Goal: Feedback & Contribution: Contribute content

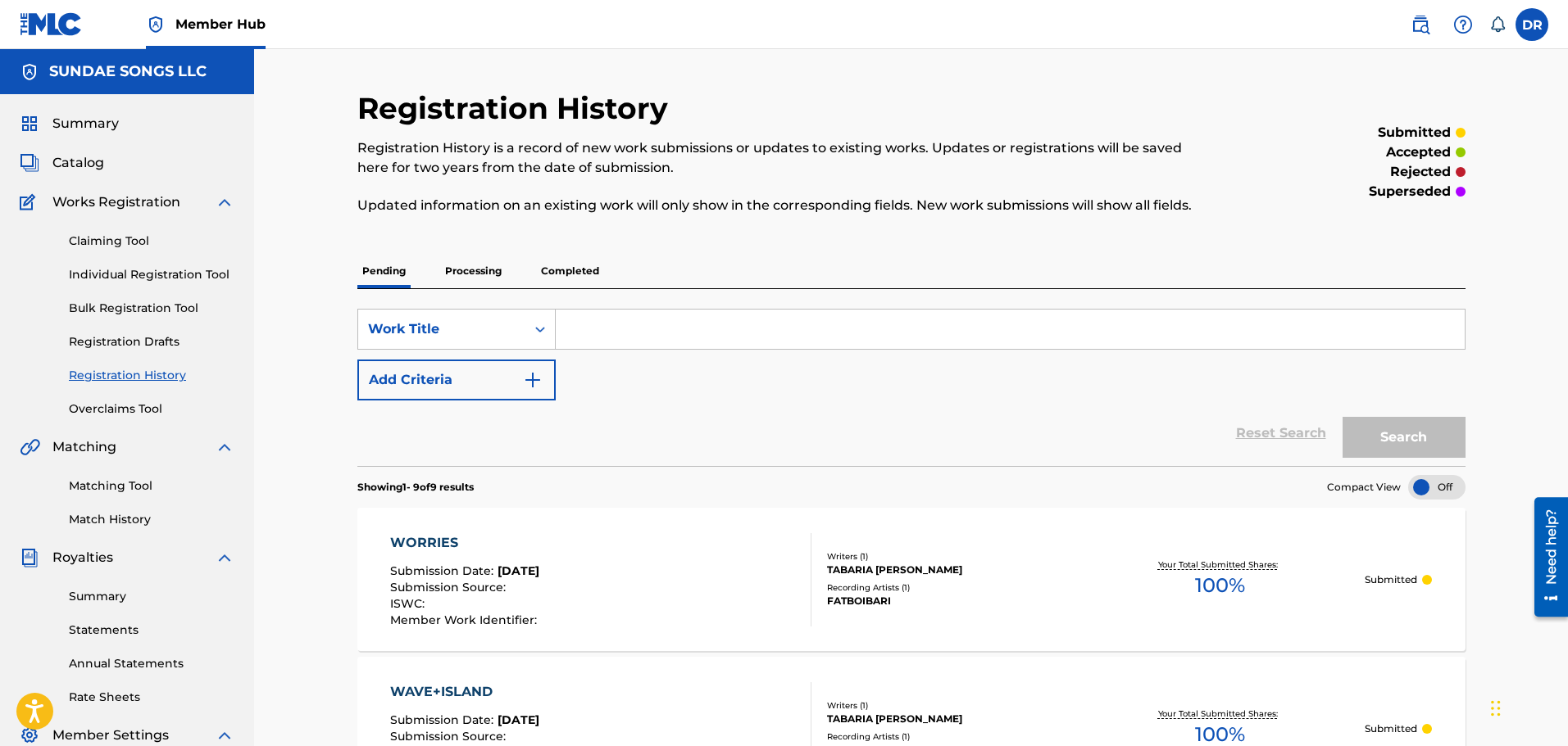
click at [830, 497] on section "Showing 1 - 9 of 9 results Compact View" at bounding box center [911, 482] width 1108 height 33
click at [82, 166] on span "Catalog" at bounding box center [78, 163] width 52 height 20
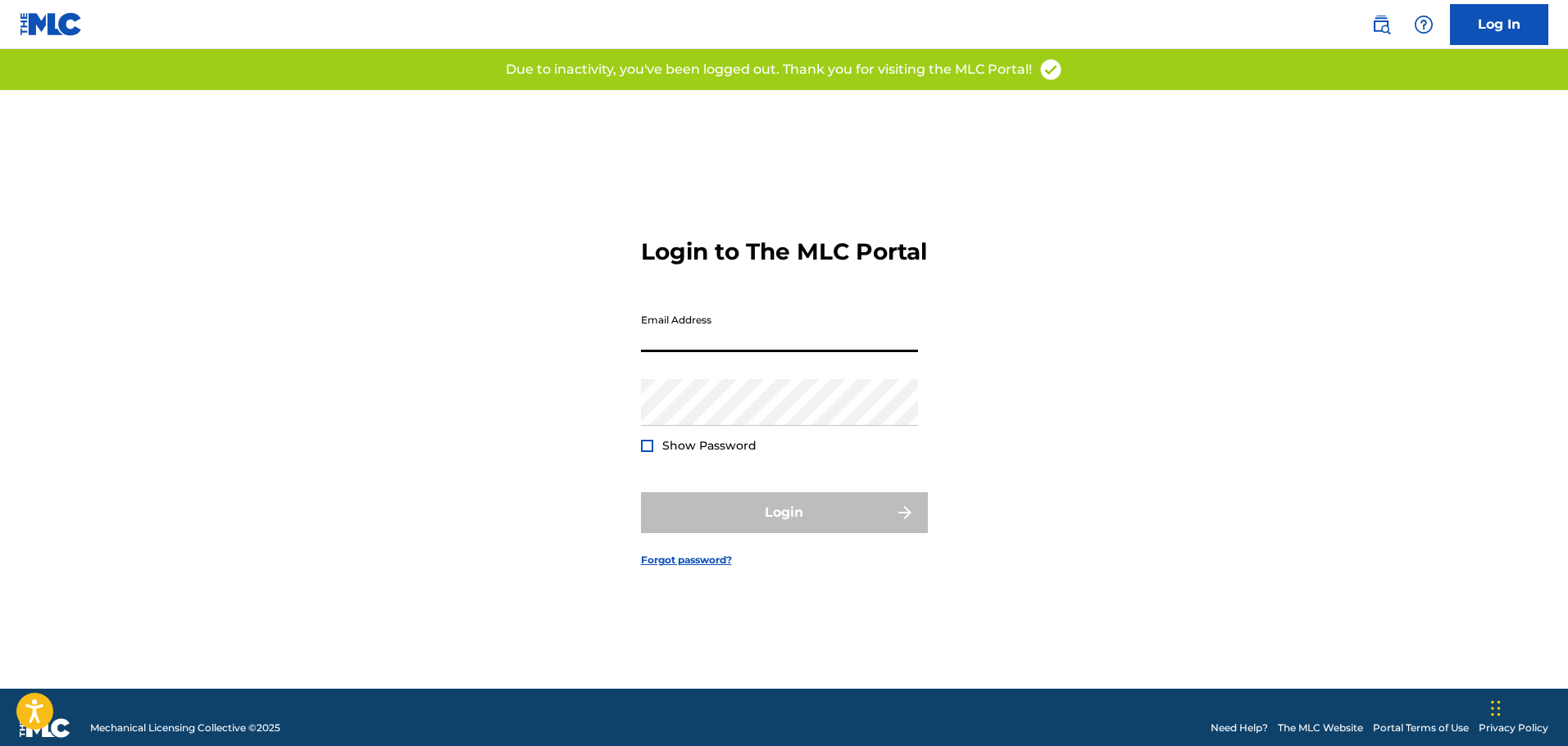
click at [739, 352] on input "Email Address" at bounding box center [779, 329] width 277 height 46
type input "[EMAIL_ADDRESS][DOMAIN_NAME]"
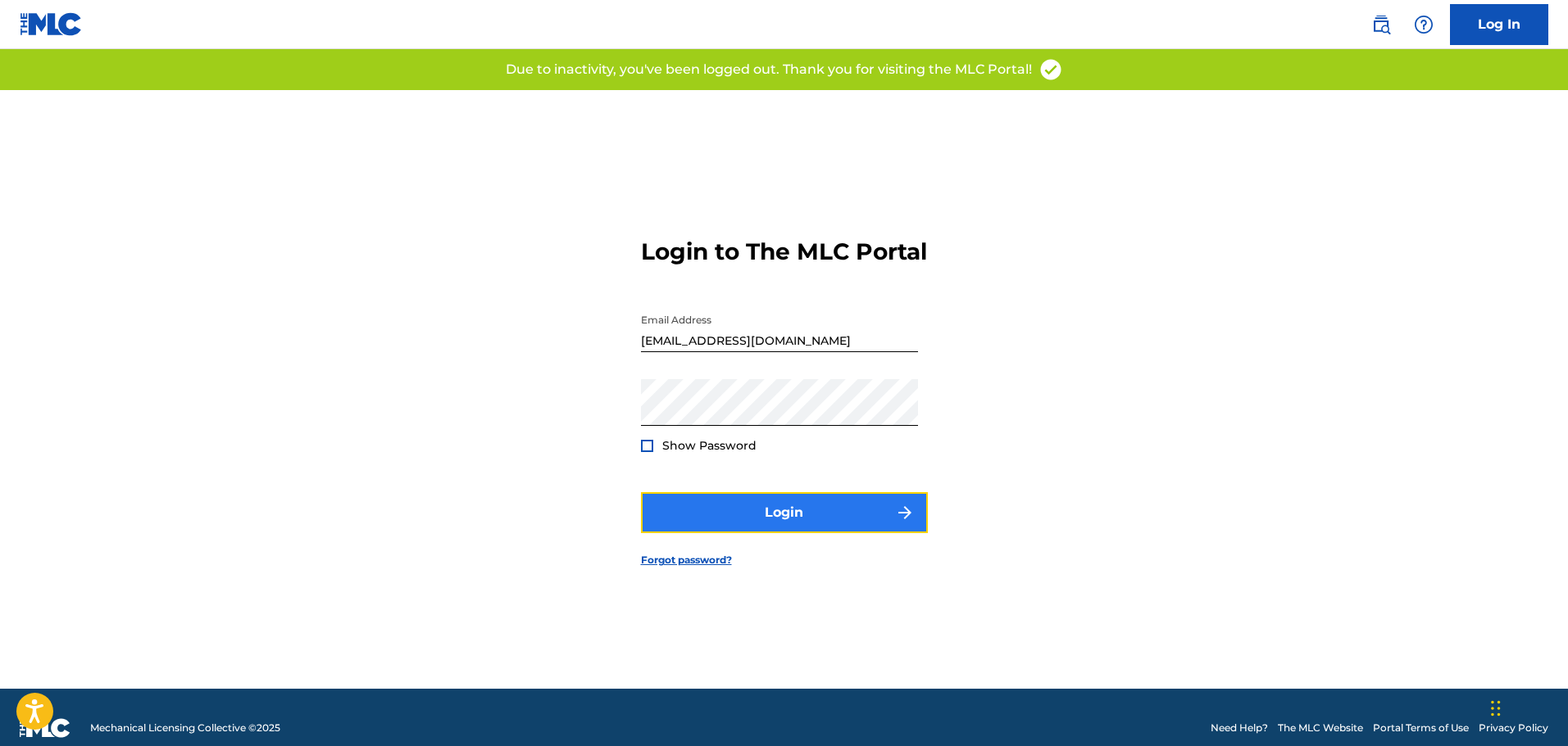
click at [780, 526] on button "Login" at bounding box center [784, 512] width 287 height 41
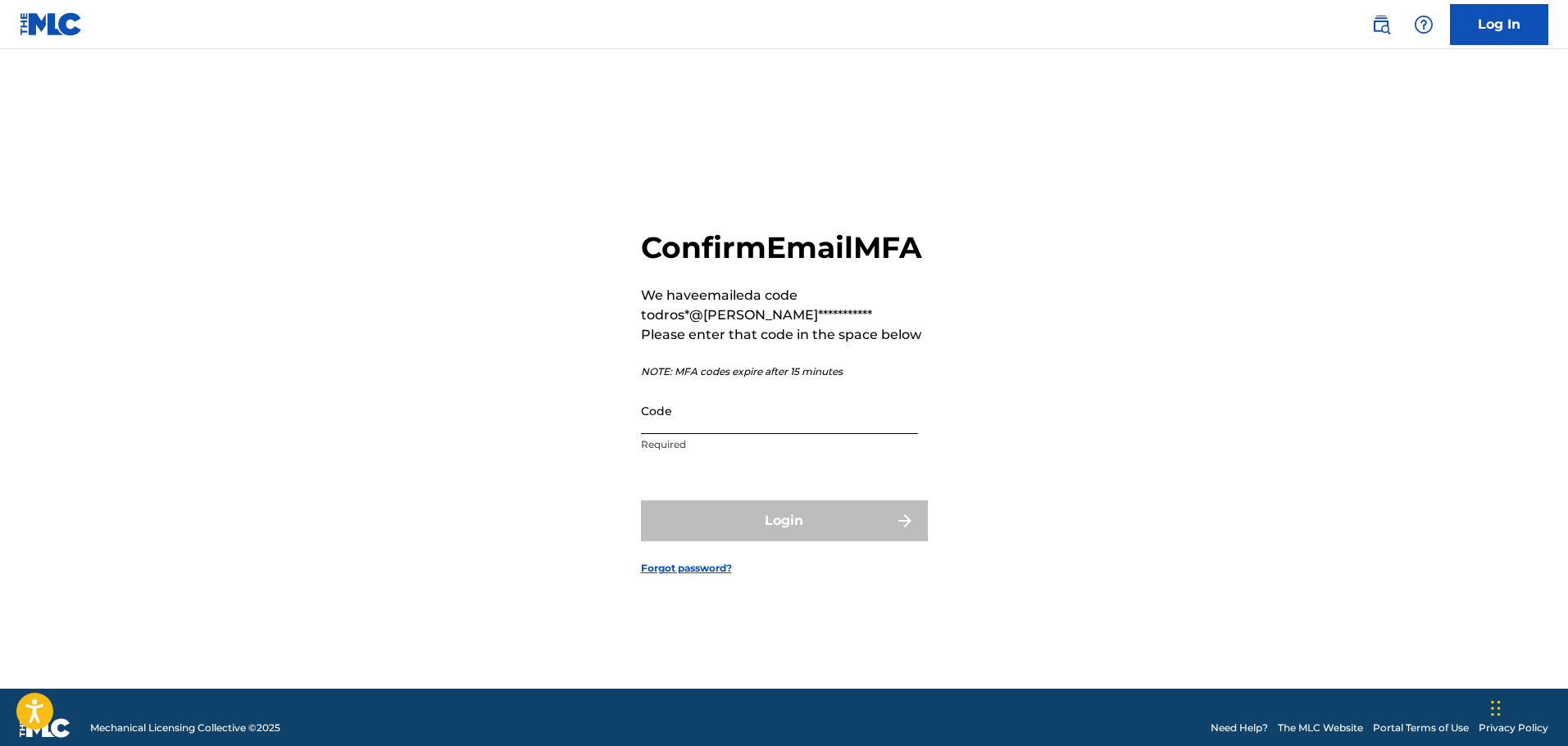
click at [740, 435] on input "Code" at bounding box center [779, 410] width 277 height 46
paste input "103672"
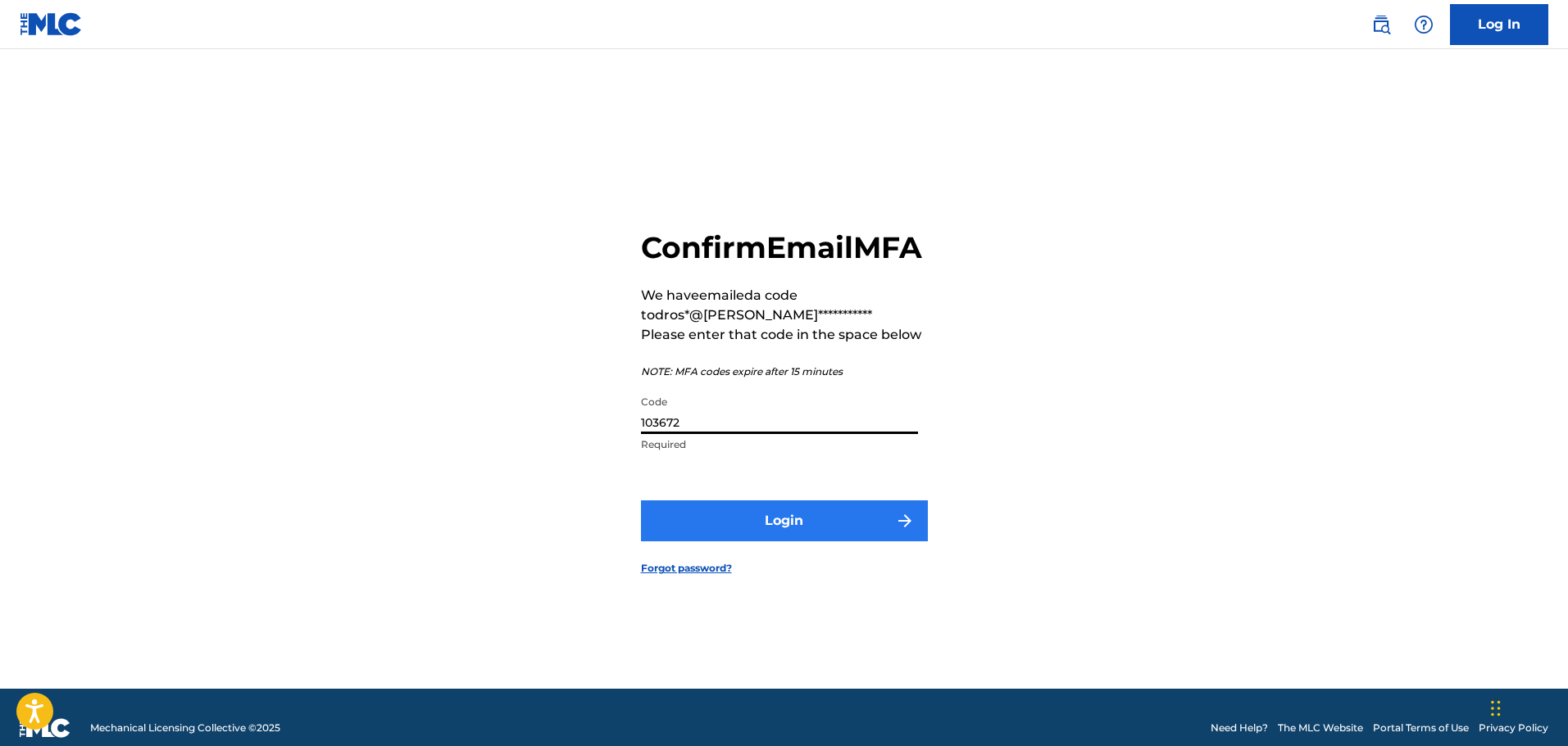
type input "103672"
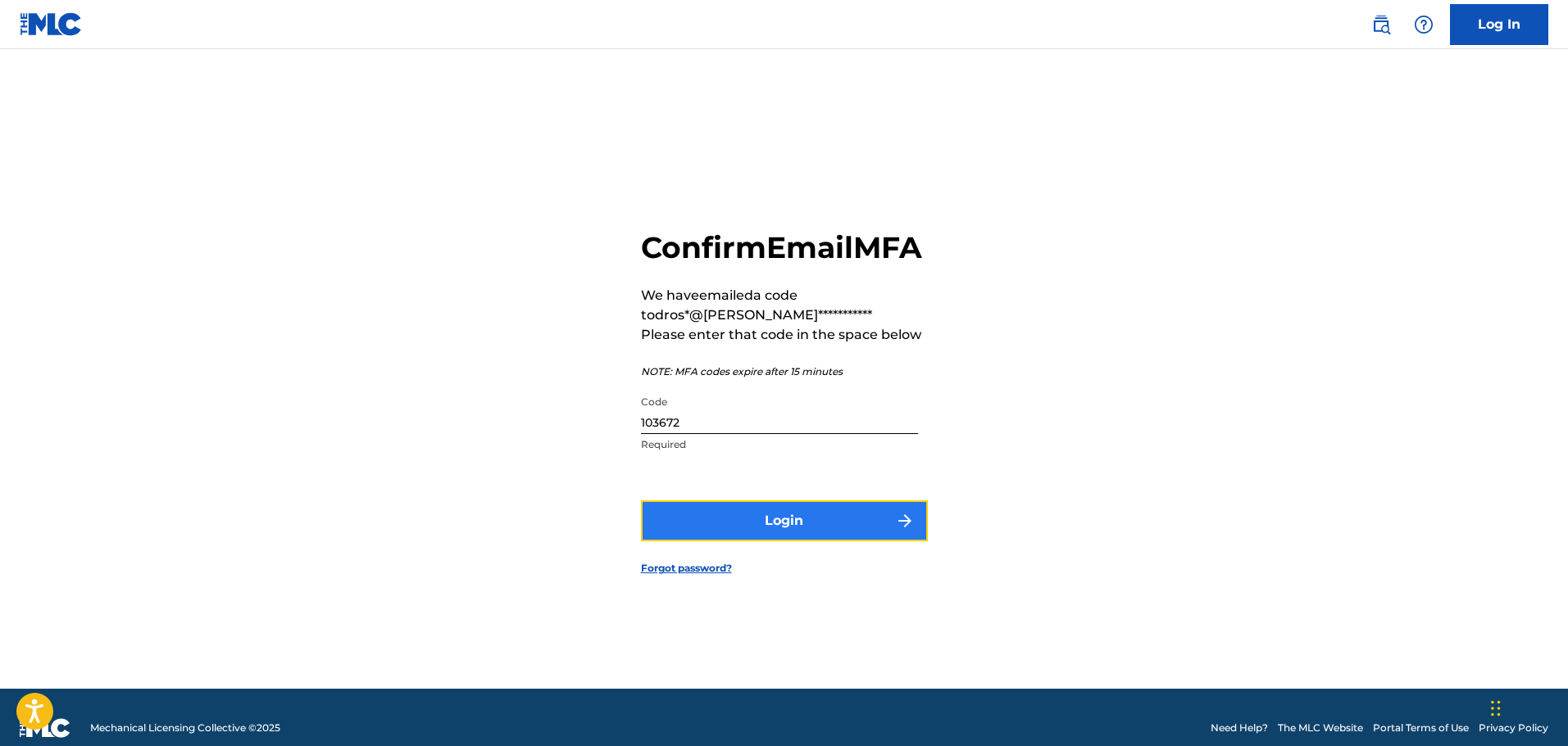
click at [757, 532] on button "Login" at bounding box center [784, 521] width 287 height 41
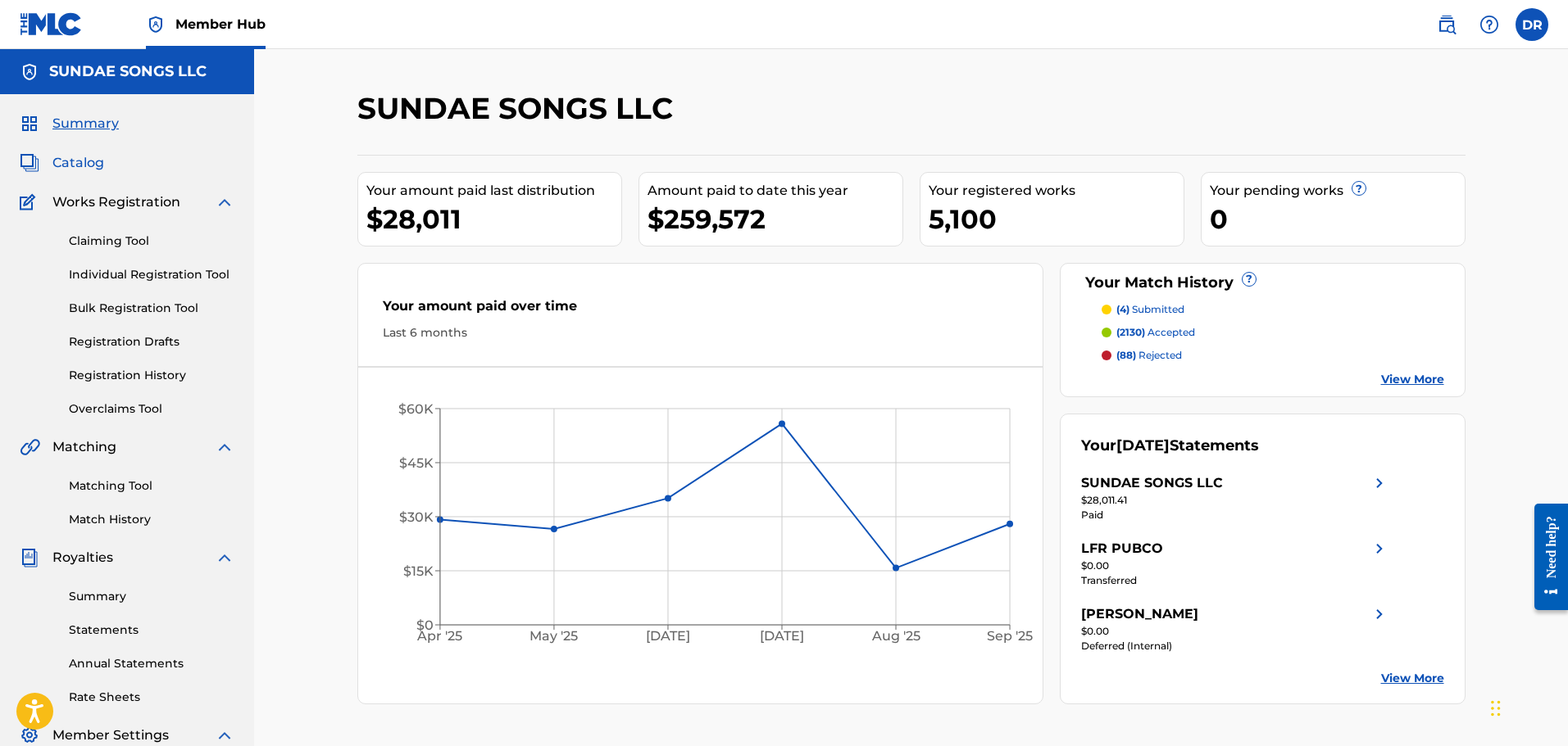
click at [84, 161] on span "Catalog" at bounding box center [78, 163] width 52 height 20
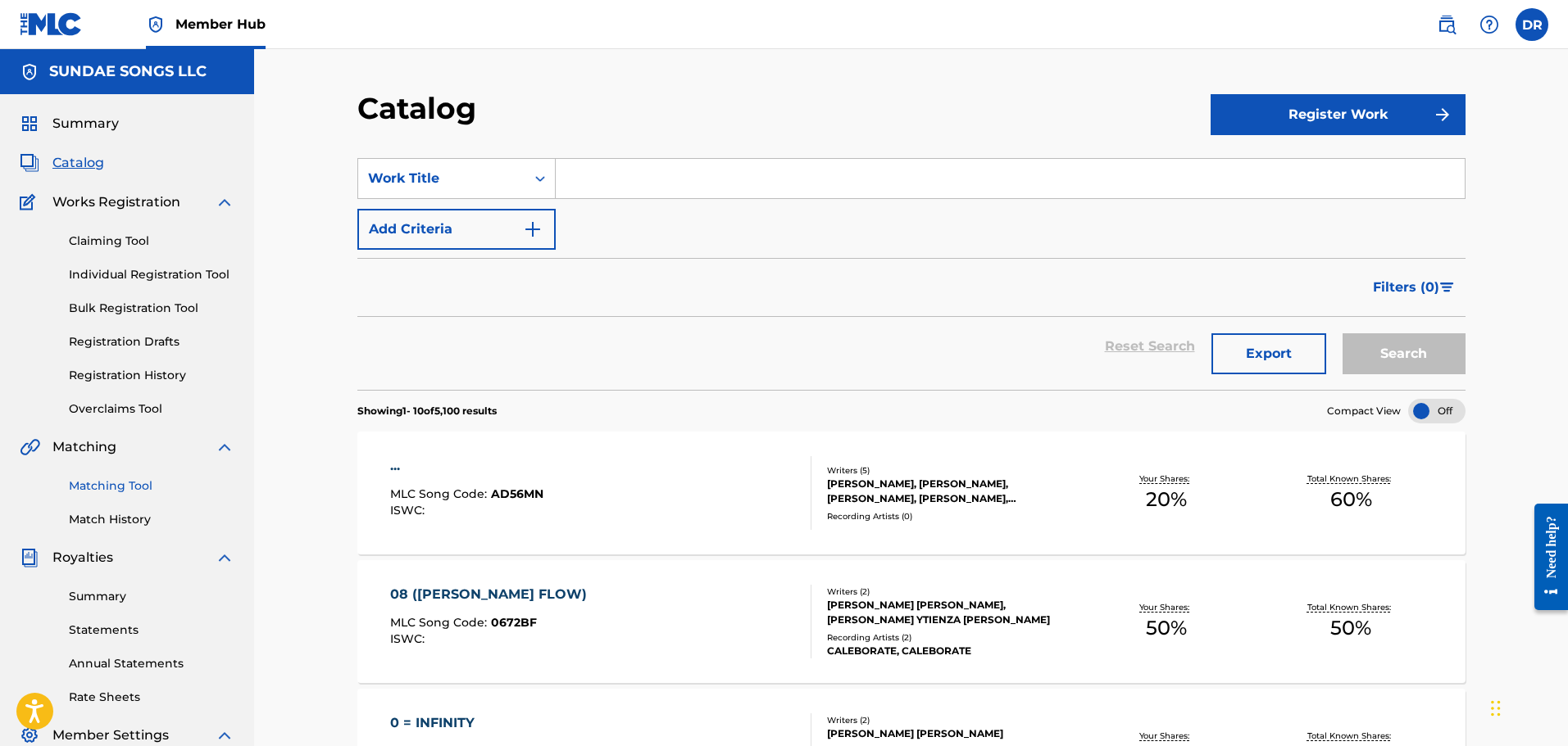
click at [124, 483] on link "Matching Tool" at bounding box center [151, 487] width 166 height 17
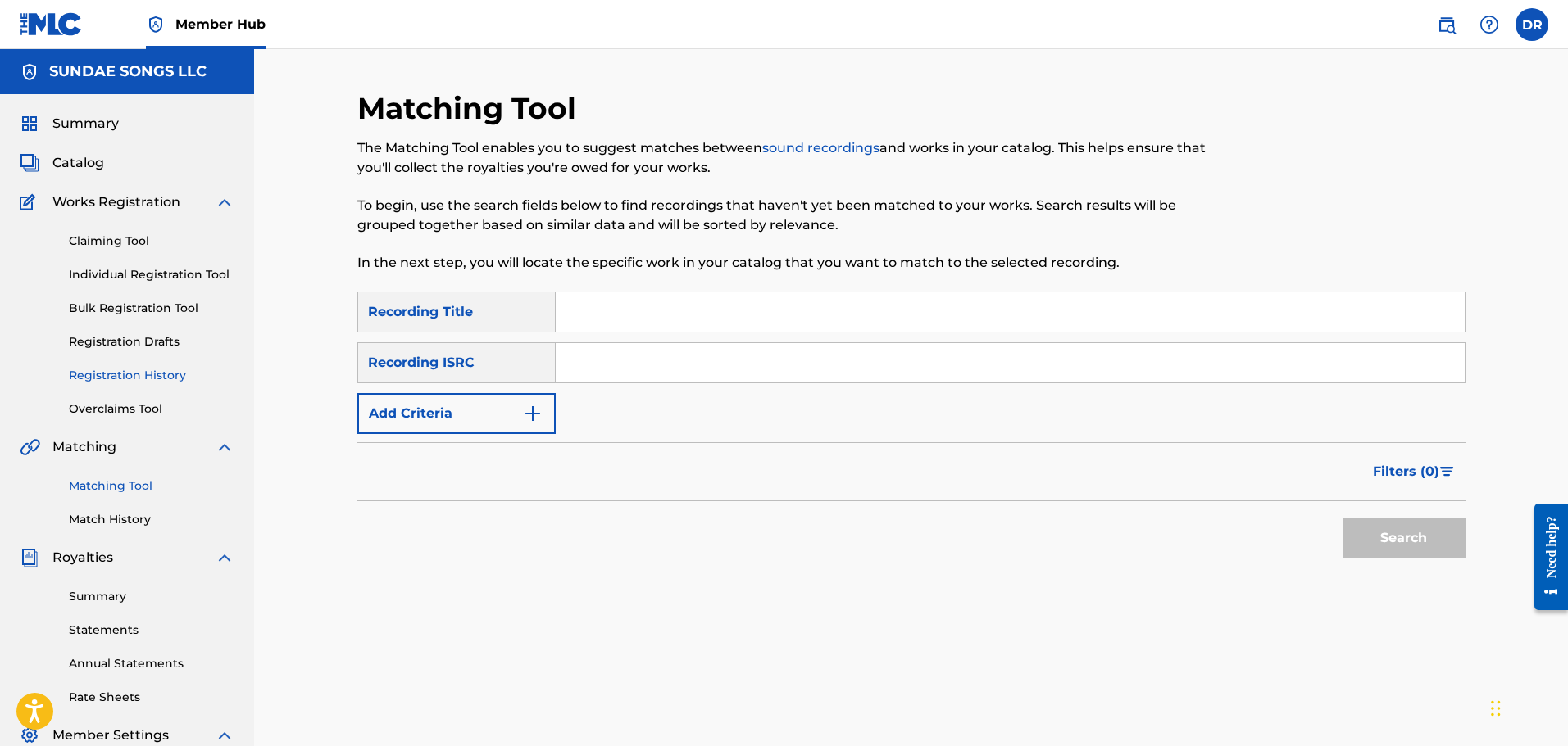
click at [134, 370] on link "Registration History" at bounding box center [151, 376] width 166 height 17
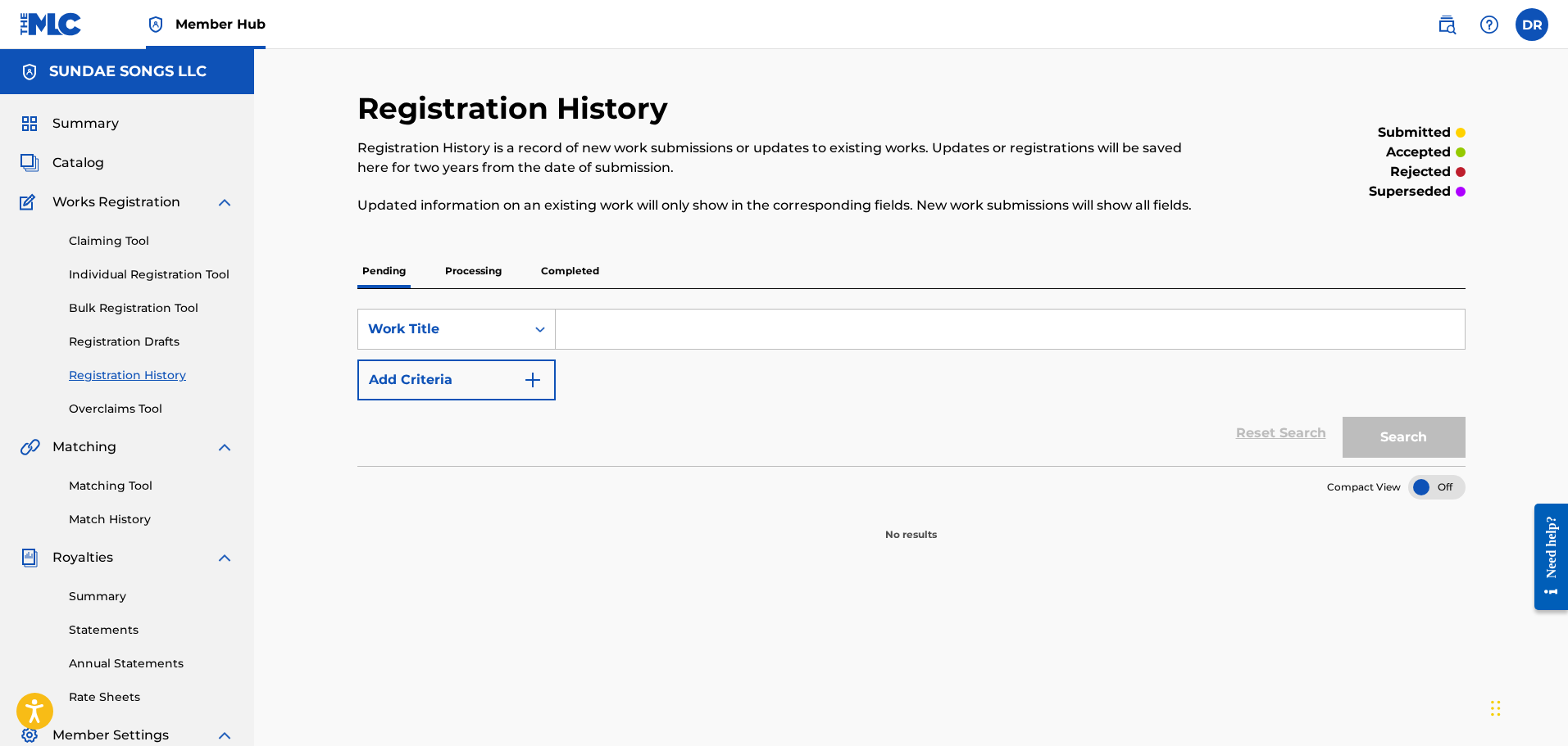
click at [481, 268] on p "Processing" at bounding box center [473, 271] width 66 height 34
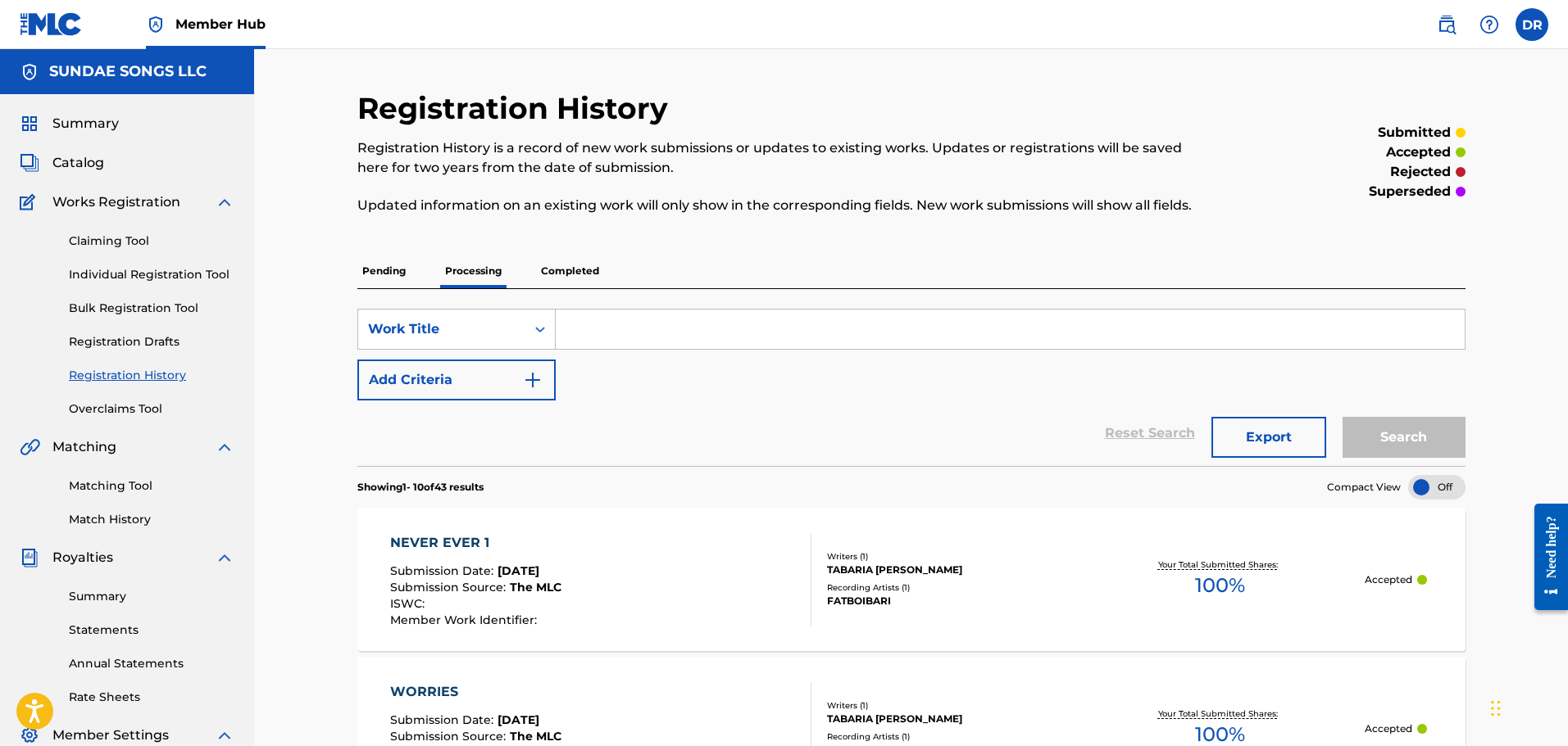
click at [581, 267] on p "Completed" at bounding box center [570, 271] width 68 height 34
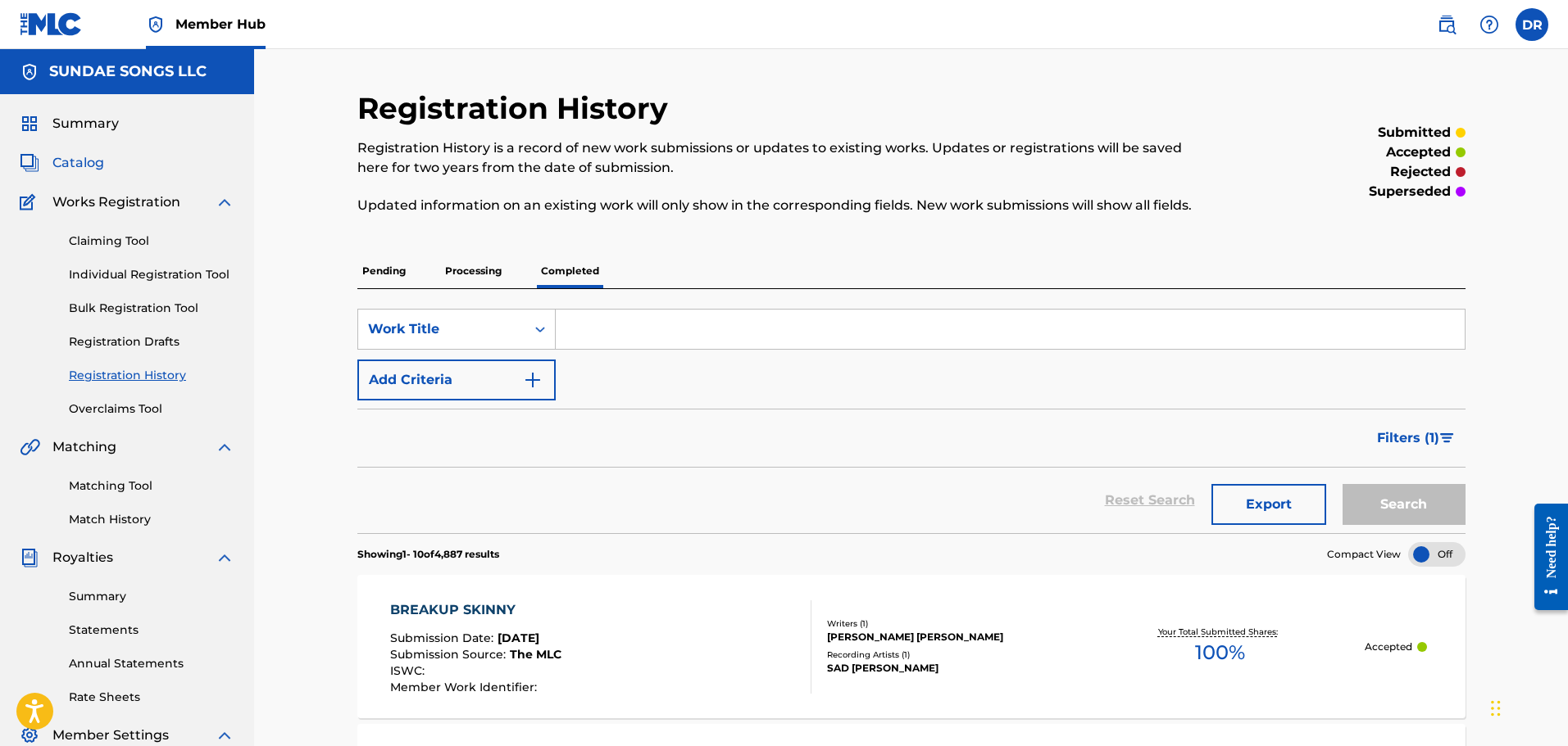
click at [83, 162] on span "Catalog" at bounding box center [78, 163] width 52 height 20
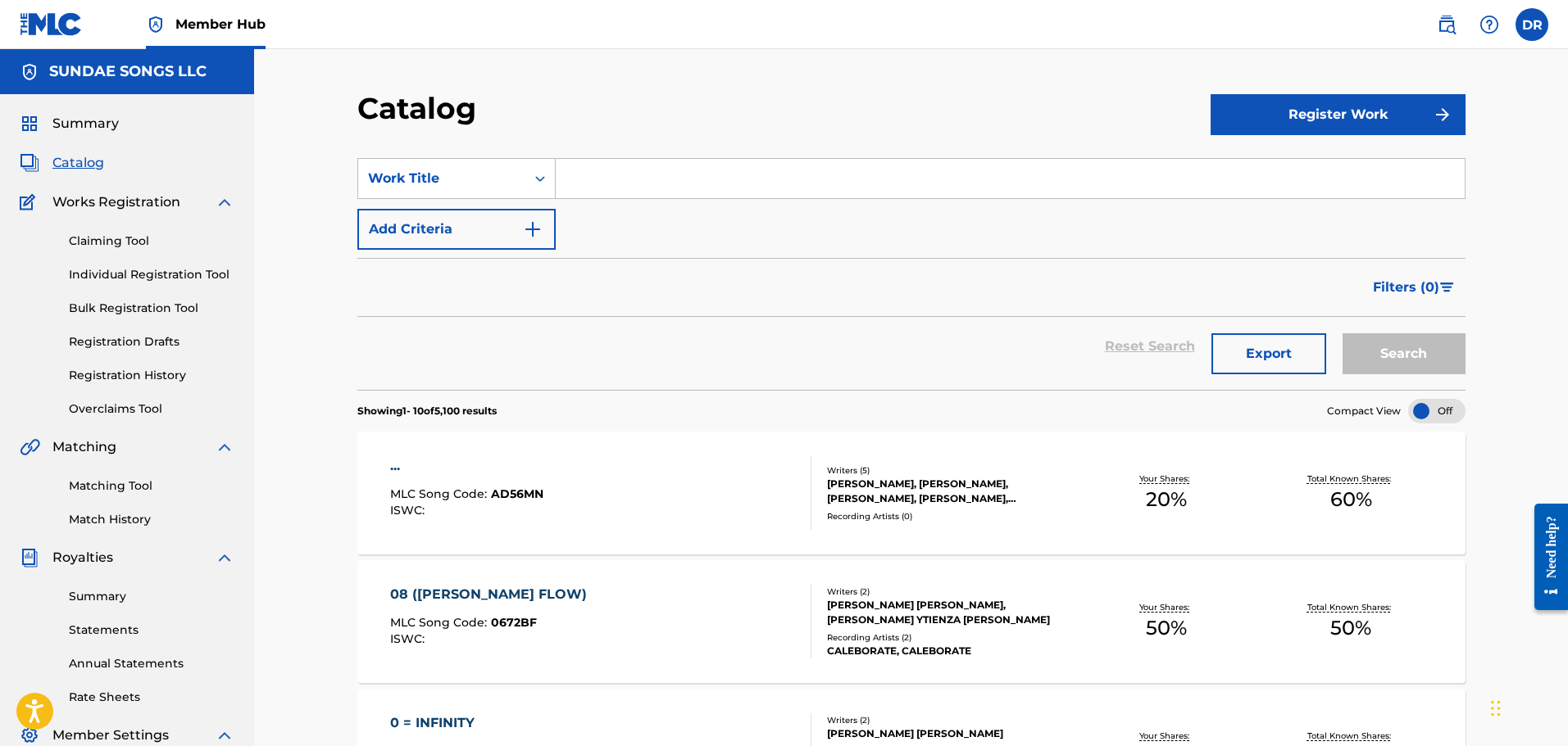
click at [594, 182] on input "Search Form" at bounding box center [1010, 179] width 909 height 40
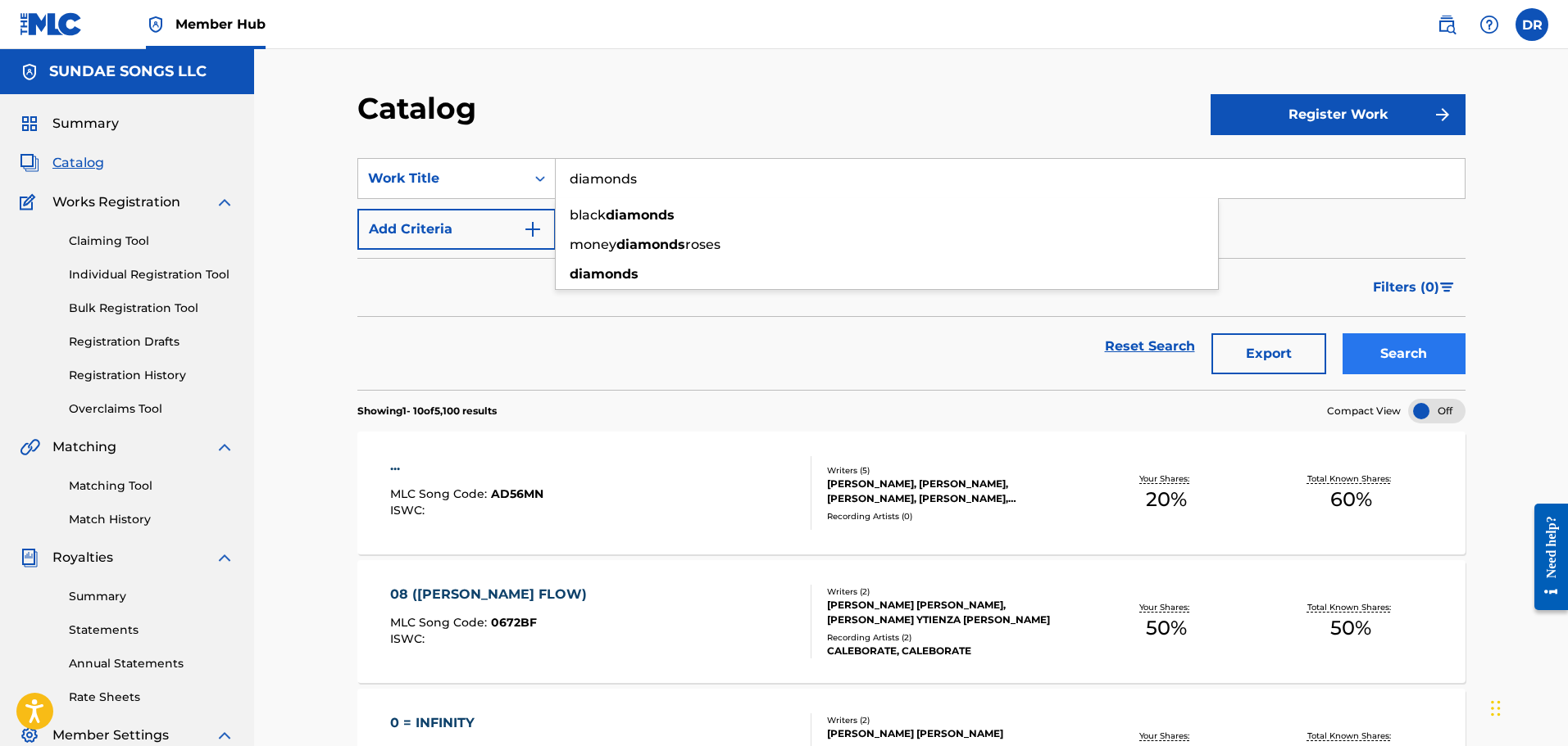
type input "diamonds"
click at [1430, 345] on button "Search" at bounding box center [1404, 353] width 123 height 41
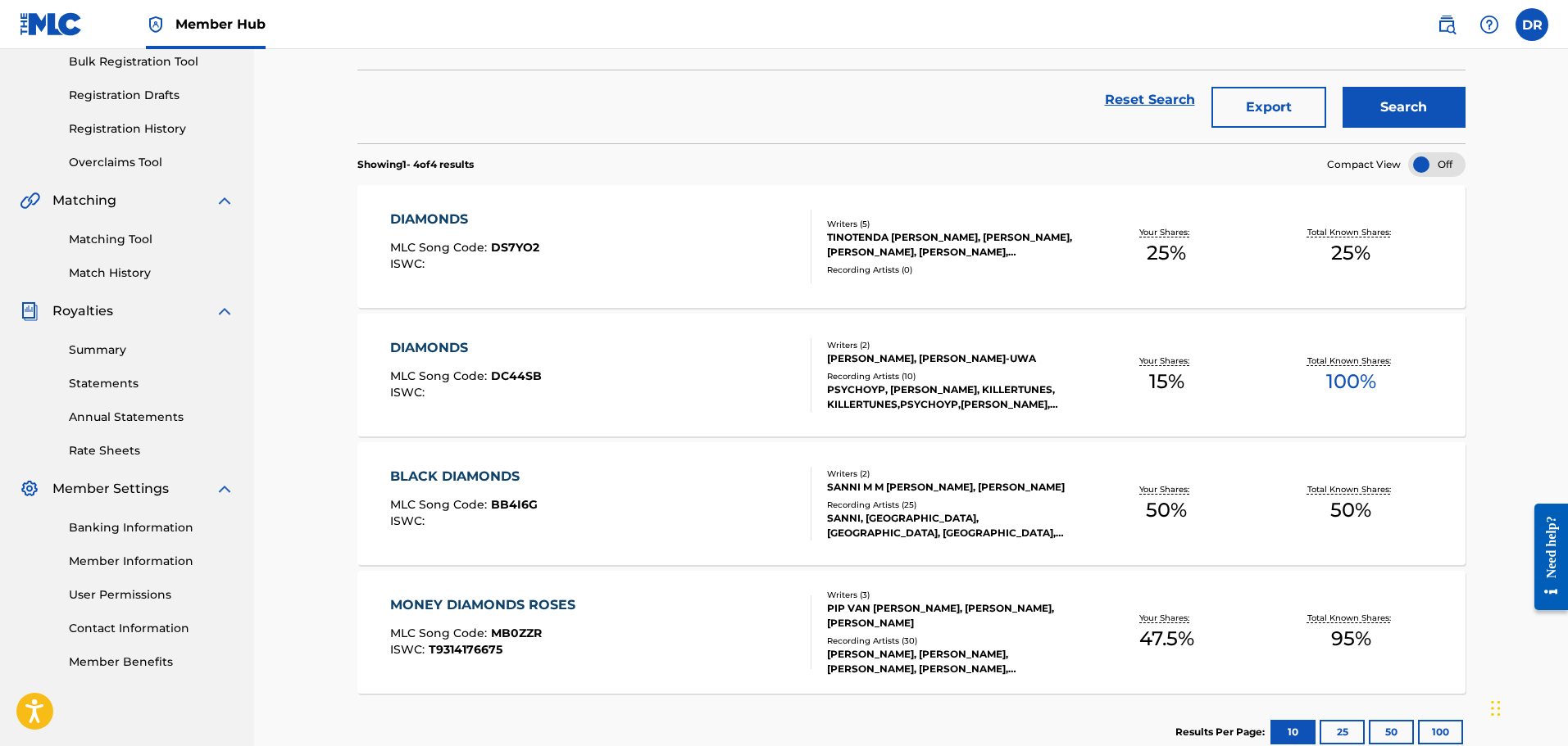
scroll to position [328, 0]
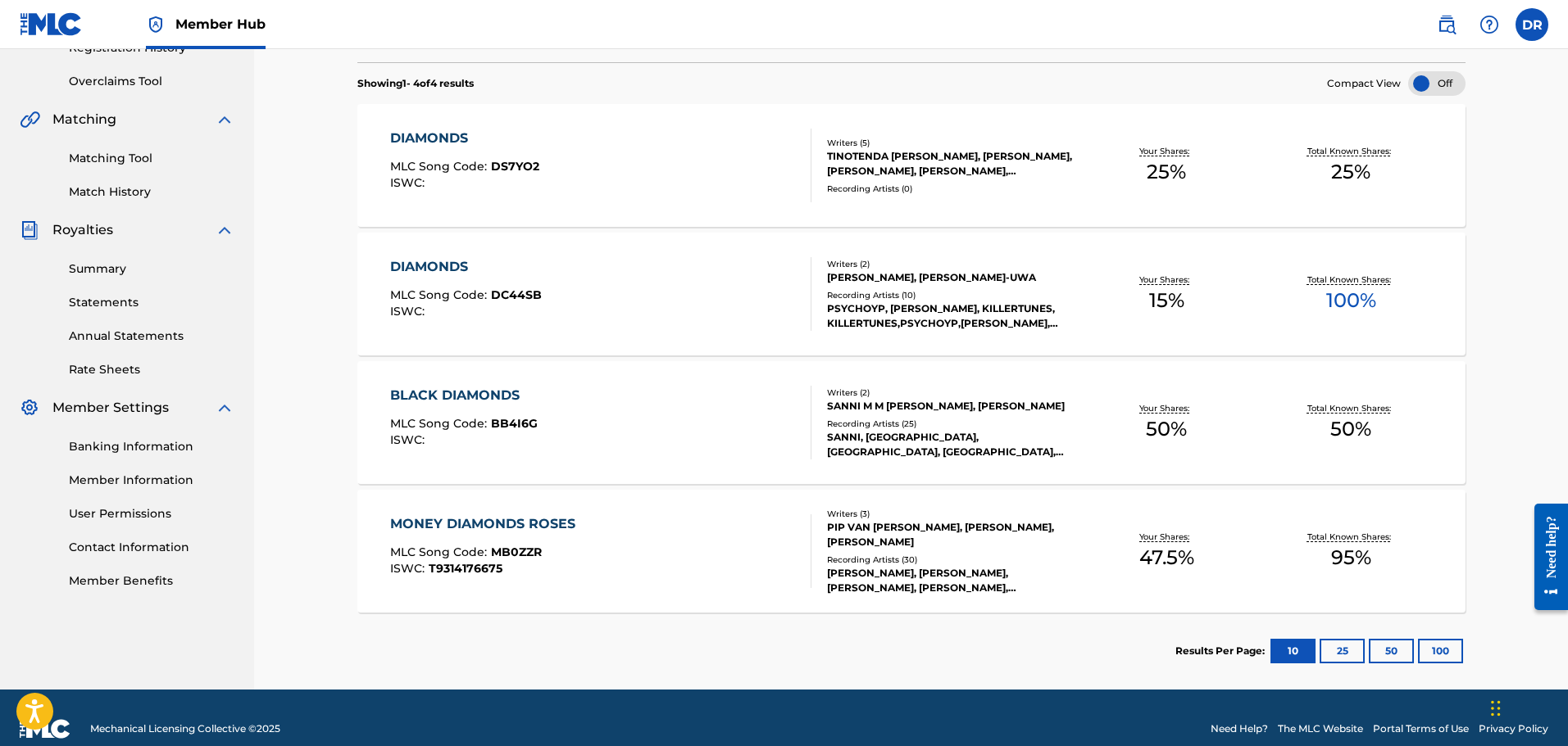
click at [436, 134] on div "DIAMONDS" at bounding box center [465, 138] width 150 height 20
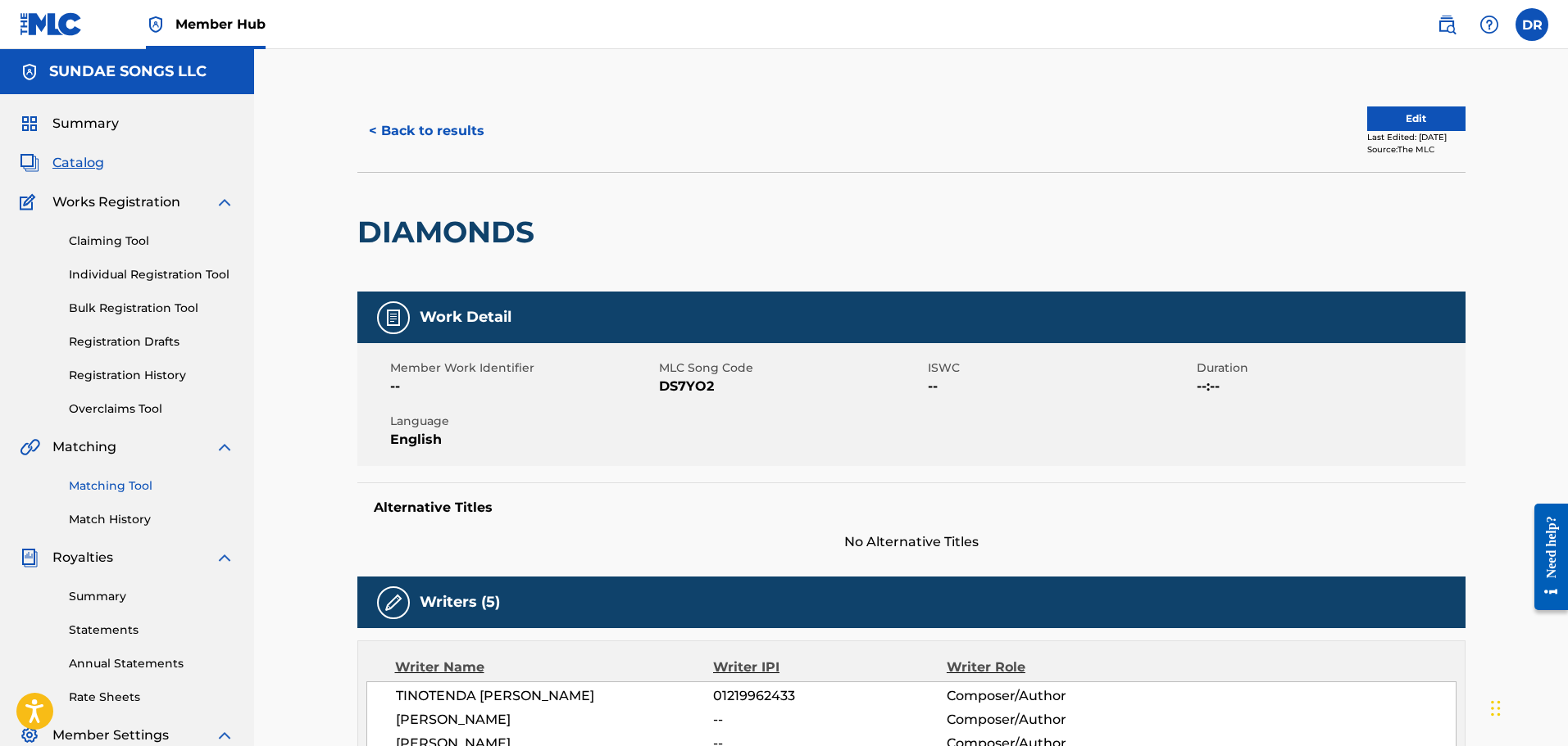
click at [105, 488] on link "Matching Tool" at bounding box center [151, 487] width 166 height 17
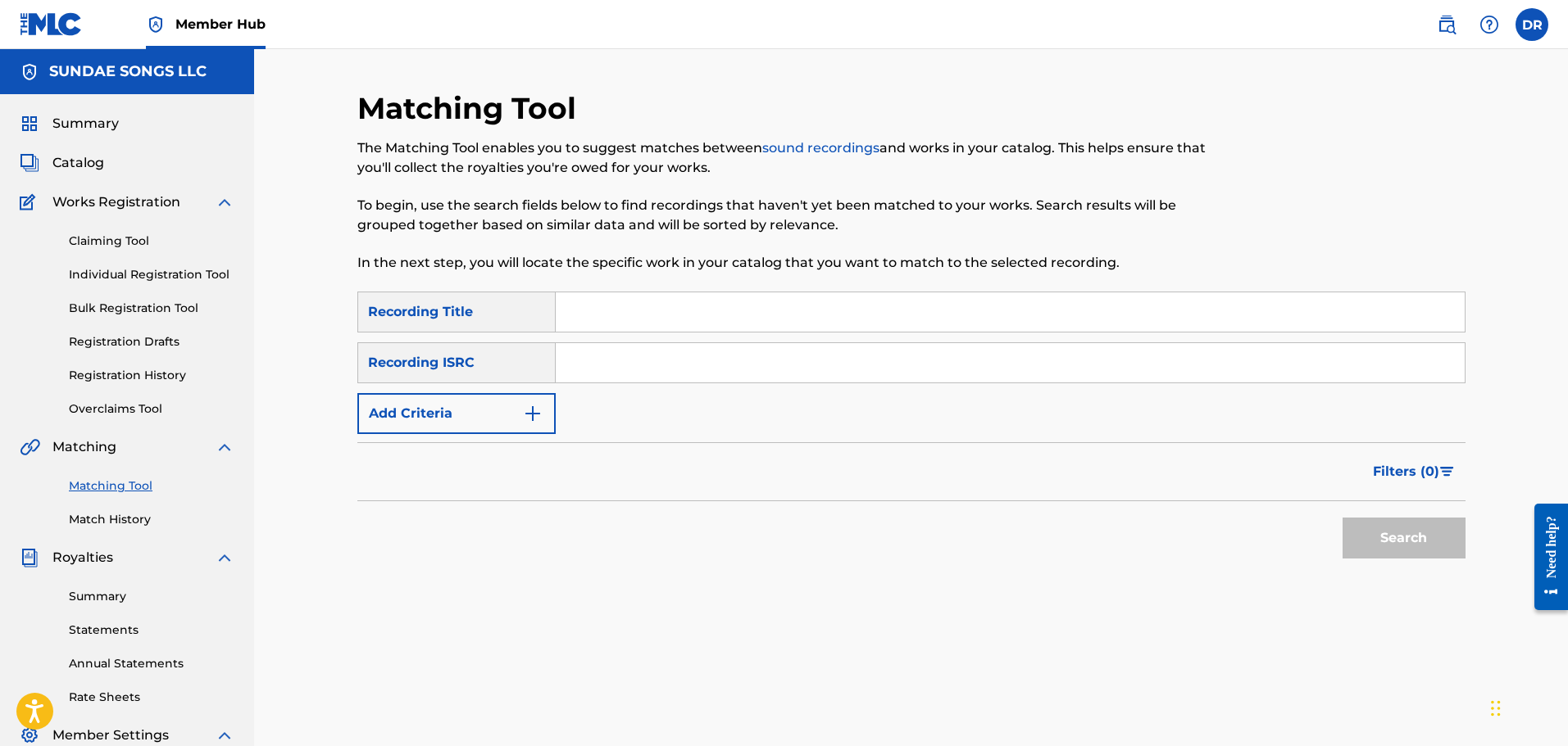
click at [645, 314] on input "Search Form" at bounding box center [1010, 312] width 909 height 40
type input "diamonds"
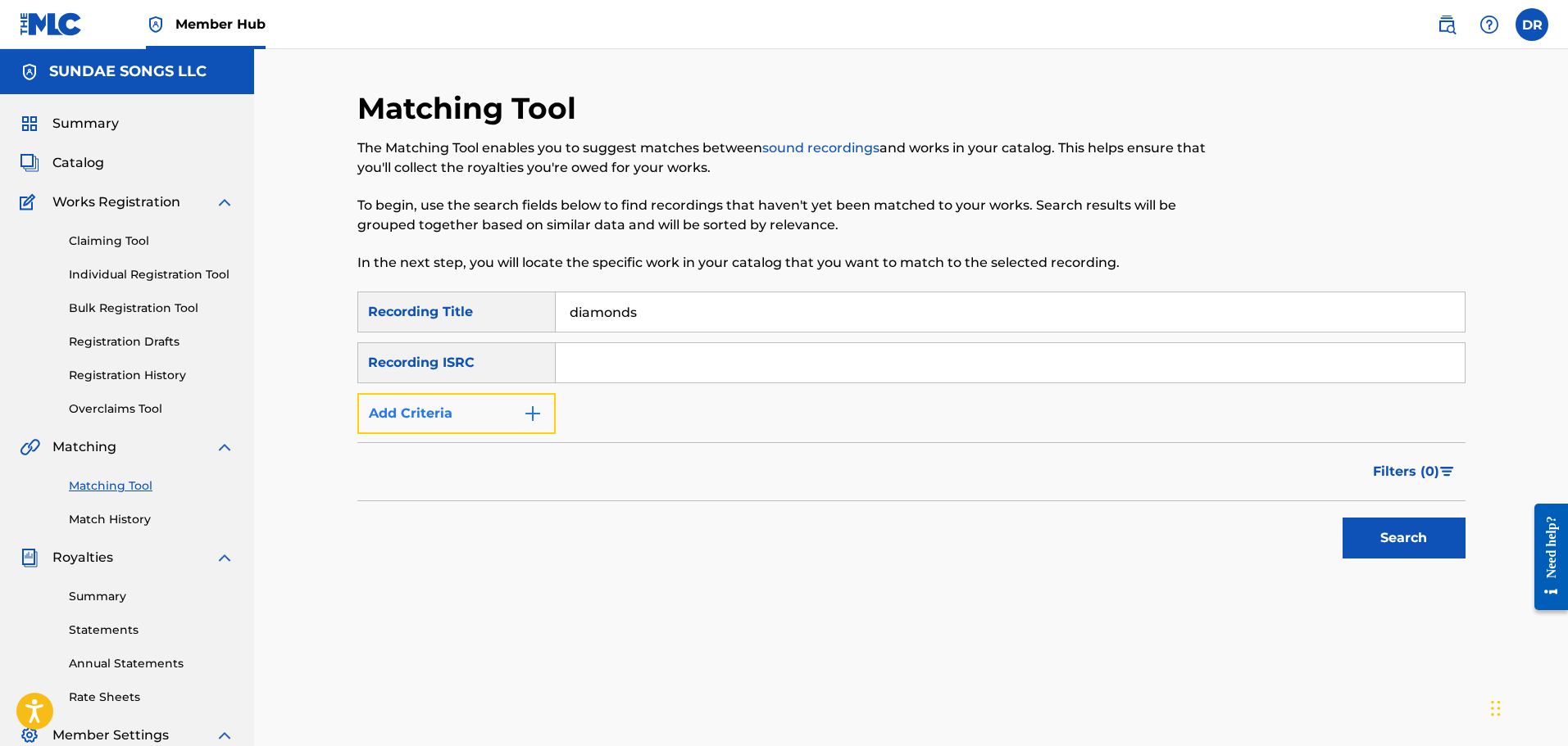
click at [513, 414] on button "Add Criteria" at bounding box center [455, 413] width 198 height 41
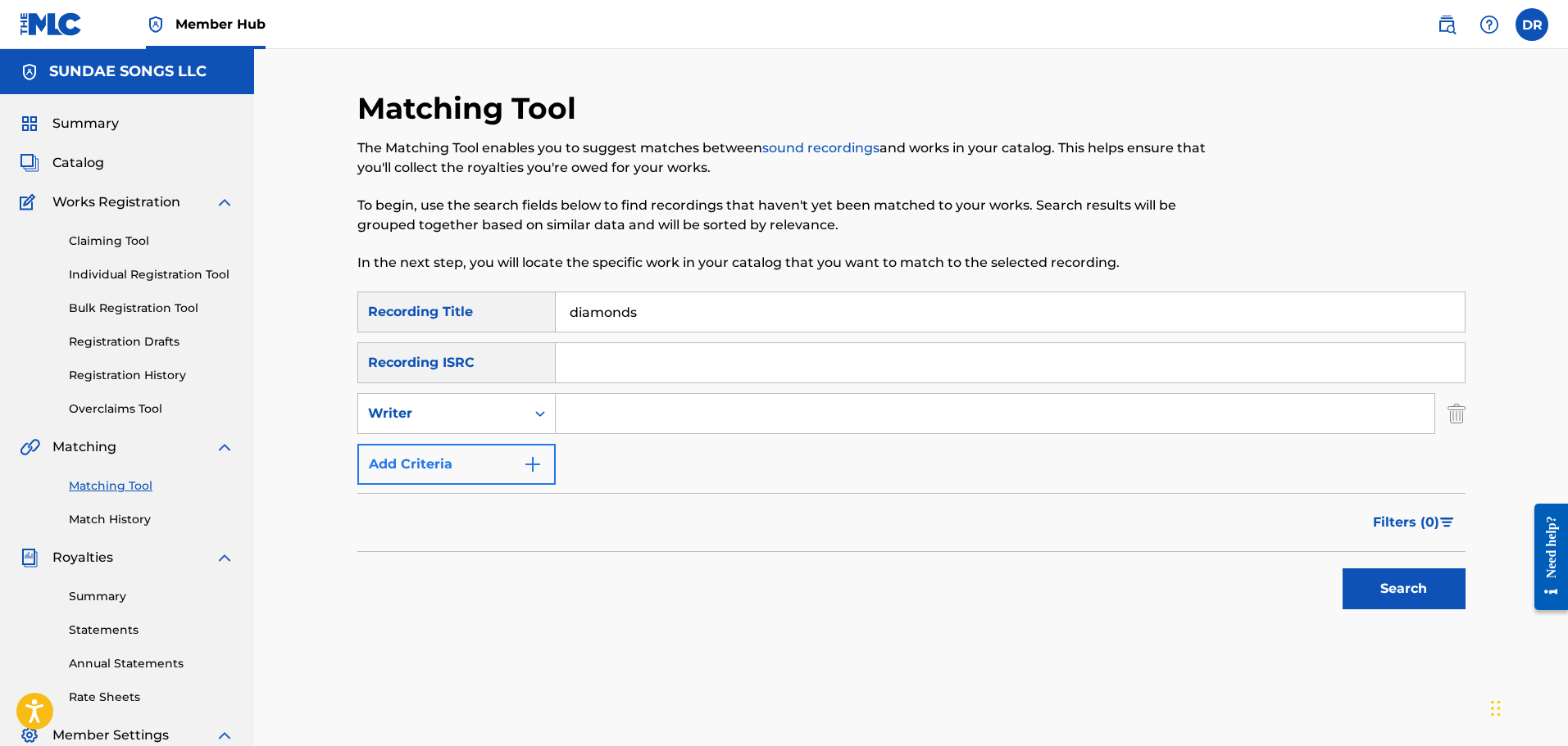
click at [513, 414] on div "Writer" at bounding box center [442, 414] width 148 height 20
click at [502, 448] on div "Recording Artist" at bounding box center [456, 454] width 197 height 41
click at [599, 413] on input "Search Form" at bounding box center [995, 414] width 879 height 40
type input "[PERSON_NAME]"
click at [1402, 581] on button "Search" at bounding box center [1404, 589] width 123 height 41
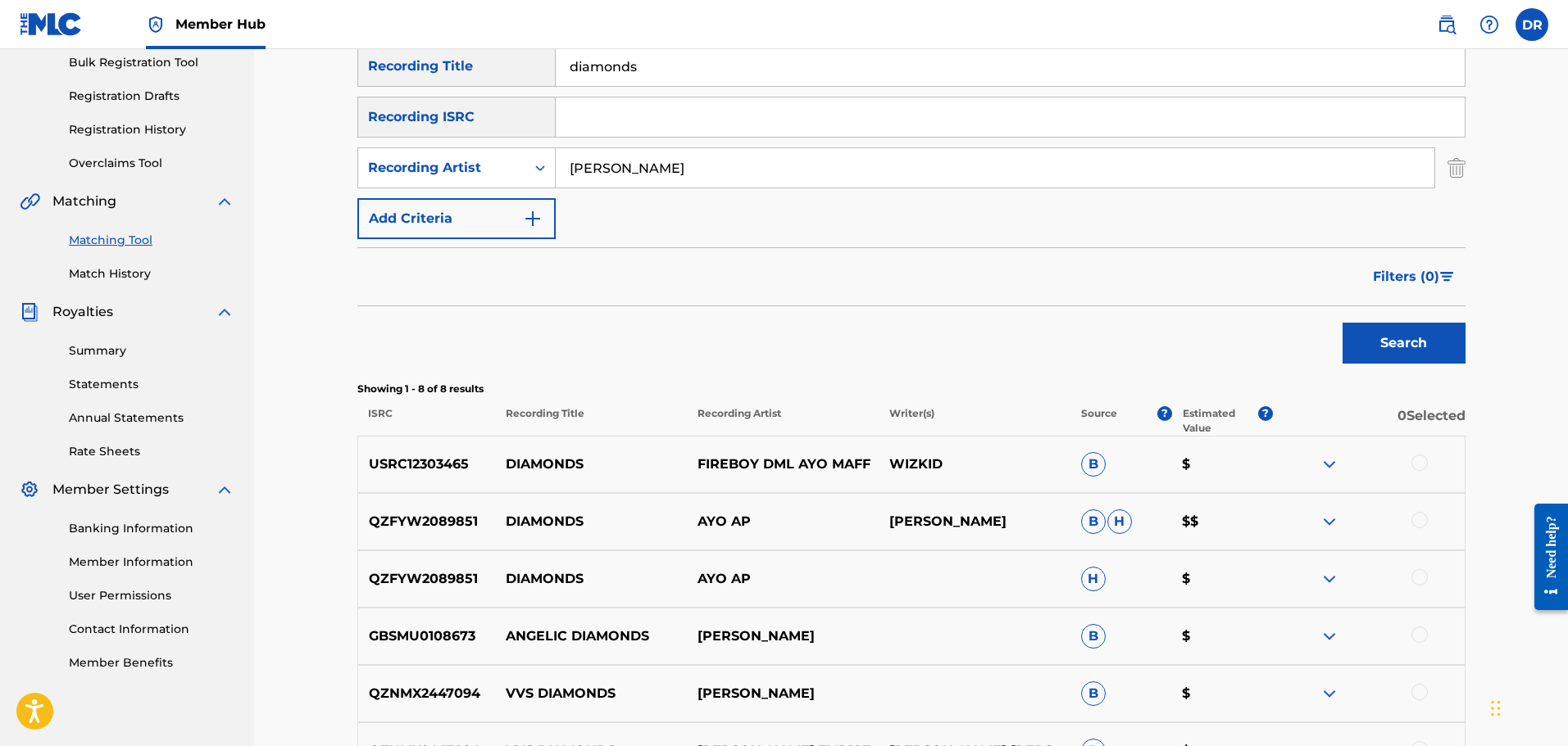
scroll to position [328, 0]
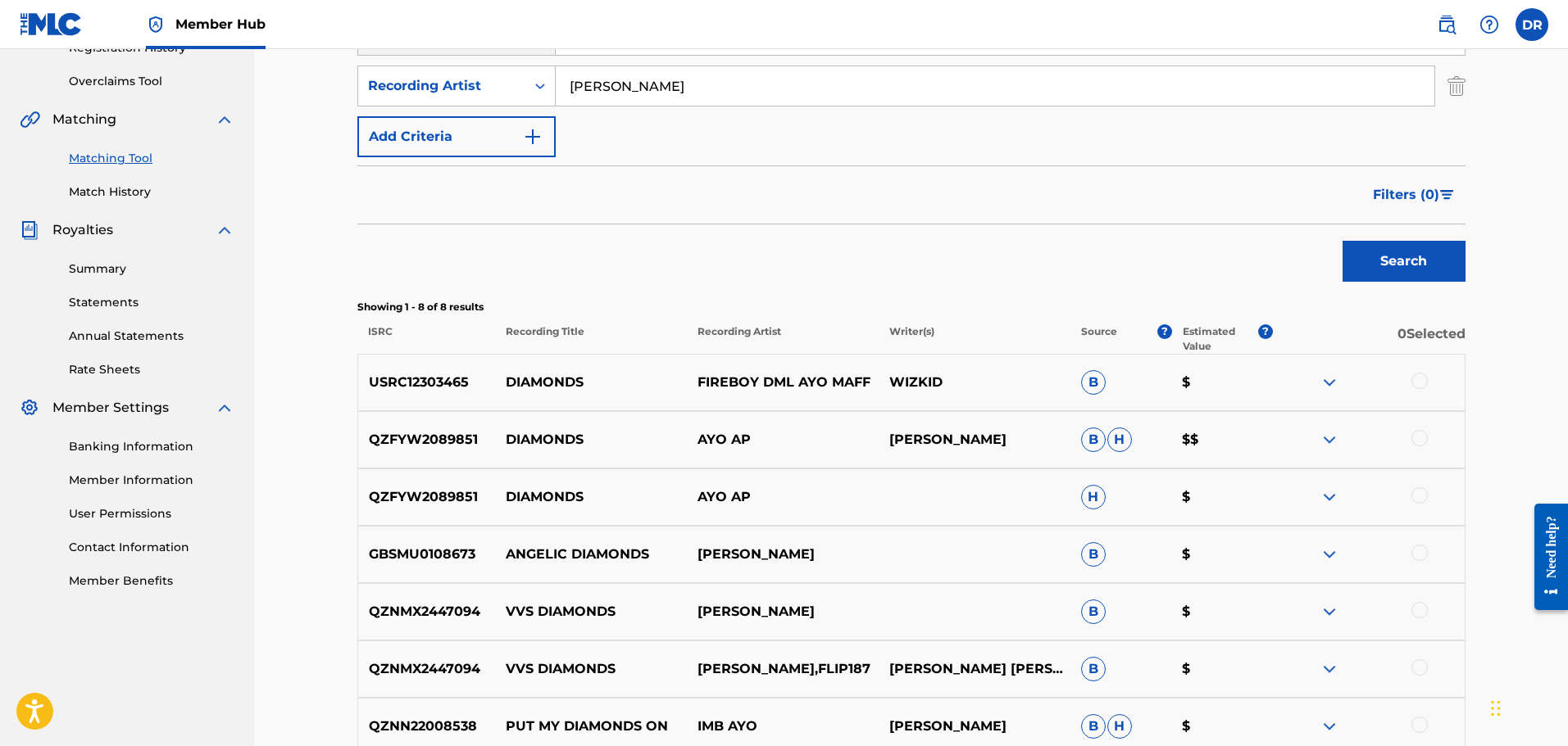
click at [1425, 376] on div at bounding box center [1418, 381] width 16 height 16
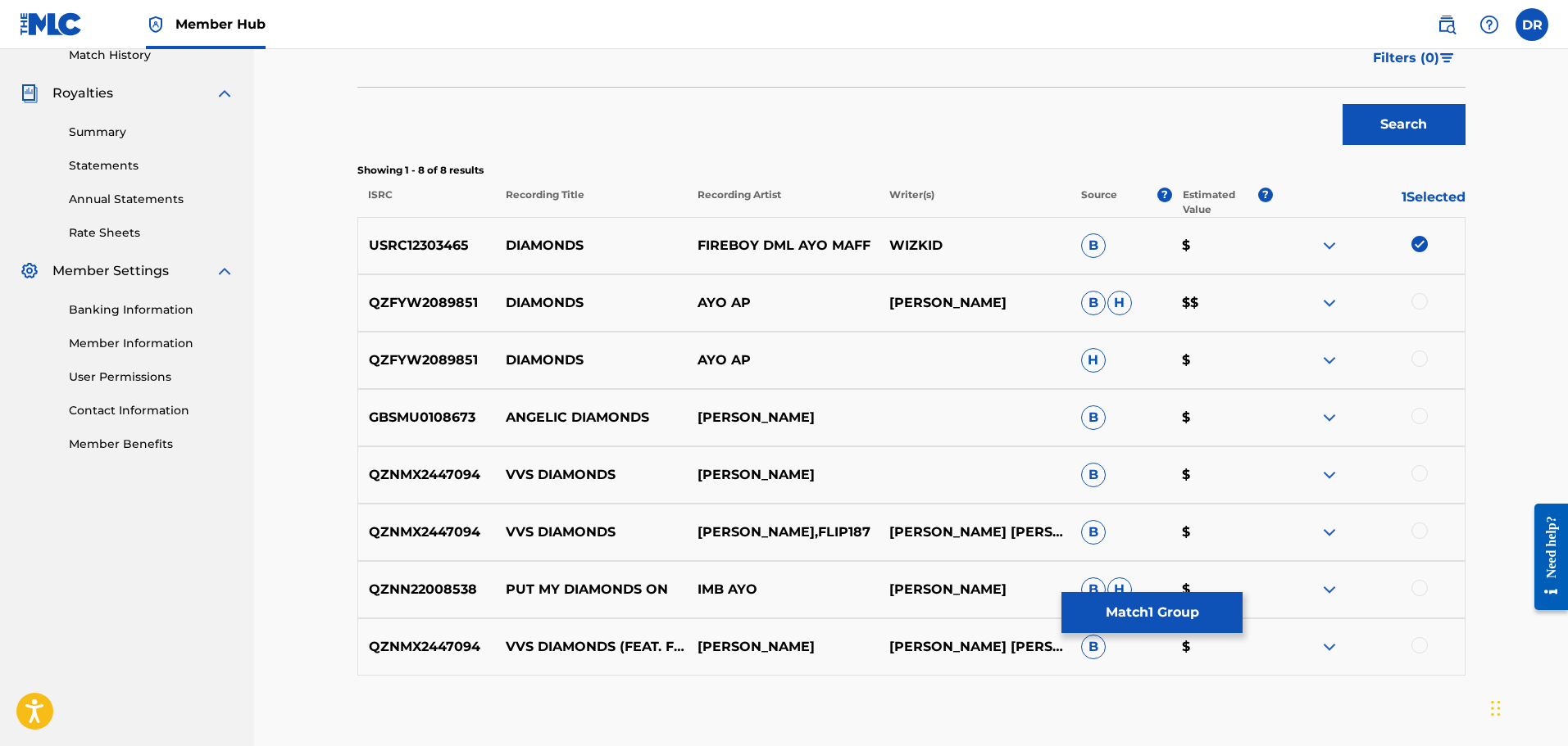
scroll to position [309, 0]
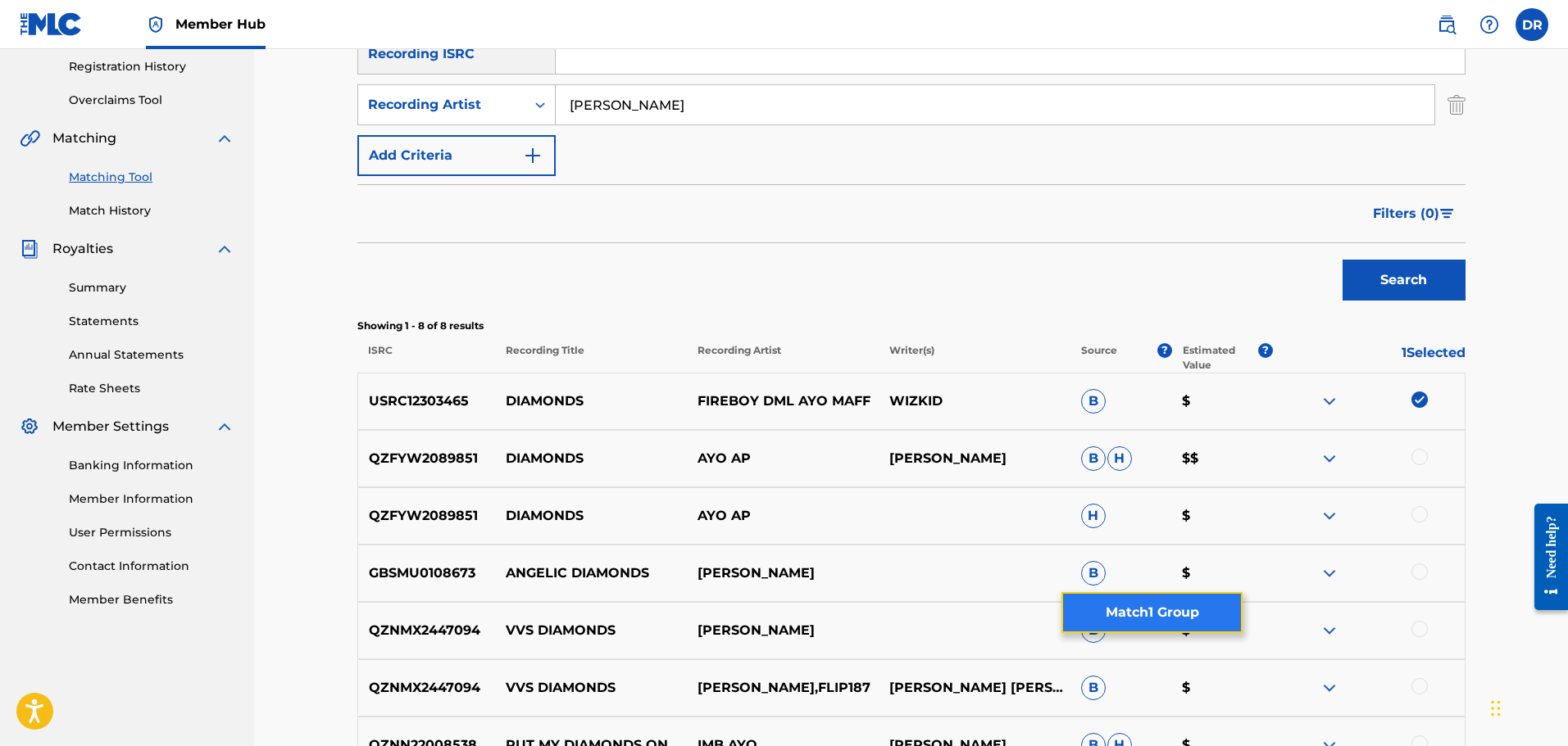
click at [1116, 612] on button "Match 1 Group" at bounding box center [1151, 613] width 181 height 41
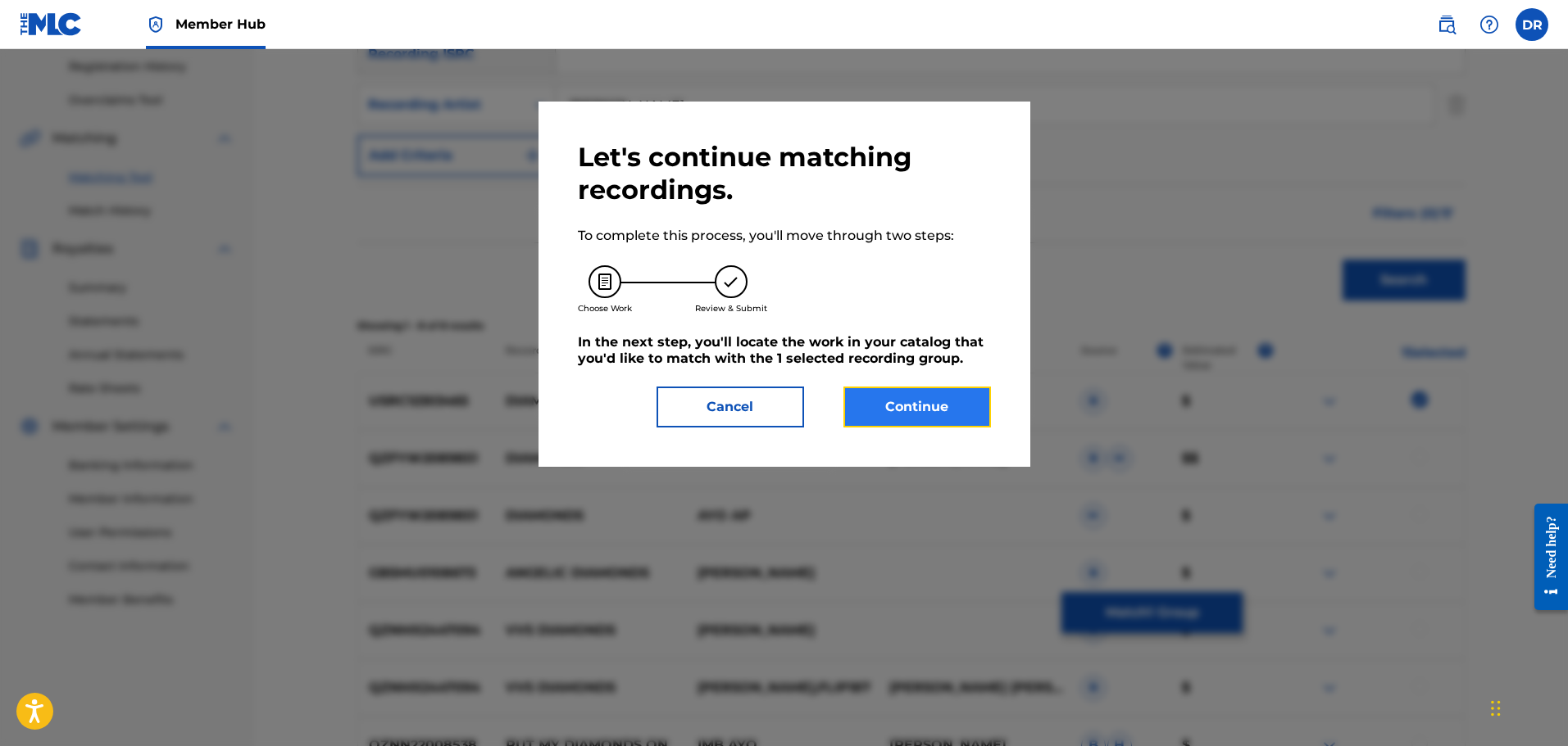
click at [910, 408] on button "Continue" at bounding box center [918, 406] width 148 height 41
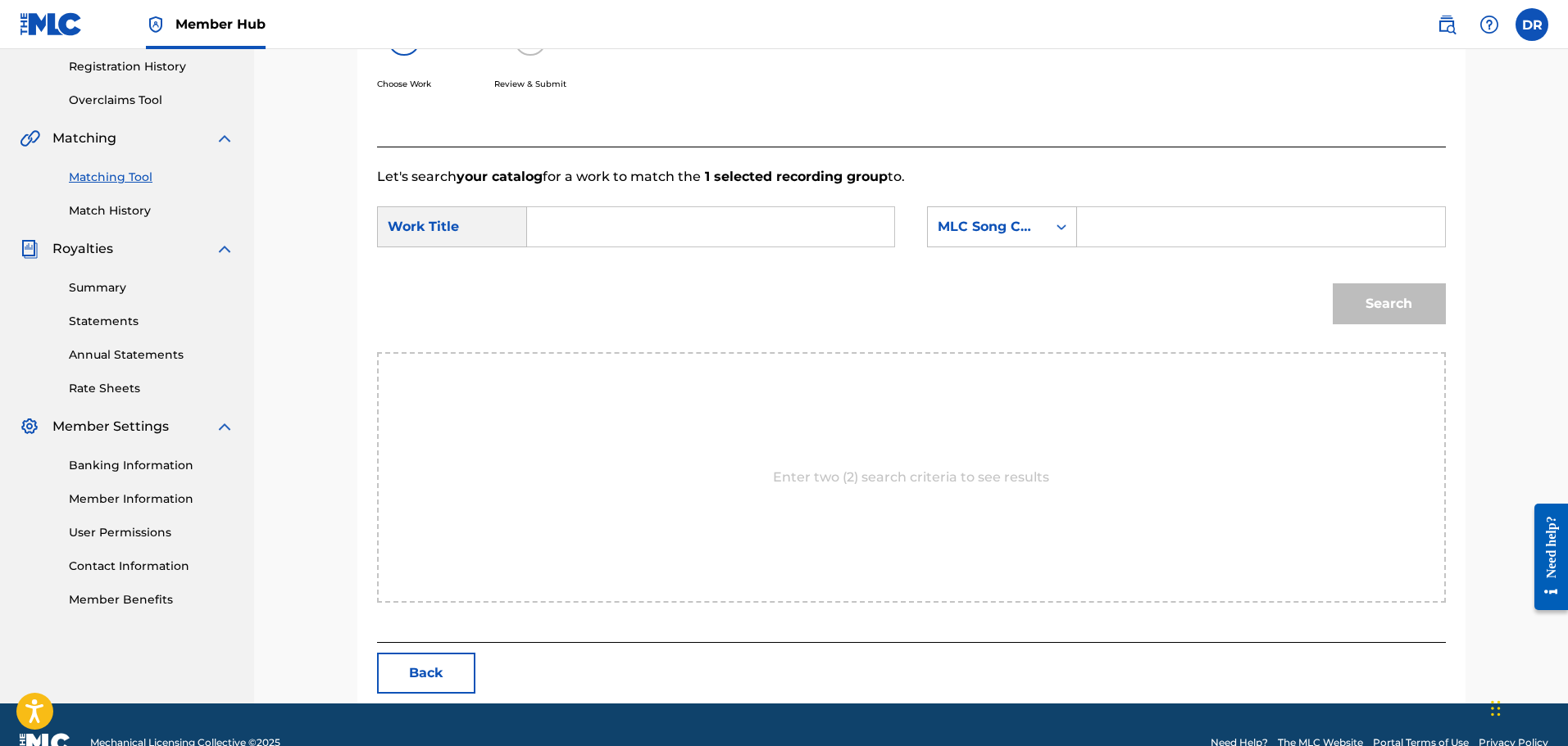
click at [559, 221] on input "Search Form" at bounding box center [710, 227] width 339 height 40
type input "diamonds"
click at [997, 234] on div "MLC Song Code" at bounding box center [987, 226] width 99 height 20
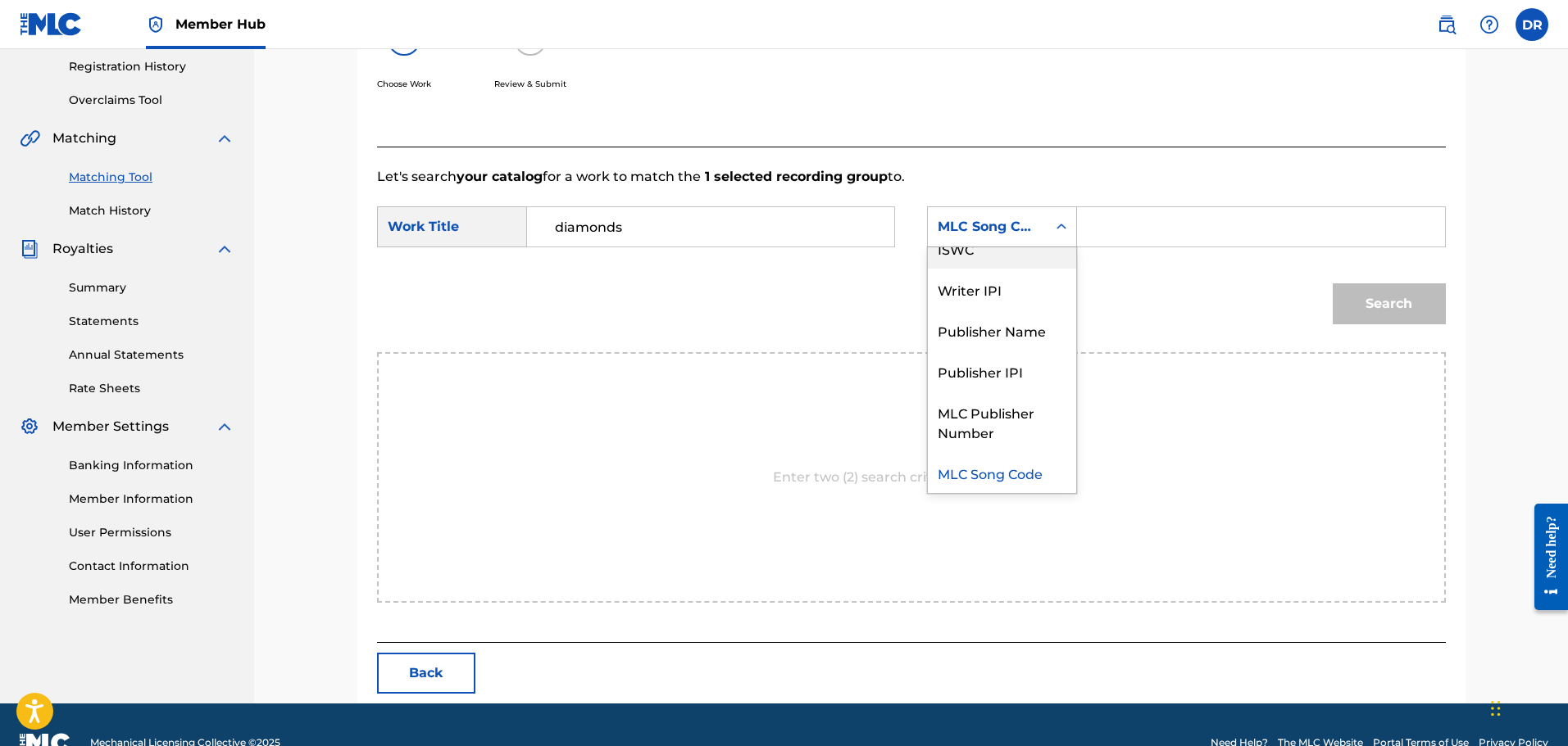
scroll to position [0, 0]
click at [1001, 277] on div "Writer Name" at bounding box center [1002, 267] width 149 height 41
click at [1127, 234] on input "Search Form" at bounding box center [1260, 227] width 339 height 40
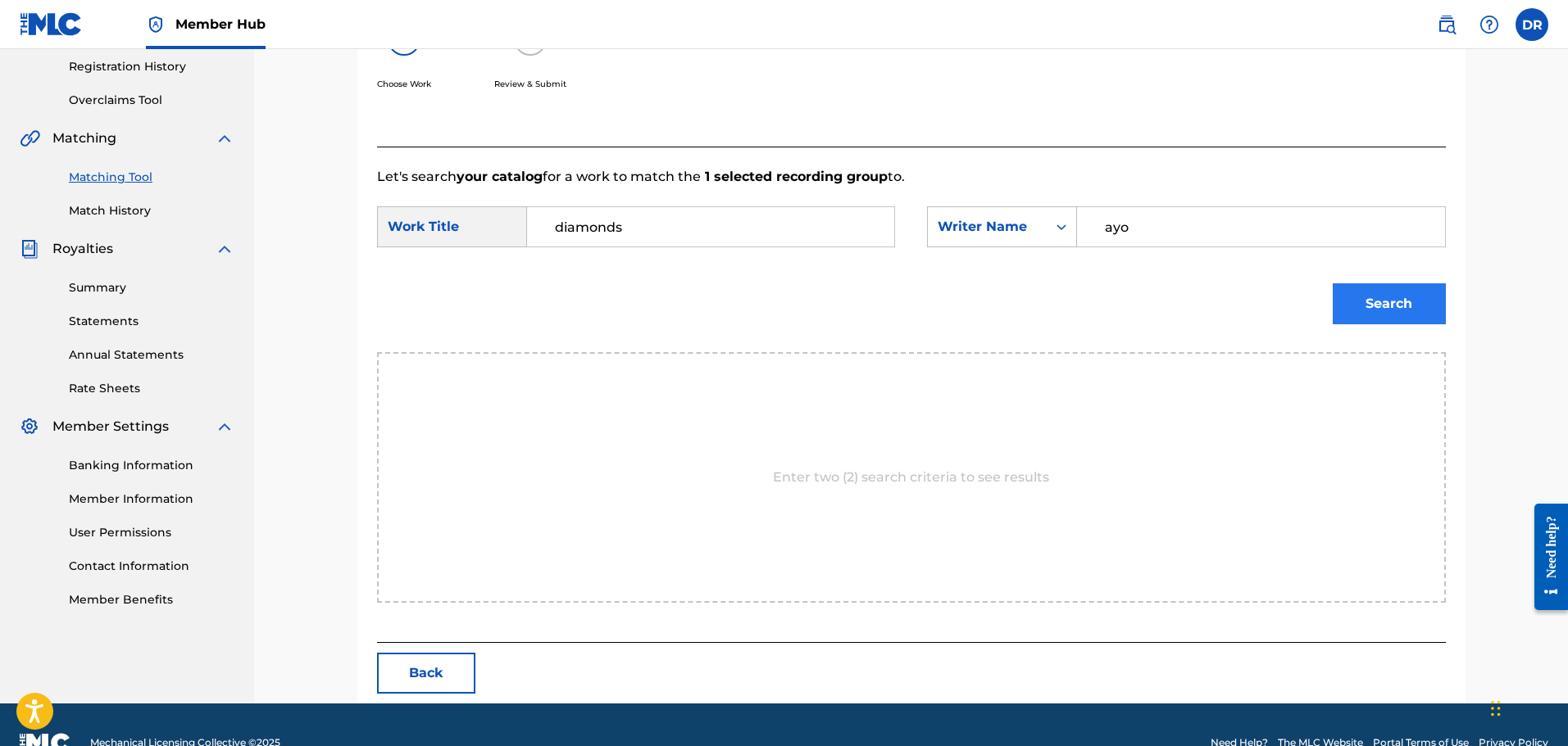
type input "ayo"
click at [1380, 295] on button "Search" at bounding box center [1388, 303] width 113 height 41
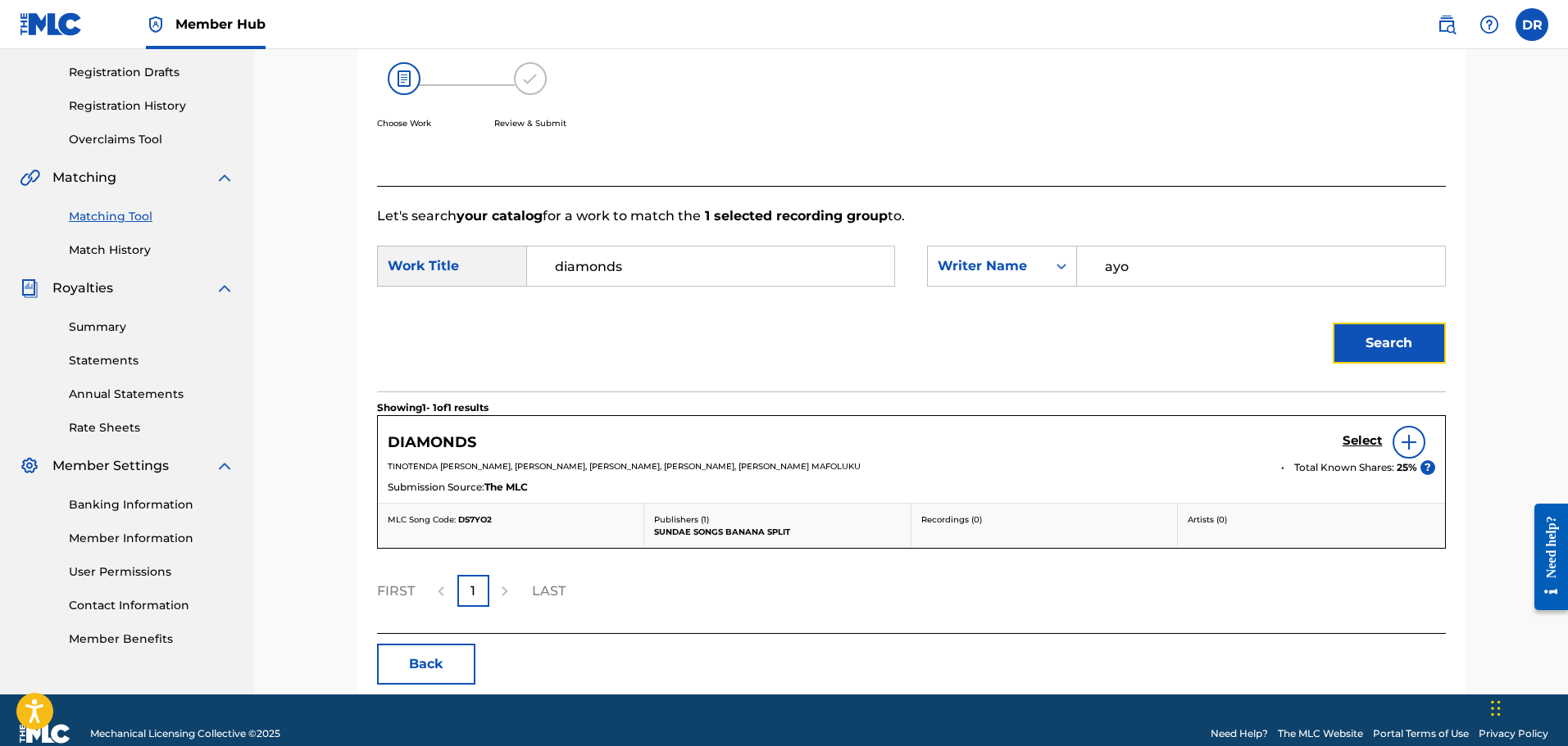
scroll to position [296, 0]
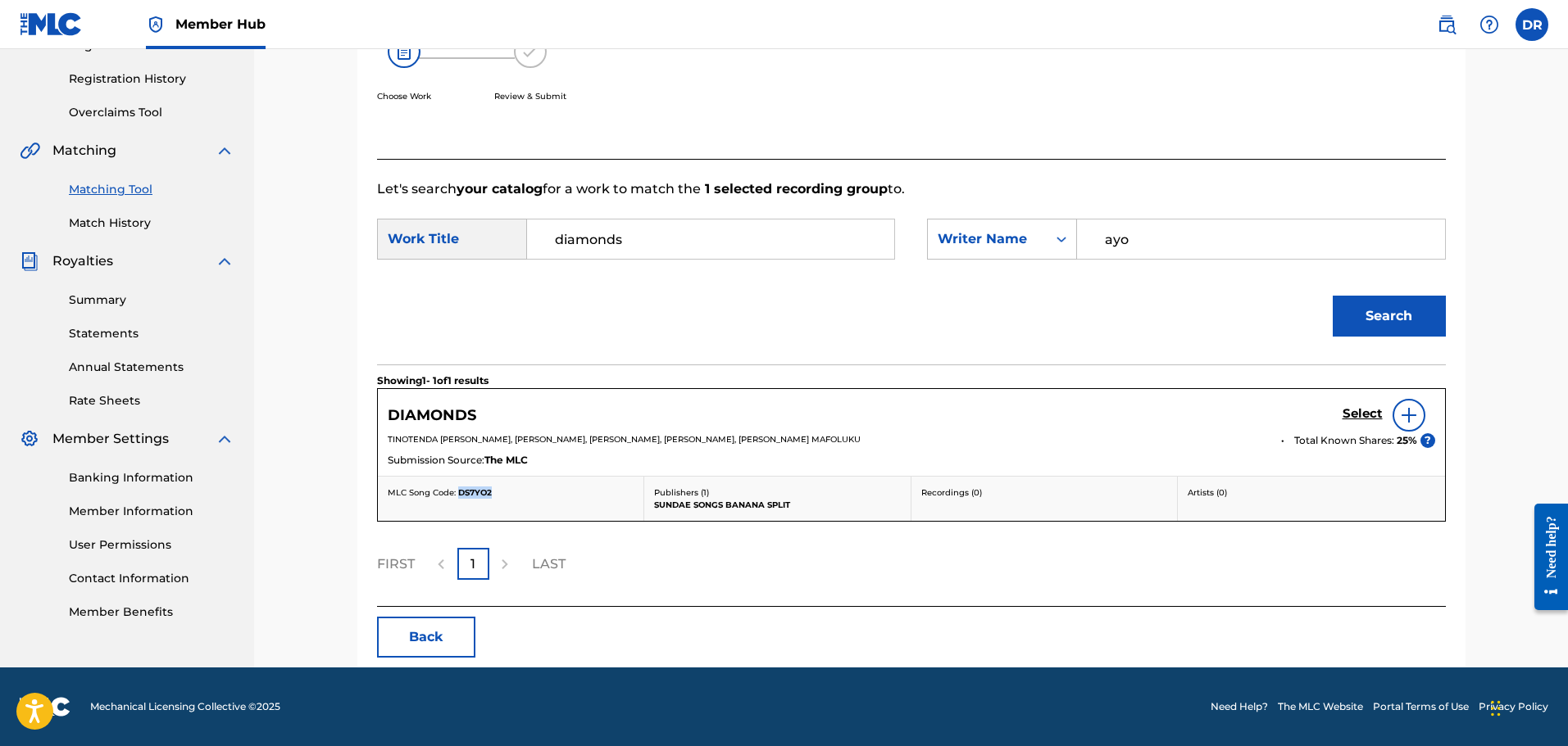
drag, startPoint x: 492, startPoint y: 495, endPoint x: 458, endPoint y: 495, distance: 34.0
click at [458, 495] on div "MLC Song Code: DS7YO2" at bounding box center [510, 492] width 246 height 12
copy span "DS7YO2"
click at [1357, 411] on h5 "Select" at bounding box center [1363, 414] width 40 height 15
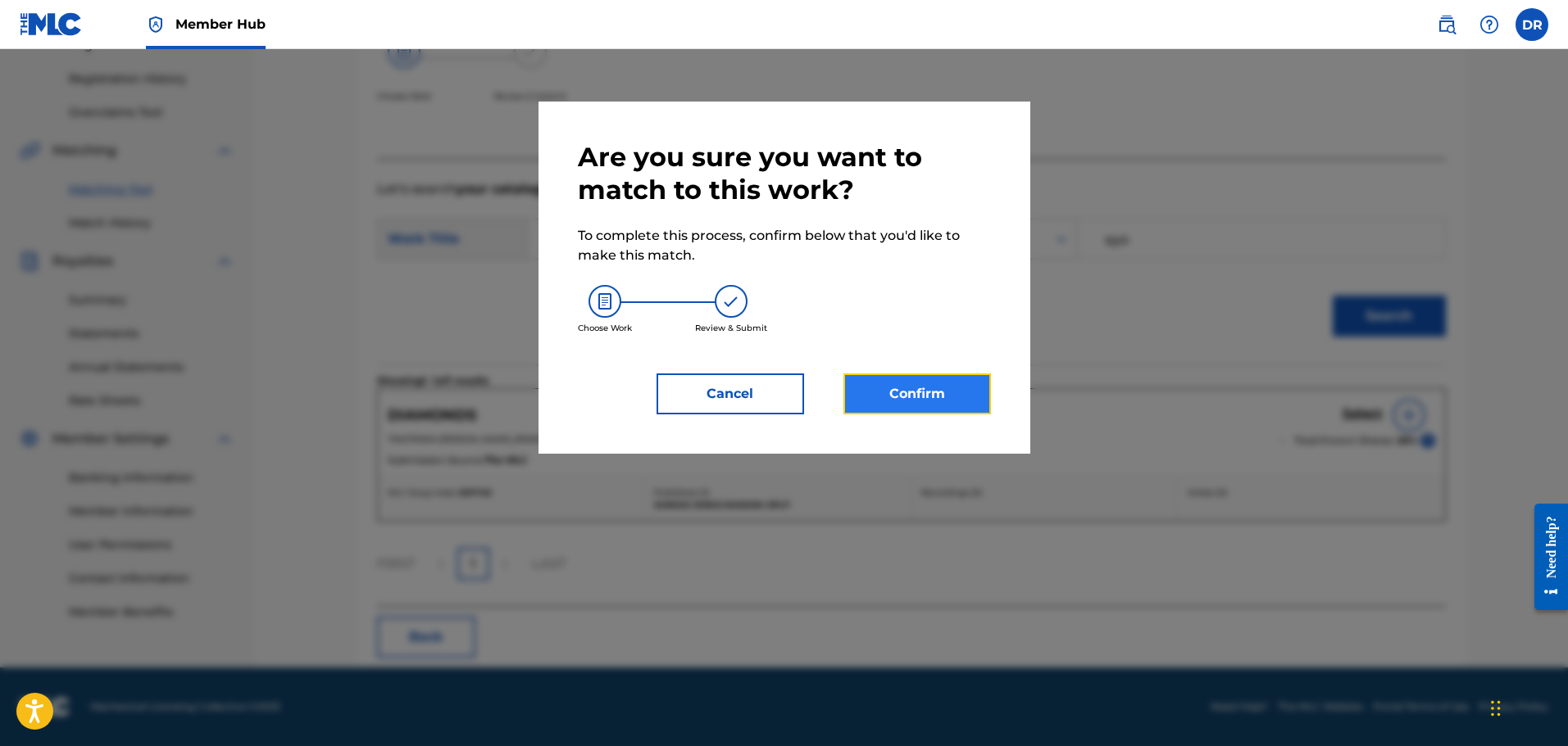
click at [940, 410] on button "Confirm" at bounding box center [918, 394] width 148 height 41
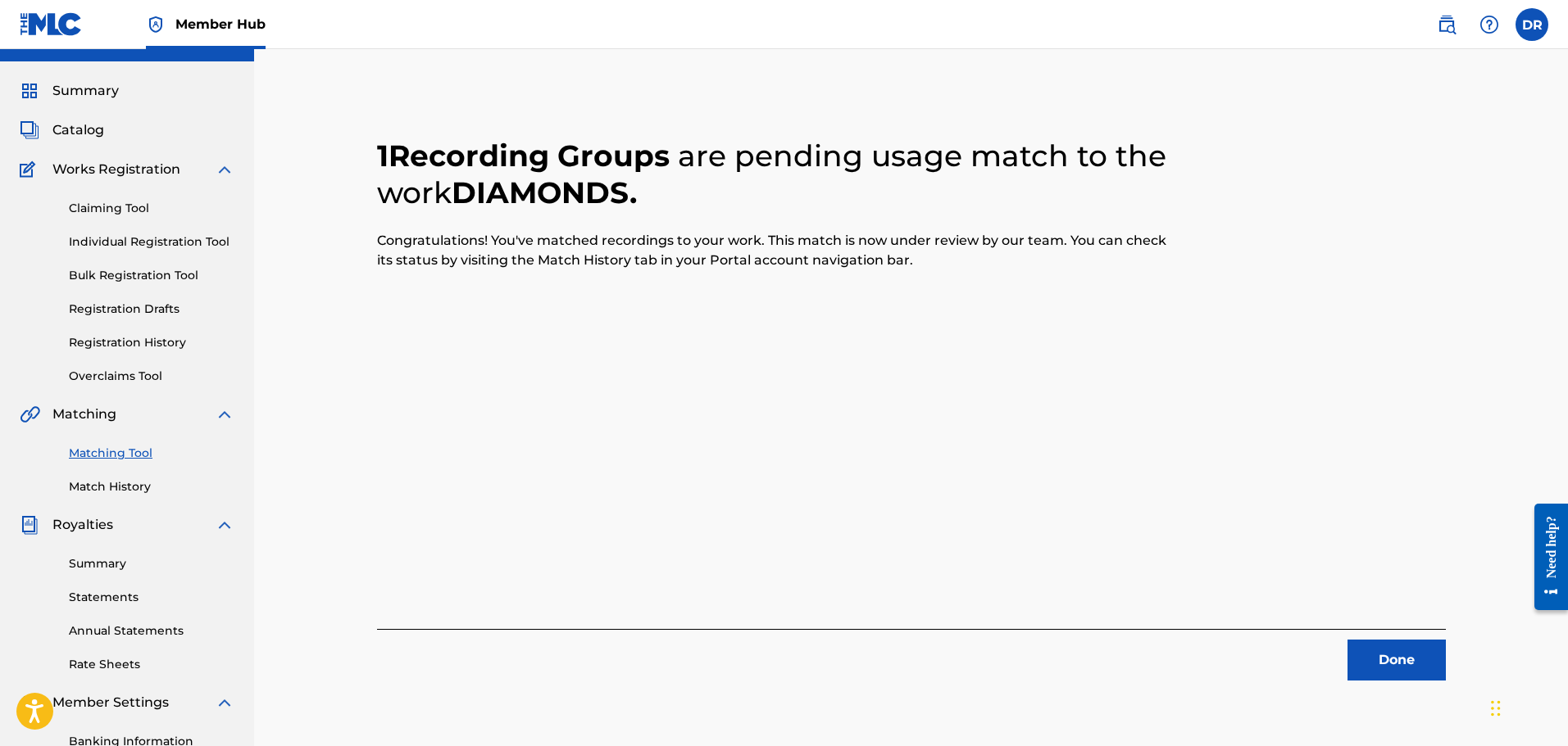
scroll to position [24, 0]
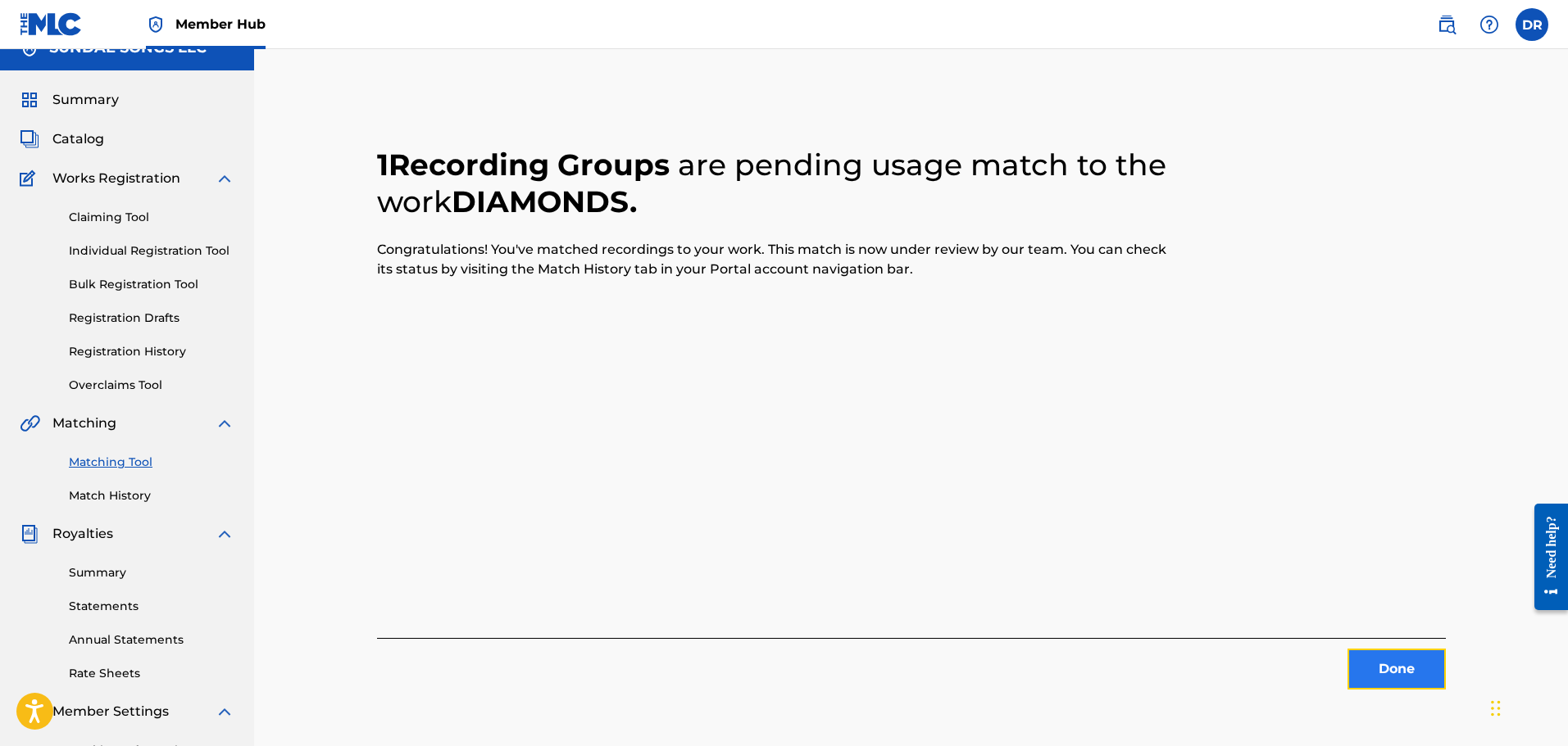
click at [1399, 669] on button "Done" at bounding box center [1397, 668] width 98 height 41
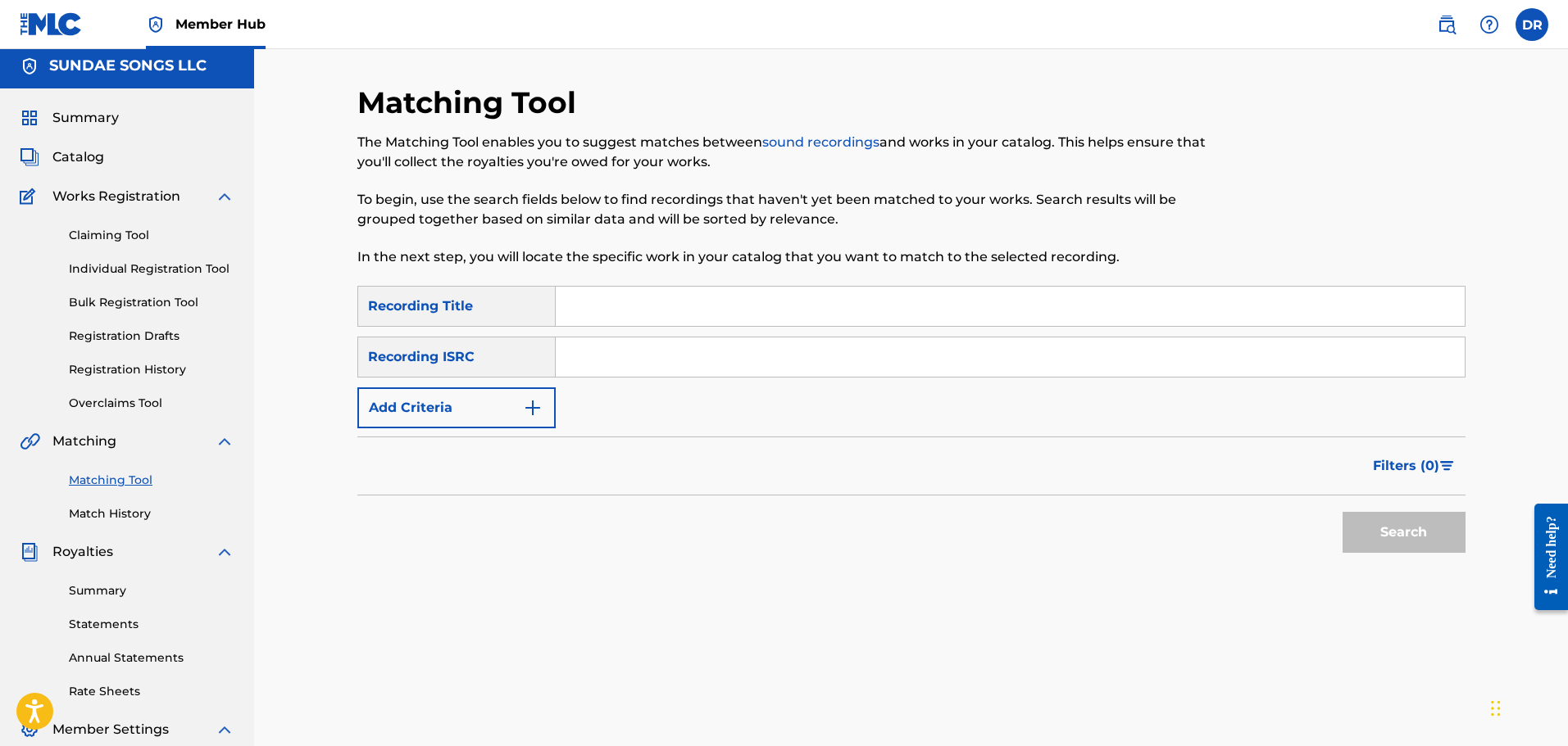
scroll to position [0, 0]
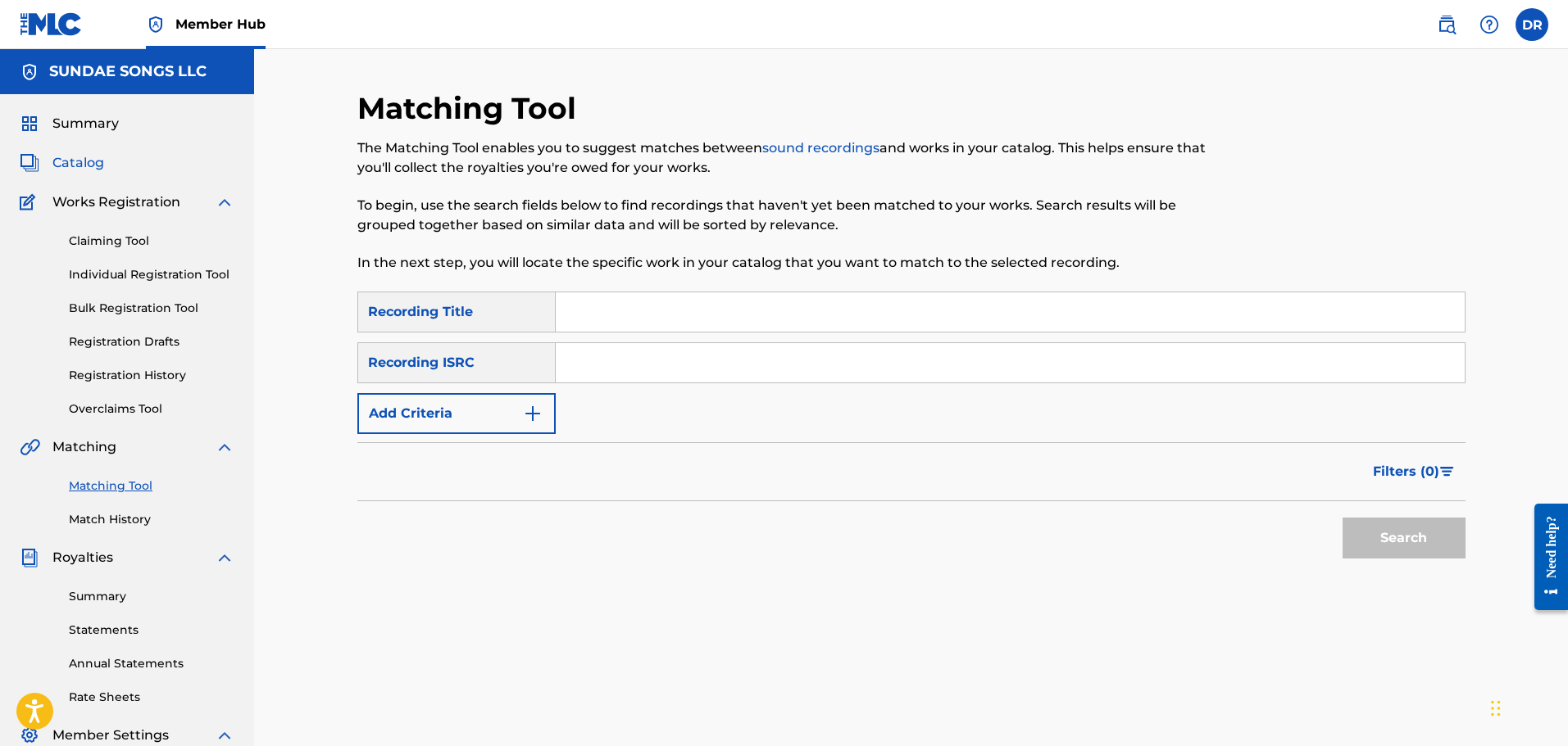
click at [75, 160] on span "Catalog" at bounding box center [78, 163] width 52 height 20
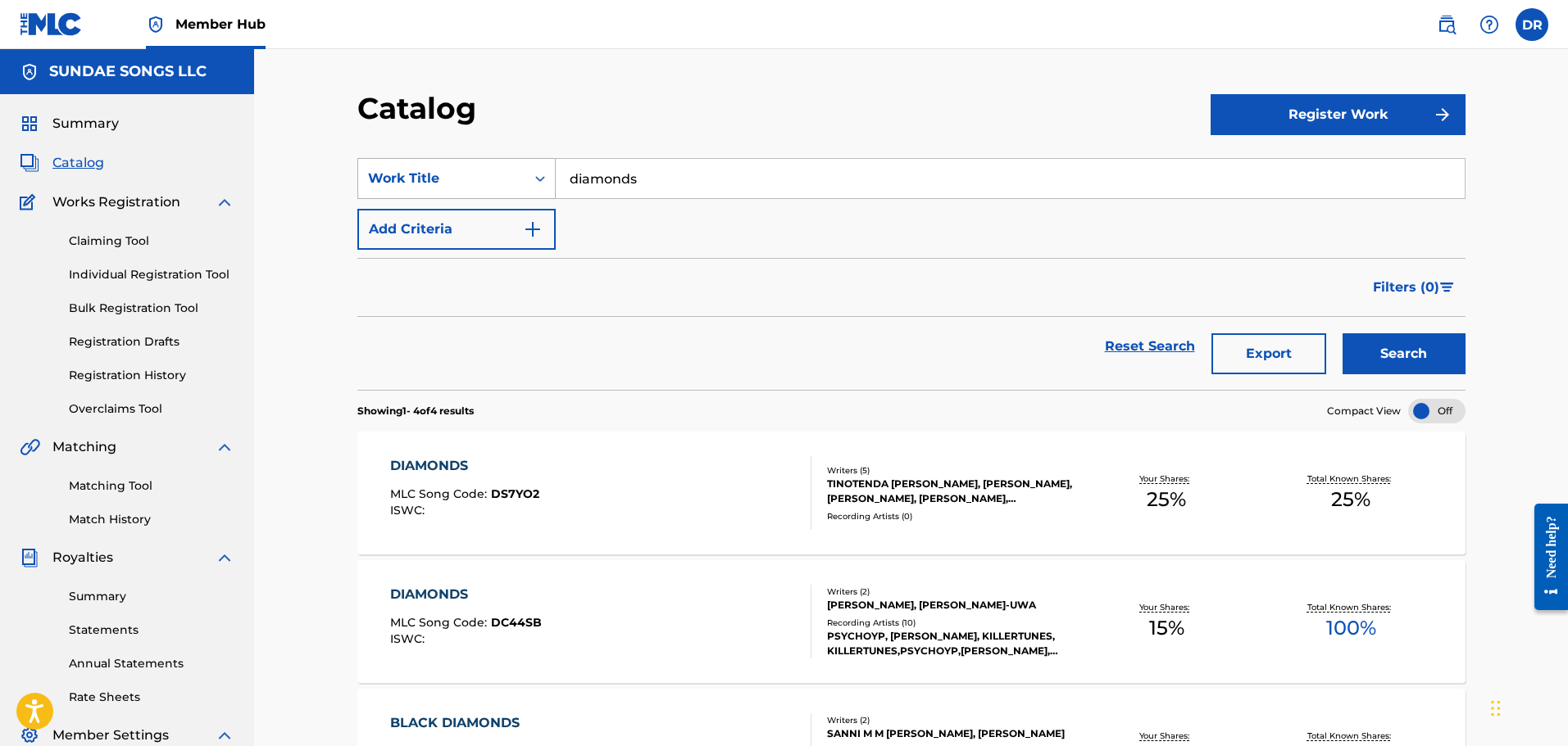
drag, startPoint x: 642, startPoint y: 175, endPoint x: 476, endPoint y: 171, distance: 166.0
click at [476, 171] on div "SearchWithCriteriaaf8f6a6f-fd2e-4d17-a1f6-14930b0c3f8c Work Title diamonds" at bounding box center [911, 178] width 1108 height 41
type input "d"
click at [609, 210] on span "y" at bounding box center [608, 215] width 8 height 15
type input "felony"
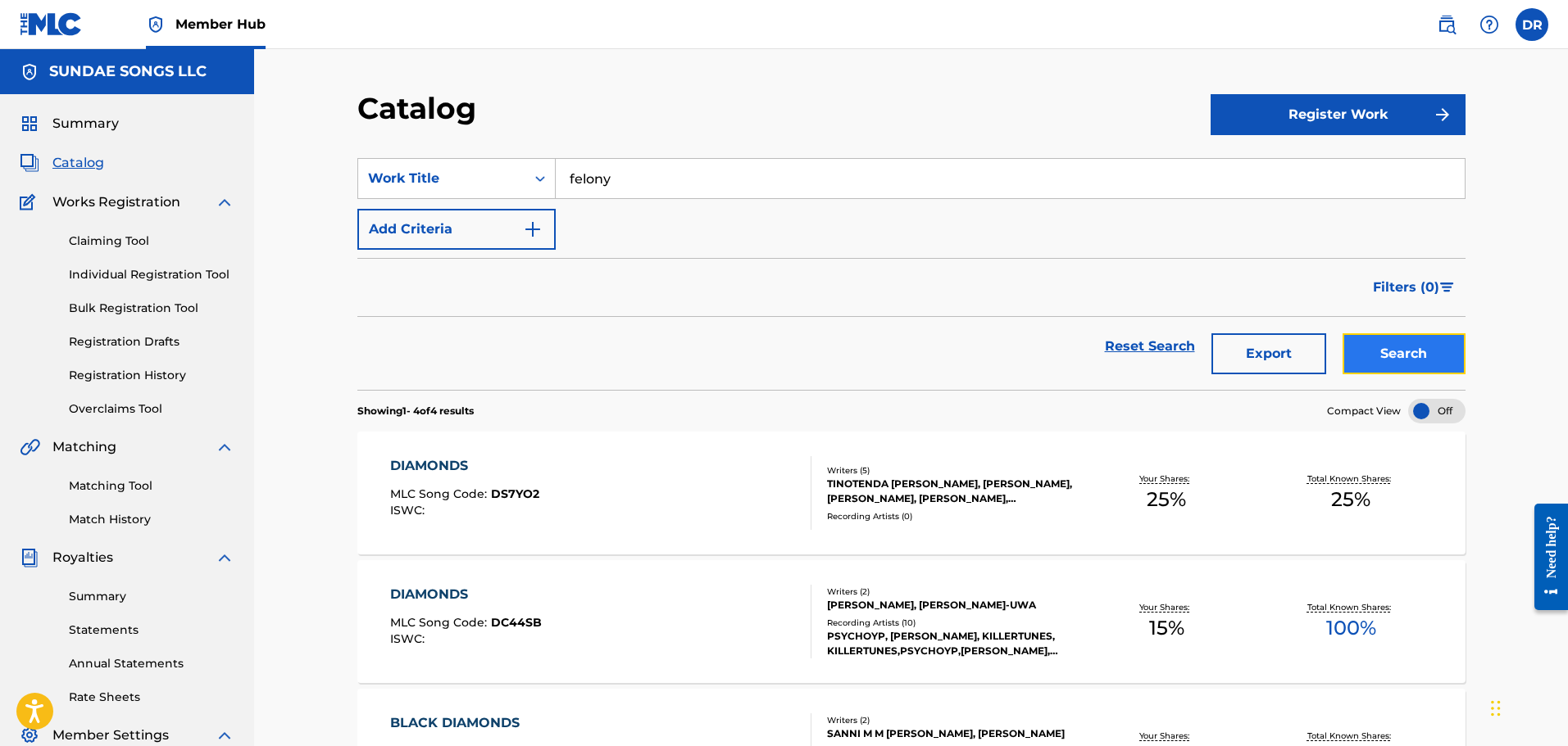
click at [1385, 348] on button "Search" at bounding box center [1404, 353] width 123 height 41
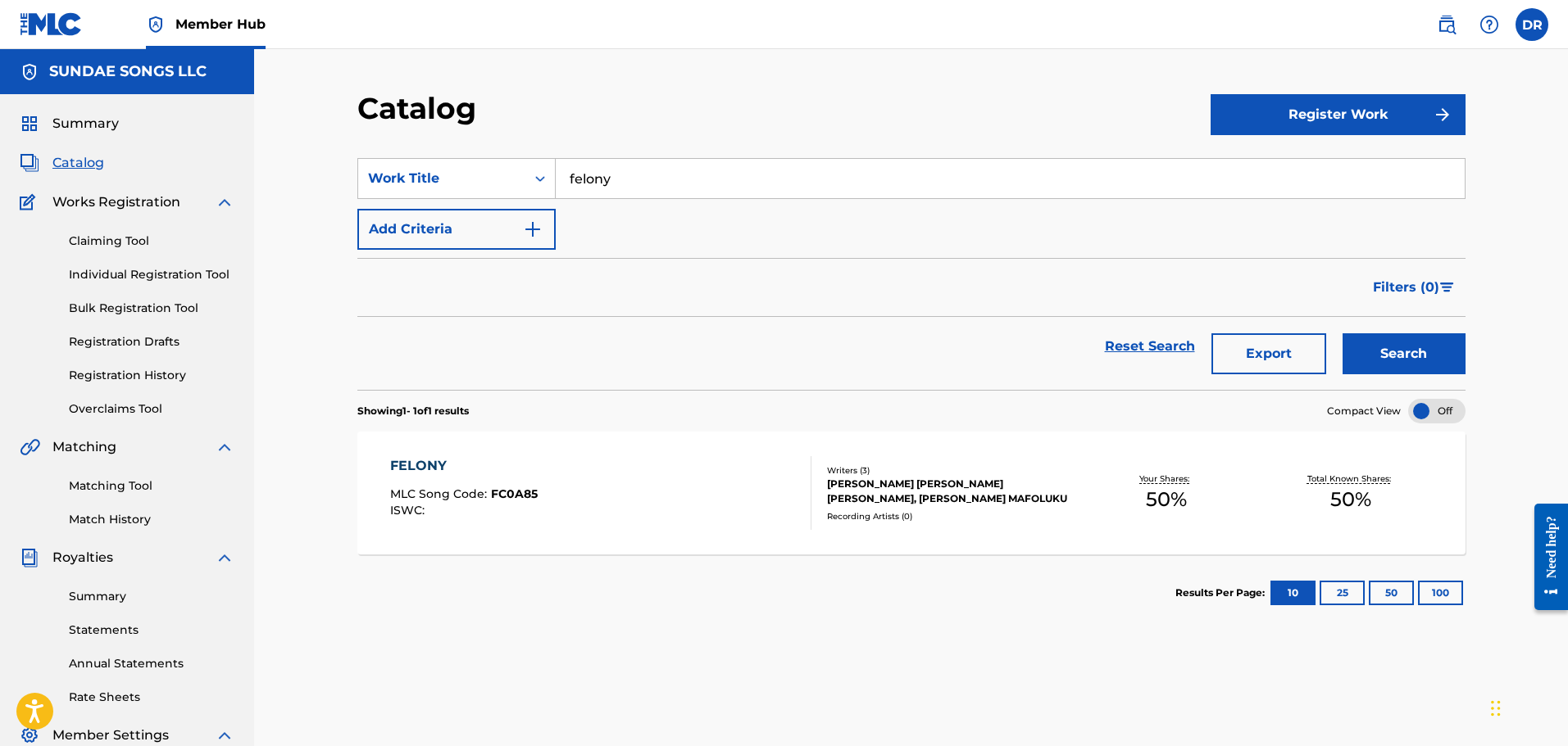
click at [413, 461] on div "FELONY" at bounding box center [464, 466] width 148 height 20
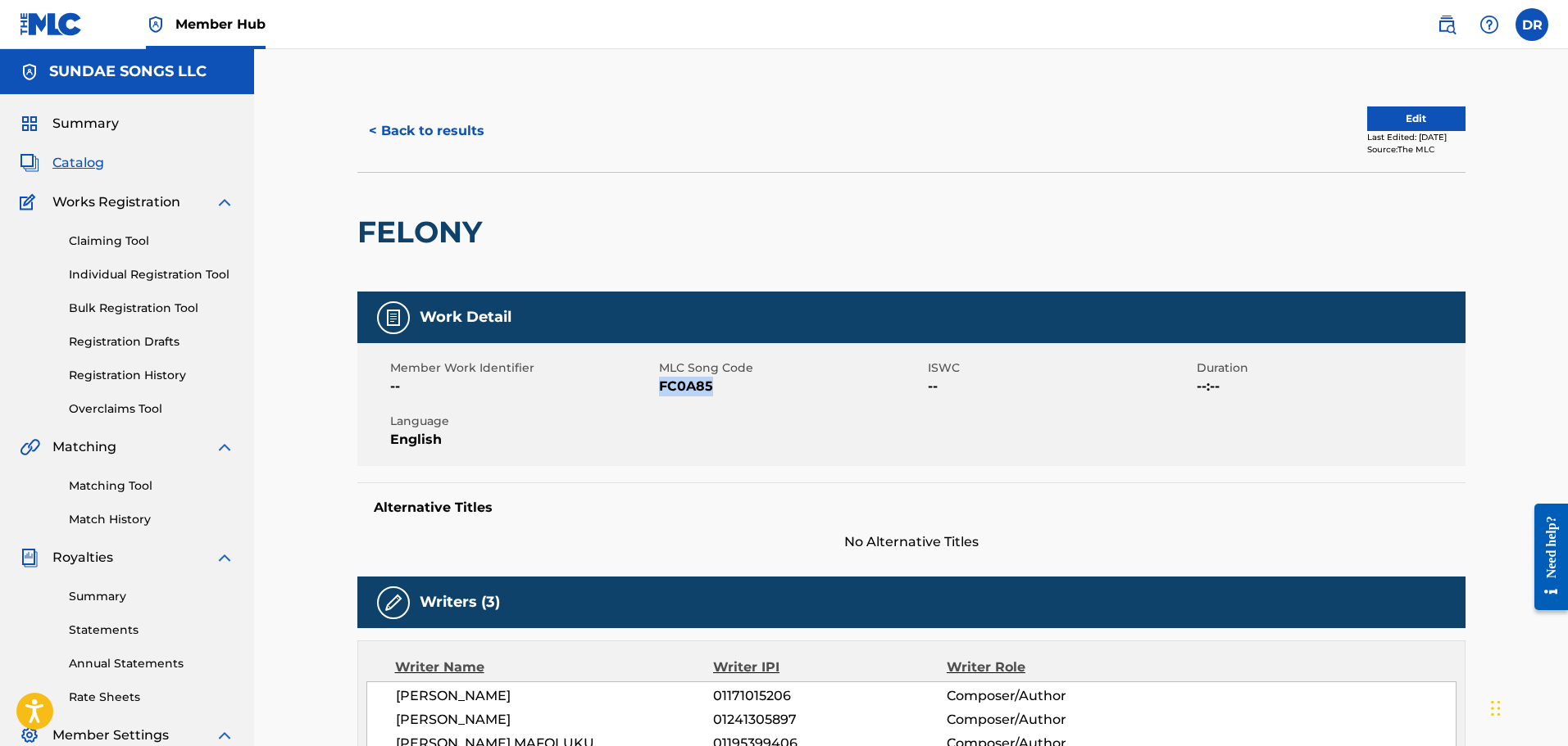
drag, startPoint x: 714, startPoint y: 386, endPoint x: 658, endPoint y: 387, distance: 56.0
click at [659, 387] on span "FC0A85" at bounding box center [792, 386] width 265 height 20
copy span "FC0A85"
click at [108, 484] on link "Matching Tool" at bounding box center [151, 487] width 166 height 17
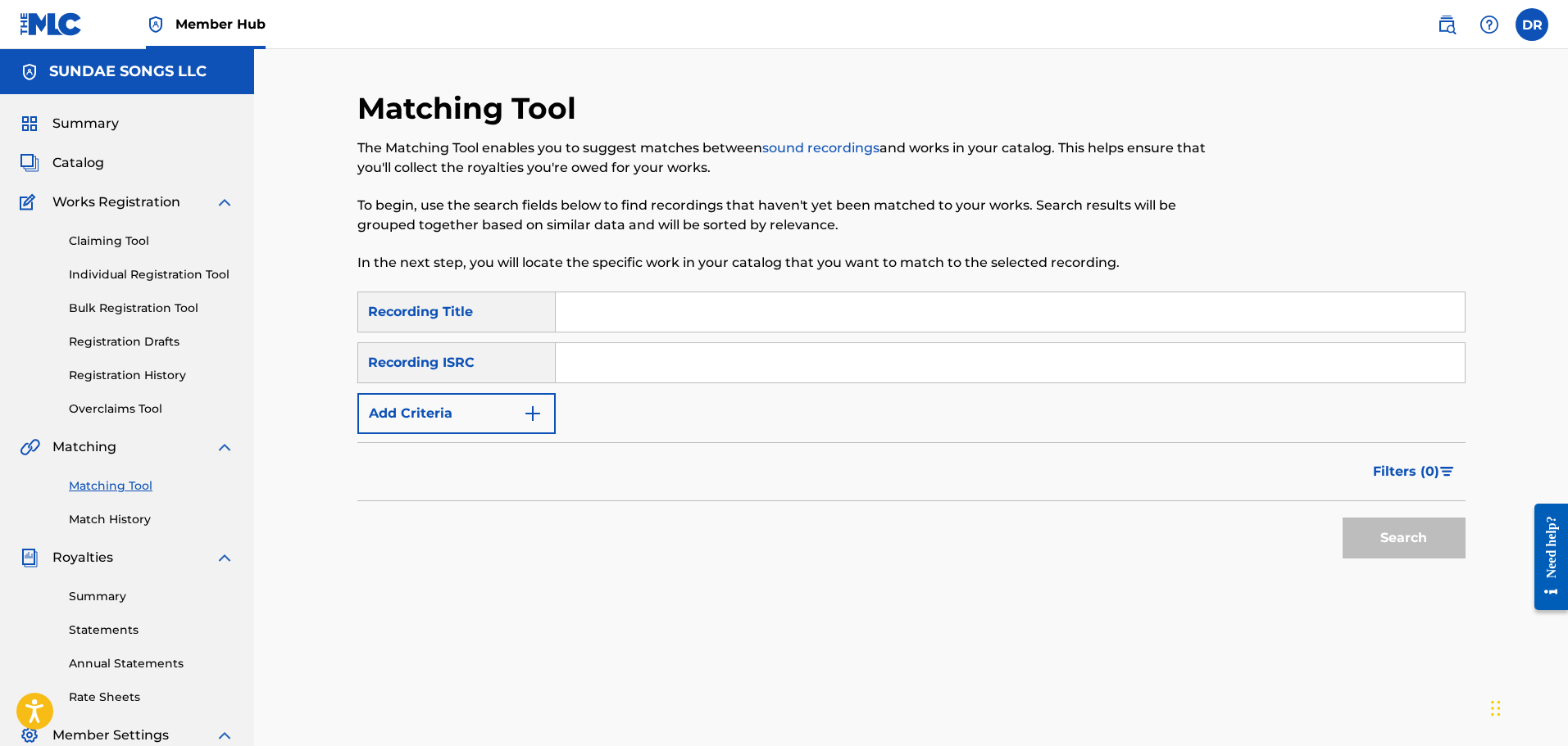
click at [626, 317] on input "Search Form" at bounding box center [1010, 312] width 909 height 40
type input "felony"
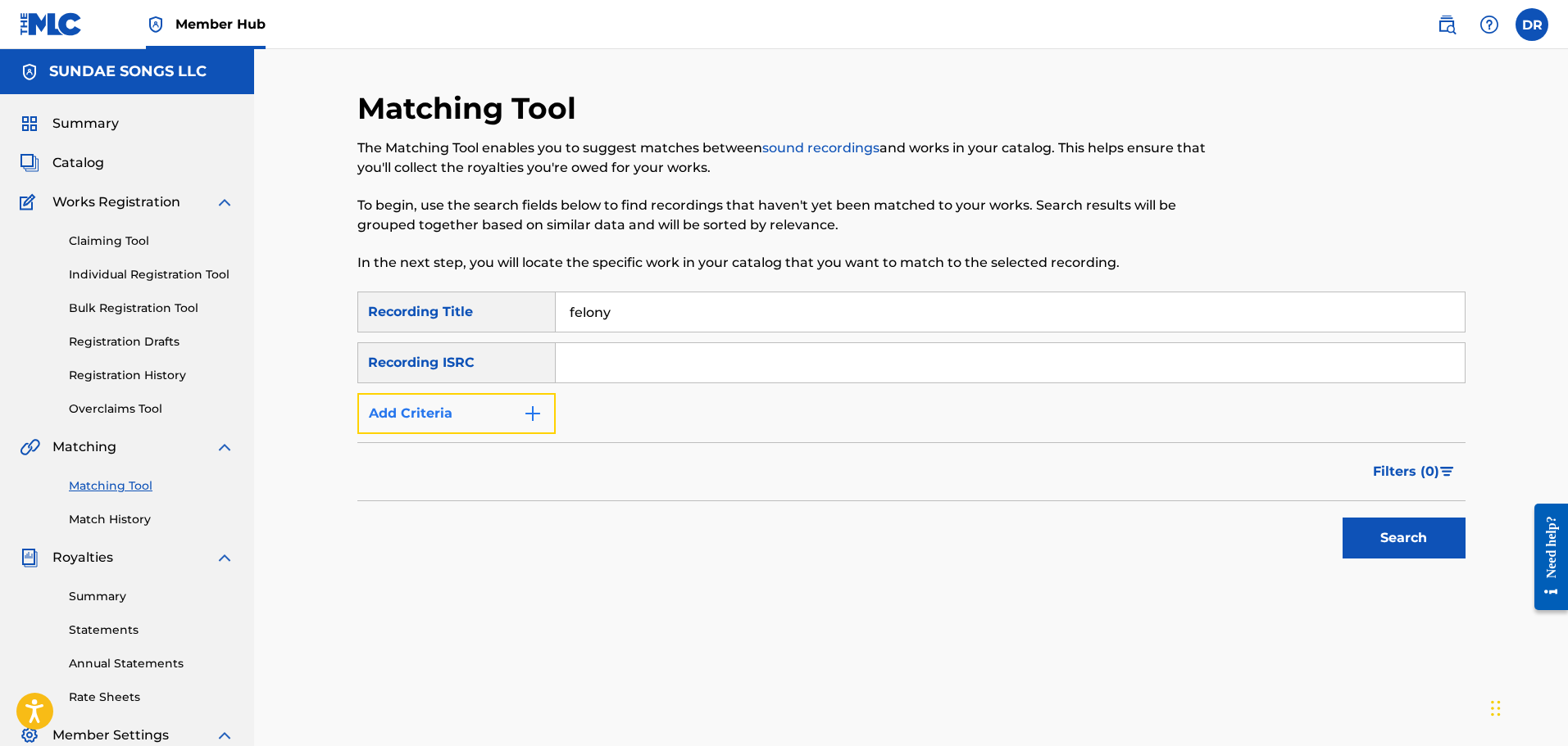
click at [521, 419] on button "Add Criteria" at bounding box center [455, 413] width 198 height 41
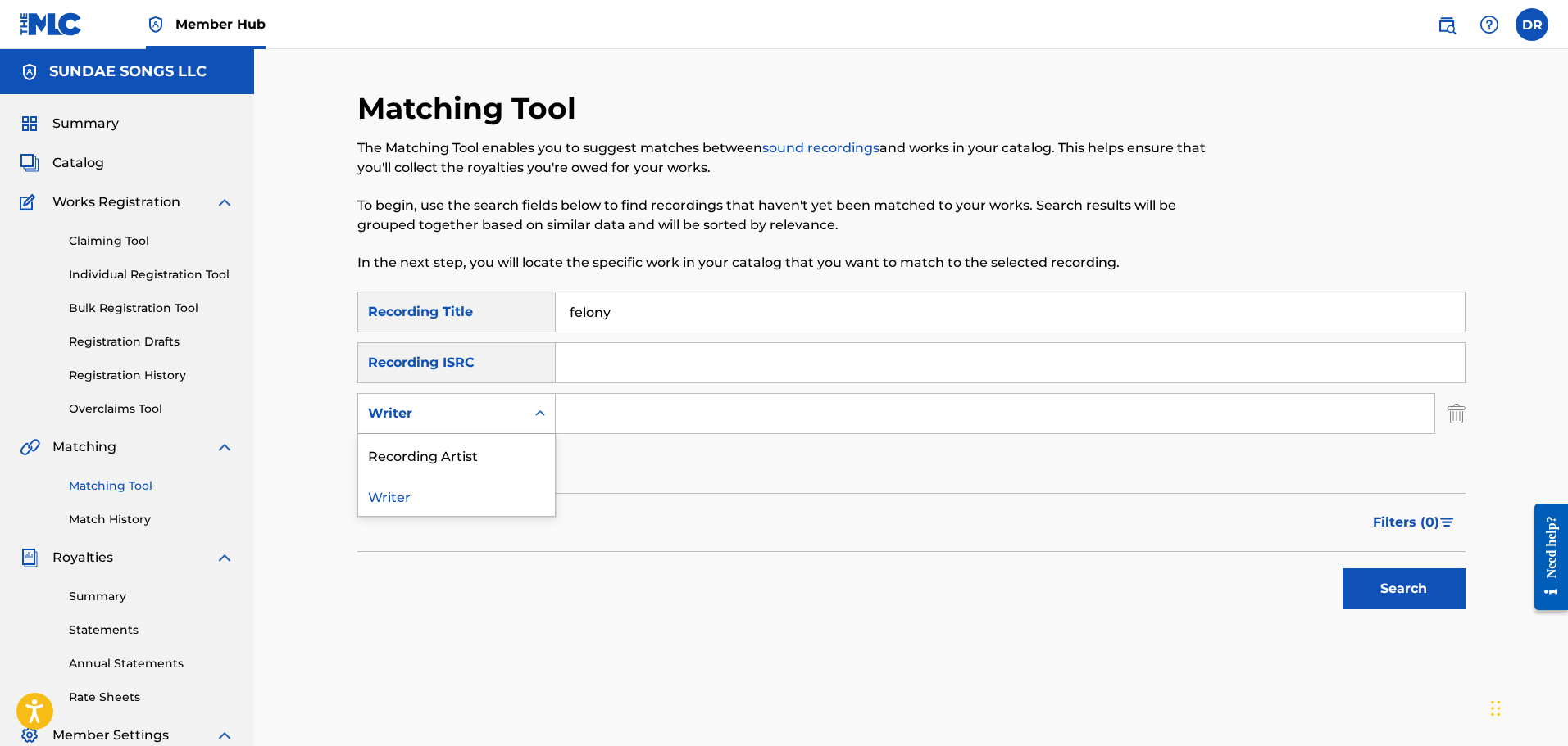
click at [523, 411] on div "Writer" at bounding box center [441, 414] width 168 height 31
drag, startPoint x: 475, startPoint y: 454, endPoint x: 526, endPoint y: 441, distance: 52.6
click at [478, 454] on div "Recording Artist" at bounding box center [456, 454] width 197 height 41
click at [600, 419] on input "Search Form" at bounding box center [995, 414] width 879 height 40
type input "[PERSON_NAME]"
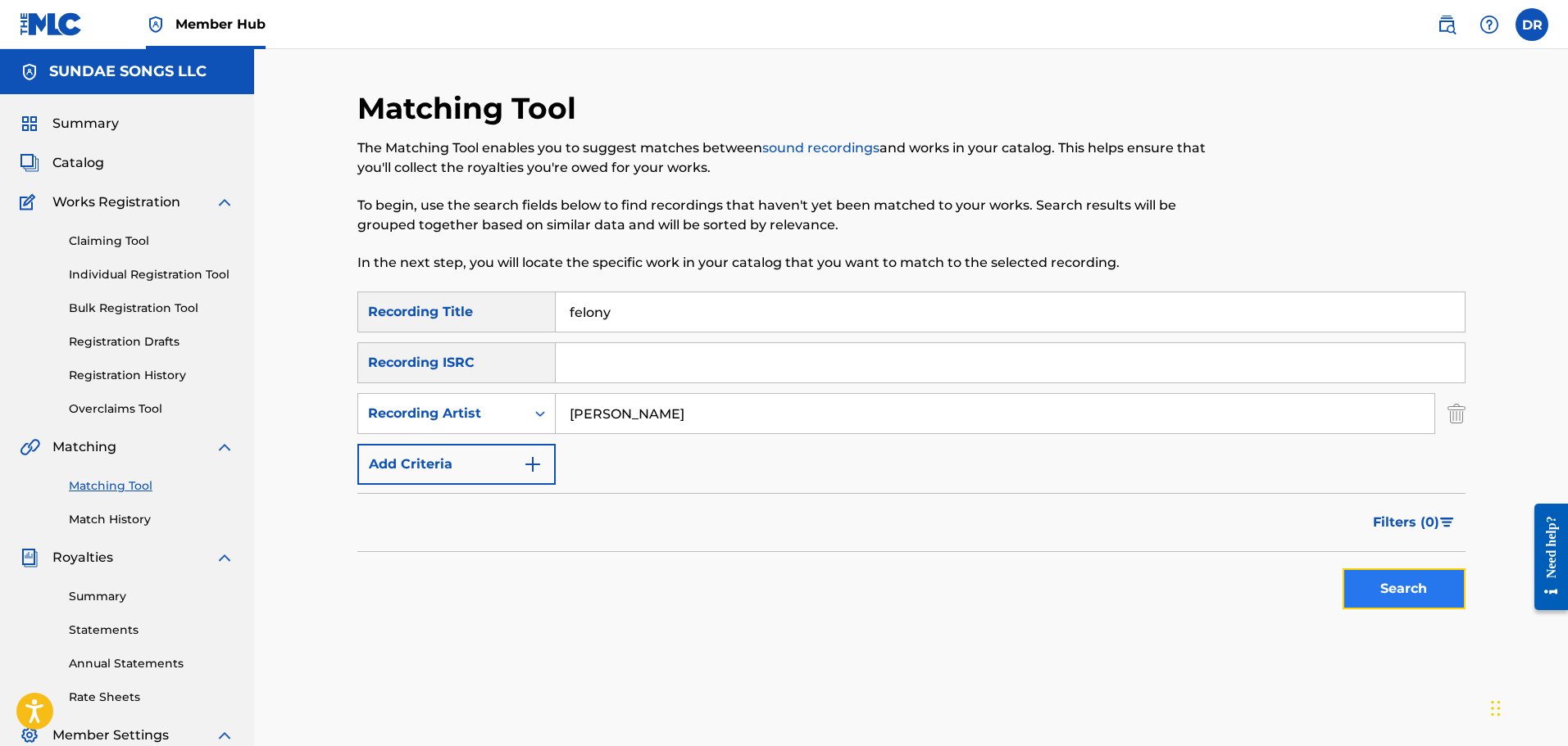
click at [1388, 574] on button "Search" at bounding box center [1404, 589] width 123 height 41
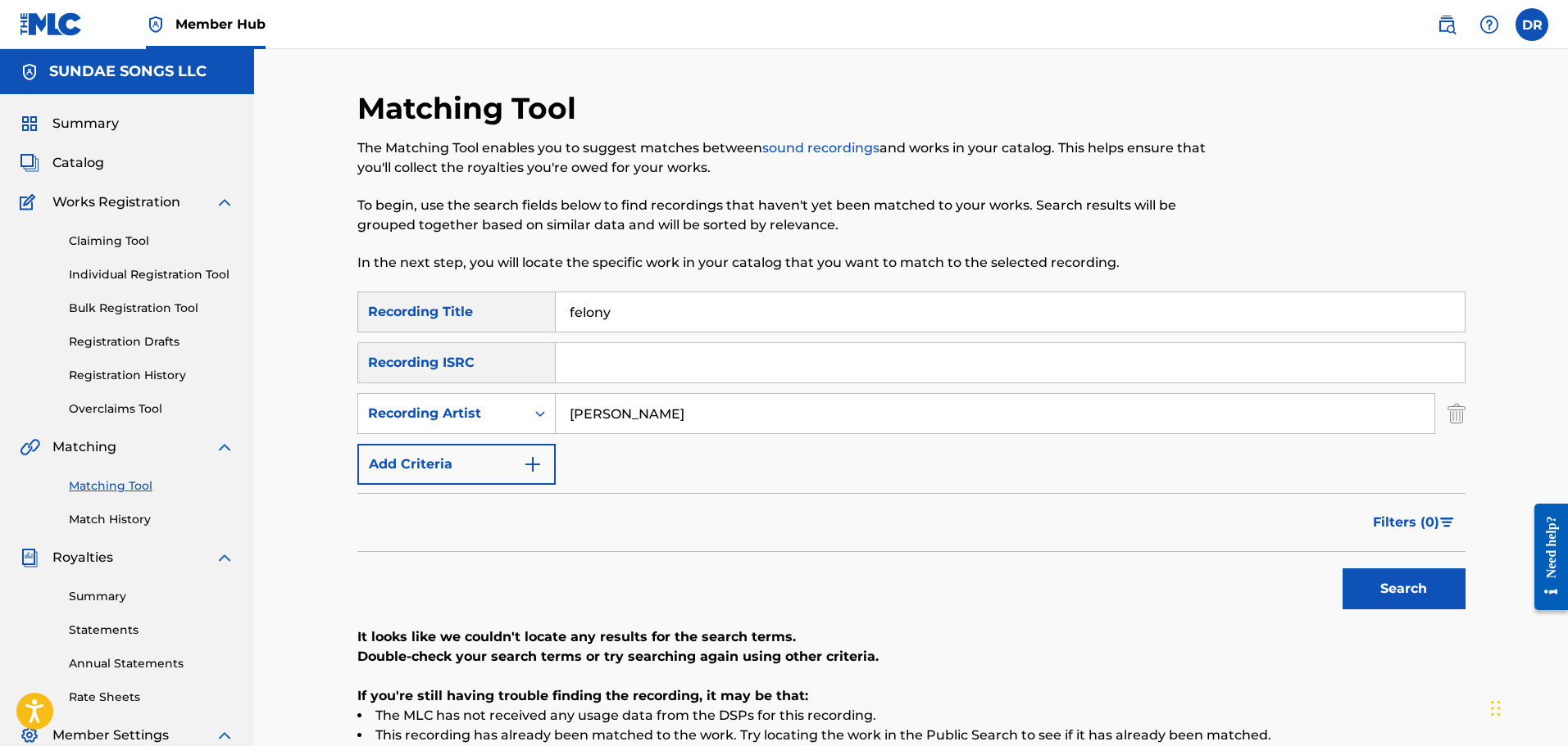
drag, startPoint x: 512, startPoint y: 301, endPoint x: 501, endPoint y: 300, distance: 11.0
click at [501, 300] on div "SearchWithCriteria2c4b99a8-7434-4e35-bb59-90ca86e73125 Recording Title felony" at bounding box center [911, 311] width 1108 height 41
type input "remind me"
click at [1367, 570] on button "Search" at bounding box center [1404, 589] width 123 height 41
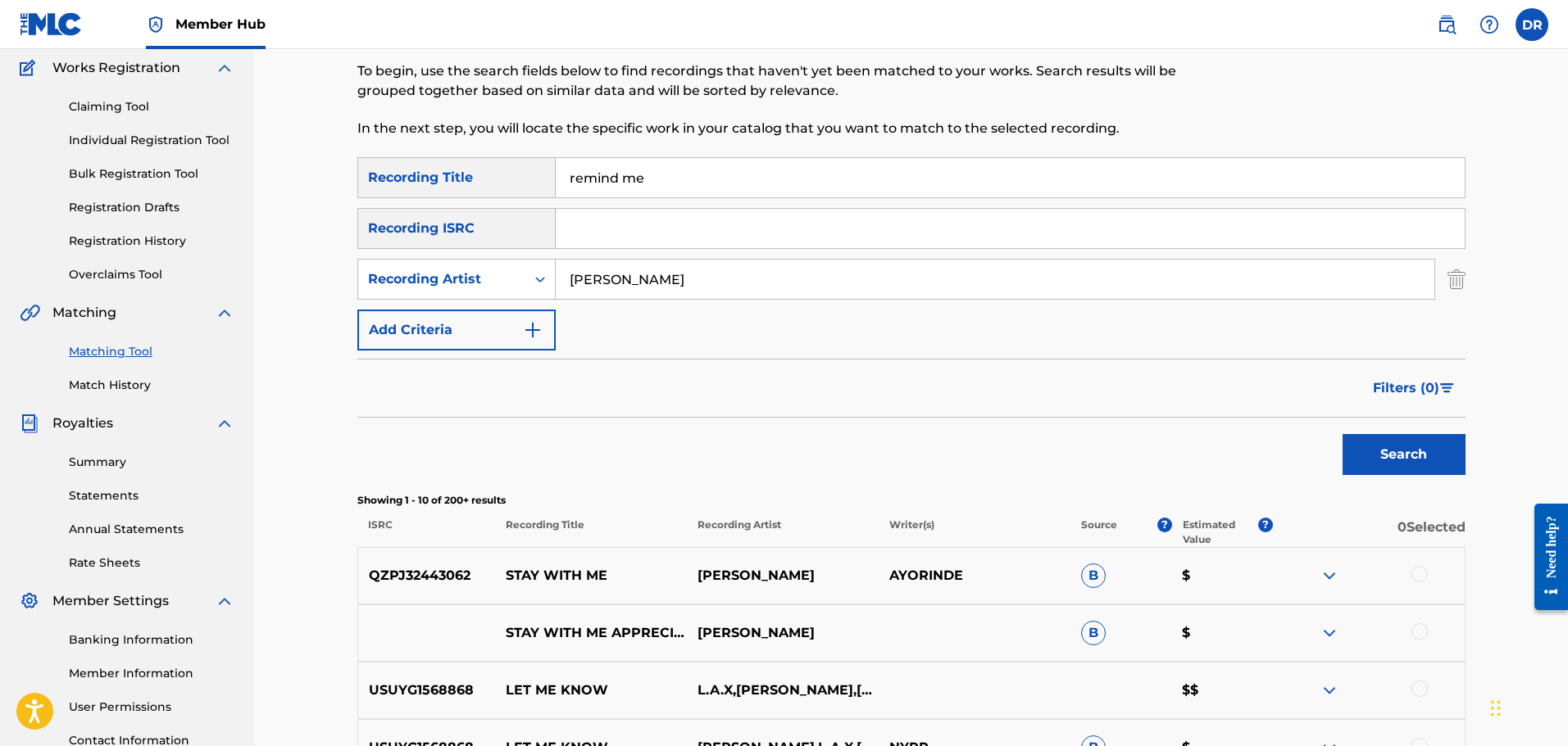
scroll to position [82, 0]
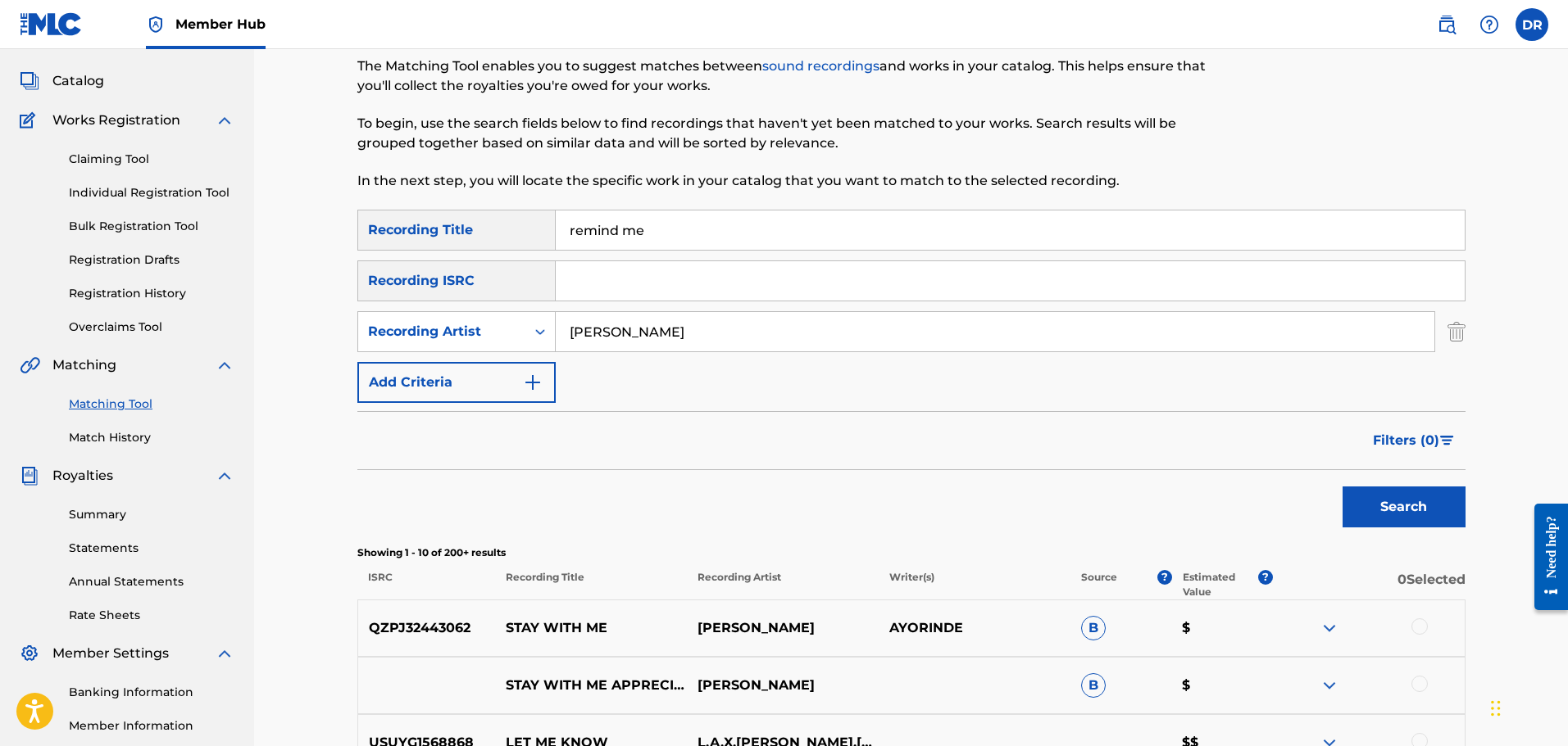
click at [73, 76] on span "Catalog" at bounding box center [78, 80] width 52 height 20
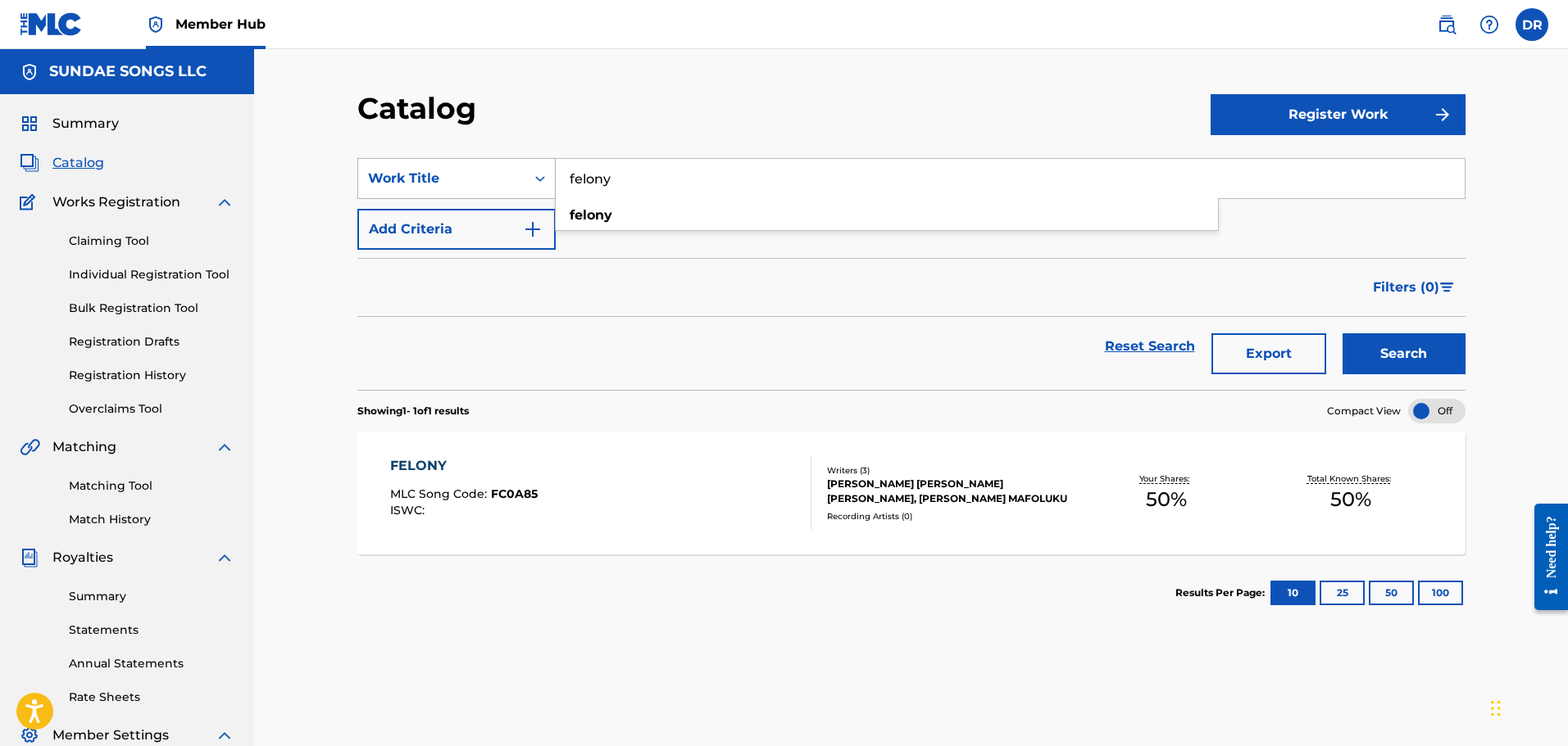
drag, startPoint x: 694, startPoint y: 175, endPoint x: 440, endPoint y: 176, distance: 254.0
click at [440, 176] on div "SearchWithCriteriaaf8f6a6f-fd2e-4d17-a1f6-14930b0c3f8c Work Title felony felony" at bounding box center [911, 178] width 1108 height 41
paste input "2 DOLLAR"
click at [1381, 363] on button "Search" at bounding box center [1404, 353] width 123 height 41
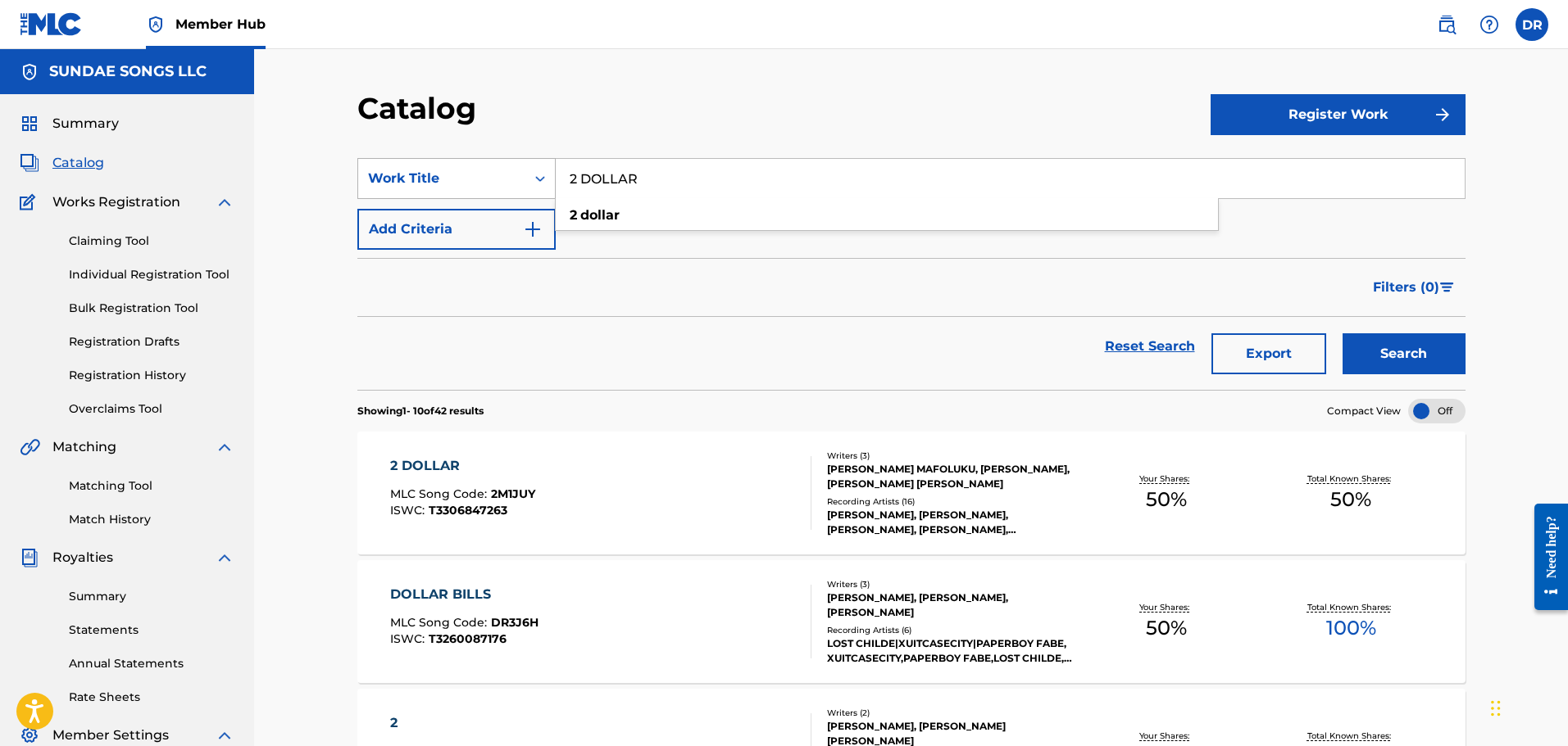
drag, startPoint x: 659, startPoint y: 177, endPoint x: 543, endPoint y: 175, distance: 116.0
click at [543, 175] on div "SearchWithCriteriaaf8f6a6f-fd2e-4d17-a1f6-14930b0c3f8c Work Title 2 DOLLAR 2 do…" at bounding box center [911, 178] width 1108 height 41
paste input "7 DAYS"
click at [1418, 359] on button "Search" at bounding box center [1404, 353] width 123 height 41
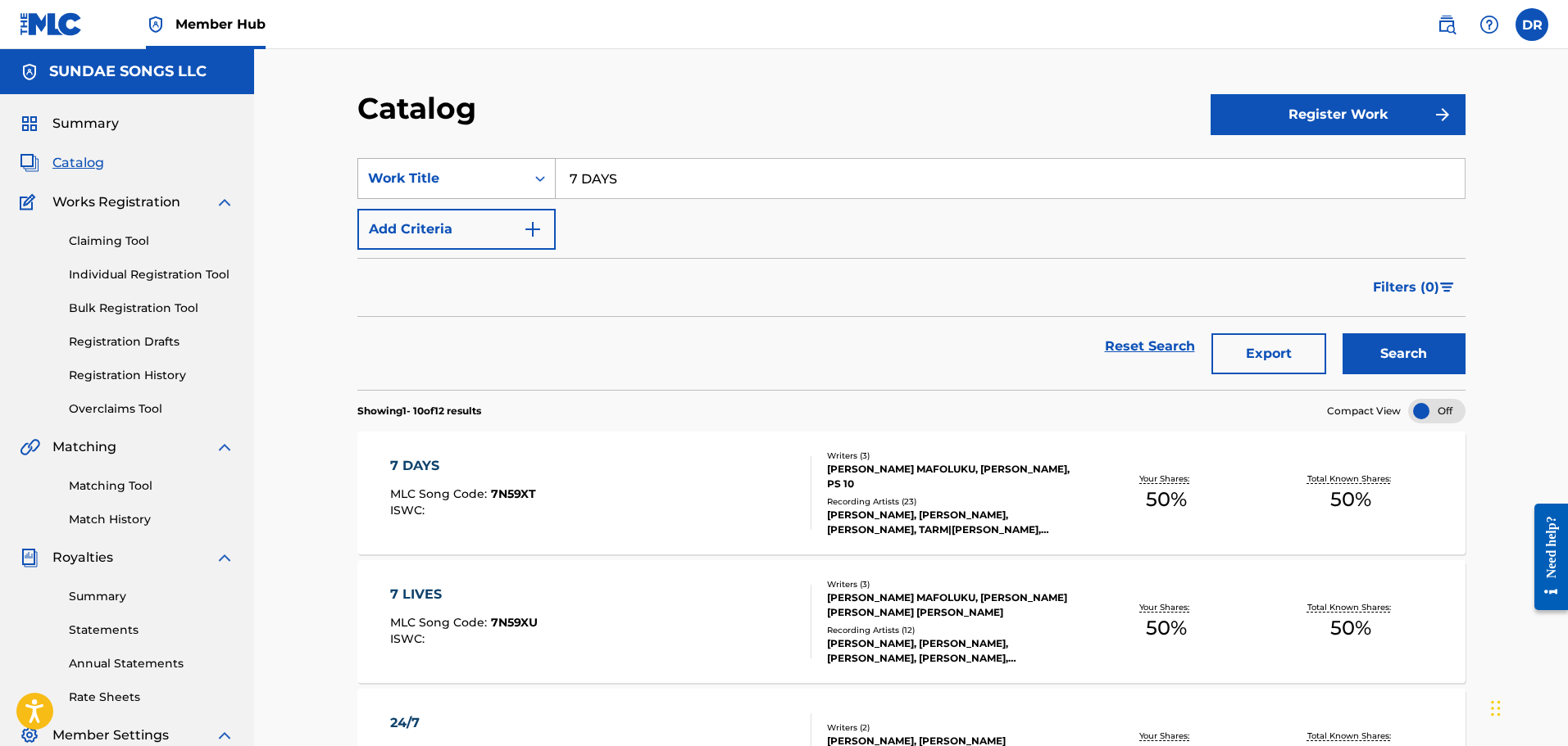
drag, startPoint x: 646, startPoint y: 175, endPoint x: 534, endPoint y: 177, distance: 112.0
click at [534, 177] on div "SearchWithCriteriaaf8f6a6f-fd2e-4d17-a1f6-14930b0c3f8c Work Title 7 DAYS" at bounding box center [911, 178] width 1108 height 41
paste input "LIVE"
drag, startPoint x: 1398, startPoint y: 353, endPoint x: 1385, endPoint y: 351, distance: 13.2
click at [1398, 352] on button "Search" at bounding box center [1404, 353] width 123 height 41
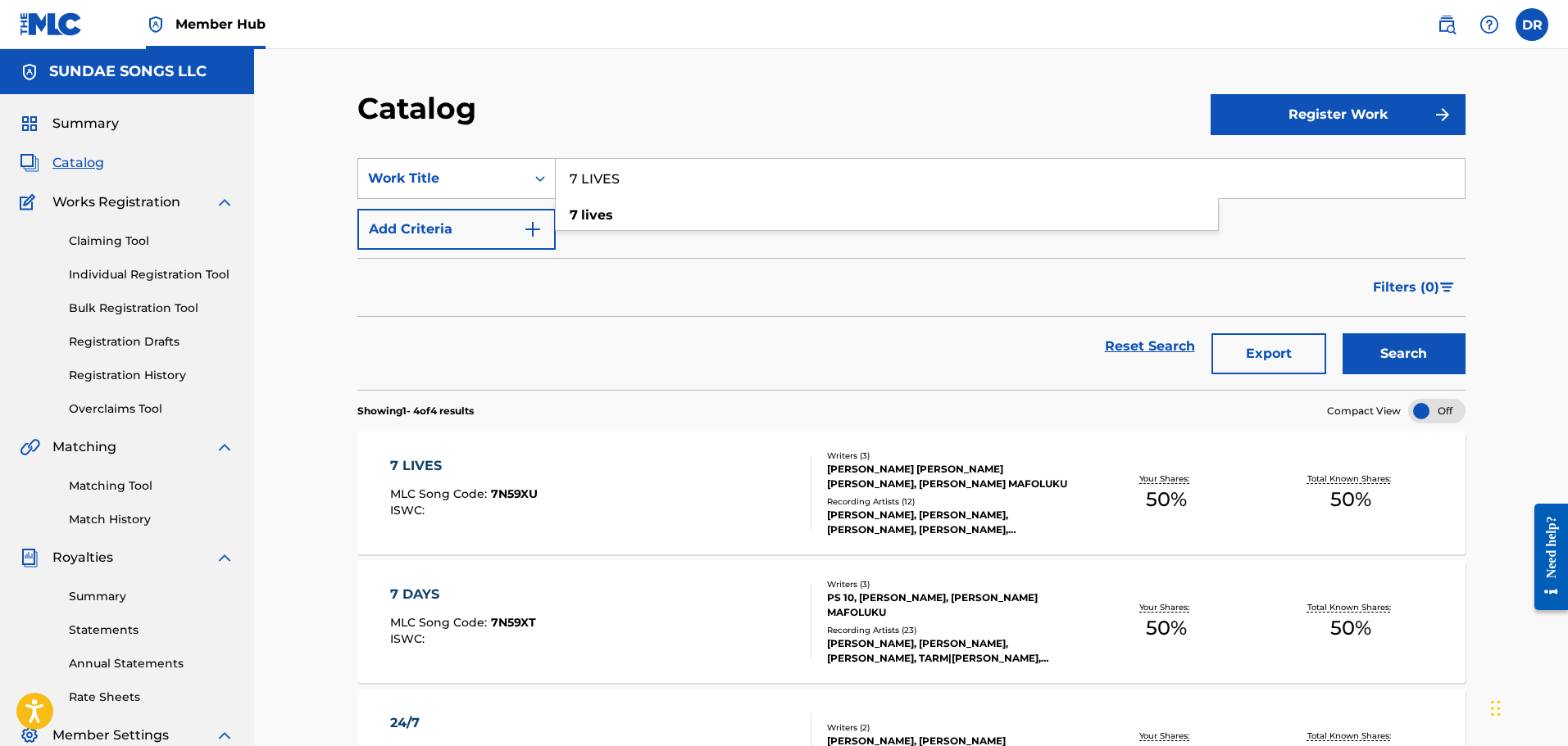
drag, startPoint x: 653, startPoint y: 171, endPoint x: 544, endPoint y: 180, distance: 109.4
click at [544, 180] on div "SearchWithCriteriaaf8f6a6f-fd2e-4d17-a1f6-14930b0c3f8c Work Title 7 LIVES 7 liv…" at bounding box center [911, 178] width 1108 height 41
paste input "8 DAY"
click at [1403, 354] on button "Search" at bounding box center [1404, 353] width 123 height 41
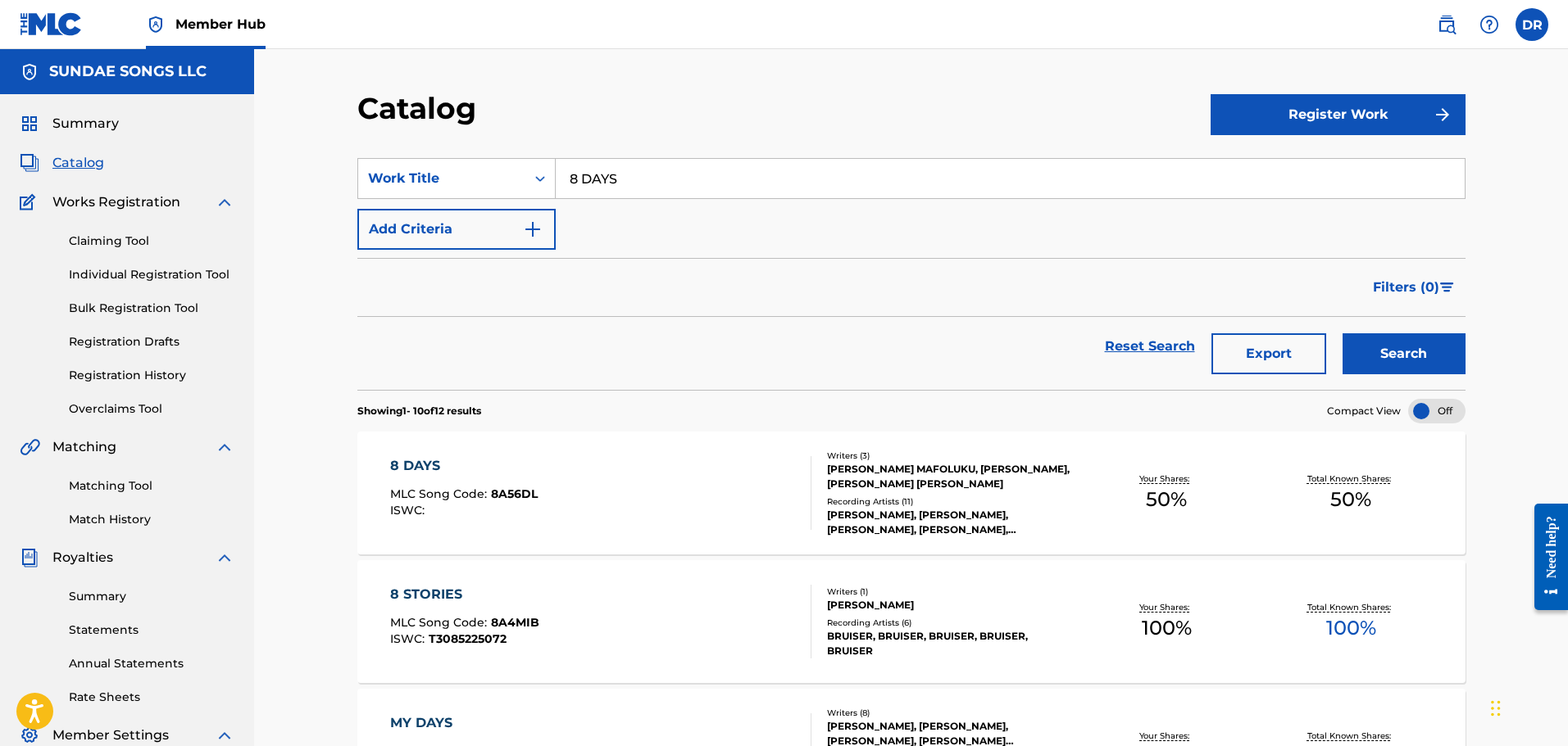
drag, startPoint x: 649, startPoint y: 173, endPoint x: 559, endPoint y: 173, distance: 90.0
click at [559, 173] on input "8 DAYS" at bounding box center [1010, 179] width 909 height 40
paste input "9"
type input "9 DAYS"
click at [1422, 363] on button "Search" at bounding box center [1404, 353] width 123 height 41
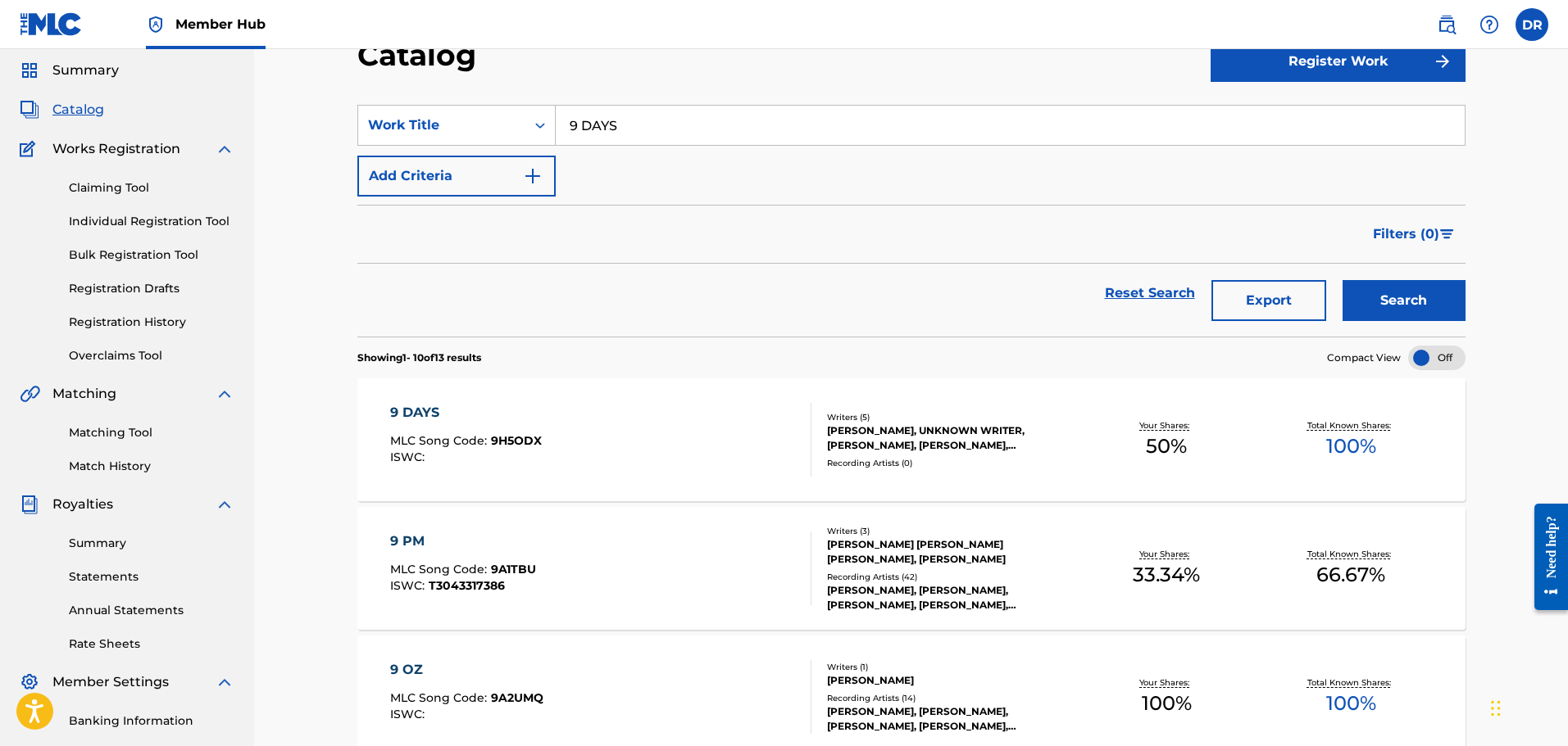
scroll to position [82, 0]
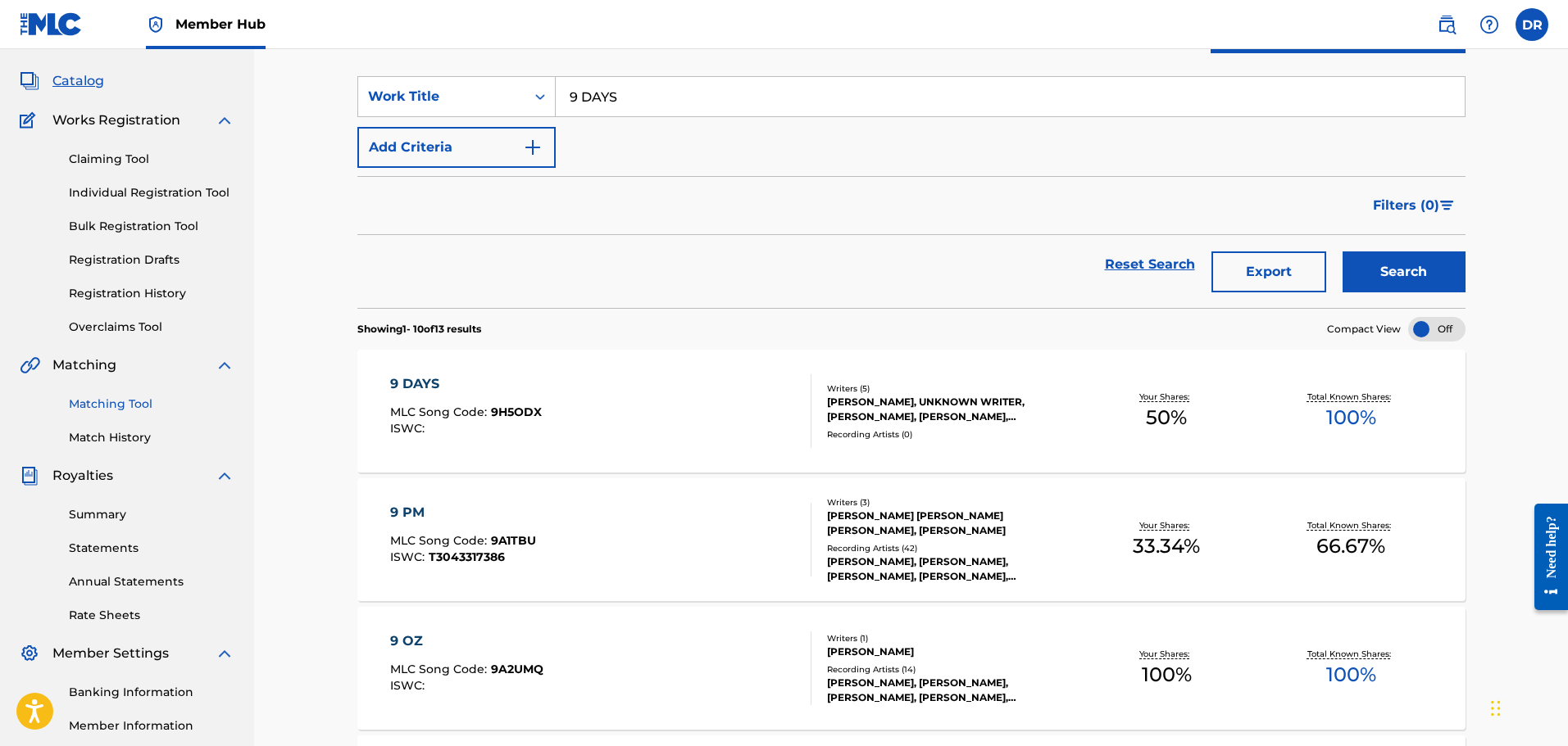
click at [98, 409] on link "Matching Tool" at bounding box center [151, 404] width 166 height 17
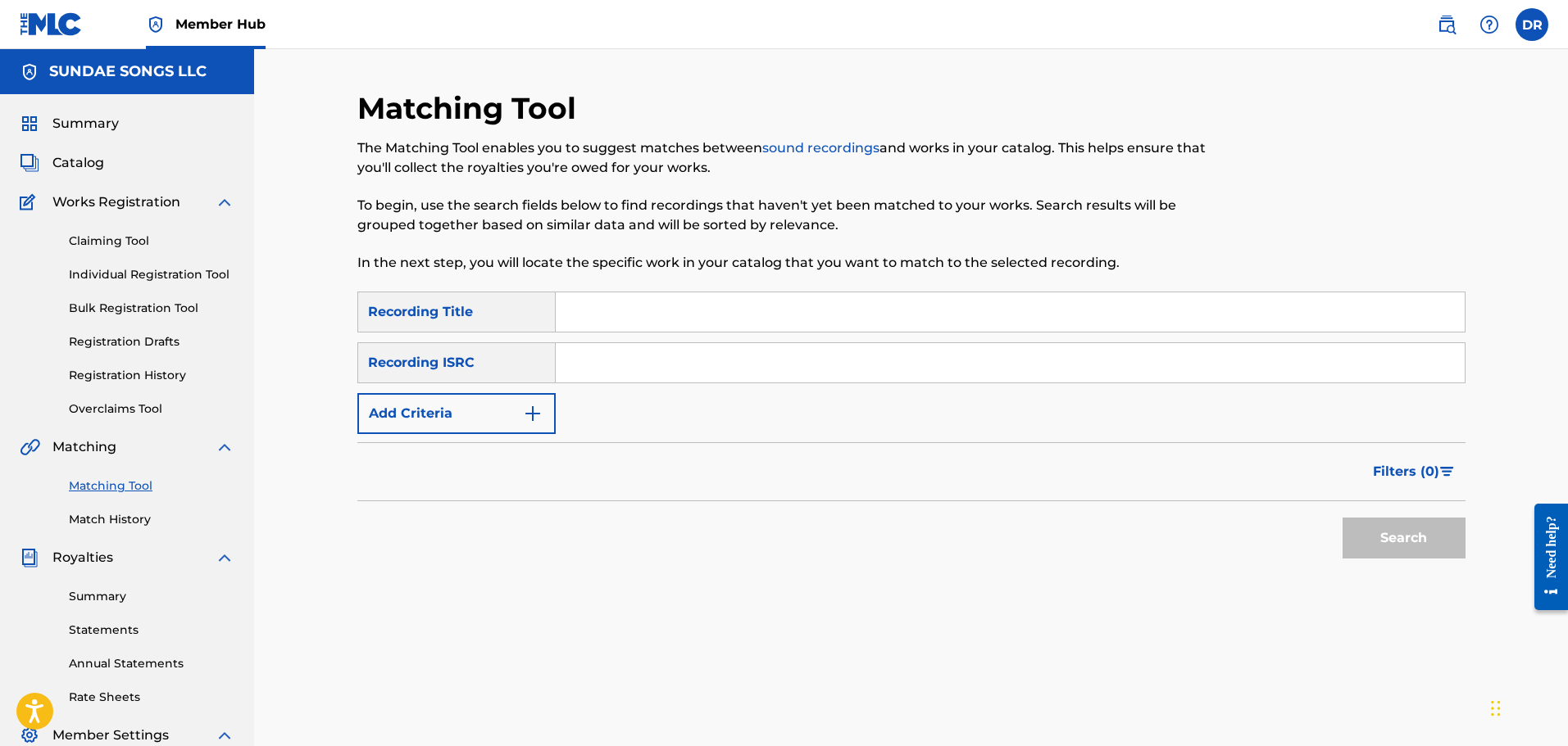
click at [611, 317] on input "Search Form" at bounding box center [1010, 312] width 909 height 40
type input "8"
type input "9 DAYS"
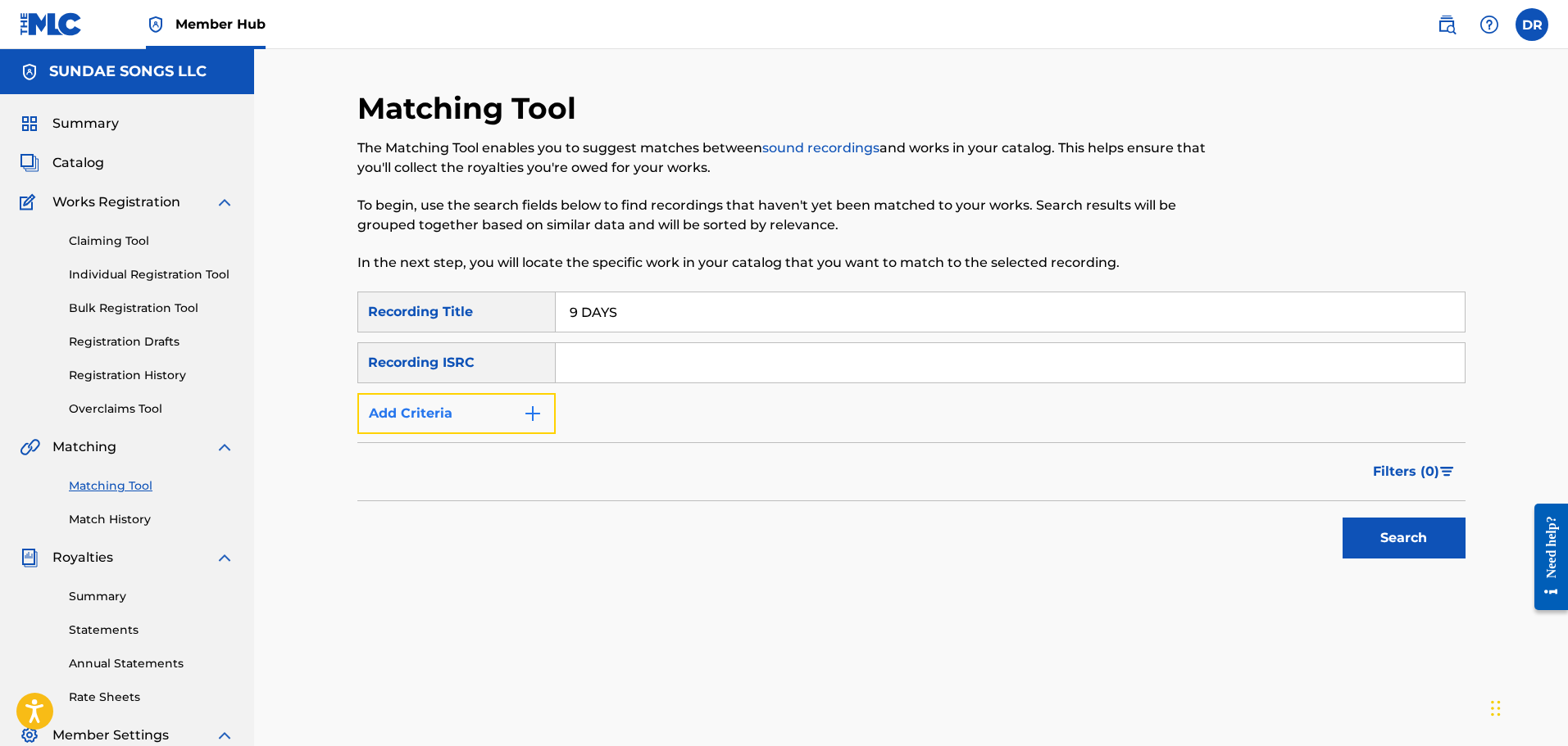
click at [428, 412] on button "Add Criteria" at bounding box center [455, 413] width 198 height 41
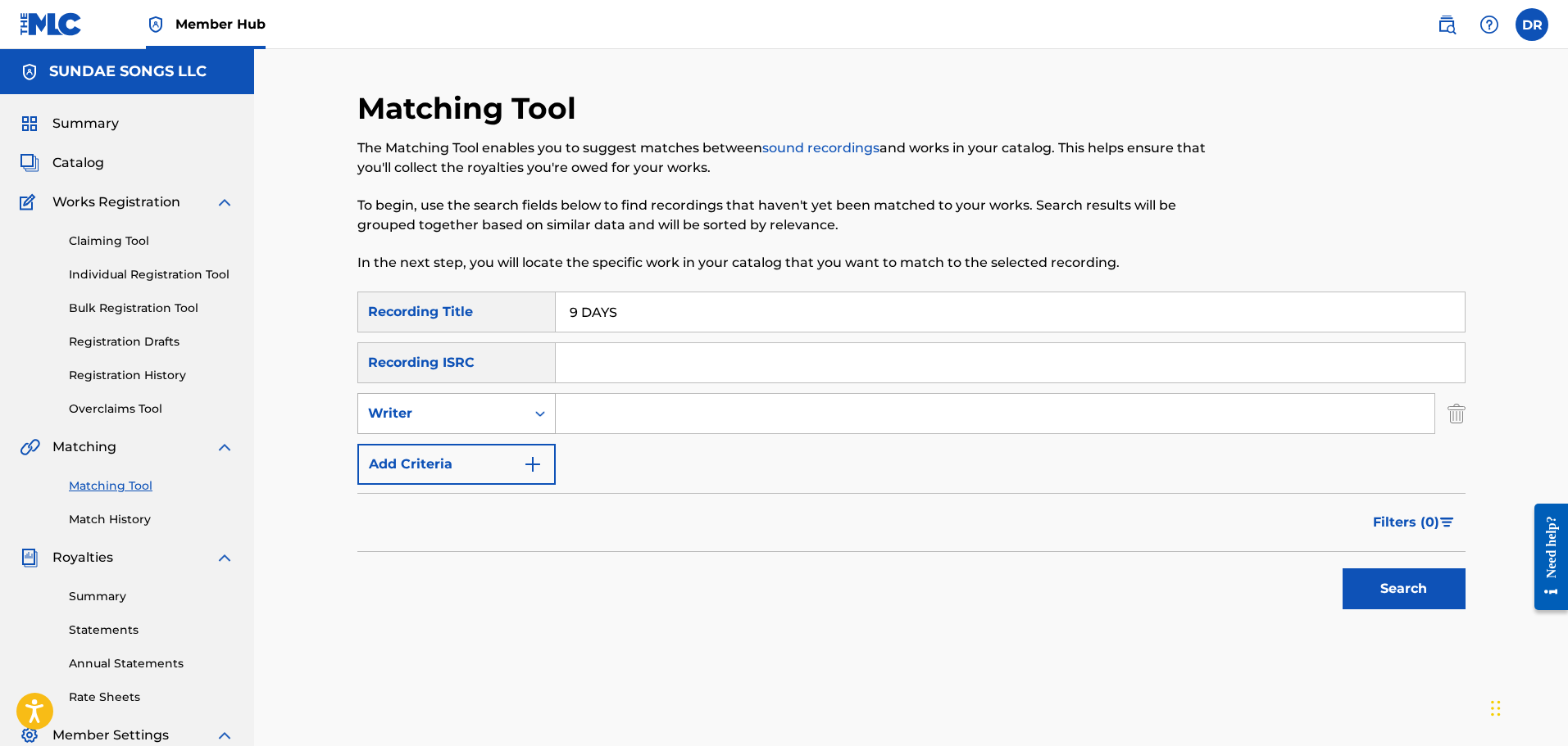
click at [435, 417] on div "Writer" at bounding box center [442, 414] width 148 height 20
click at [439, 457] on div "Recording Artist" at bounding box center [456, 454] width 197 height 41
click at [579, 422] on input "Search Form" at bounding box center [995, 414] width 879 height 40
type input "[PERSON_NAME]"
click at [1403, 588] on button "Search" at bounding box center [1404, 589] width 123 height 41
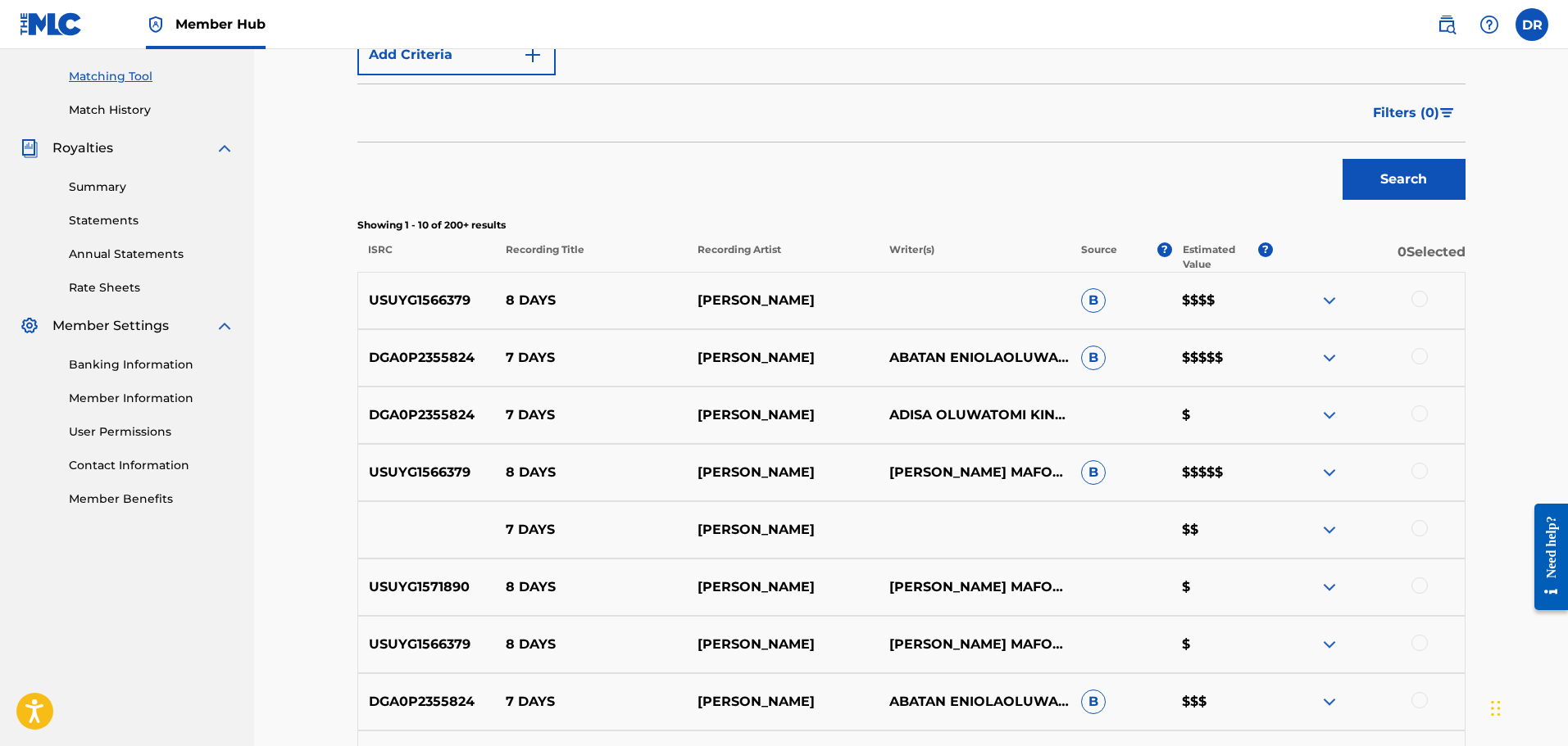
scroll to position [491, 0]
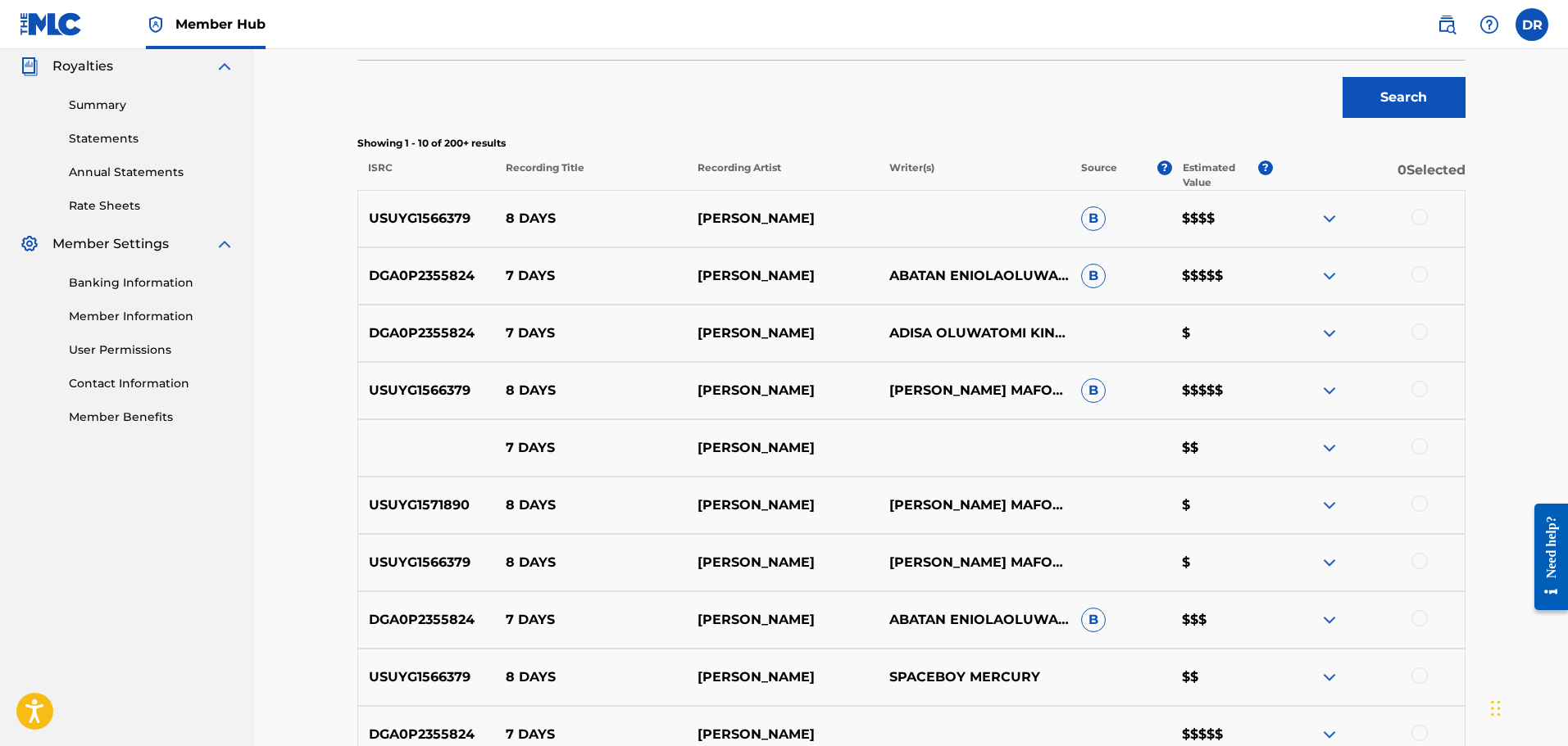
click at [1336, 277] on img at bounding box center [1328, 275] width 20 height 20
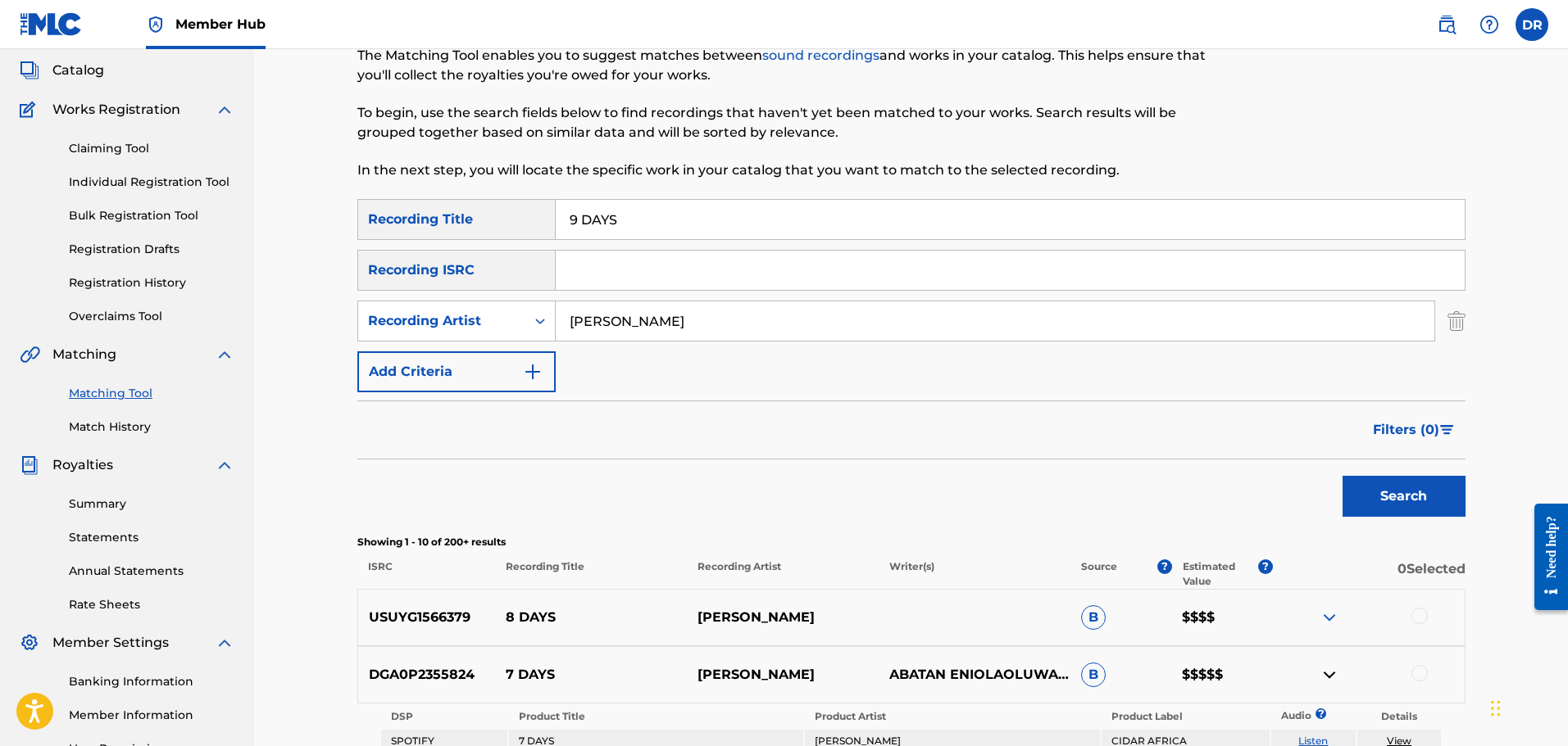
scroll to position [0, 0]
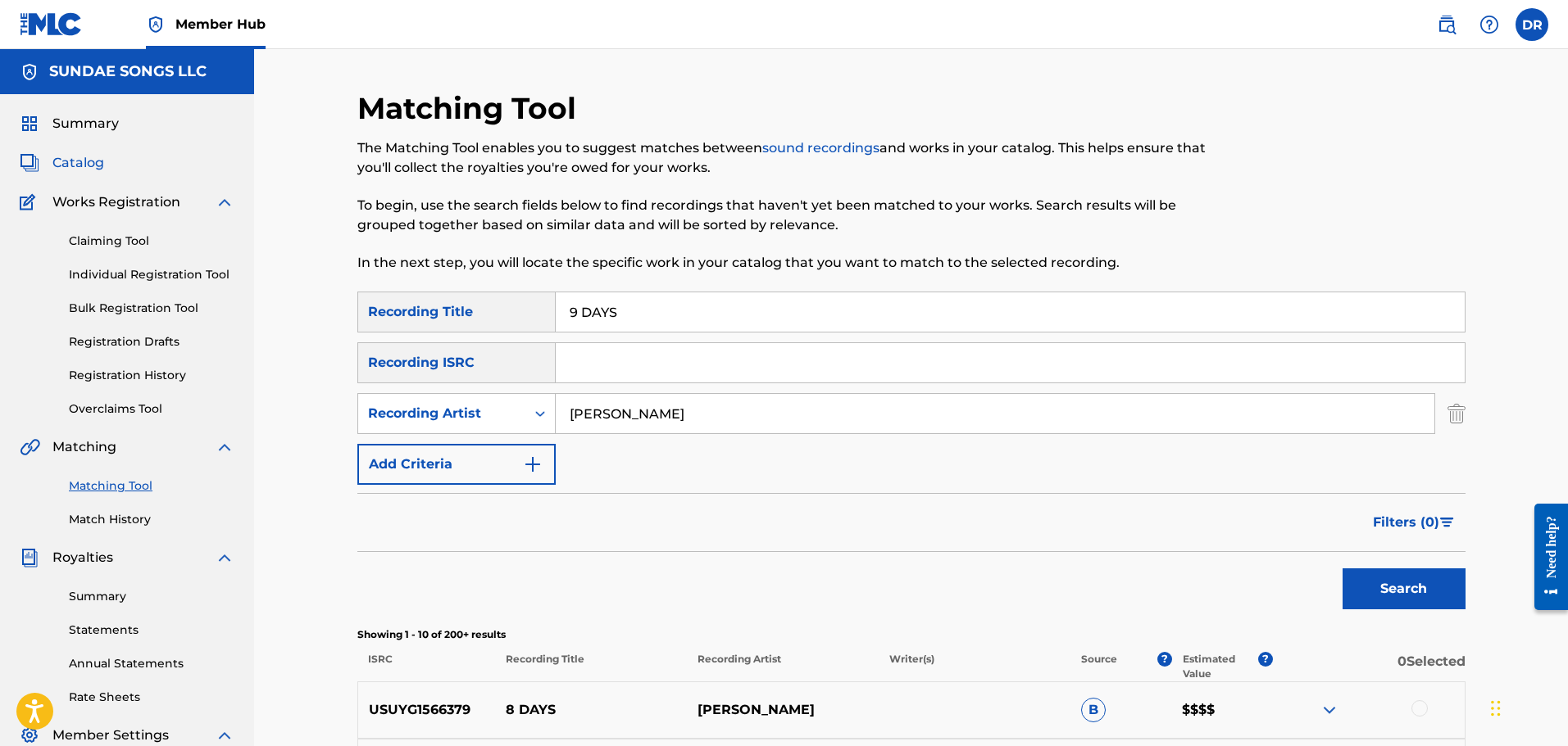
click at [73, 157] on span "Catalog" at bounding box center [78, 163] width 52 height 20
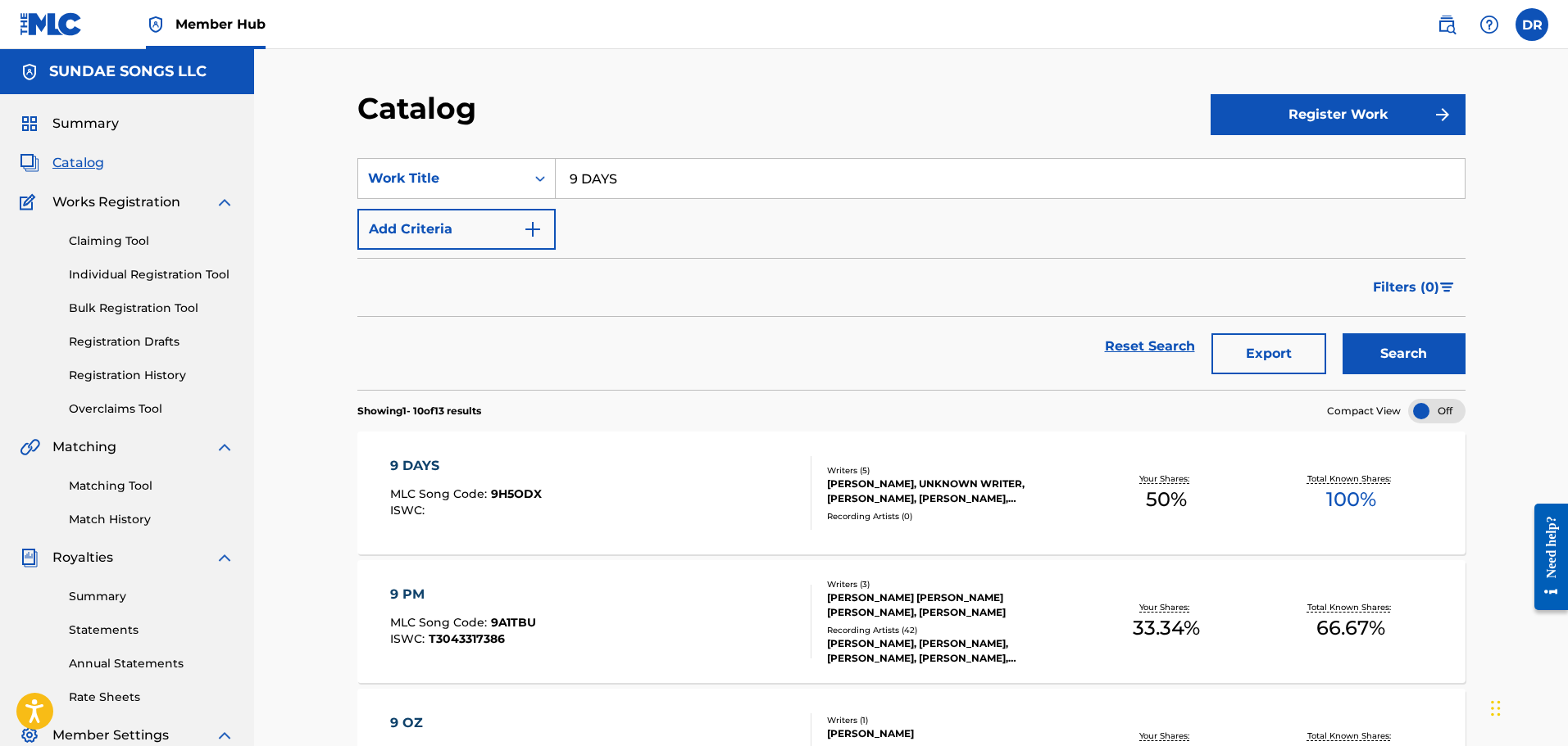
click at [632, 181] on input "9 DAYS" at bounding box center [1010, 179] width 909 height 40
click at [569, 180] on input "9 DAYS" at bounding box center [1010, 179] width 909 height 40
click at [603, 218] on strong "days" at bounding box center [597, 215] width 33 height 15
type input "7 days"
click at [1417, 356] on button "Search" at bounding box center [1404, 353] width 123 height 41
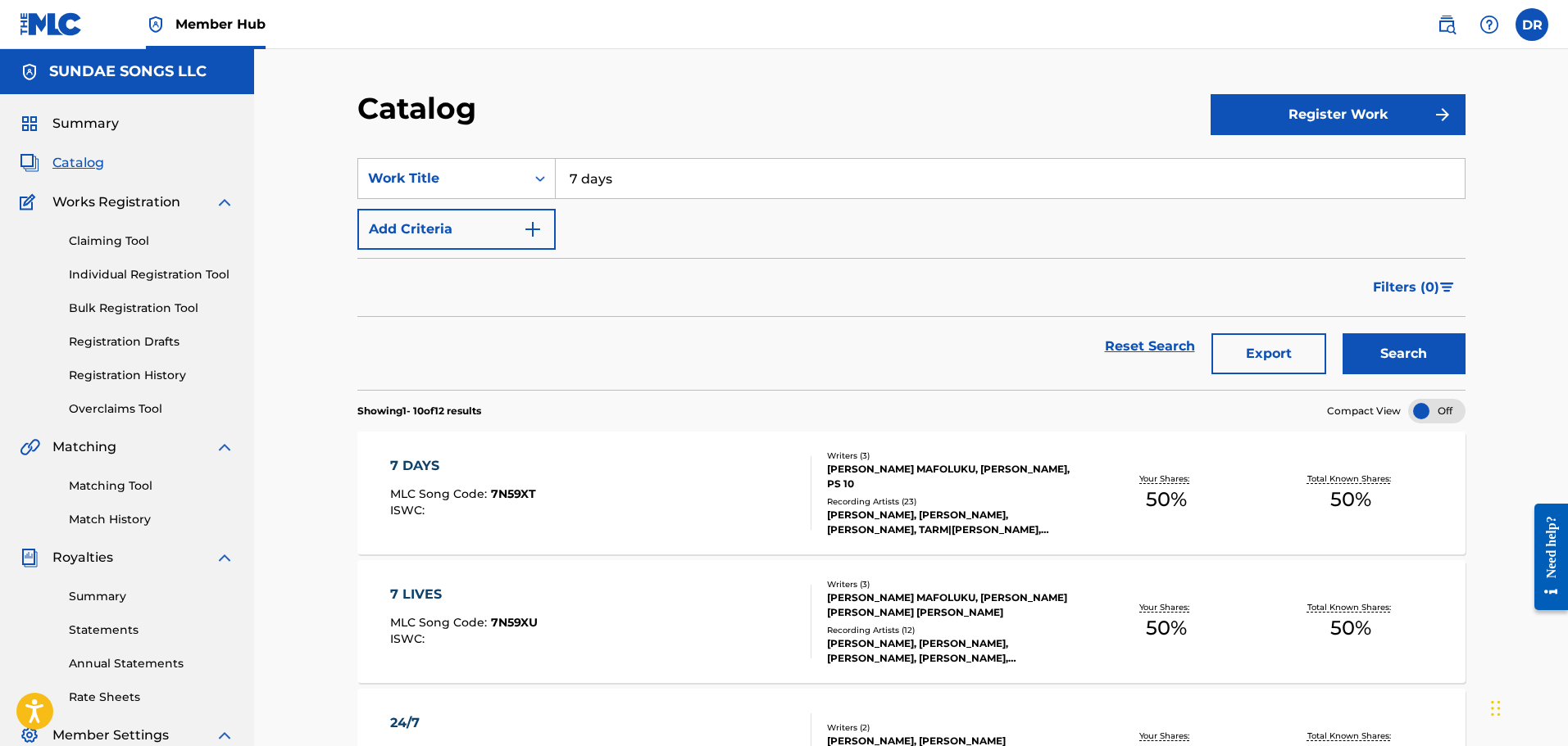
click at [412, 453] on div "7 DAYS MLC Song Code : 7N59XT ISWC : Writers ( 3 ) [PERSON_NAME] MAFOLUKU, [PER…" at bounding box center [911, 493] width 1108 height 123
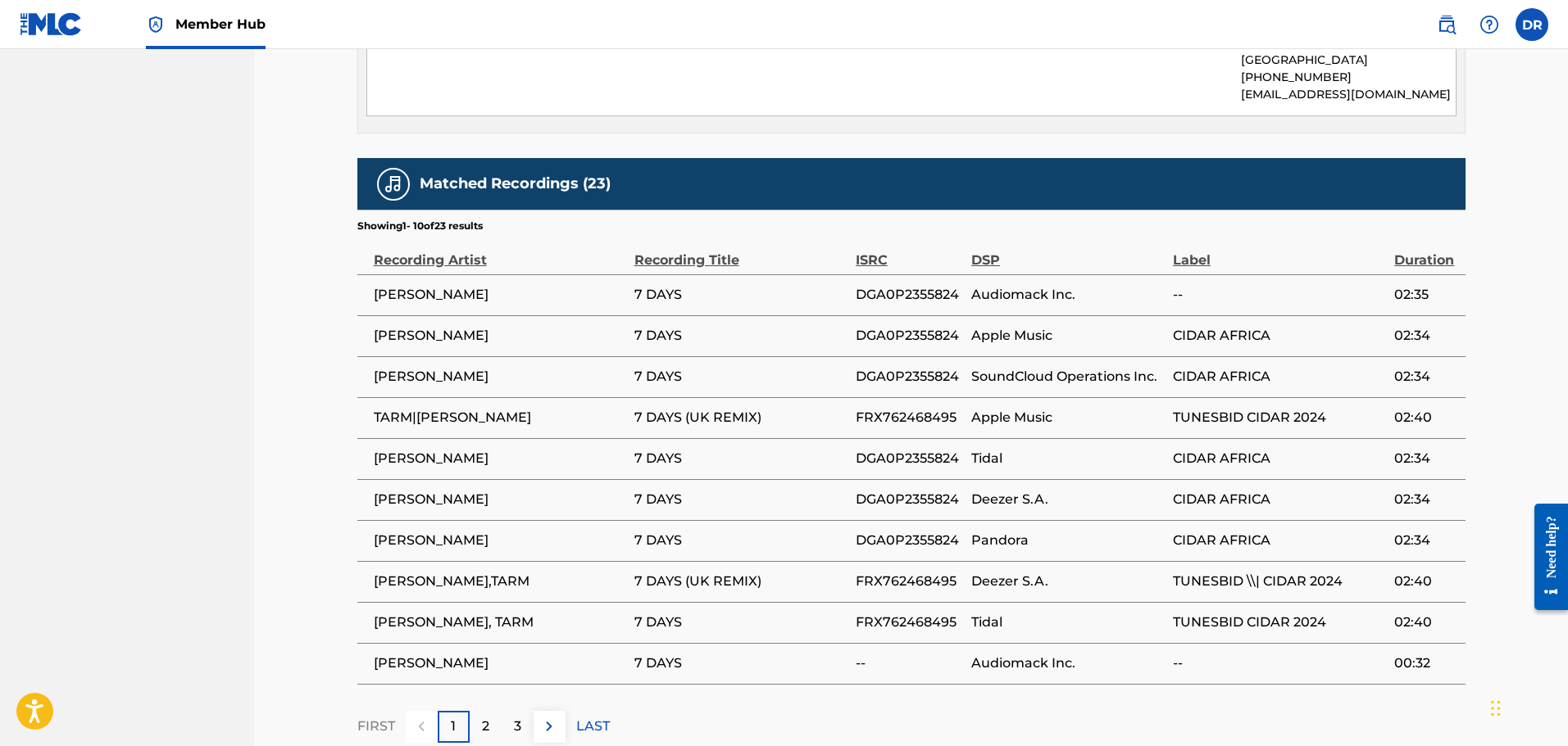
scroll to position [983, 0]
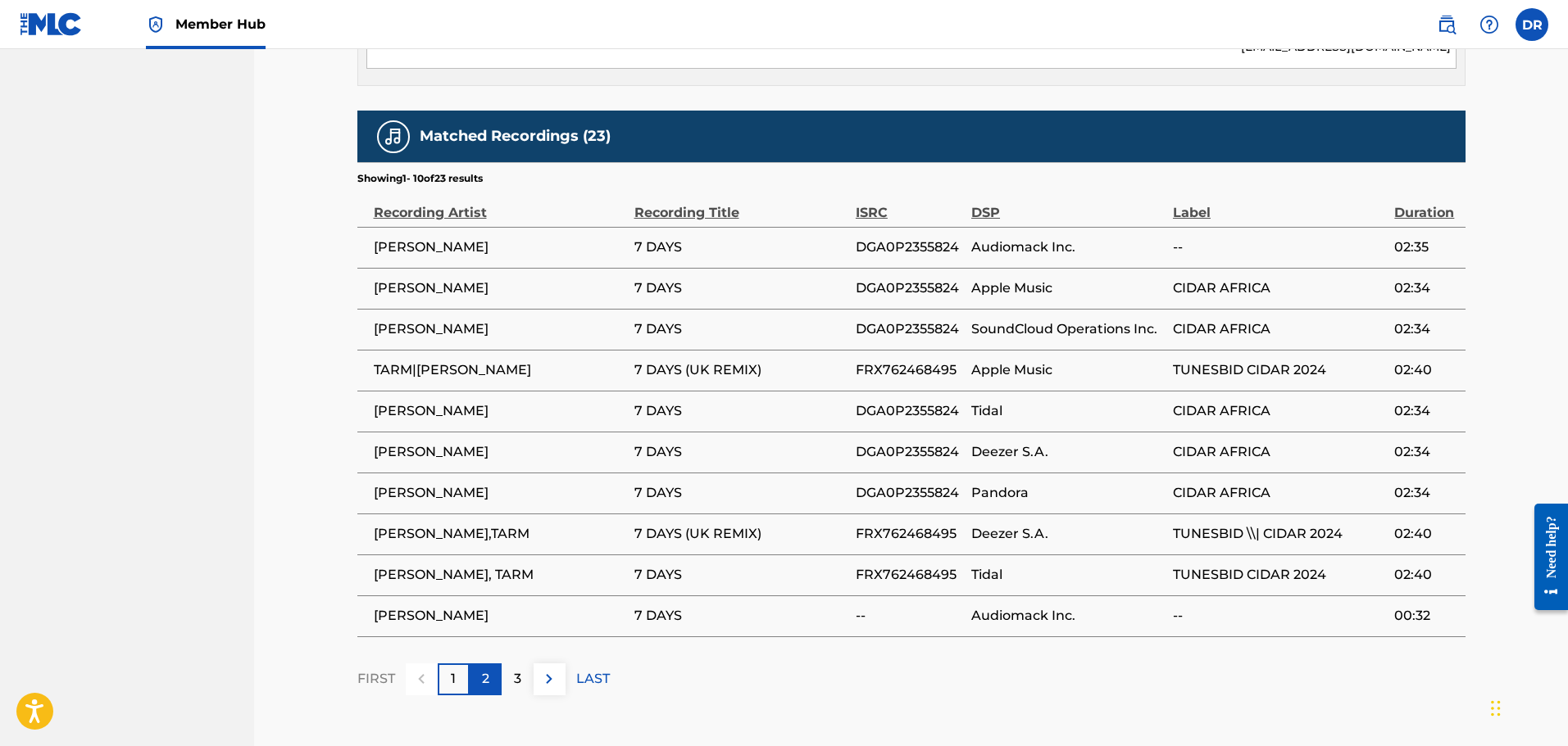
click at [485, 669] on p "2" at bounding box center [486, 679] width 8 height 20
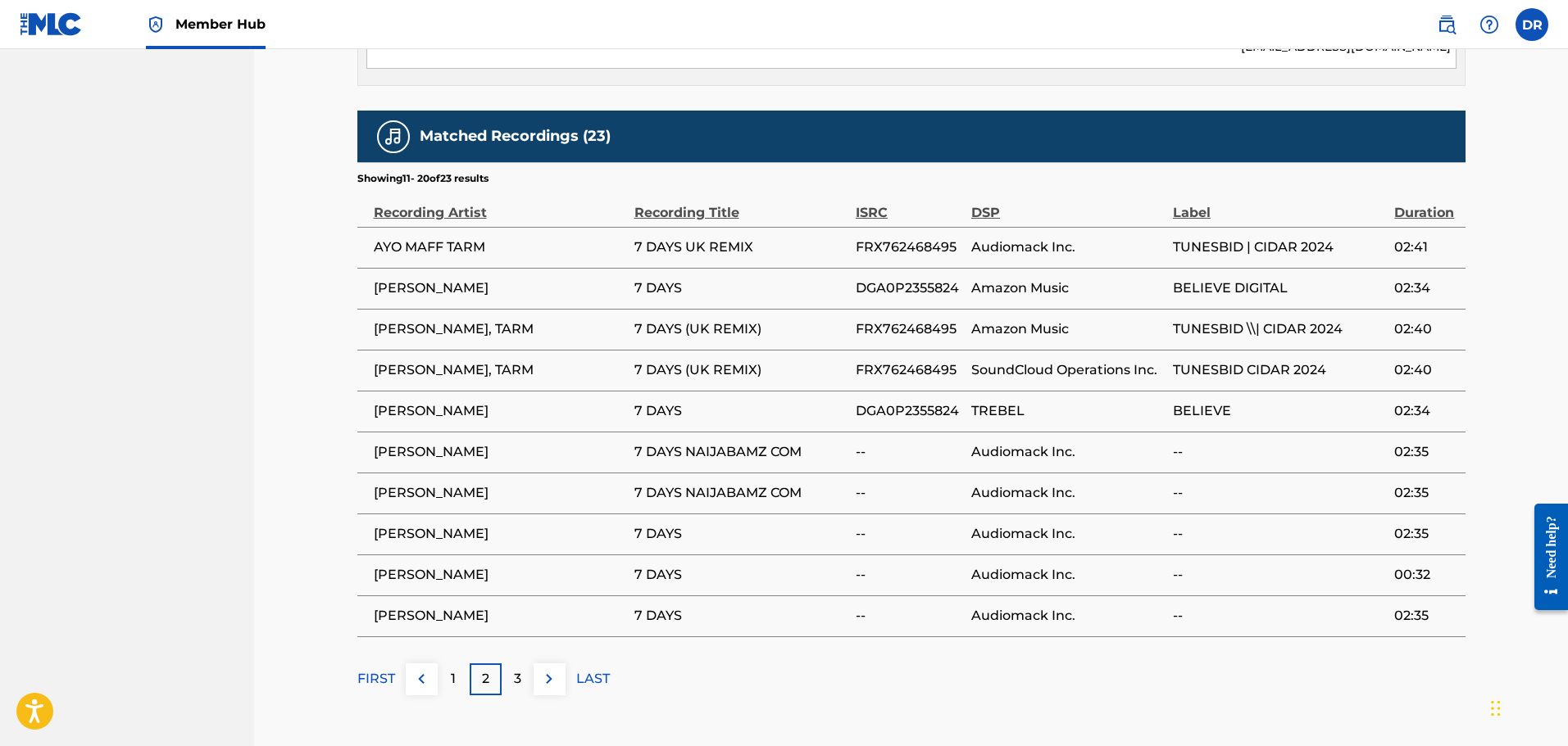
scroll to position [1061, 0]
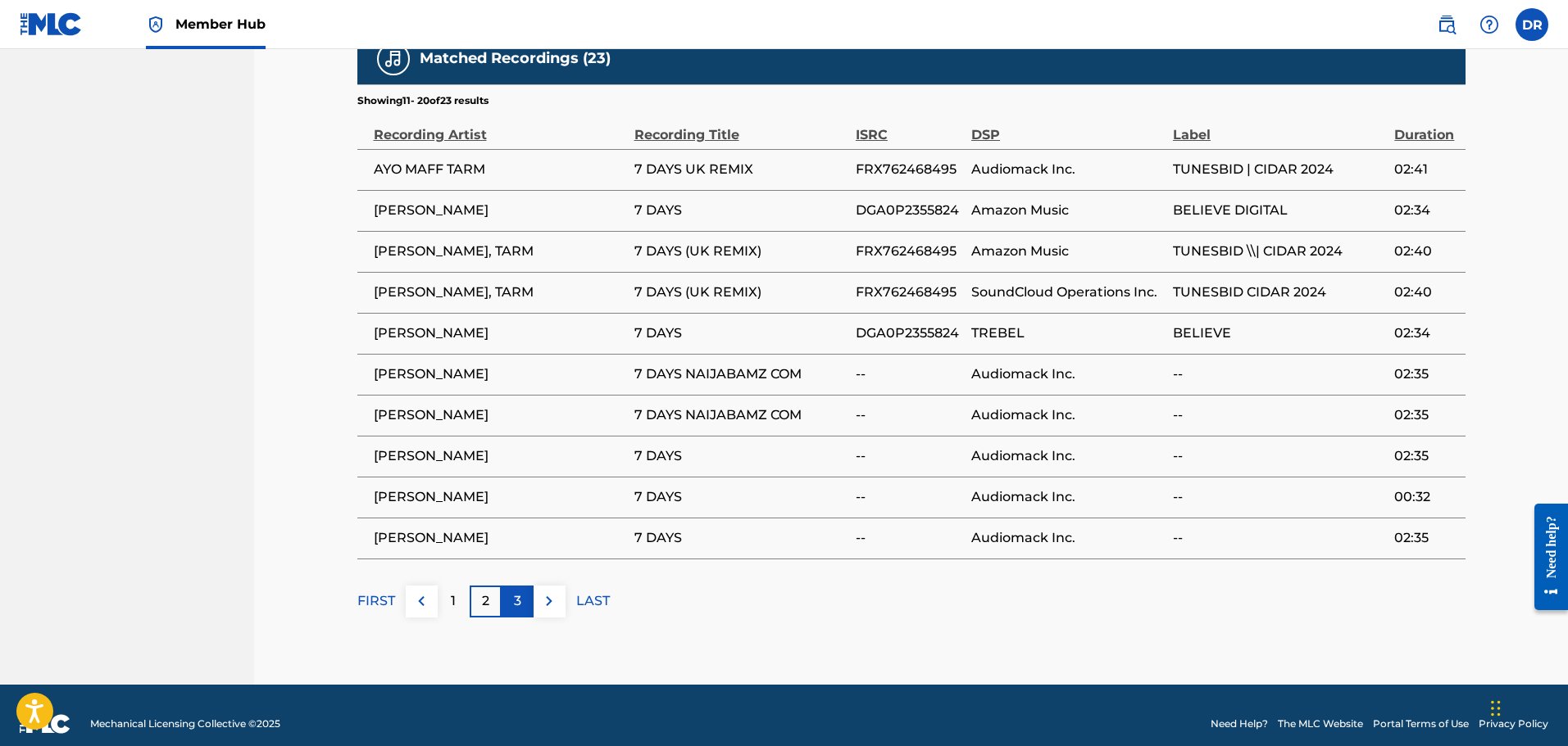
click at [522, 588] on div "3" at bounding box center [518, 602] width 32 height 32
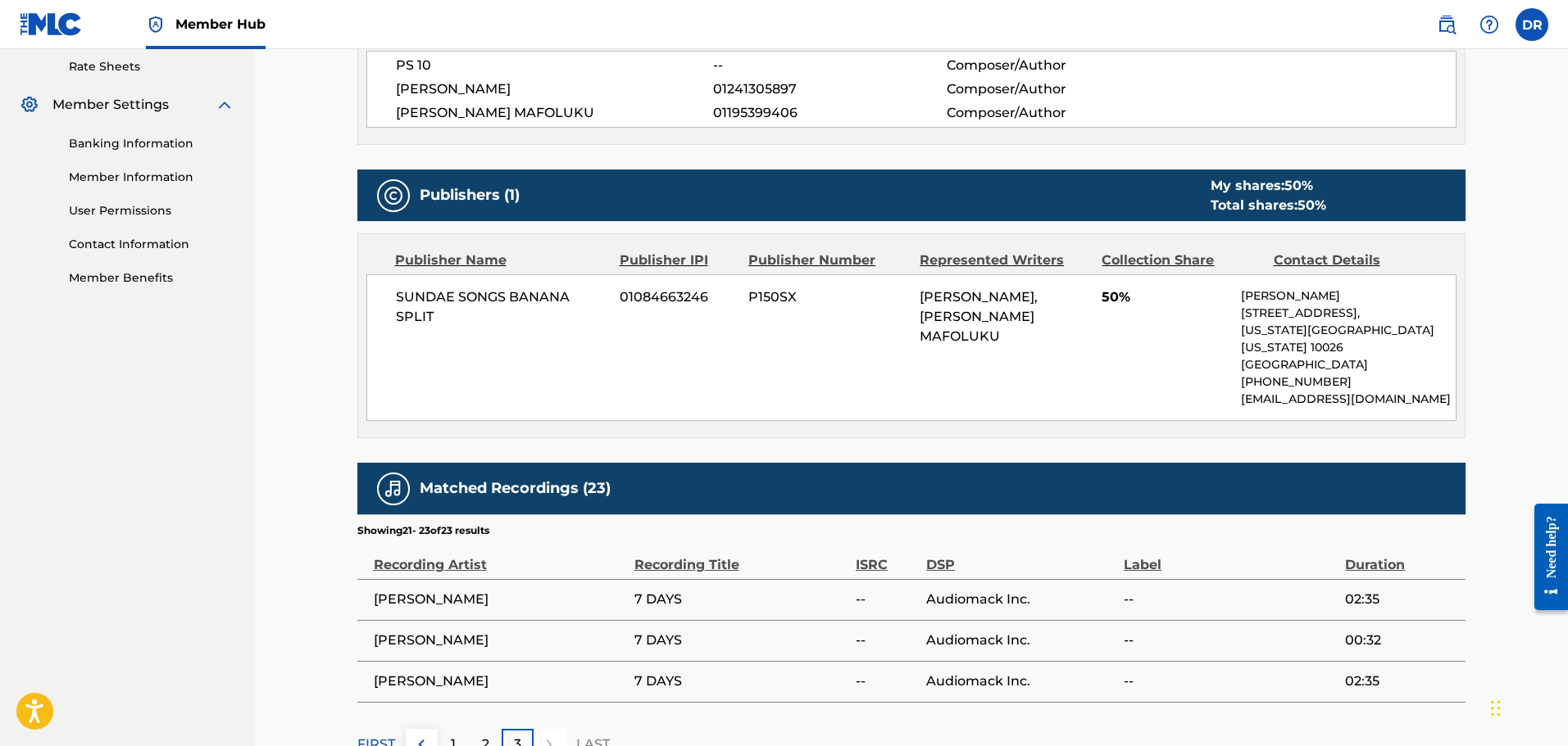
scroll to position [774, 0]
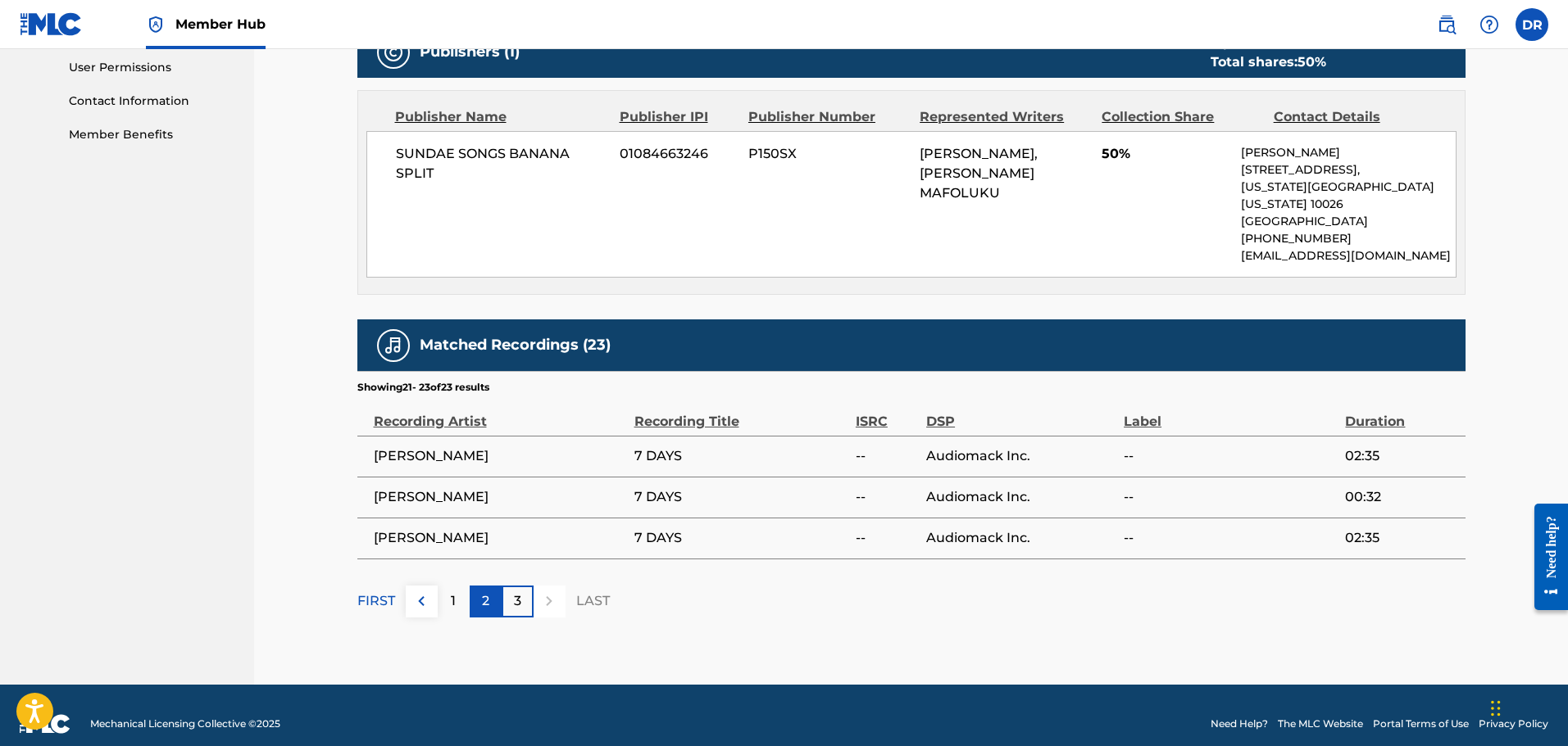
click at [478, 589] on div "2" at bounding box center [486, 602] width 32 height 32
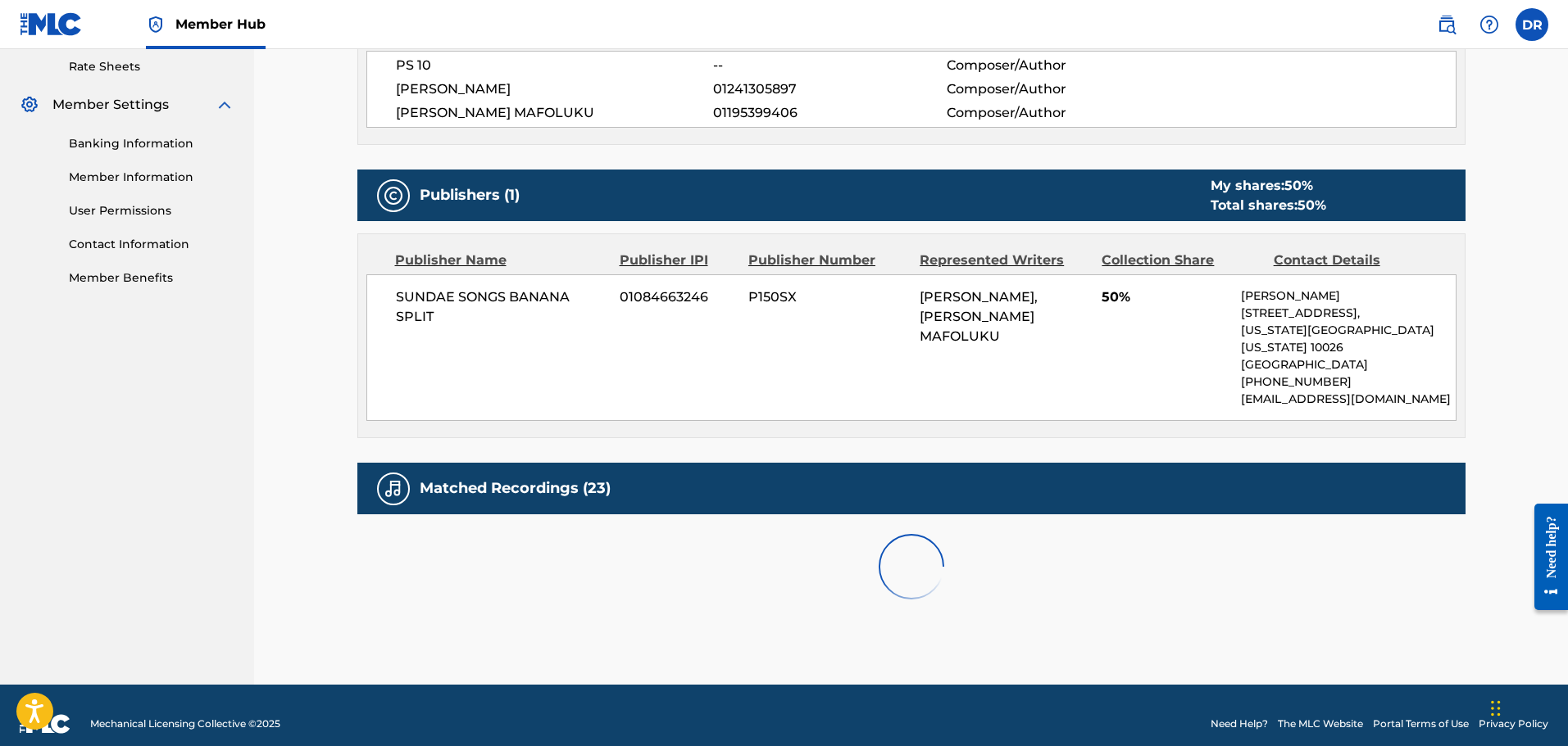
scroll to position [1061, 0]
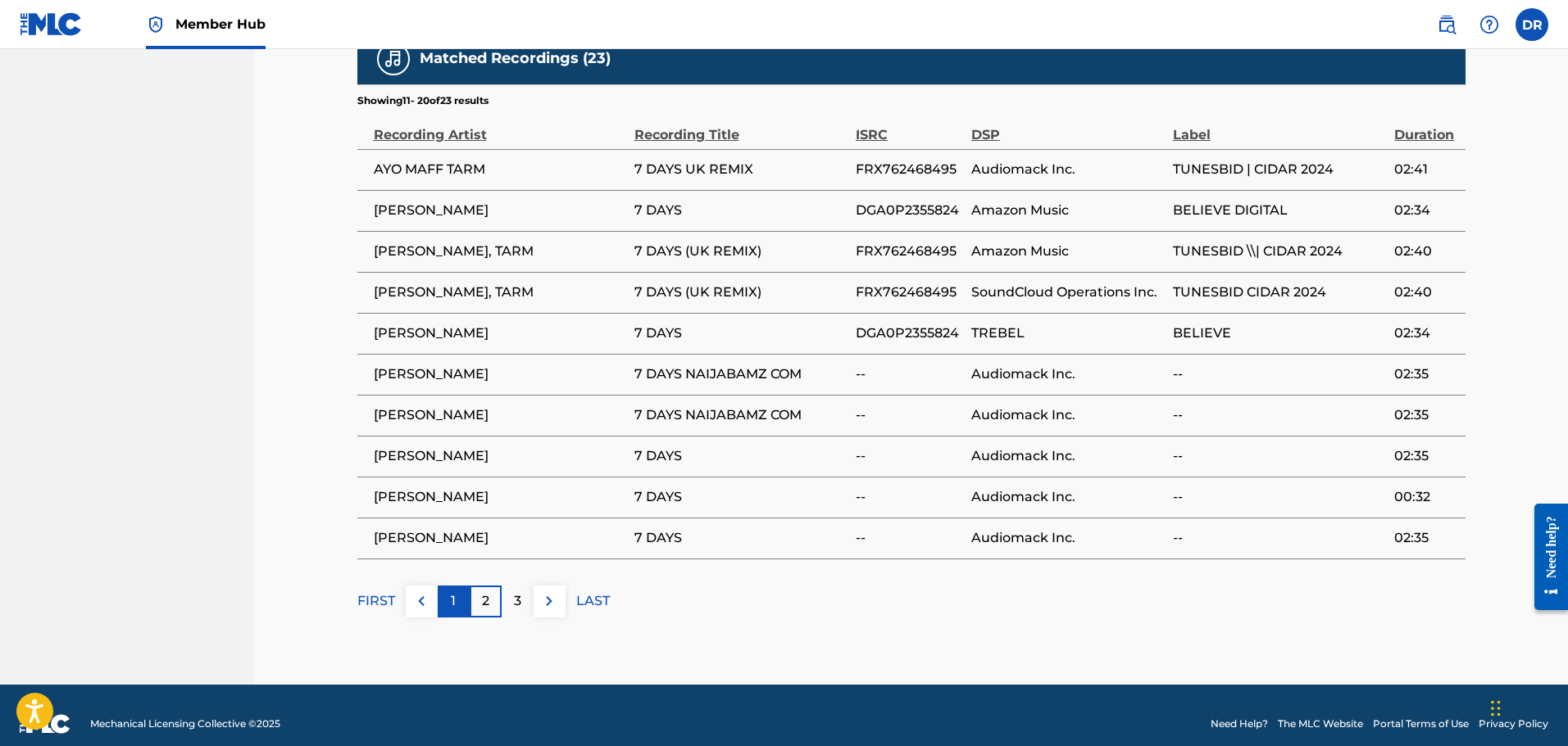
click at [454, 592] on p "1" at bounding box center [453, 601] width 5 height 20
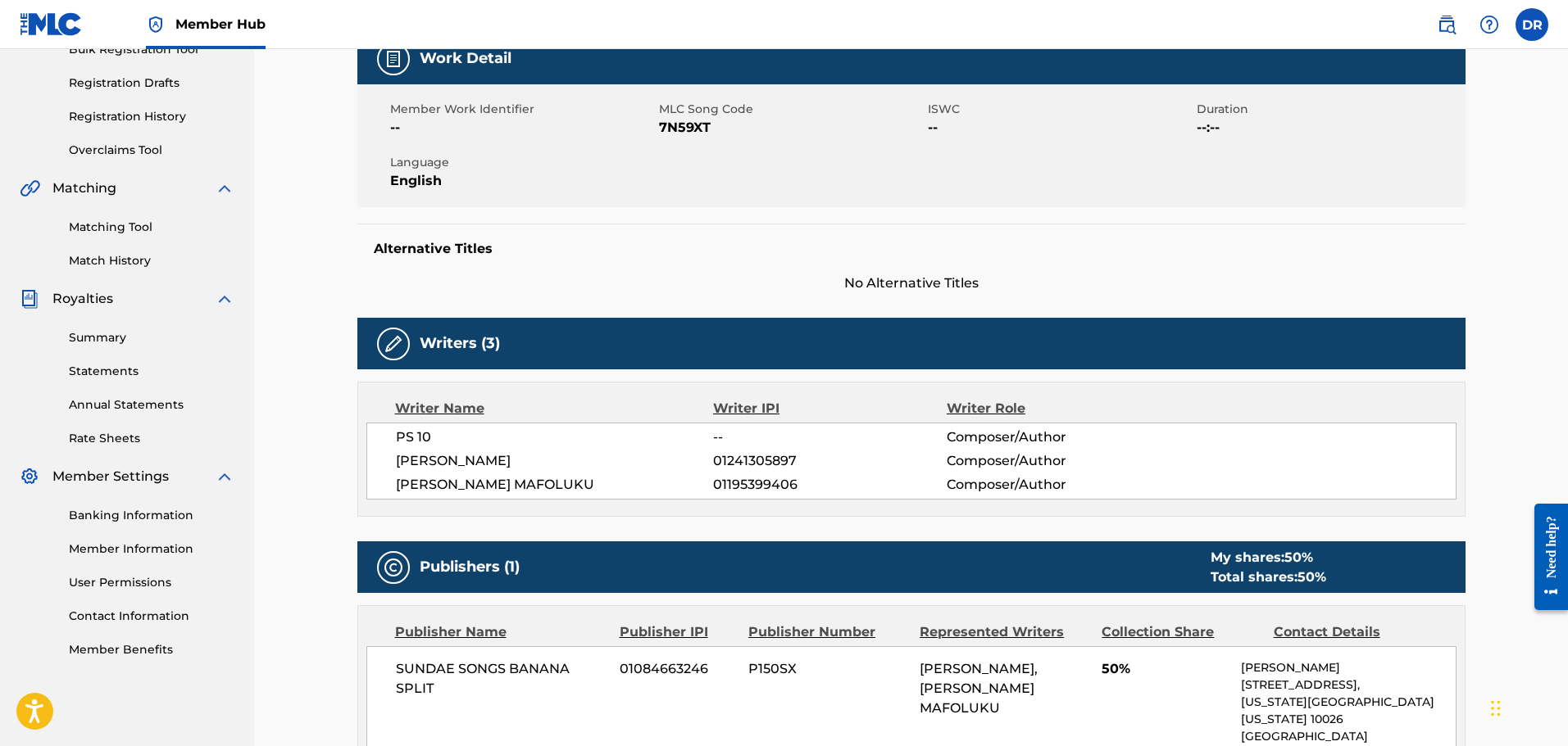
scroll to position [241, 0]
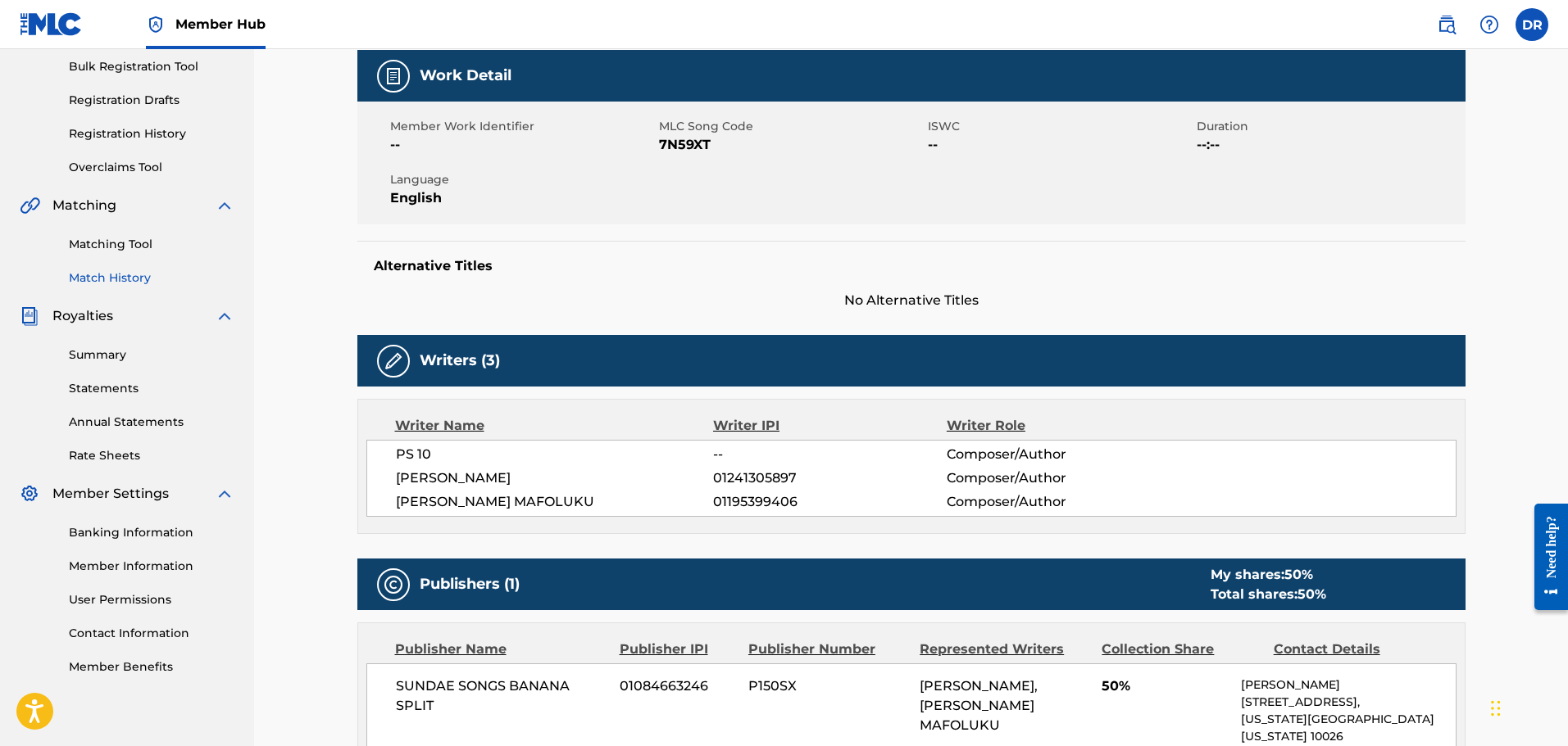
click at [123, 272] on link "Match History" at bounding box center [151, 278] width 166 height 17
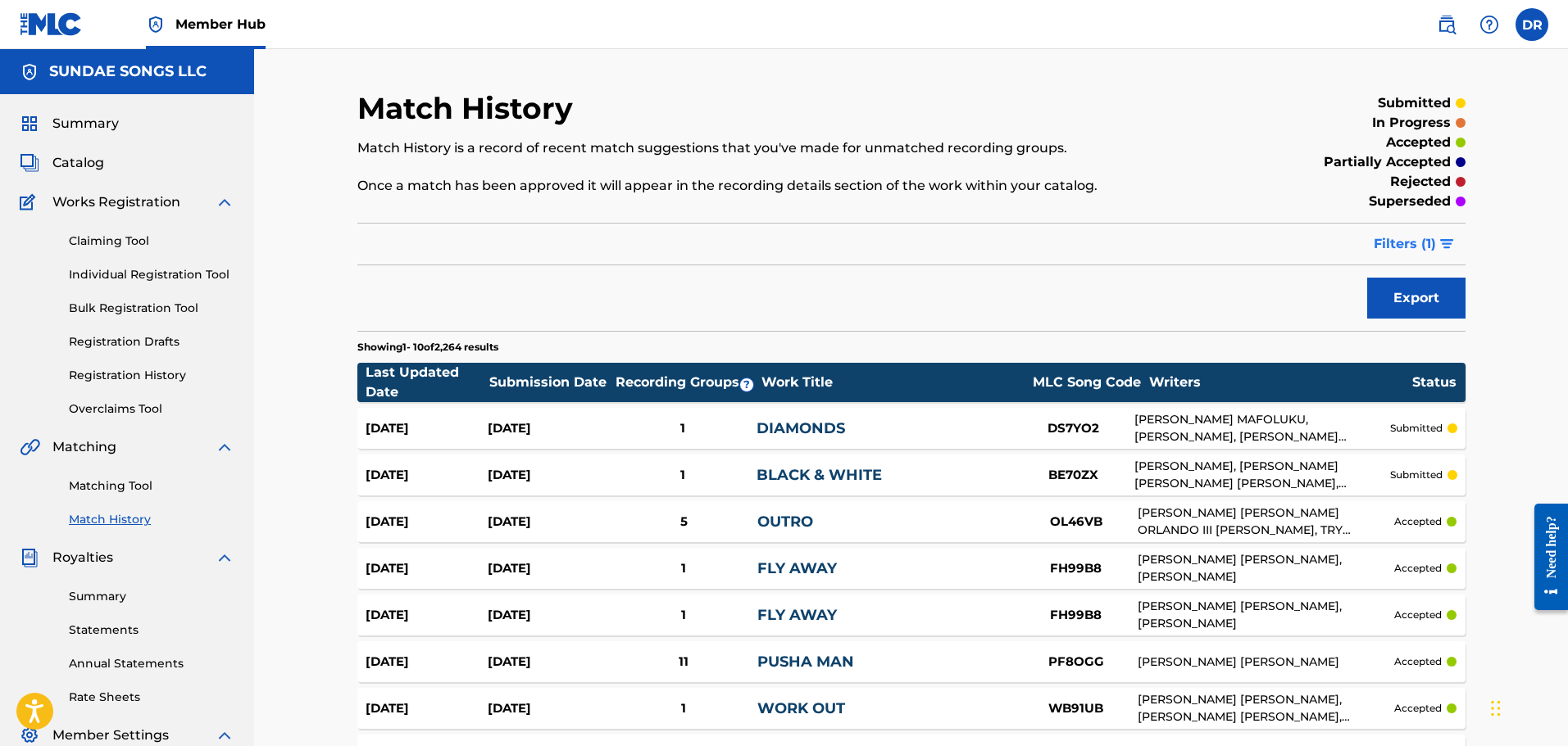
click at [1402, 241] on span "Filters ( 1 )" at bounding box center [1404, 244] width 62 height 20
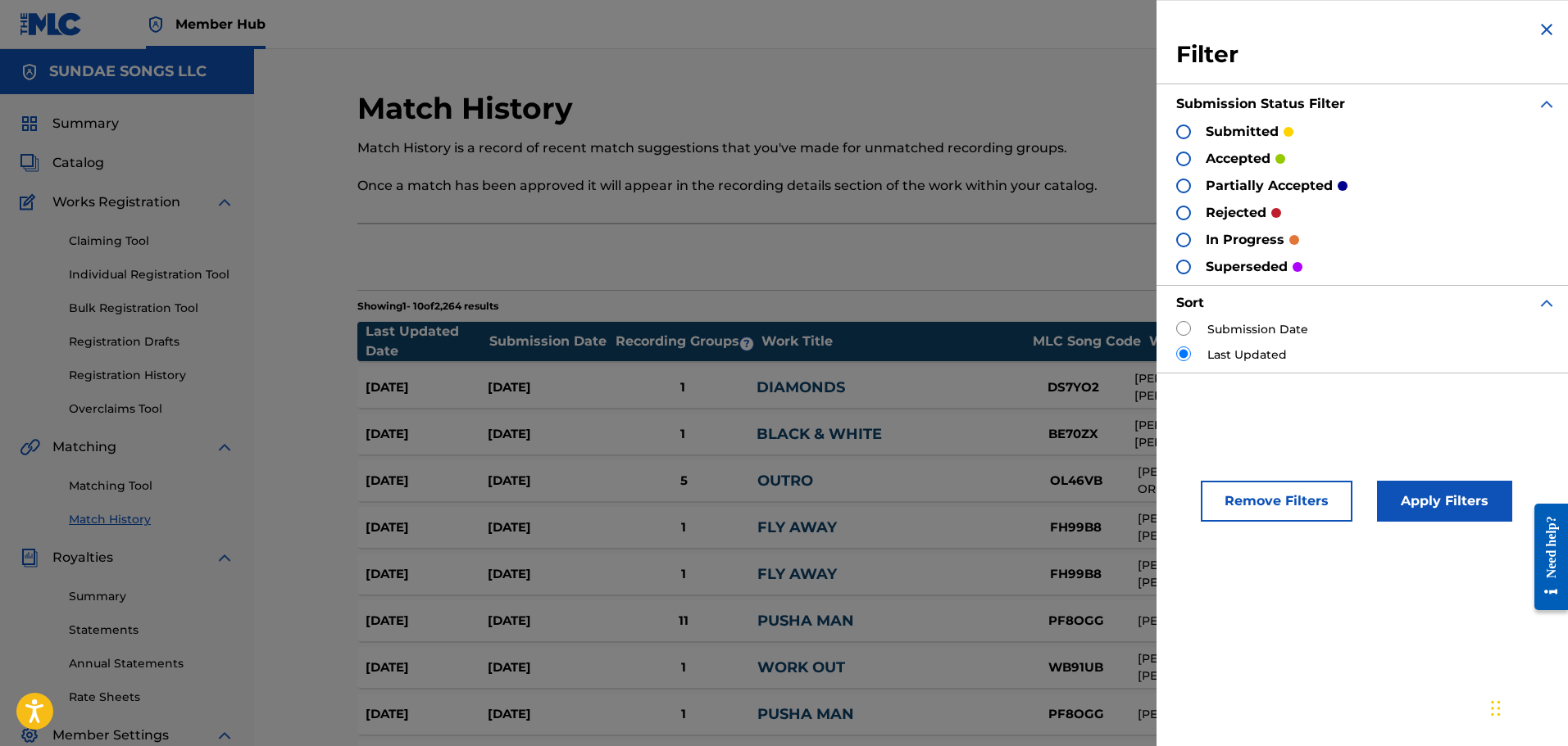
click at [1179, 327] on input "radio" at bounding box center [1184, 329] width 15 height 15
radio input "true"
click at [1448, 508] on button "Apply Filters" at bounding box center [1444, 501] width 135 height 41
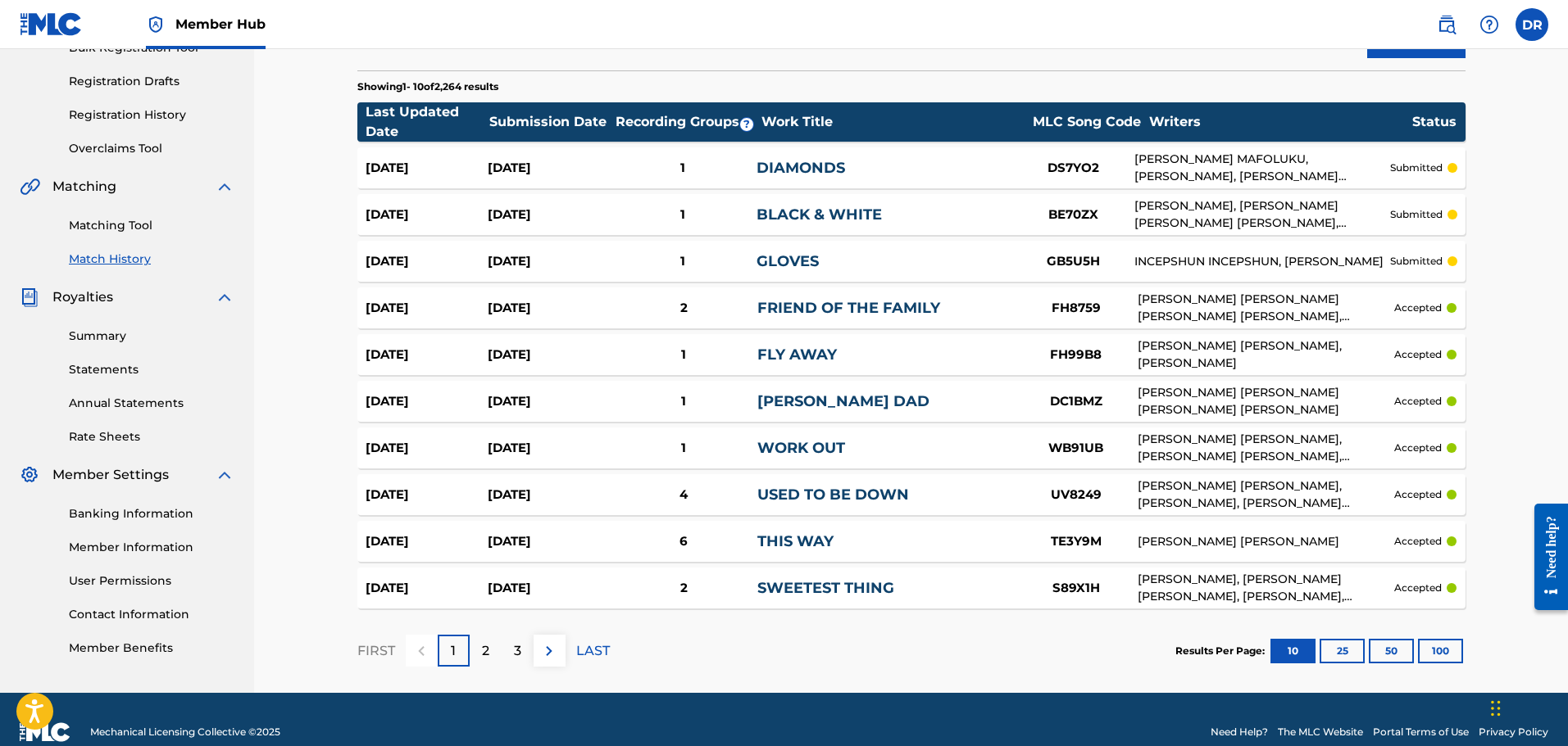
scroll to position [286, 0]
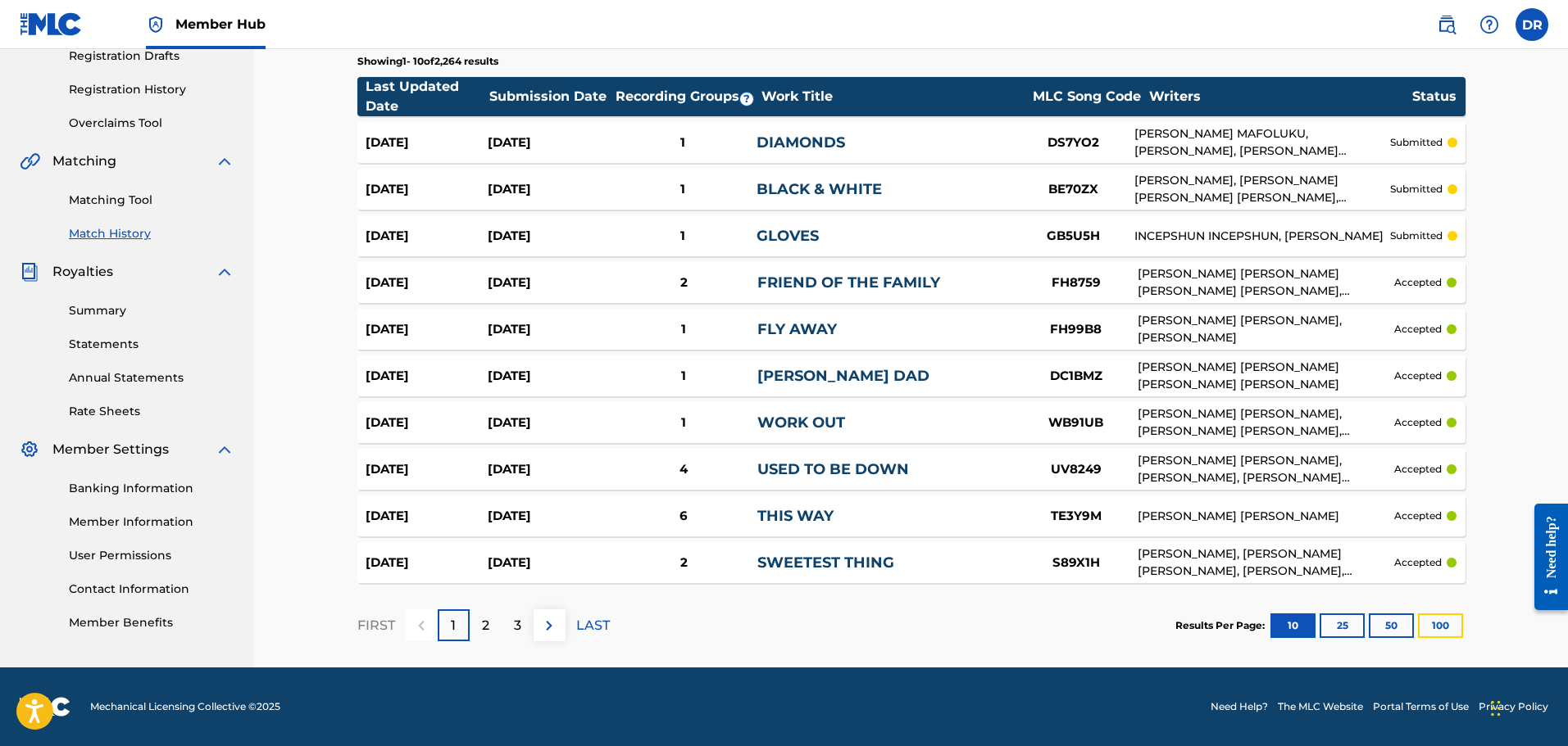
click at [1451, 621] on button "100" at bounding box center [1440, 626] width 45 height 25
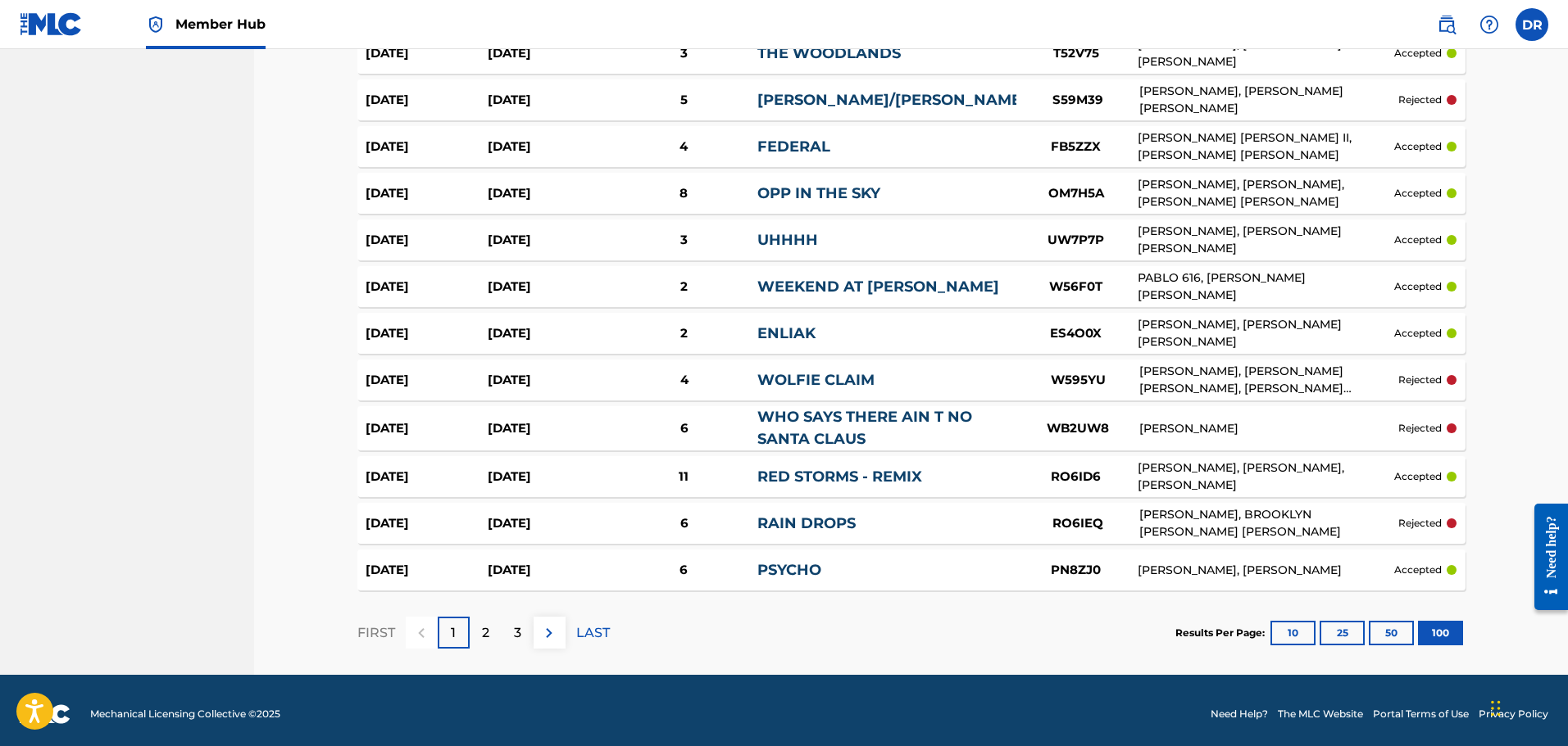
scroll to position [4502, 0]
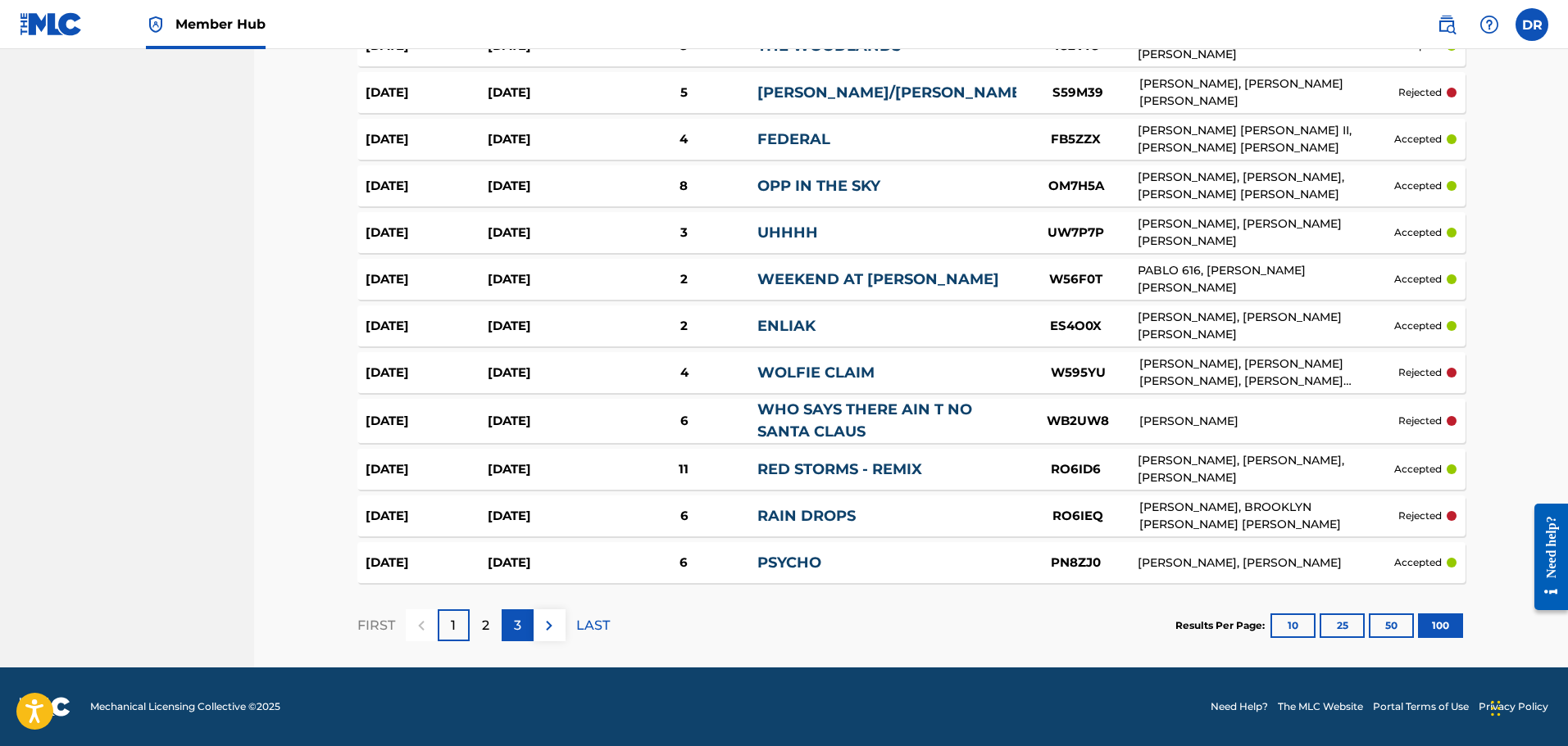
click at [525, 632] on div "3" at bounding box center [518, 626] width 32 height 32
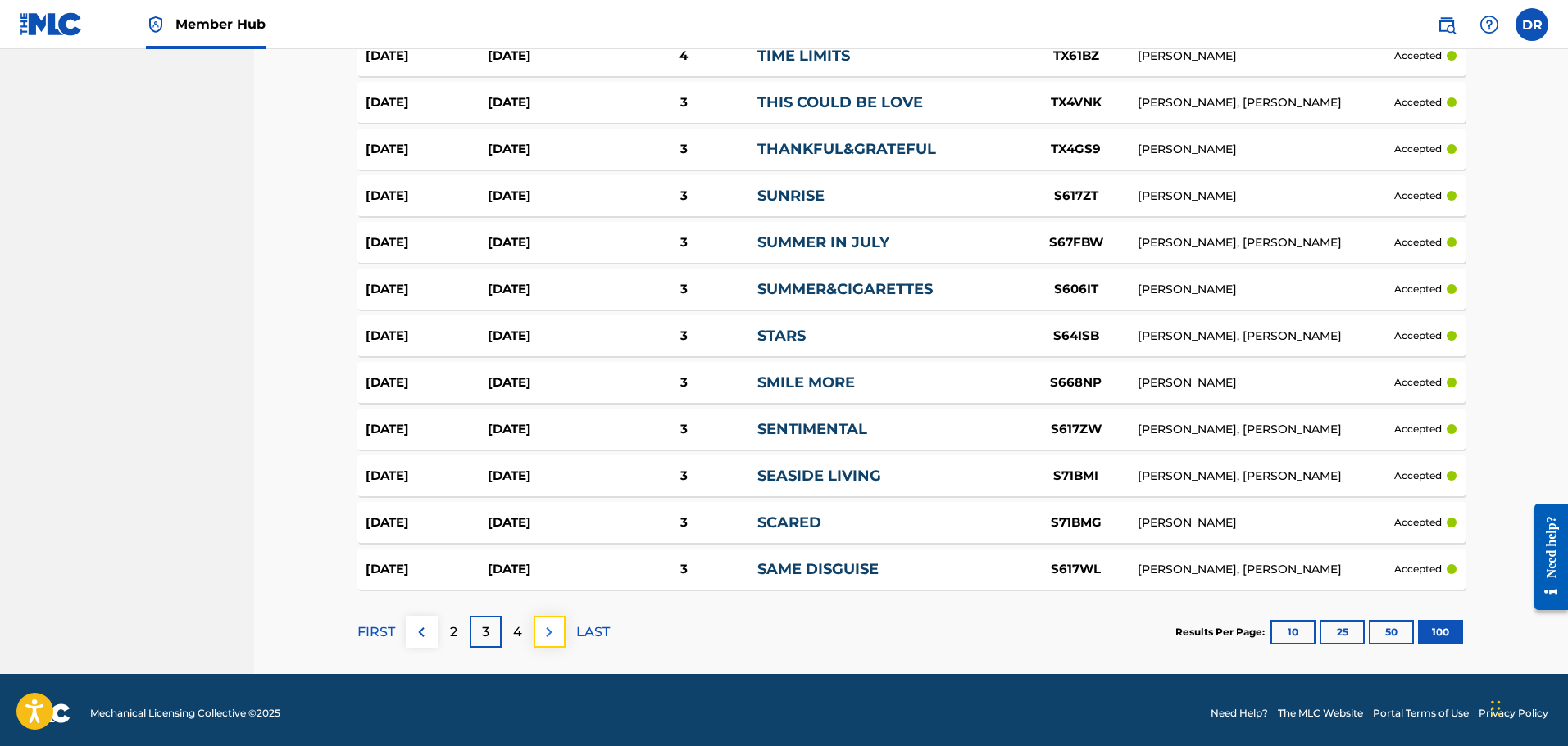
click at [547, 632] on img at bounding box center [548, 632] width 20 height 20
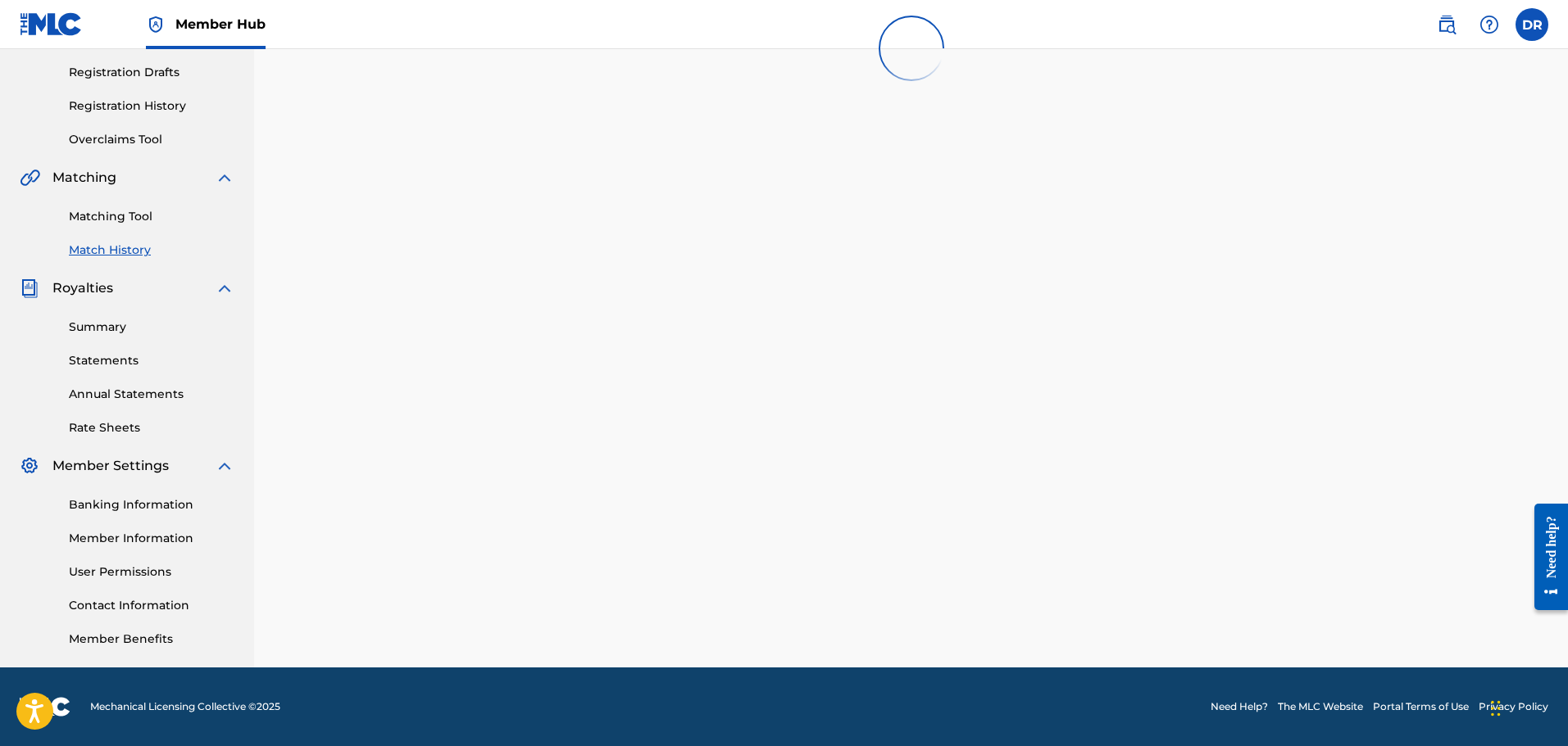
scroll to position [4489, 0]
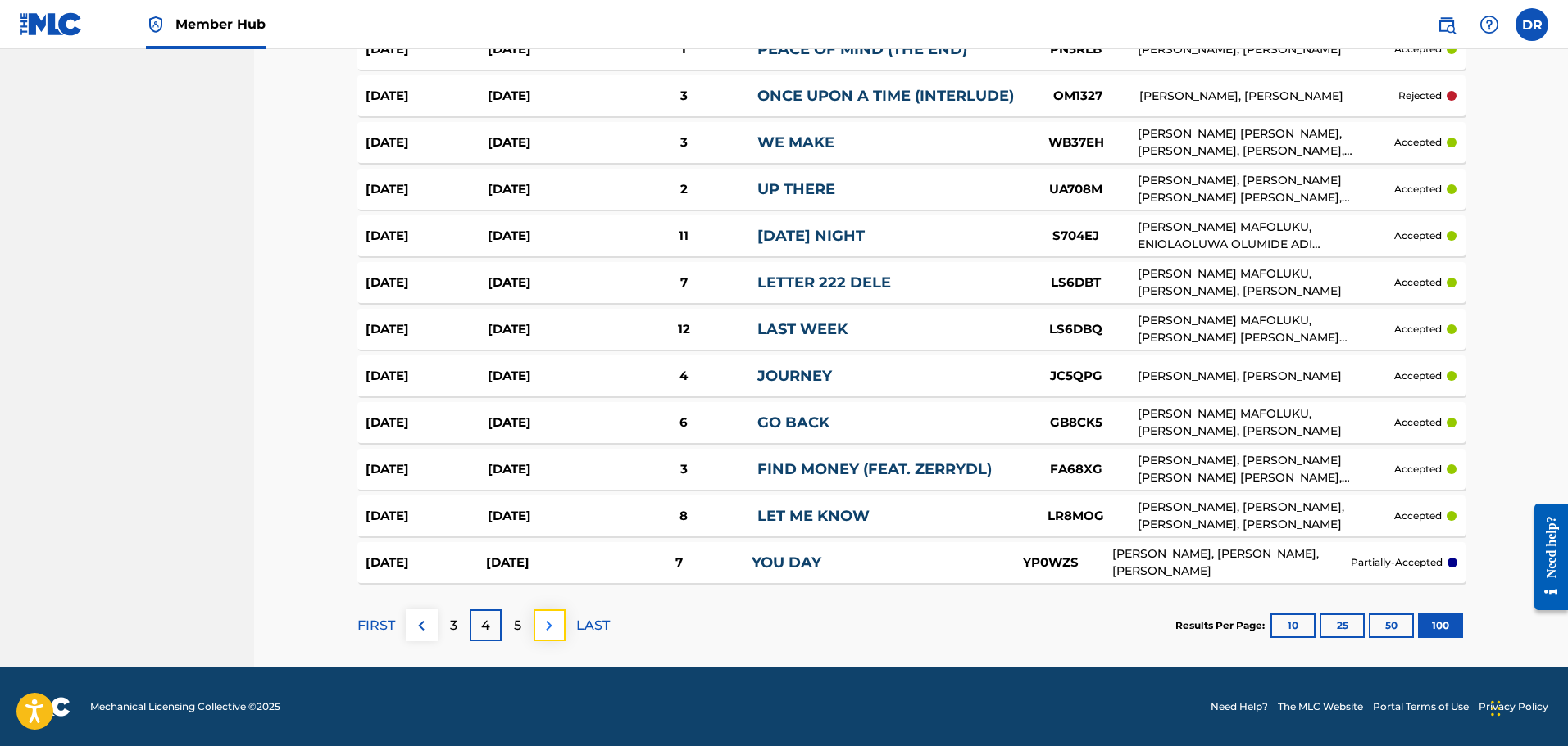
click at [555, 631] on img at bounding box center [548, 626] width 20 height 20
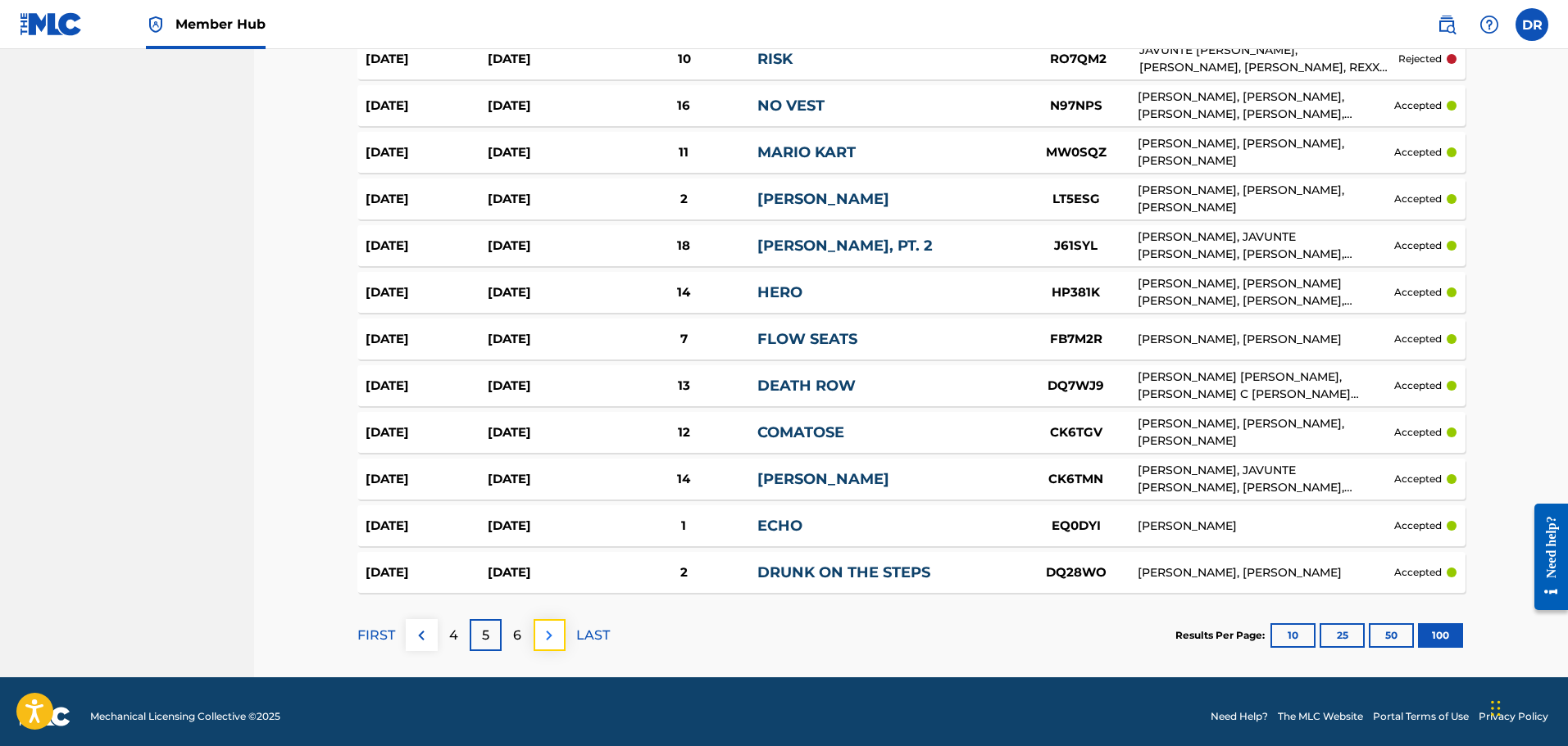
click at [552, 633] on img at bounding box center [548, 635] width 20 height 20
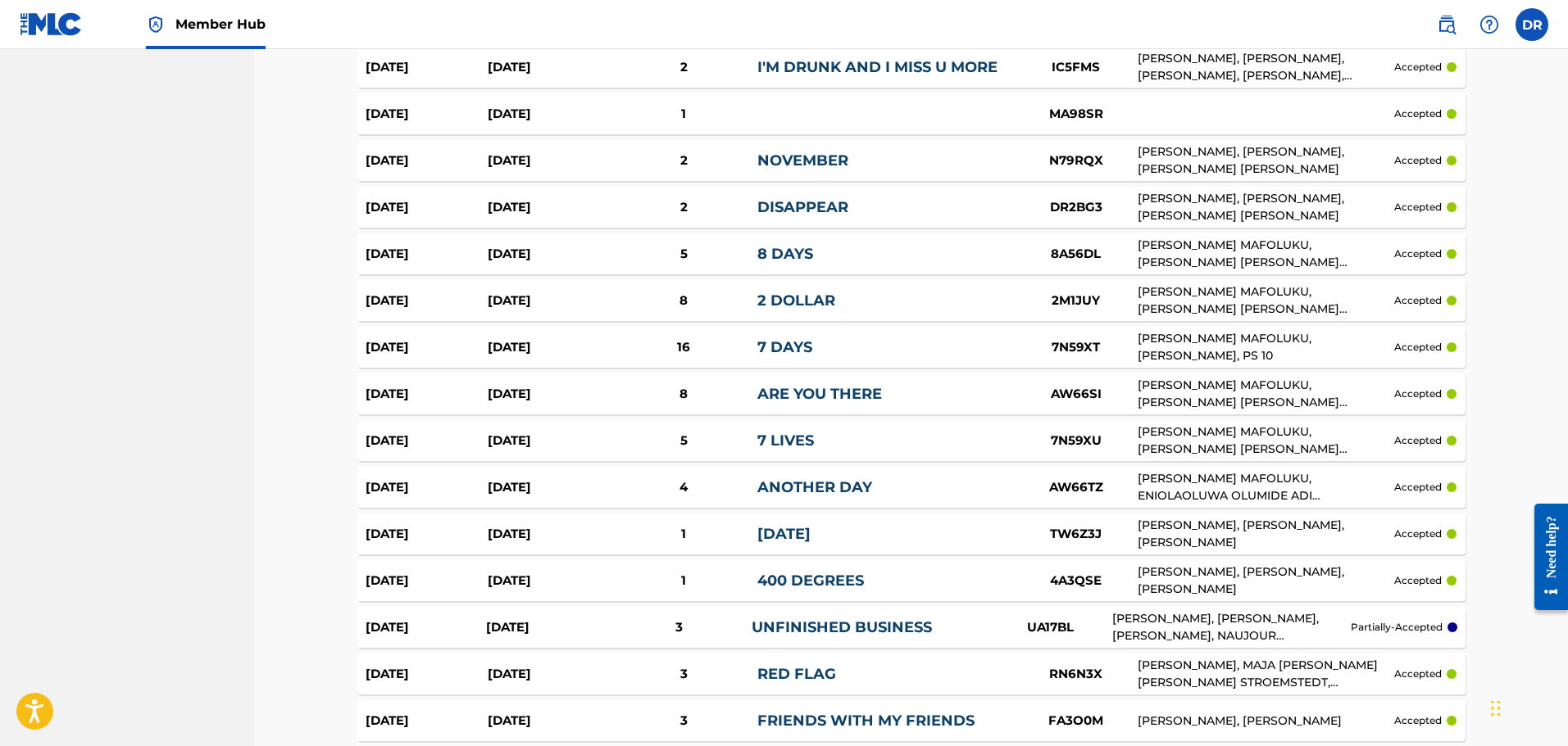
scroll to position [2604, 0]
click at [682, 349] on div "16" at bounding box center [683, 349] width 147 height 19
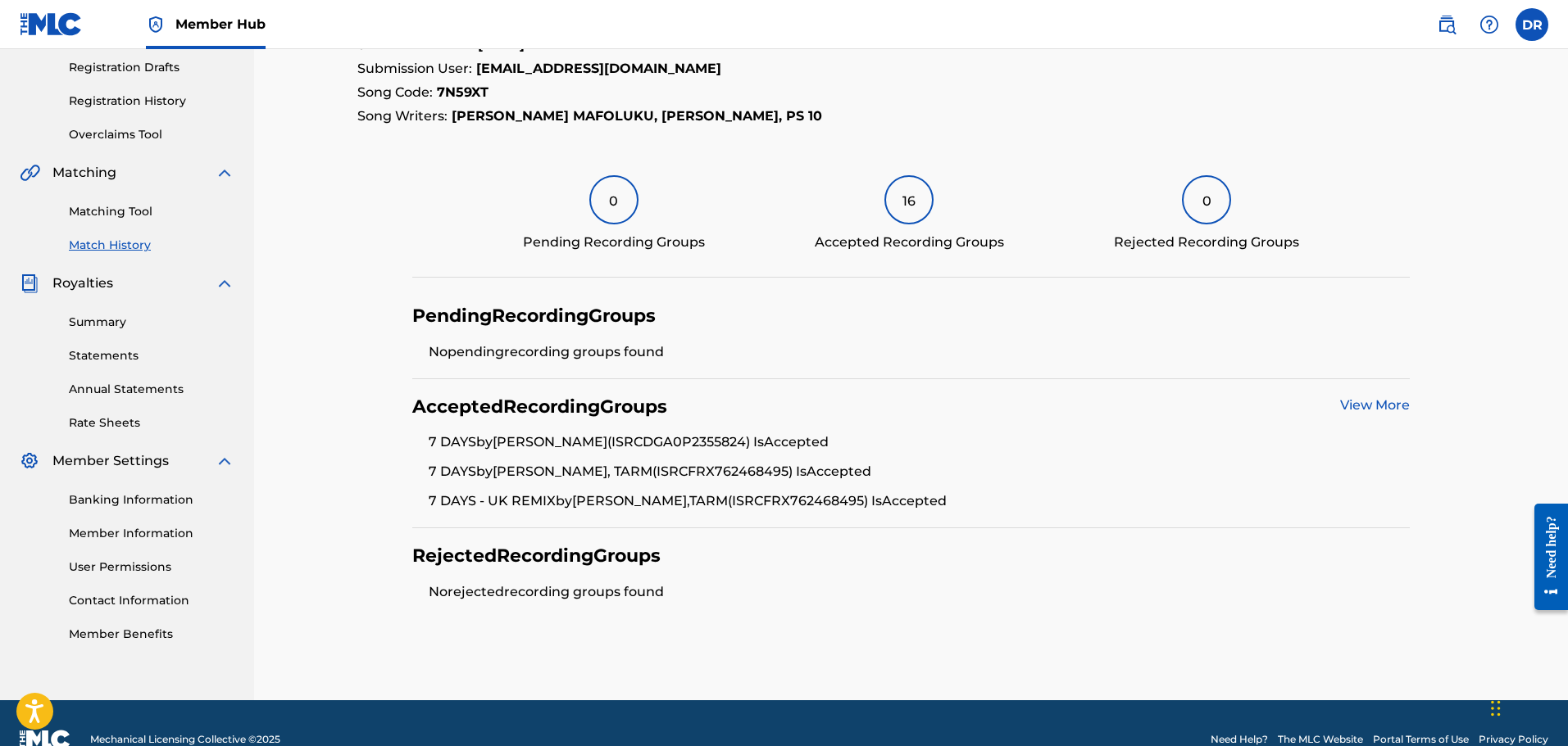
scroll to position [308, 0]
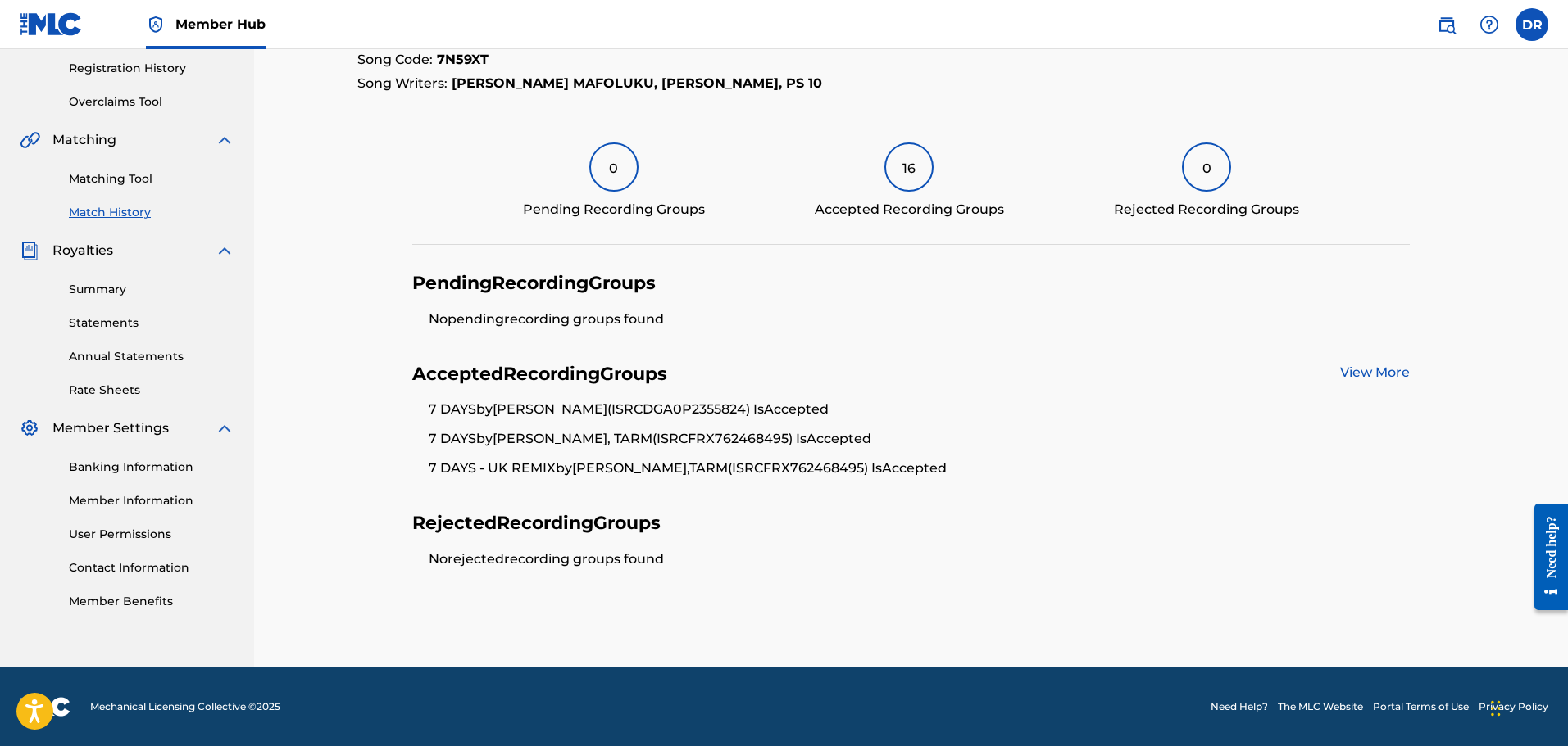
click at [1368, 377] on link "View More" at bounding box center [1375, 372] width 70 height 15
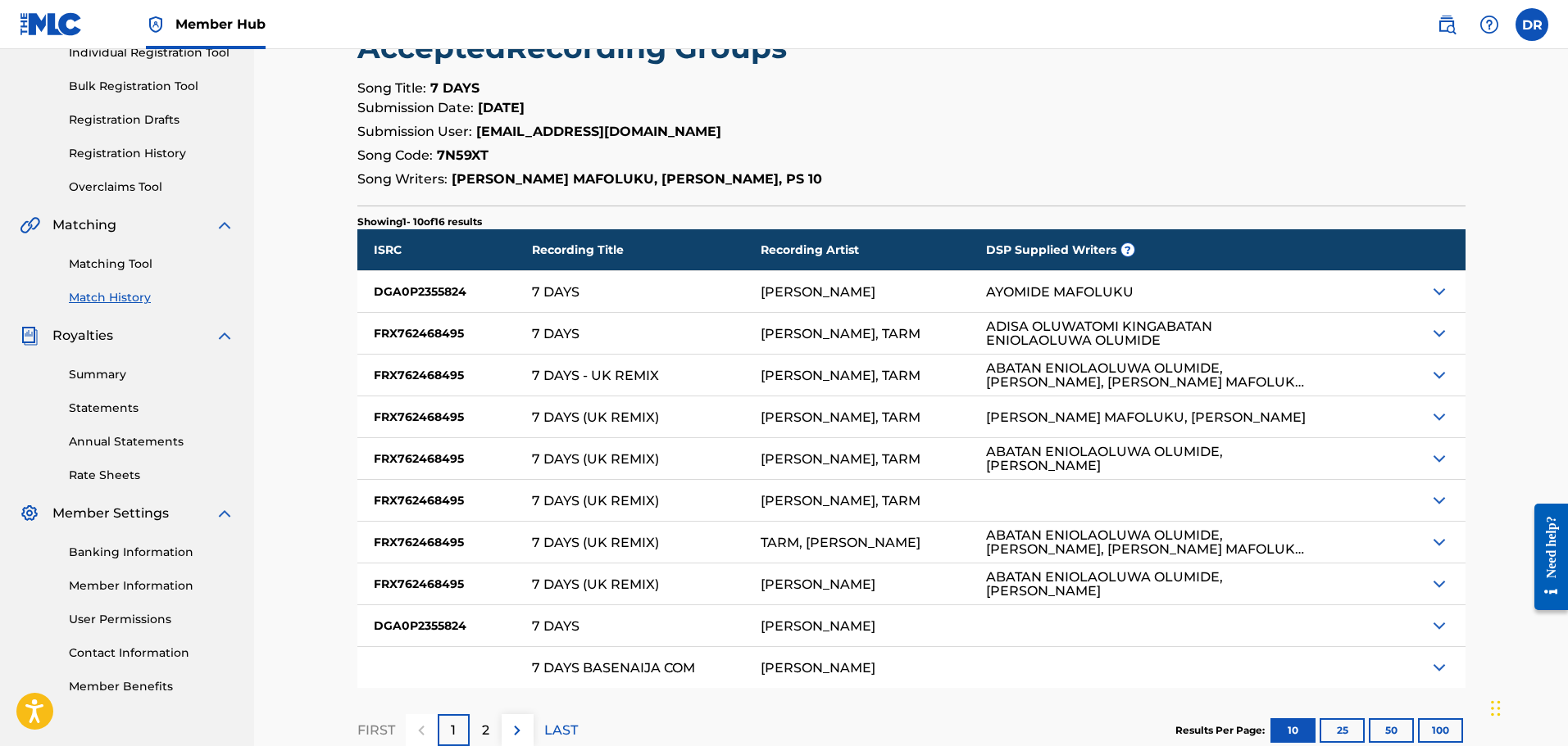
scroll to position [246, 0]
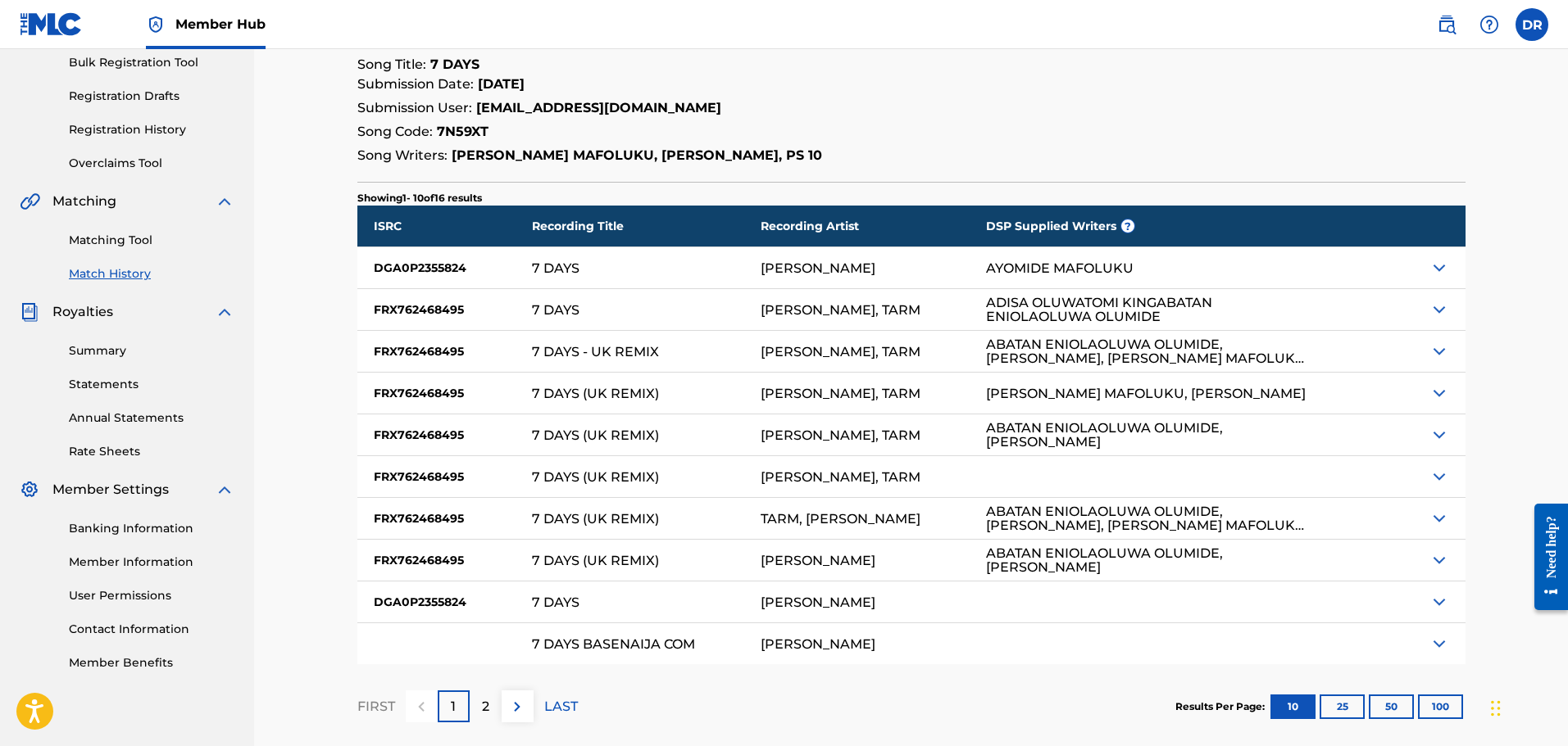
click at [1435, 268] on img at bounding box center [1438, 268] width 20 height 20
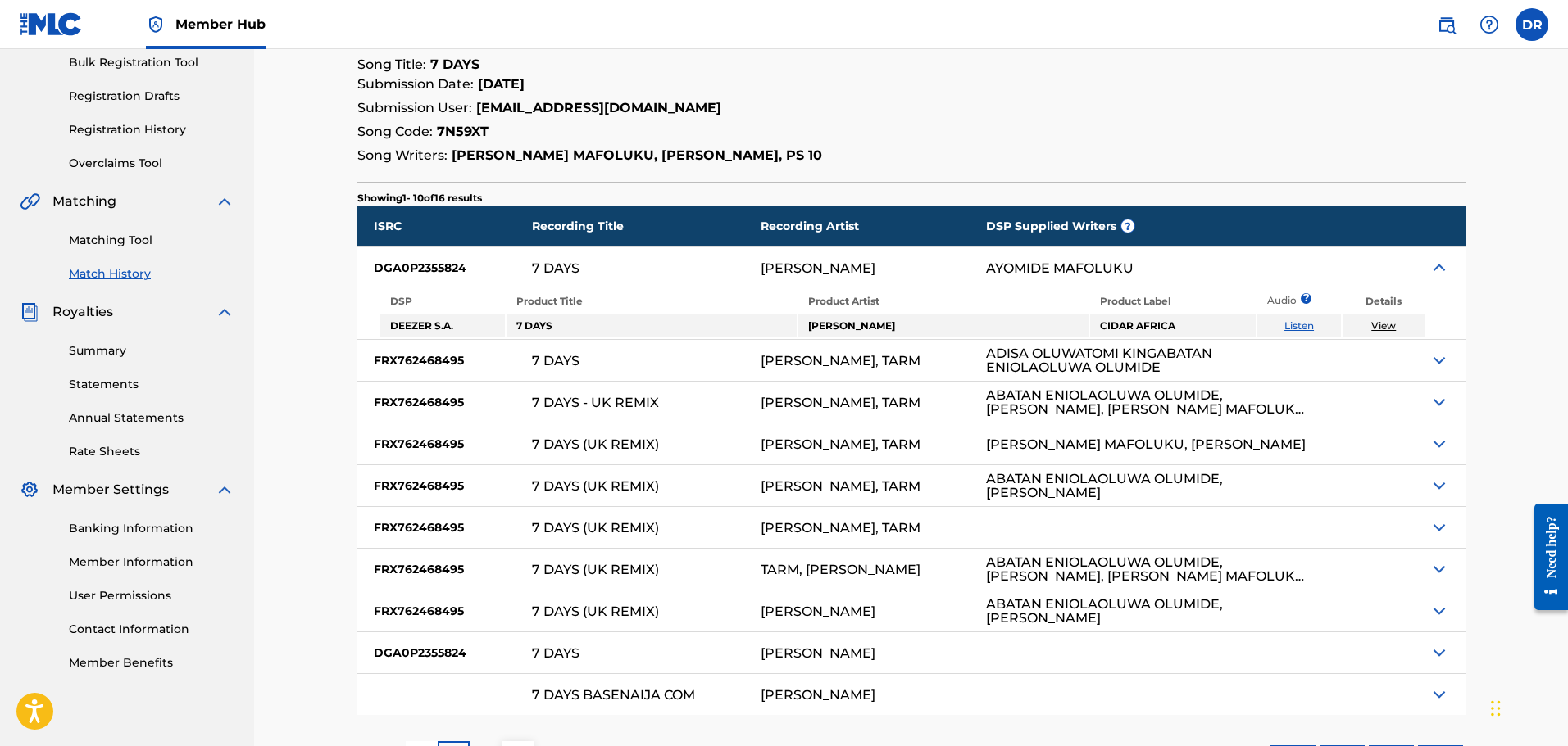
click at [1434, 359] on img at bounding box center [1438, 360] width 20 height 20
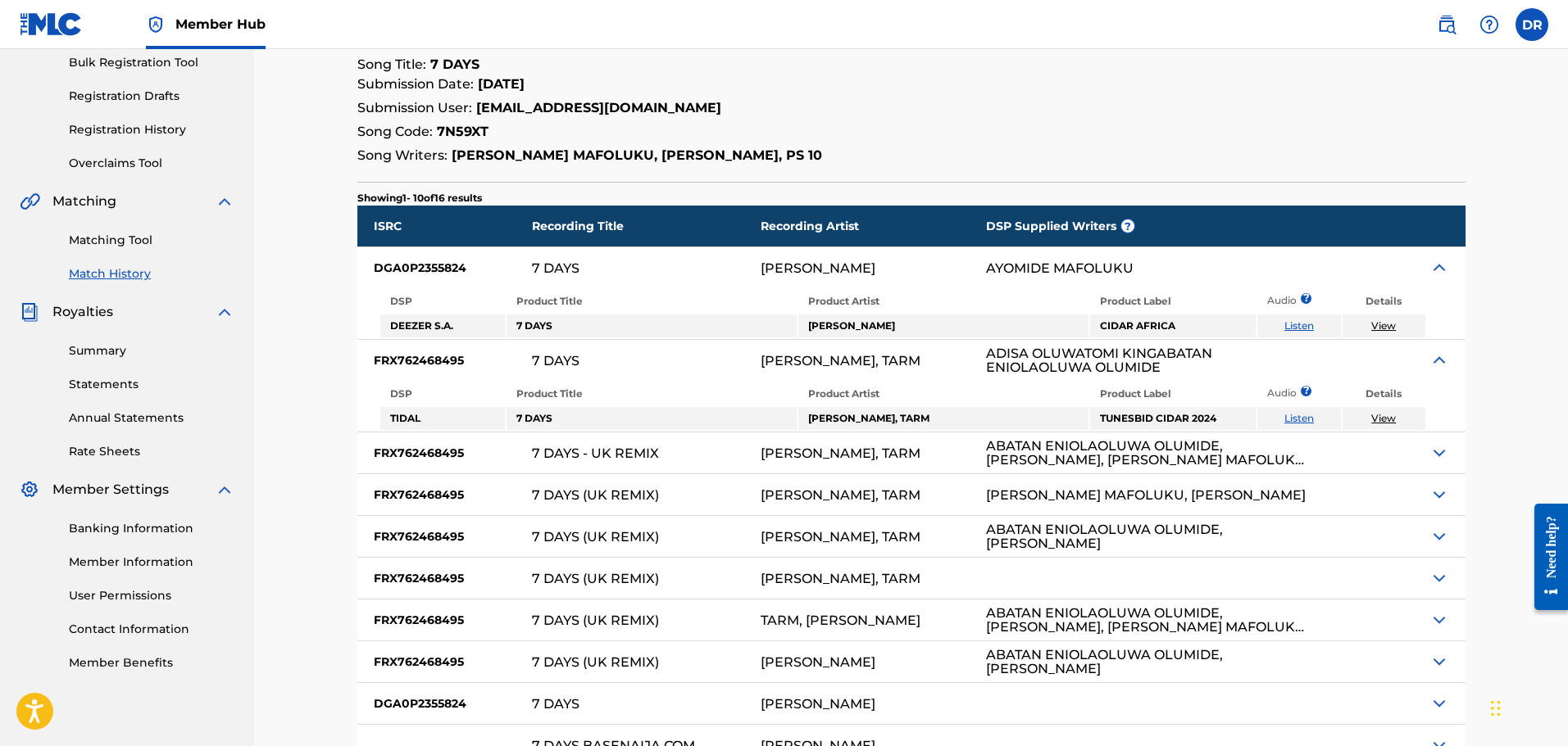
scroll to position [328, 0]
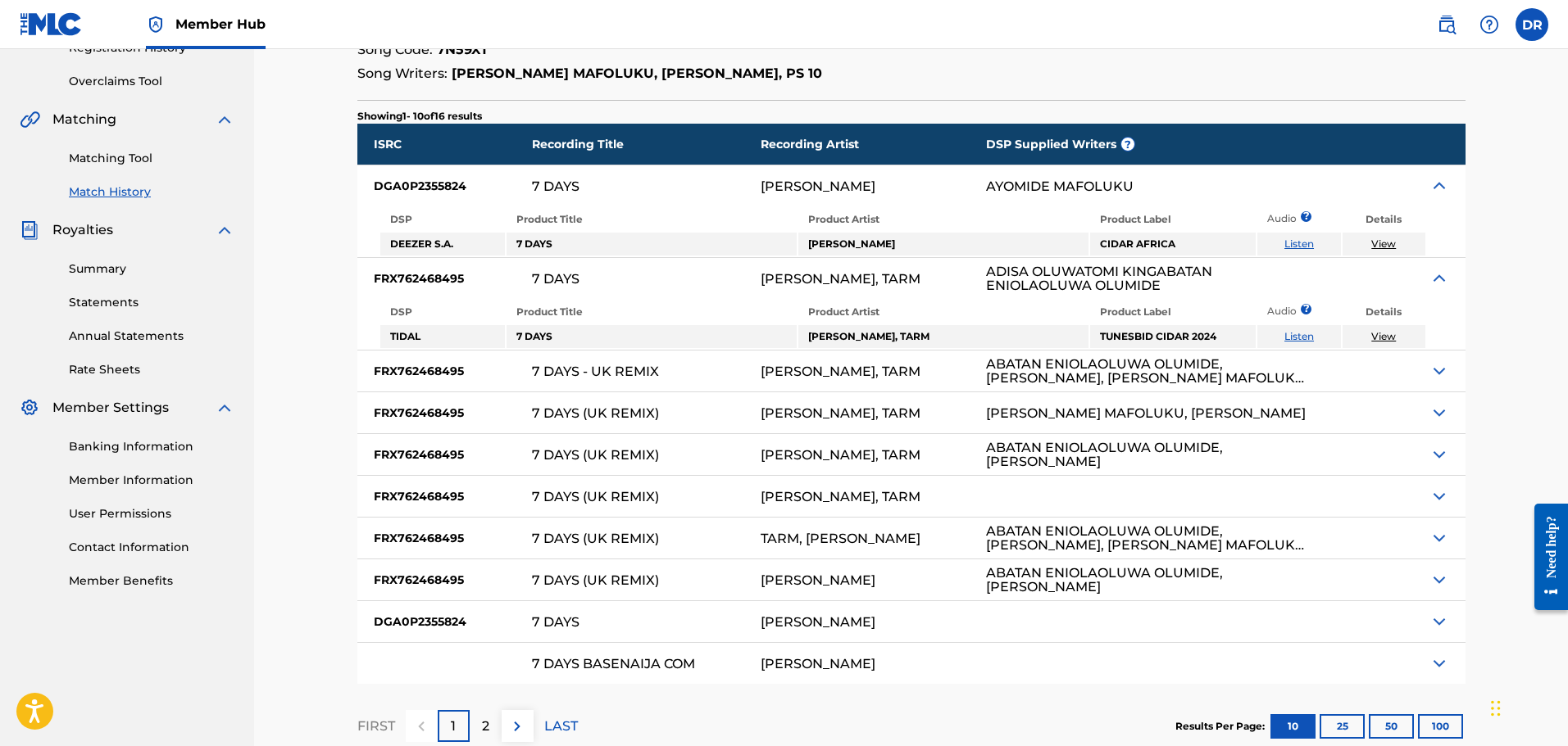
click at [1439, 373] on img at bounding box center [1438, 371] width 20 height 20
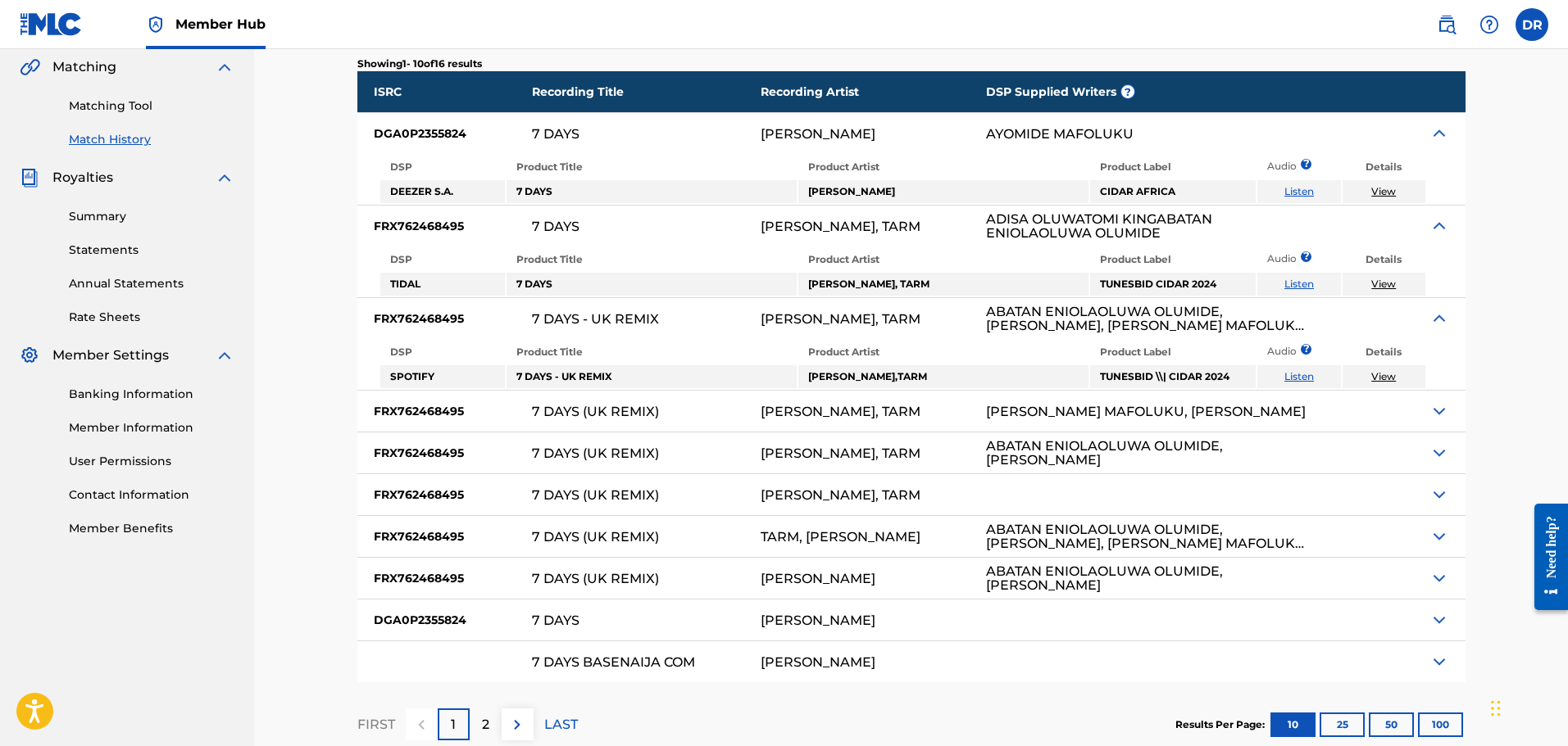
scroll to position [410, 0]
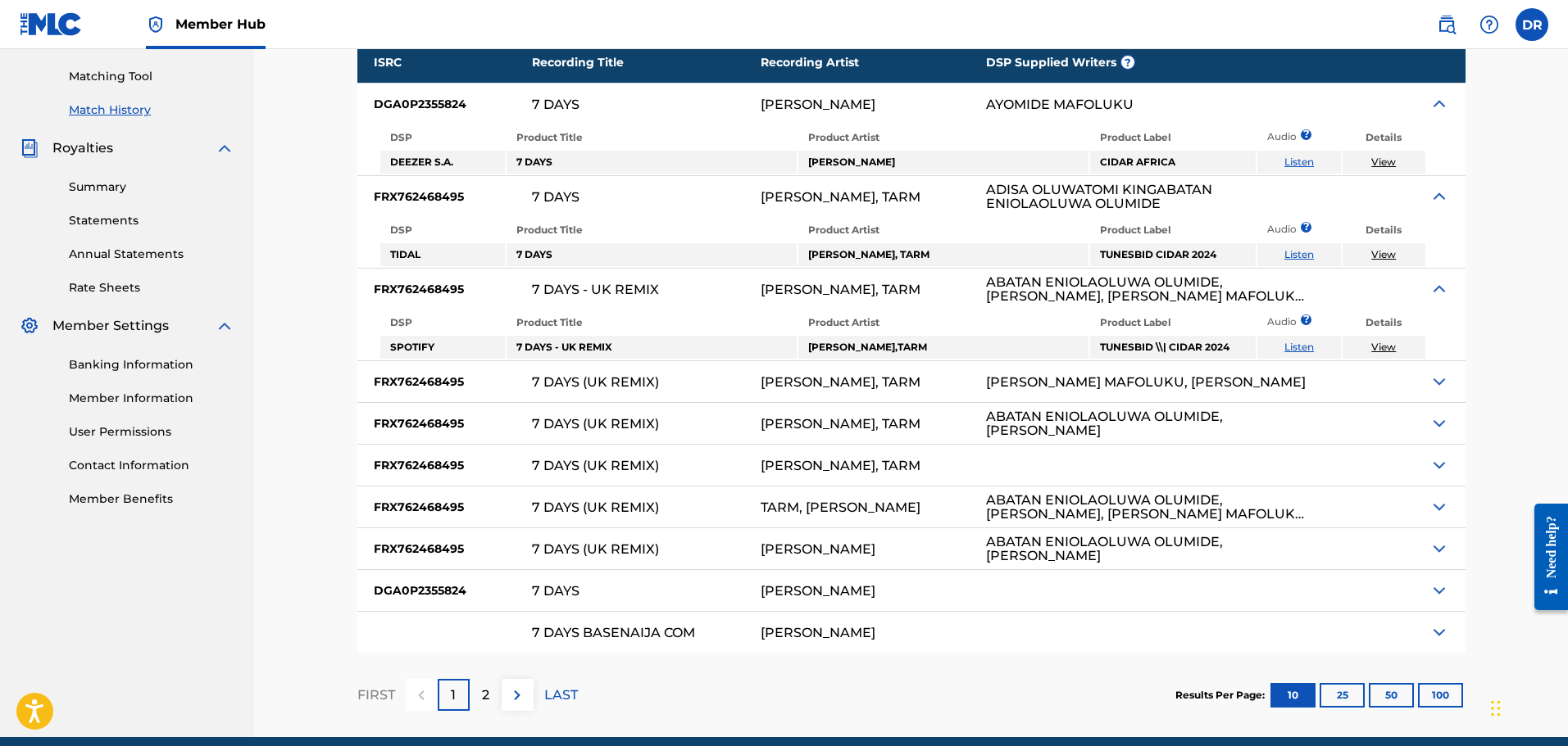
click at [1434, 382] on img at bounding box center [1438, 382] width 20 height 20
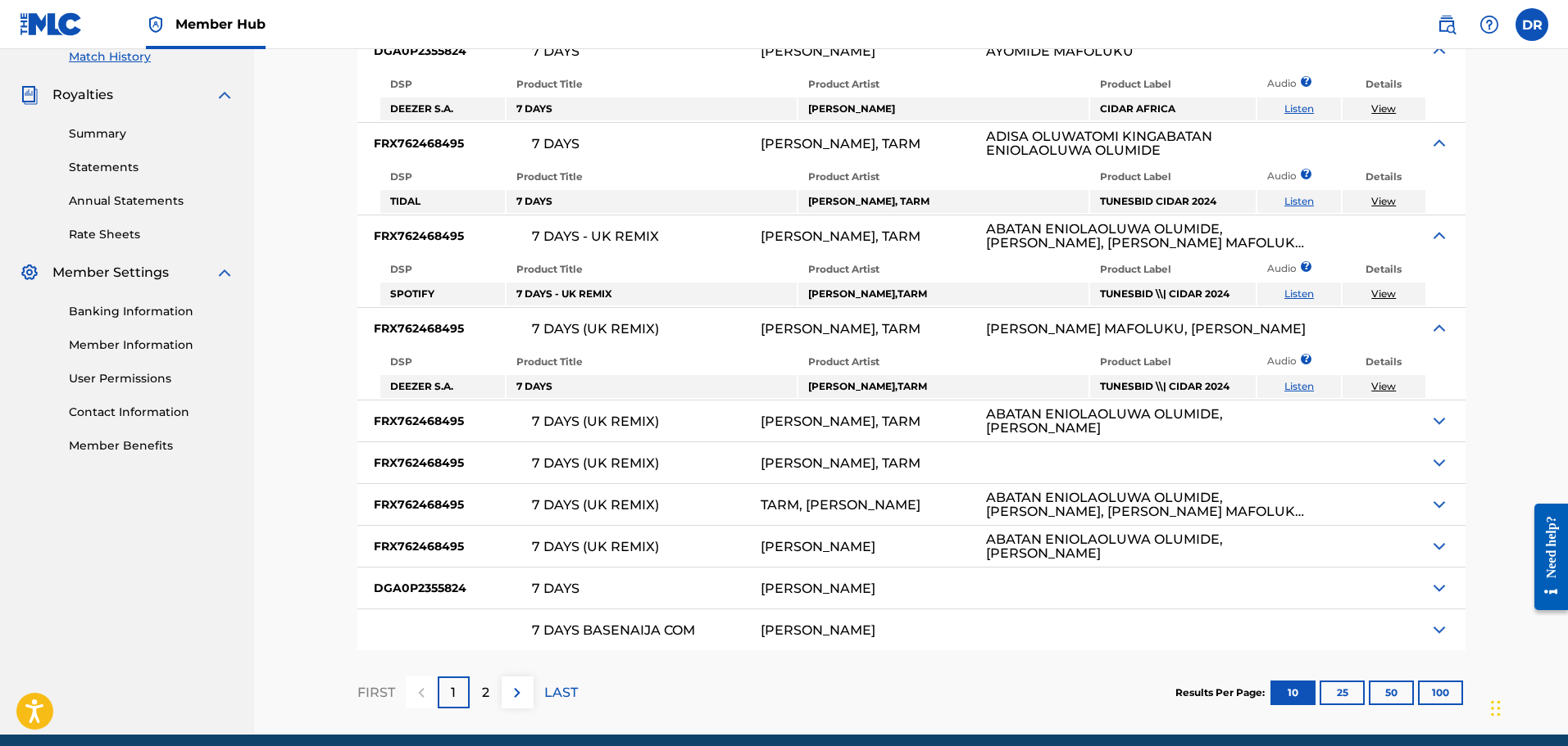
scroll to position [491, 0]
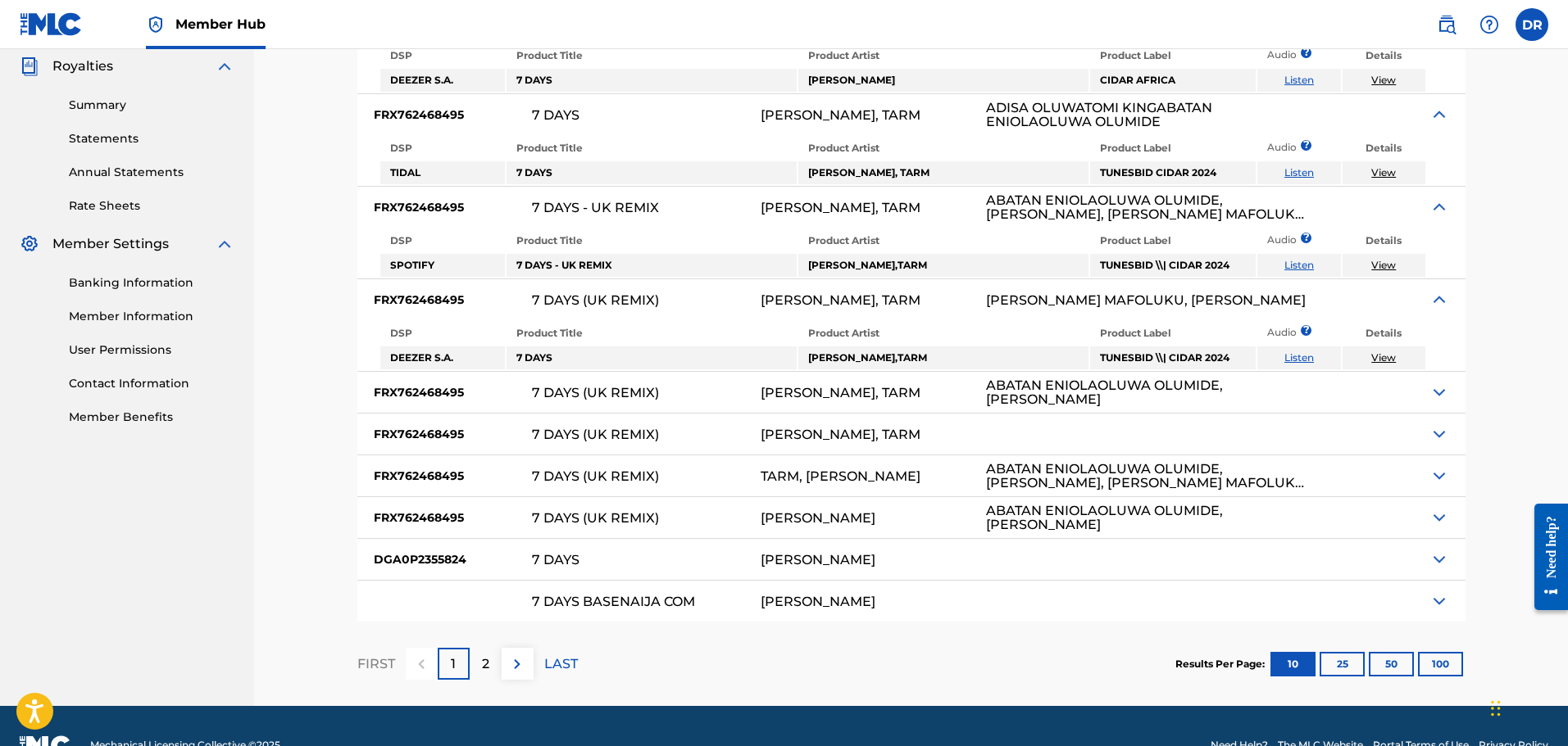
click at [1436, 557] on img at bounding box center [1438, 560] width 20 height 20
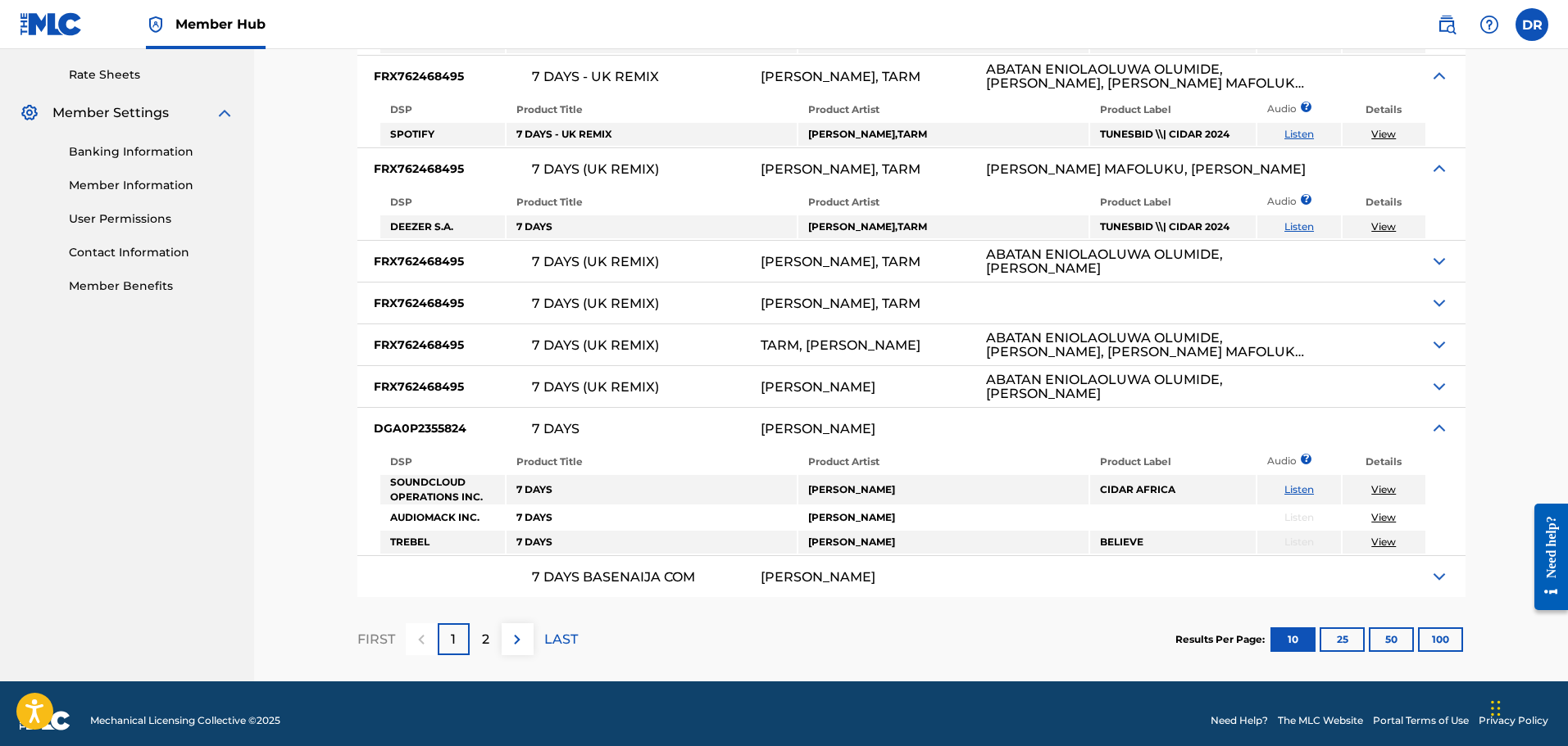
scroll to position [636, 0]
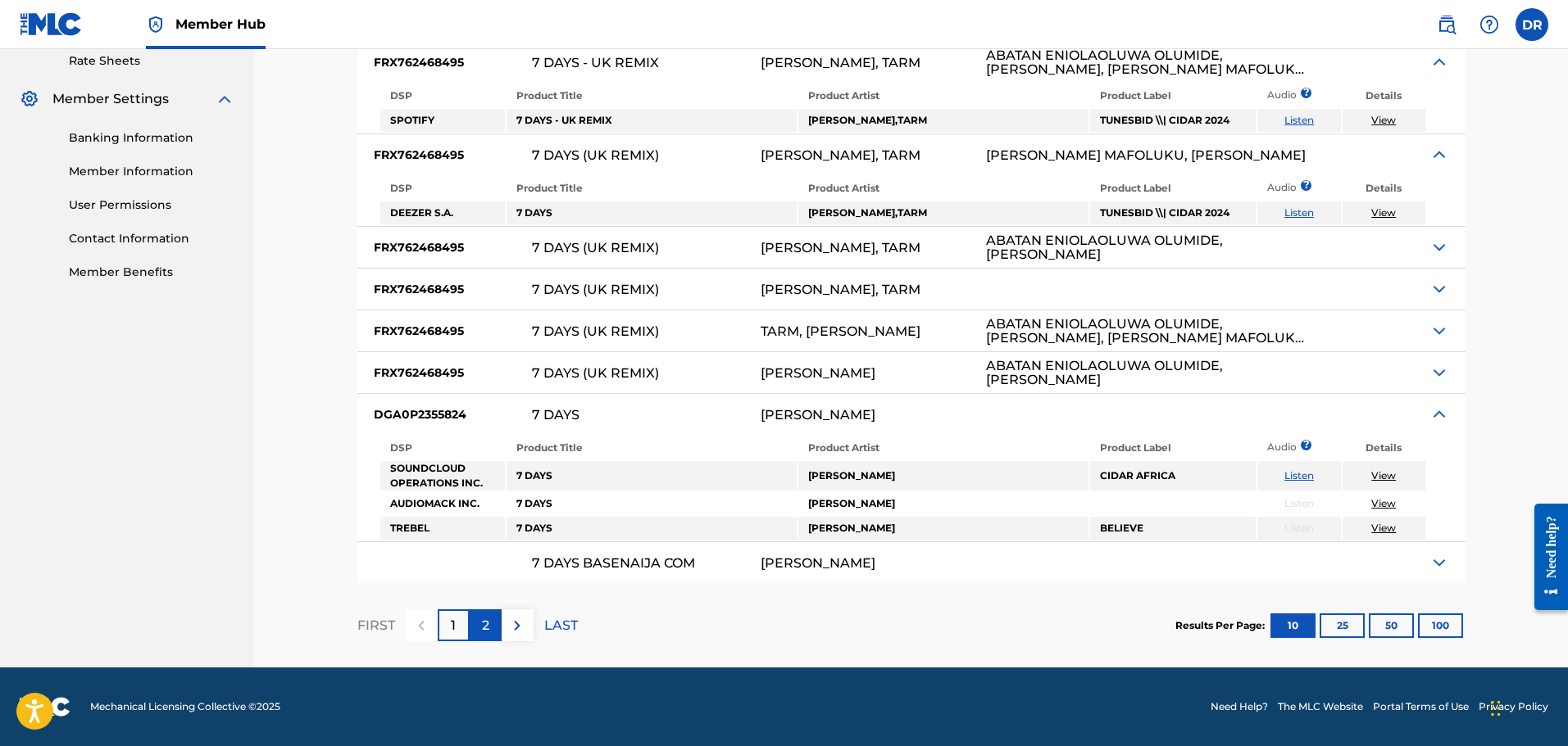
click at [490, 623] on div "2" at bounding box center [486, 626] width 32 height 32
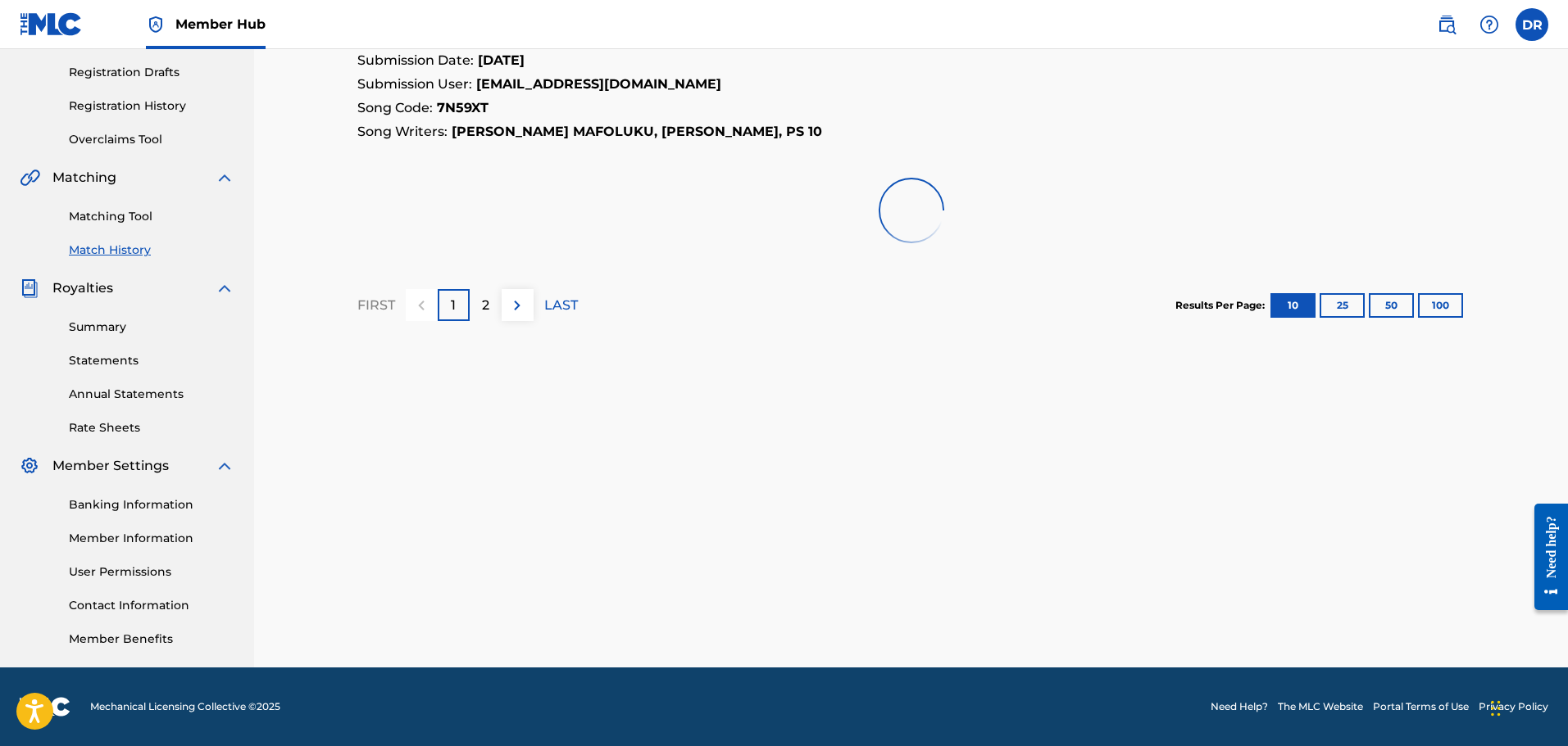
scroll to position [327, 0]
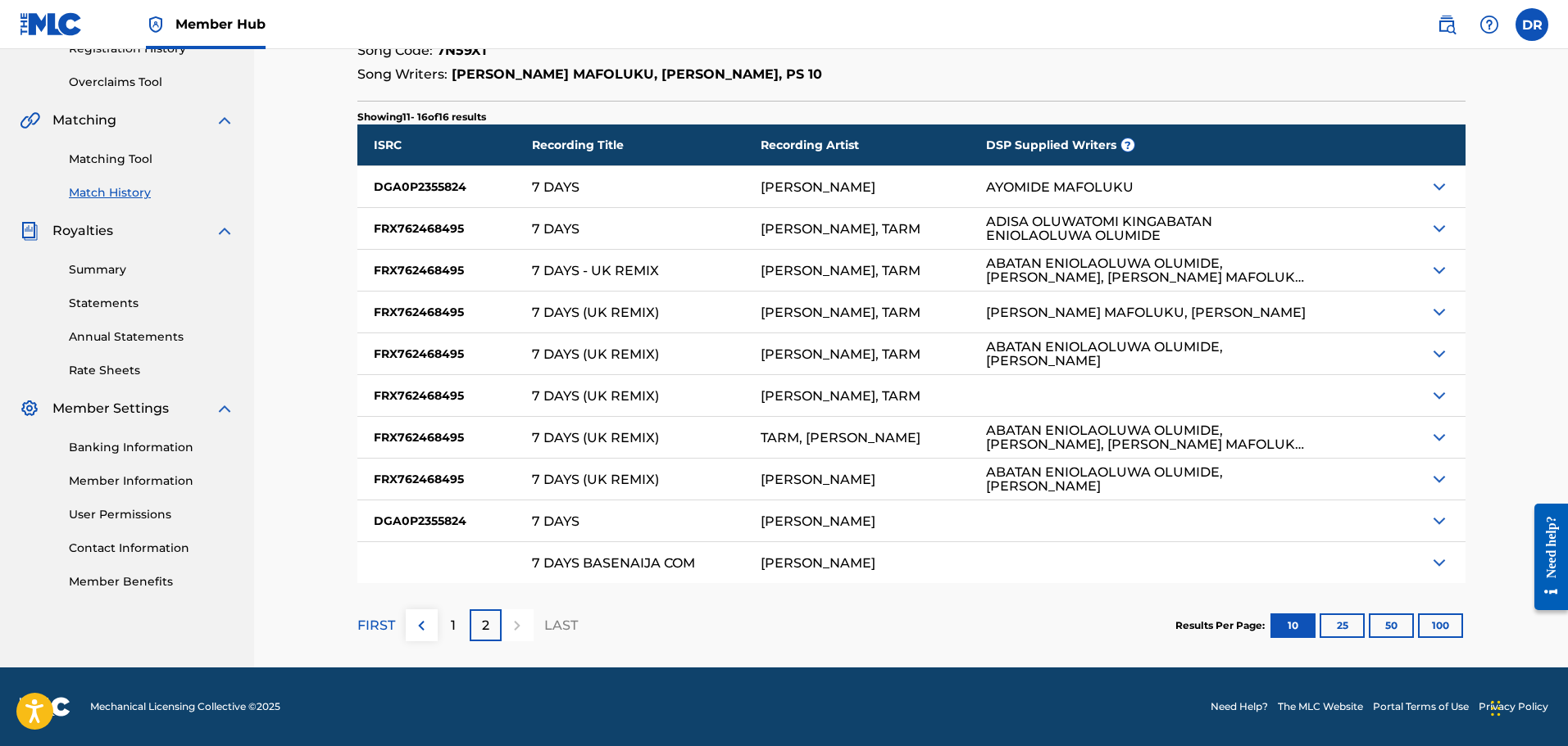
click at [1438, 186] on img at bounding box center [1438, 186] width 20 height 20
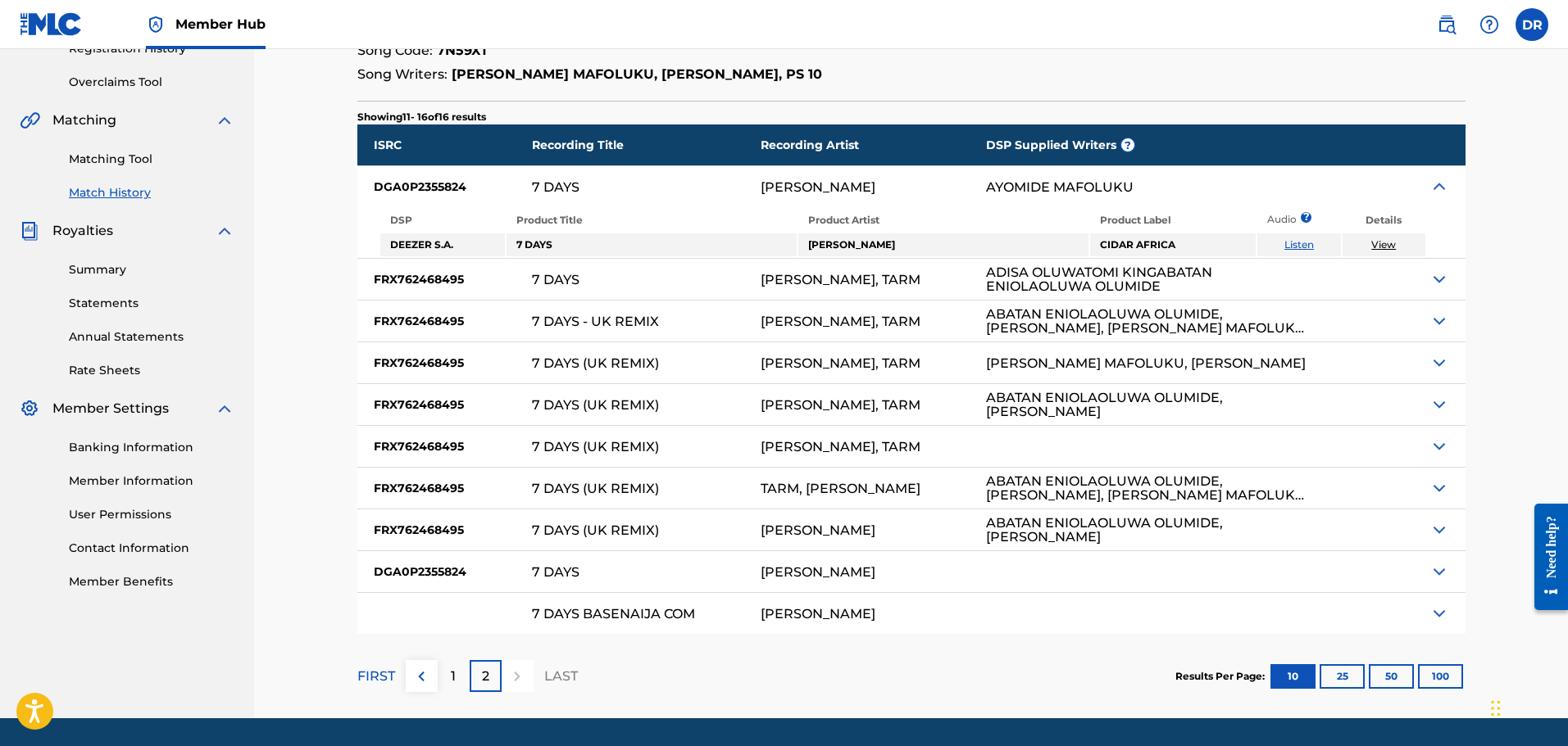
scroll to position [378, 0]
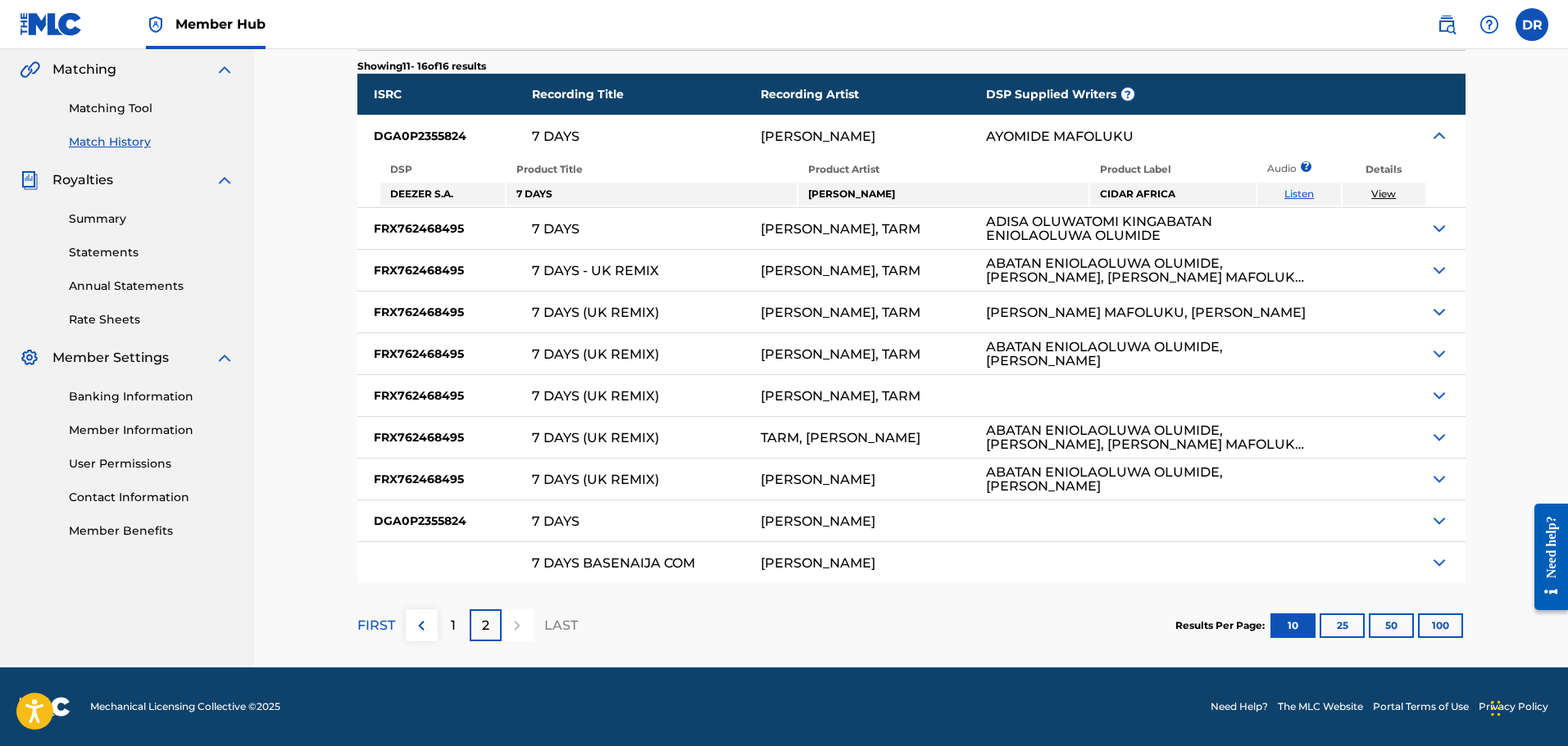
click at [1436, 229] on img at bounding box center [1438, 228] width 20 height 20
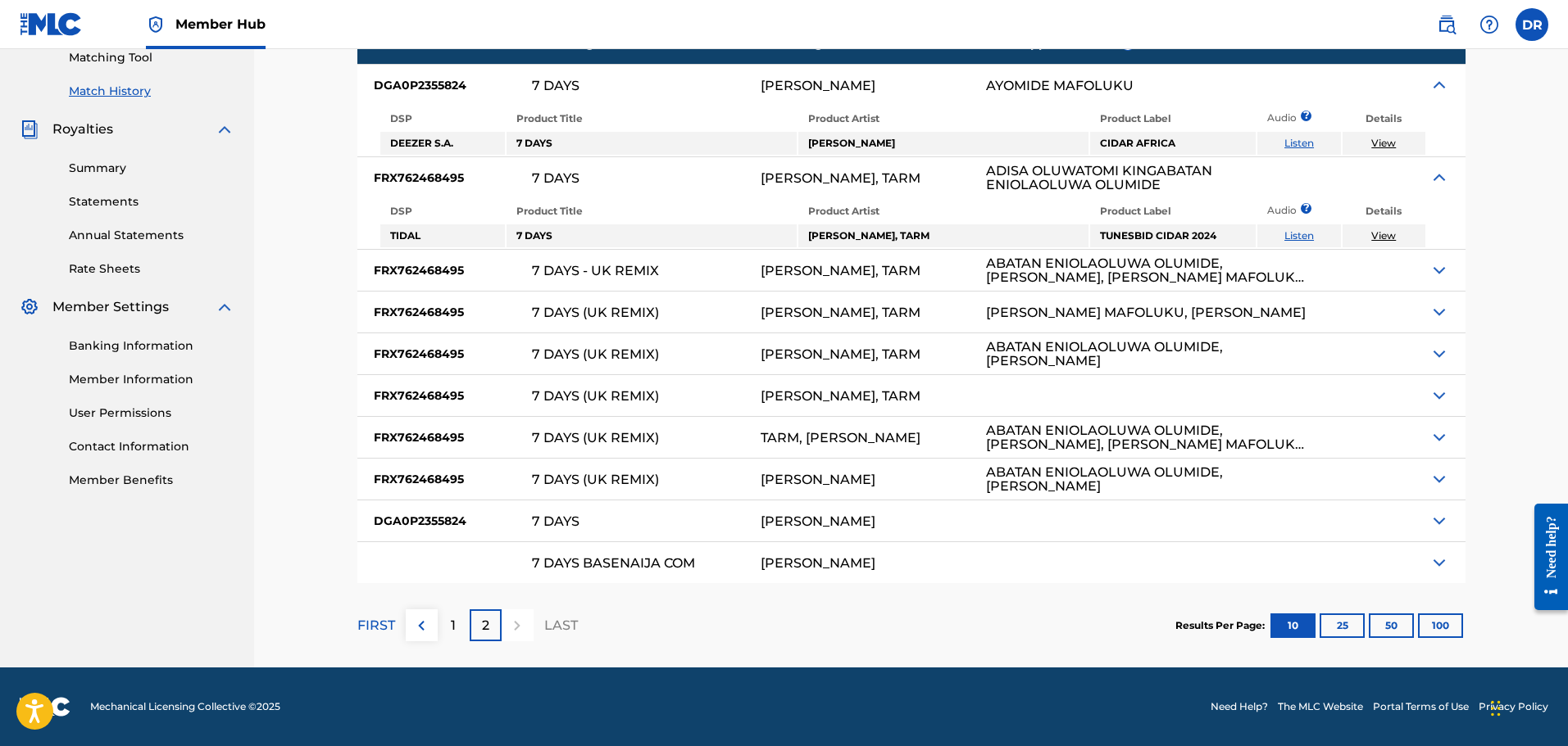
click at [1434, 516] on img at bounding box center [1438, 521] width 20 height 20
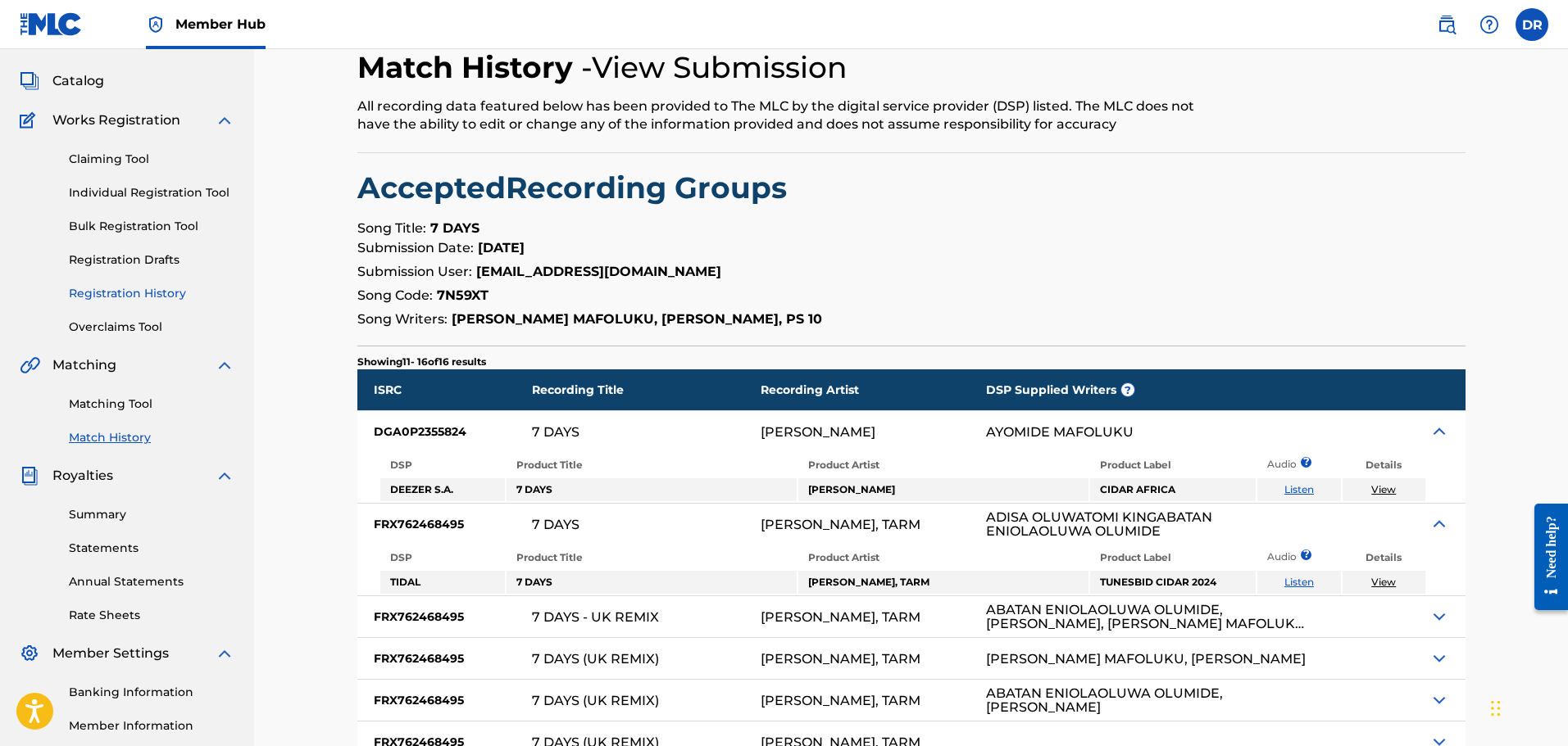
scroll to position [0, 0]
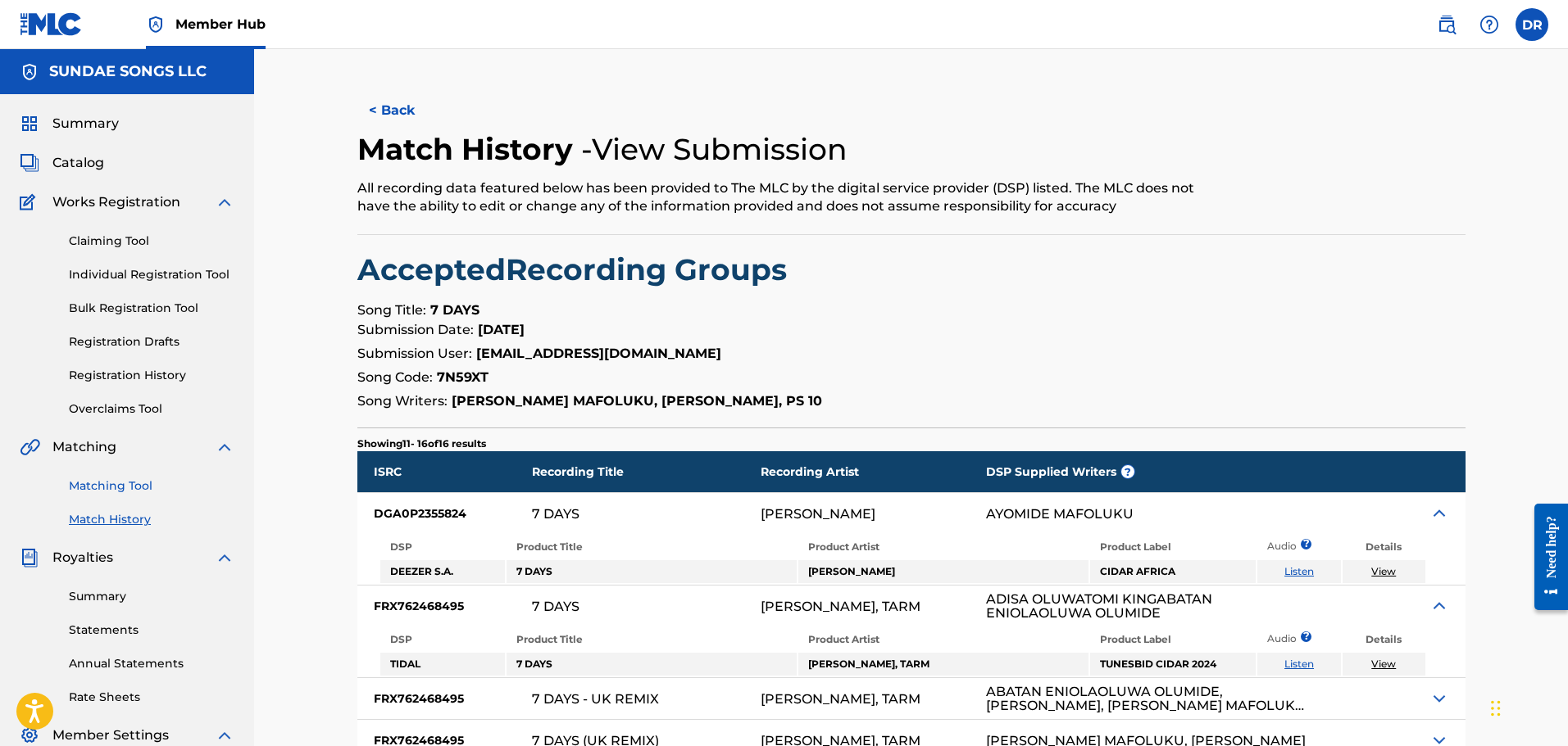
click at [131, 484] on link "Matching Tool" at bounding box center [151, 487] width 166 height 17
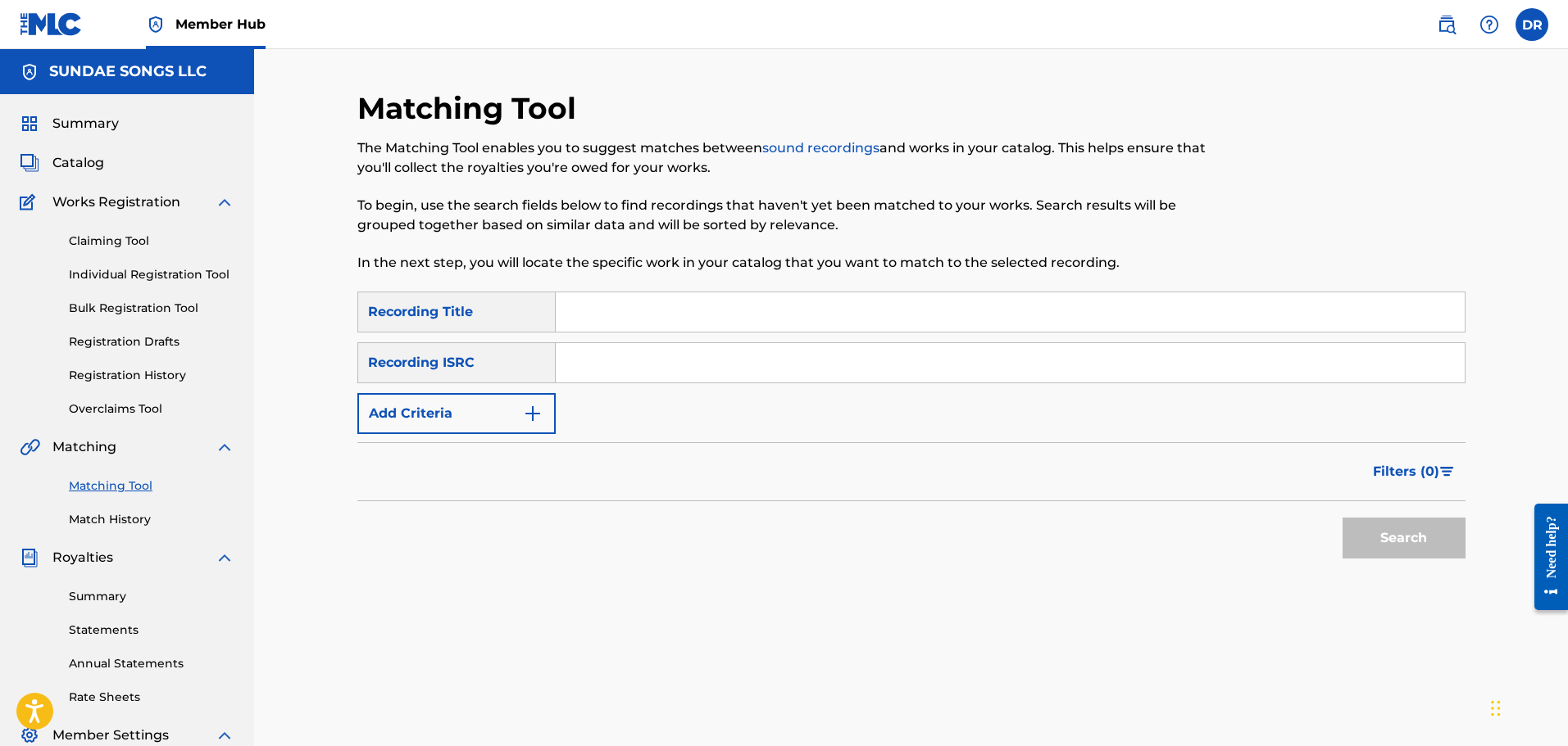
click at [583, 315] on input "Search Form" at bounding box center [1010, 312] width 909 height 40
paste input "2 DOLLAR"
type input "2 DOLLAR"
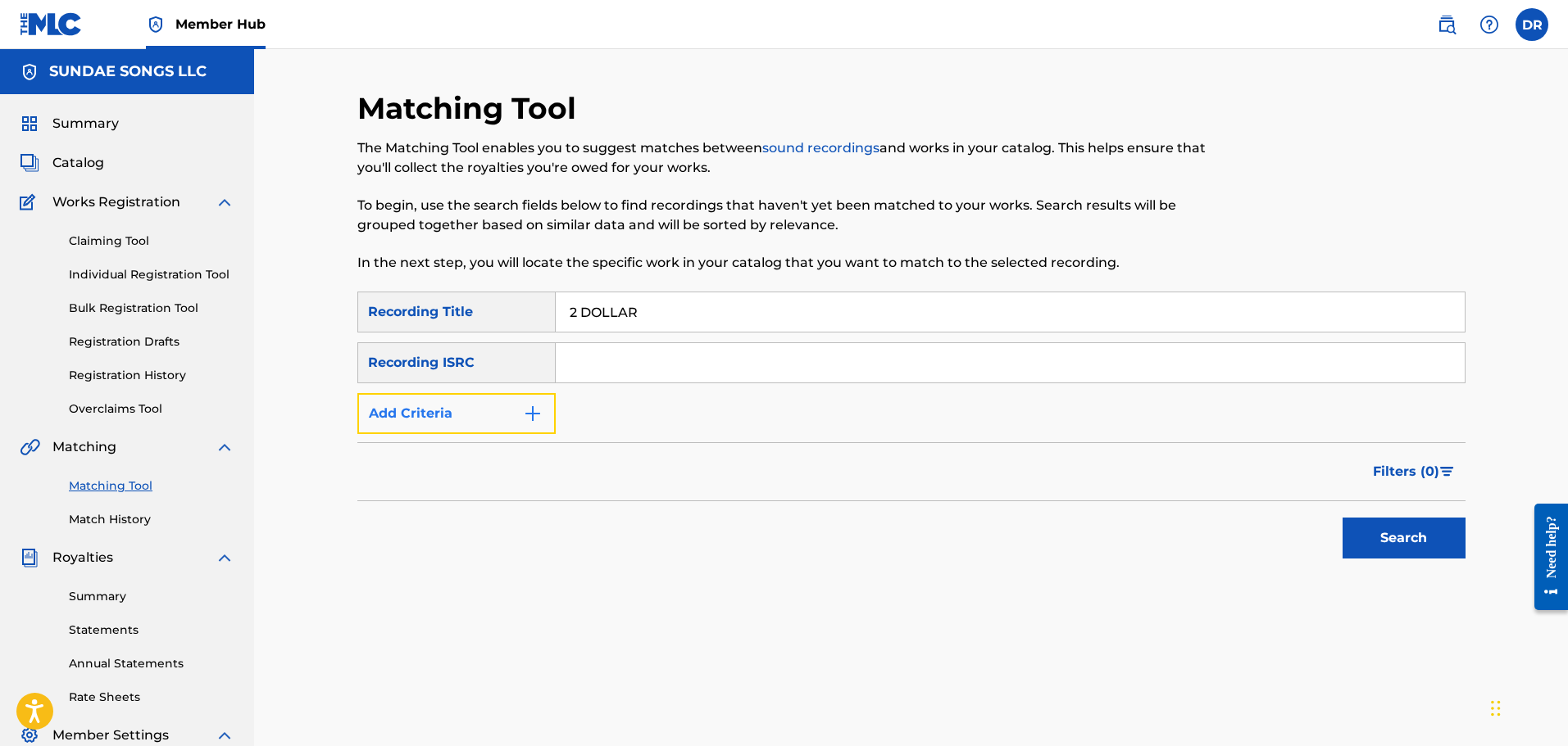
click at [444, 426] on button "Add Criteria" at bounding box center [455, 413] width 198 height 41
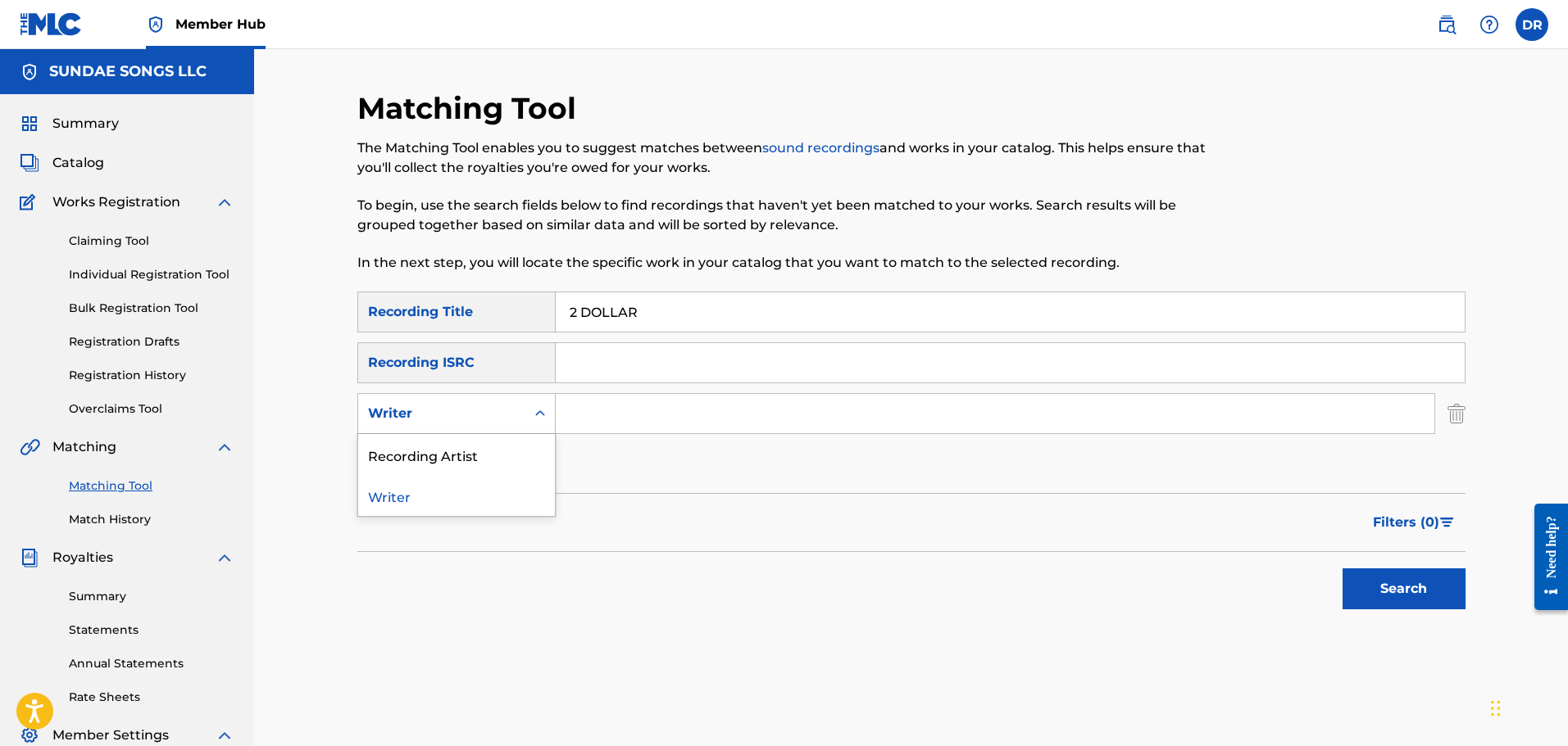
click at [453, 418] on div "Writer" at bounding box center [442, 414] width 148 height 20
click at [451, 453] on div "Recording Artist" at bounding box center [456, 454] width 197 height 41
click at [601, 419] on input "Search Form" at bounding box center [995, 414] width 879 height 40
type input "[PERSON_NAME]"
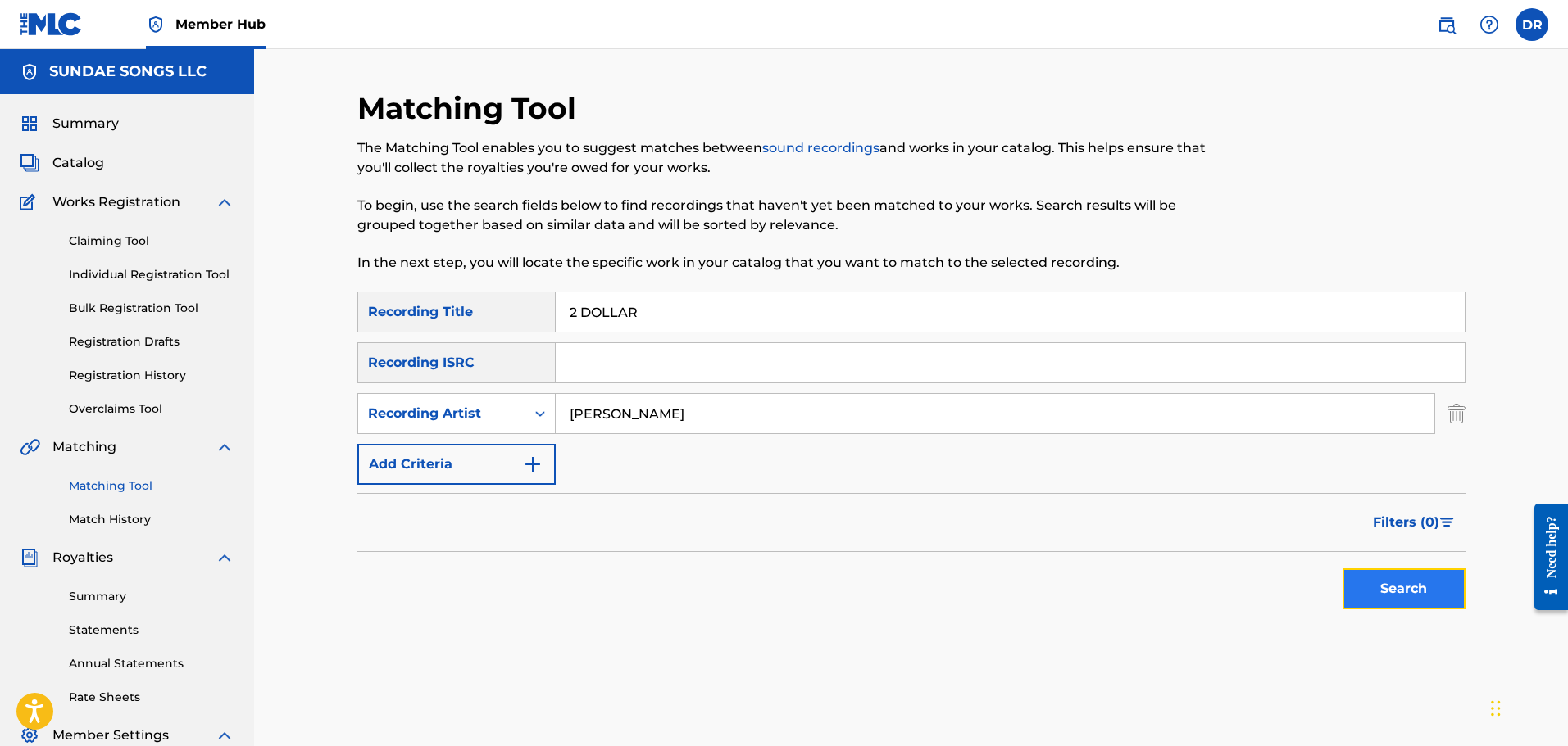
click at [1397, 594] on button "Search" at bounding box center [1404, 589] width 123 height 41
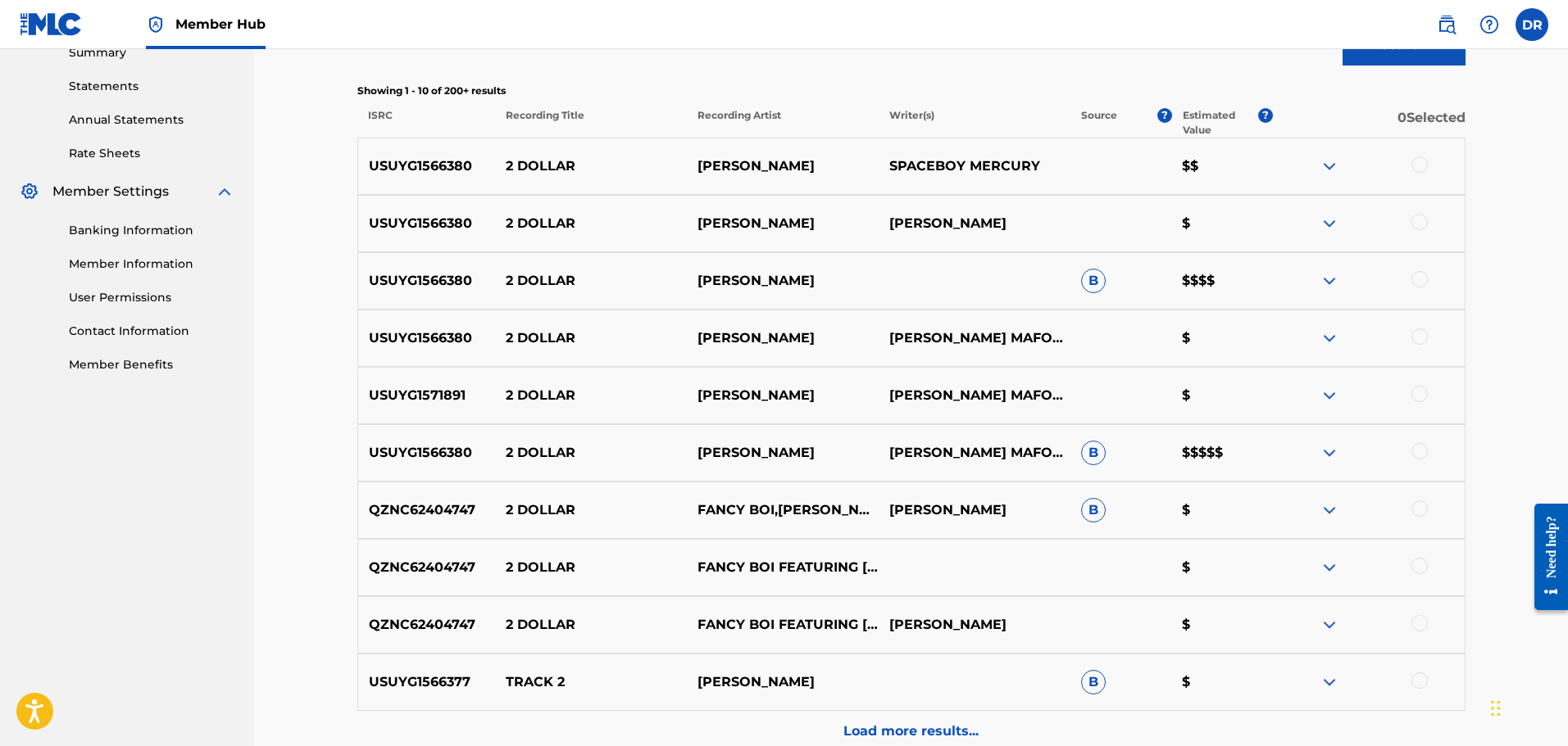
scroll to position [574, 0]
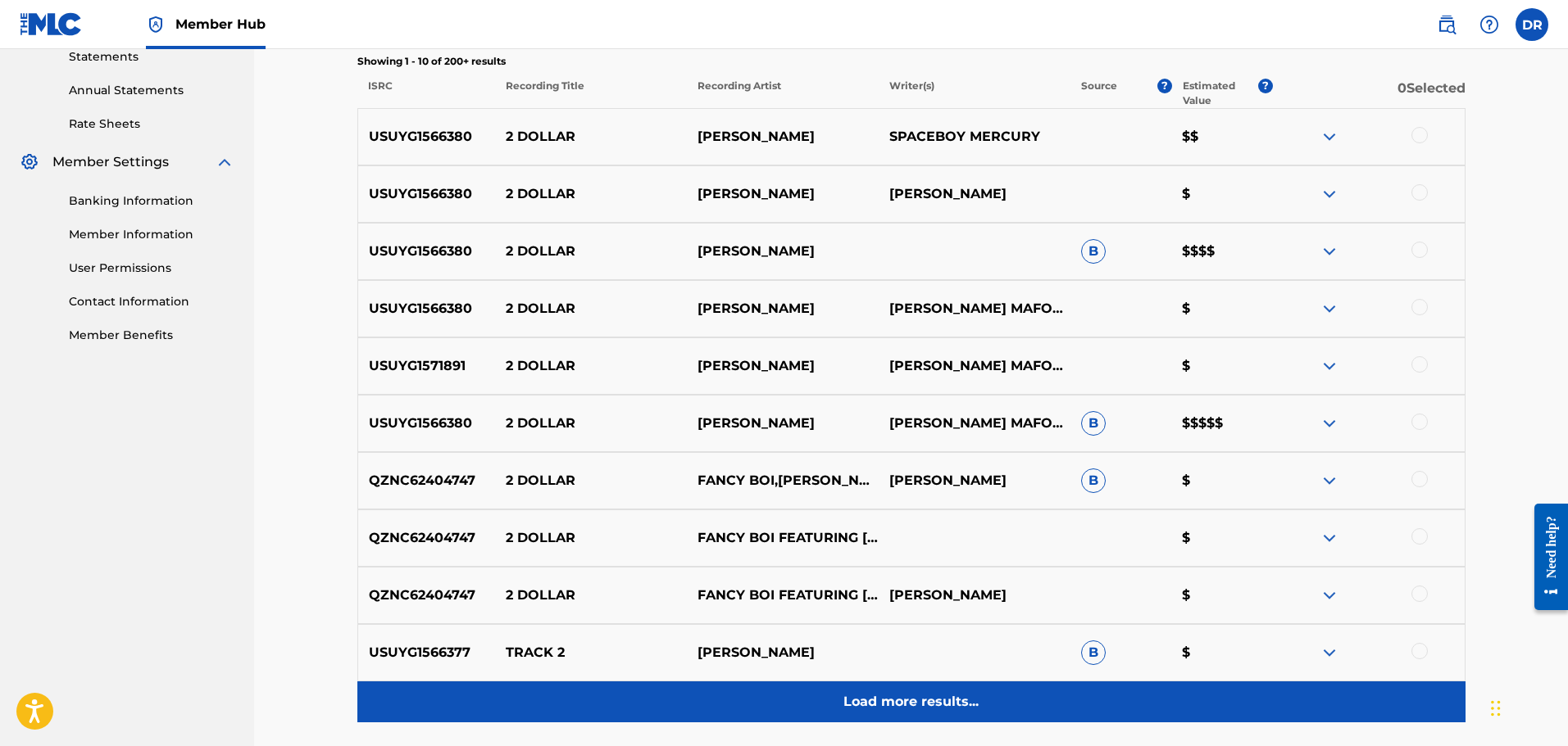
click at [898, 702] on p "Load more results..." at bounding box center [911, 702] width 135 height 20
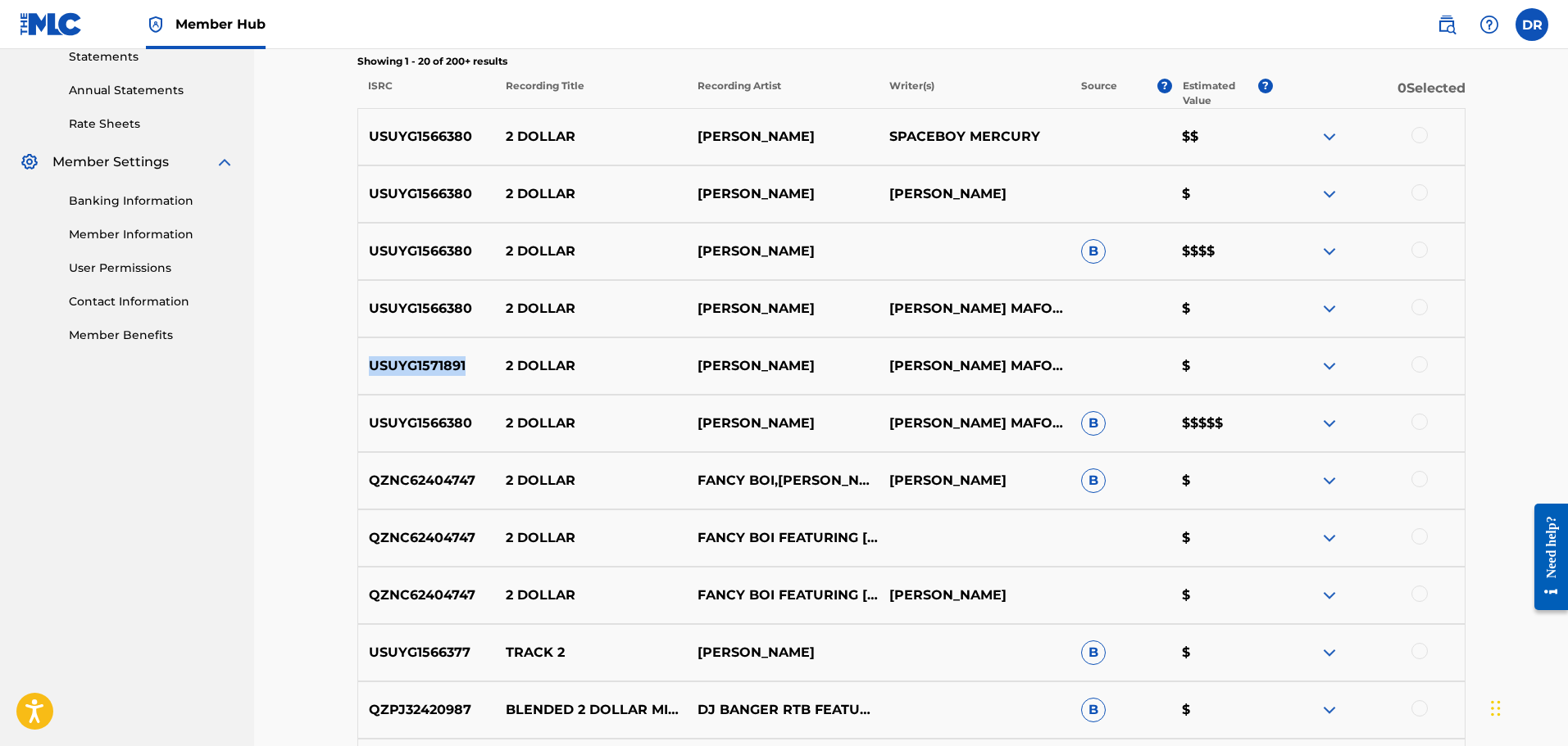
drag, startPoint x: 465, startPoint y: 364, endPoint x: 365, endPoint y: 364, distance: 100.0
click at [365, 364] on p "USUYG1571891" at bounding box center [426, 365] width 137 height 20
copy p "USUYG1571891"
drag, startPoint x: 476, startPoint y: 477, endPoint x: 368, endPoint y: 478, distance: 108.0
click at [368, 478] on p "QZNC62404747" at bounding box center [426, 481] width 137 height 20
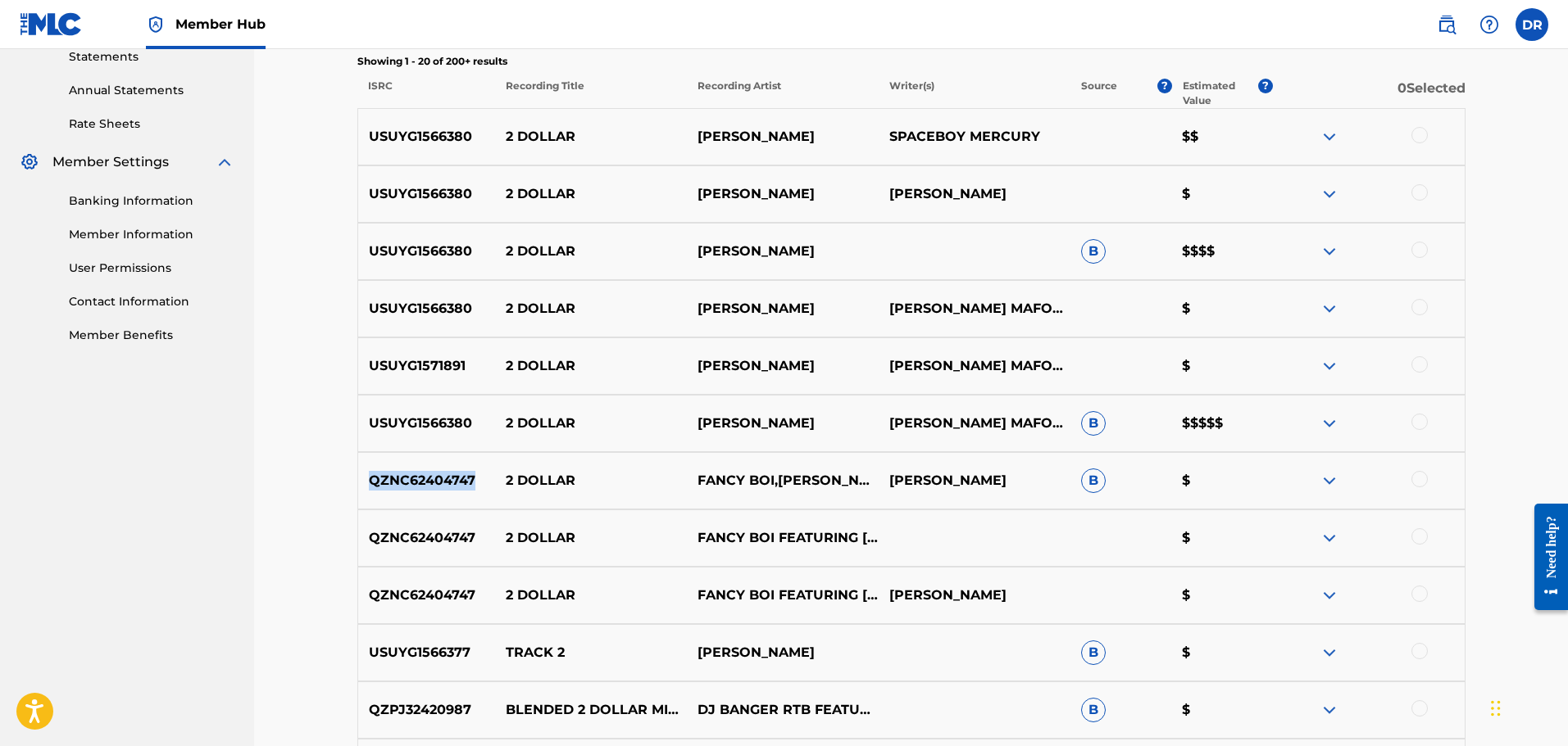
copy p "QZNC62404747"
drag, startPoint x: 854, startPoint y: 482, endPoint x: 695, endPoint y: 488, distance: 159.1
click at [695, 488] on p "FANCY BOI,[PERSON_NAME]" at bounding box center [782, 481] width 192 height 40
copy p "FANCY BOI,[PERSON_NAME]"
click at [1419, 132] on div at bounding box center [1418, 134] width 16 height 16
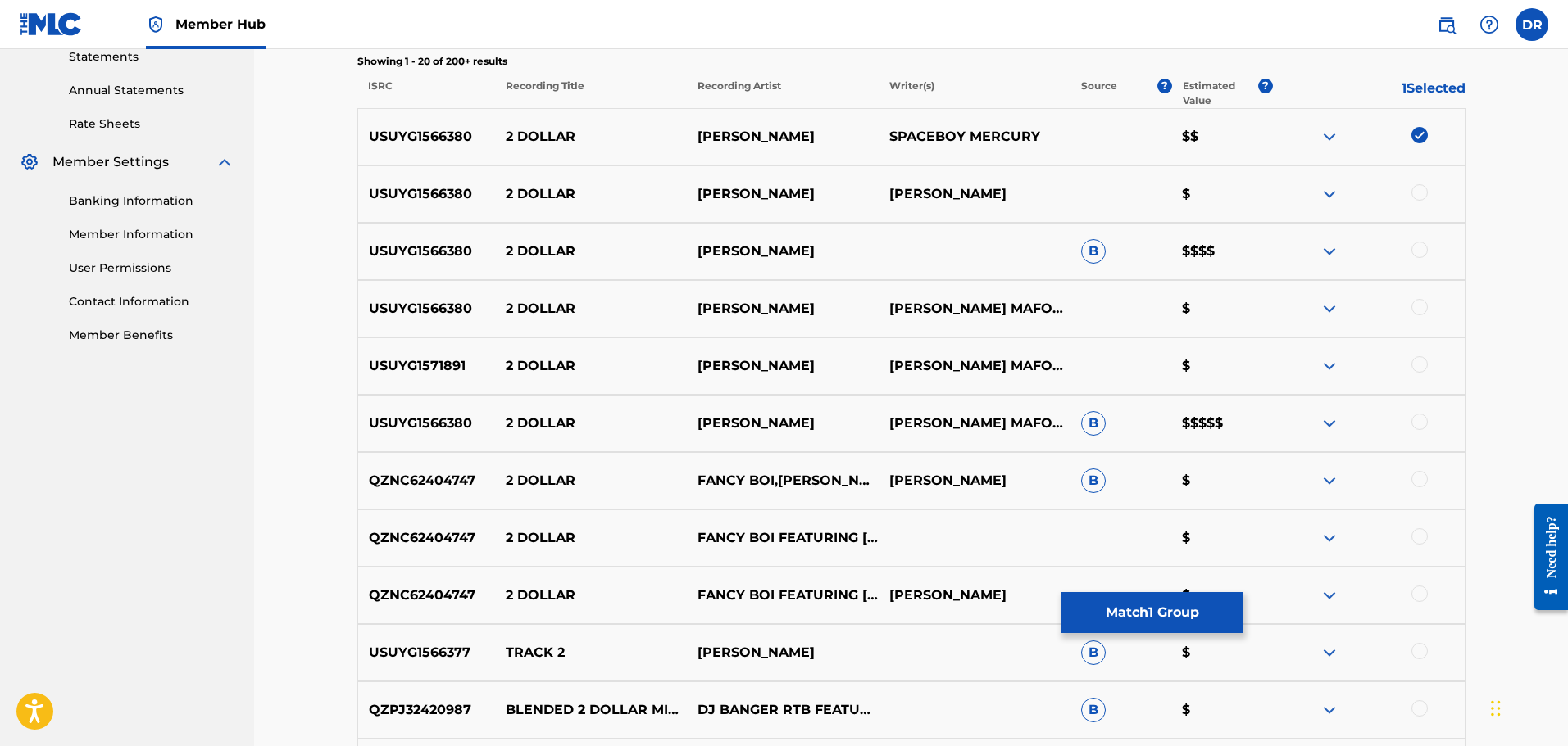
click at [1418, 192] on div at bounding box center [1418, 192] width 16 height 16
click at [1417, 250] on div at bounding box center [1418, 249] width 16 height 16
click at [1417, 304] on div at bounding box center [1418, 307] width 16 height 16
click at [1418, 359] on div at bounding box center [1418, 364] width 16 height 16
click at [1414, 418] on div at bounding box center [1418, 421] width 16 height 16
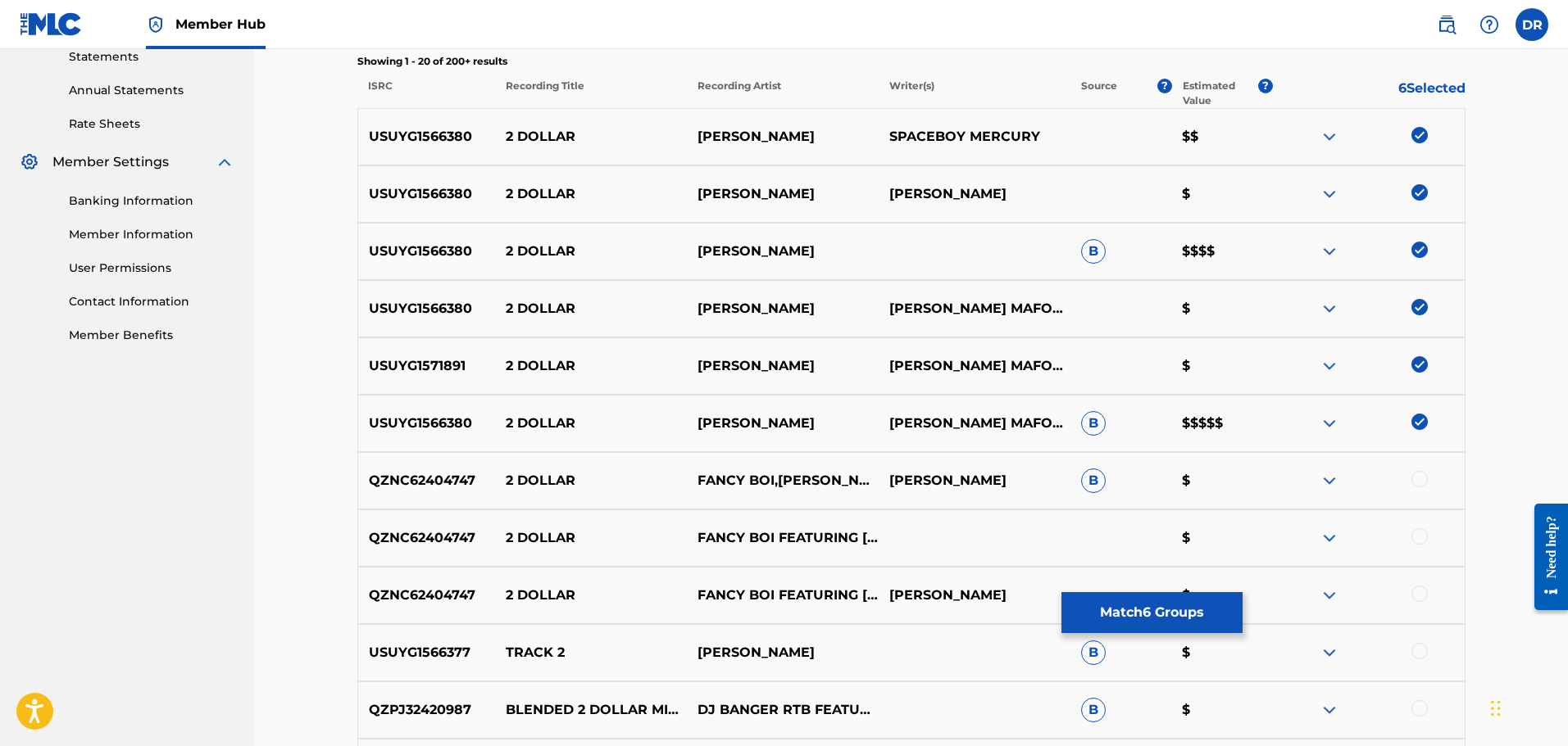
click at [1421, 478] on div at bounding box center [1418, 479] width 16 height 16
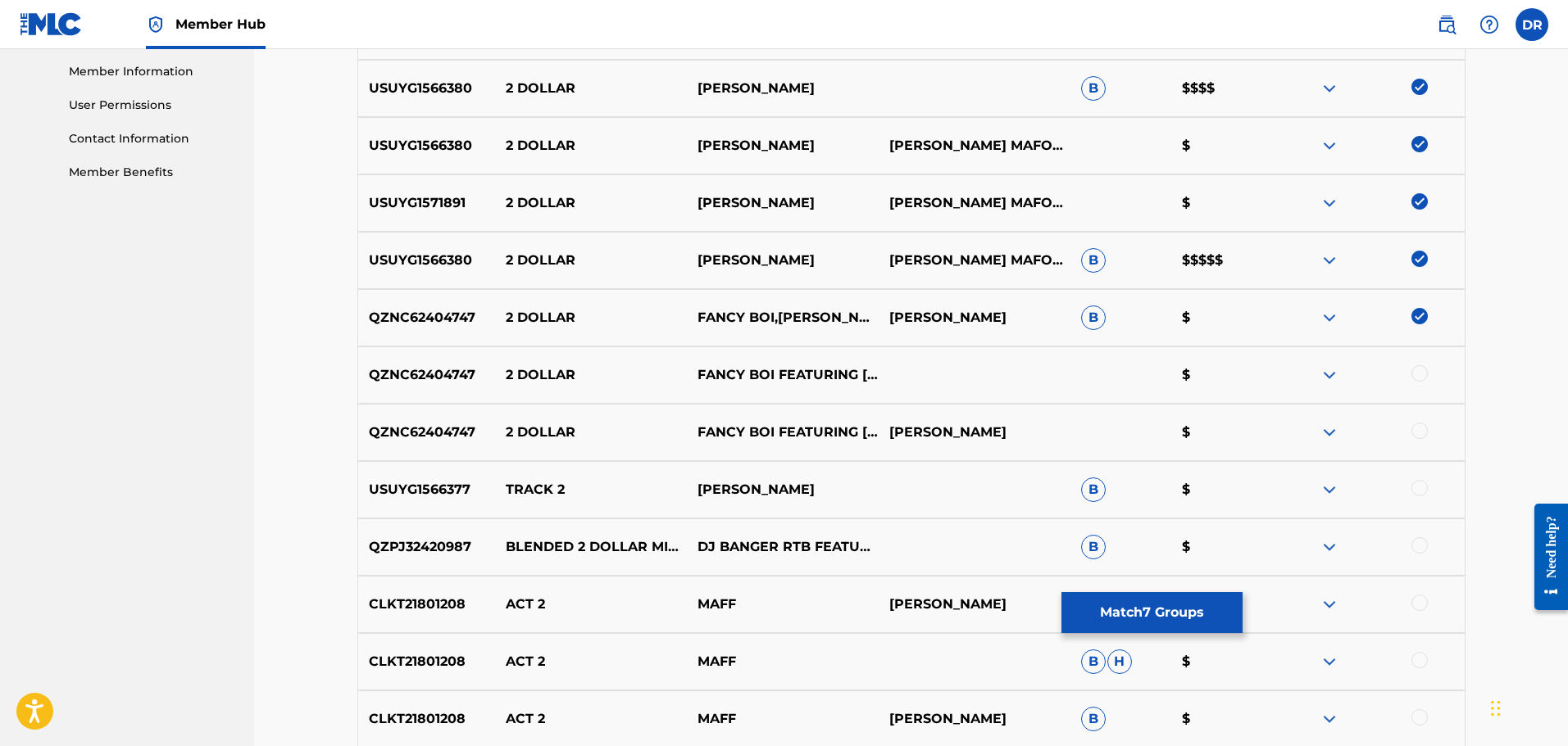
scroll to position [737, 0]
click at [1425, 369] on div at bounding box center [1418, 372] width 16 height 16
click at [1427, 422] on div at bounding box center [1368, 432] width 192 height 20
click at [1418, 434] on div at bounding box center [1418, 430] width 16 height 16
click at [1147, 615] on button "Match 9 Groups" at bounding box center [1151, 613] width 181 height 41
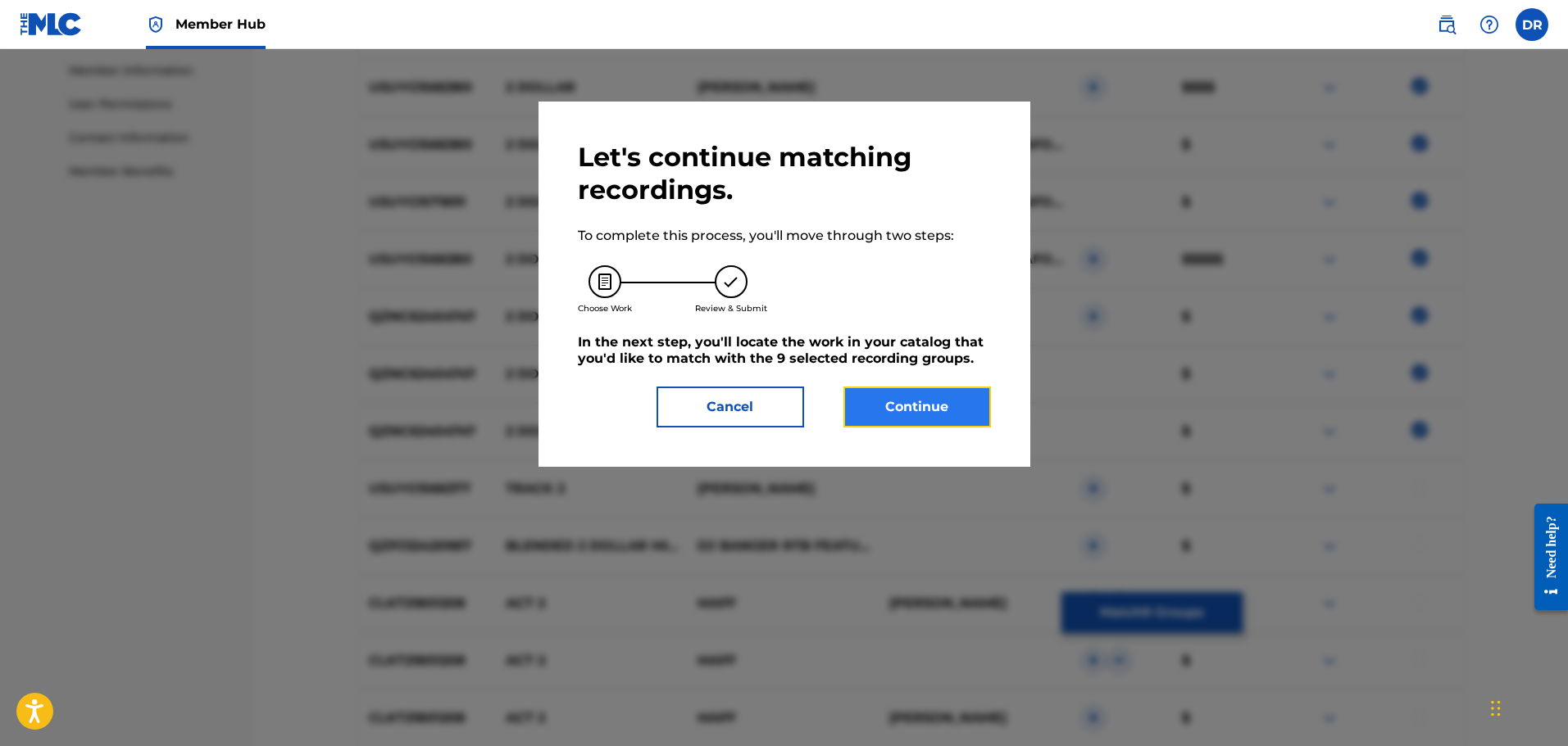
click at [941, 417] on button "Continue" at bounding box center [918, 406] width 148 height 41
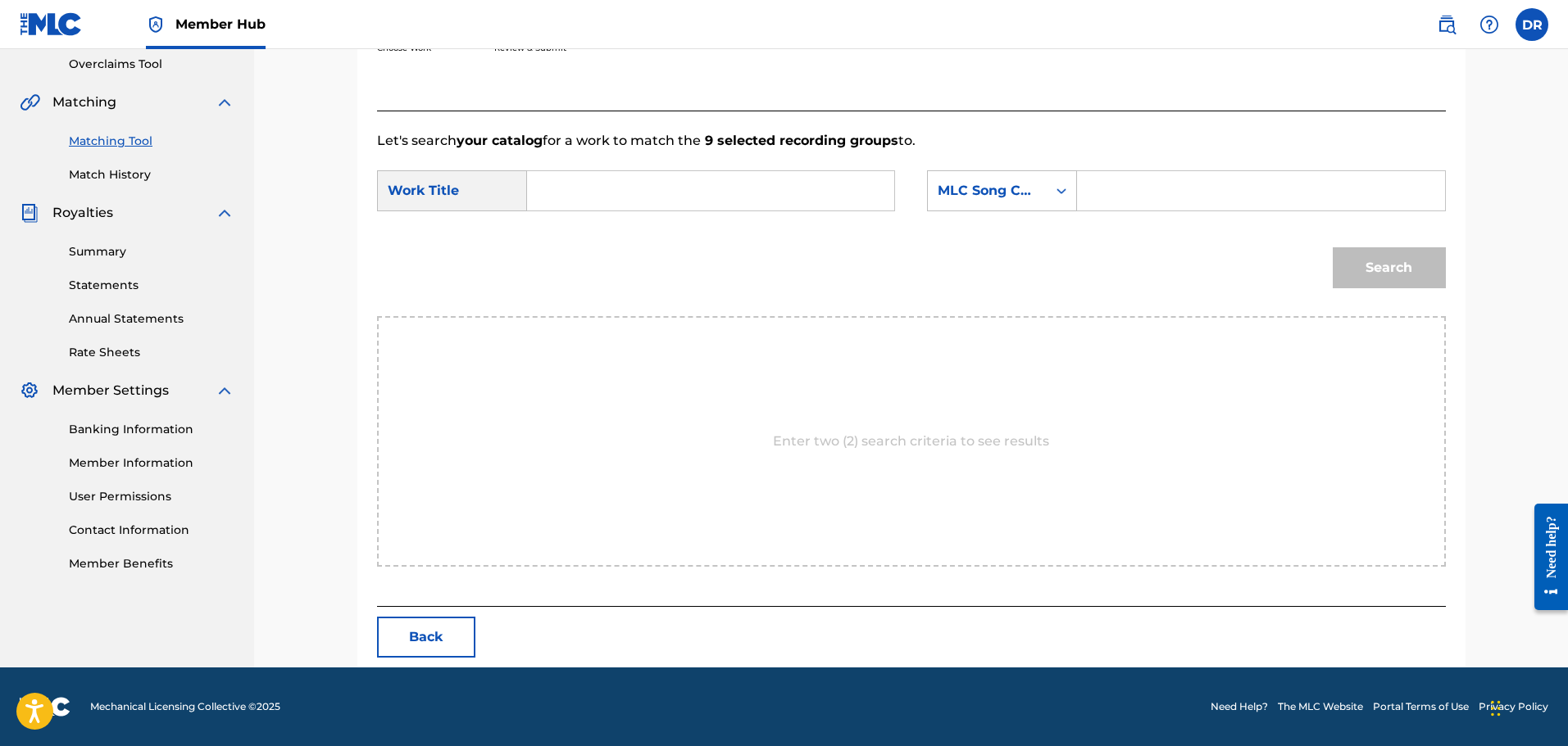
click at [649, 194] on input "Search Form" at bounding box center [710, 191] width 339 height 40
paste input "2 DOLLAR"
type input "2 DOLLAR"
click at [1133, 187] on input "Search Form" at bounding box center [1260, 191] width 339 height 40
paste input "2M1JUY"
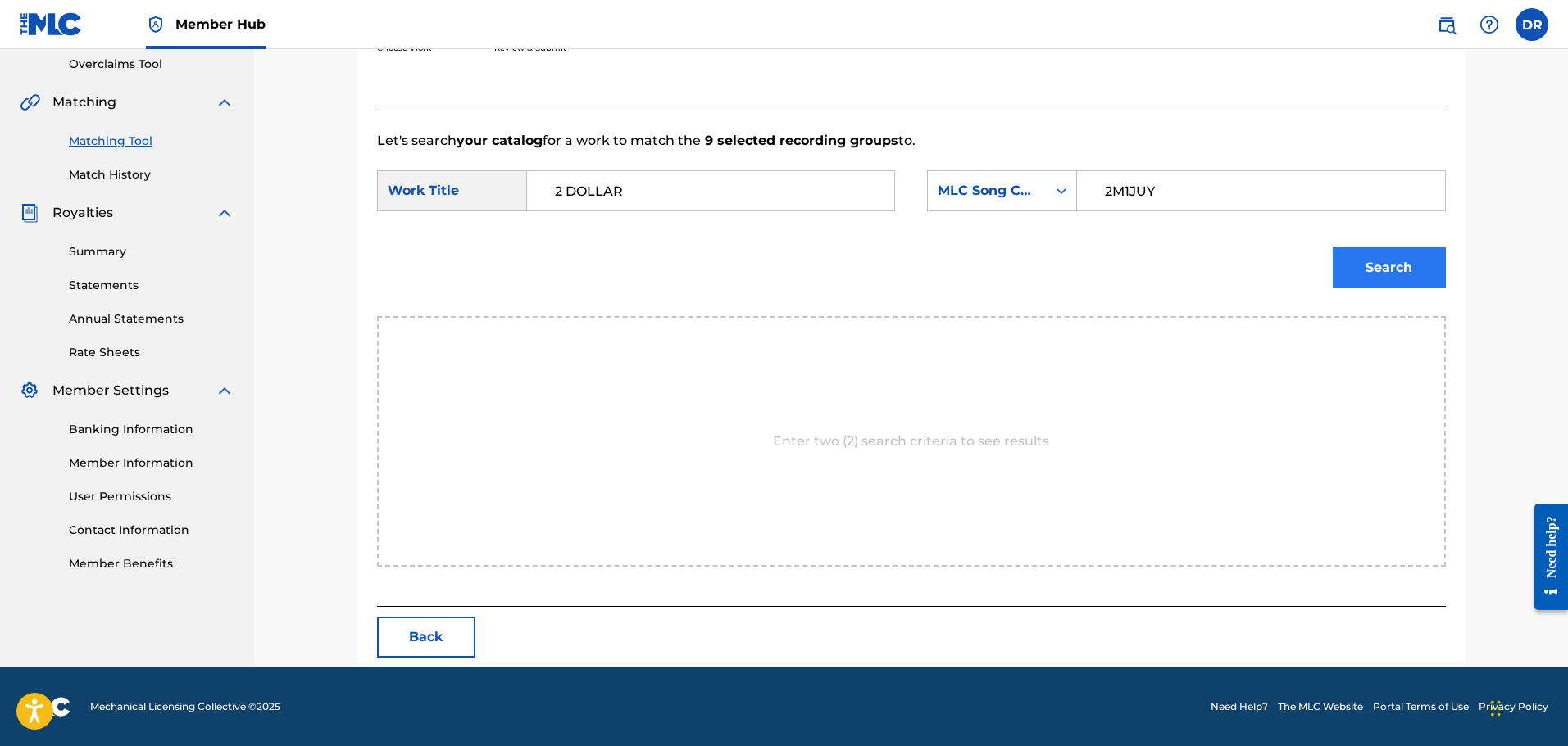
type input "2M1JUY"
click at [1388, 265] on button "Search" at bounding box center [1388, 267] width 113 height 41
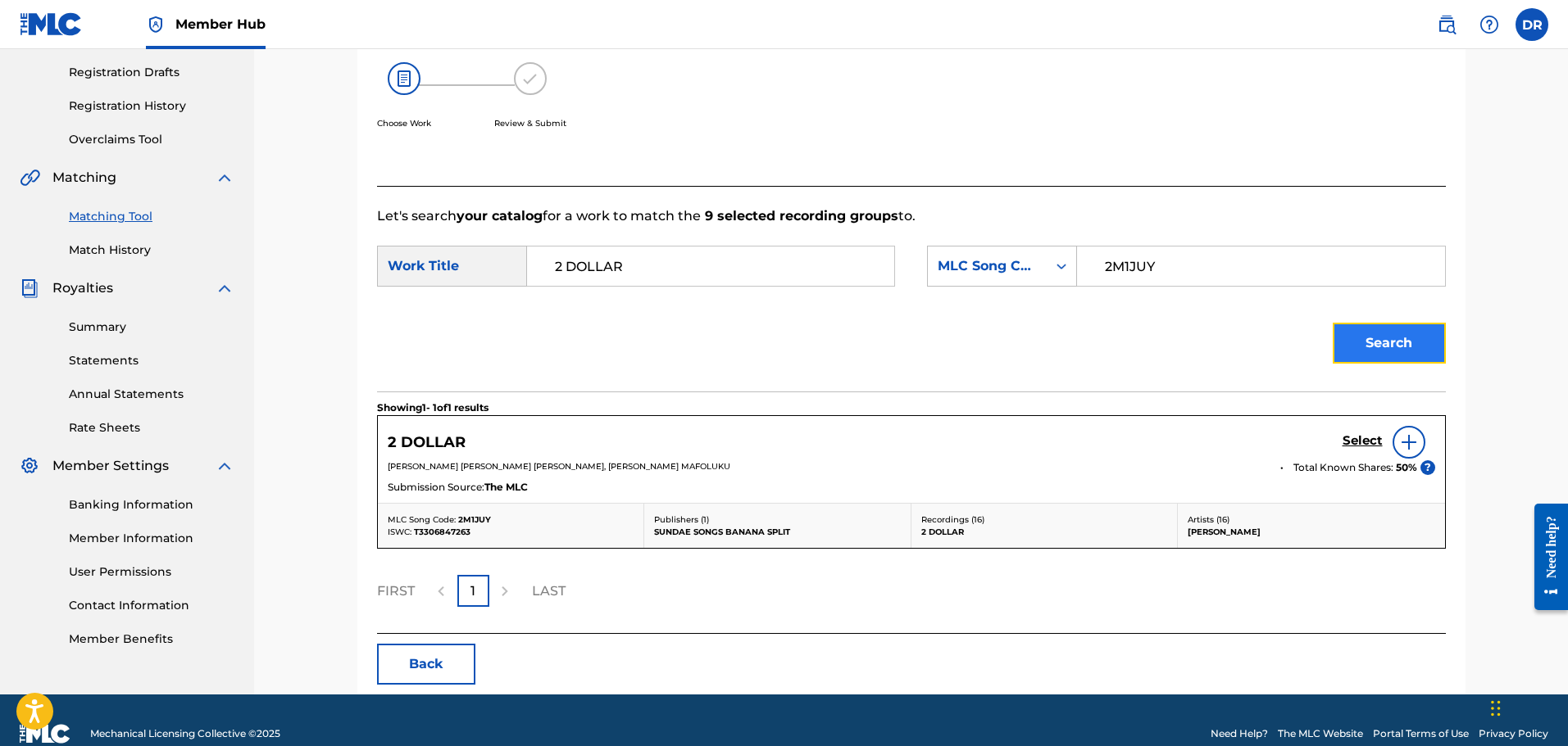
scroll to position [296, 0]
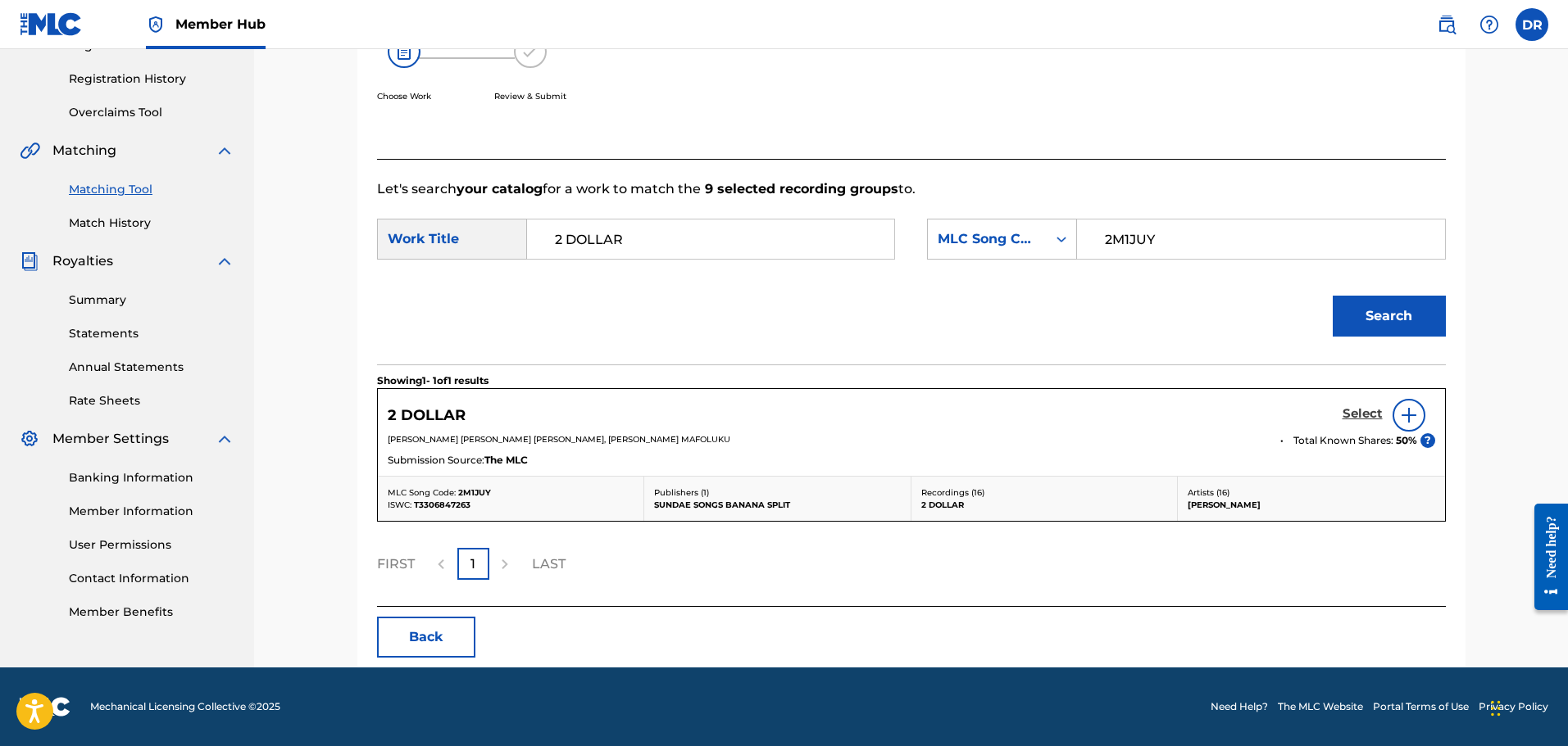
click at [1365, 417] on h5 "Select" at bounding box center [1363, 414] width 40 height 15
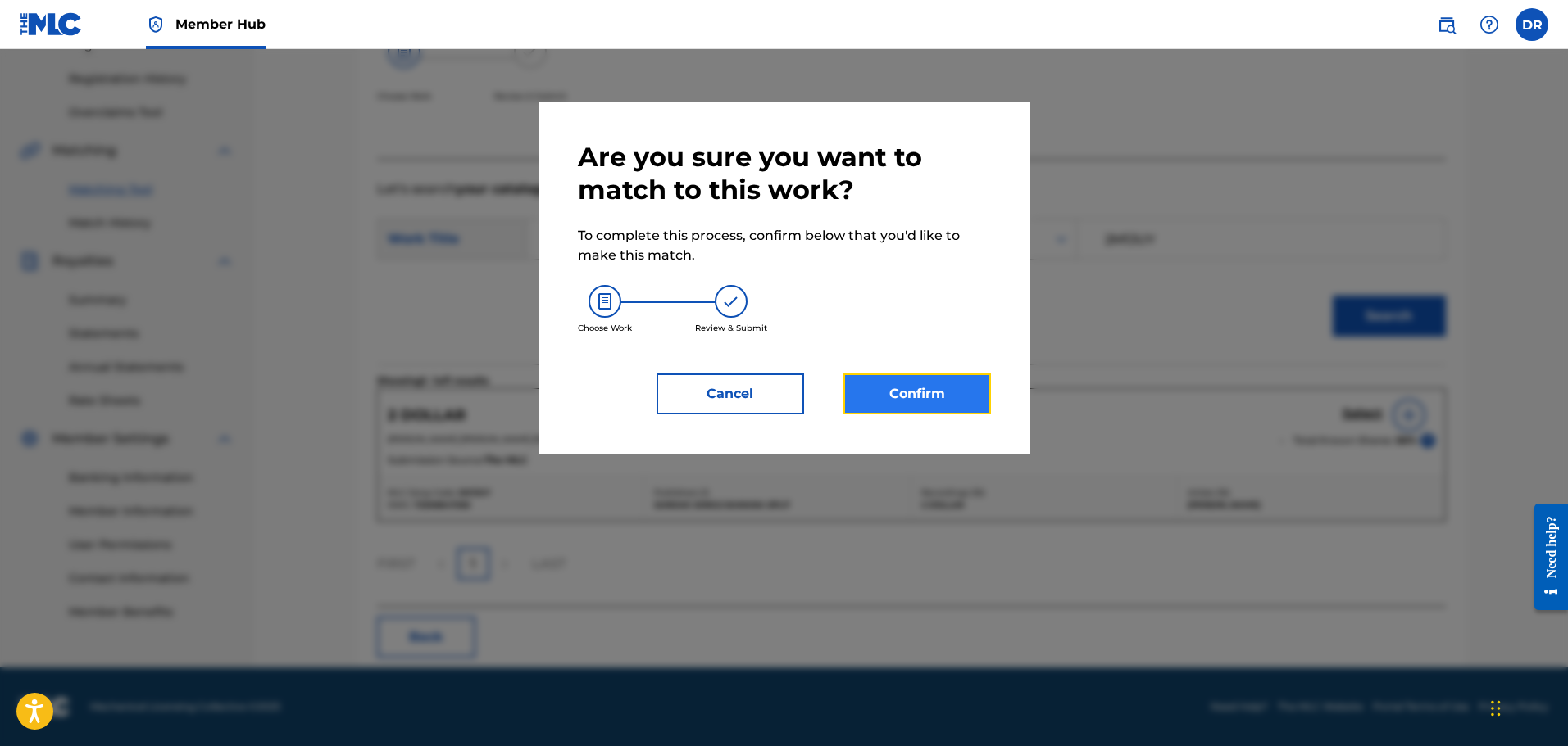
click at [951, 399] on button "Confirm" at bounding box center [918, 394] width 148 height 41
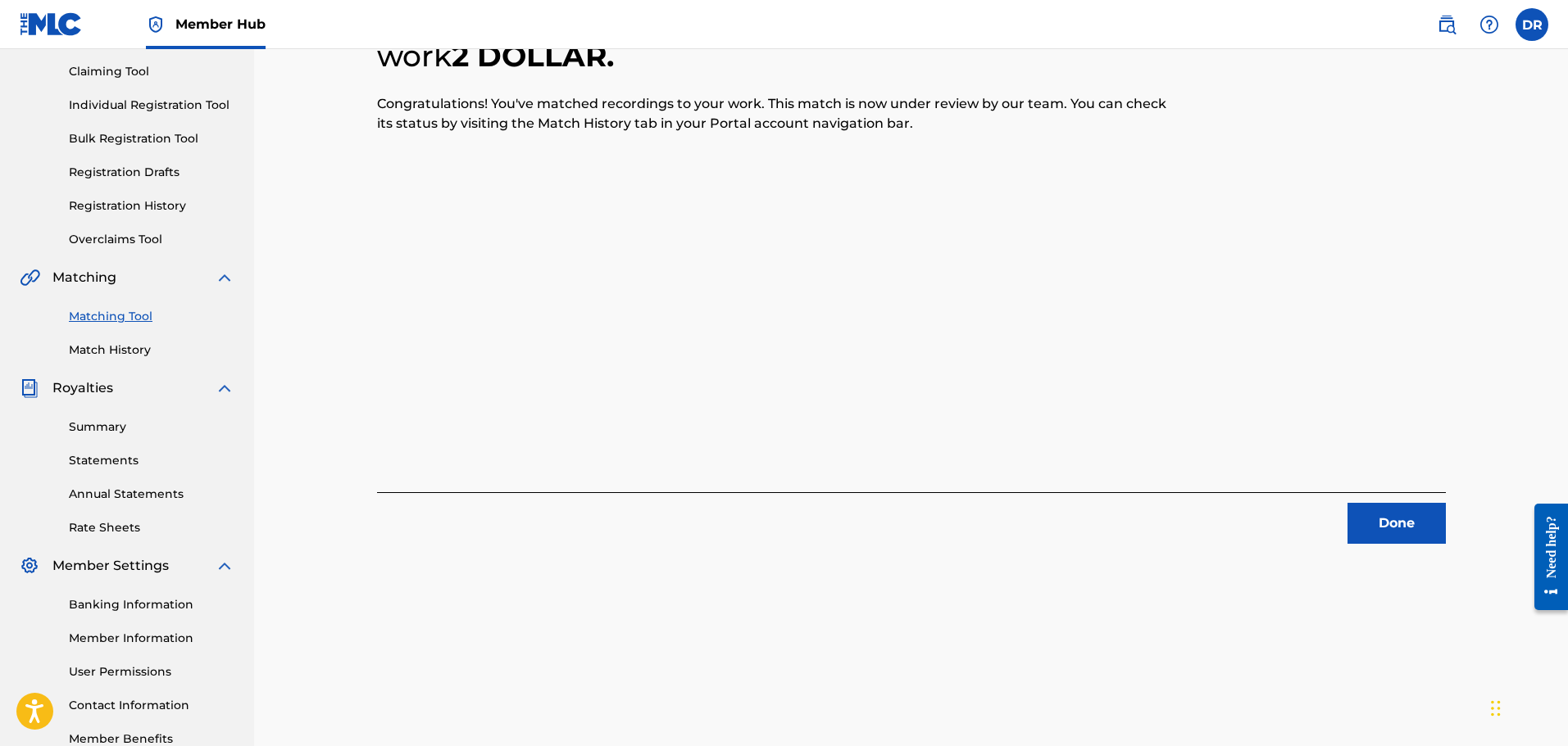
scroll to position [0, 0]
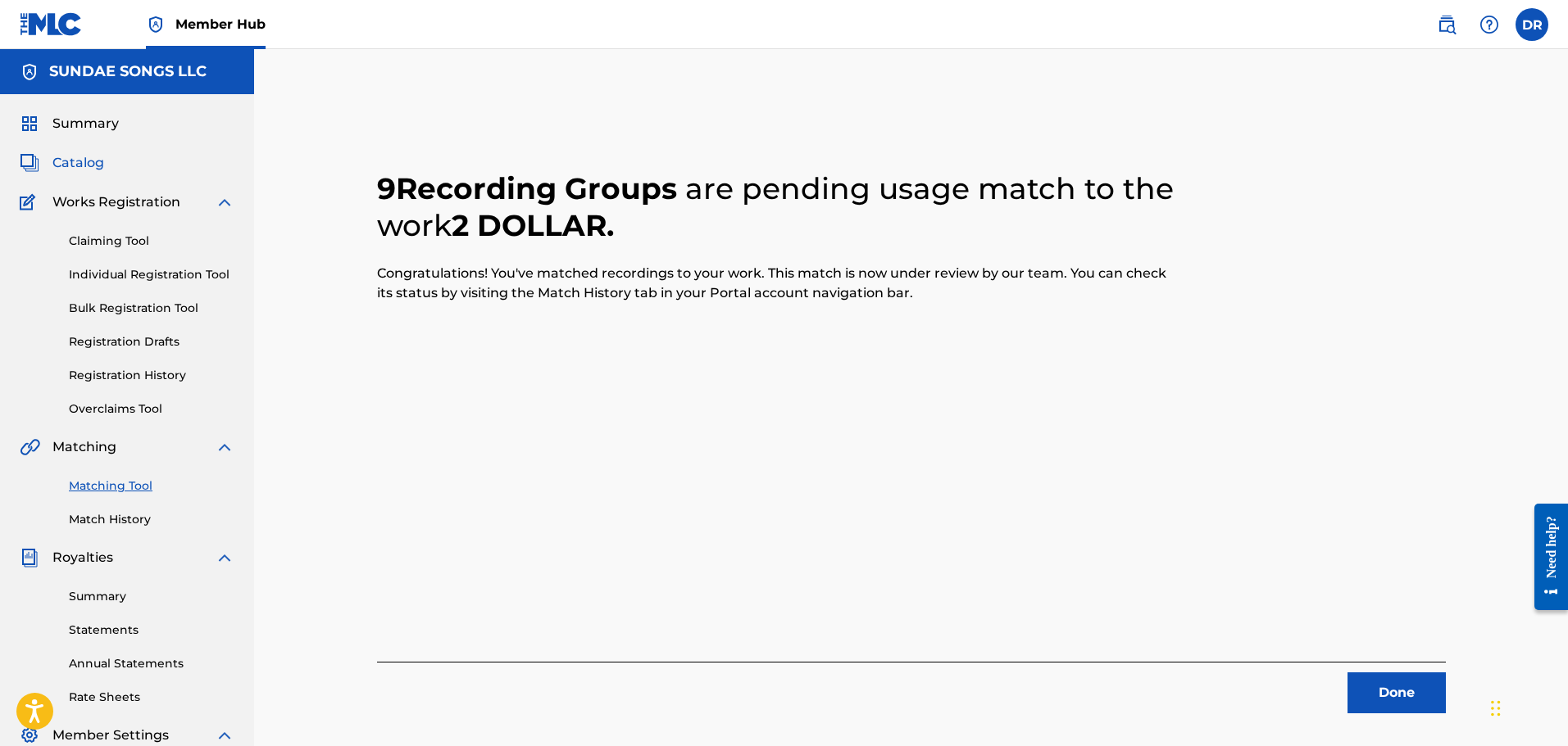
click at [85, 166] on span "Catalog" at bounding box center [78, 163] width 52 height 20
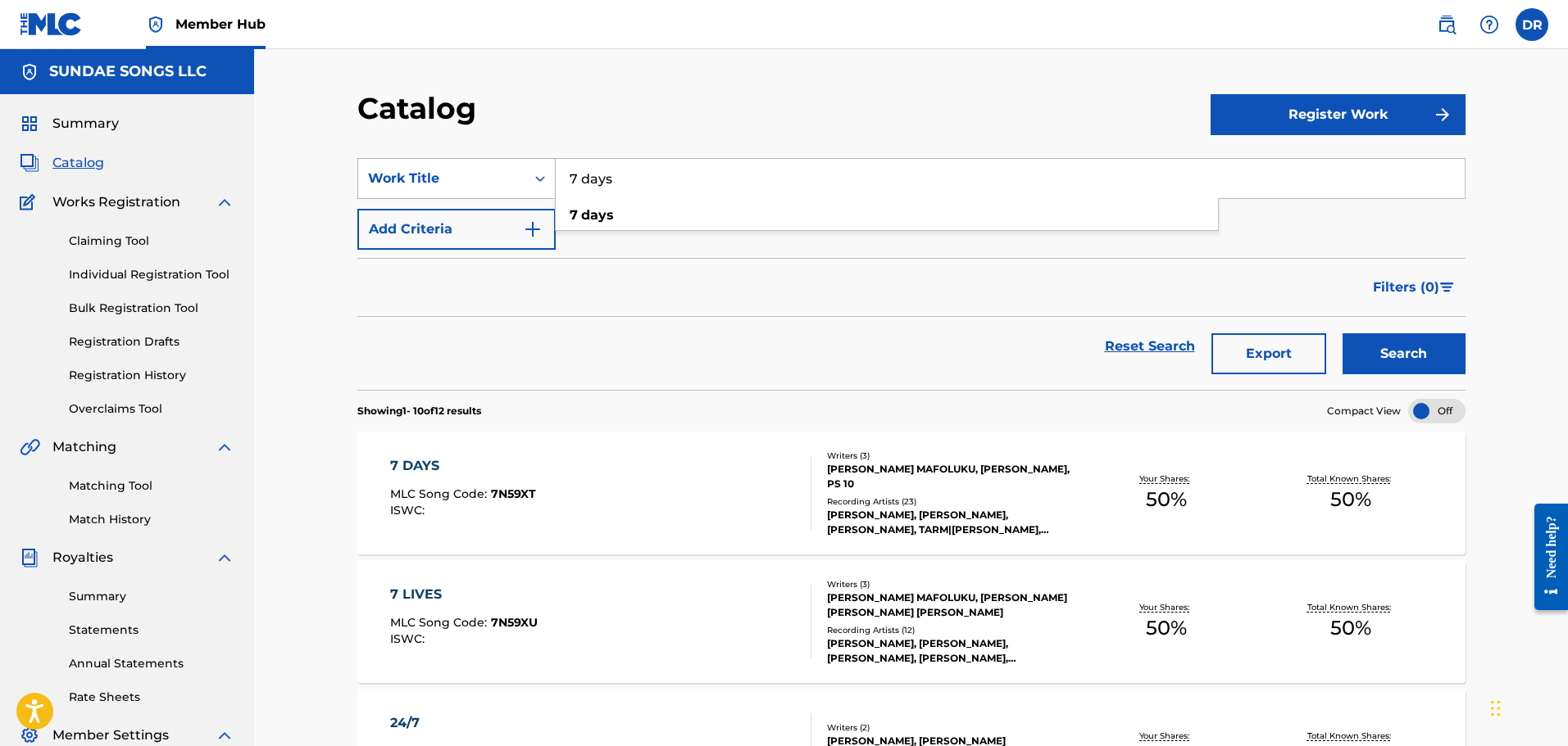
drag, startPoint x: 658, startPoint y: 186, endPoint x: 537, endPoint y: 190, distance: 121.1
click at [537, 190] on div "SearchWithCriteriaaf8f6a6f-fd2e-4d17-a1f6-14930b0c3f8c Work Title 7 days 7 days" at bounding box center [911, 178] width 1108 height 41
paste input "LIVES"
type input "7 LIVES"
click at [835, 329] on div "Reset Search Export Search" at bounding box center [911, 346] width 1108 height 59
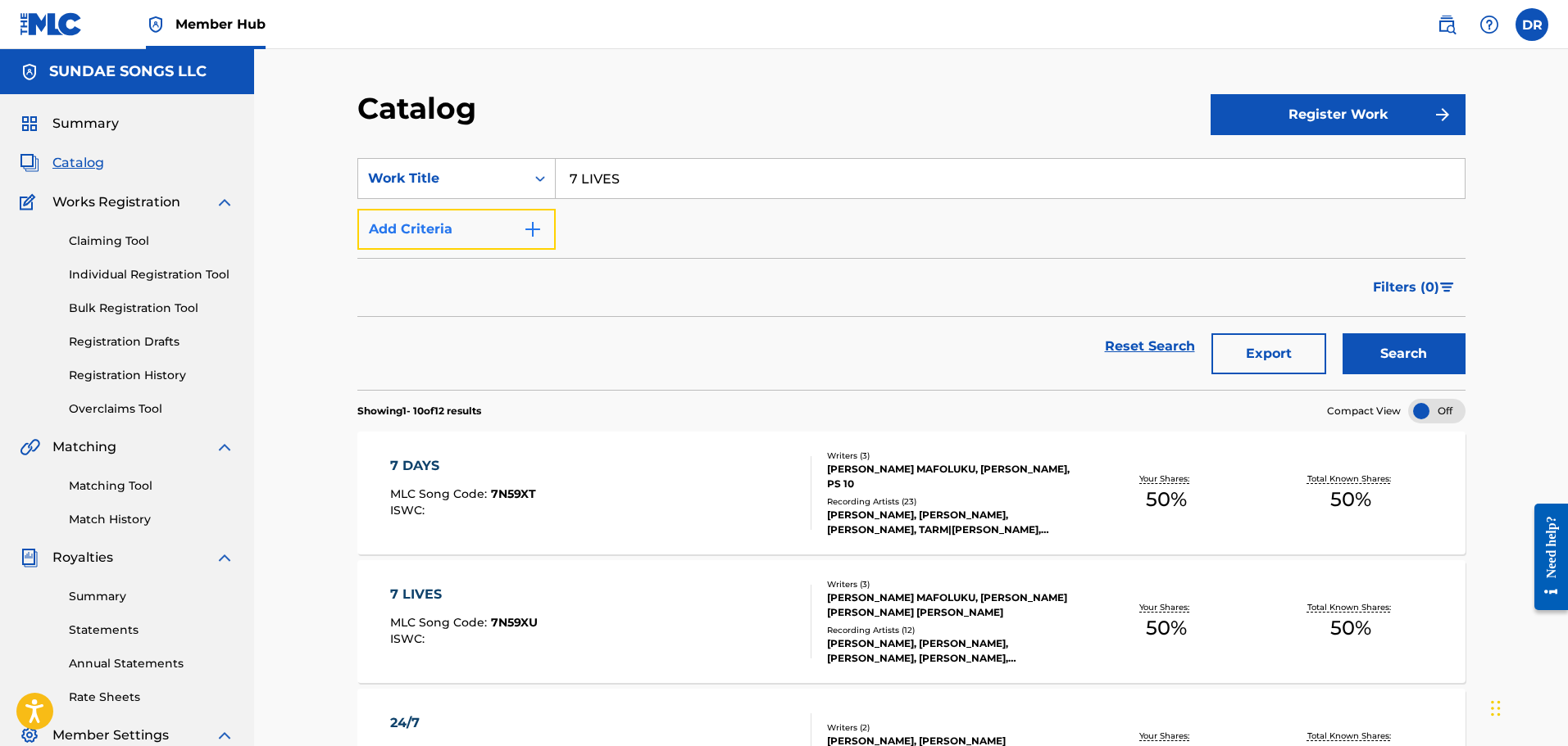
click at [495, 235] on button "Add Criteria" at bounding box center [455, 229] width 198 height 41
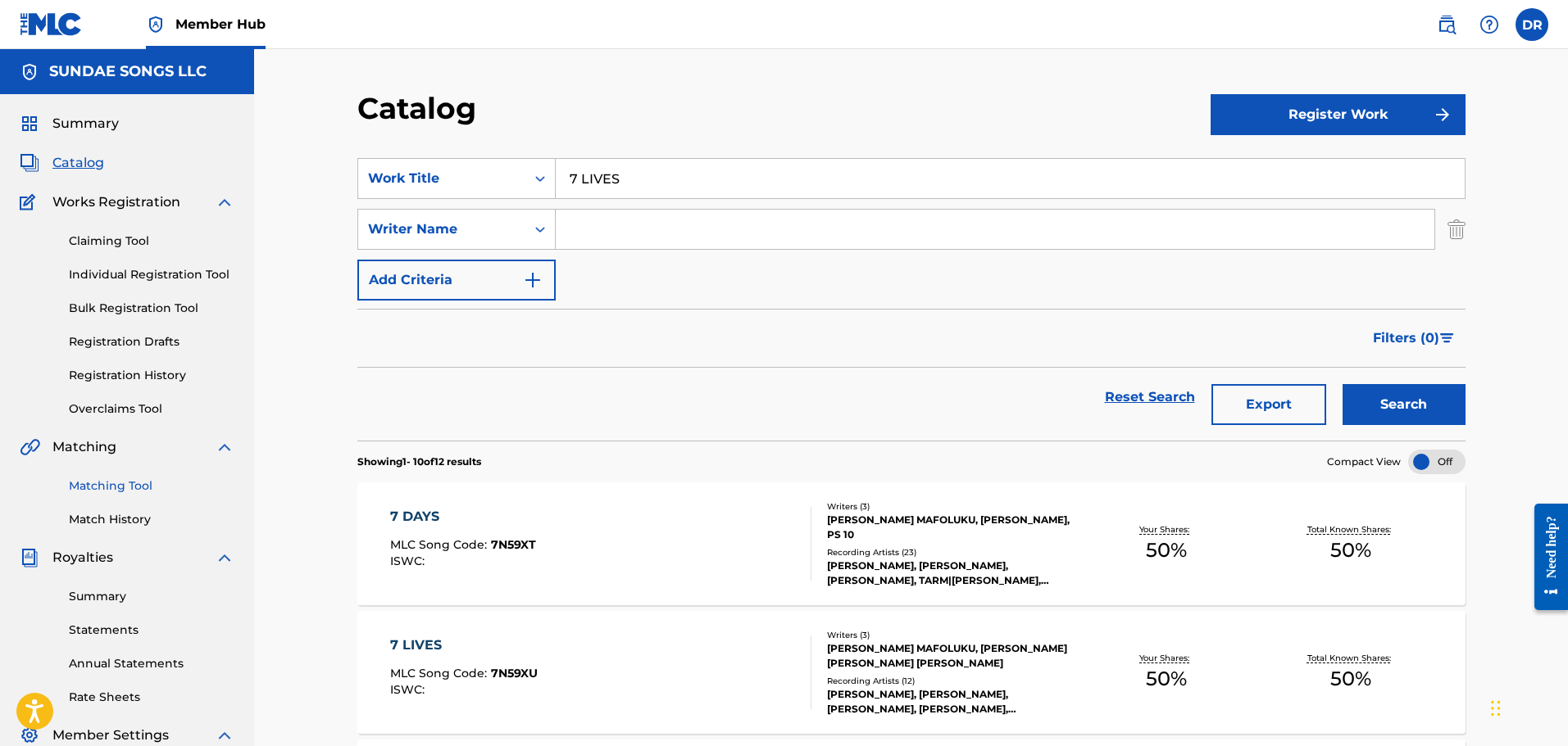
click at [116, 483] on link "Matching Tool" at bounding box center [151, 487] width 166 height 17
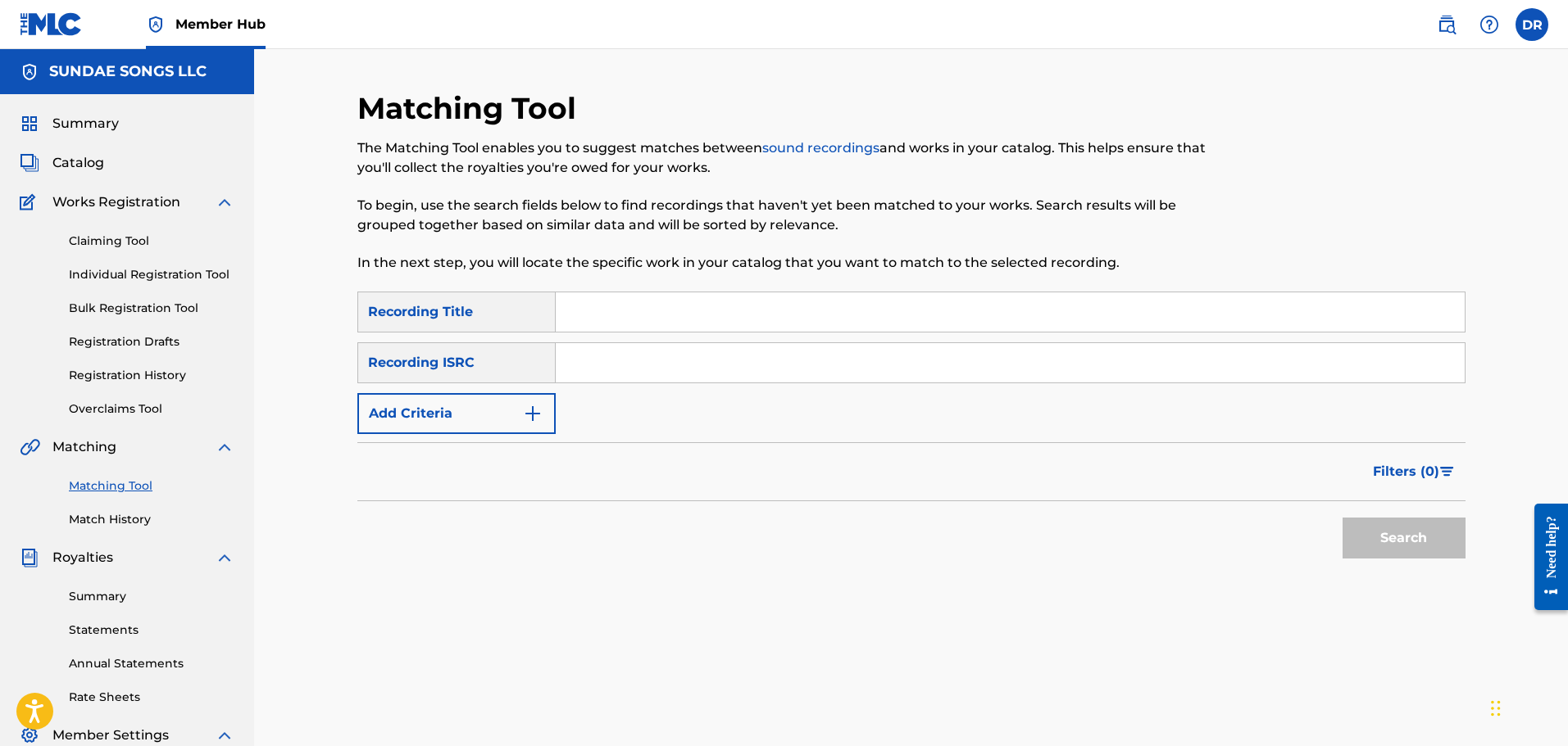
paste input "7 LIVES"
type input "7 LIVES"
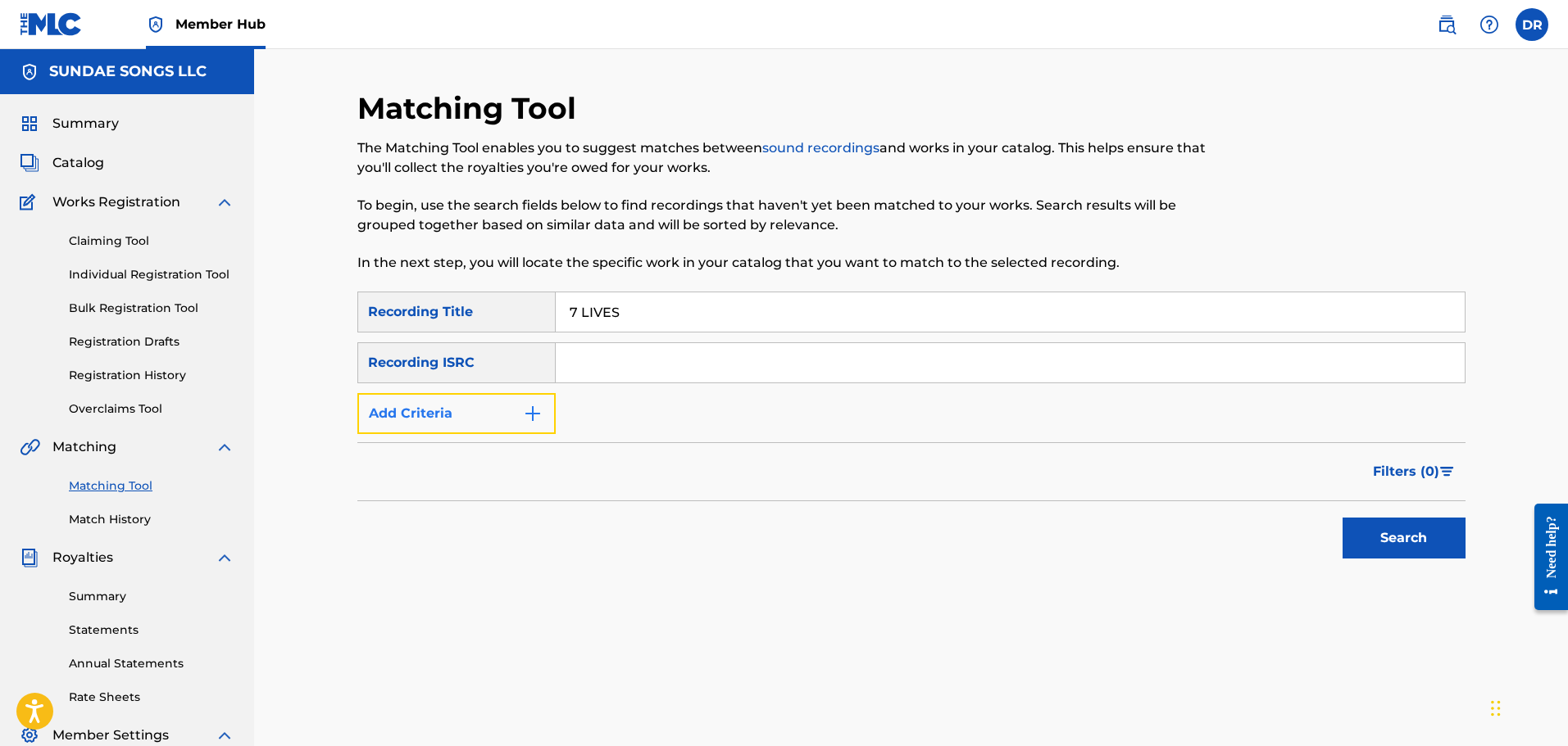
click at [505, 414] on button "Add Criteria" at bounding box center [455, 413] width 198 height 41
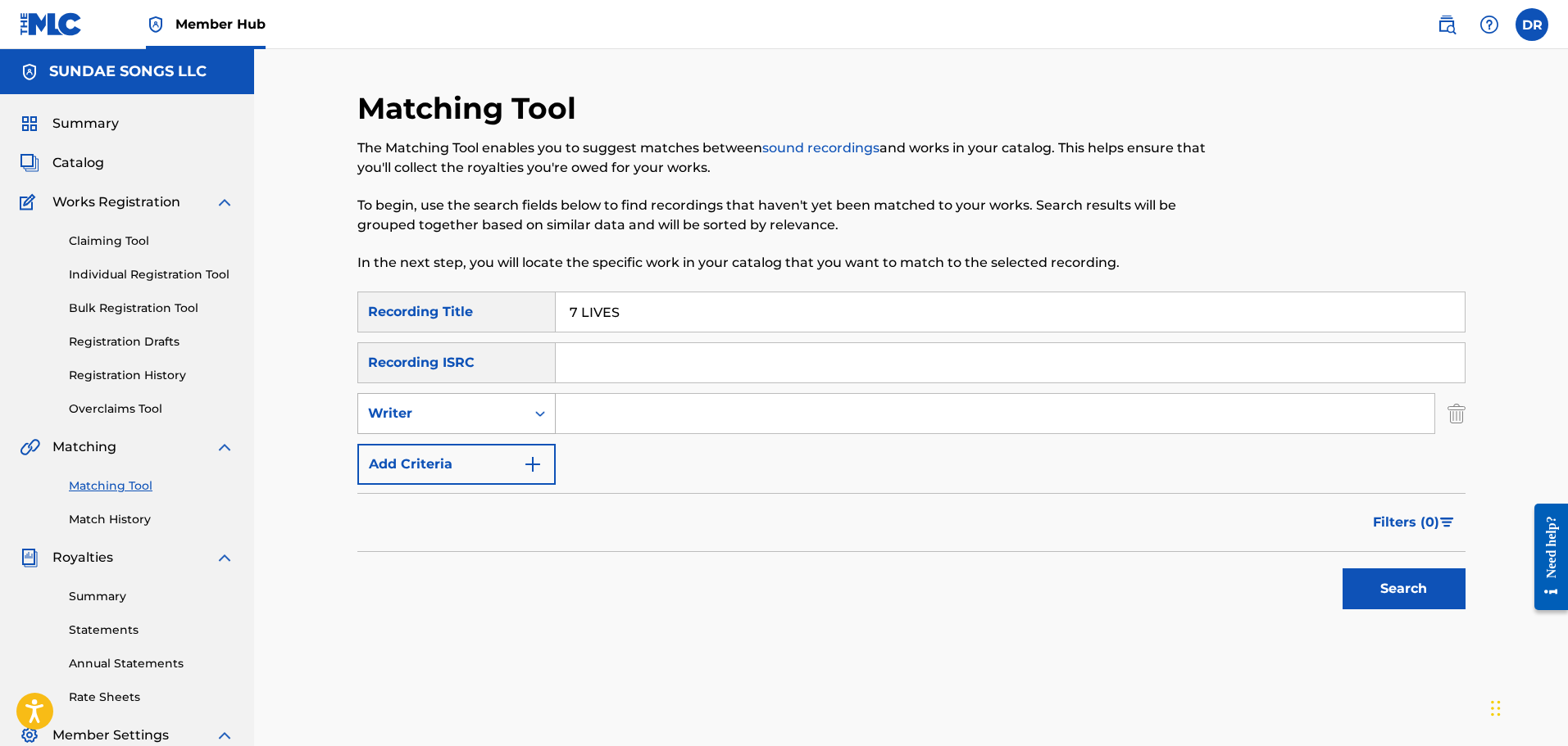
click at [502, 421] on div "Writer" at bounding box center [442, 414] width 148 height 20
drag, startPoint x: 503, startPoint y: 448, endPoint x: 566, endPoint y: 435, distance: 64.3
click at [505, 448] on div "Recording Artist" at bounding box center [456, 454] width 197 height 41
click at [610, 417] on input "Search Form" at bounding box center [995, 414] width 879 height 40
type input "[PERSON_NAME]"
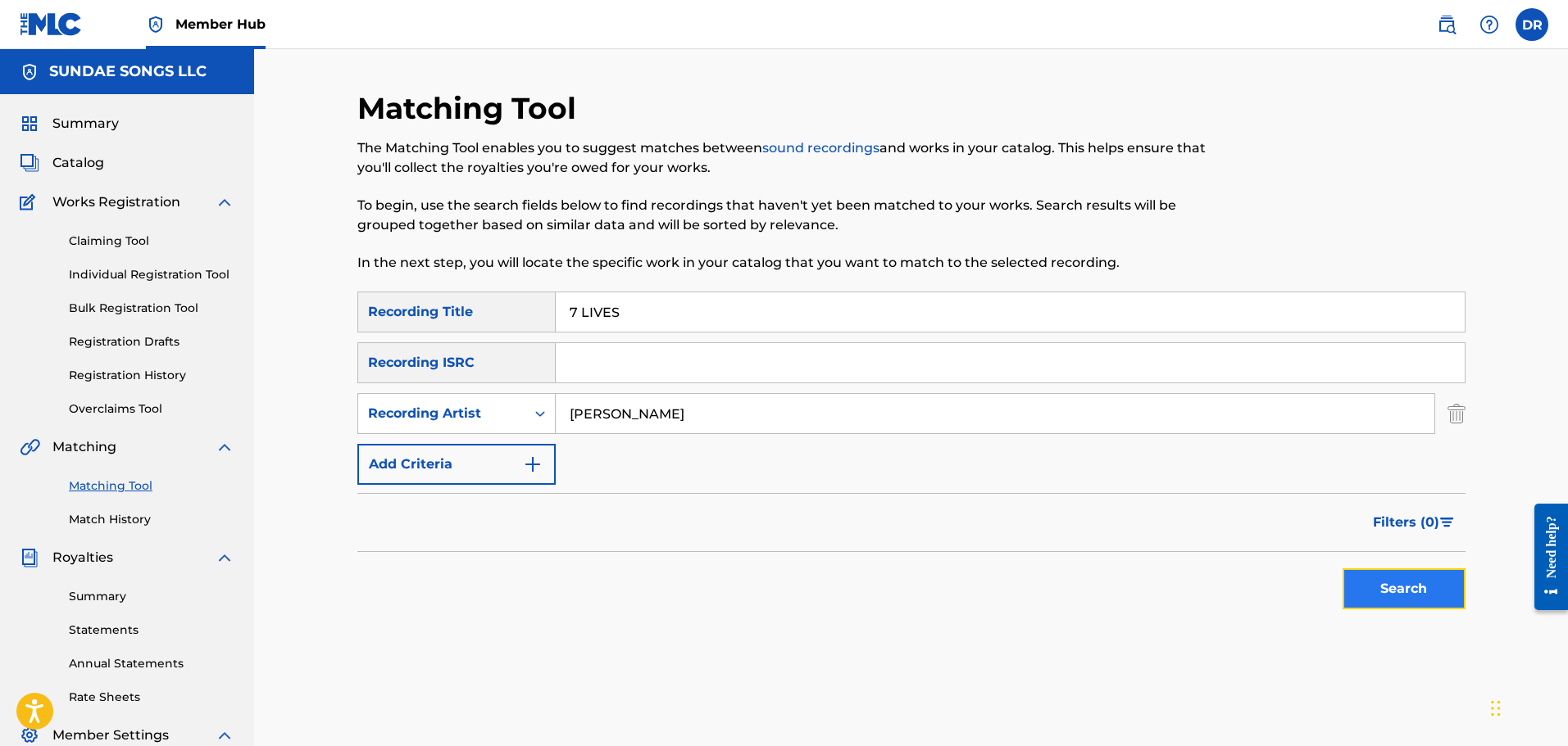
click at [1395, 590] on button "Search" at bounding box center [1404, 589] width 123 height 41
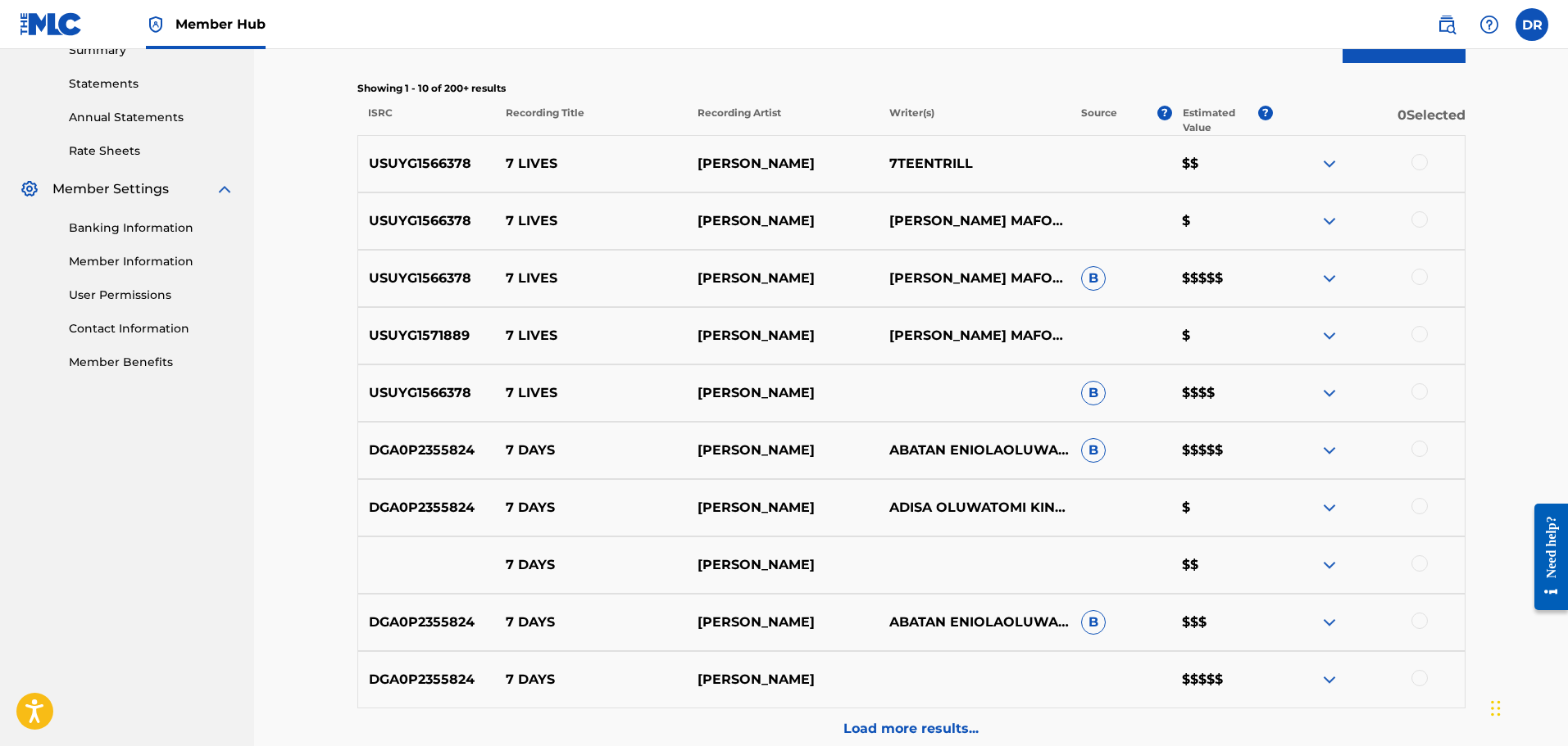
scroll to position [574, 0]
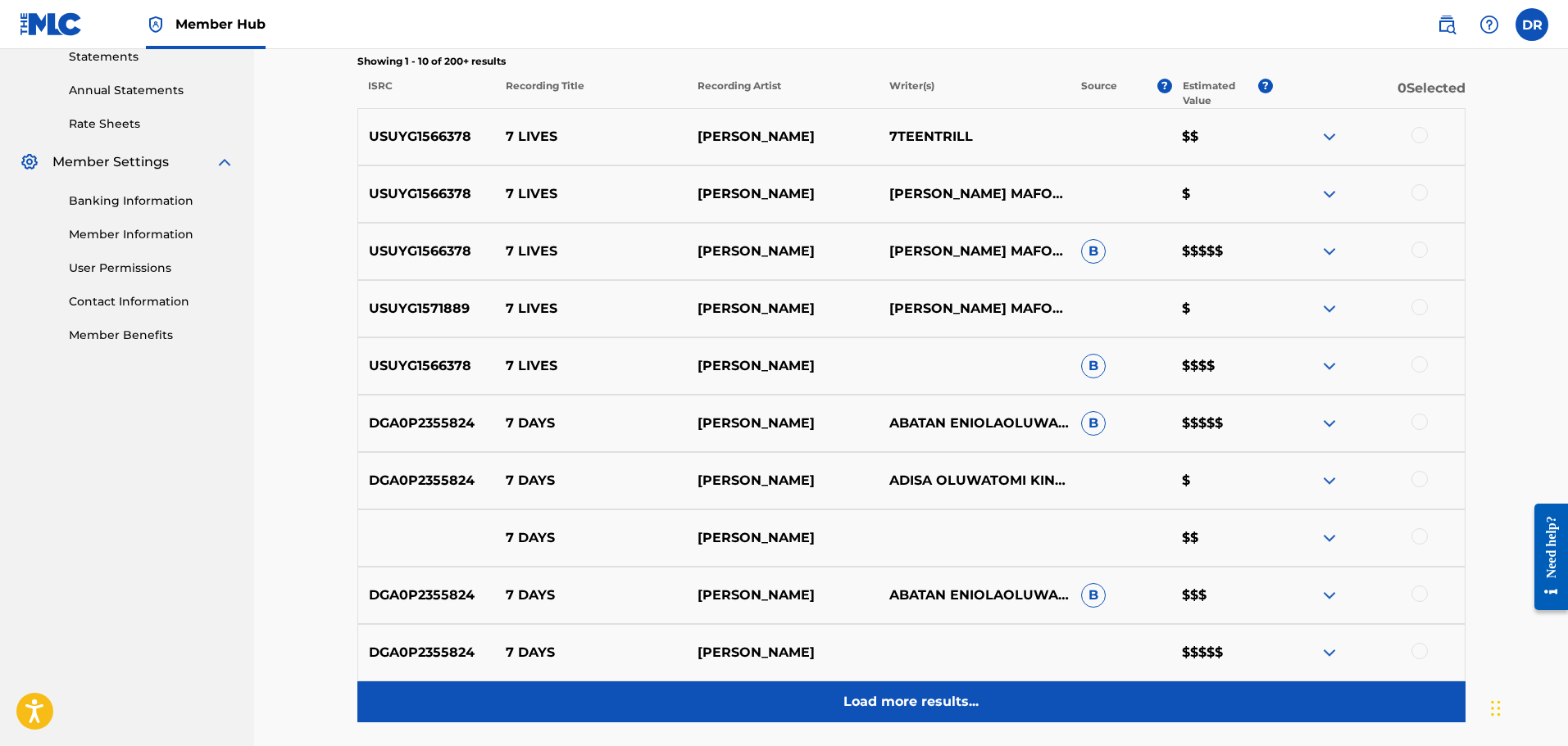
click at [939, 697] on p "Load more results..." at bounding box center [911, 702] width 135 height 20
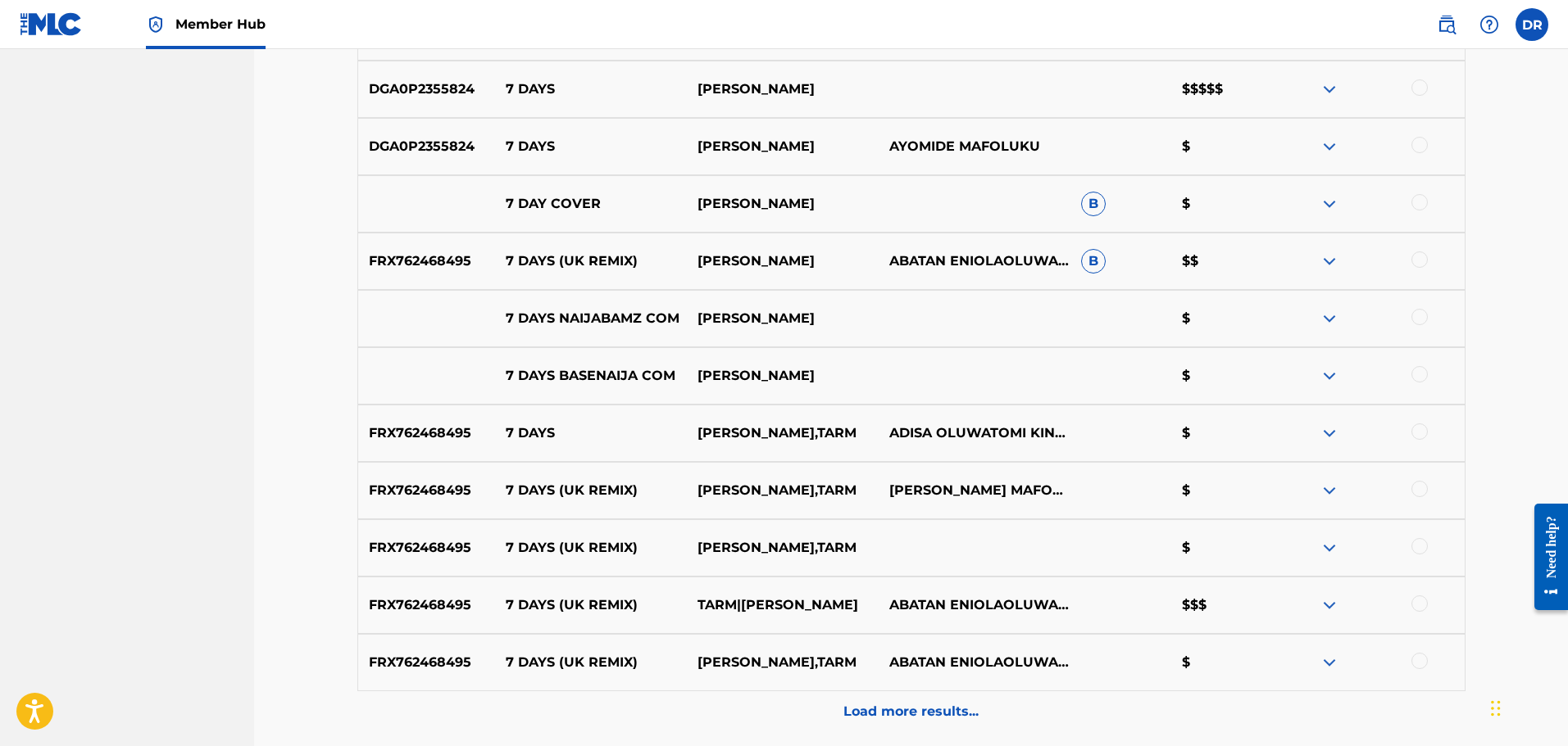
scroll to position [1147, 0]
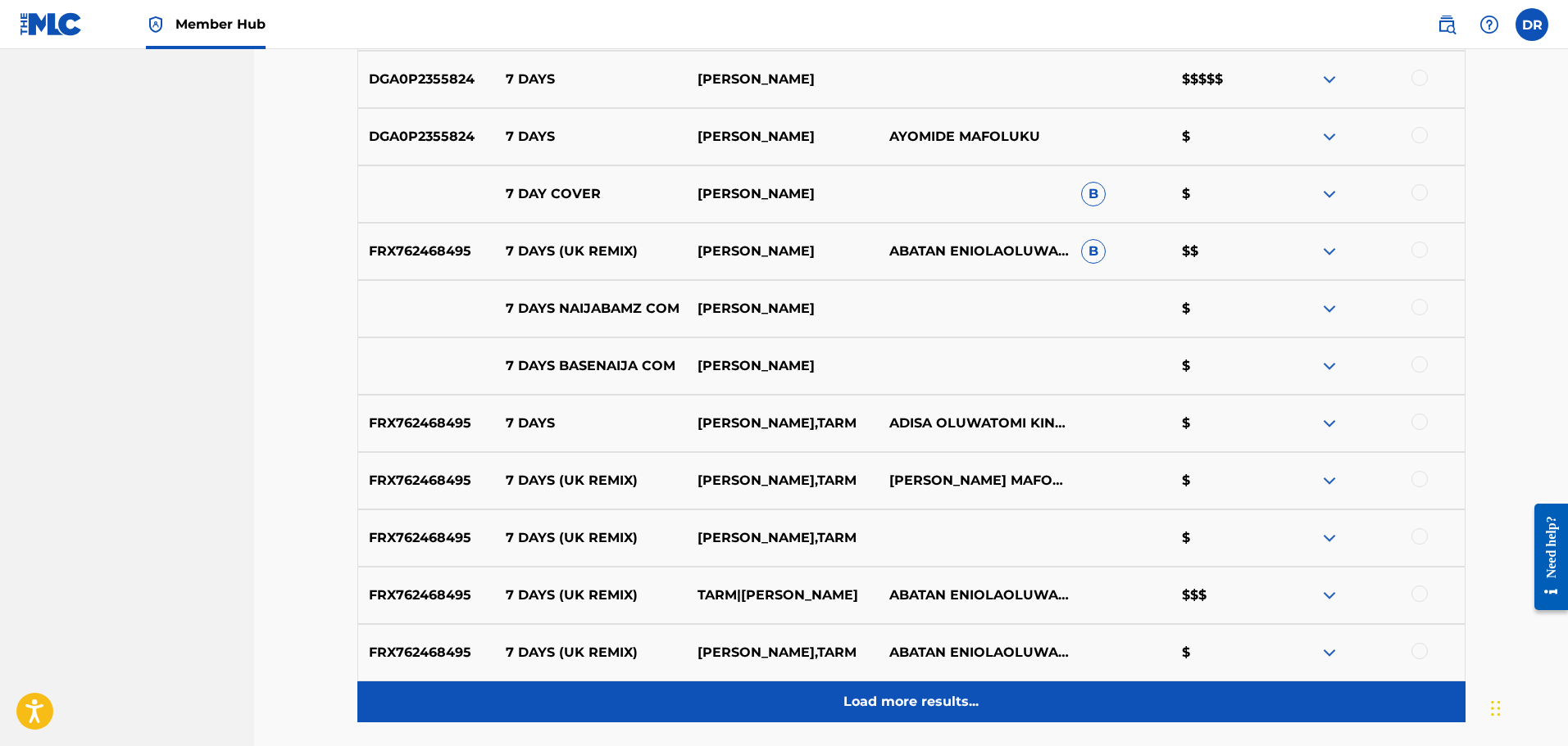
click at [924, 701] on p "Load more results..." at bounding box center [911, 702] width 135 height 20
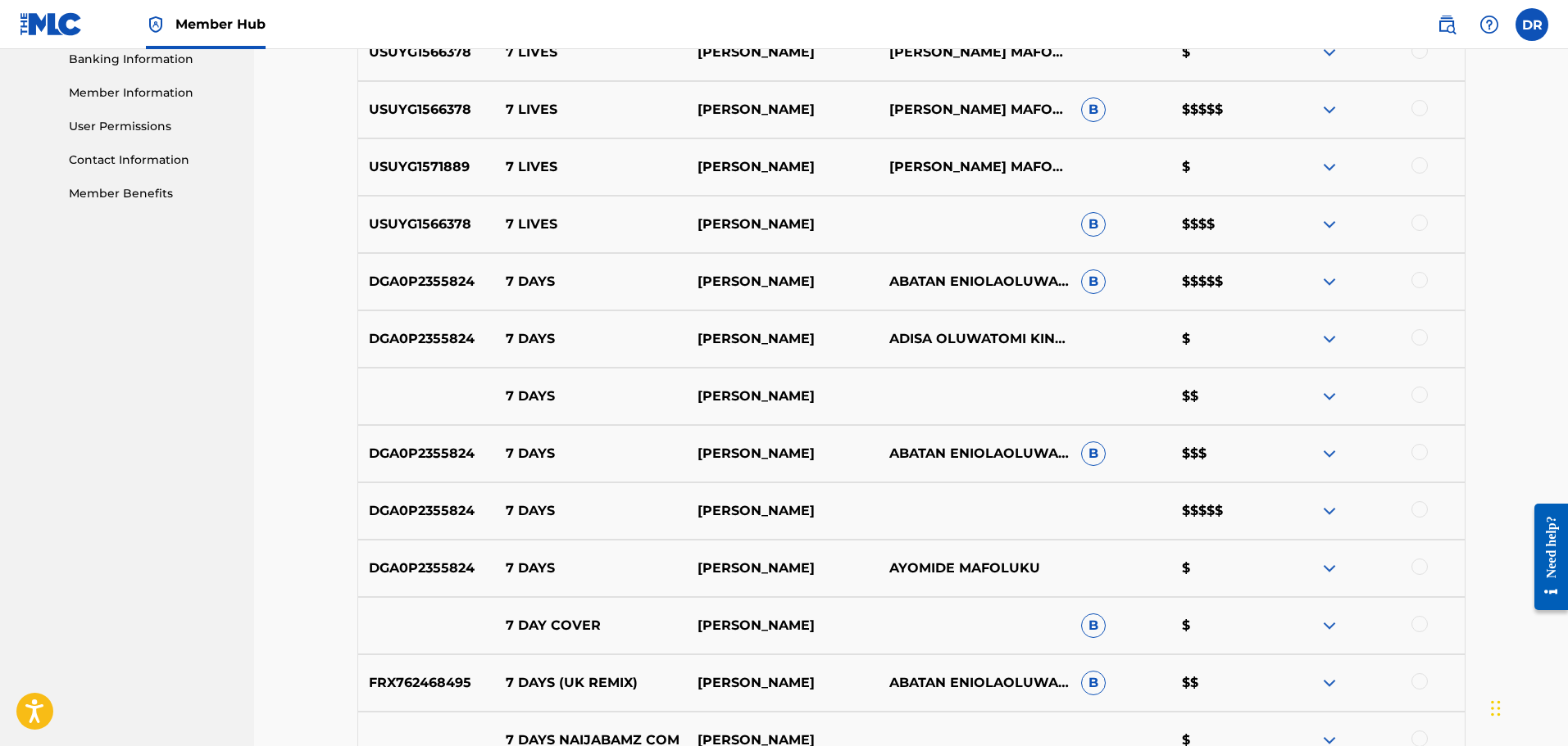
scroll to position [737, 0]
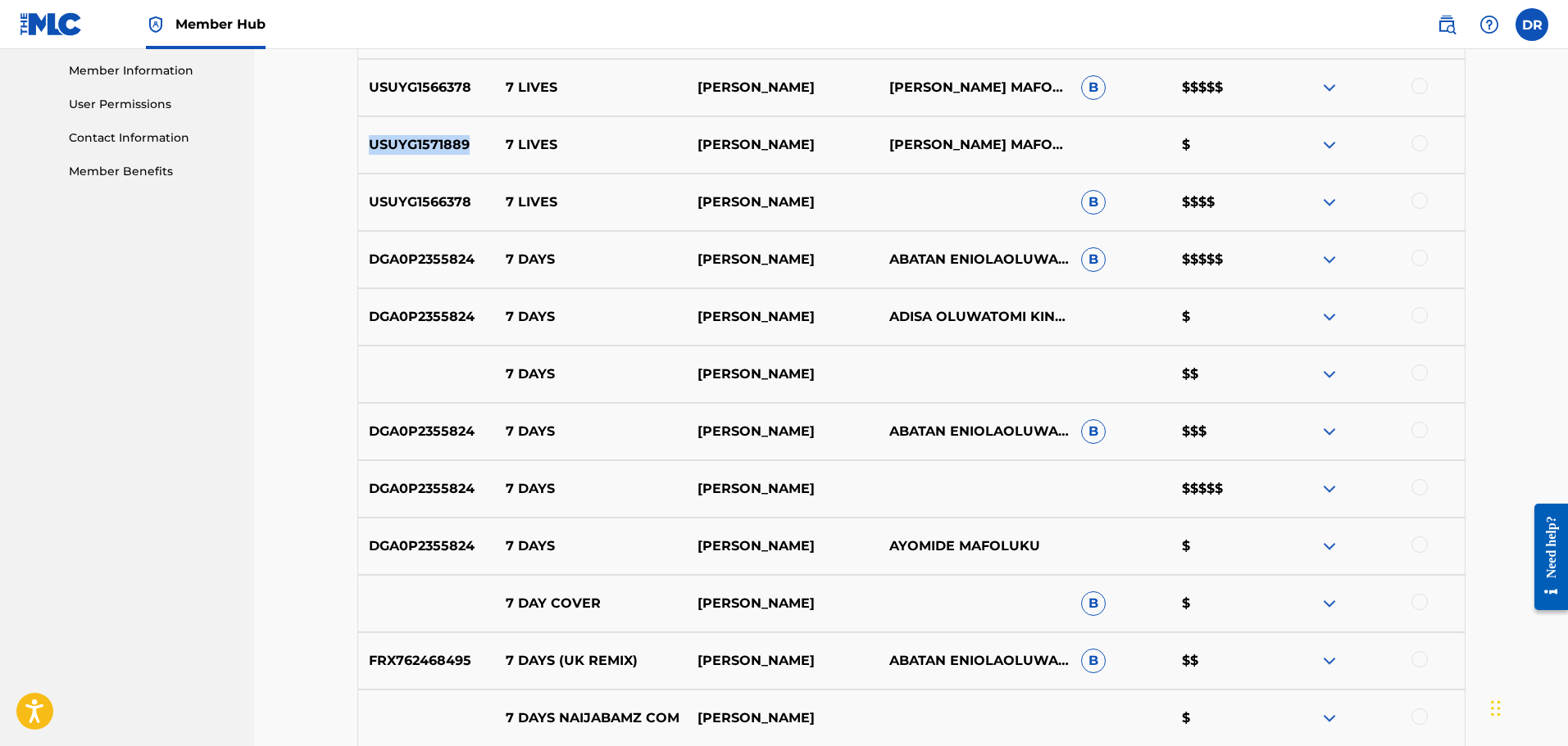
drag, startPoint x: 477, startPoint y: 140, endPoint x: 369, endPoint y: 143, distance: 108.0
click at [369, 143] on p "USUYG1571889" at bounding box center [426, 145] width 137 height 20
copy p "USUYG1571889"
drag, startPoint x: 474, startPoint y: 258, endPoint x: 367, endPoint y: 259, distance: 107.0
click at [367, 259] on p "DGA0P2355824" at bounding box center [426, 259] width 137 height 20
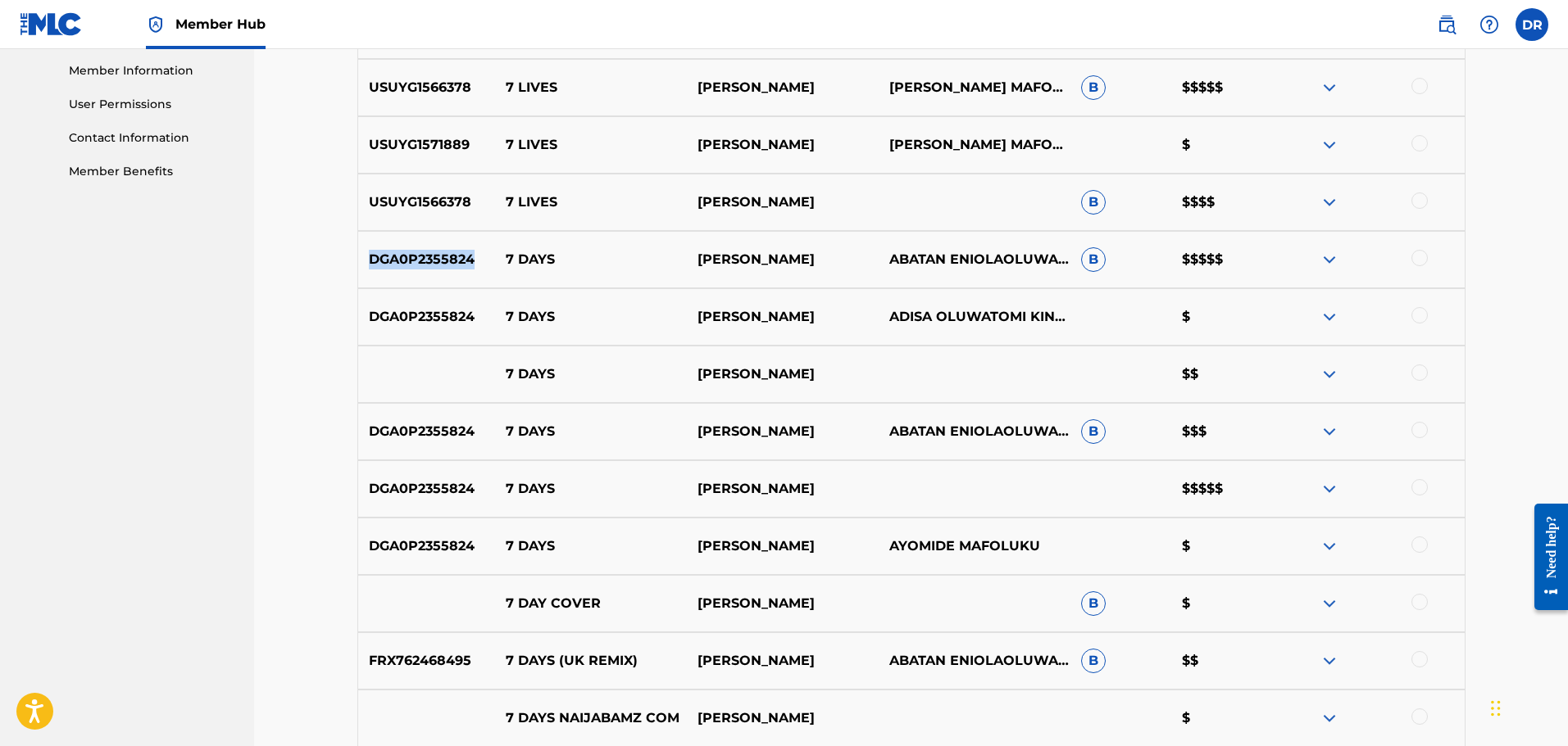
copy p "DGA0P2355824"
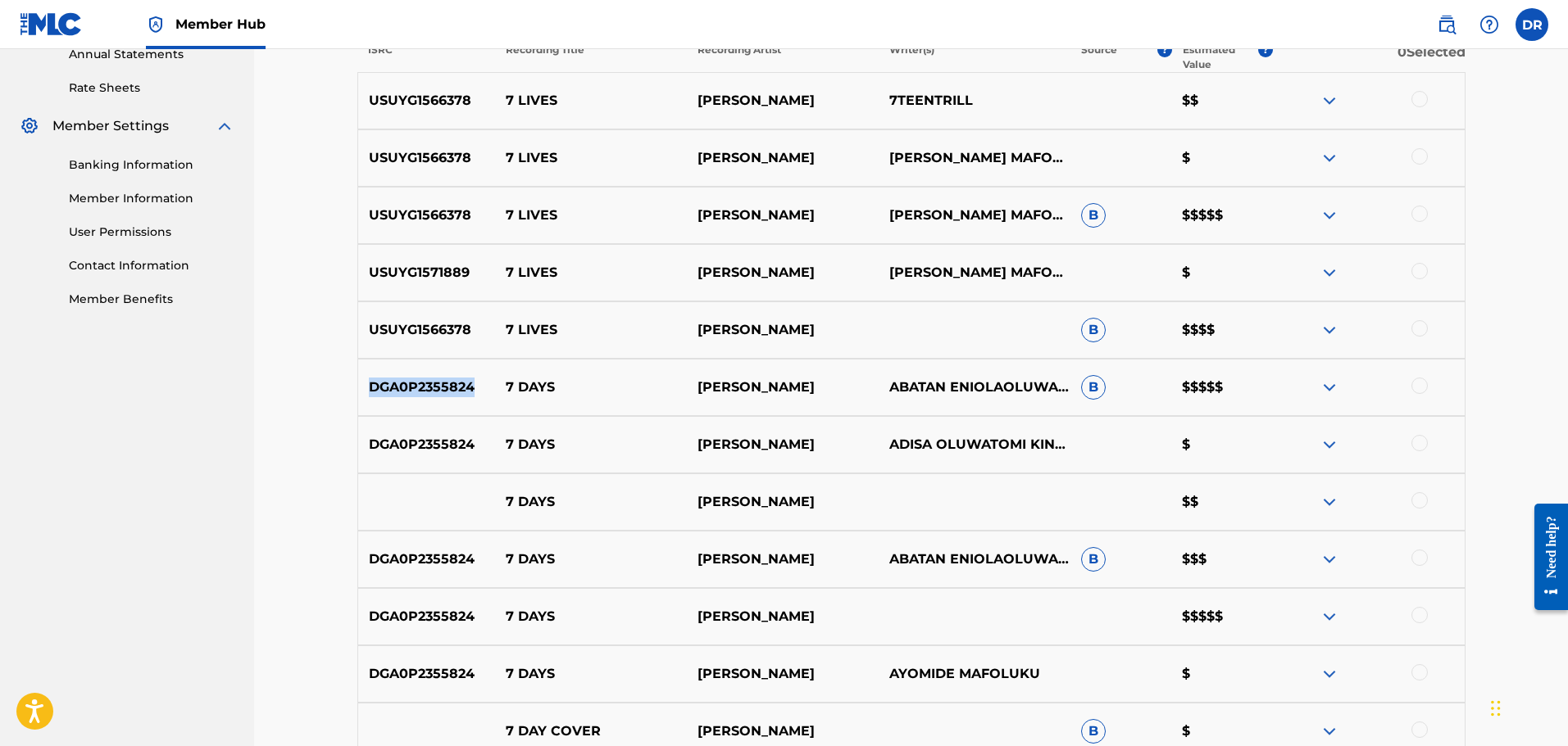
scroll to position [574, 0]
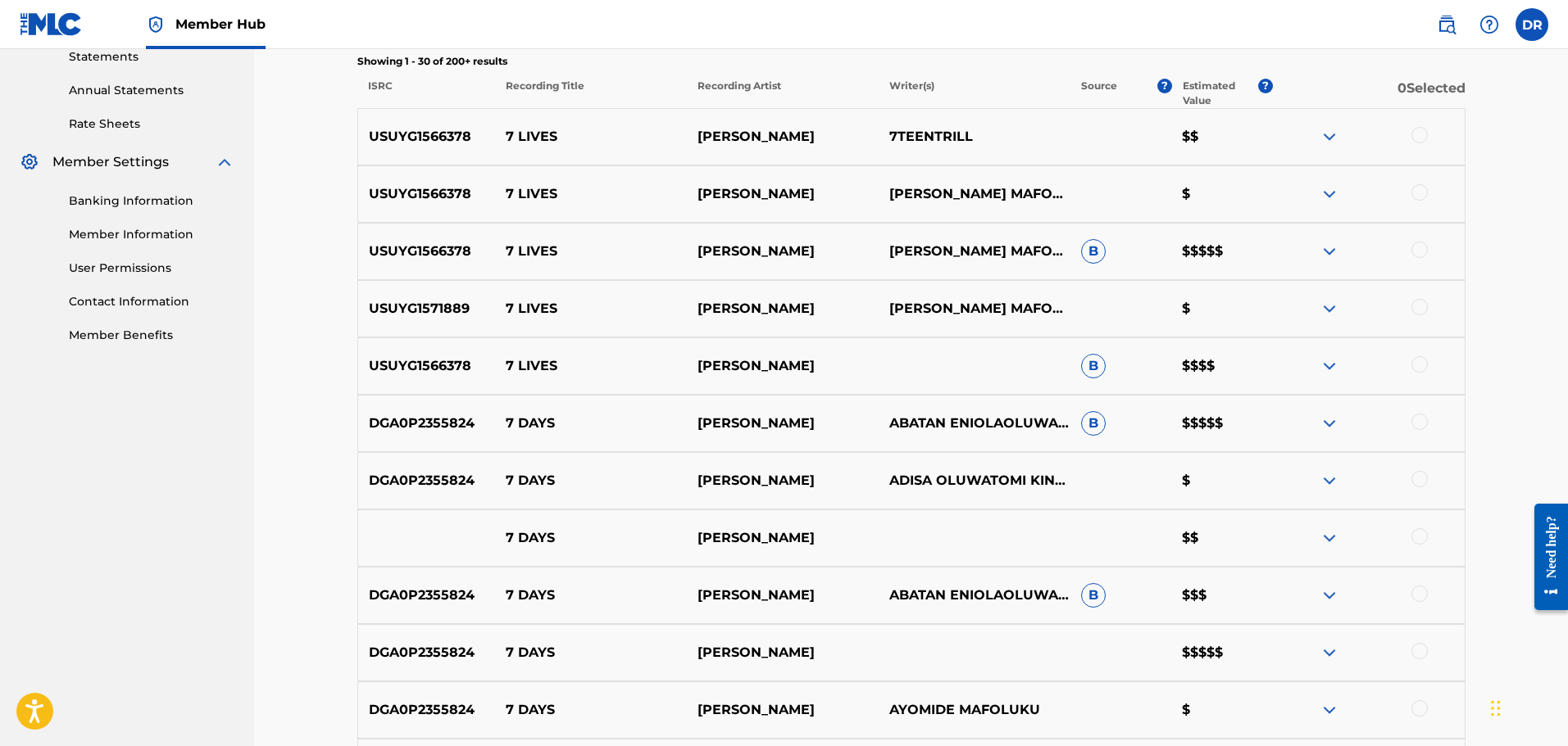
click at [1416, 132] on div at bounding box center [1418, 134] width 16 height 16
click at [1421, 192] on div at bounding box center [1418, 192] width 16 height 16
drag, startPoint x: 1421, startPoint y: 245, endPoint x: 1414, endPoint y: 271, distance: 26.9
click at [1421, 246] on div at bounding box center [1418, 249] width 16 height 16
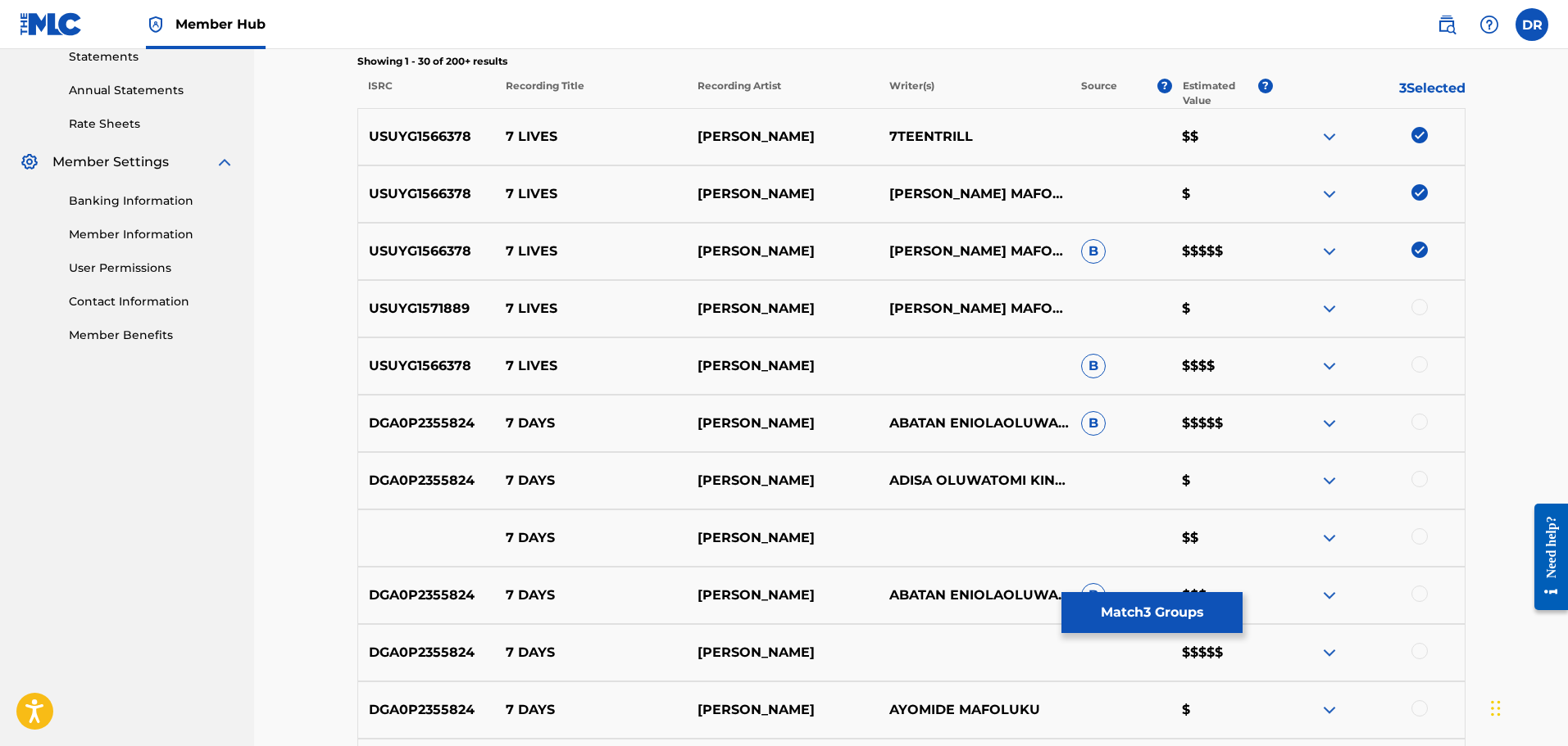
click at [1417, 300] on div at bounding box center [1418, 307] width 16 height 16
click at [1422, 363] on div at bounding box center [1418, 364] width 16 height 16
click at [1137, 612] on button "Match 5 Groups" at bounding box center [1151, 613] width 181 height 41
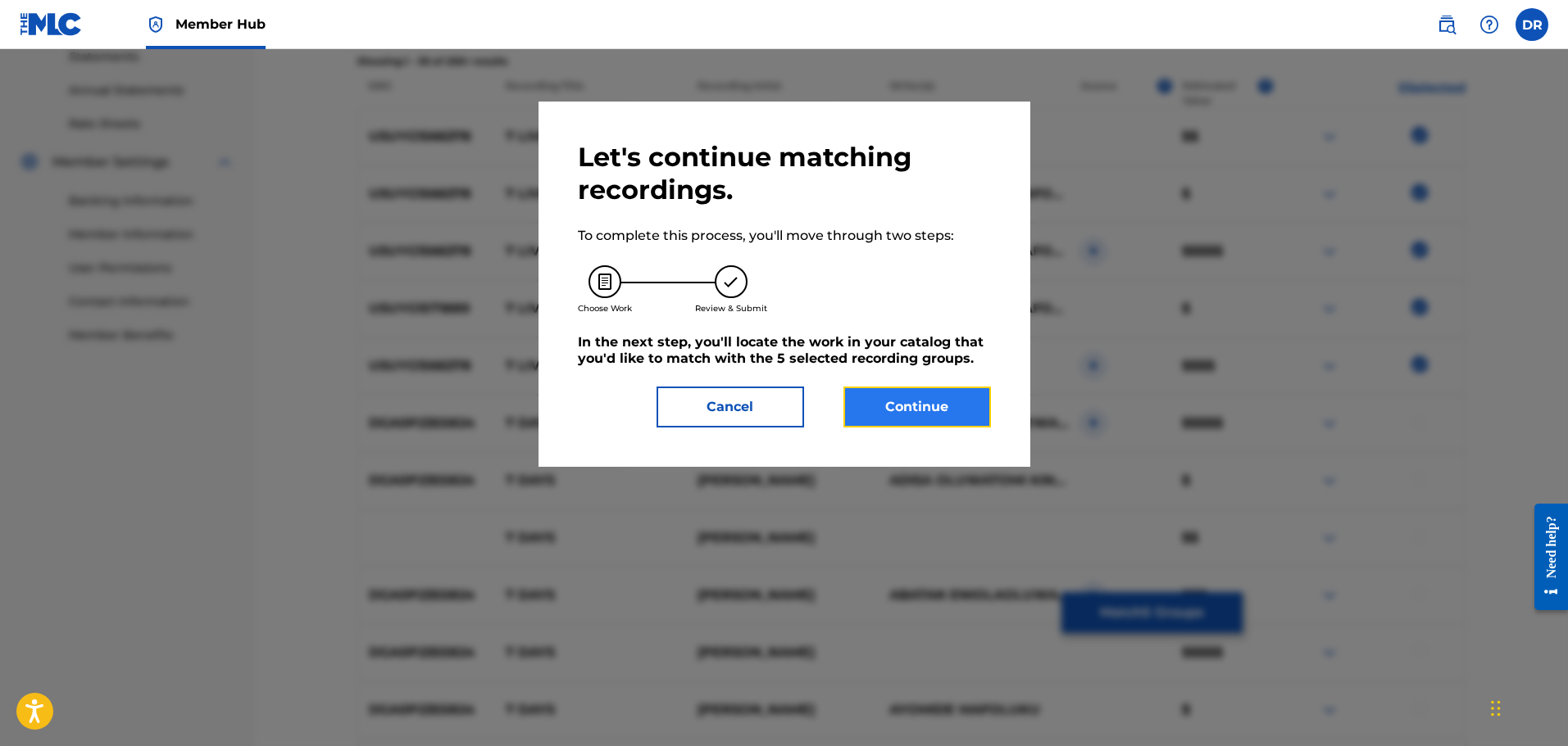
click at [924, 408] on button "Continue" at bounding box center [918, 406] width 148 height 41
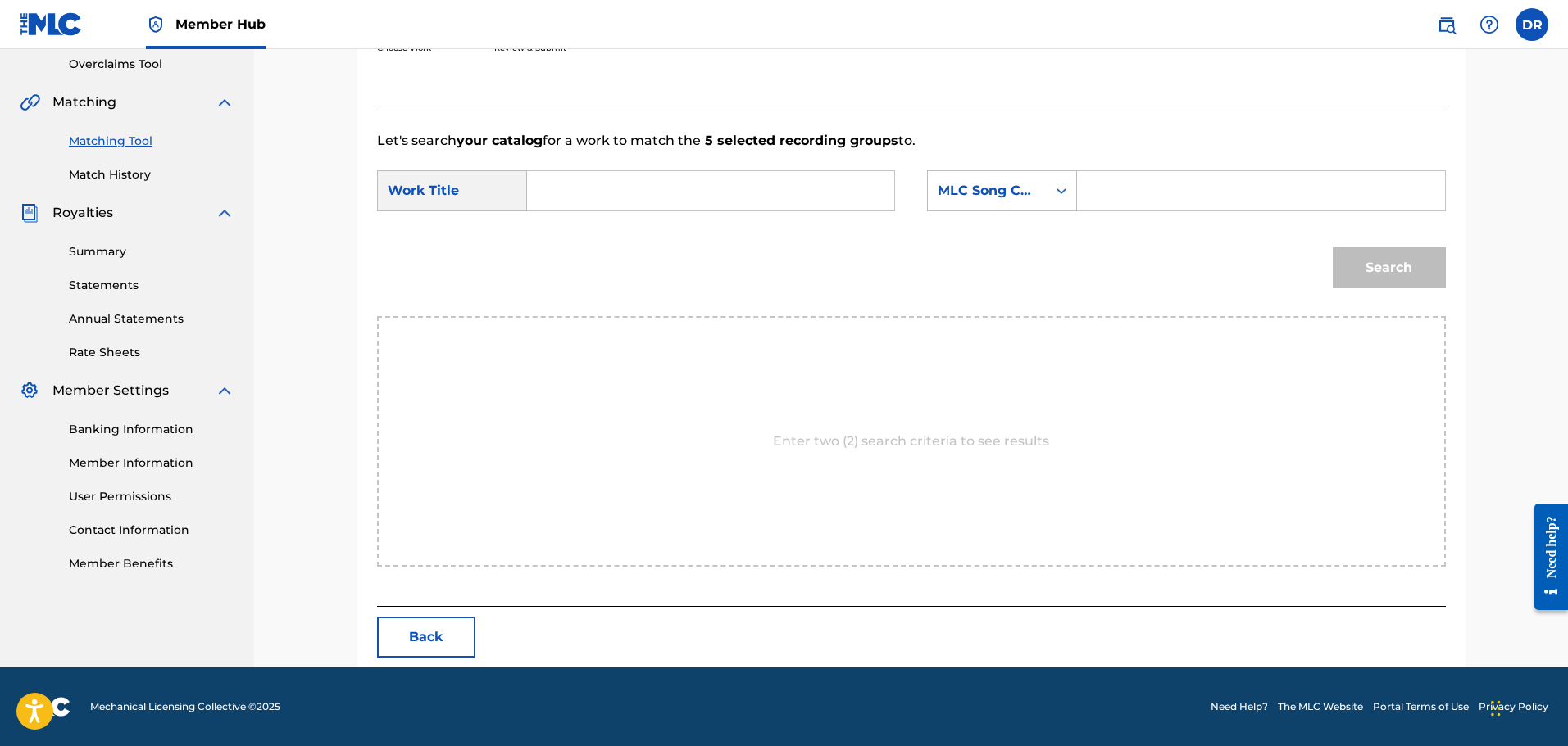
paste input "7 LIVES"
type input "7 LIVES"
click at [1172, 179] on input "Search Form" at bounding box center [1260, 191] width 339 height 40
paste input "7N59XU"
type input "7N59XU"
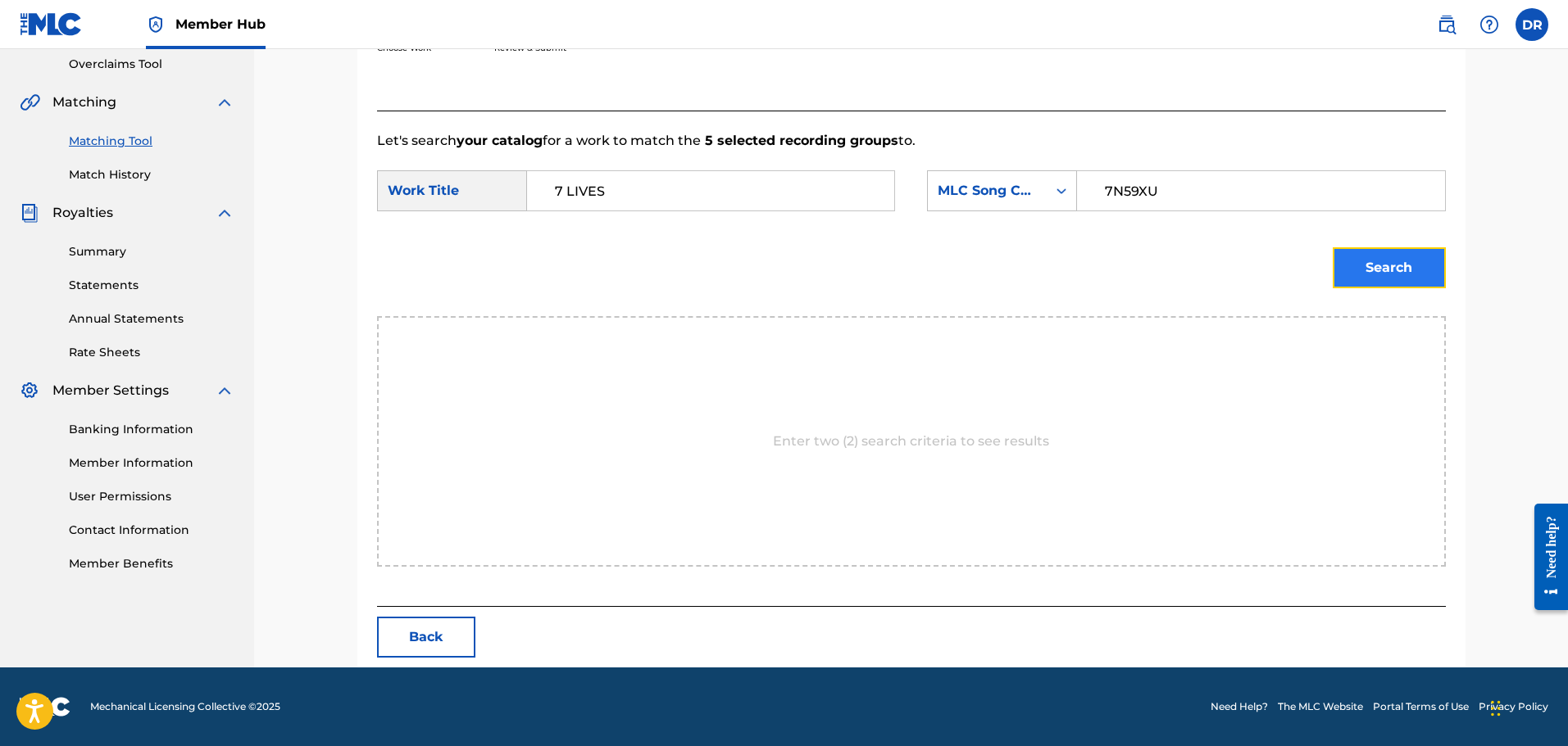
click at [1417, 281] on button "Search" at bounding box center [1388, 267] width 113 height 41
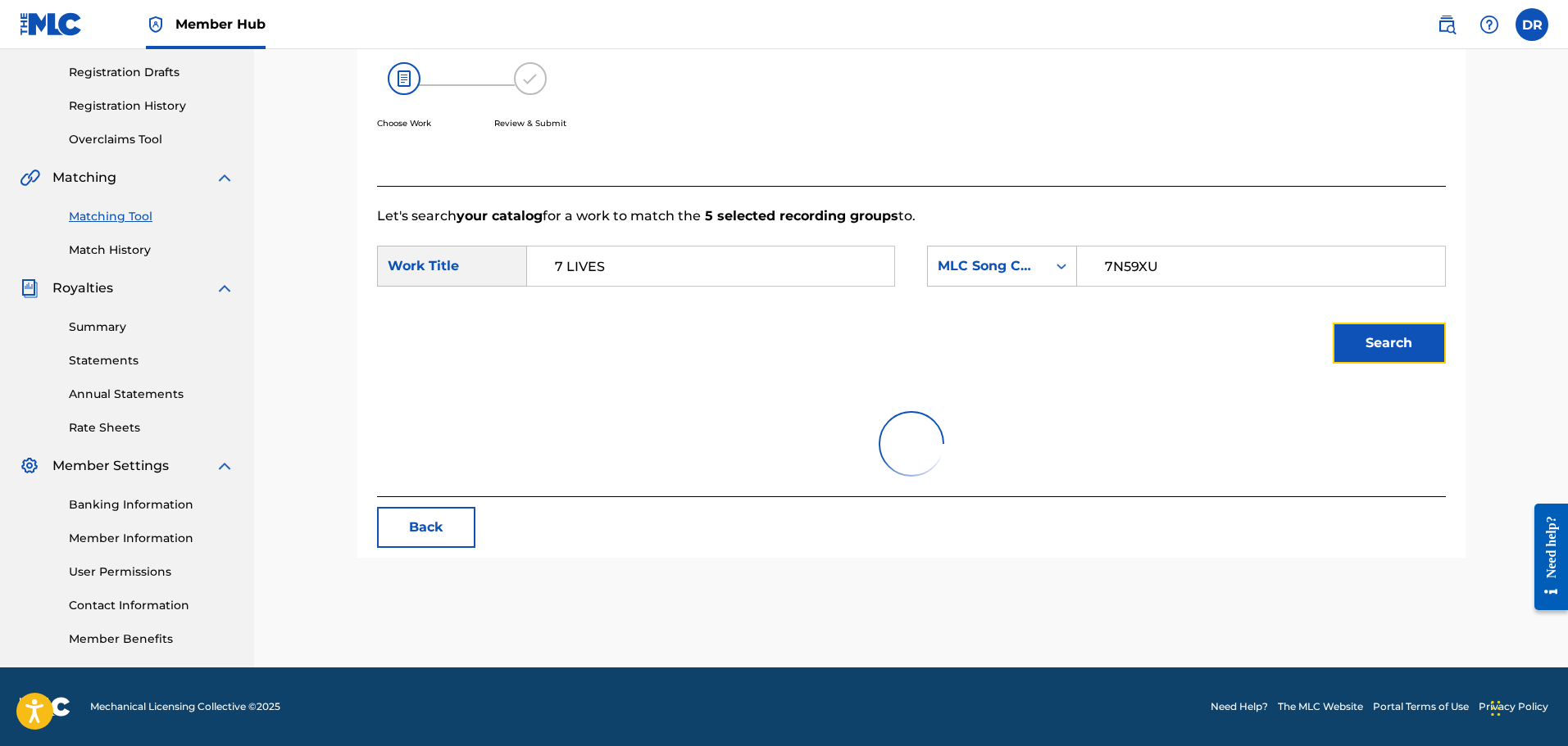
scroll to position [296, 0]
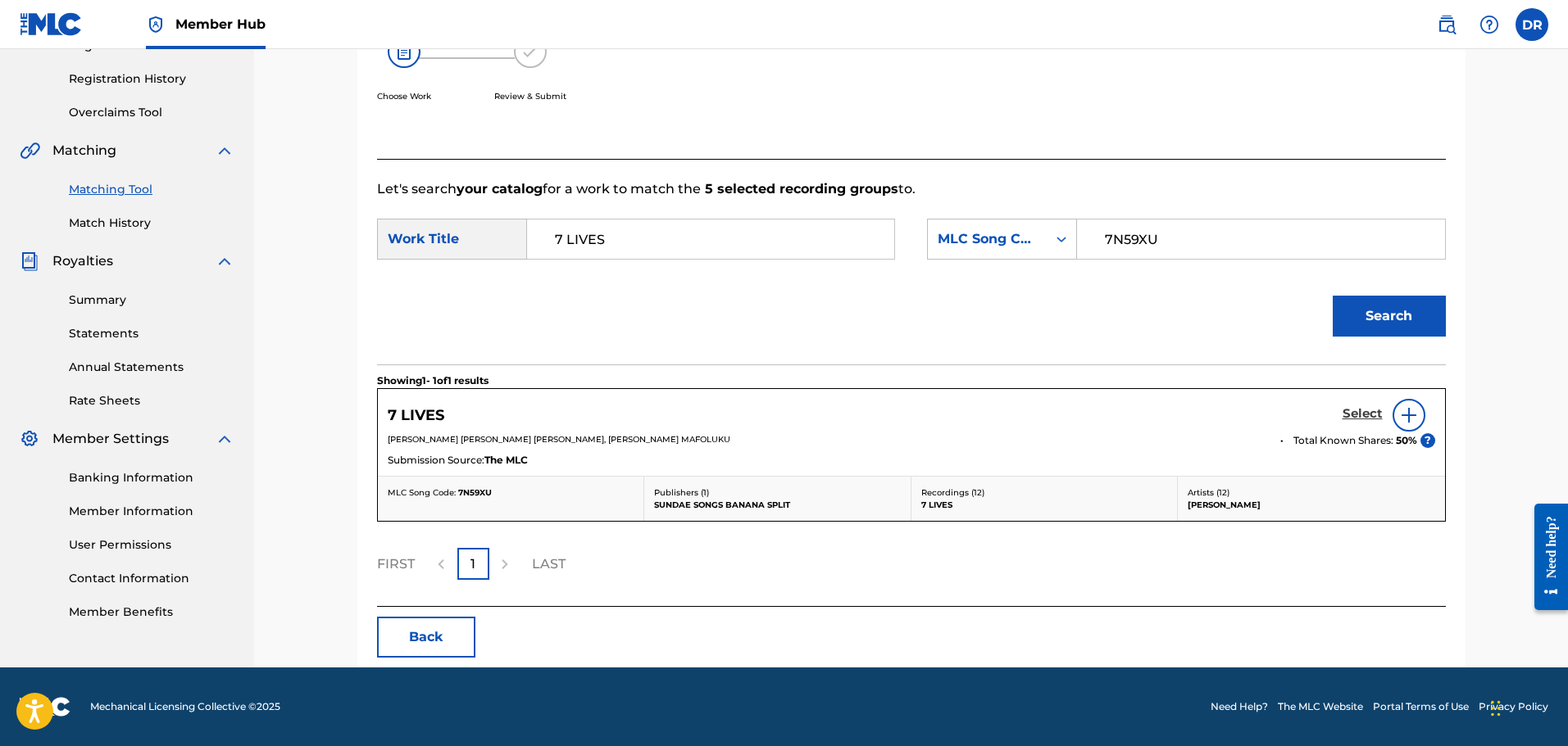
click at [1357, 416] on h5 "Select" at bounding box center [1363, 414] width 40 height 15
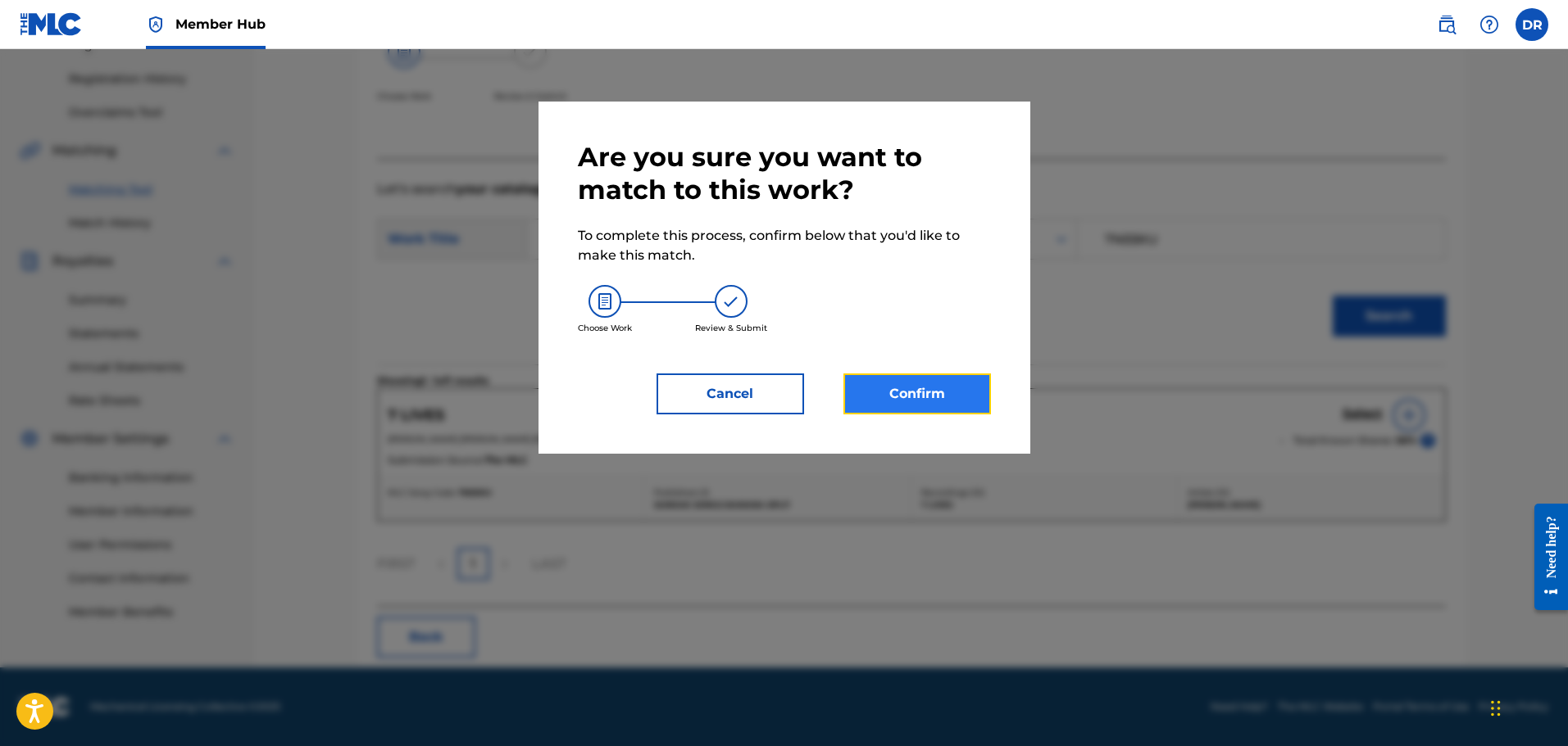
click at [934, 391] on button "Confirm" at bounding box center [918, 394] width 148 height 41
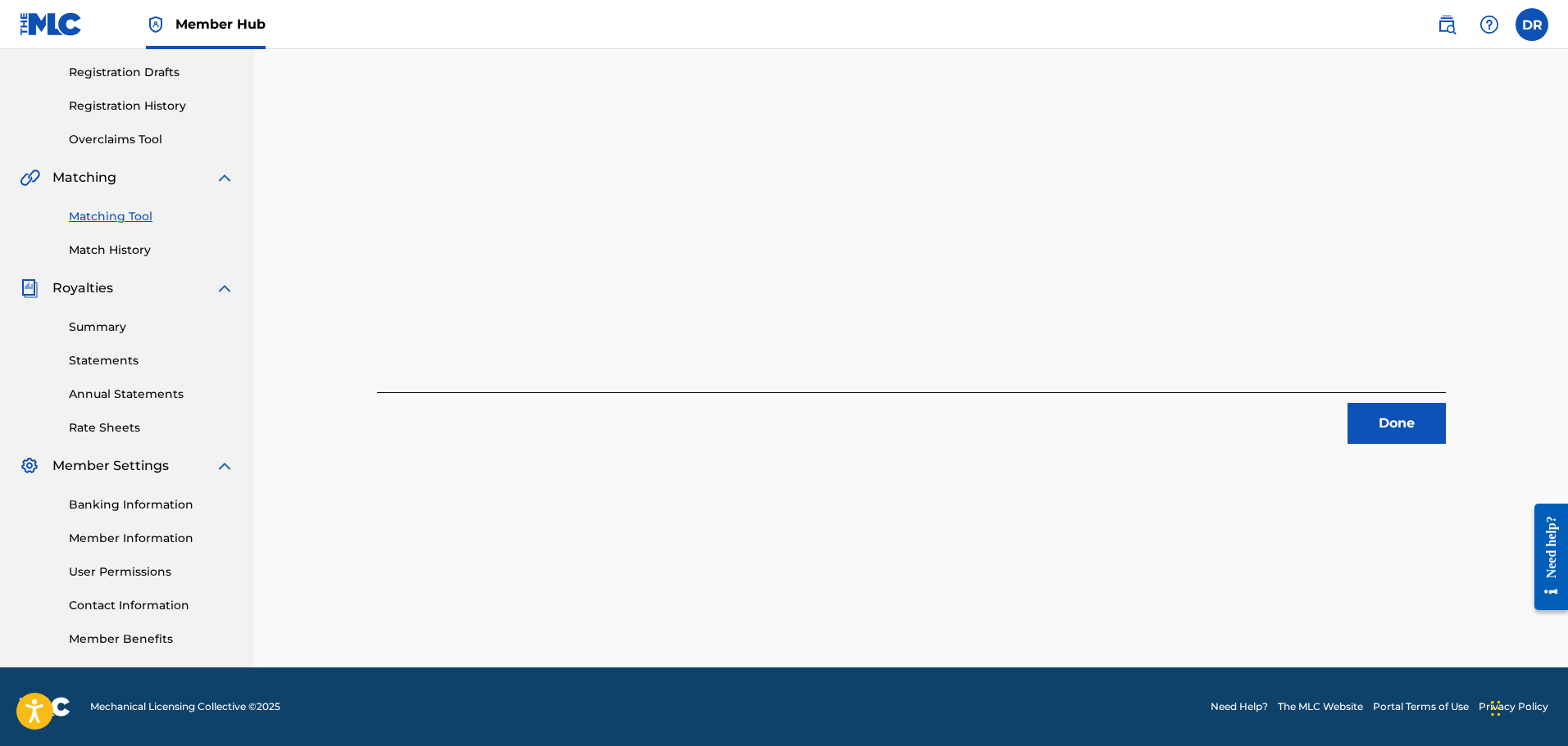
click at [122, 212] on link "Matching Tool" at bounding box center [151, 217] width 166 height 17
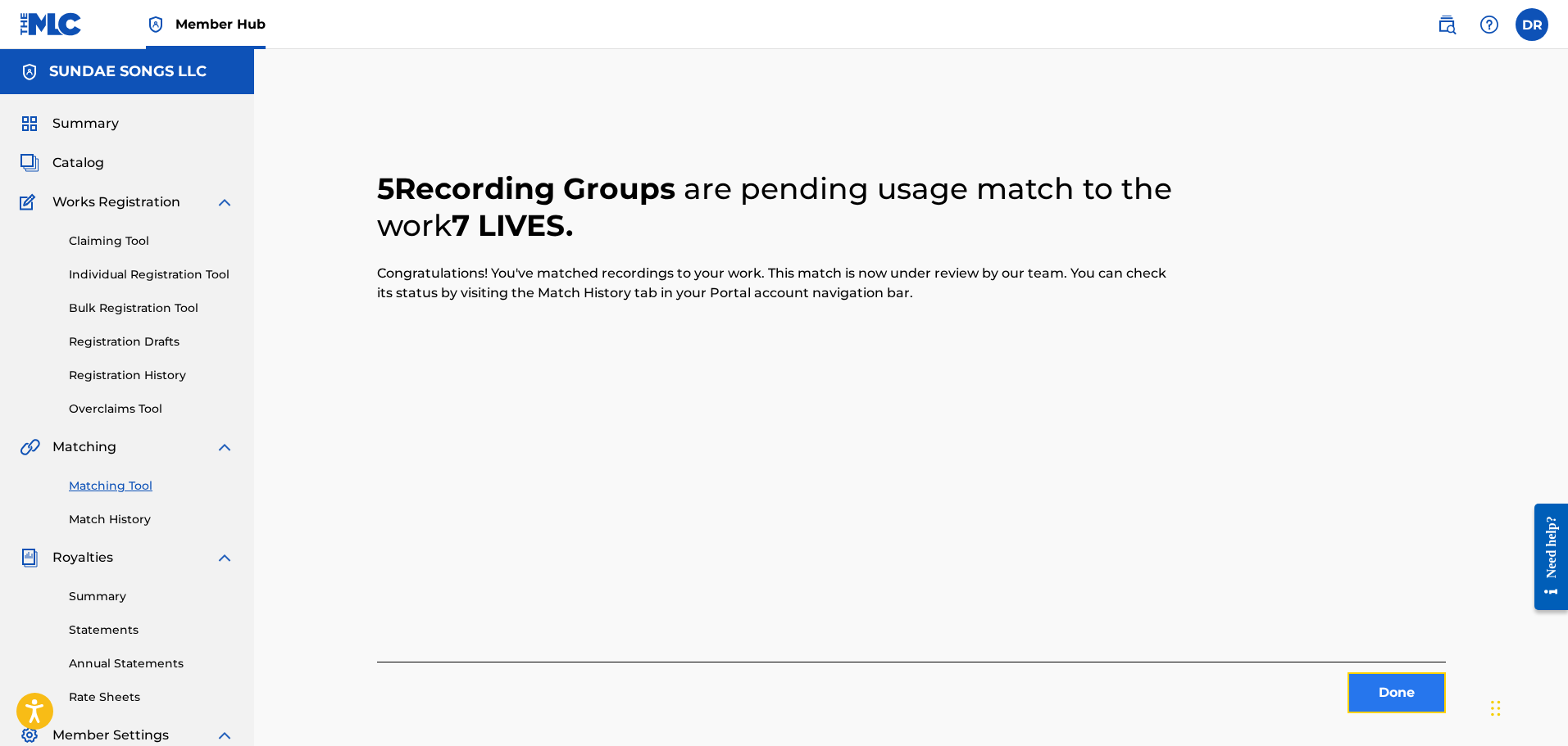
click at [1391, 695] on button "Done" at bounding box center [1397, 693] width 98 height 41
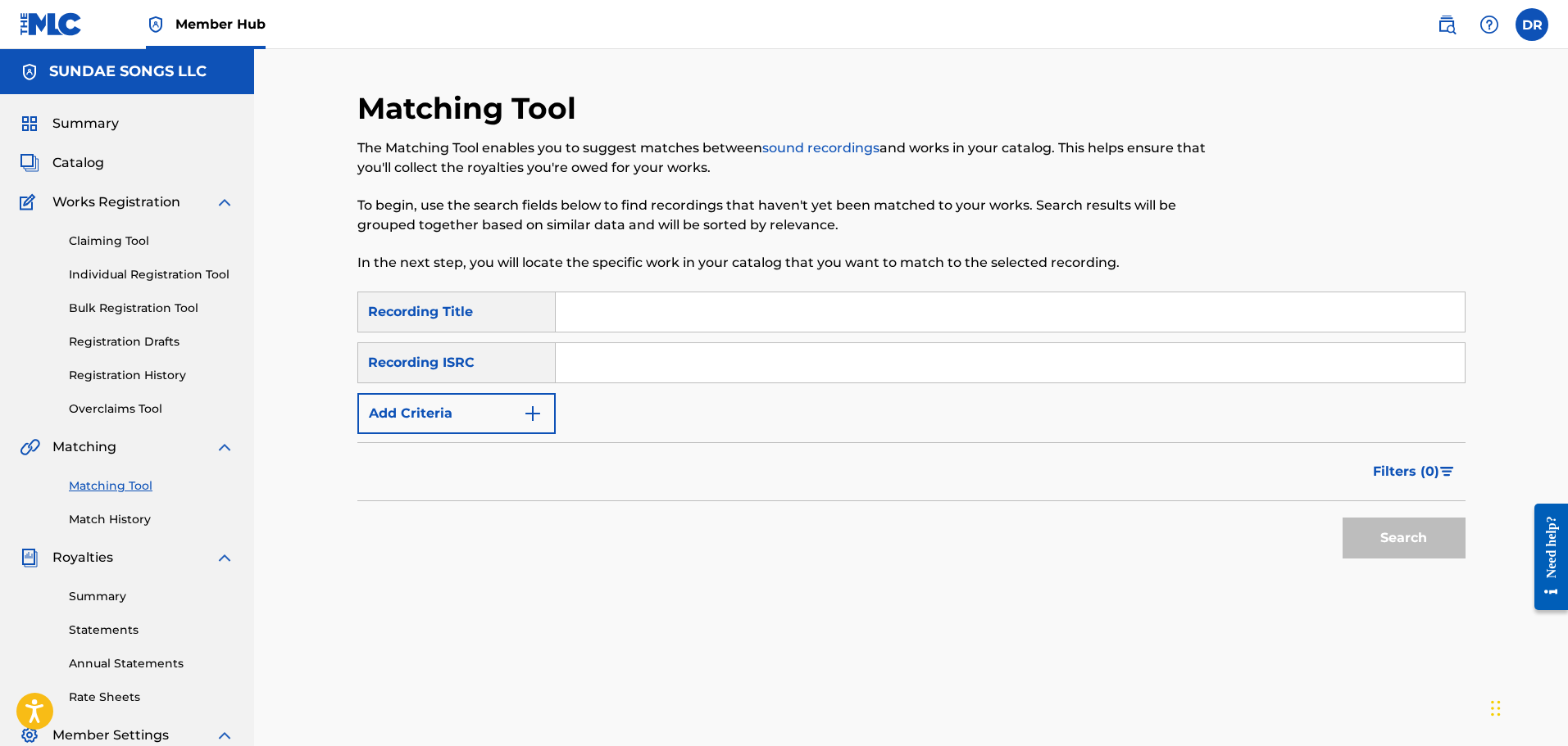
paste input "8 DAYS"
type input "8 DAYS"
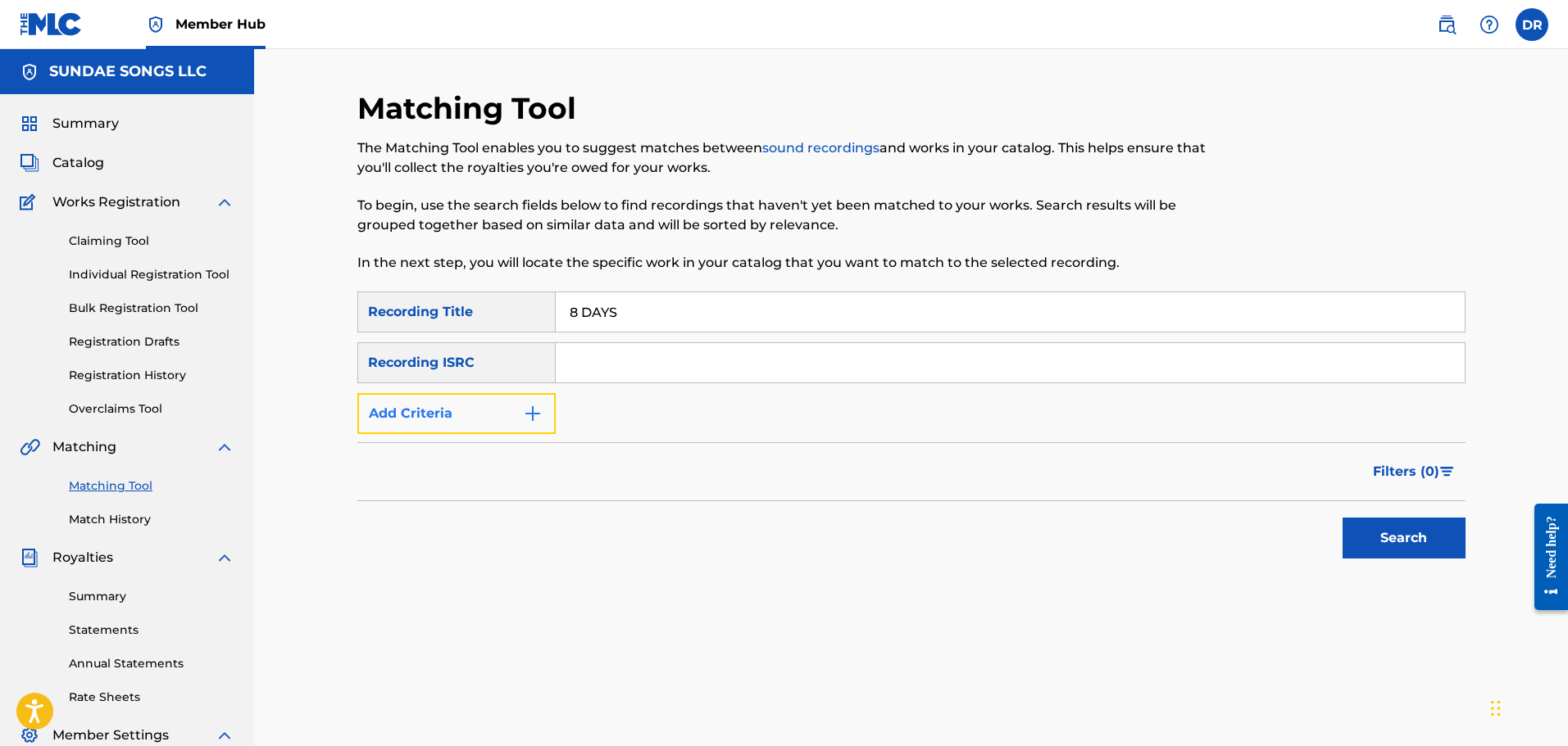
click at [514, 423] on button "Add Criteria" at bounding box center [455, 413] width 198 height 41
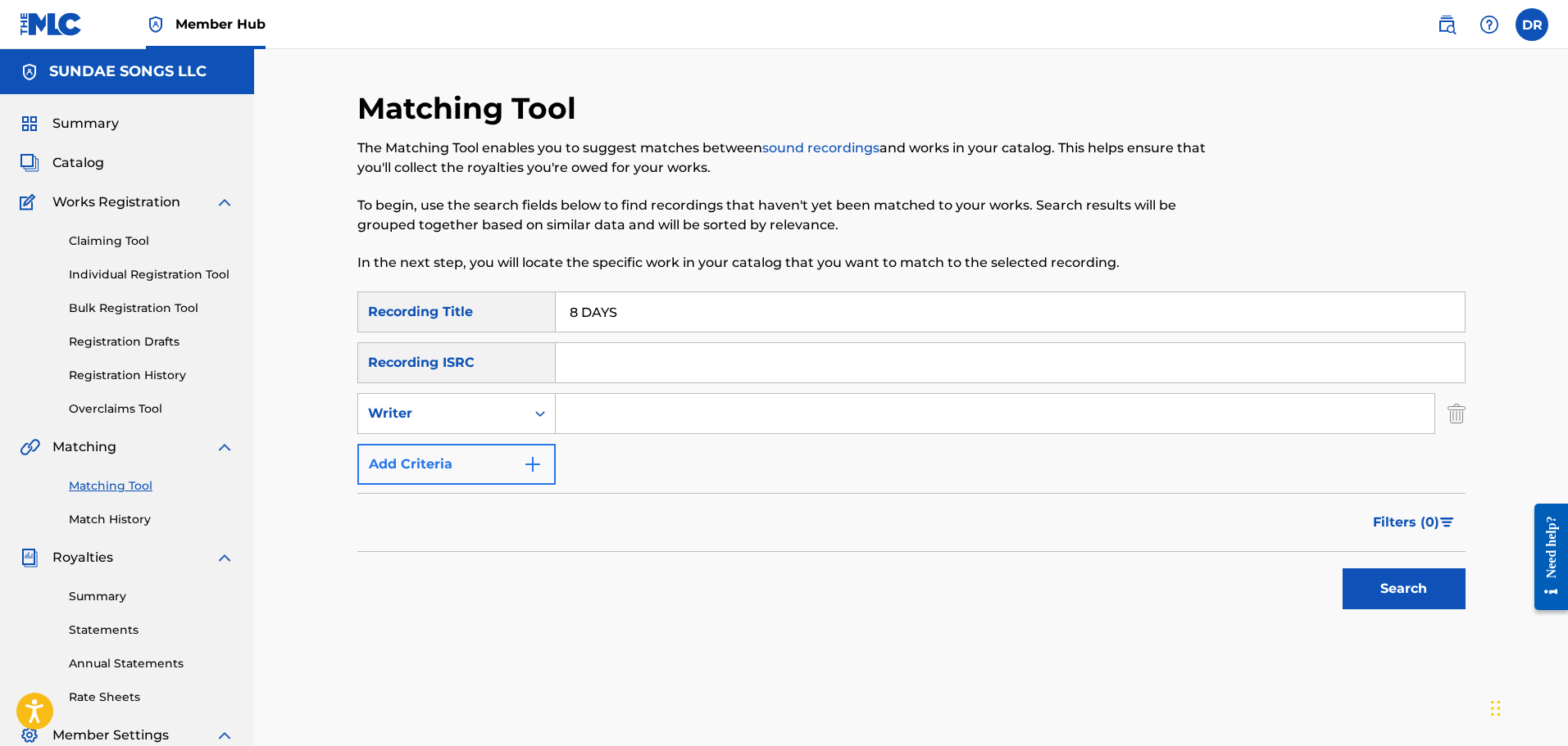
click at [514, 423] on div "Writer" at bounding box center [441, 414] width 168 height 31
click at [508, 448] on div "Recording Artist" at bounding box center [456, 454] width 197 height 41
click at [604, 420] on input "Search Form" at bounding box center [995, 414] width 879 height 40
paste input "[PERSON_NAME]"
type input "[PERSON_NAME]"
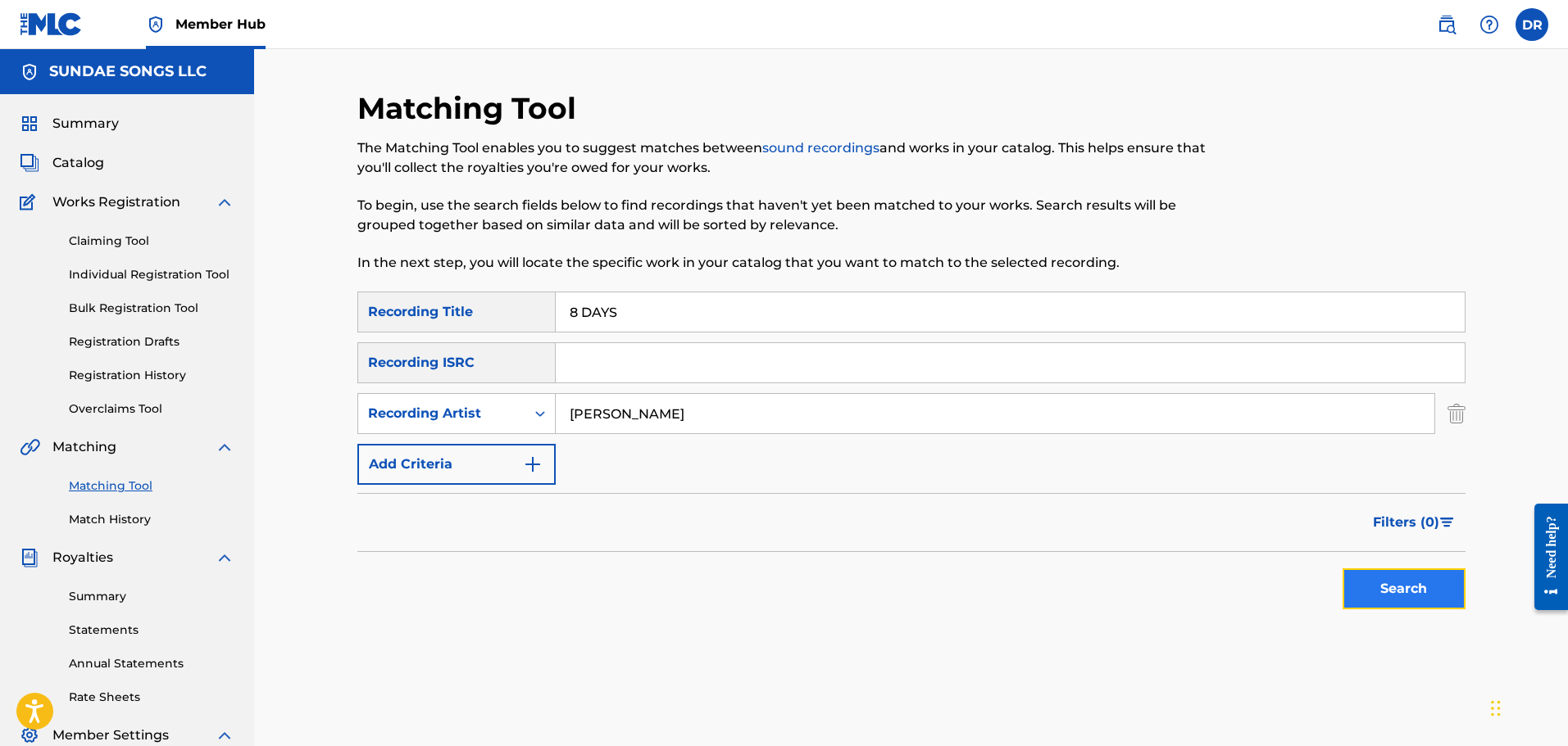
click at [1416, 582] on button "Search" at bounding box center [1404, 589] width 123 height 41
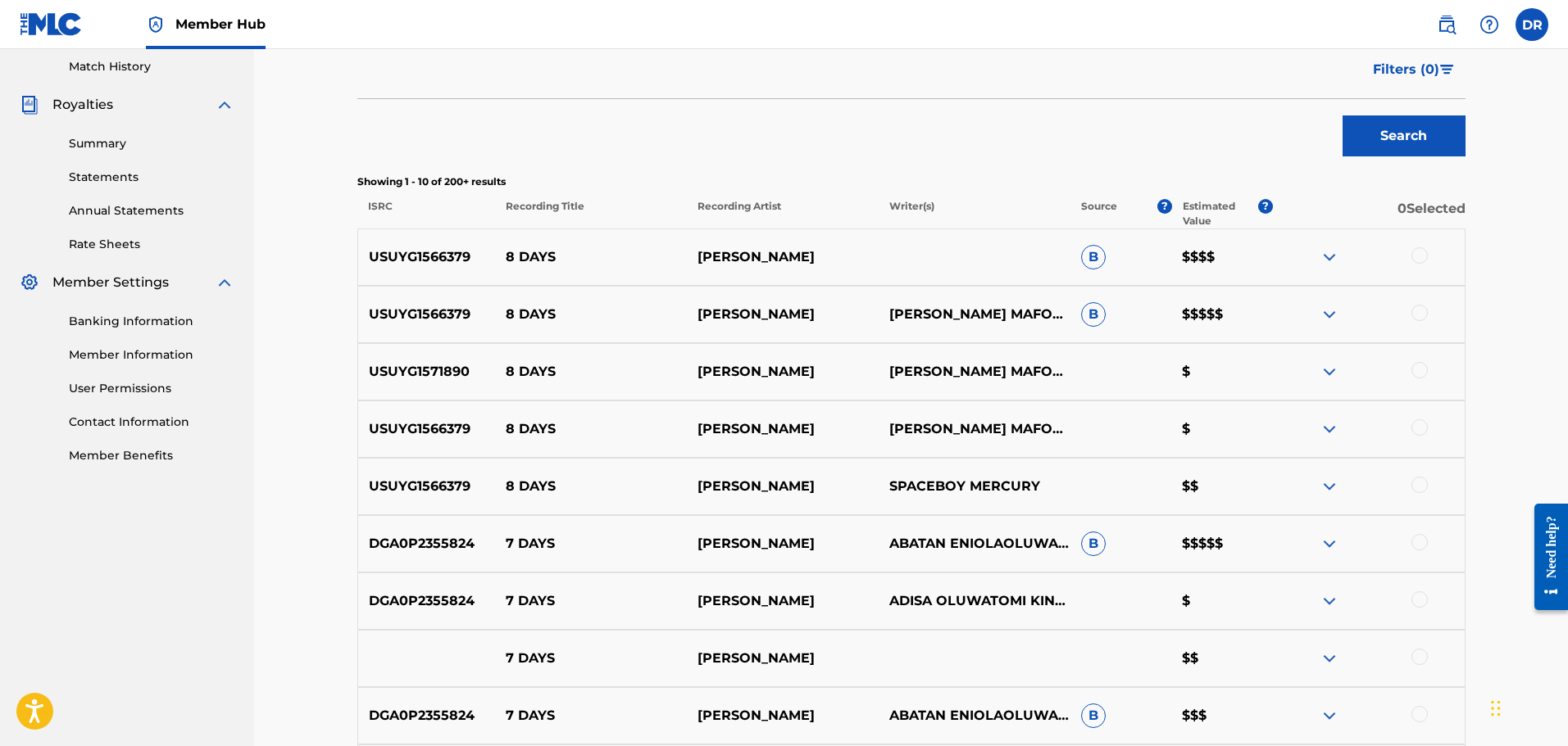
scroll to position [491, 0]
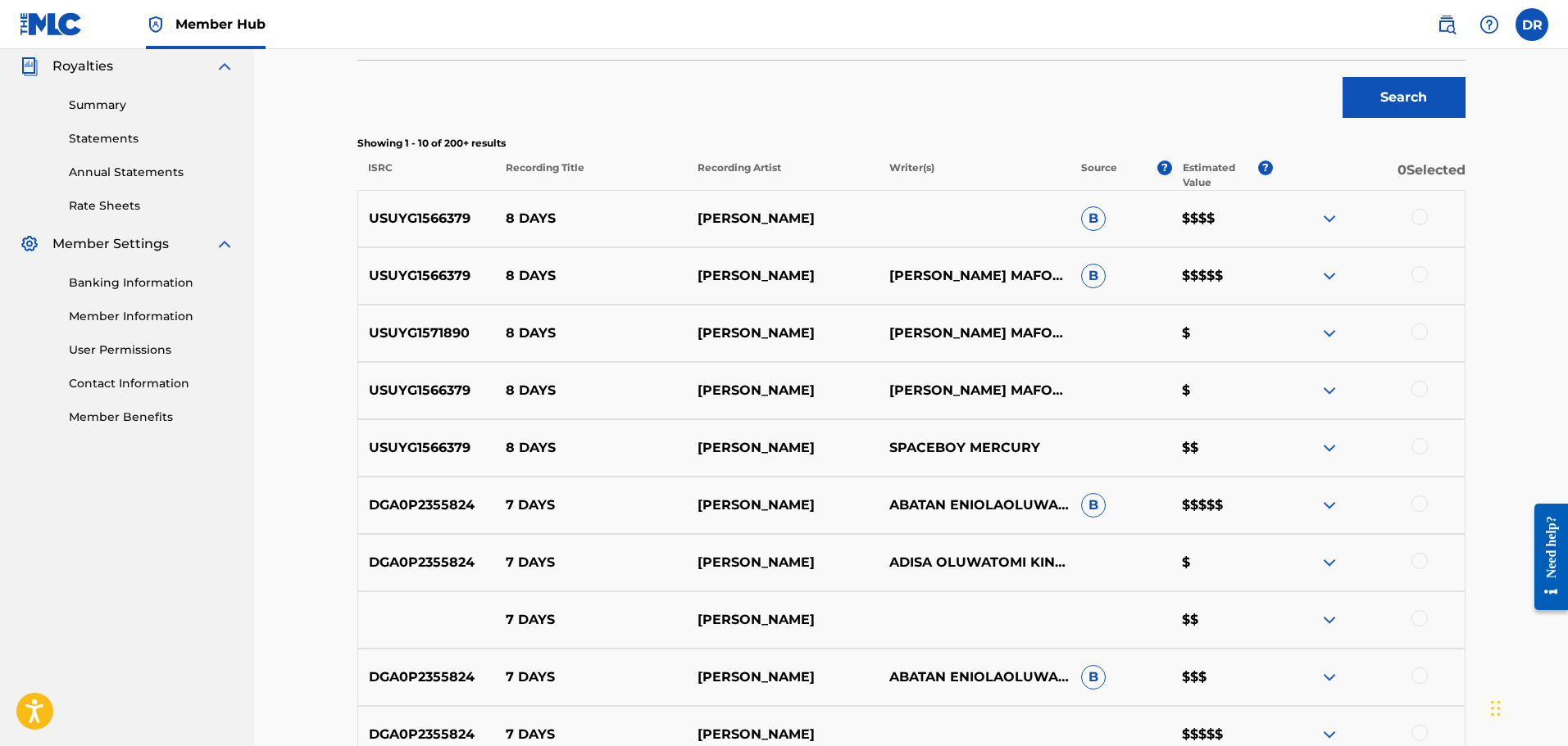
click at [1426, 218] on div at bounding box center [1418, 217] width 16 height 16
click at [1424, 272] on div at bounding box center [1418, 274] width 16 height 16
click at [1417, 331] on div at bounding box center [1418, 331] width 16 height 16
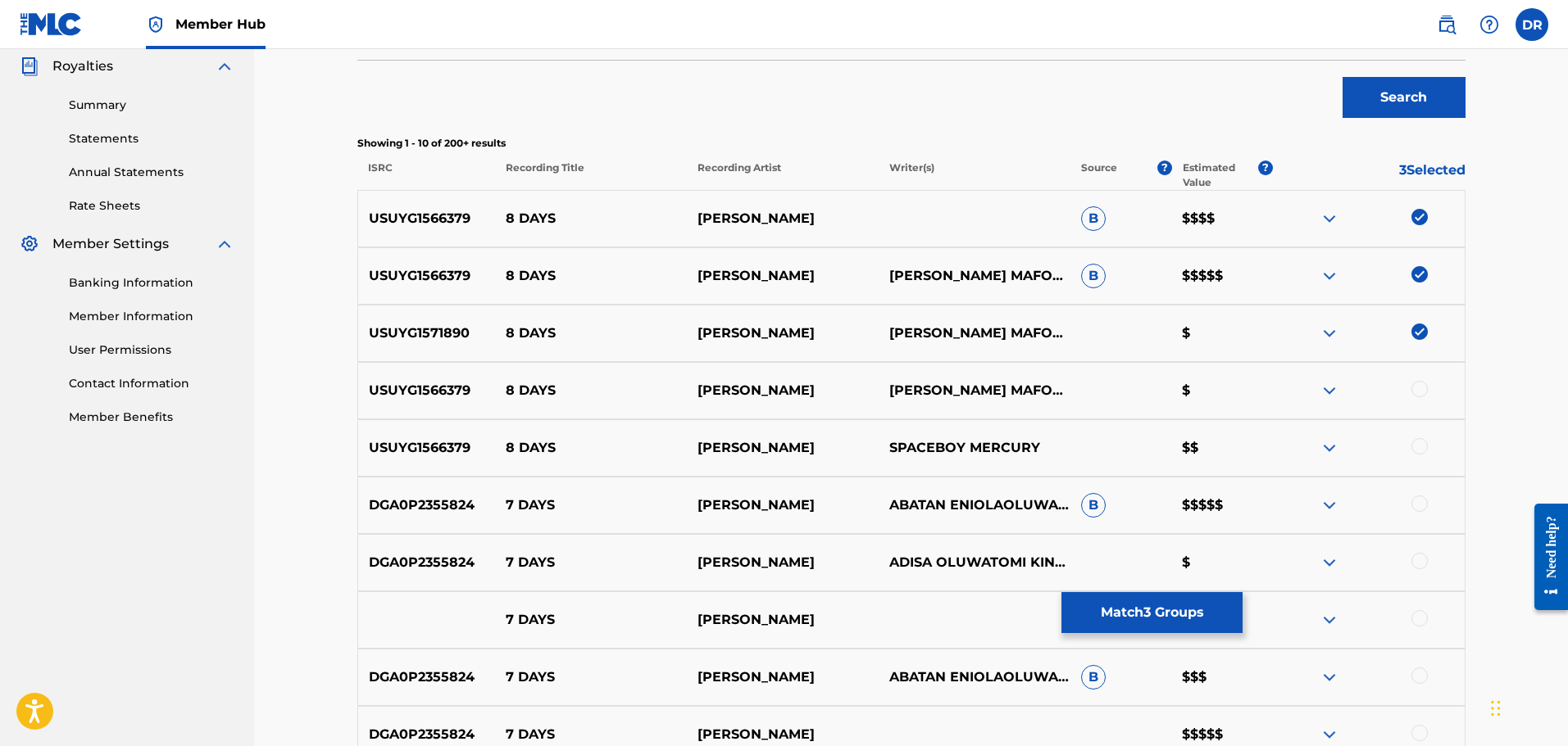
click at [1417, 384] on div at bounding box center [1418, 388] width 16 height 16
click at [1422, 446] on div at bounding box center [1418, 446] width 16 height 16
click at [1167, 619] on button "Match 5 Groups" at bounding box center [1151, 613] width 181 height 41
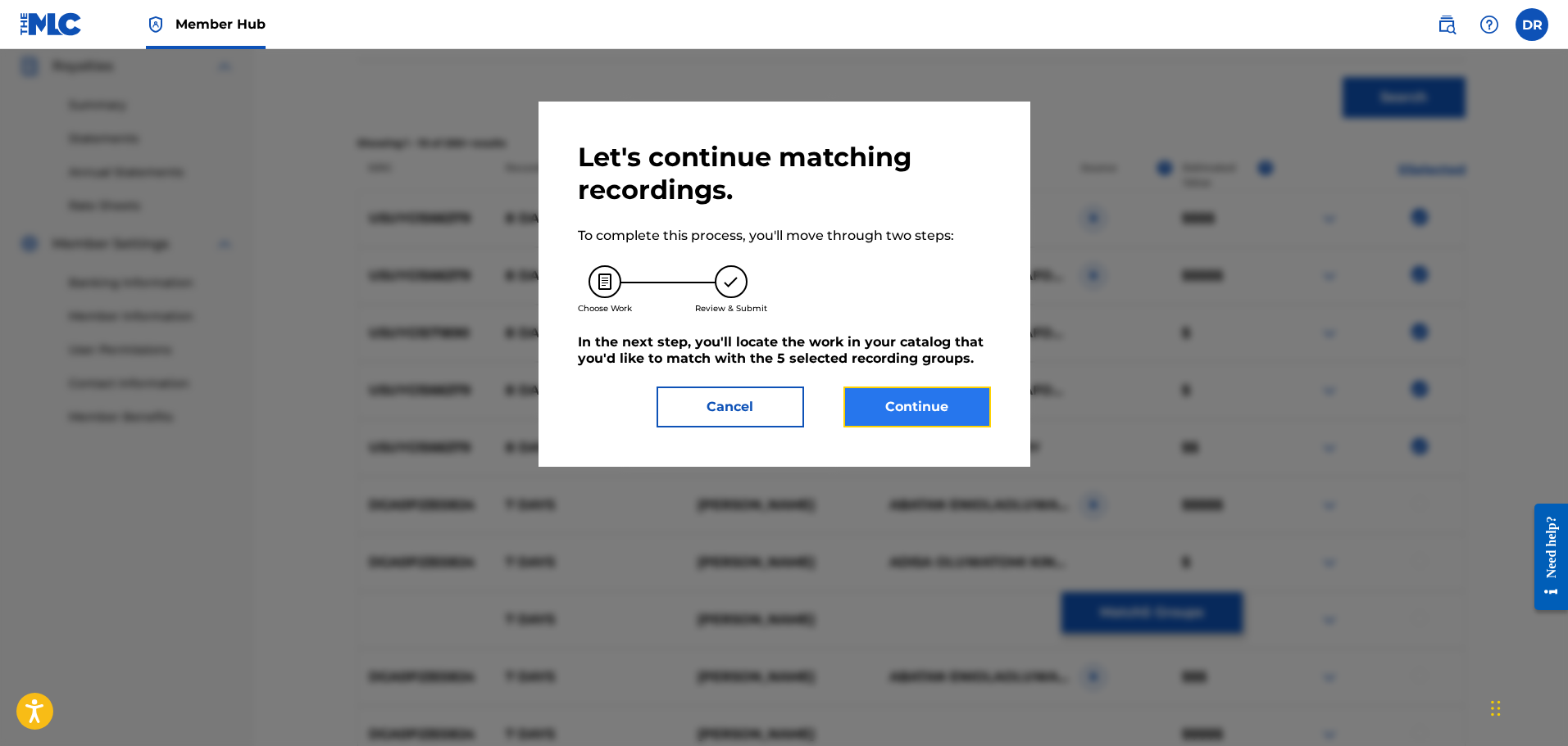
click at [884, 400] on button "Continue" at bounding box center [918, 406] width 148 height 41
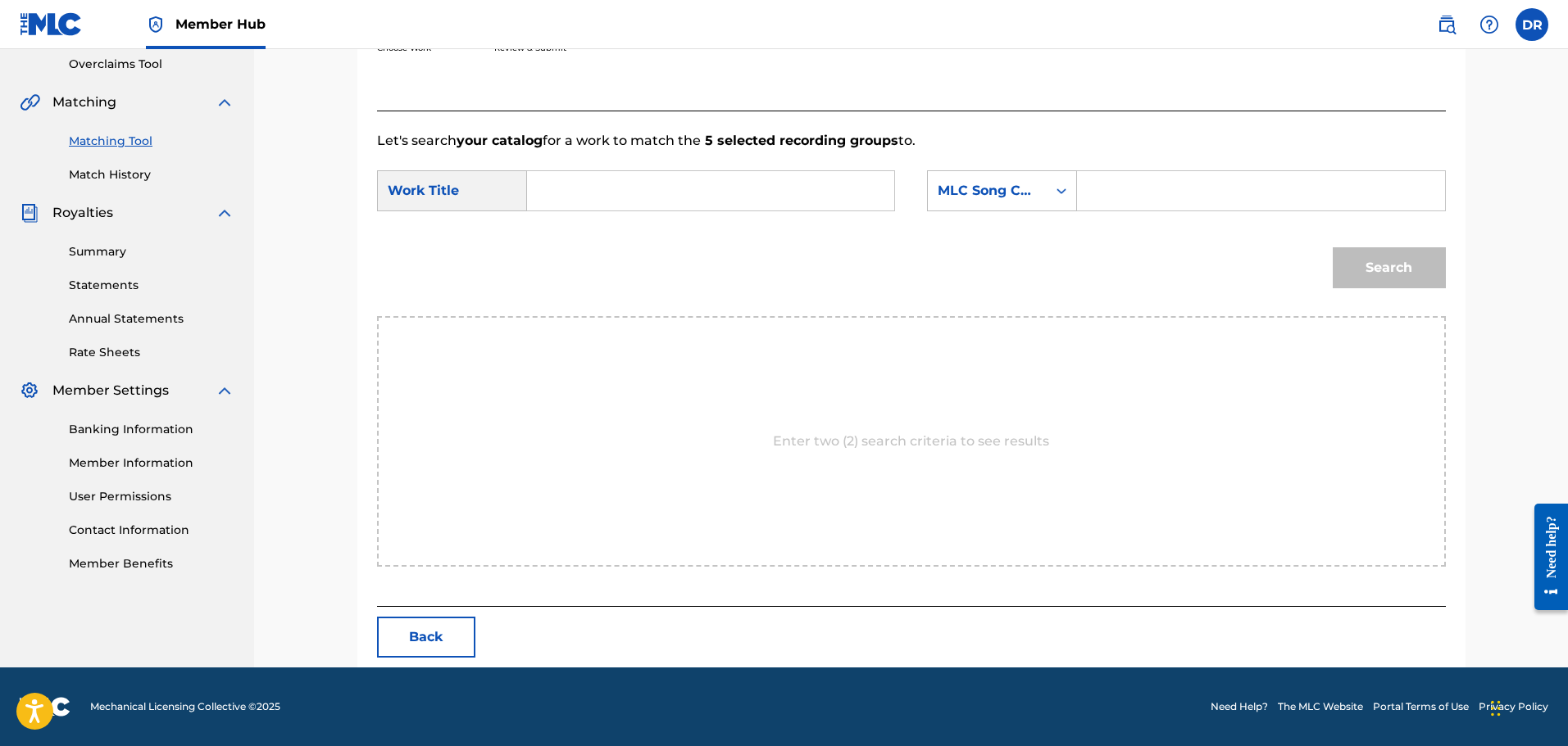
scroll to position [345, 0]
click at [636, 199] on input "Search Form" at bounding box center [710, 191] width 339 height 40
paste input "8 DAYS"
type input "8 DAYS"
click at [1129, 198] on input "Search Form" at bounding box center [1260, 191] width 339 height 40
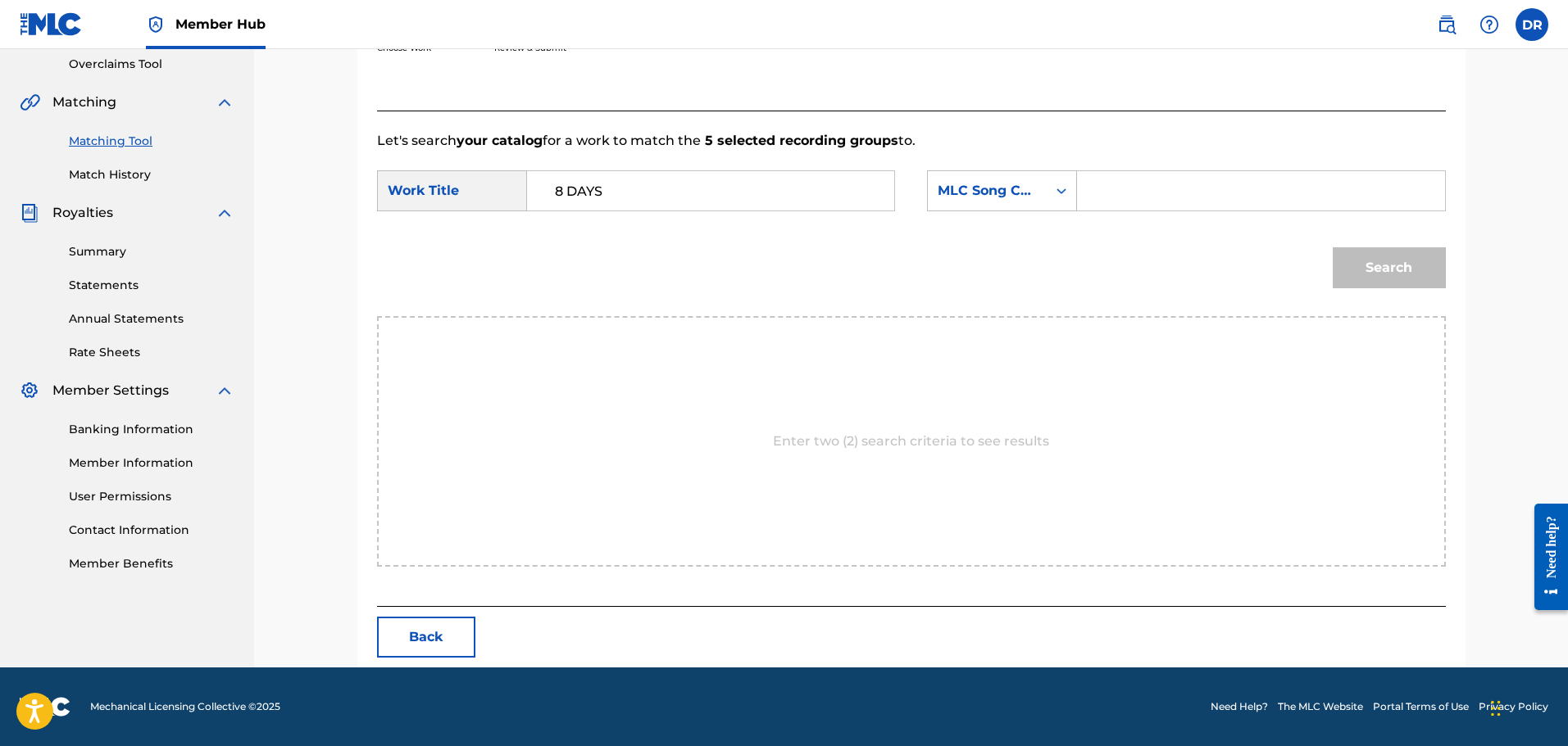
paste input "8A56DL"
type input "8A56DL"
click at [1367, 277] on button "Search" at bounding box center [1388, 267] width 113 height 41
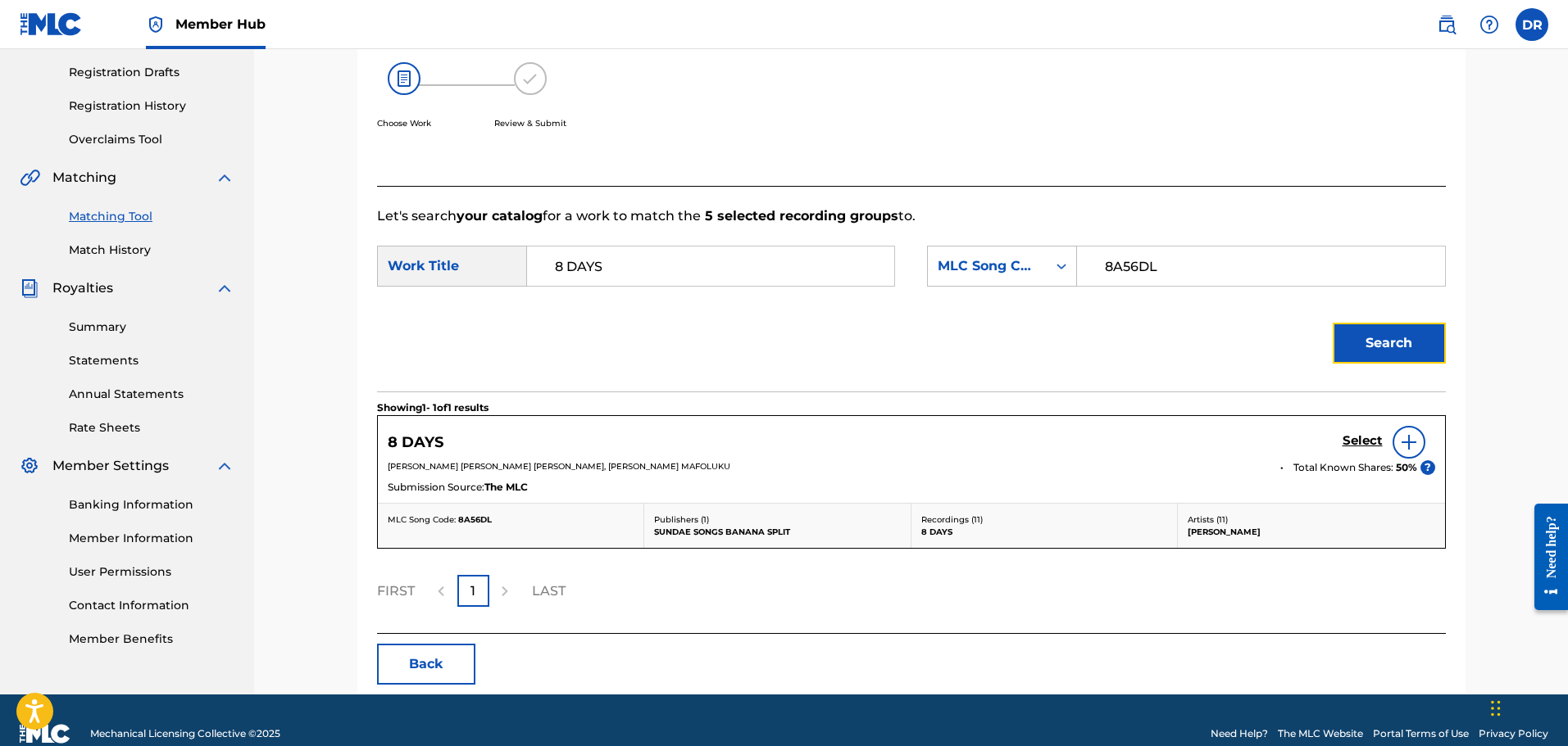
scroll to position [296, 0]
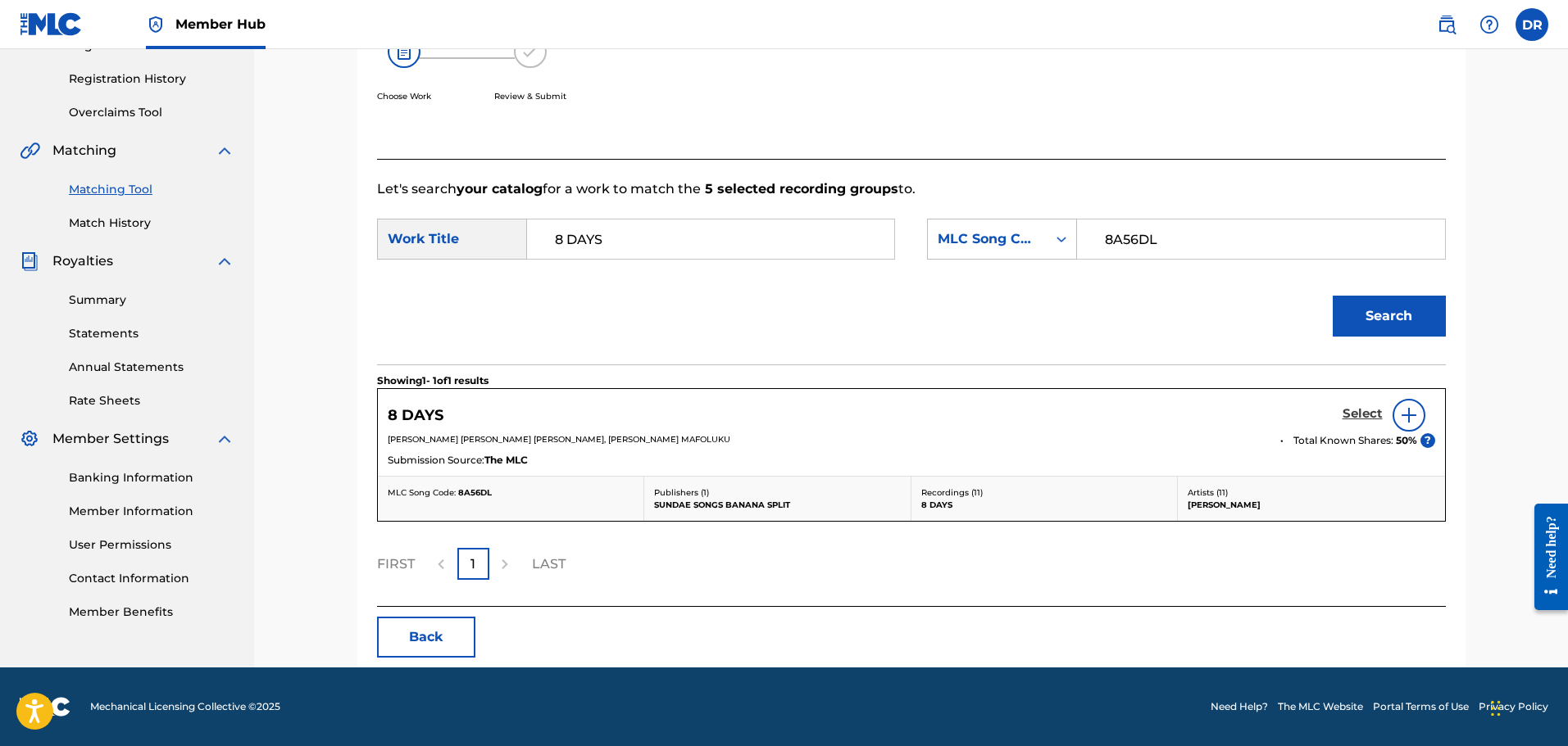
click at [1355, 414] on h5 "Select" at bounding box center [1363, 414] width 40 height 15
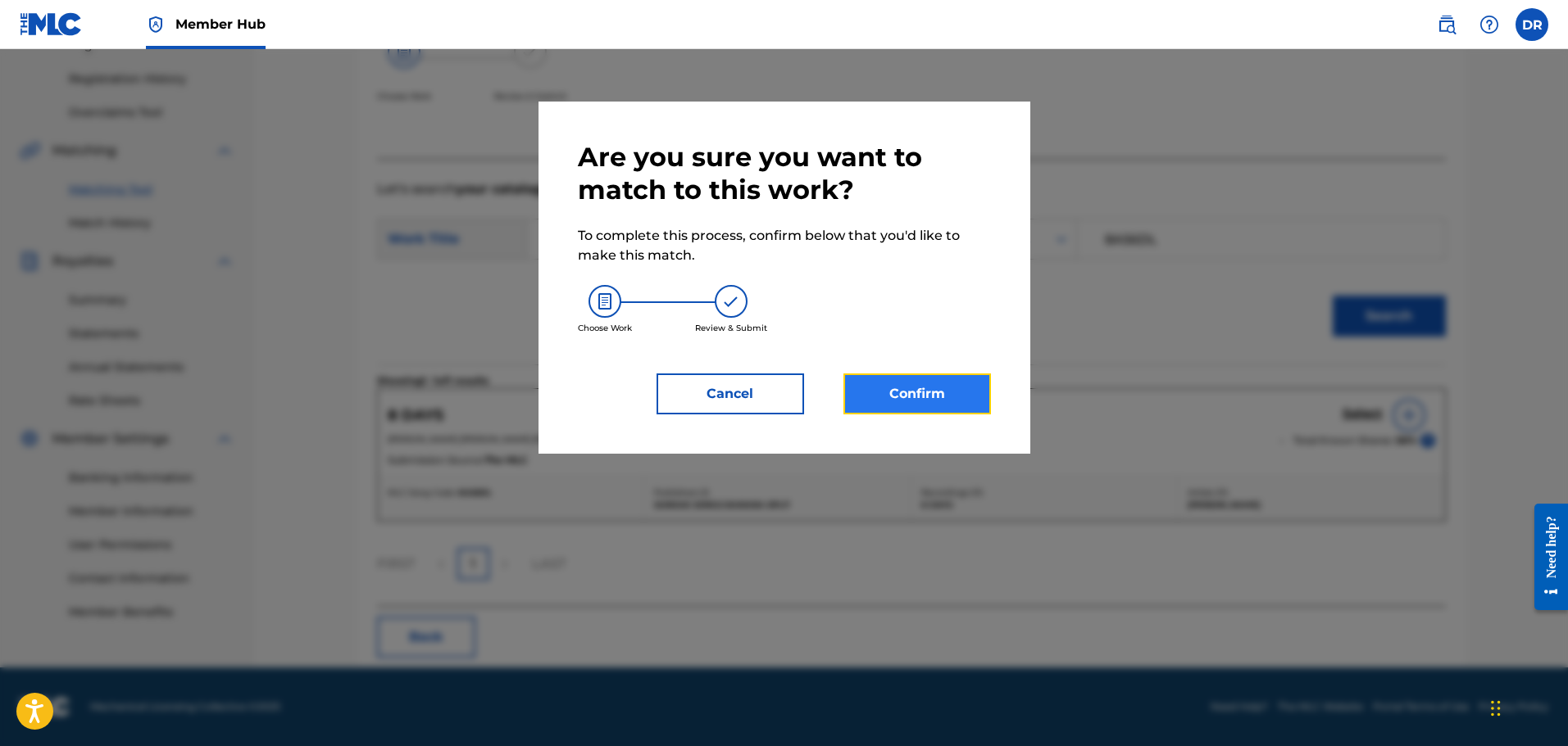
click at [945, 410] on button "Confirm" at bounding box center [918, 394] width 148 height 41
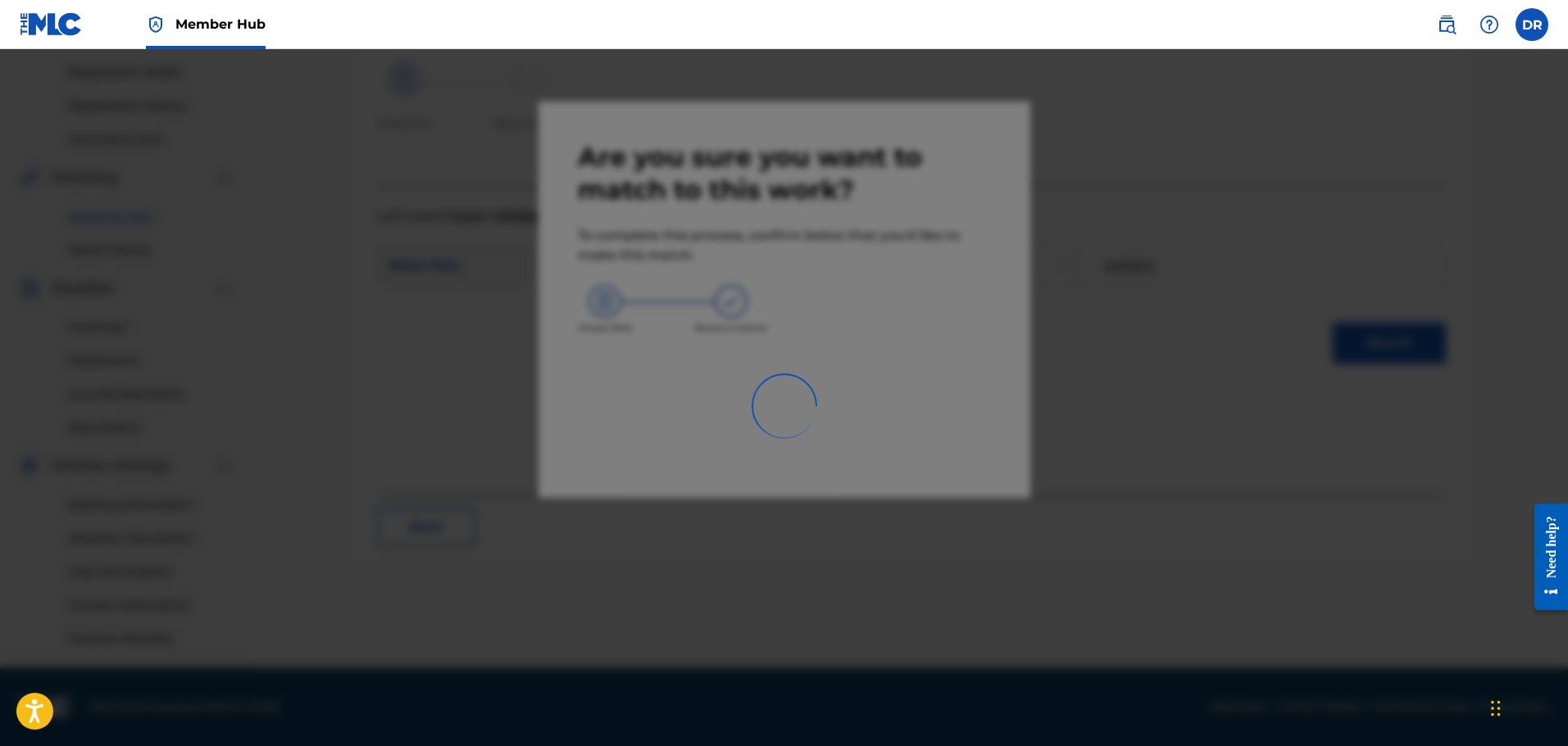
scroll to position [270, 0]
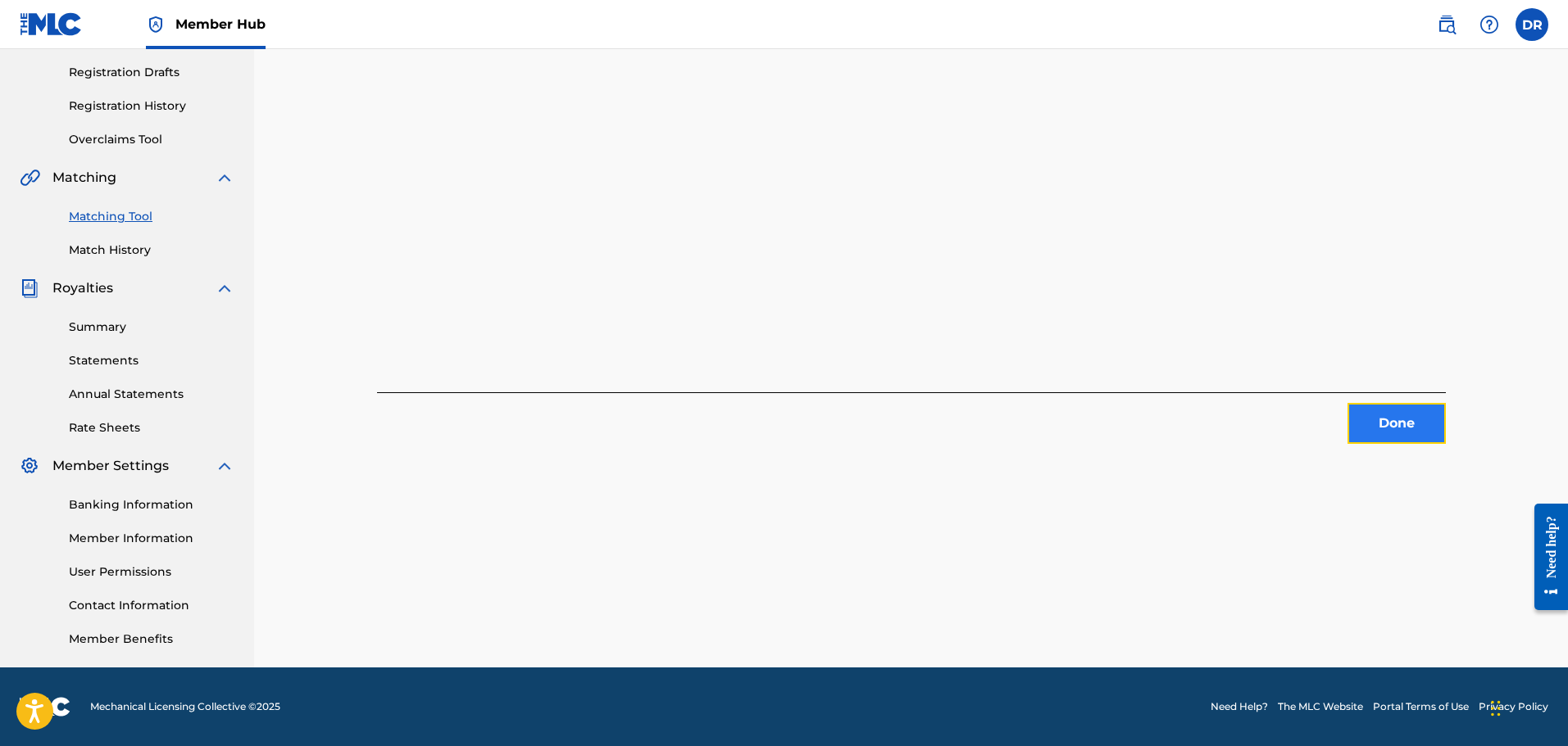
click at [1394, 438] on button "Done" at bounding box center [1397, 423] width 98 height 41
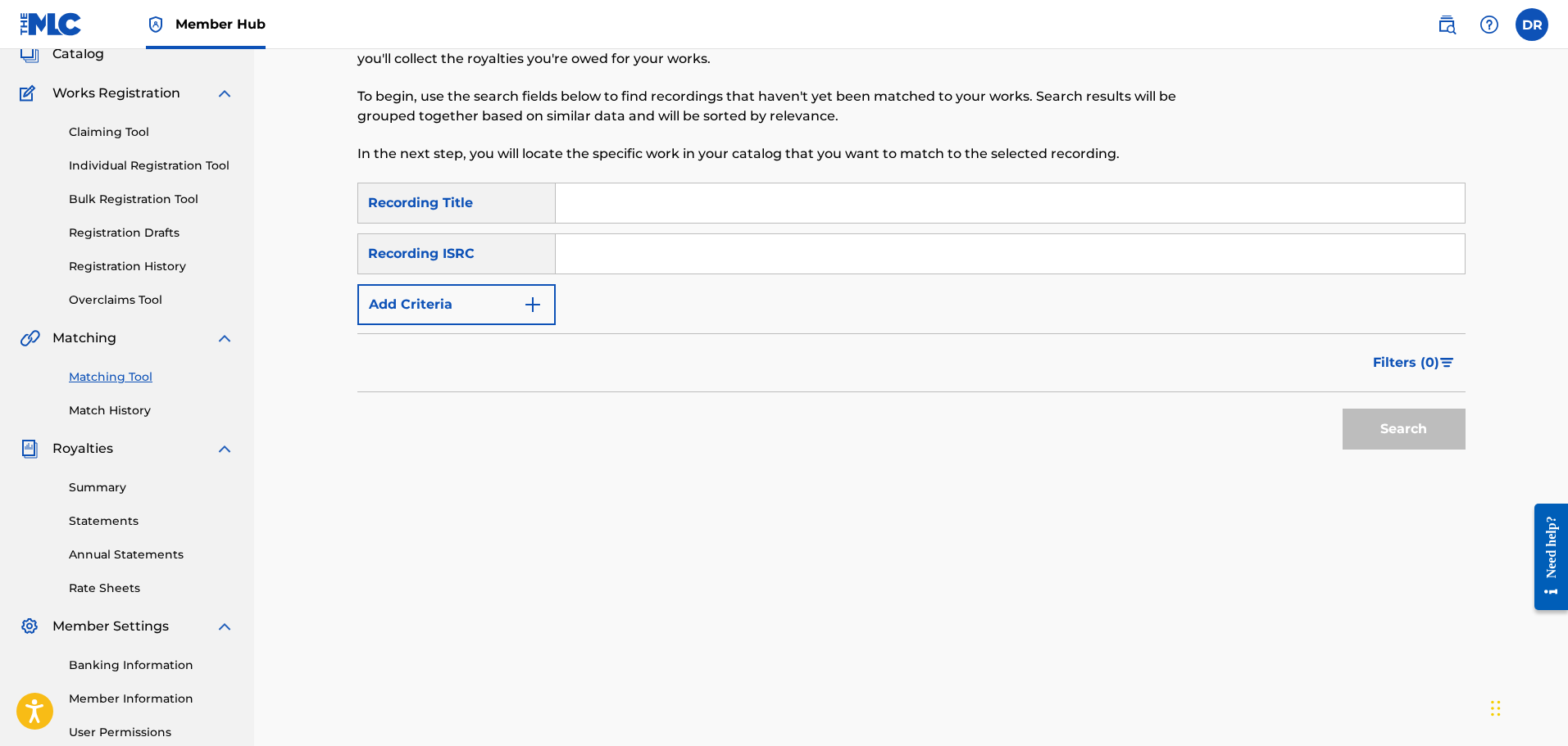
scroll to position [106, 0]
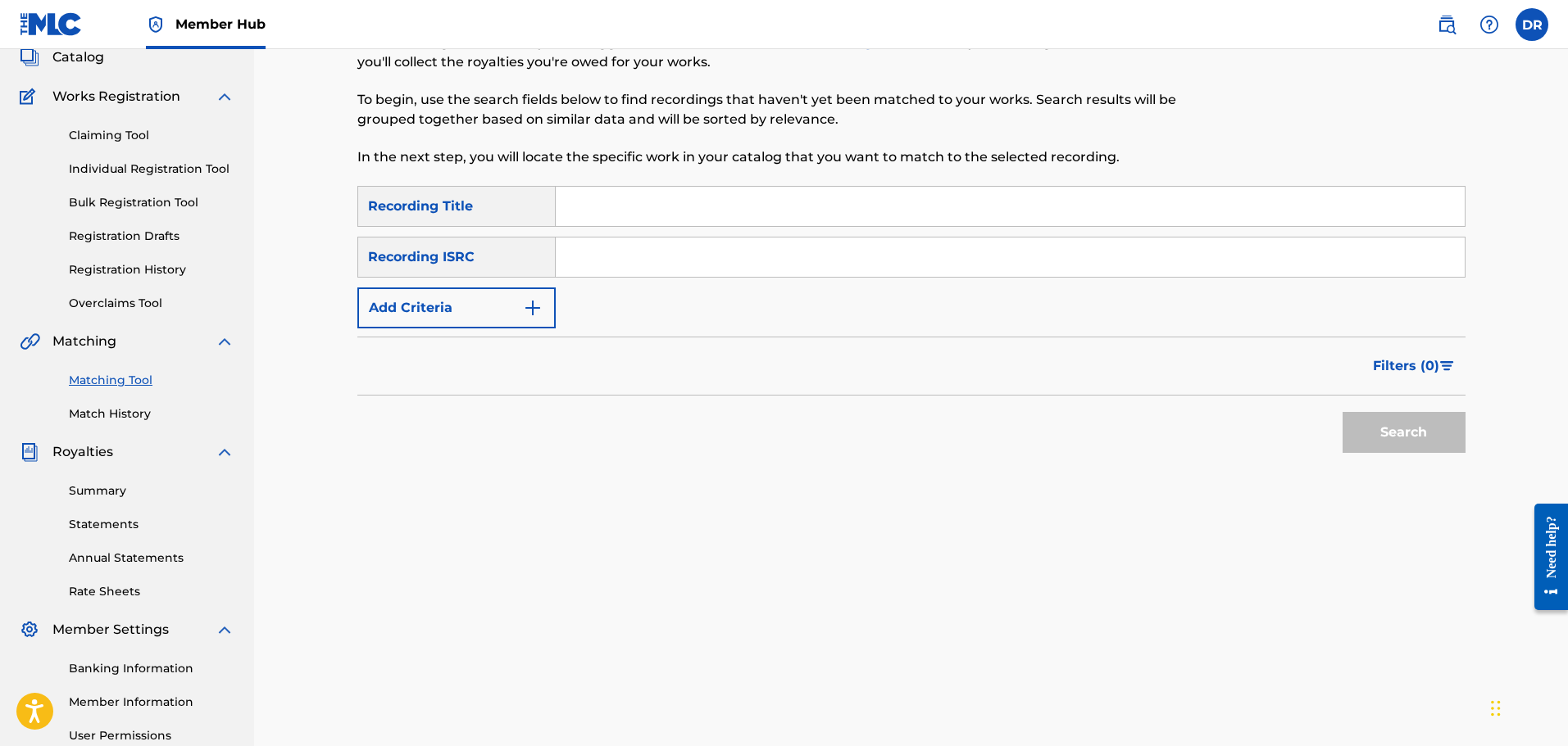
paste input "9 DAYS"
type input "9 DAYS"
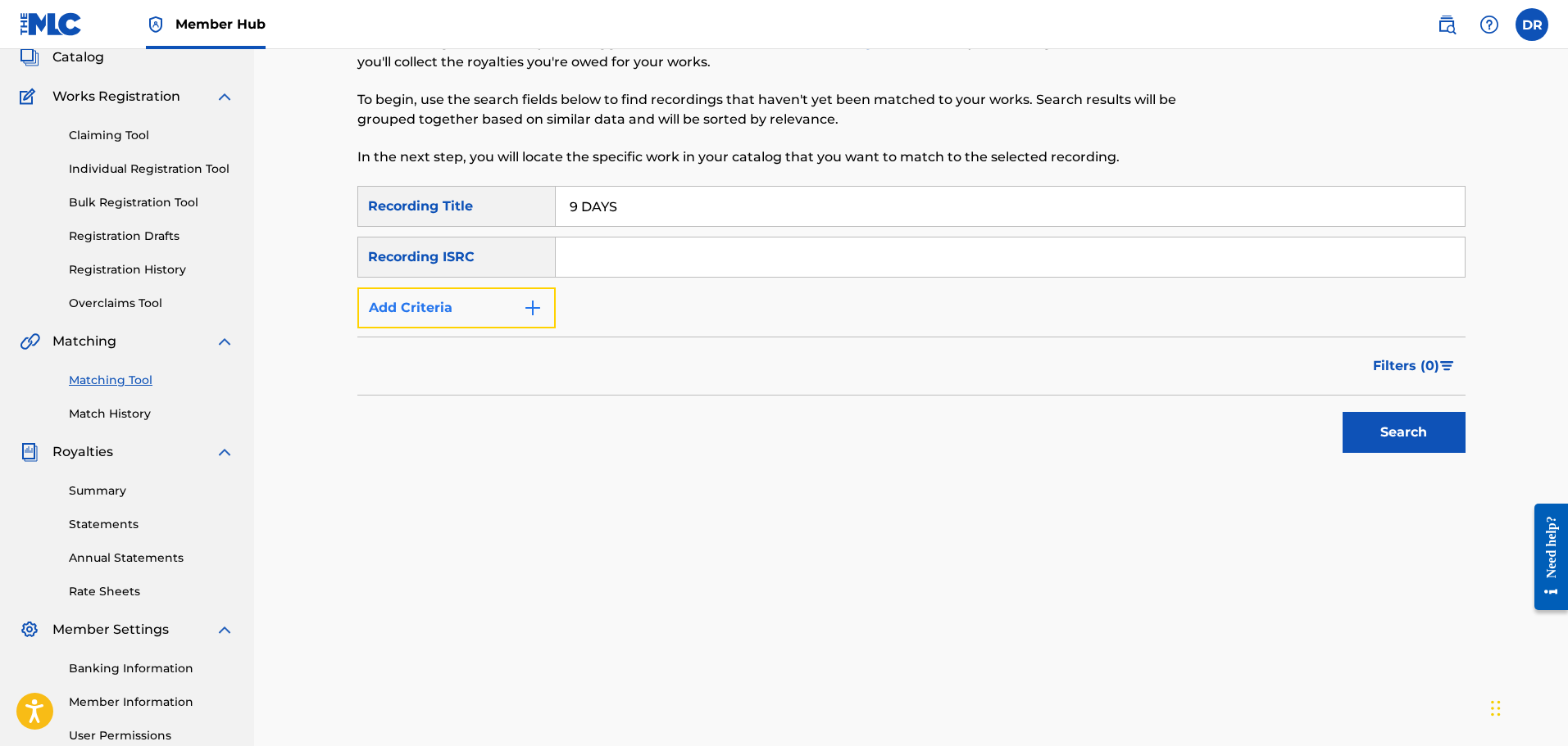
click at [523, 312] on img "Search Form" at bounding box center [532, 308] width 20 height 20
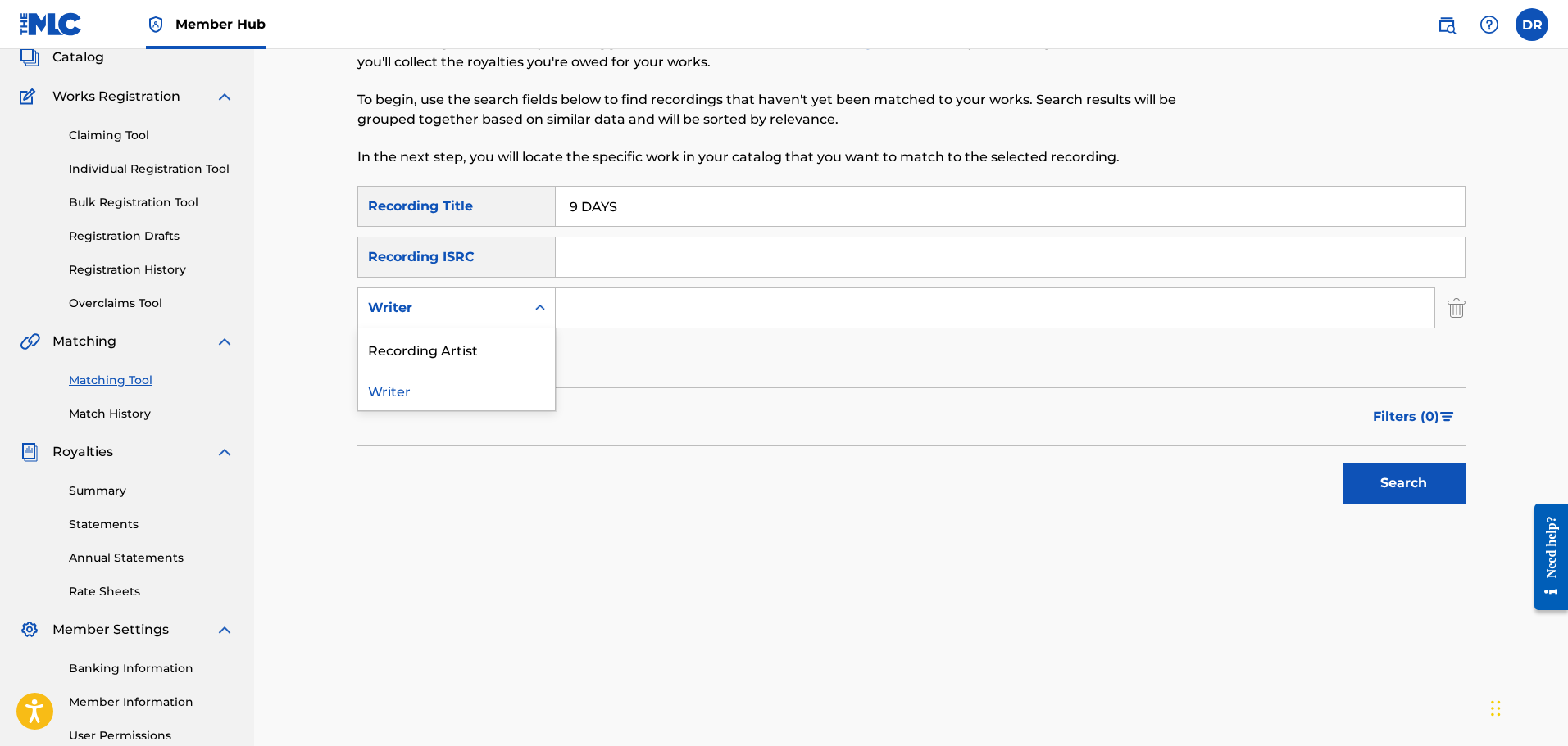
click at [520, 313] on div "Writer" at bounding box center [441, 308] width 168 height 31
click at [509, 355] on div "Recording Artist" at bounding box center [456, 348] width 197 height 41
click at [592, 313] on input "Search Form" at bounding box center [995, 309] width 879 height 40
type input "[PERSON_NAME]"
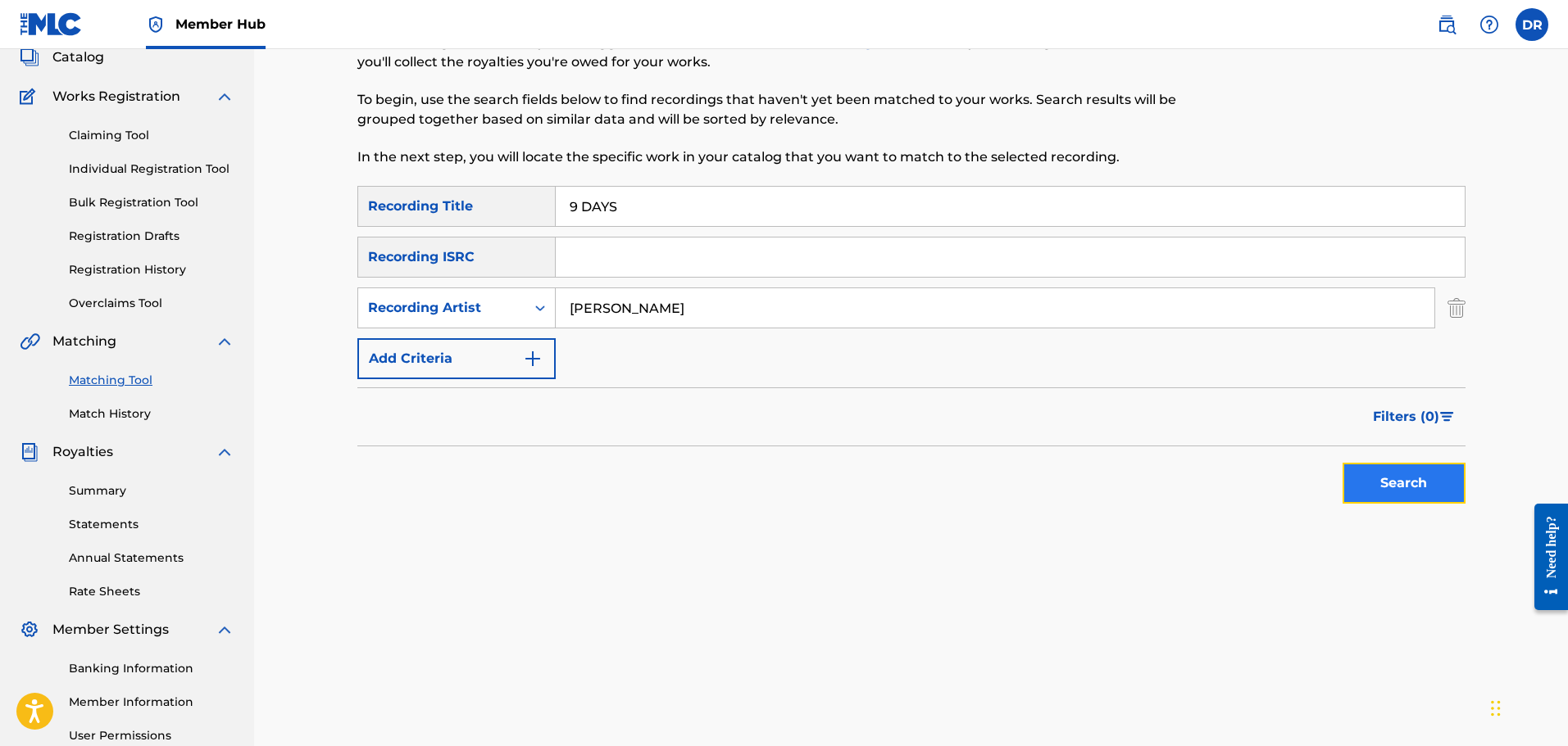
click at [1427, 481] on button "Search" at bounding box center [1404, 483] width 123 height 41
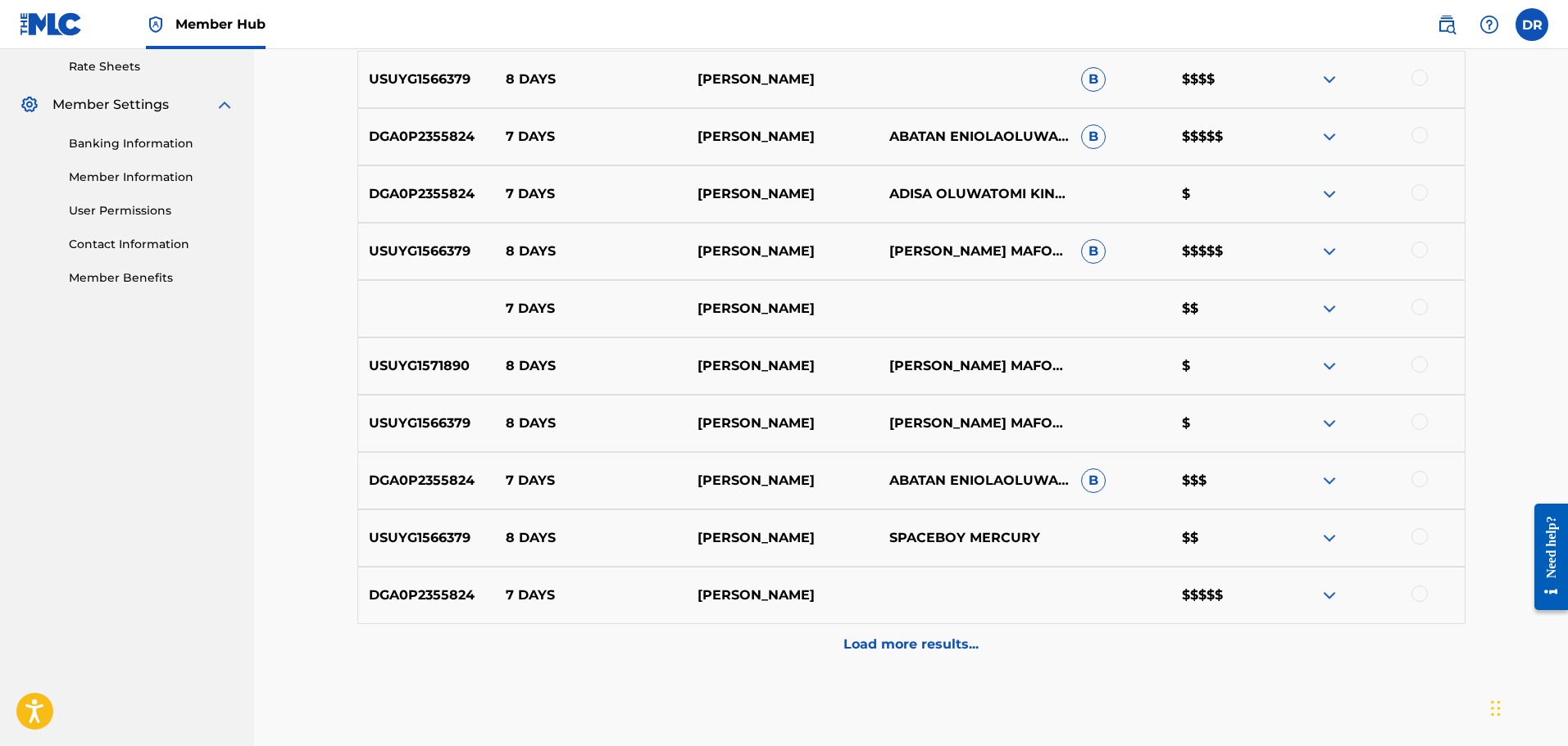
scroll to position [679, 0]
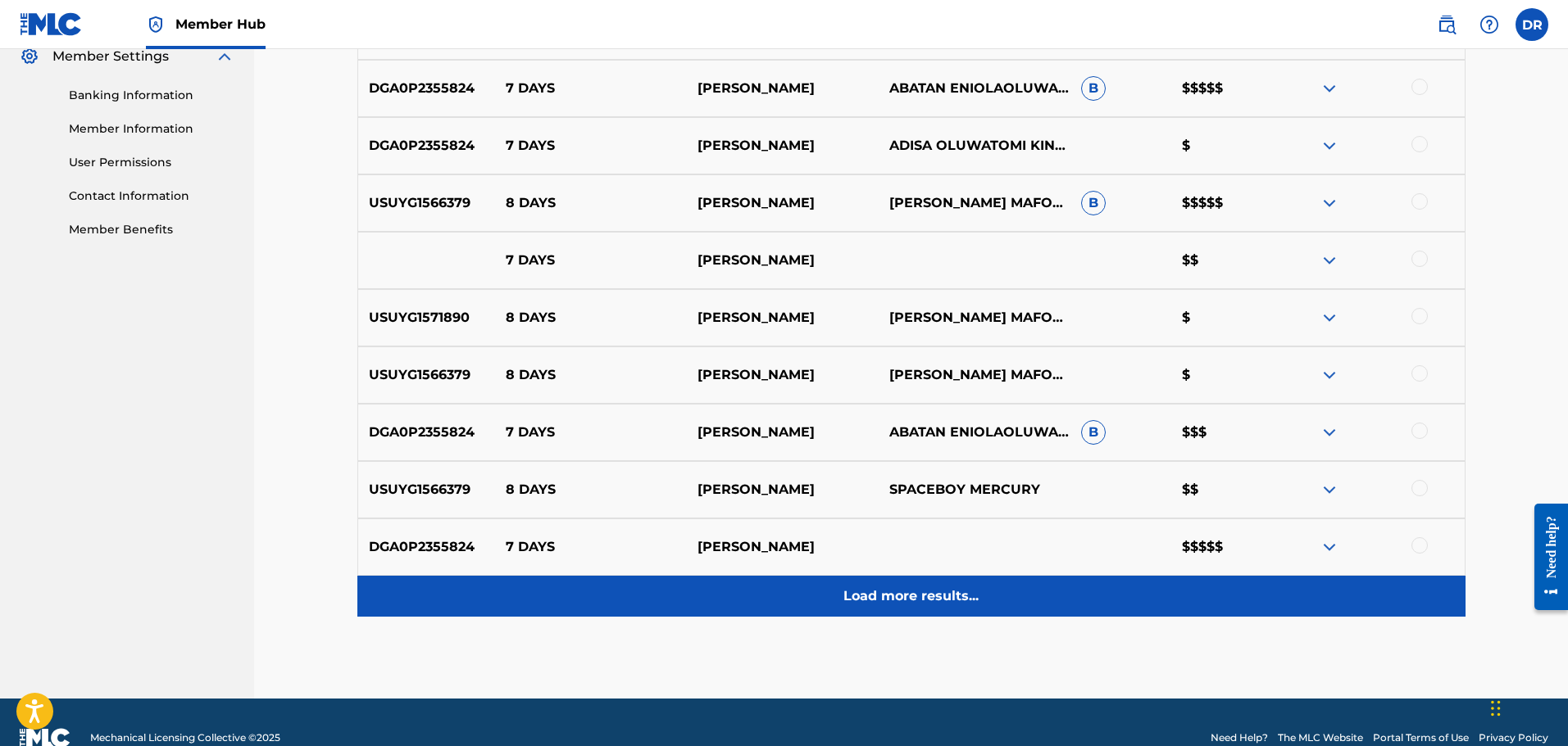
drag, startPoint x: 949, startPoint y: 600, endPoint x: 1010, endPoint y: 569, distance: 68.4
click at [956, 599] on p "Load more results..." at bounding box center [911, 596] width 135 height 20
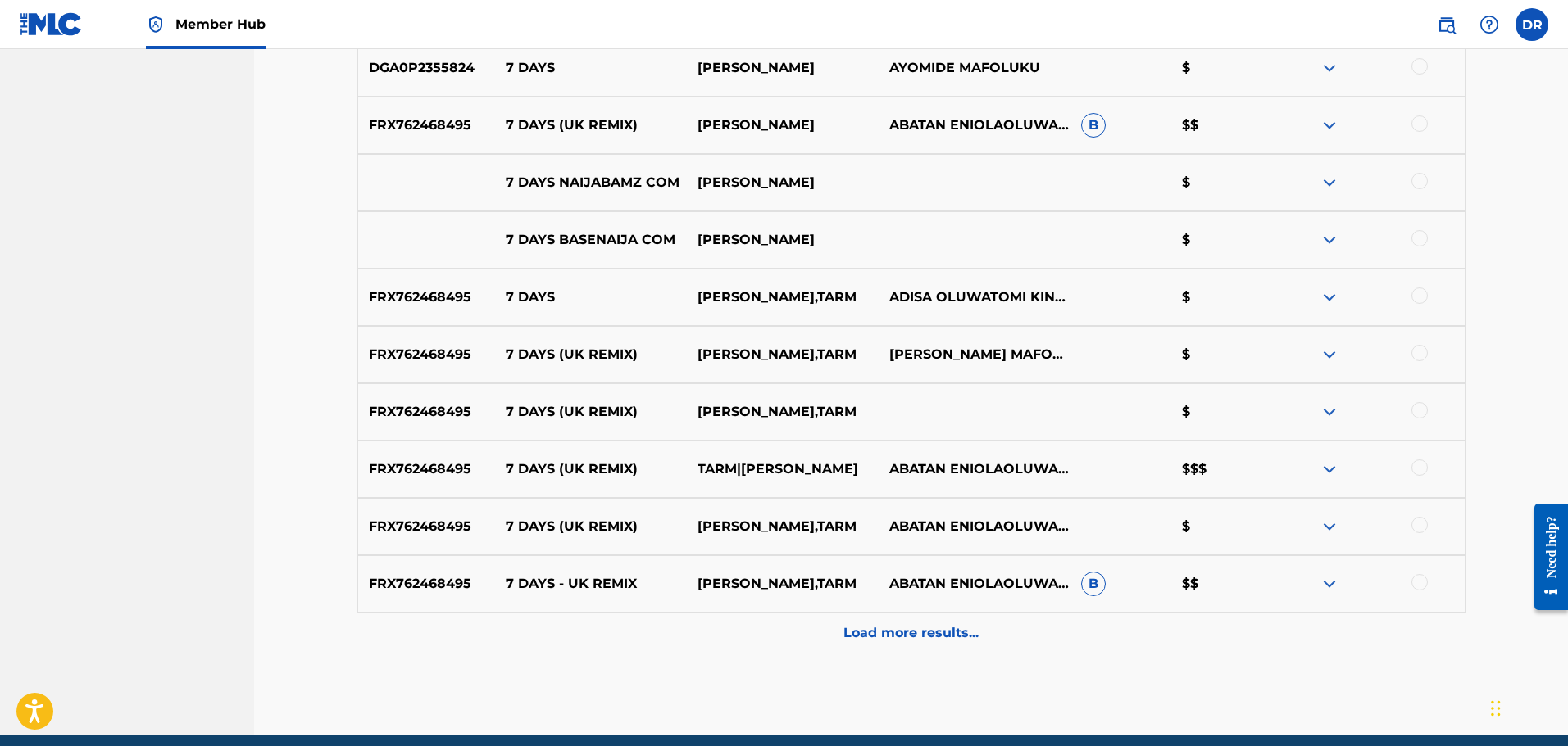
scroll to position [1284, 0]
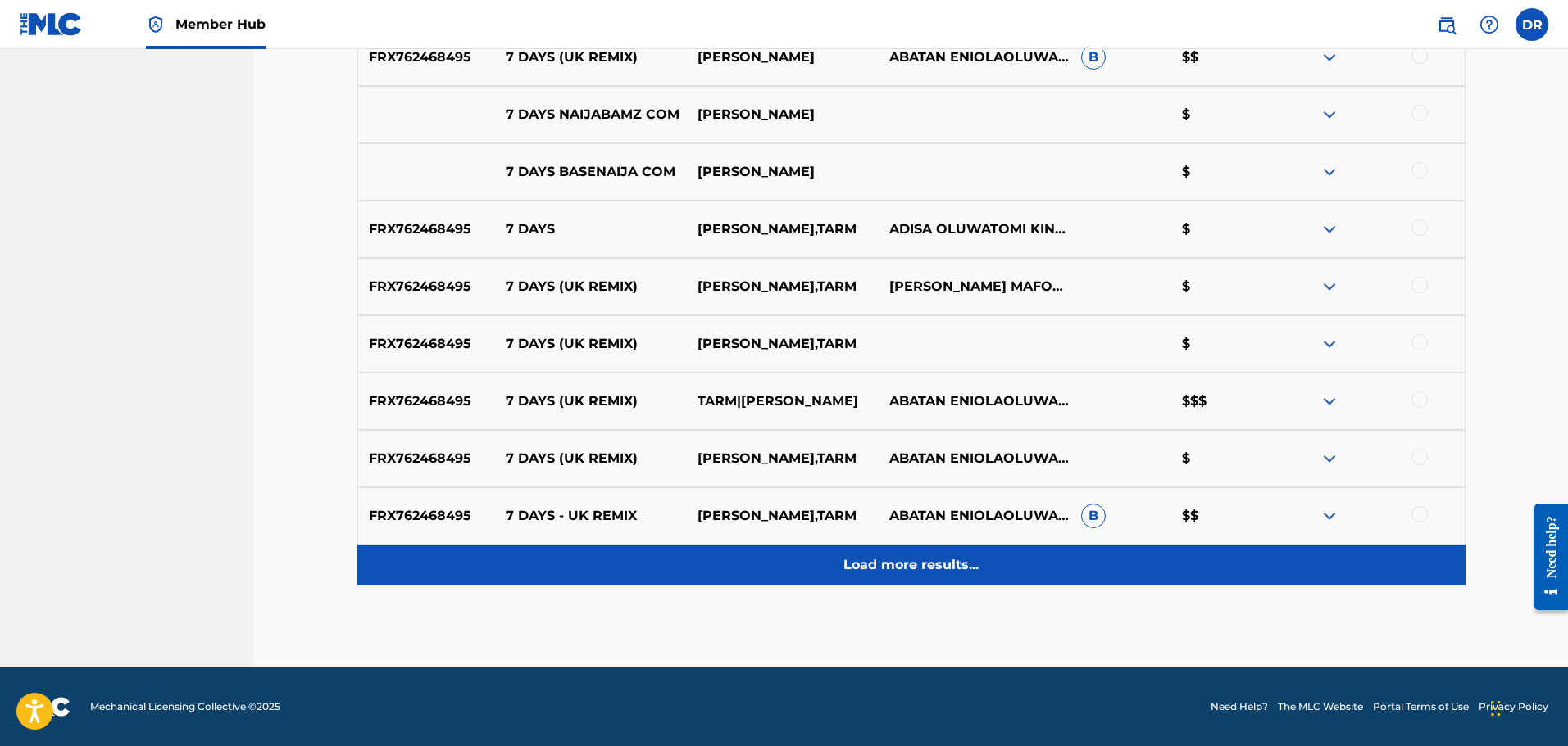
click at [908, 573] on p "Load more results..." at bounding box center [911, 565] width 135 height 20
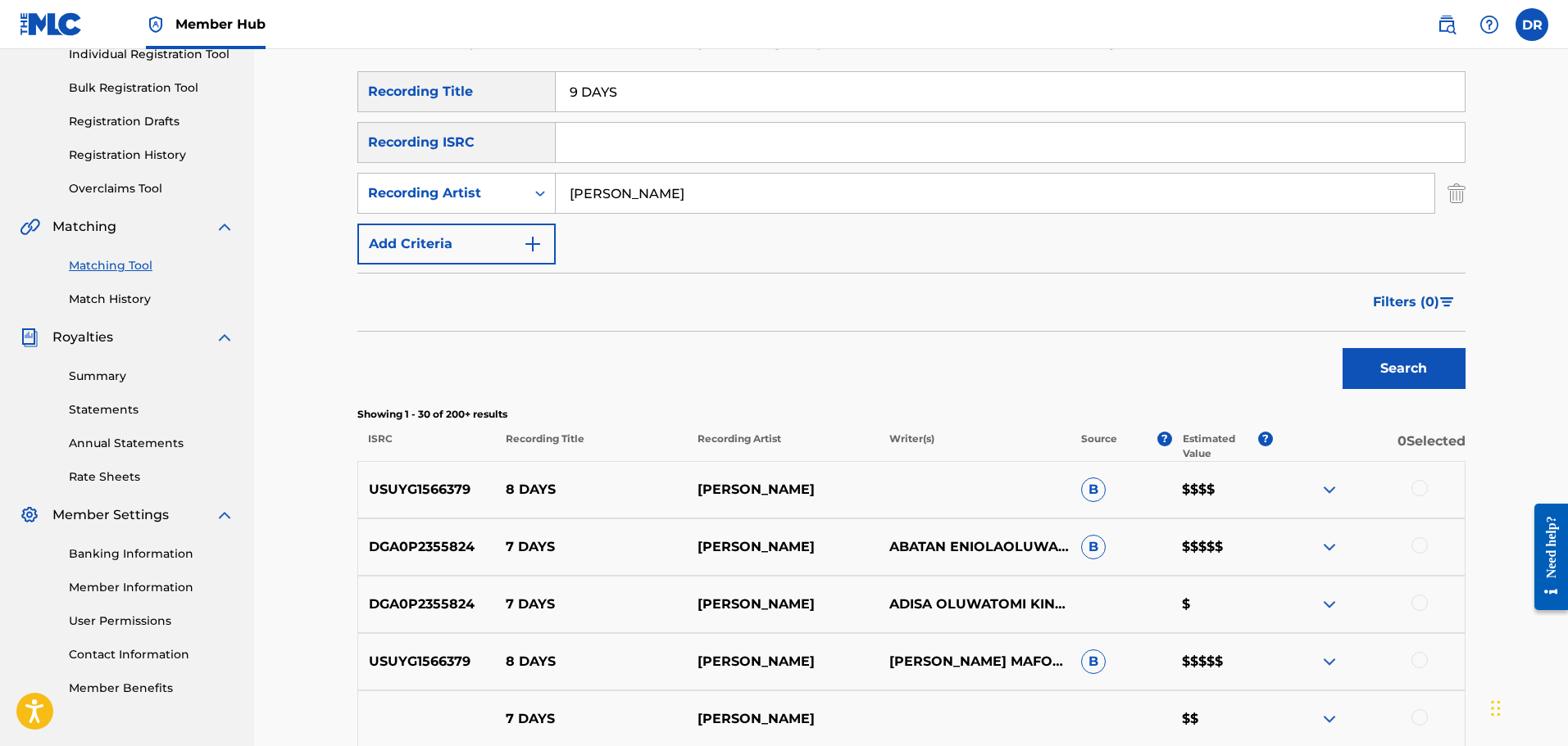
scroll to position [219, 0]
drag, startPoint x: 562, startPoint y: 98, endPoint x: 529, endPoint y: 97, distance: 33.0
click at [529, 97] on div "SearchWithCriteria2c4b99a8-7434-4e35-bb59-90ca86e73125 Recording Title 9 DAYS" at bounding box center [911, 93] width 1108 height 41
paste input "ANOTHER DAY"
type input "ANOTHER DAY"
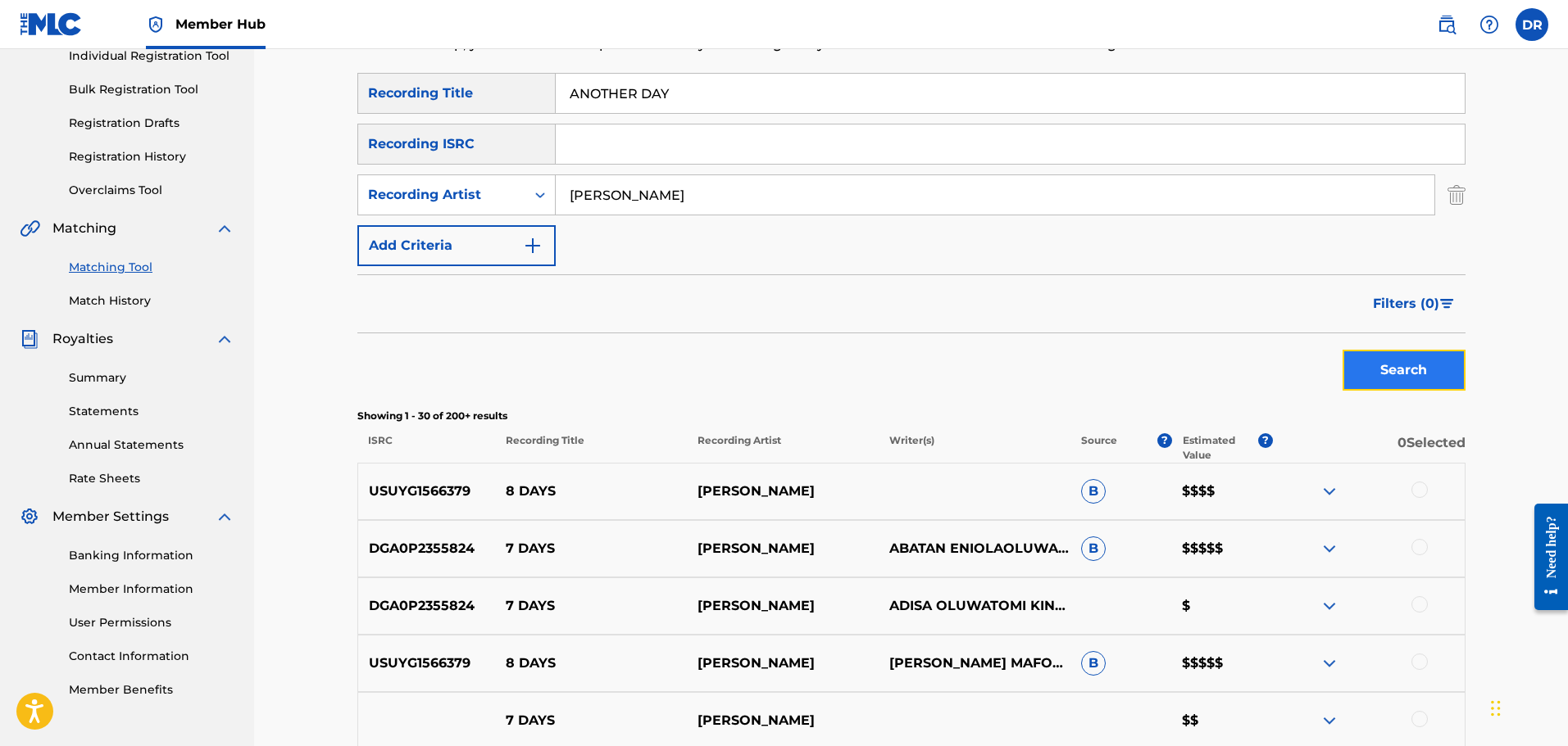
click at [1359, 364] on button "Search" at bounding box center [1404, 370] width 123 height 41
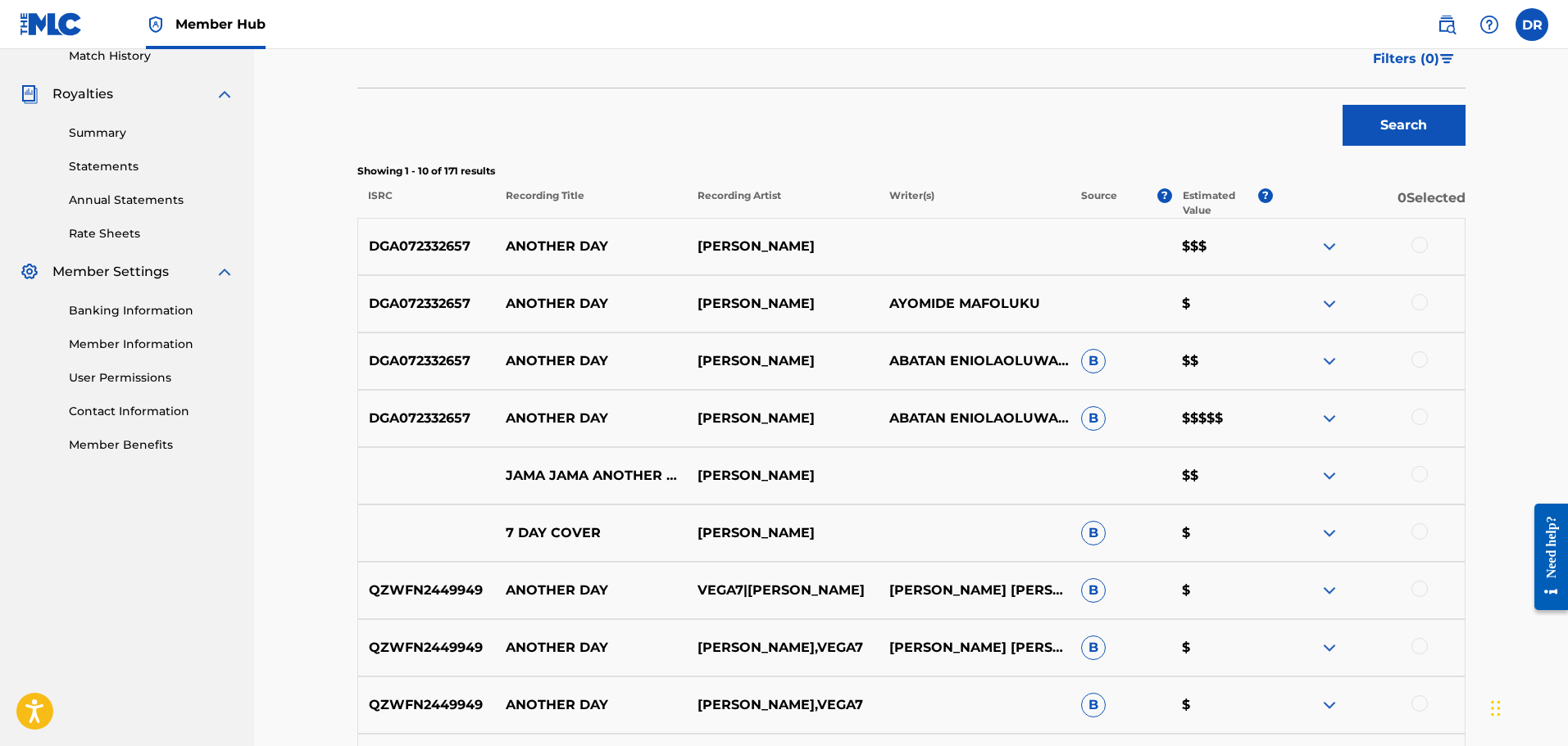
scroll to position [465, 0]
click at [1418, 245] on div at bounding box center [1418, 243] width 16 height 16
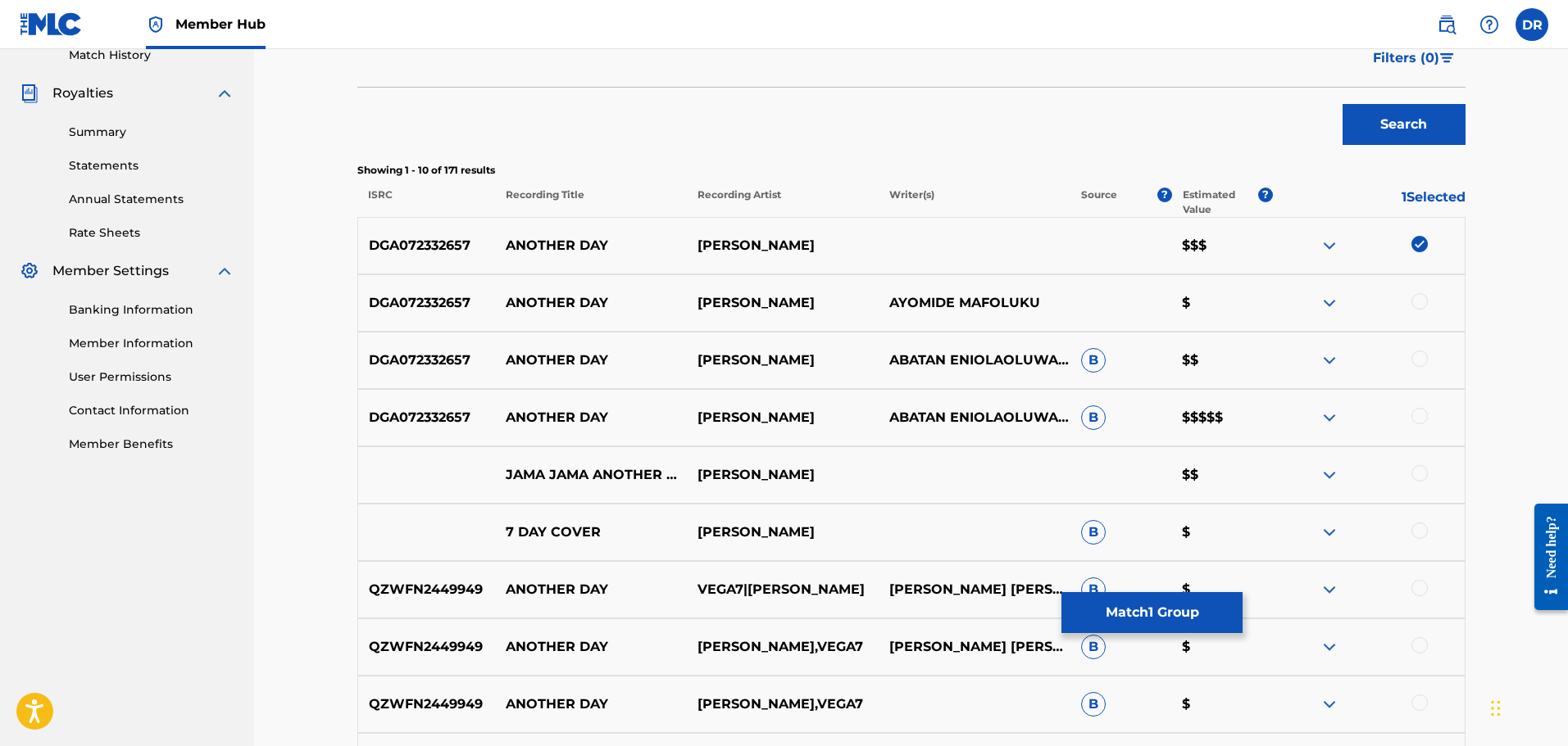
click at [1417, 298] on div at bounding box center [1418, 301] width 16 height 16
click at [1414, 351] on div at bounding box center [1418, 358] width 16 height 16
click at [1415, 414] on div at bounding box center [1418, 416] width 16 height 16
click at [1417, 471] on div at bounding box center [1418, 473] width 16 height 16
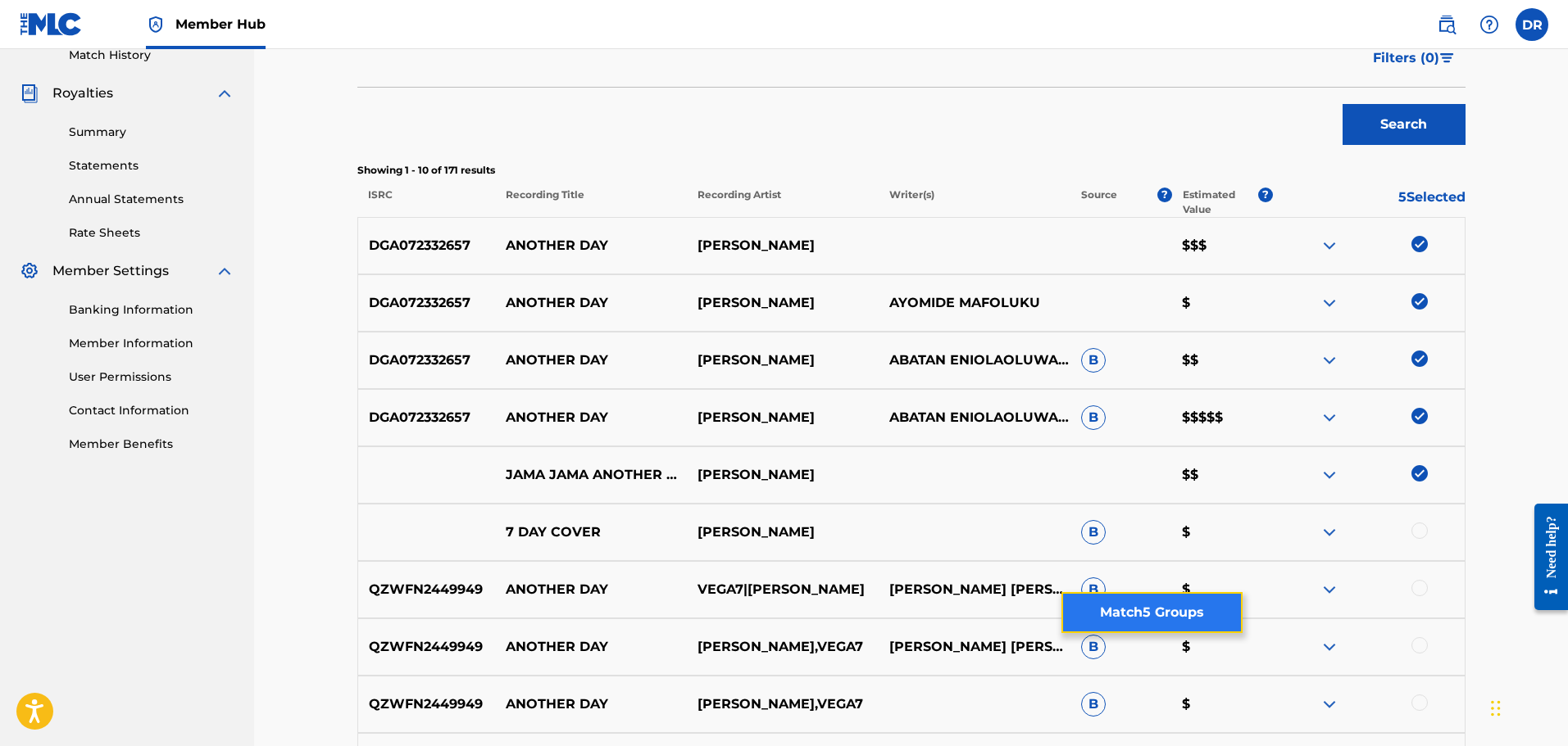
click at [1140, 617] on button "Match 5 Groups" at bounding box center [1151, 613] width 181 height 41
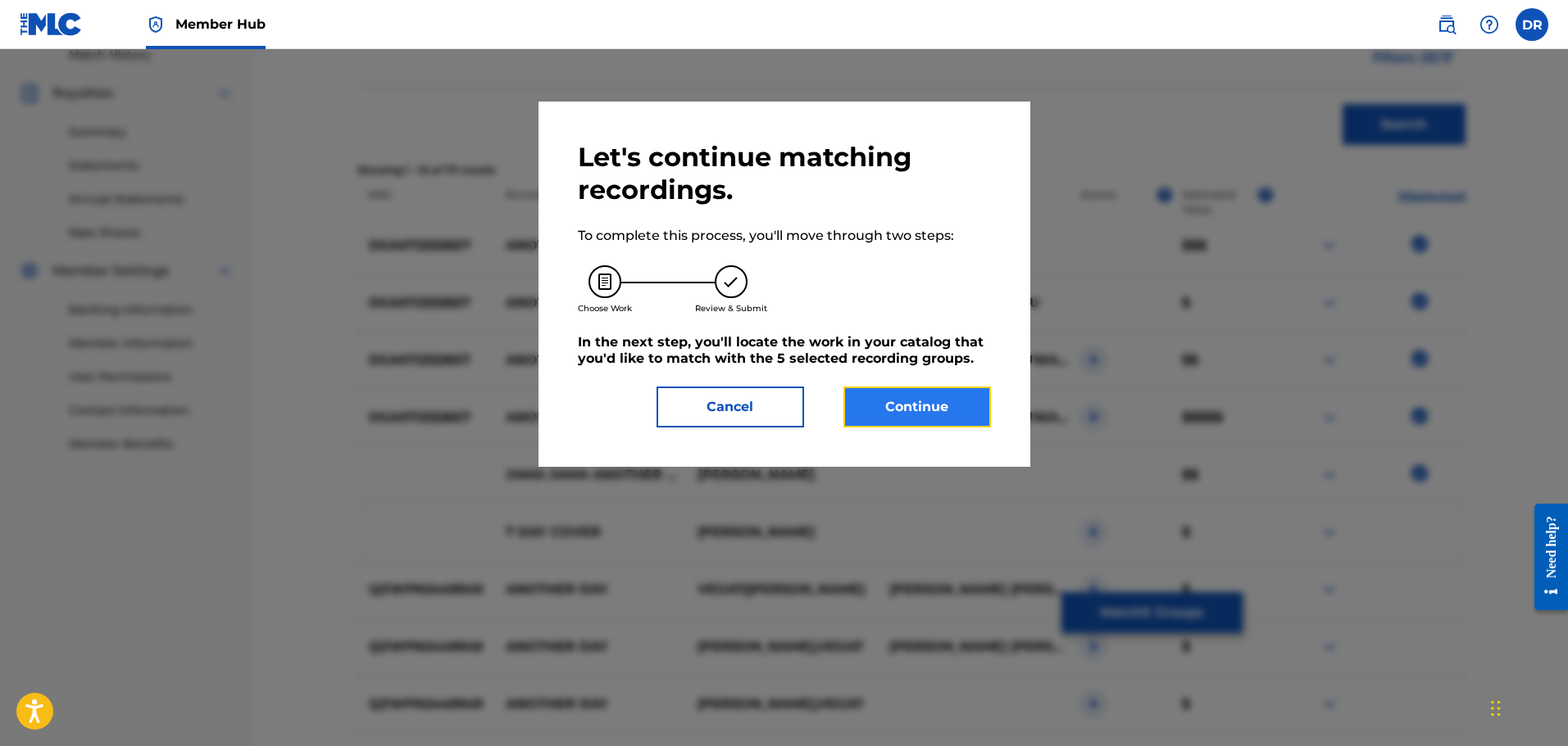
click at [906, 408] on button "Continue" at bounding box center [918, 406] width 148 height 41
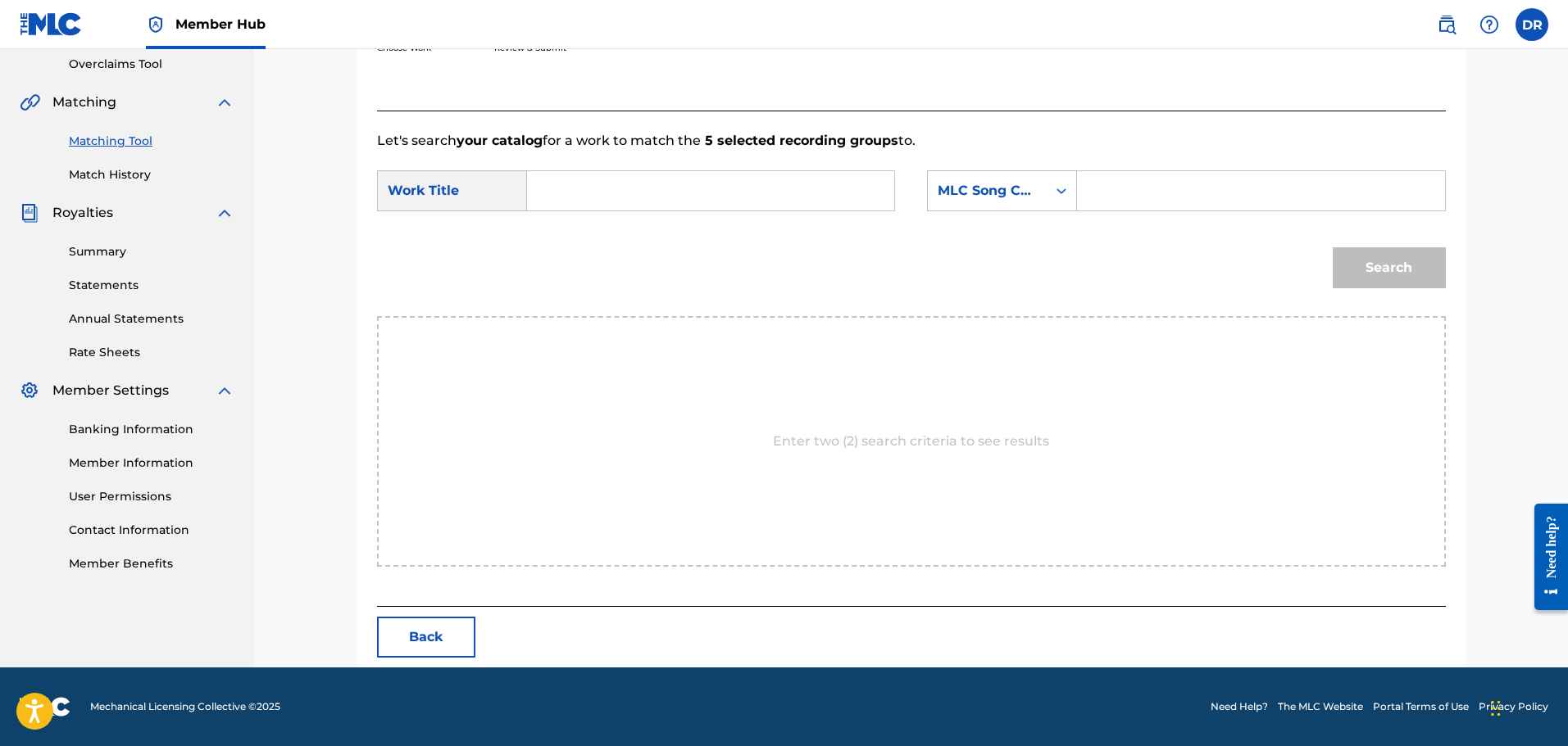
paste input "ANOTHER DAY"
type input "ANOTHER DAY"
click at [1109, 193] on input "Search Form" at bounding box center [1260, 191] width 339 height 40
paste input "AW66TZ"
type input "AW66TZ"
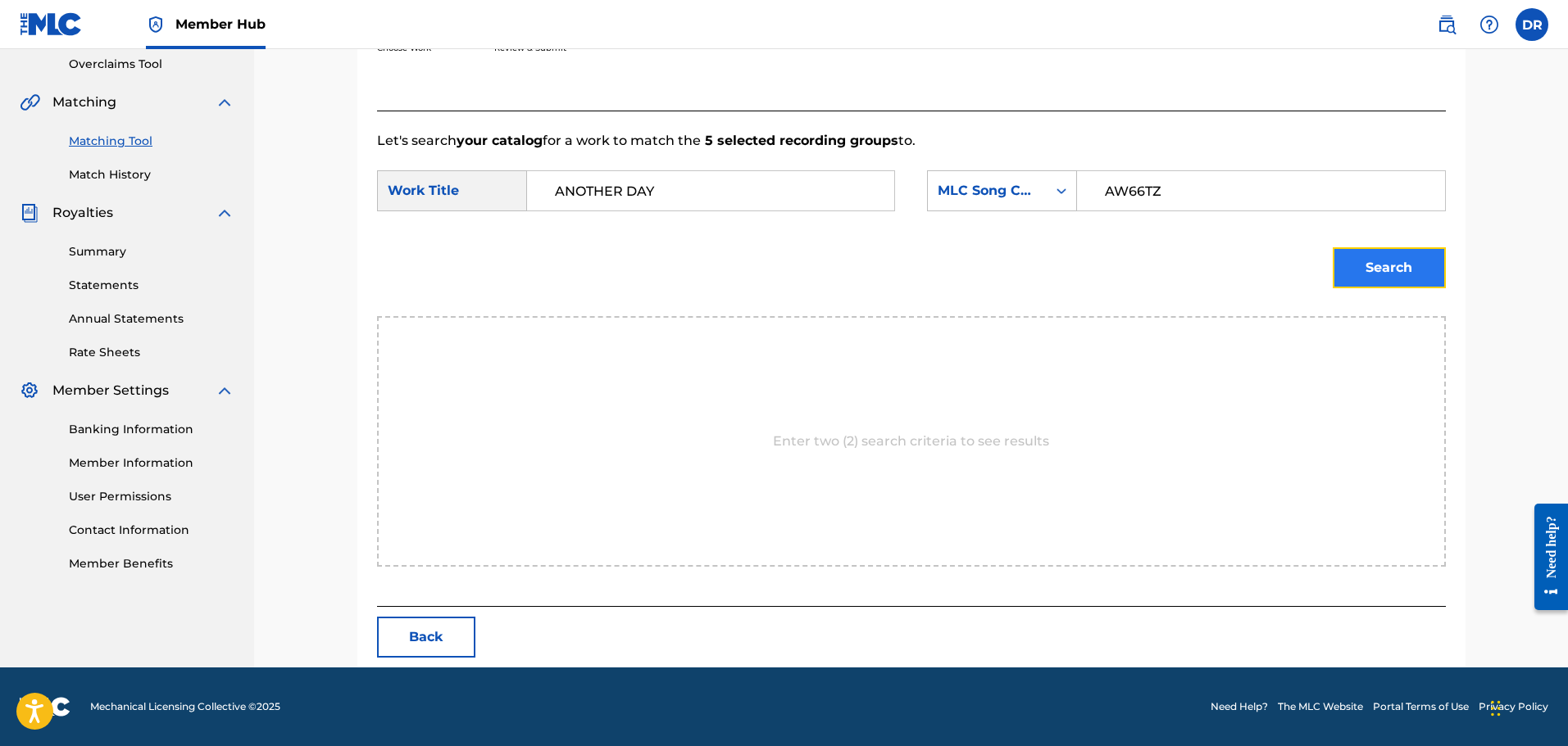
click at [1361, 275] on button "Search" at bounding box center [1388, 267] width 113 height 41
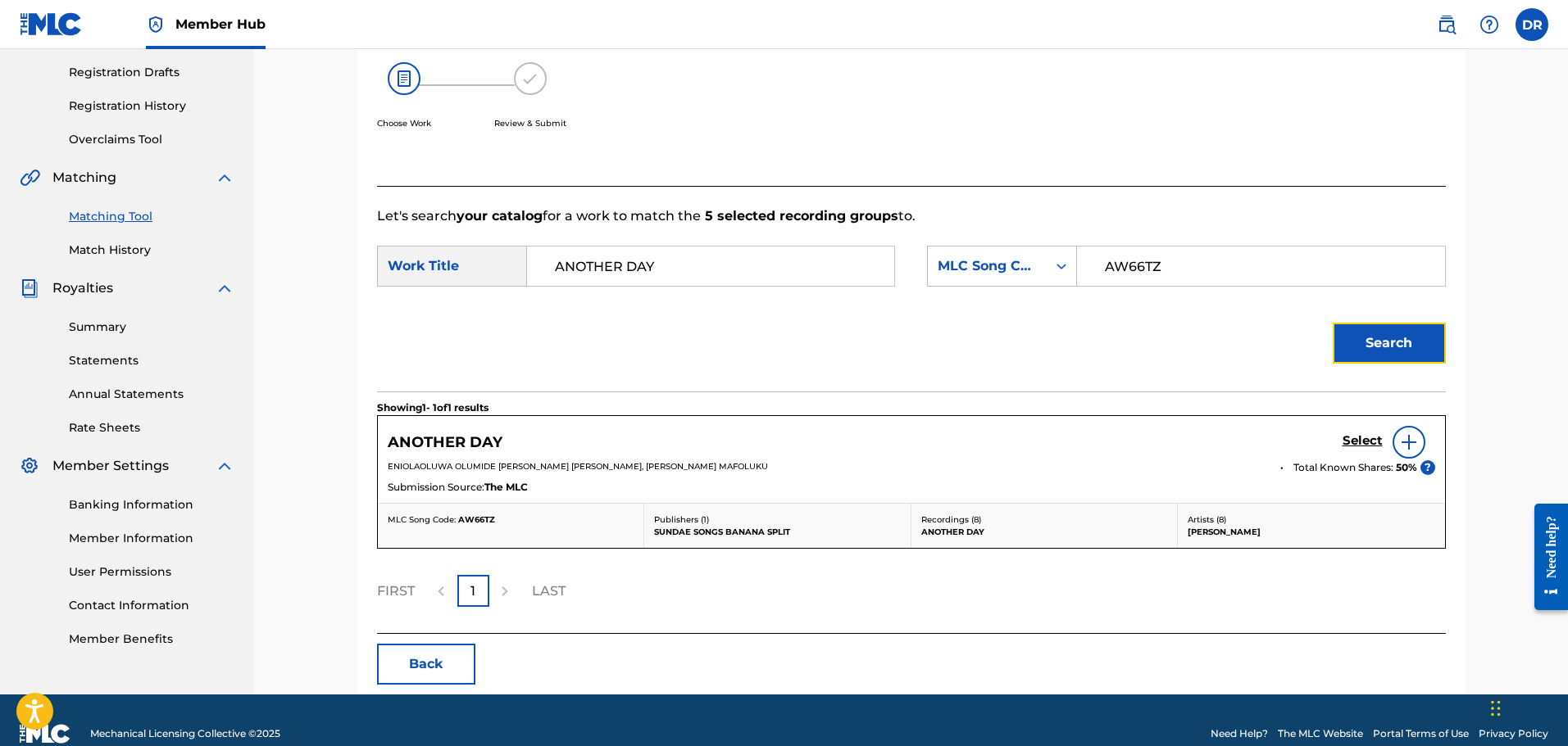
scroll to position [296, 0]
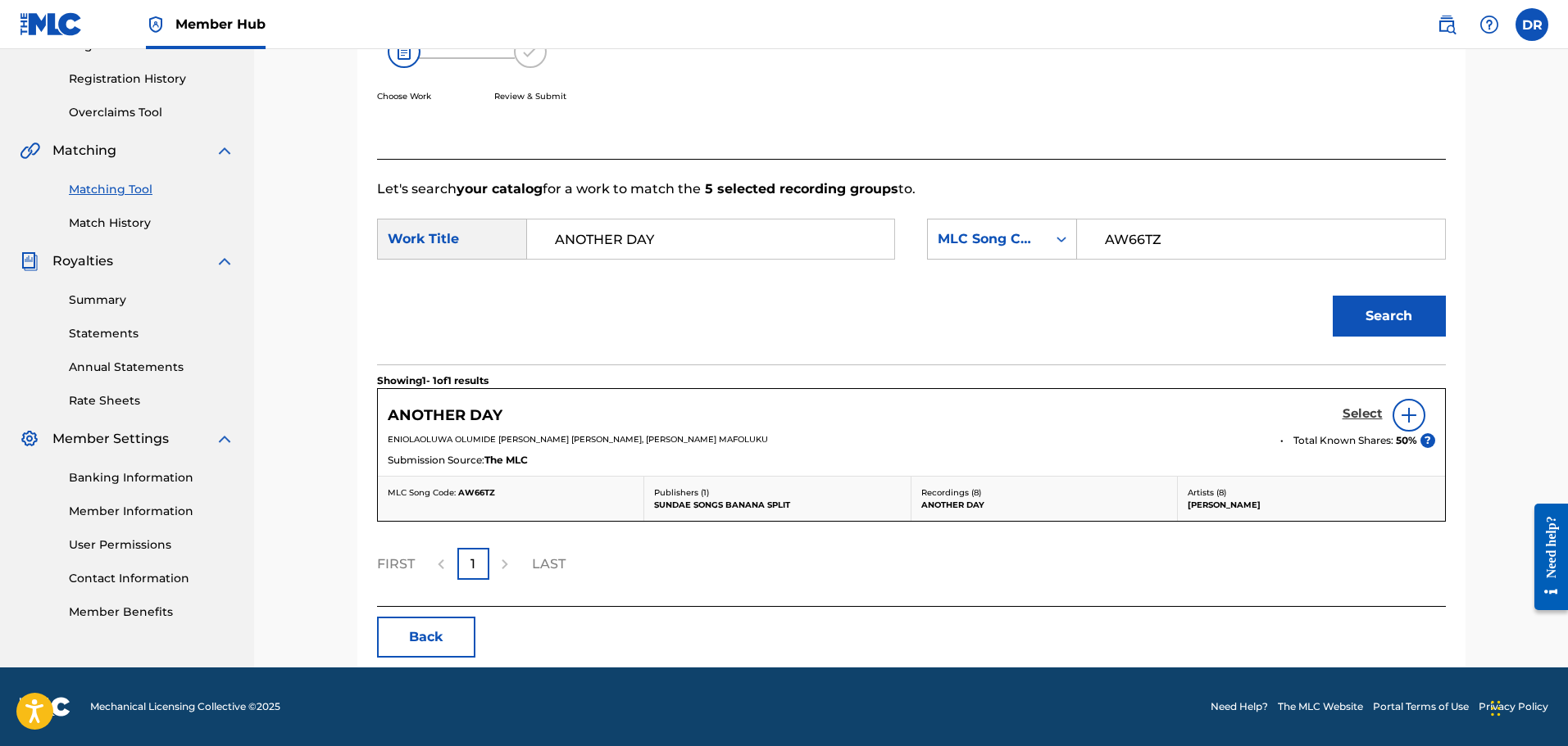
click at [1353, 417] on h5 "Select" at bounding box center [1363, 414] width 40 height 15
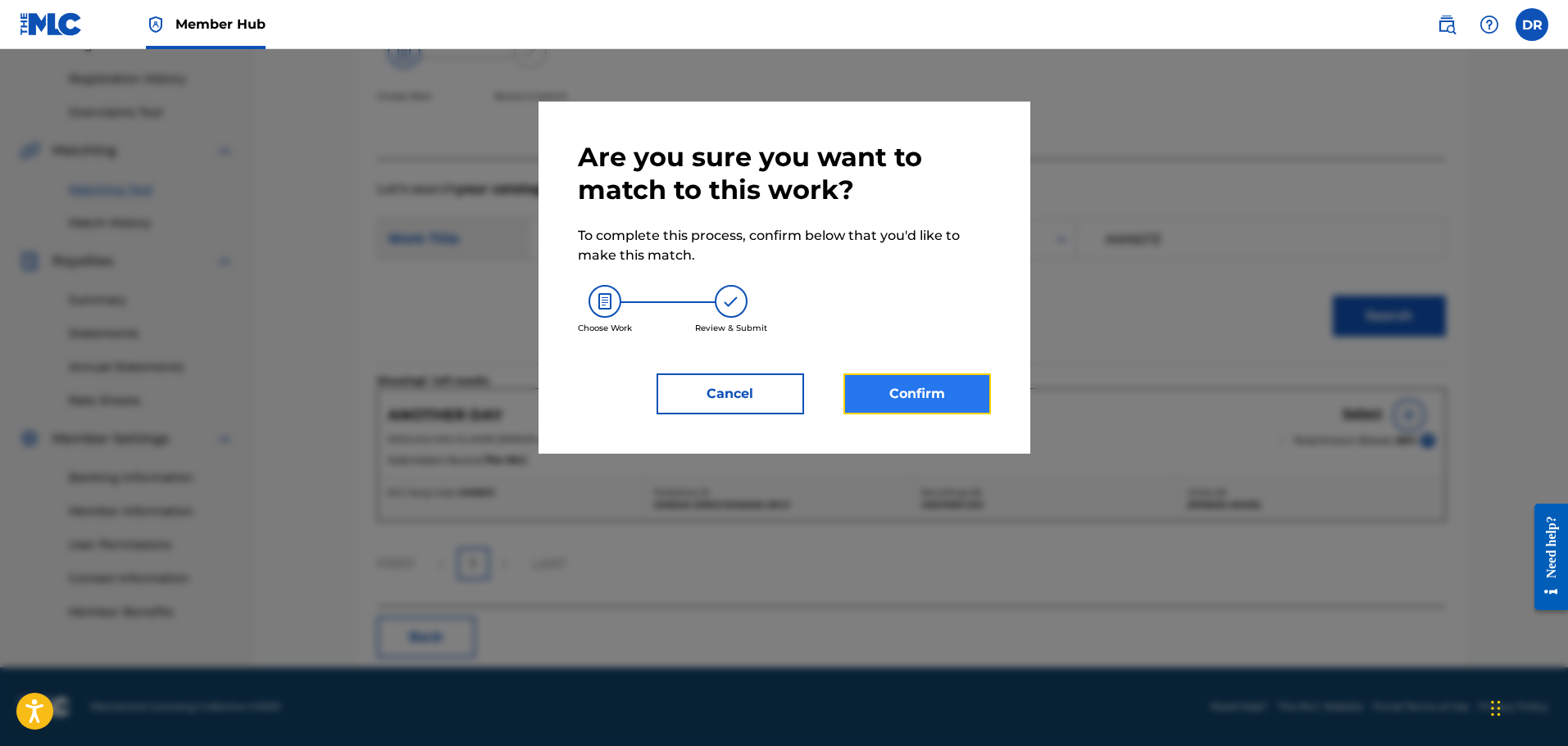
click at [970, 399] on button "Confirm" at bounding box center [918, 394] width 148 height 41
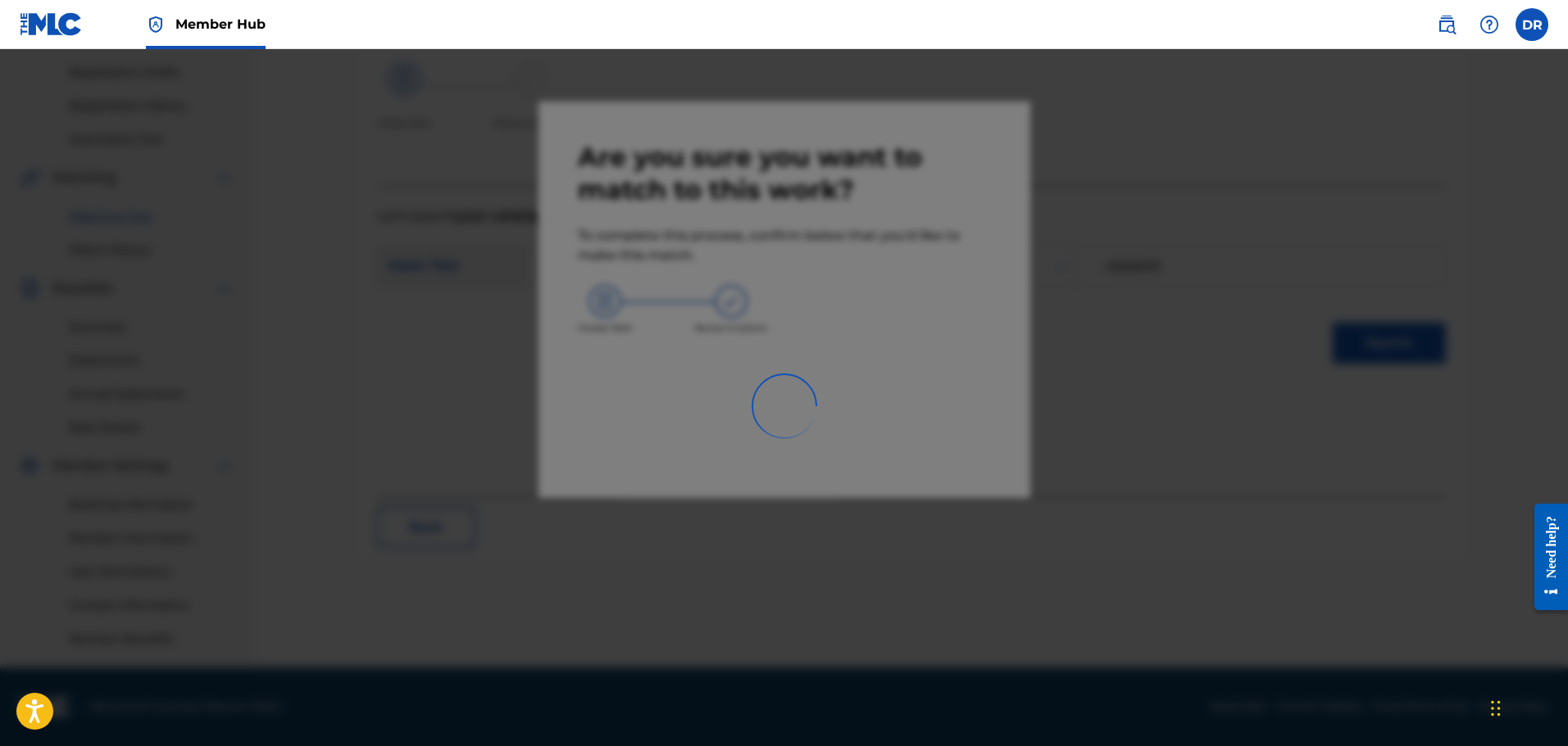
scroll to position [270, 0]
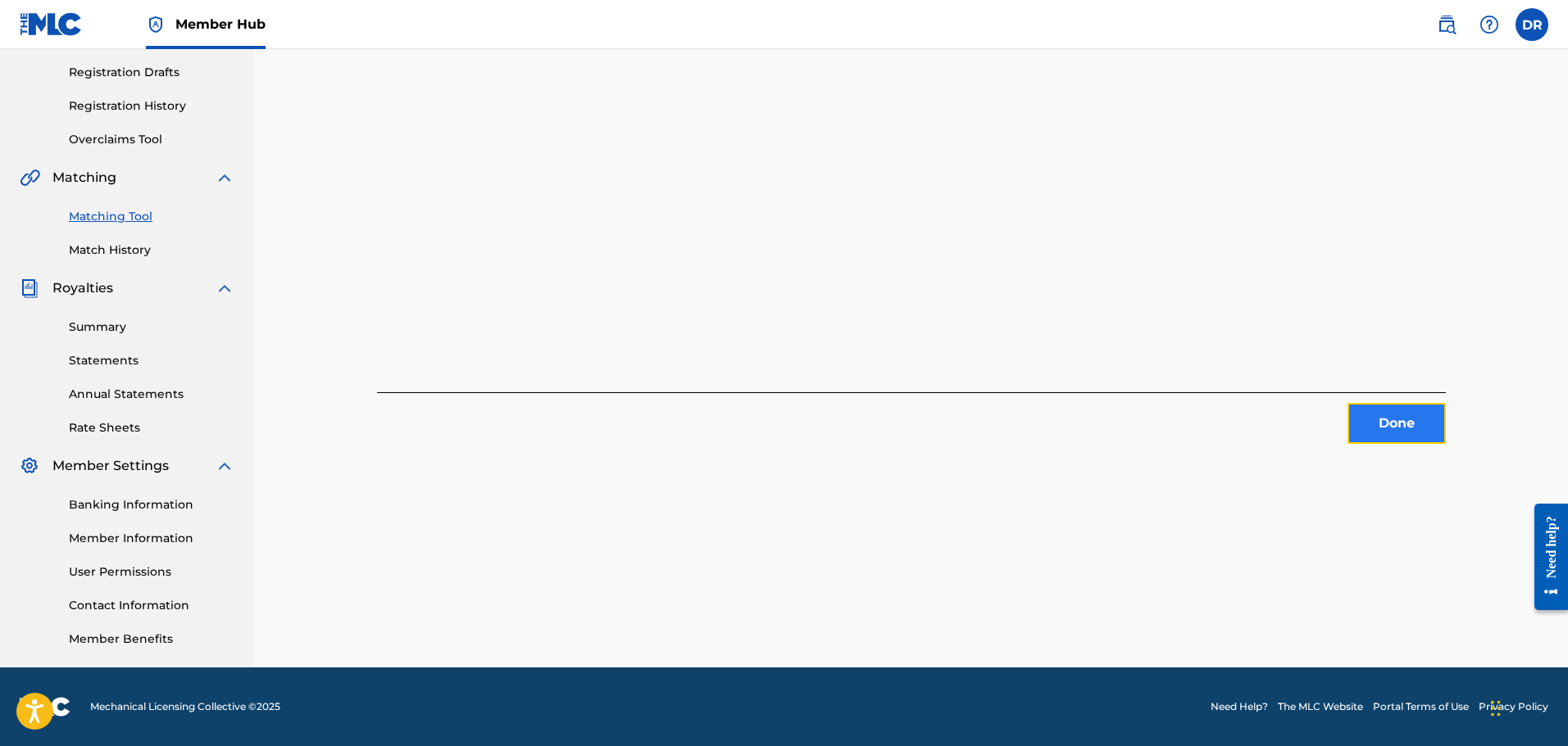
click at [1386, 417] on button "Done" at bounding box center [1397, 423] width 98 height 41
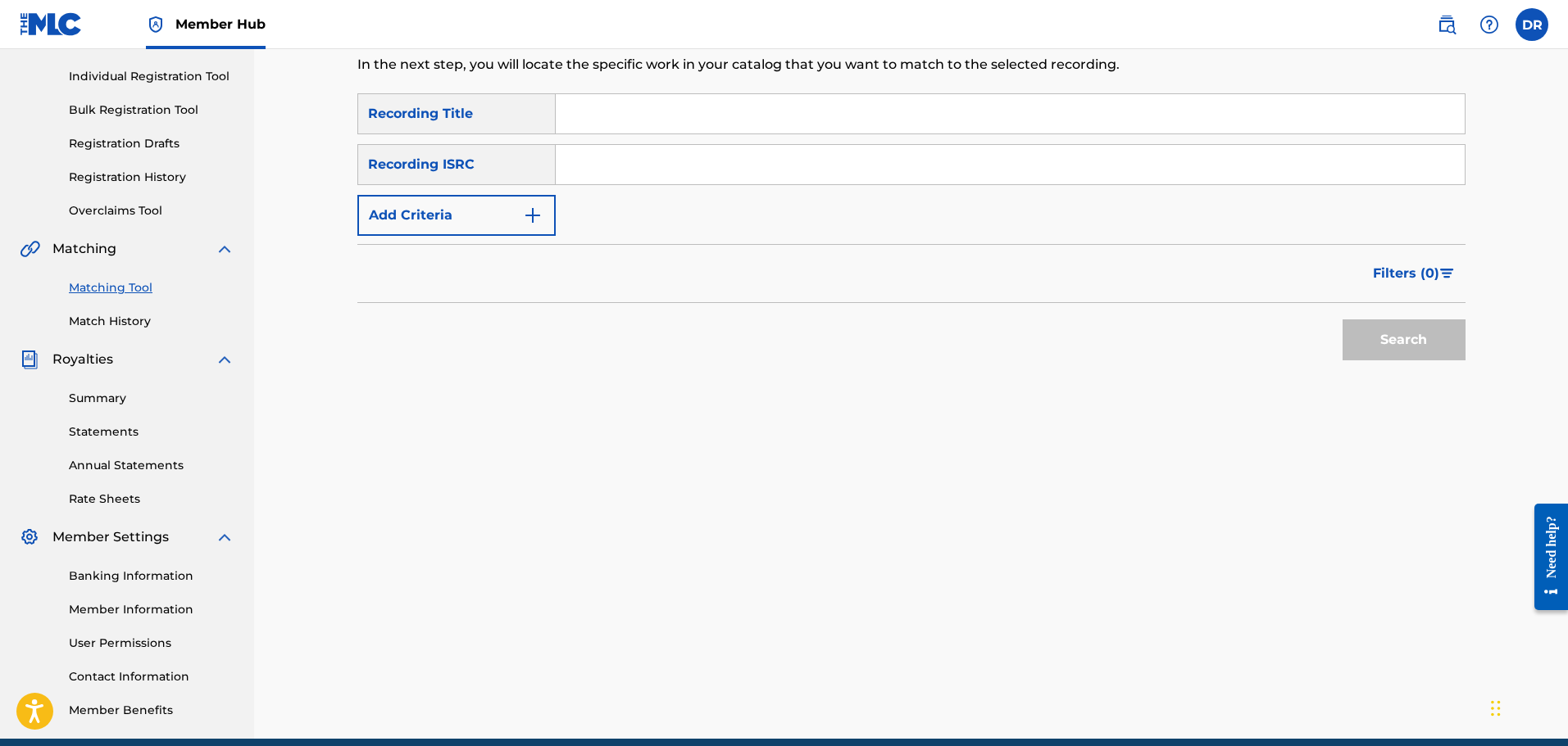
scroll to position [106, 0]
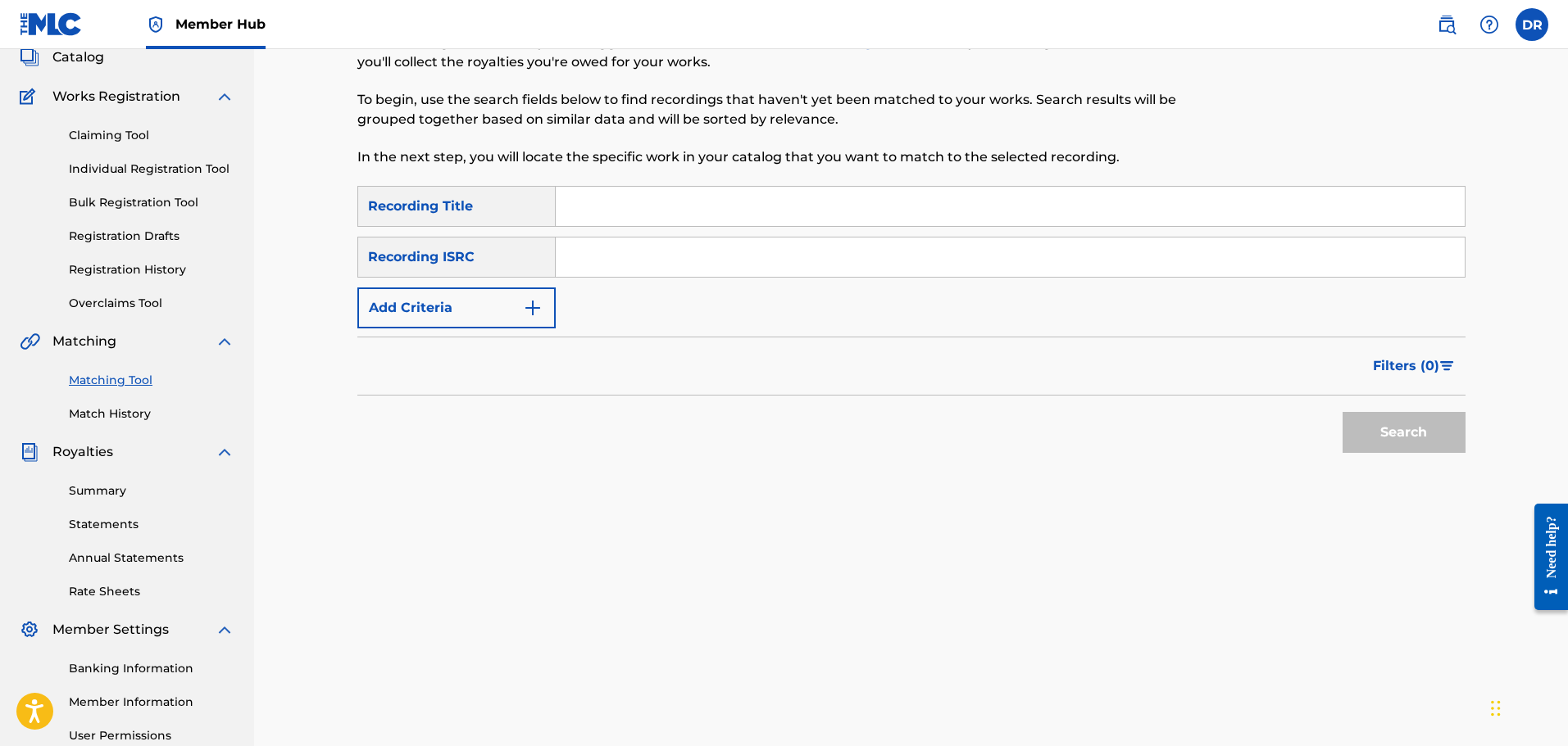
paste input "ARE YOU THERE"
type input "ARE YOU THERE"
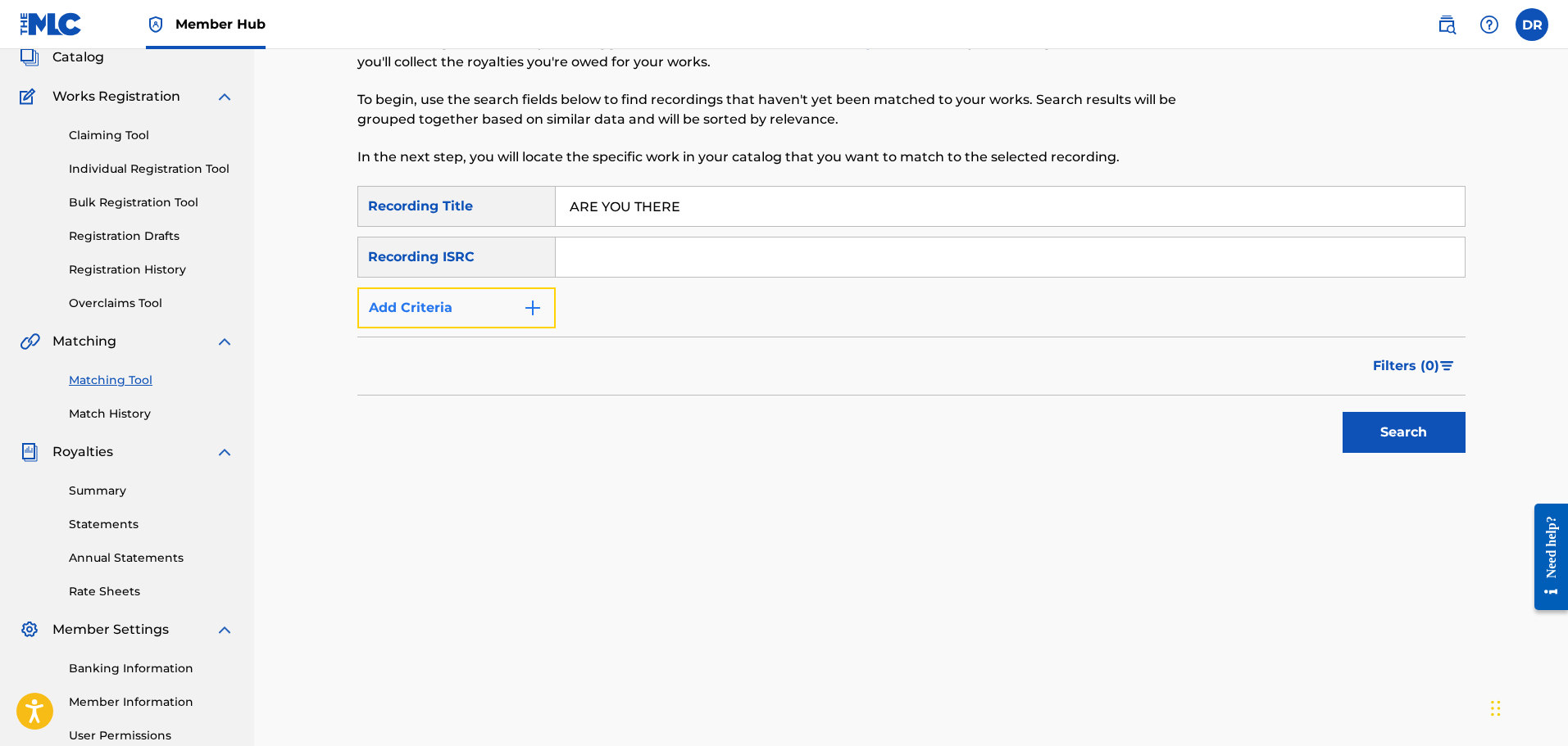
click at [513, 310] on button "Add Criteria" at bounding box center [455, 308] width 198 height 41
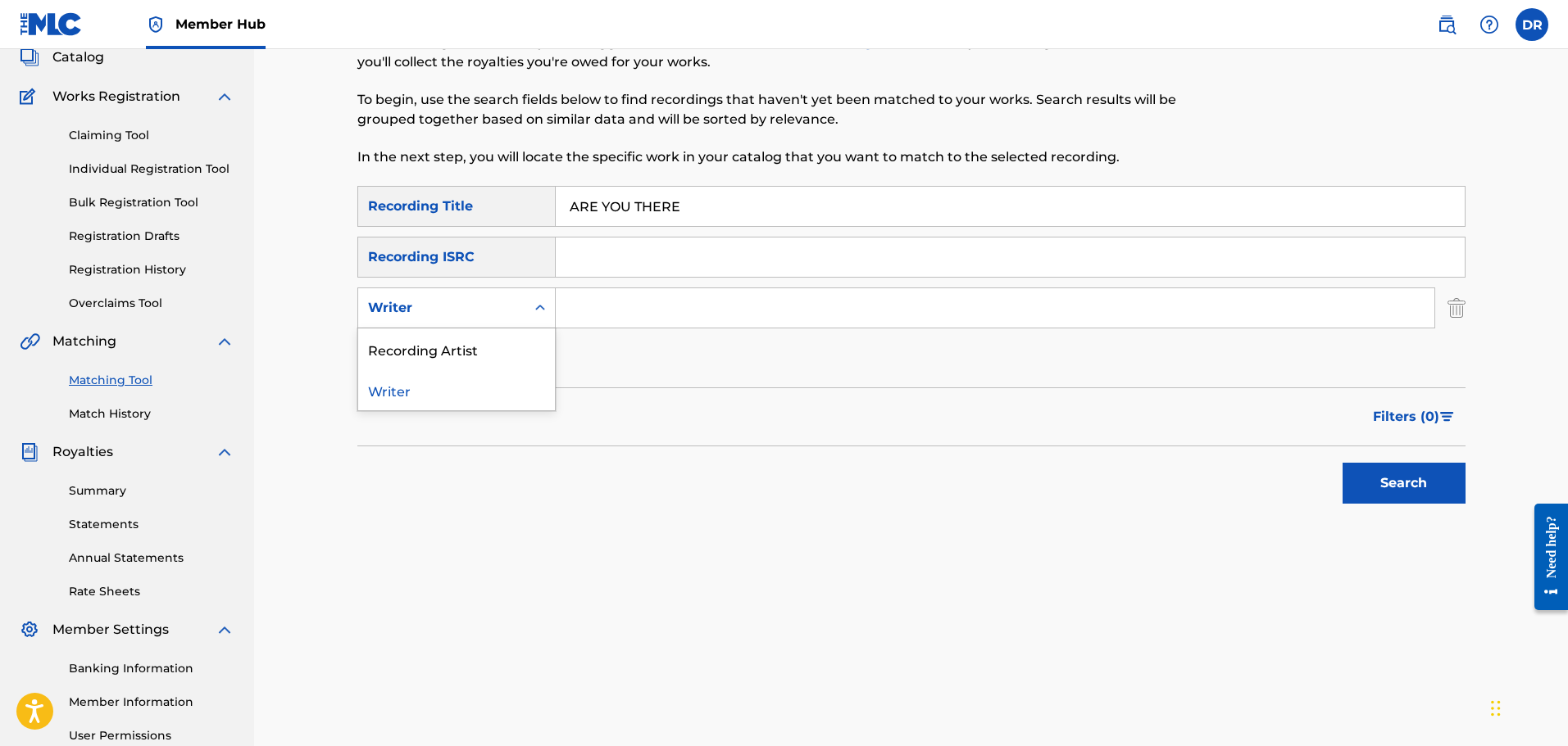
click at [513, 310] on div "Writer" at bounding box center [442, 308] width 148 height 20
drag, startPoint x: 508, startPoint y: 348, endPoint x: 542, endPoint y: 341, distance: 34.7
click at [508, 348] on div "Recording Artist" at bounding box center [456, 348] width 197 height 41
click at [594, 312] on input "Search Form" at bounding box center [995, 309] width 879 height 40
type input "[PERSON_NAME]"
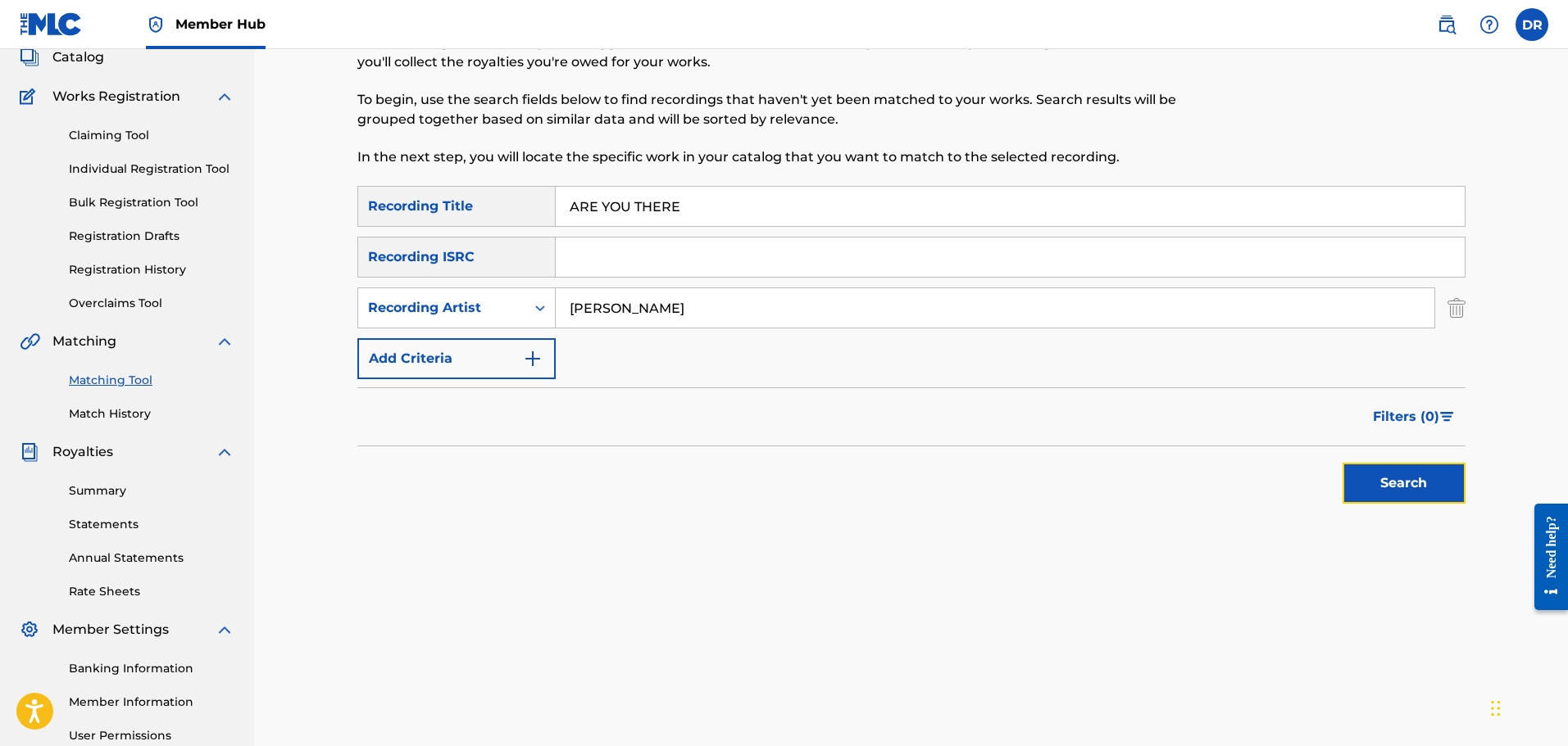
drag, startPoint x: 1438, startPoint y: 476, endPoint x: 1325, endPoint y: 468, distance: 113.3
click at [1433, 477] on button "Search" at bounding box center [1404, 483] width 123 height 41
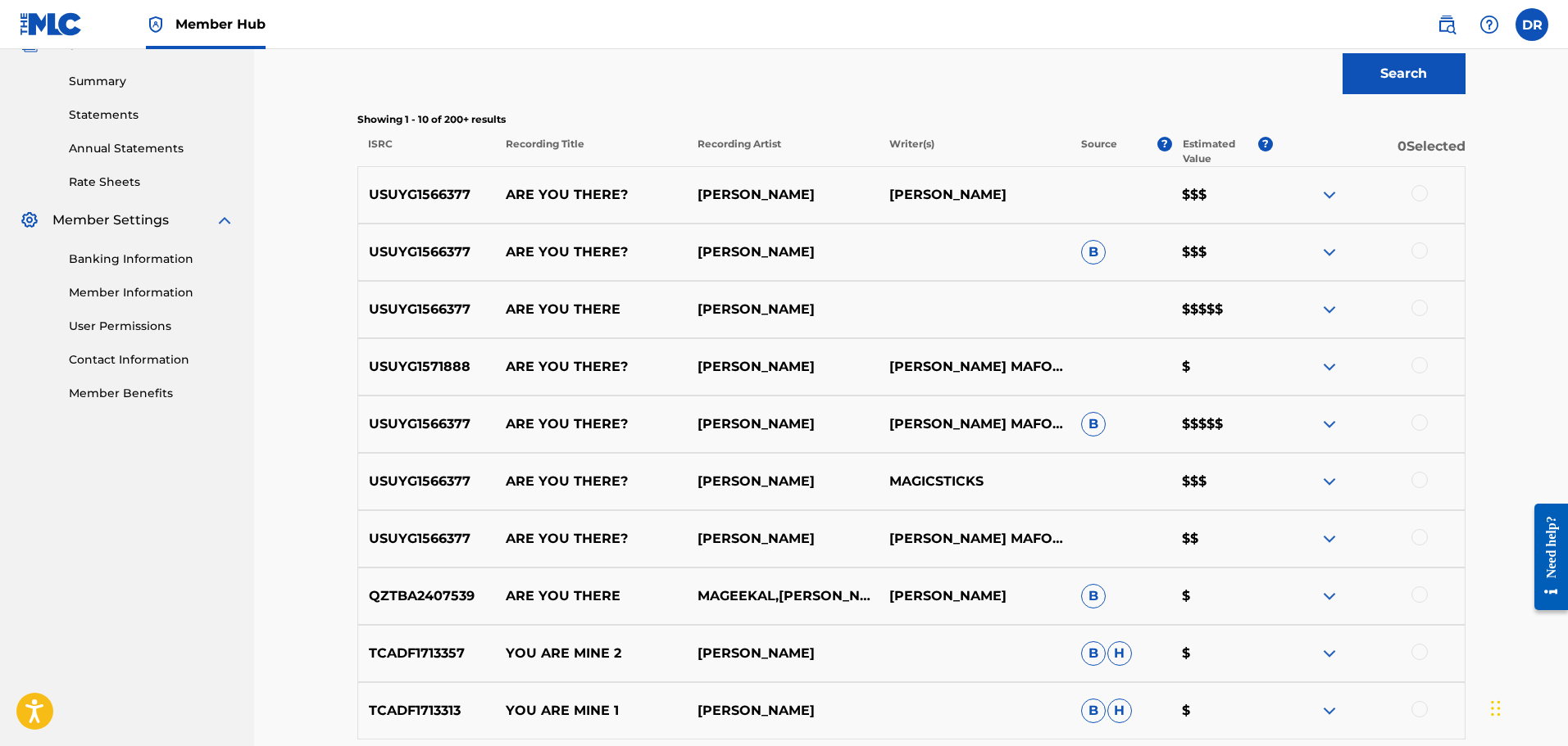
scroll to position [597, 0]
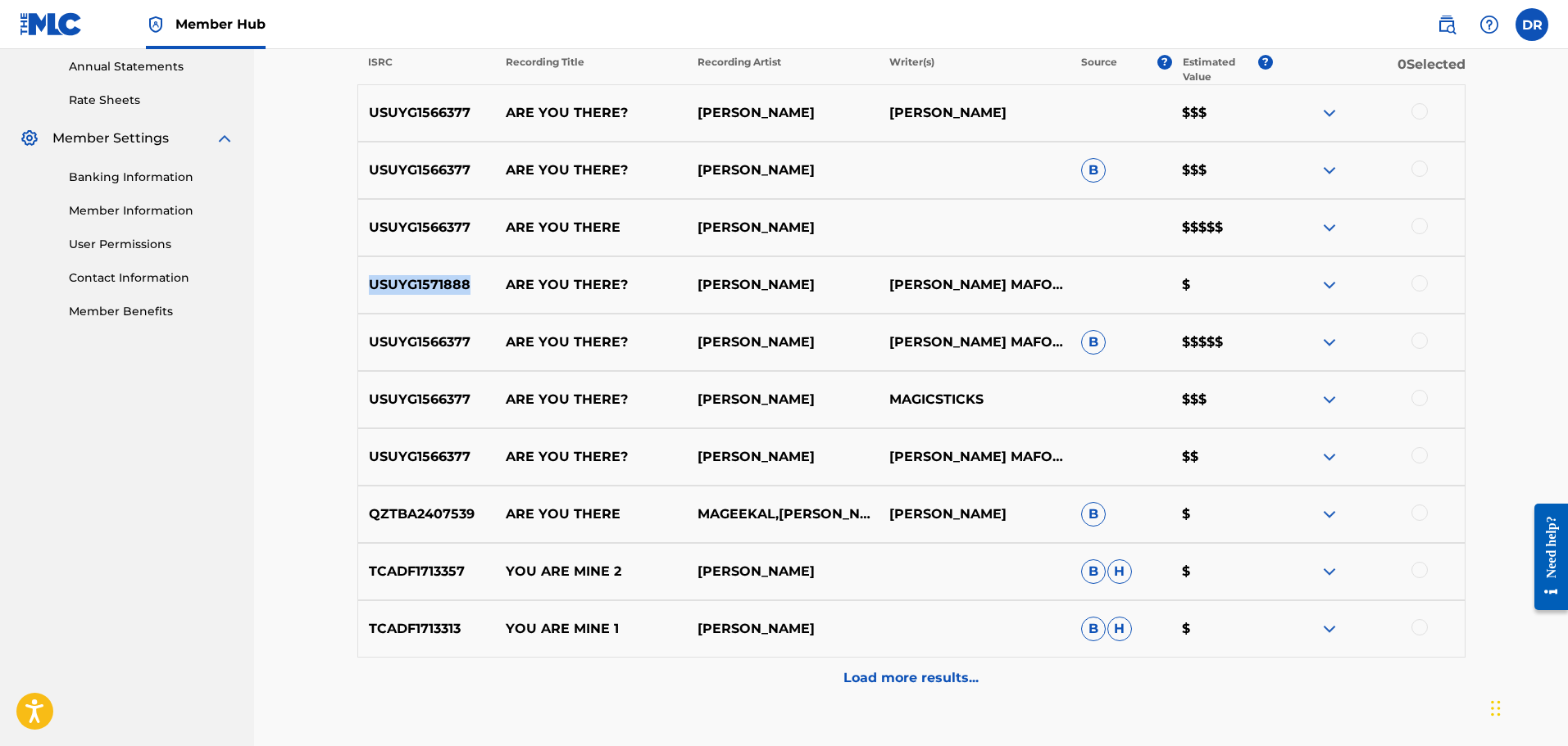
drag, startPoint x: 476, startPoint y: 291, endPoint x: 368, endPoint y: 289, distance: 108.0
click at [368, 289] on p "USUYG1571888" at bounding box center [426, 285] width 137 height 20
copy p "USUYG1571888"
drag, startPoint x: 478, startPoint y: 520, endPoint x: 366, endPoint y: 519, distance: 112.0
click at [366, 519] on p "QZTBA2407539" at bounding box center [426, 514] width 137 height 20
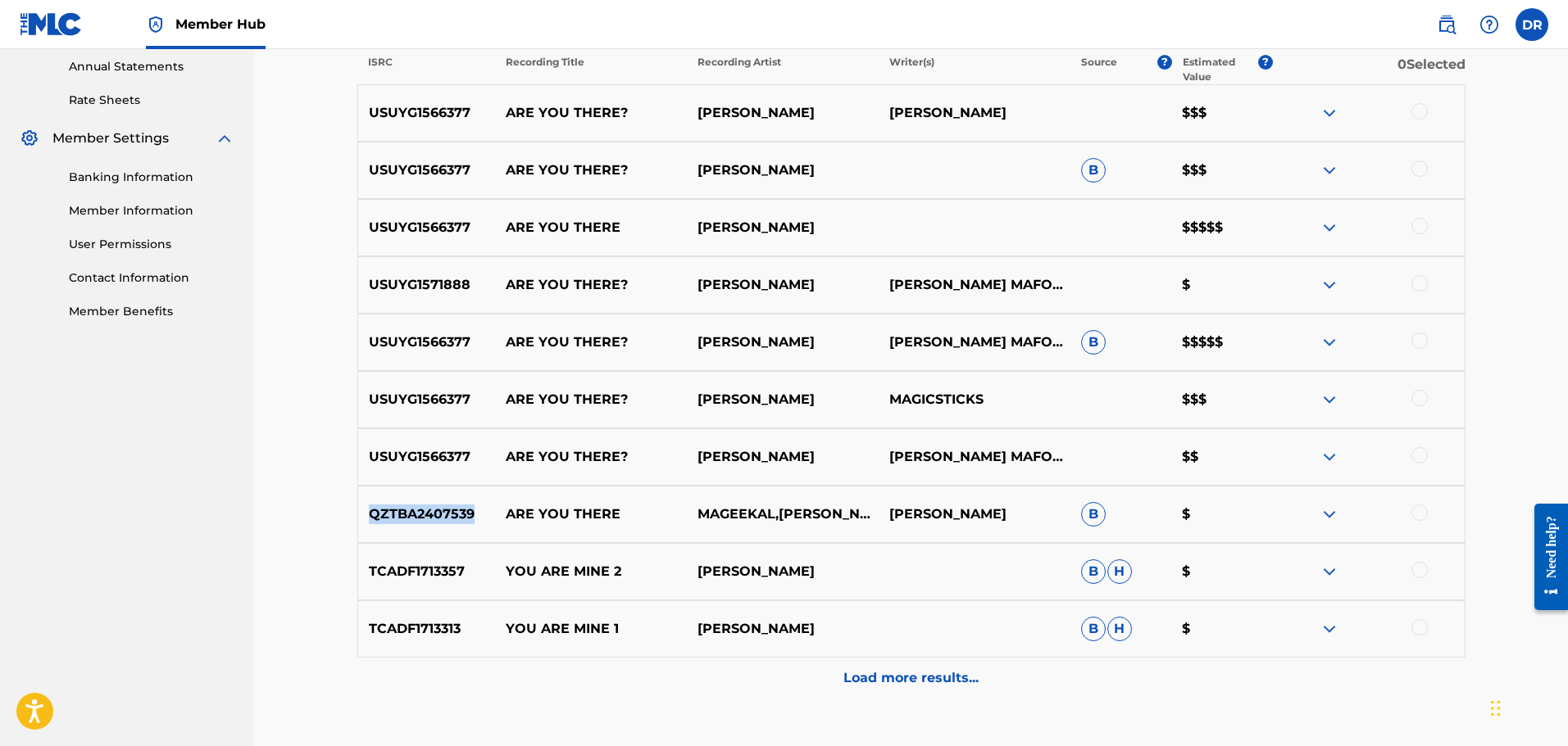
copy p "QZTBA2407539"
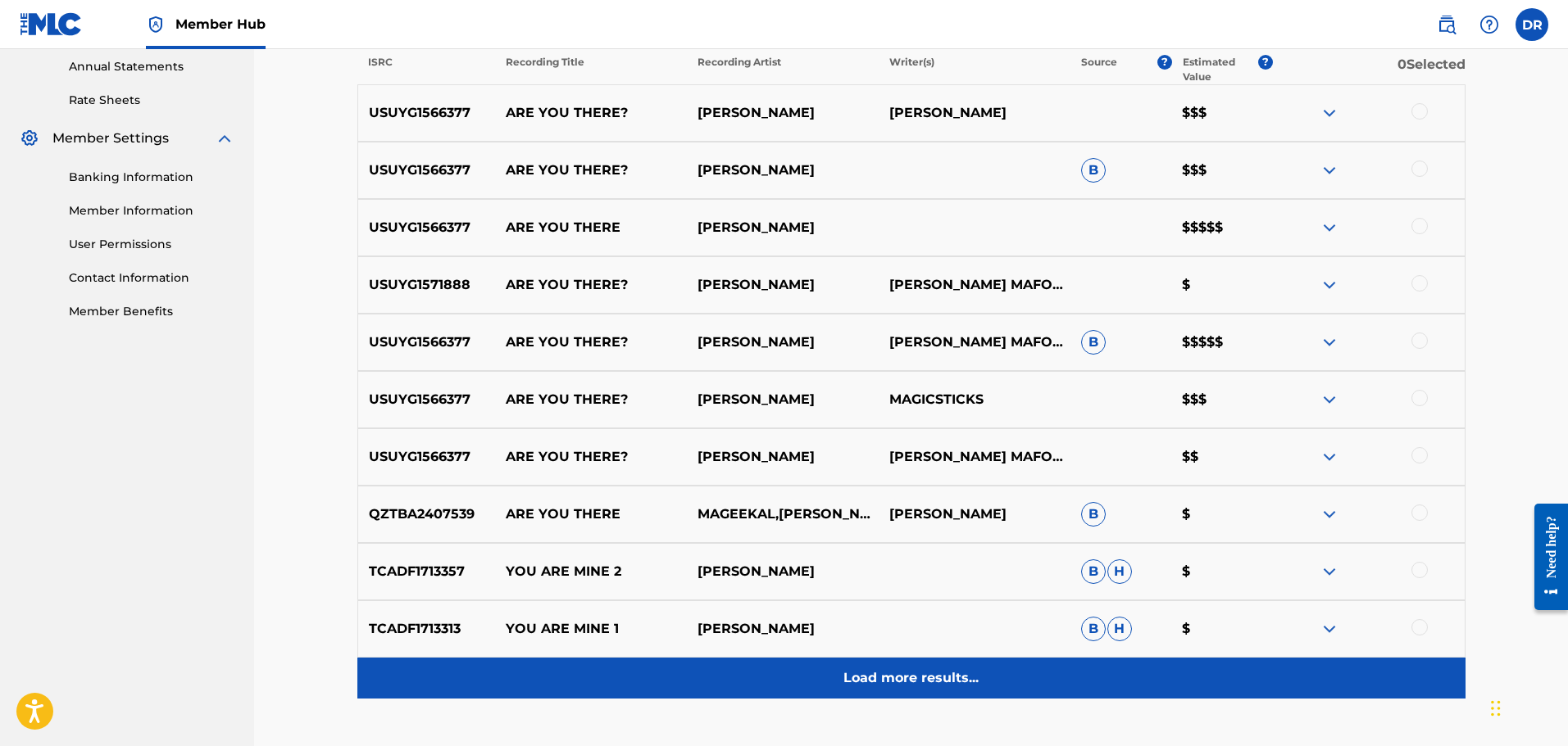
click at [930, 696] on div "Load more results..." at bounding box center [911, 678] width 1108 height 41
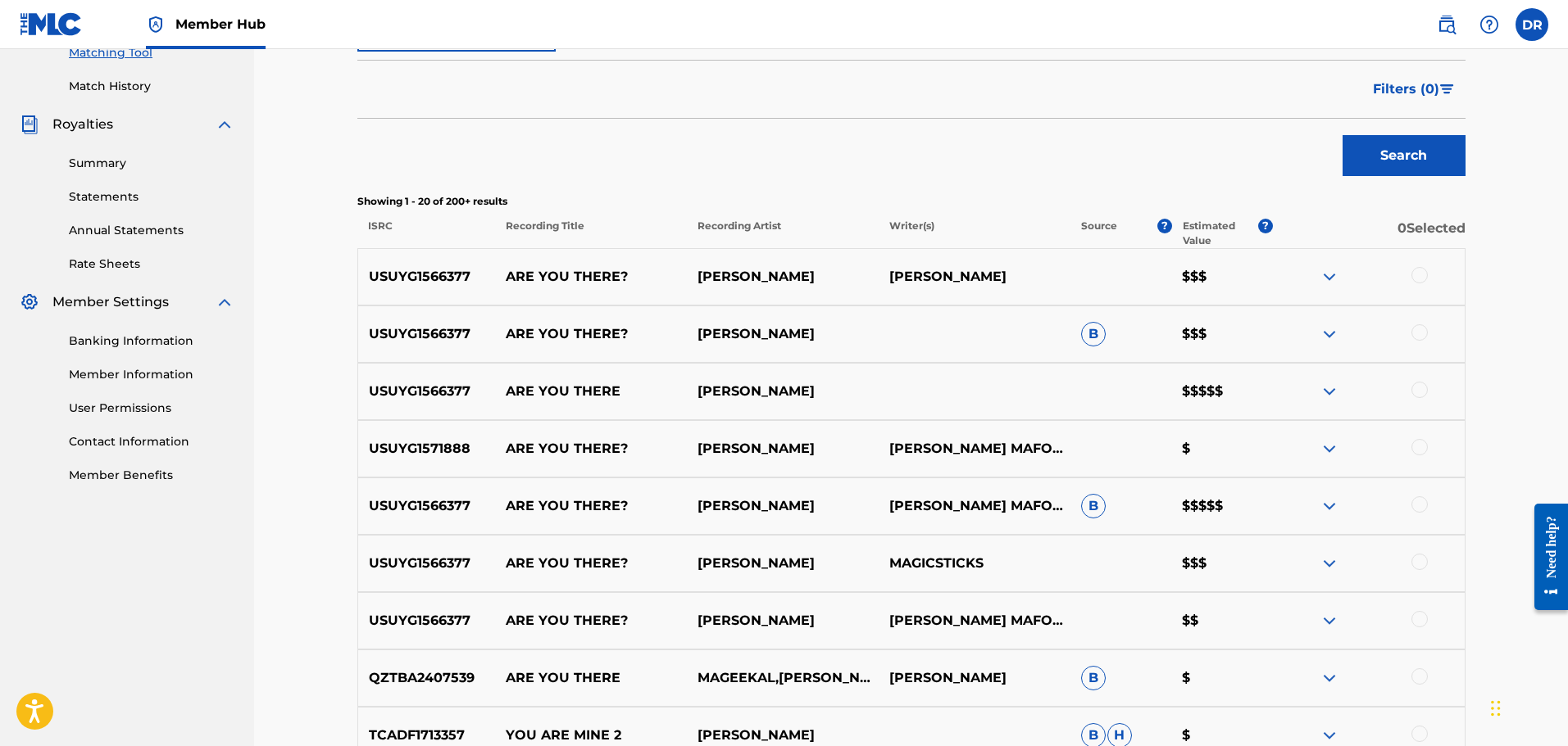
scroll to position [351, 0]
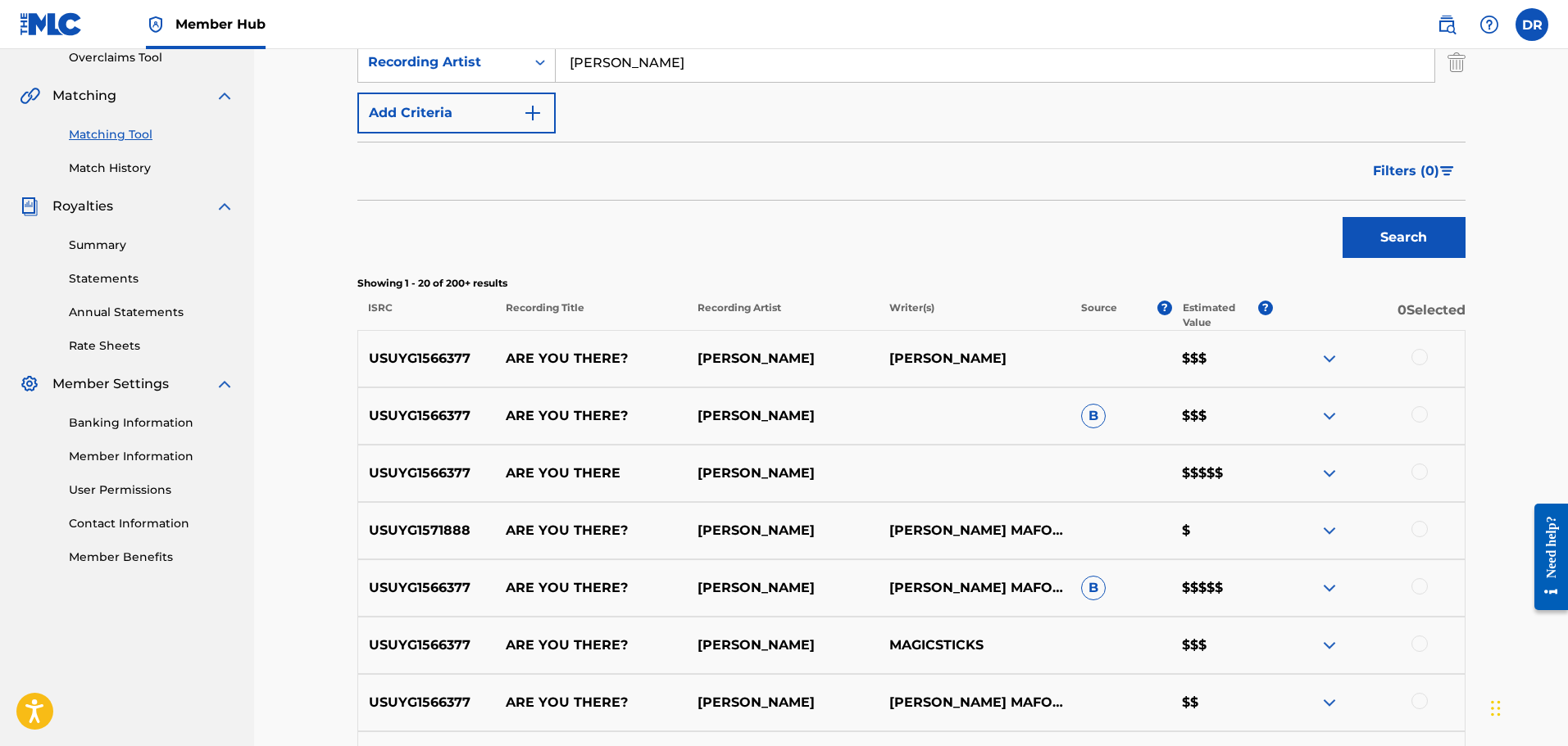
click at [1420, 356] on div at bounding box center [1418, 357] width 16 height 16
click at [1417, 414] on div at bounding box center [1418, 414] width 16 height 16
click at [1420, 469] on div at bounding box center [1418, 471] width 16 height 16
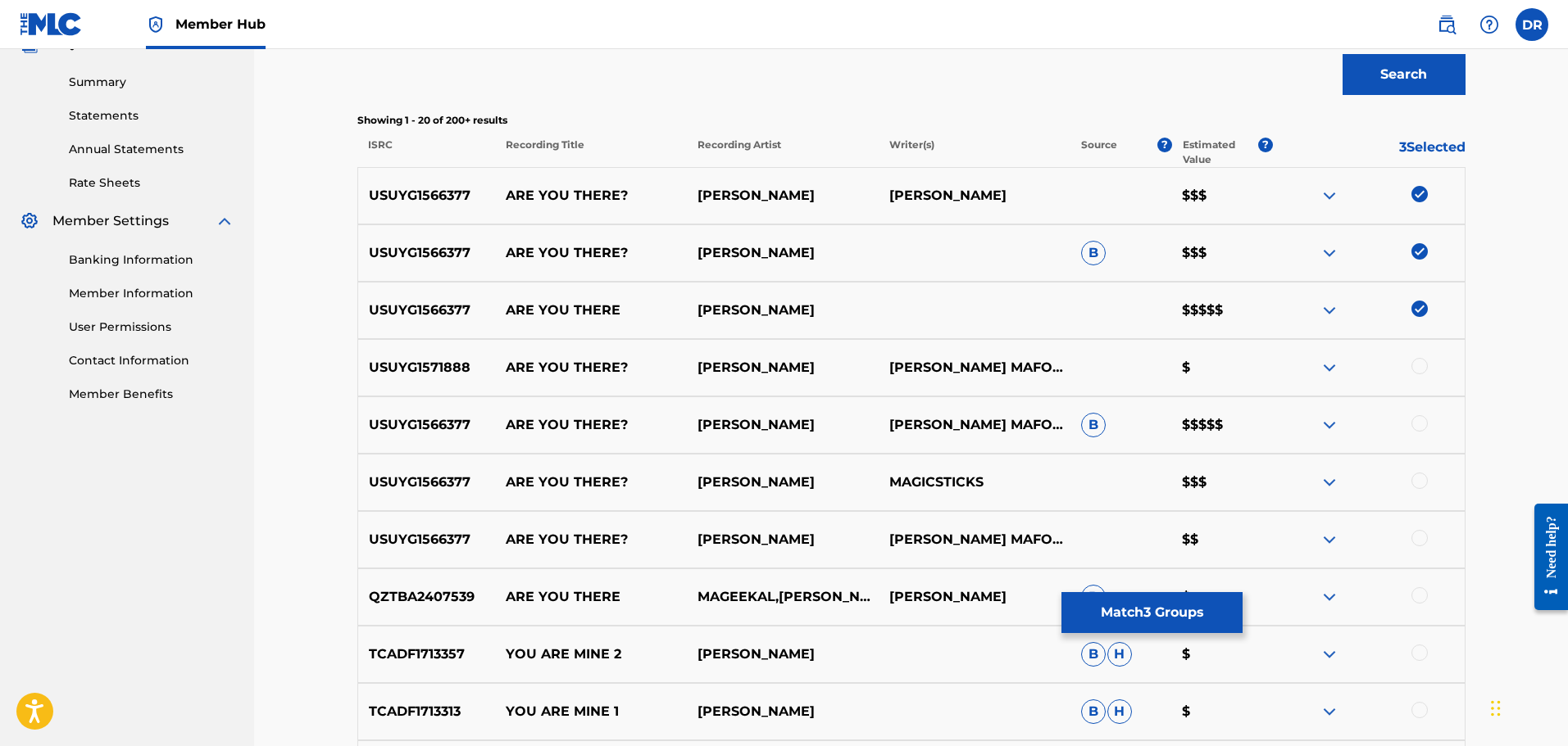
scroll to position [515, 0]
click at [1421, 365] on div at bounding box center [1418, 364] width 16 height 16
click at [1415, 418] on div at bounding box center [1418, 422] width 16 height 16
click at [1421, 478] on div at bounding box center [1418, 479] width 16 height 16
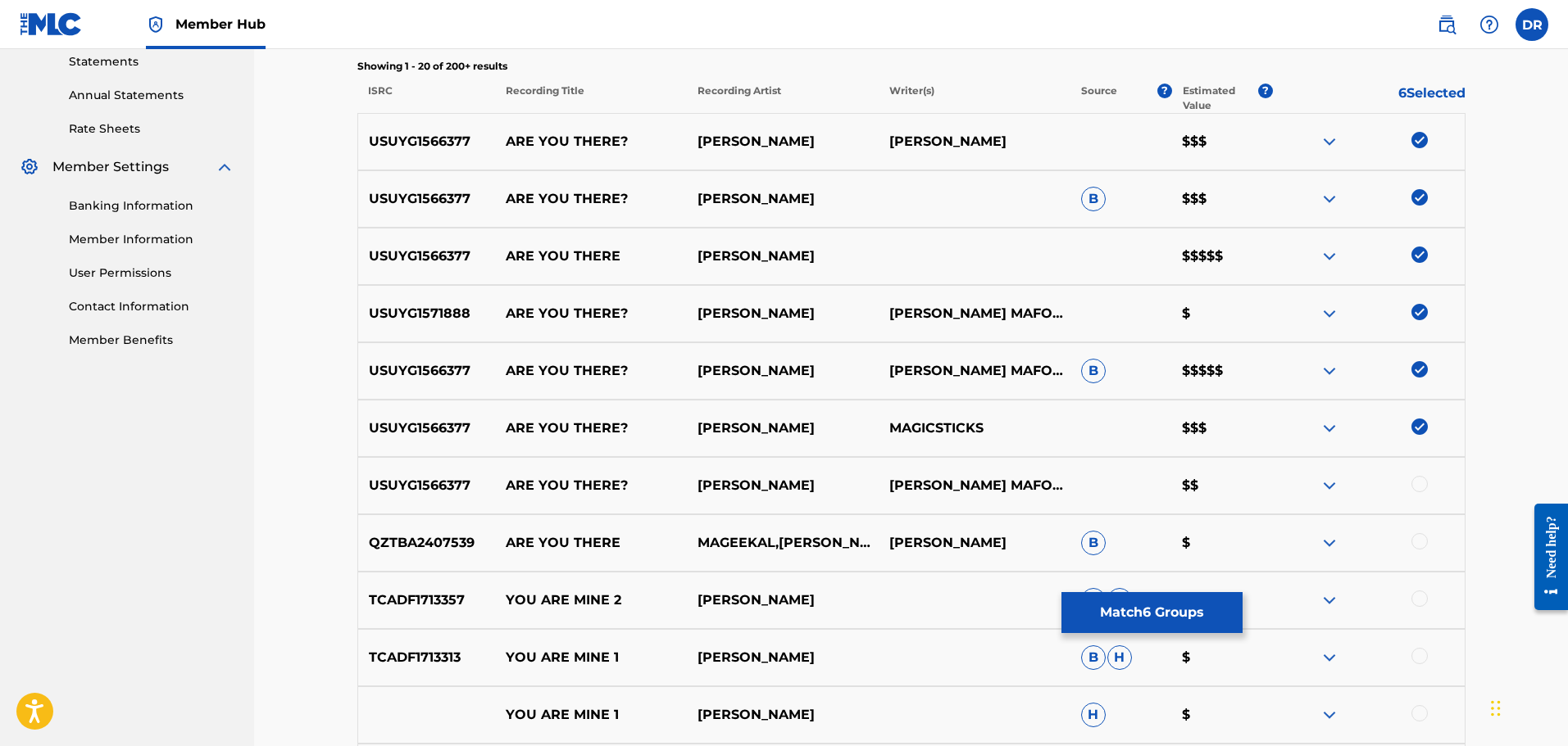
scroll to position [597, 0]
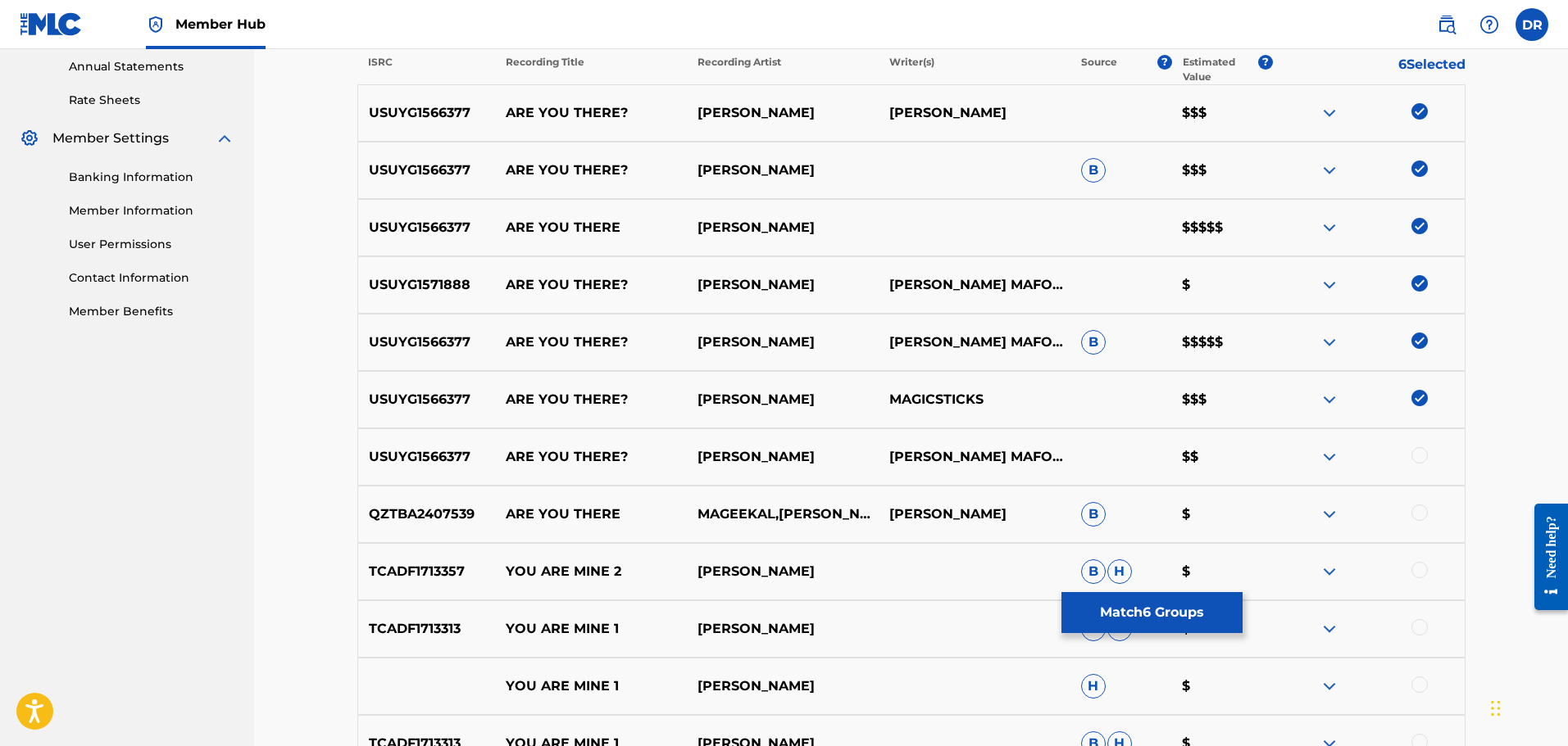
click at [1417, 453] on div at bounding box center [1418, 455] width 16 height 16
click at [1418, 512] on div at bounding box center [1418, 512] width 16 height 16
click at [1160, 612] on button "Match 8 Groups" at bounding box center [1151, 613] width 181 height 41
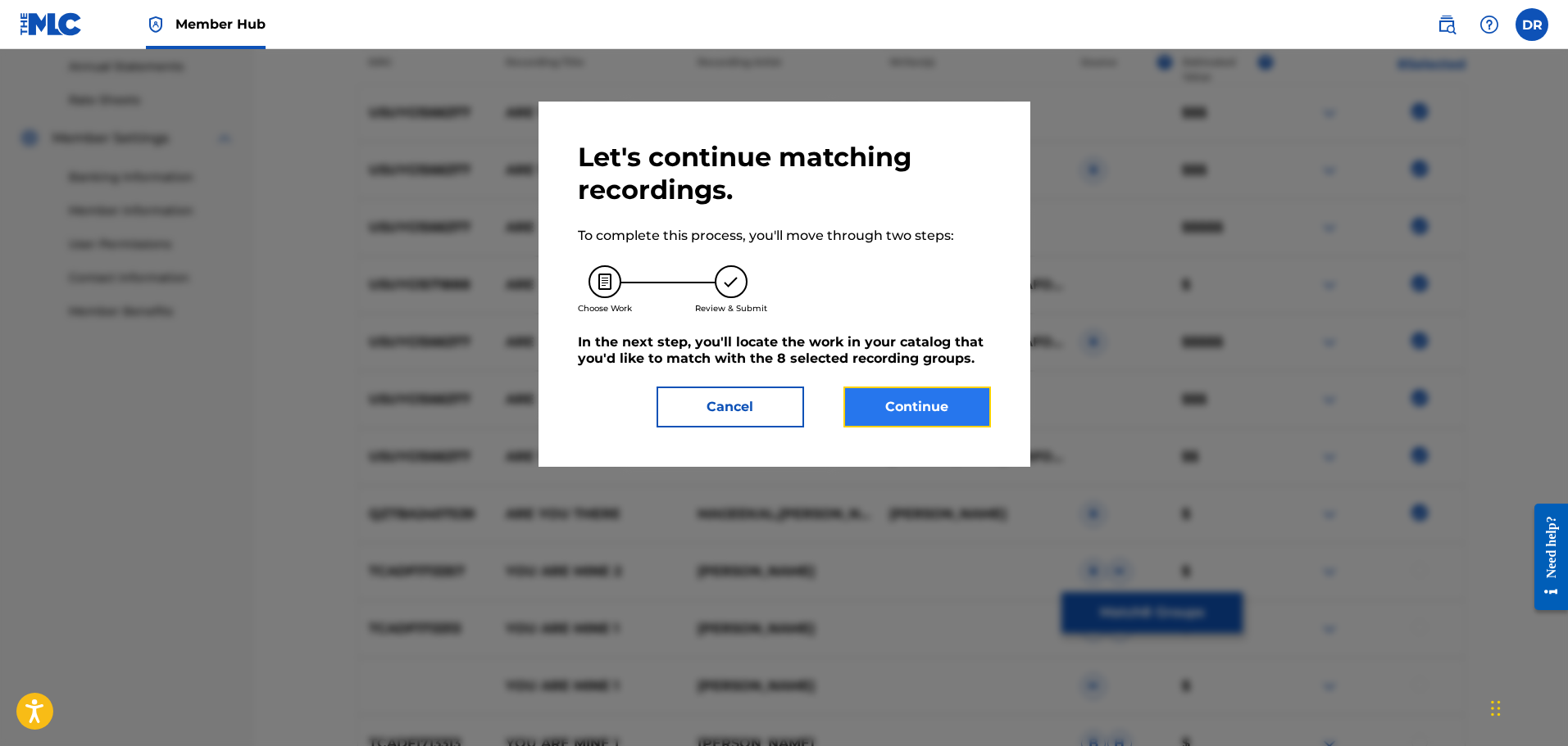
click at [944, 406] on button "Continue" at bounding box center [918, 406] width 148 height 41
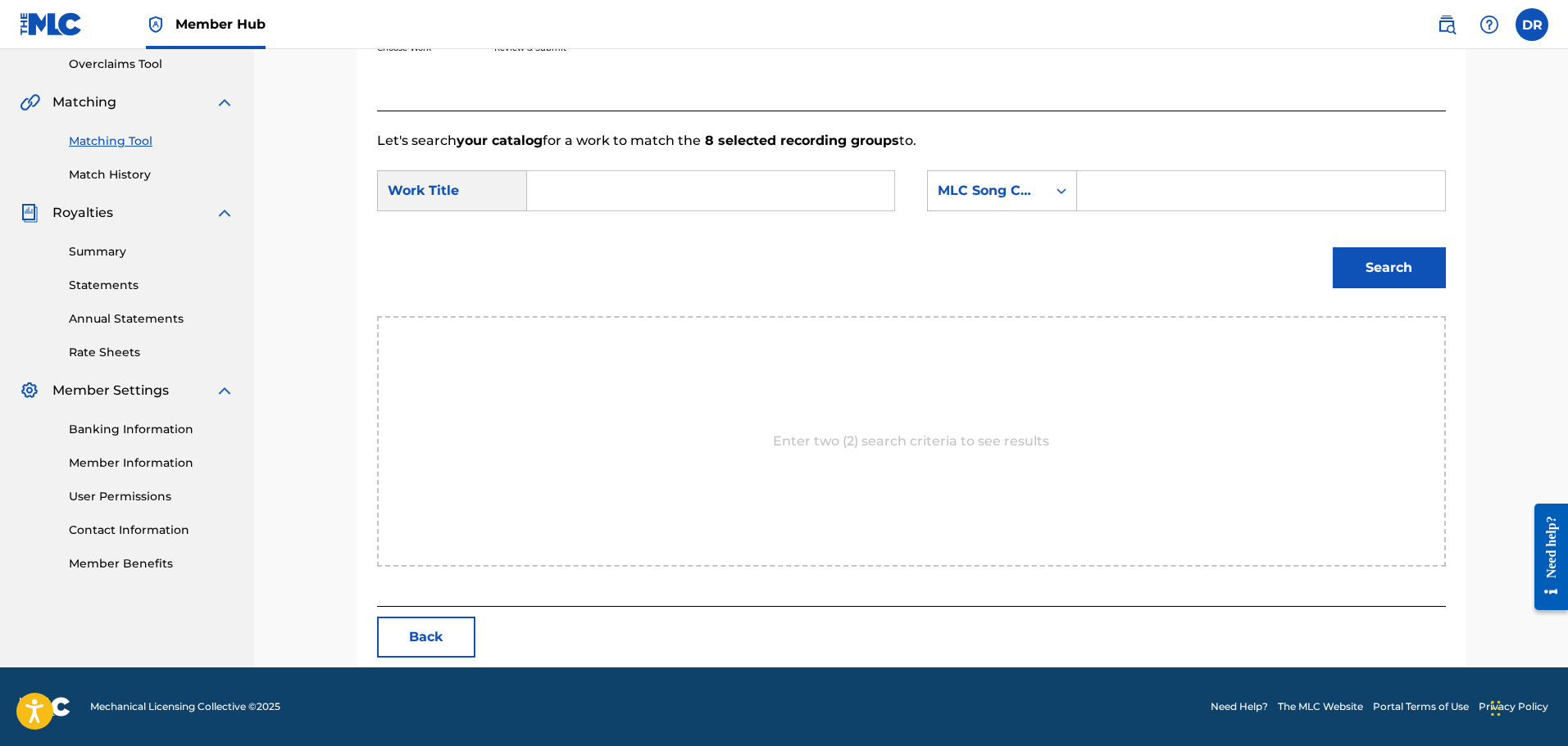
scroll to position [345, 0]
click at [571, 195] on input "Search Form" at bounding box center [710, 191] width 339 height 40
paste input "ARE YOU THERE"
type input "ARE YOU THERE"
click at [1096, 188] on input "Search Form" at bounding box center [1260, 191] width 339 height 40
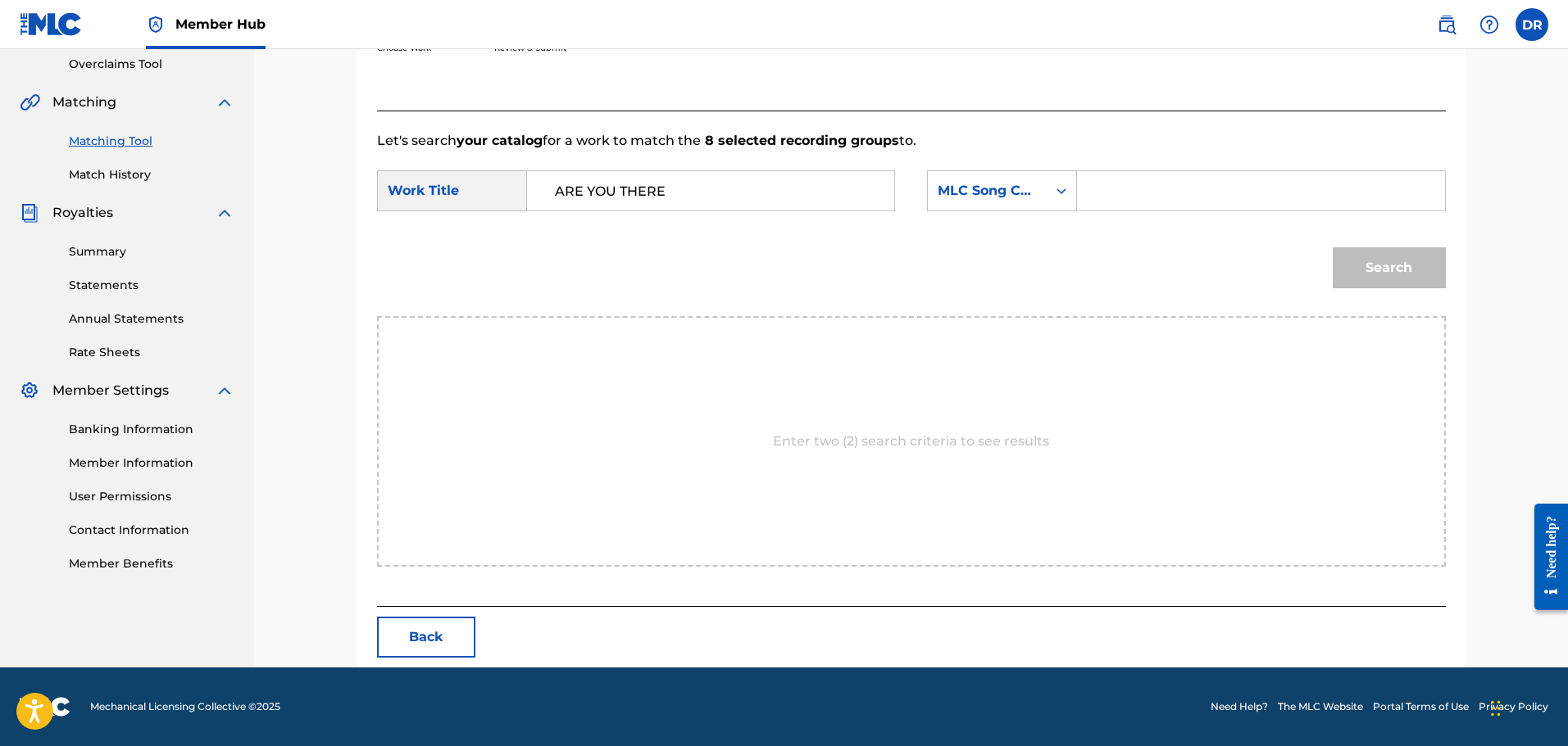
paste input "AW66SI"
type input "AW66SI"
click at [1384, 271] on button "Search" at bounding box center [1388, 267] width 113 height 41
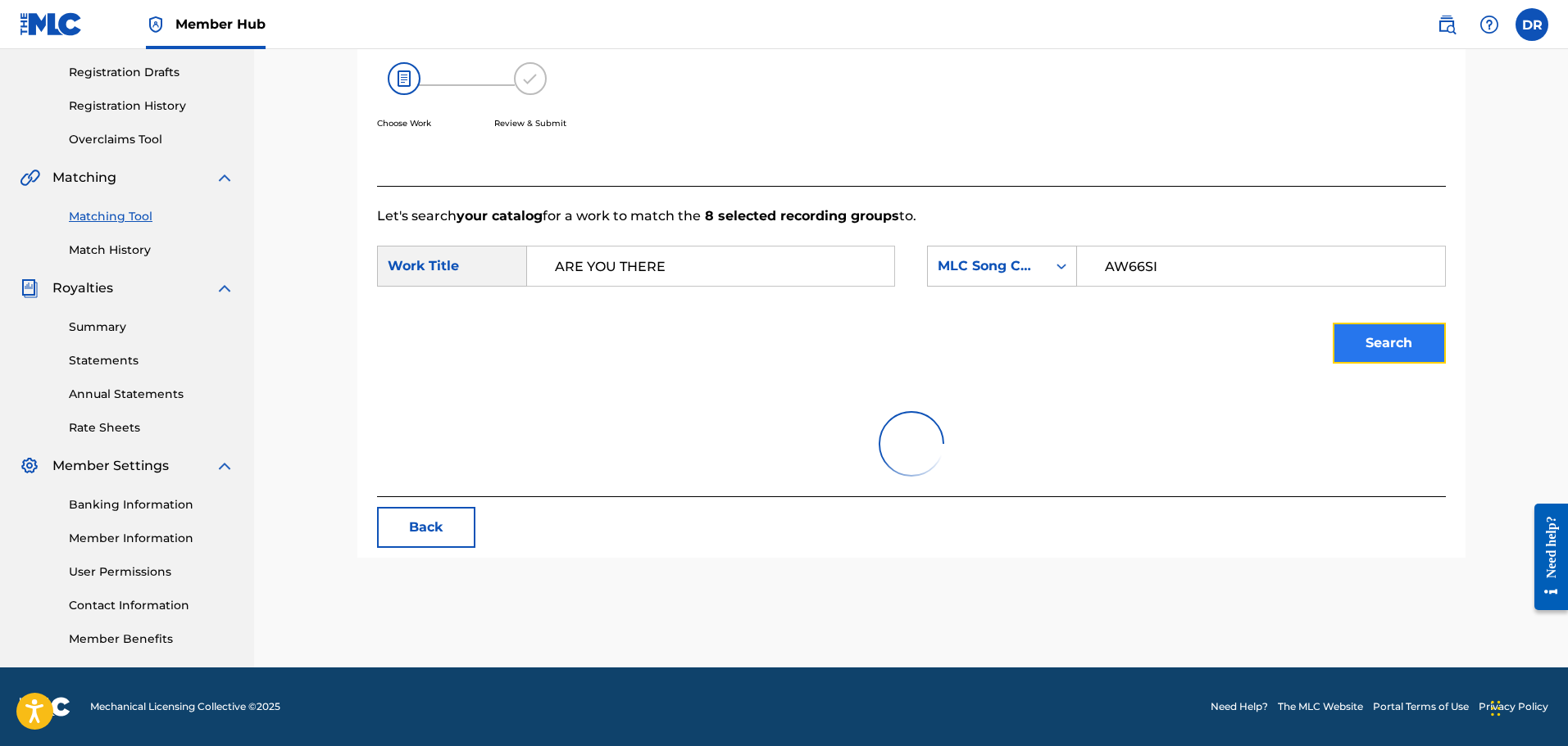
scroll to position [296, 0]
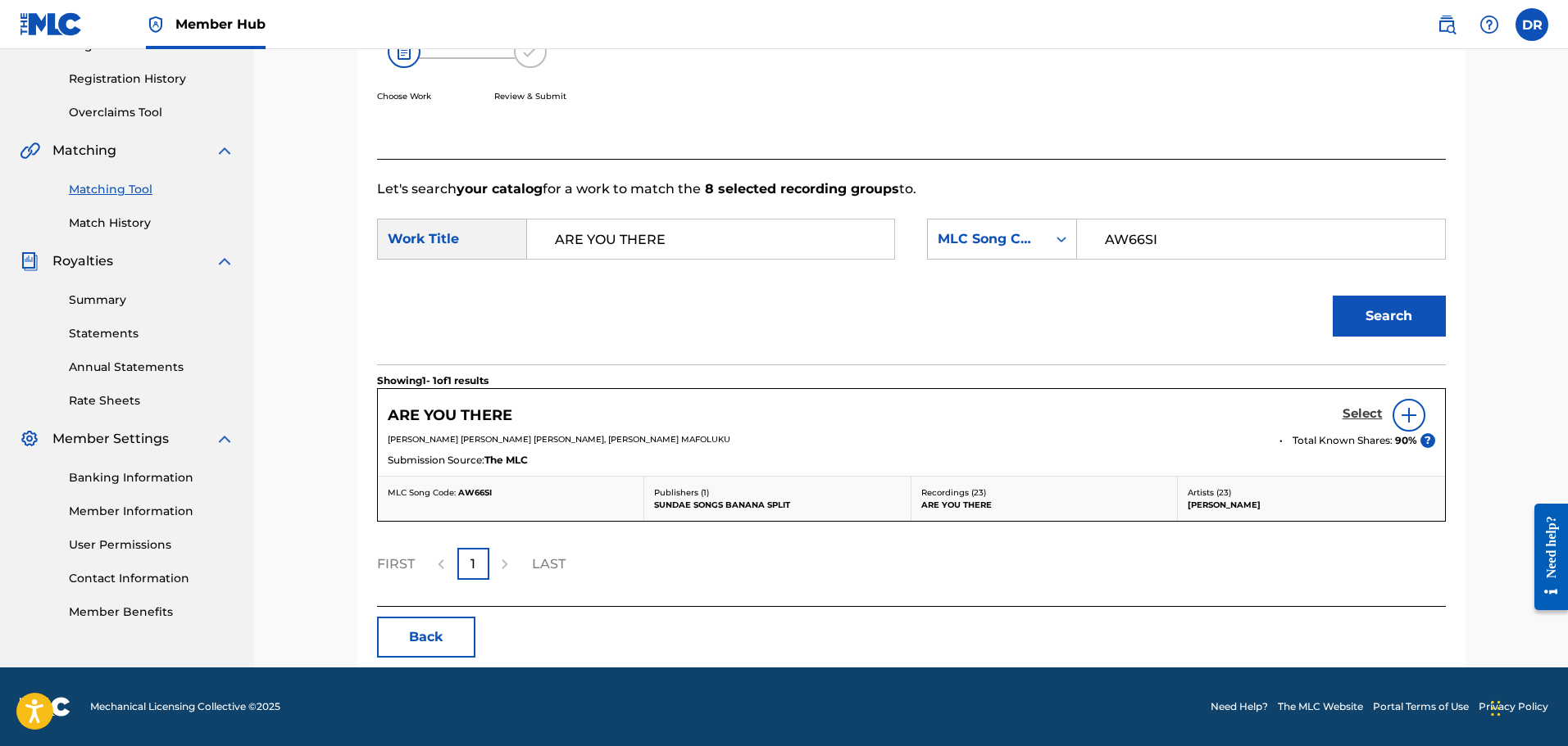
click at [1355, 415] on h5 "Select" at bounding box center [1363, 414] width 40 height 15
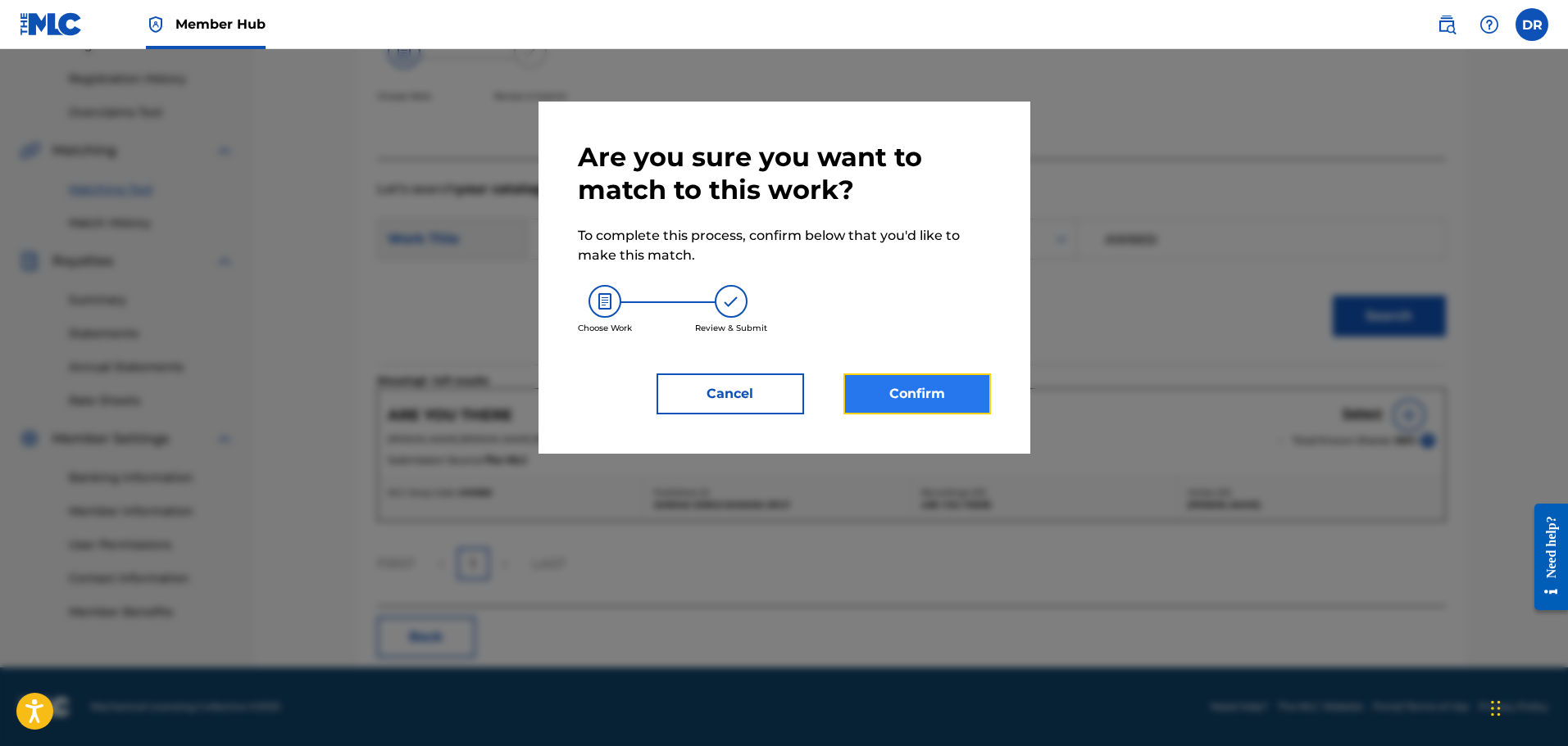
click at [929, 399] on button "Confirm" at bounding box center [918, 394] width 148 height 41
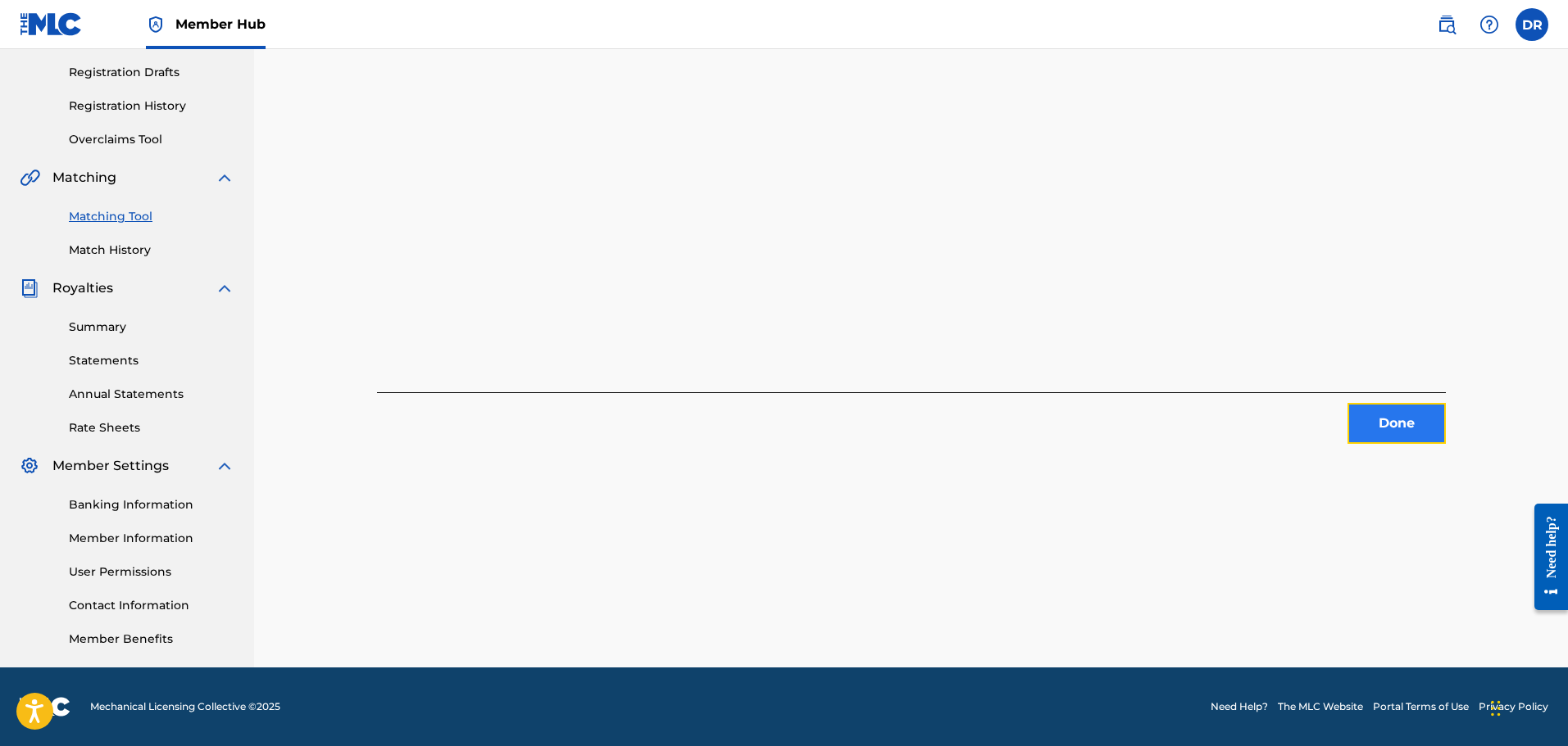
click at [1371, 423] on button "Done" at bounding box center [1397, 423] width 98 height 41
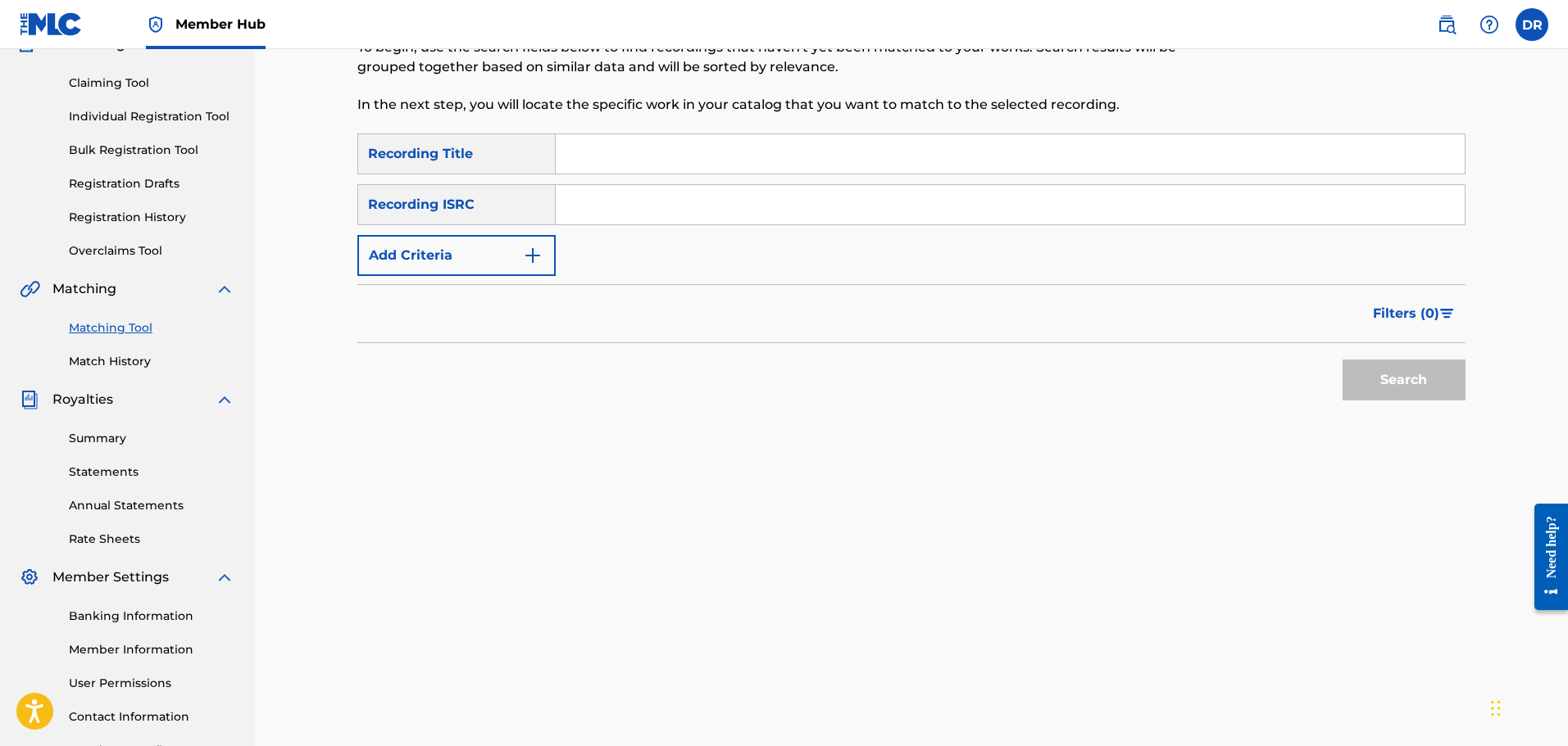
scroll to position [164, 0]
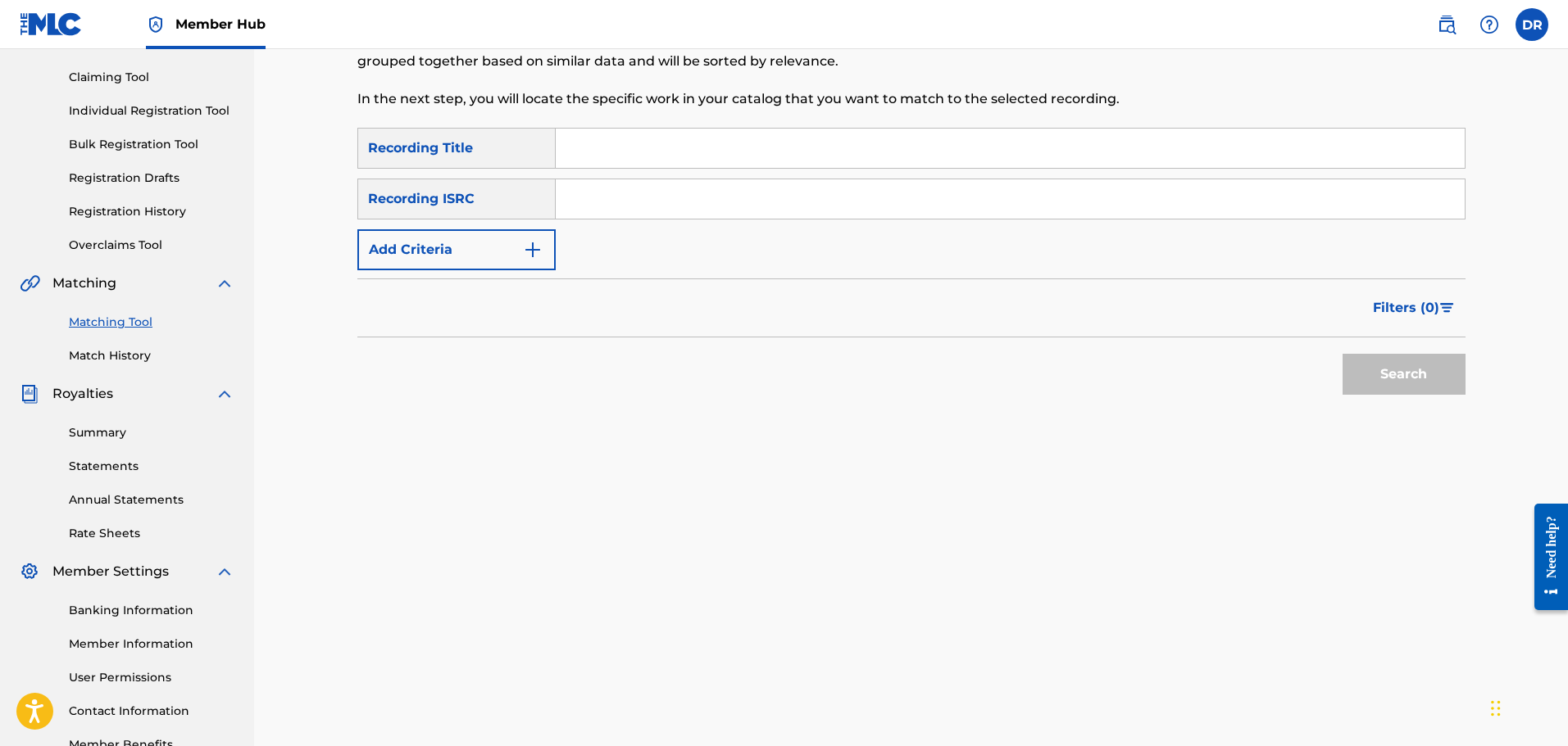
paste input "BADDO'S SONG"
click at [1401, 372] on button "Search" at bounding box center [1404, 374] width 123 height 41
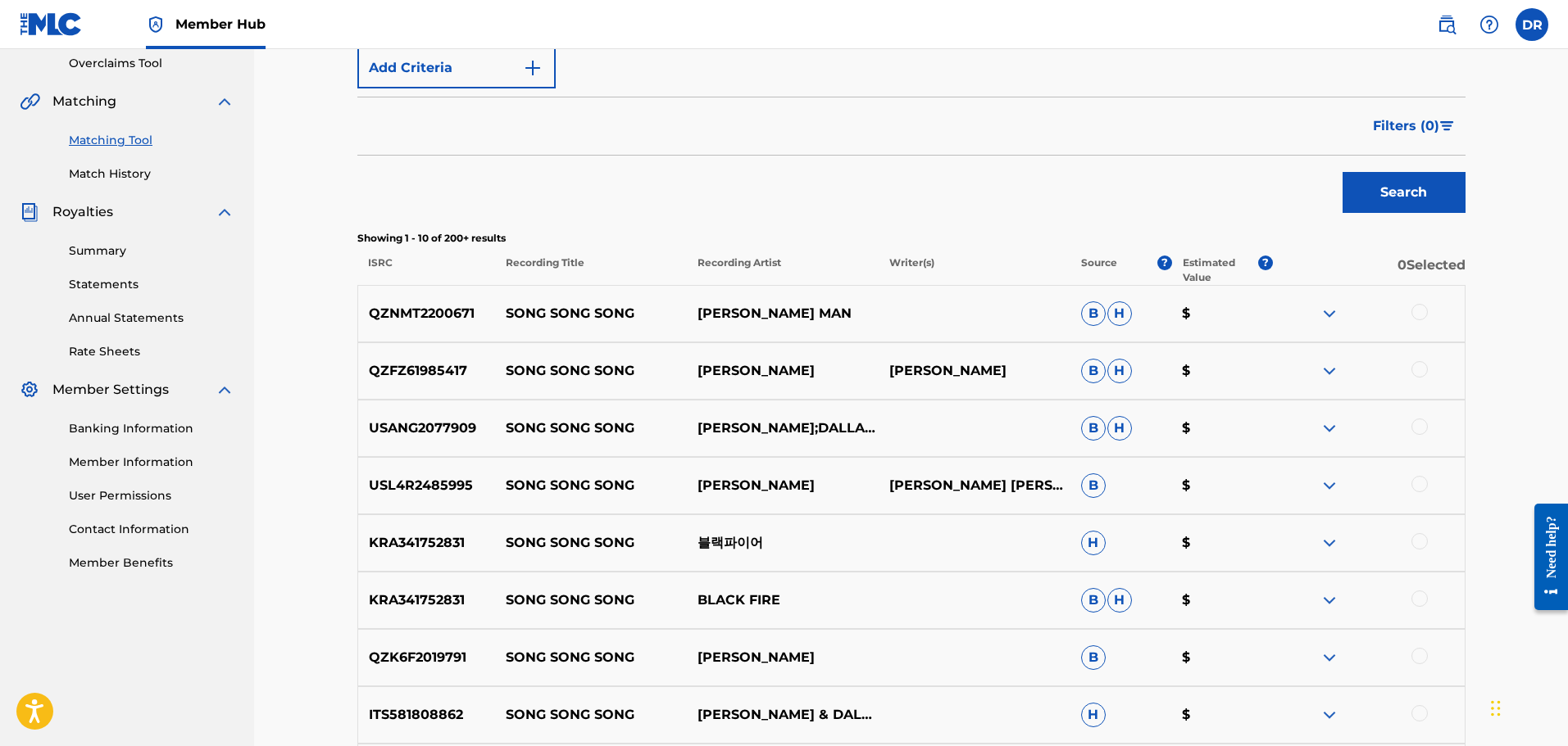
scroll to position [246, 0]
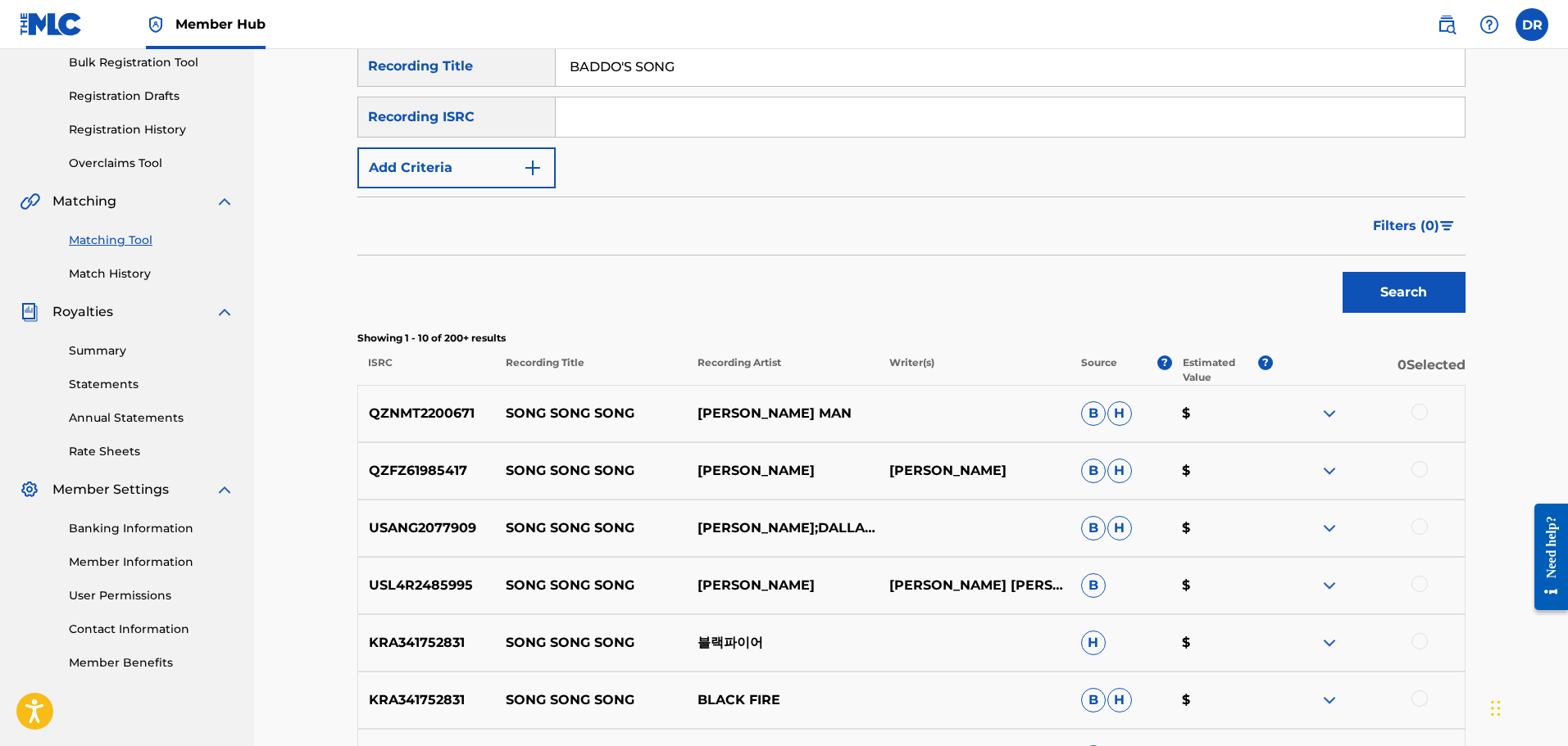
drag, startPoint x: 697, startPoint y: 68, endPoint x: 523, endPoint y: 49, distance: 175.0
click at [514, 51] on div "SearchWithCriteria2c4b99a8-7434-4e35-bb59-90ca86e73125 Recording Title BADDO'S …" at bounding box center [911, 65] width 1108 height 41
paste input "A BEAUTIFUL"
type input "A BEAUTIFUL SONG"
click at [487, 161] on button "Add Criteria" at bounding box center [455, 168] width 198 height 41
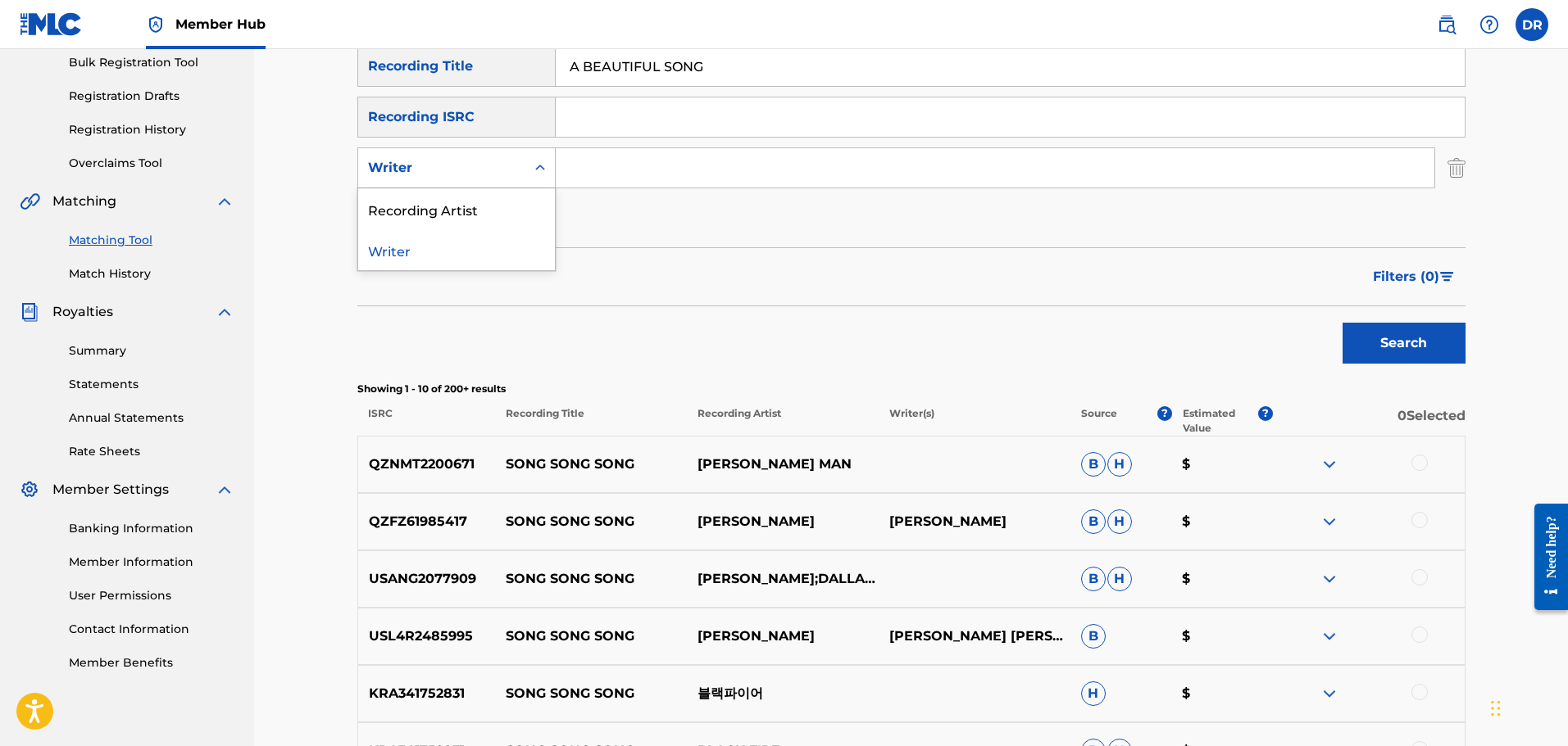
click at [490, 173] on div "Writer" at bounding box center [442, 168] width 148 height 20
drag, startPoint x: 472, startPoint y: 215, endPoint x: 544, endPoint y: 194, distance: 75.0
click at [488, 211] on div "Recording Artist" at bounding box center [456, 208] width 197 height 41
click at [606, 175] on input "Search Form" at bounding box center [995, 169] width 879 height 40
type input "[PERSON_NAME]"
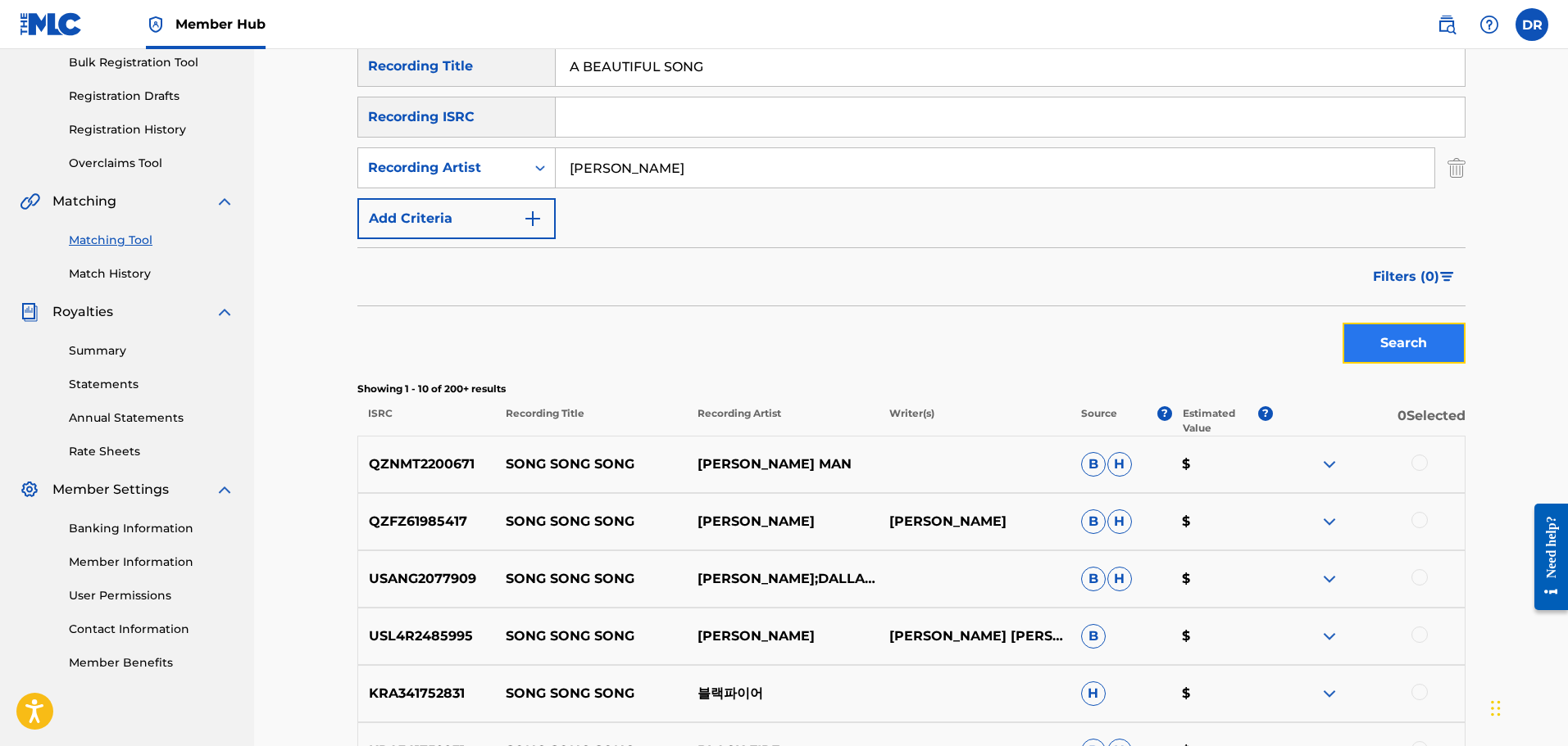
click at [1385, 341] on button "Search" at bounding box center [1404, 343] width 123 height 41
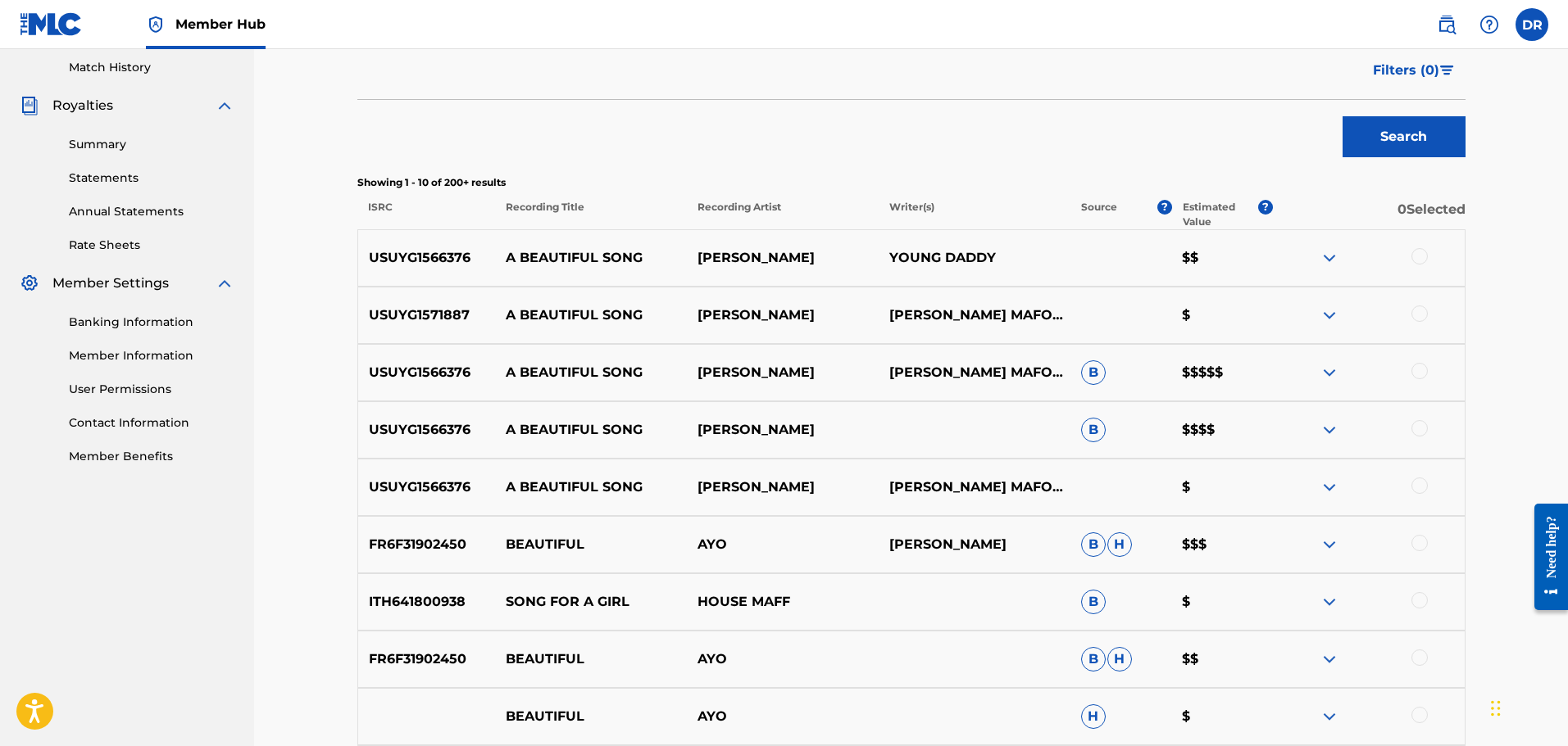
scroll to position [491, 0]
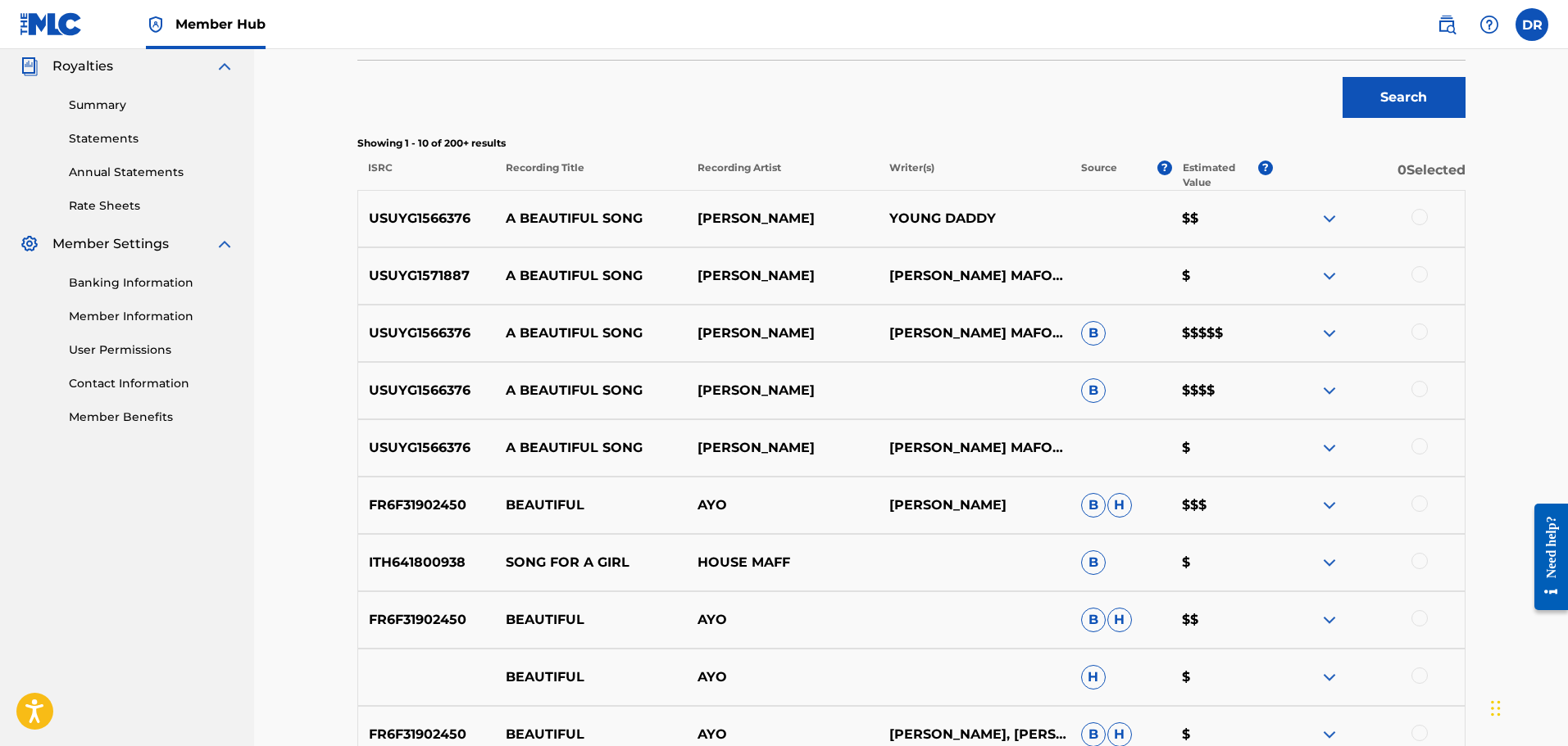
click at [1421, 221] on div at bounding box center [1418, 217] width 16 height 16
click at [1416, 271] on div at bounding box center [1418, 274] width 16 height 16
click at [1416, 326] on div at bounding box center [1418, 331] width 16 height 16
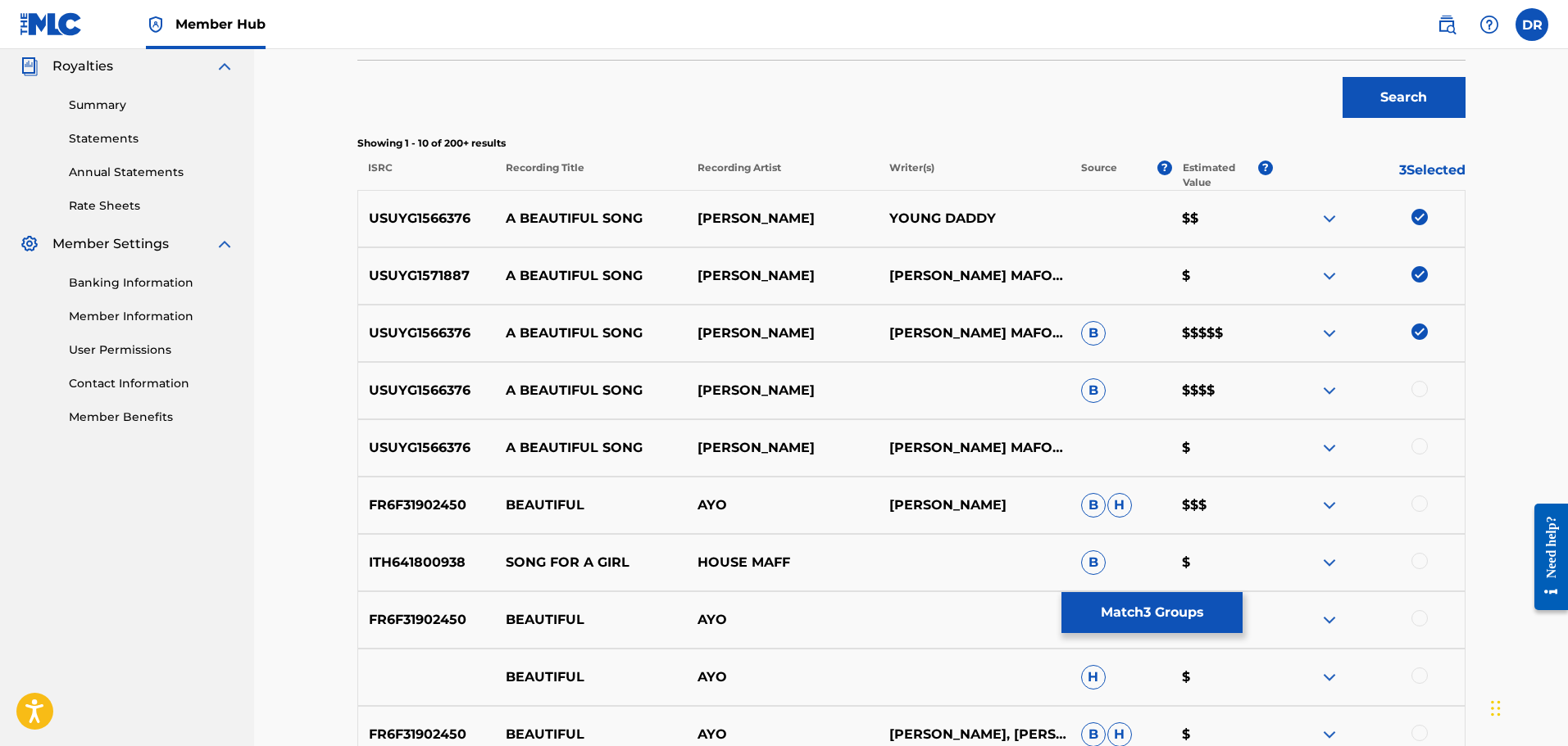
click at [1416, 386] on div at bounding box center [1418, 388] width 16 height 16
click at [1420, 445] on div at bounding box center [1418, 446] width 16 height 16
click at [1191, 616] on button "Match 5 Groups" at bounding box center [1151, 613] width 181 height 41
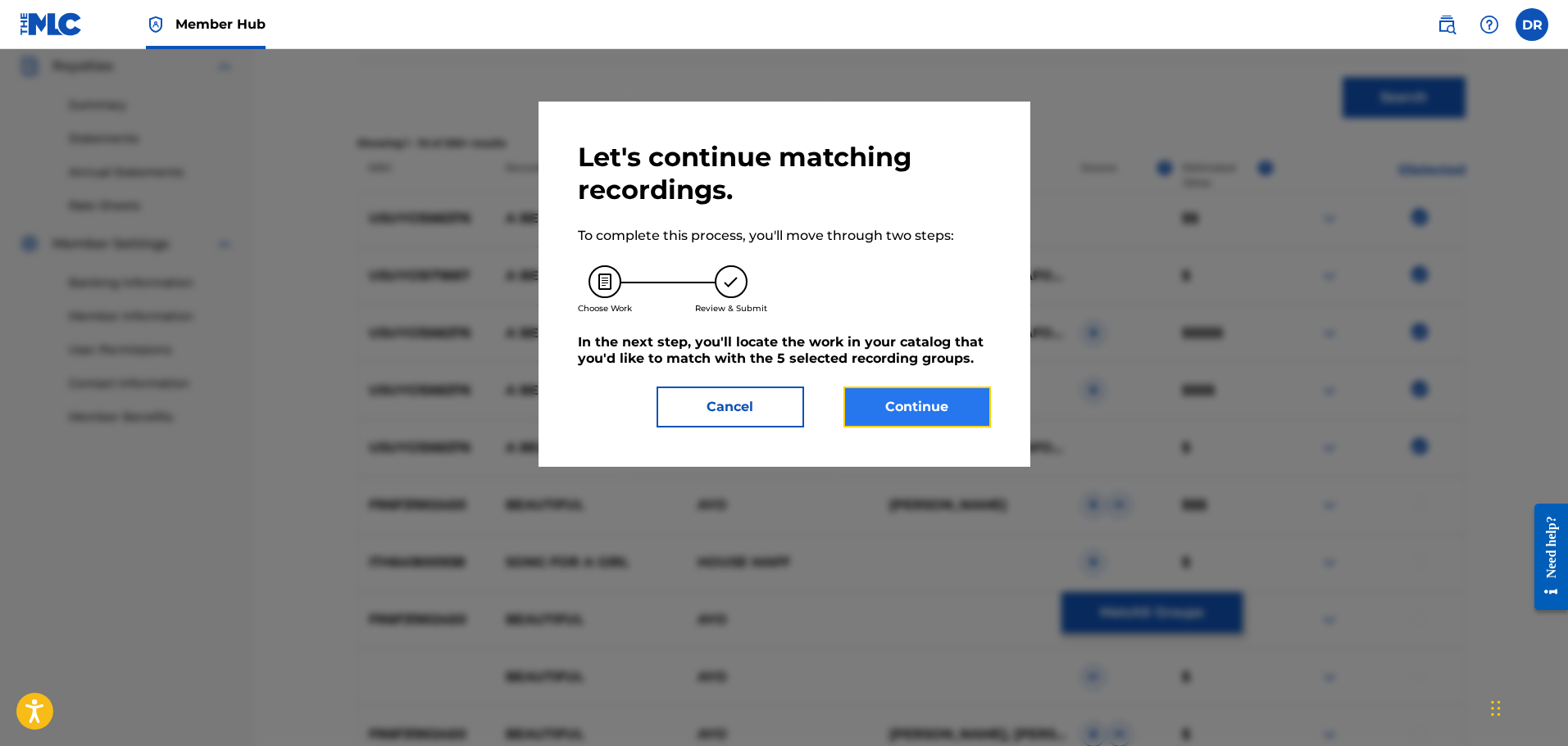
click at [971, 410] on button "Continue" at bounding box center [918, 406] width 148 height 41
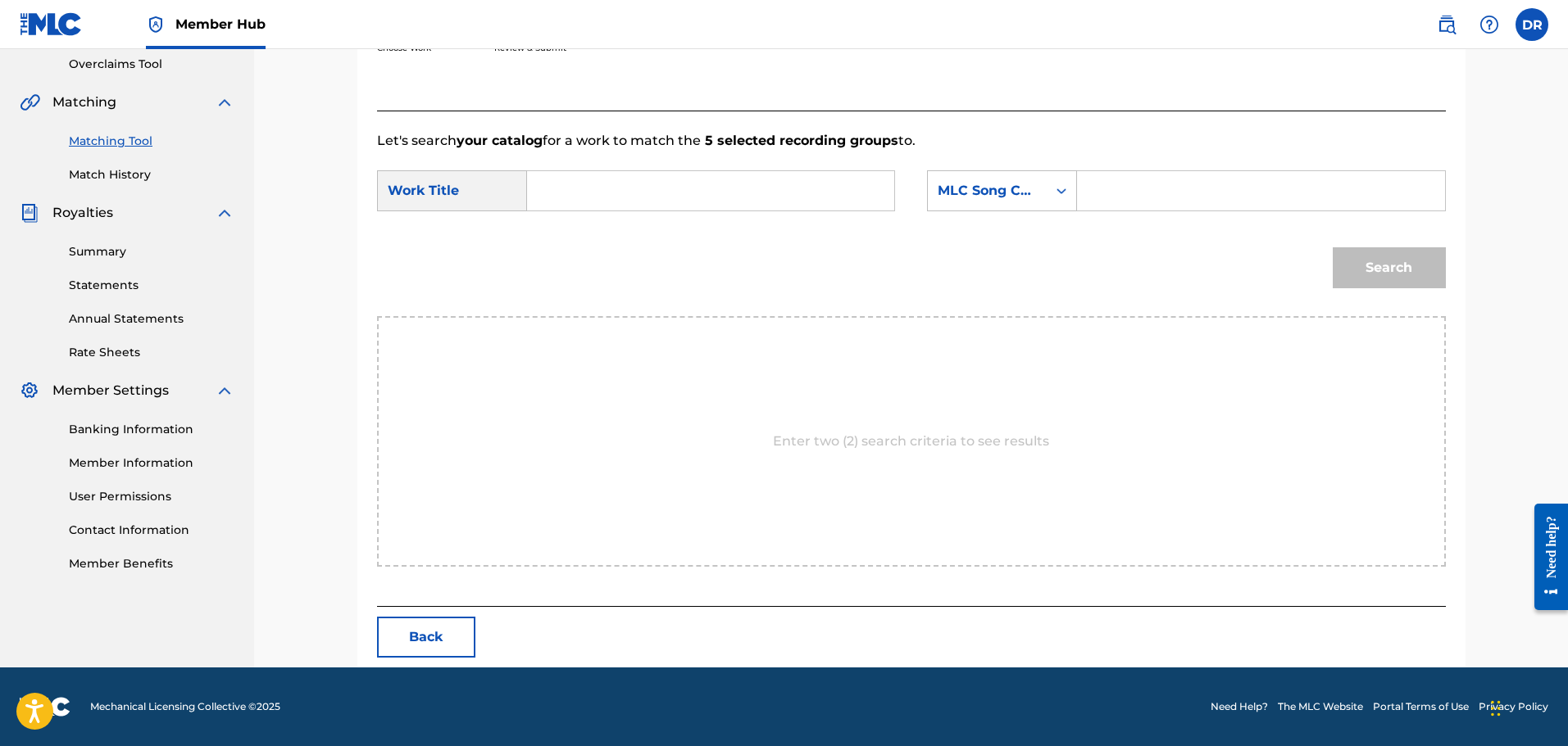
scroll to position [345, 0]
paste input "A BEAUTIFUL SONG"
type input "A BEAUTIFUL SONG"
click at [1130, 191] on input "Search Form" at bounding box center [1260, 191] width 339 height 40
paste input "AW8NWM"
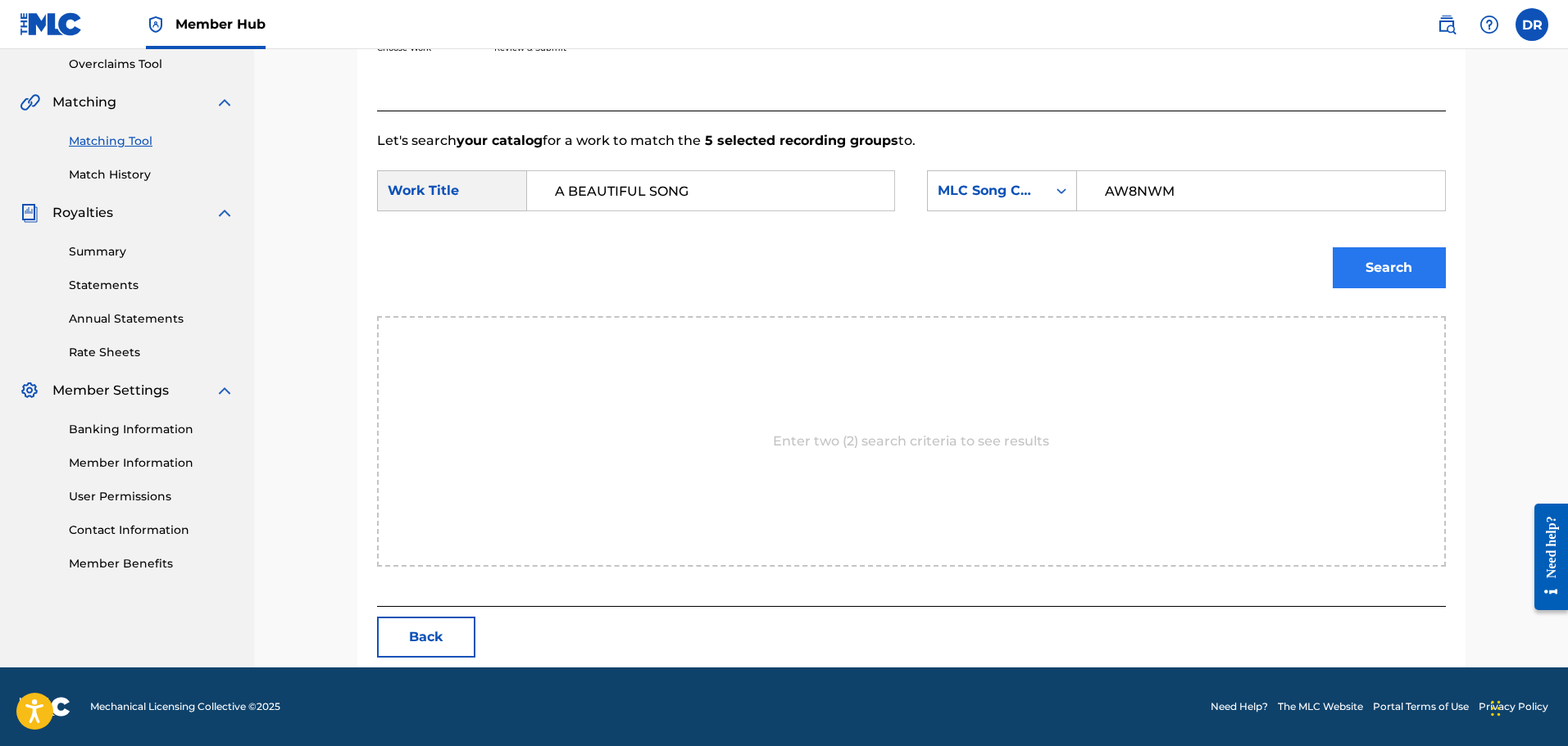
type input "AW8NWM"
click at [1385, 271] on button "Search" at bounding box center [1388, 267] width 113 height 41
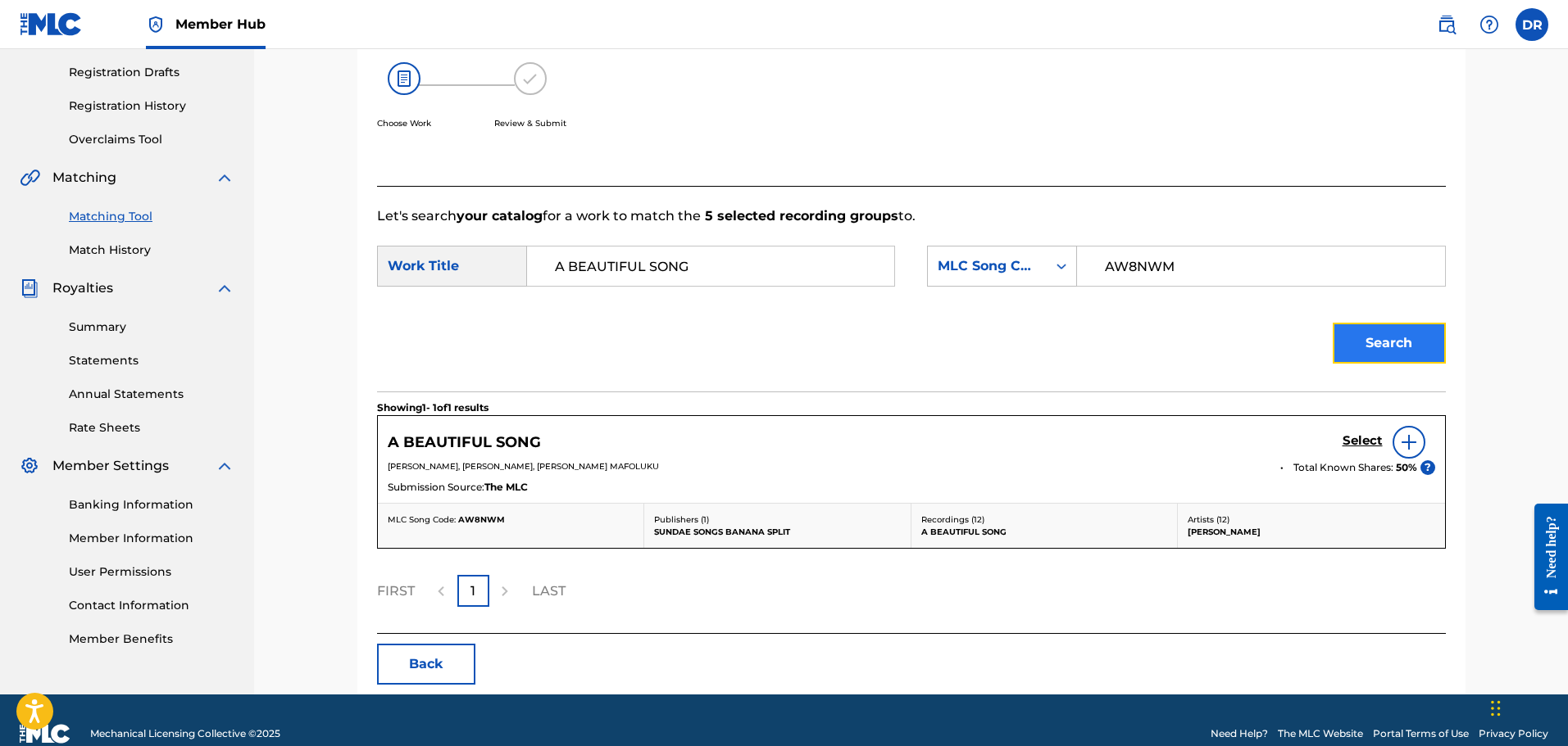
scroll to position [296, 0]
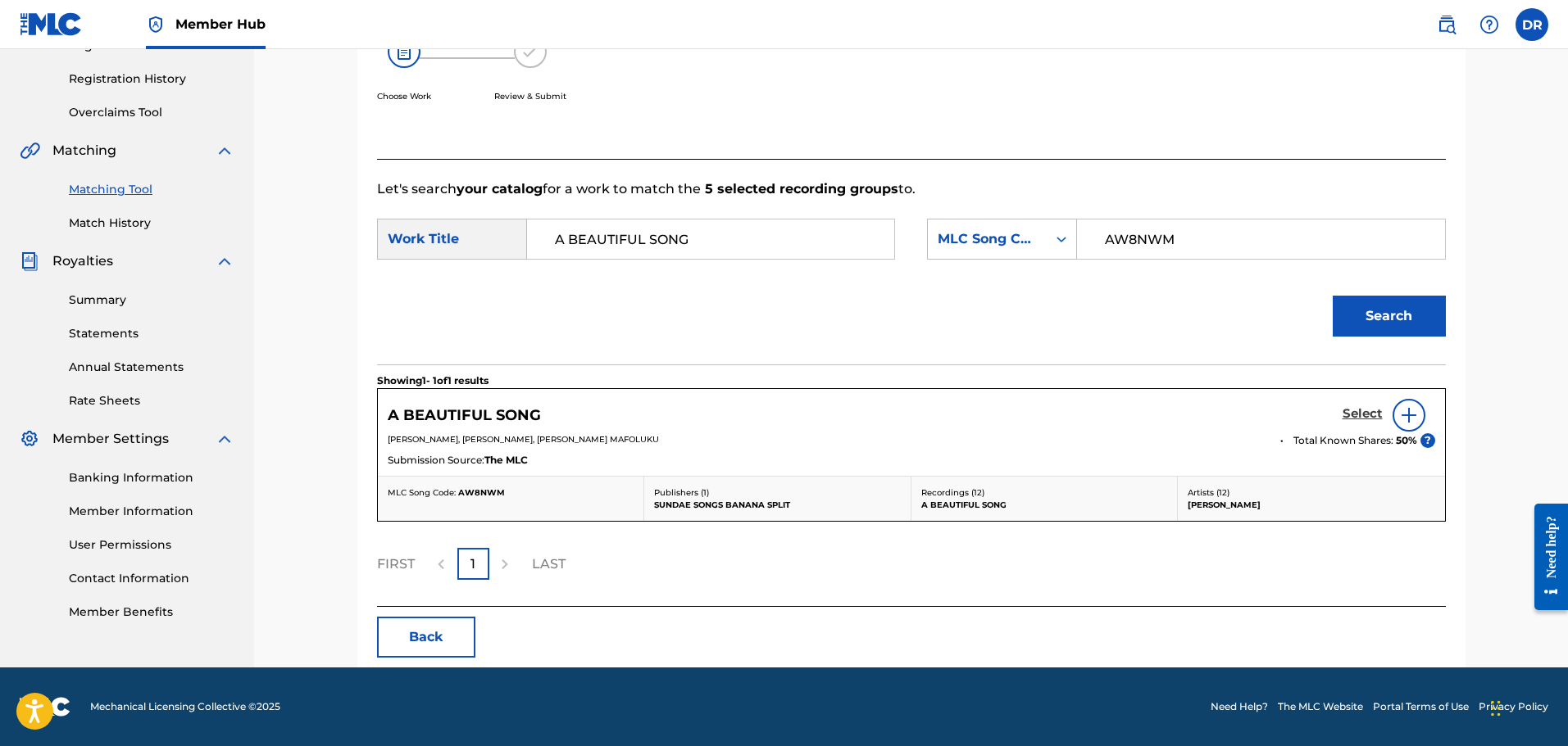
click at [1359, 411] on h5 "Select" at bounding box center [1363, 414] width 40 height 15
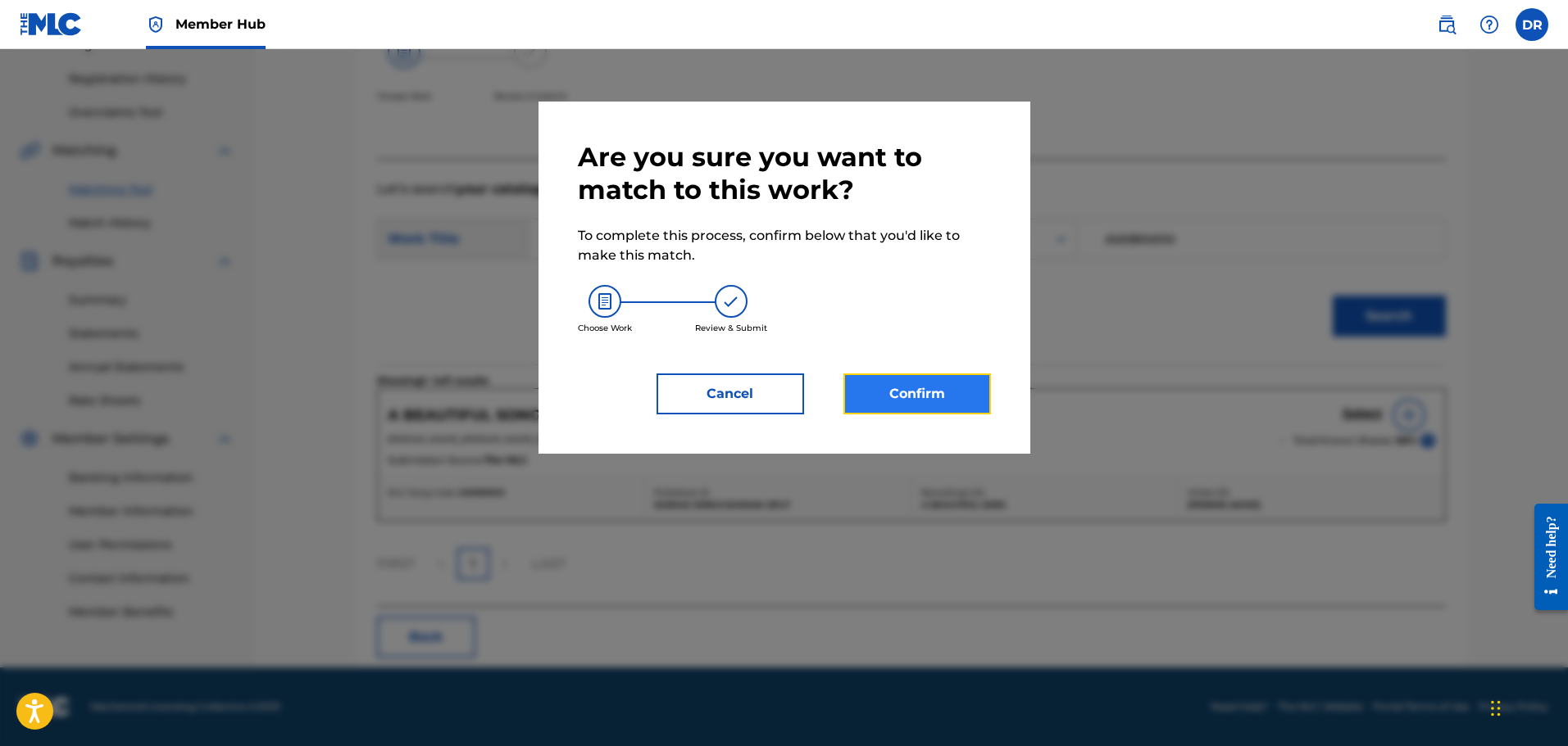
click at [941, 405] on button "Confirm" at bounding box center [918, 394] width 148 height 41
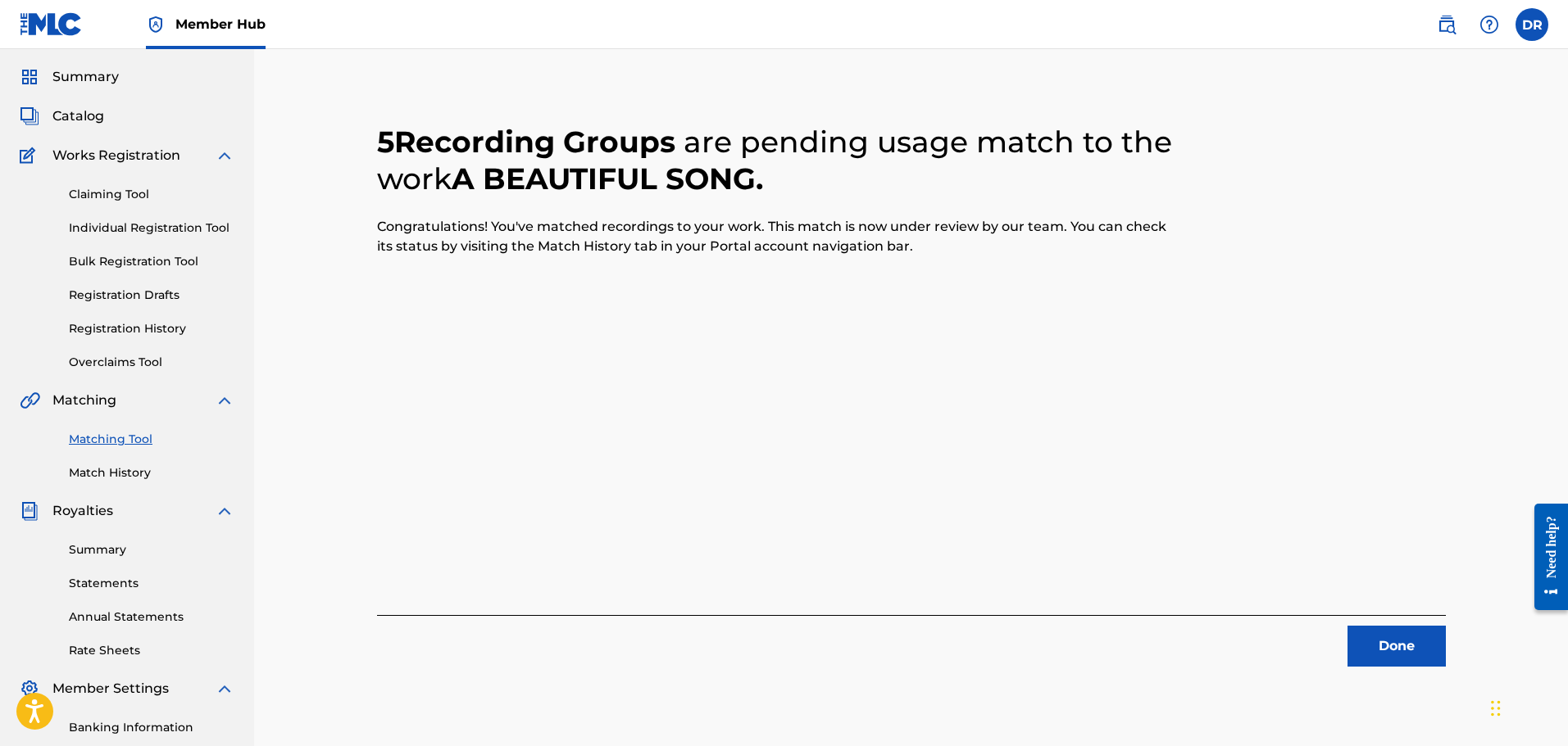
scroll to position [0, 0]
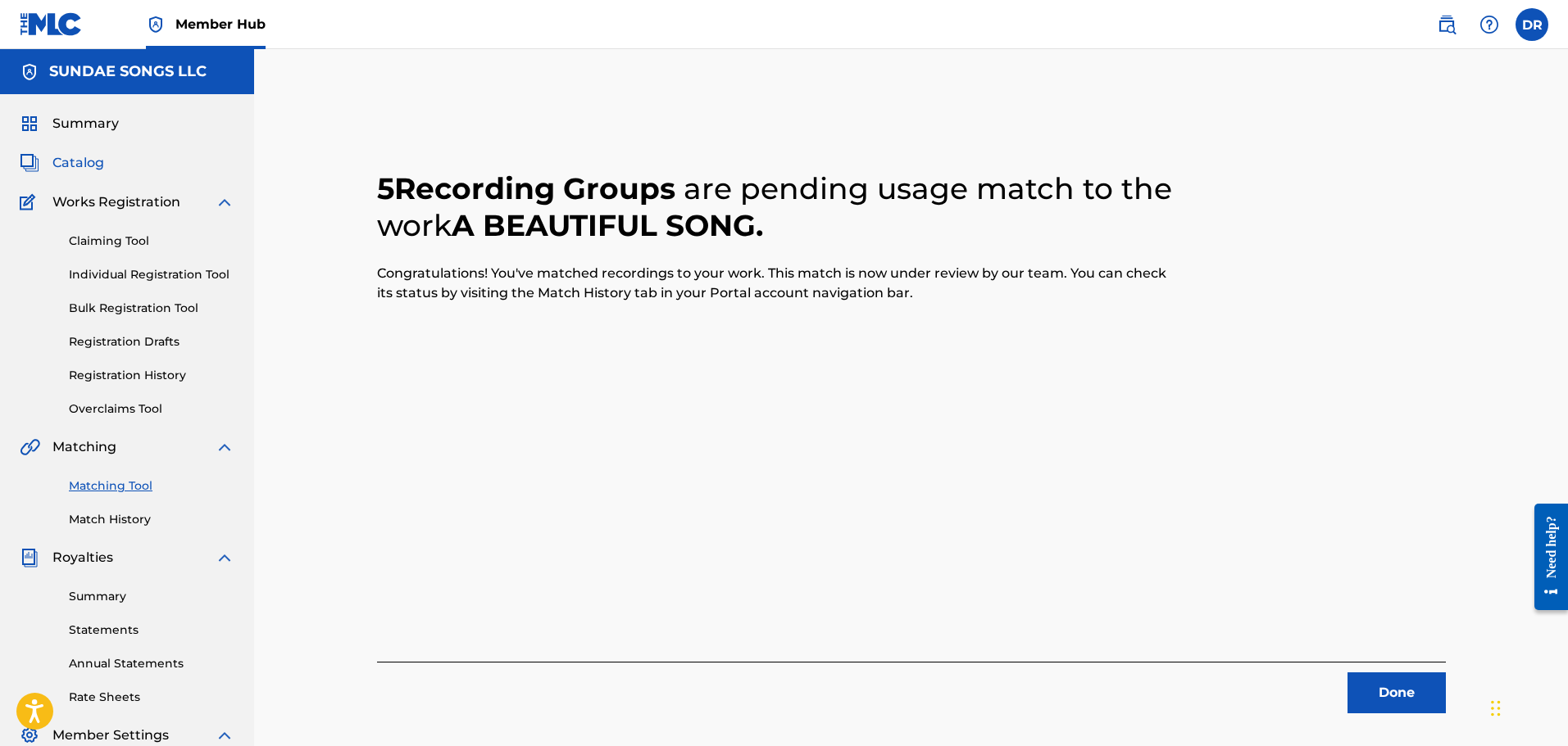
click at [83, 161] on span "Catalog" at bounding box center [78, 163] width 52 height 20
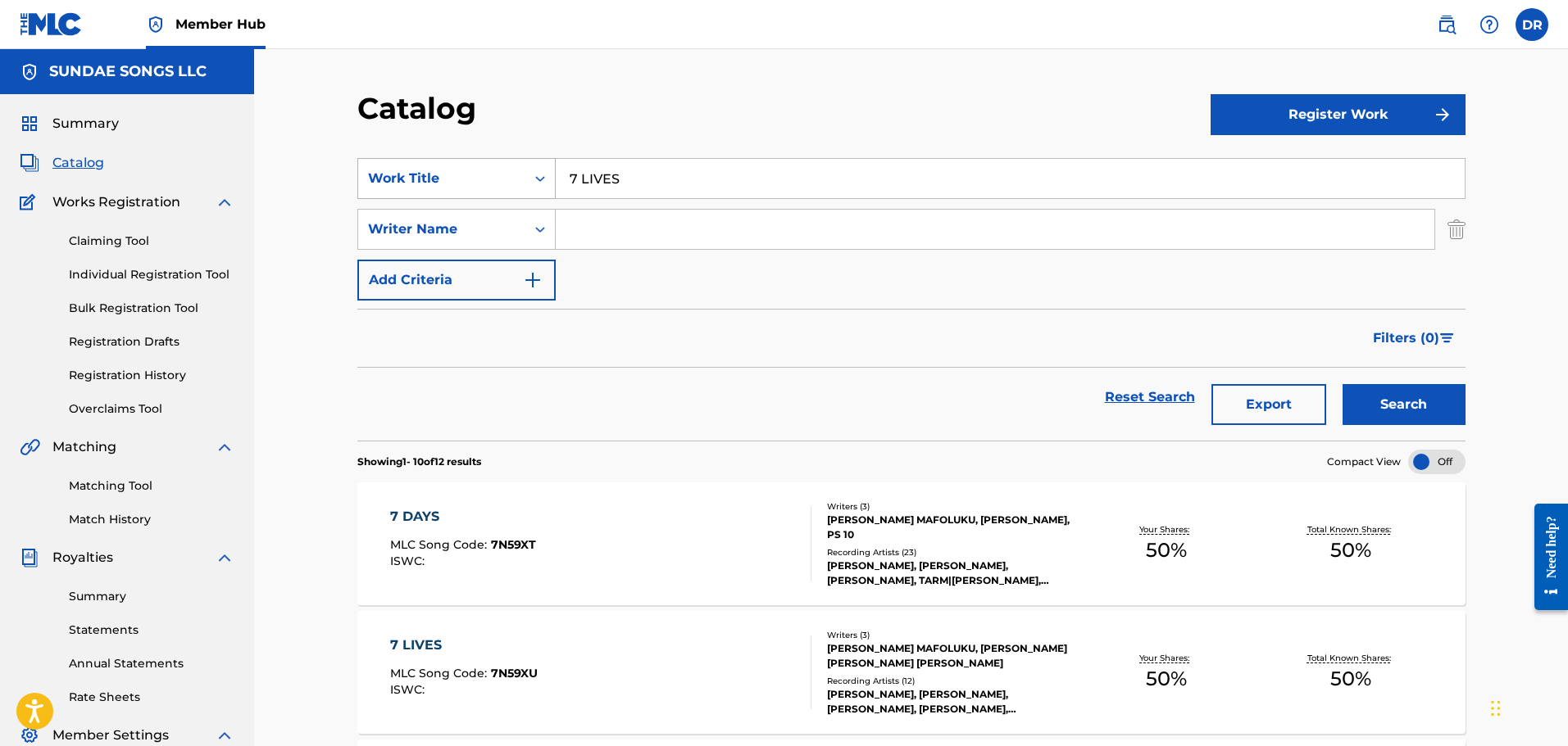
drag, startPoint x: 645, startPoint y: 173, endPoint x: 514, endPoint y: 170, distance: 131.0
click at [514, 170] on div "SearchWithCriteriaaf8f6a6f-fd2e-4d17-a1f6-14930b0c3f8c Work Title 7 LIVES" at bounding box center [911, 178] width 1108 height 41
paste input "[GEOGRAPHIC_DATA]"
type input "[GEOGRAPHIC_DATA]"
drag, startPoint x: 1421, startPoint y: 387, endPoint x: 1414, endPoint y: 391, distance: 8.1
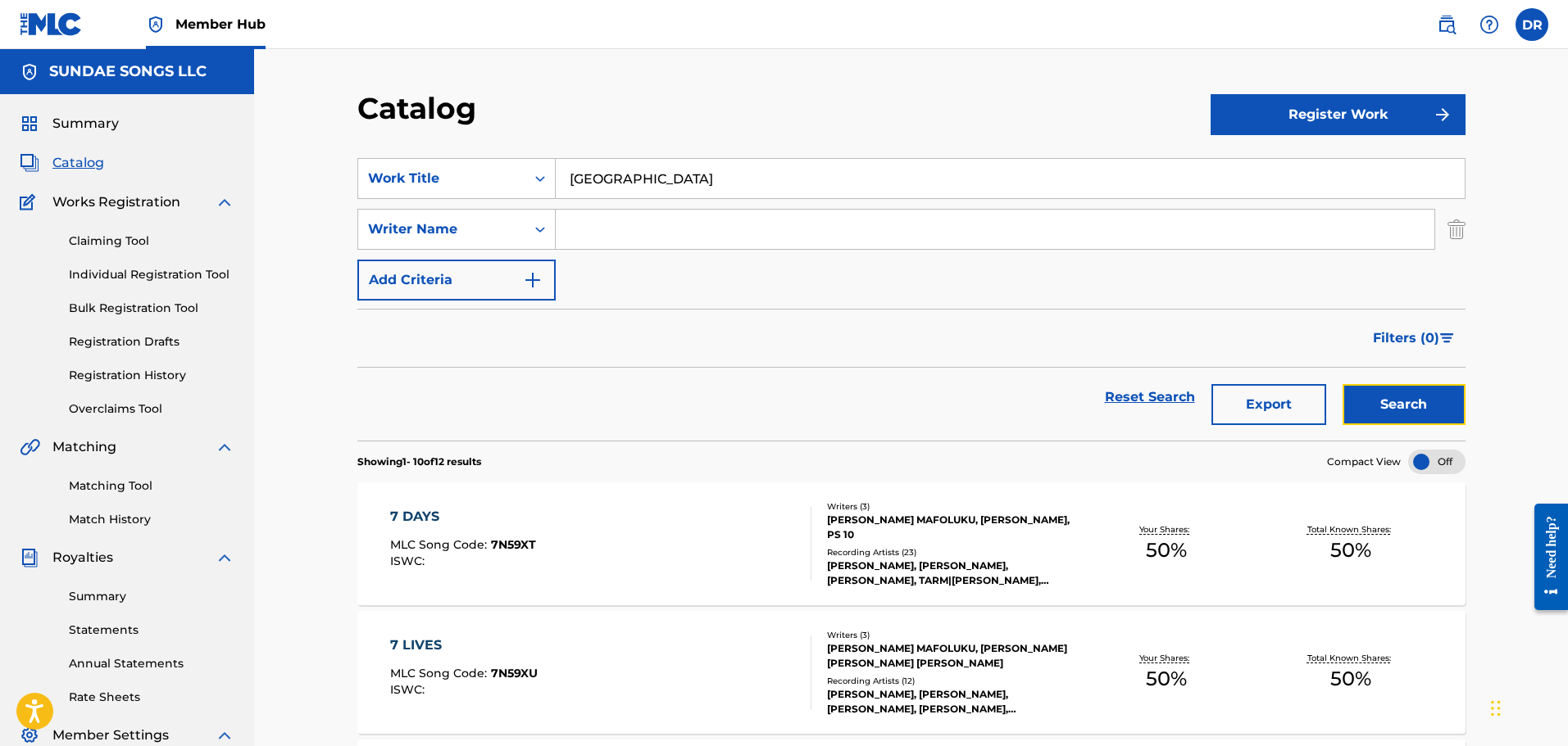
click at [1421, 388] on button "Search" at bounding box center [1404, 404] width 123 height 41
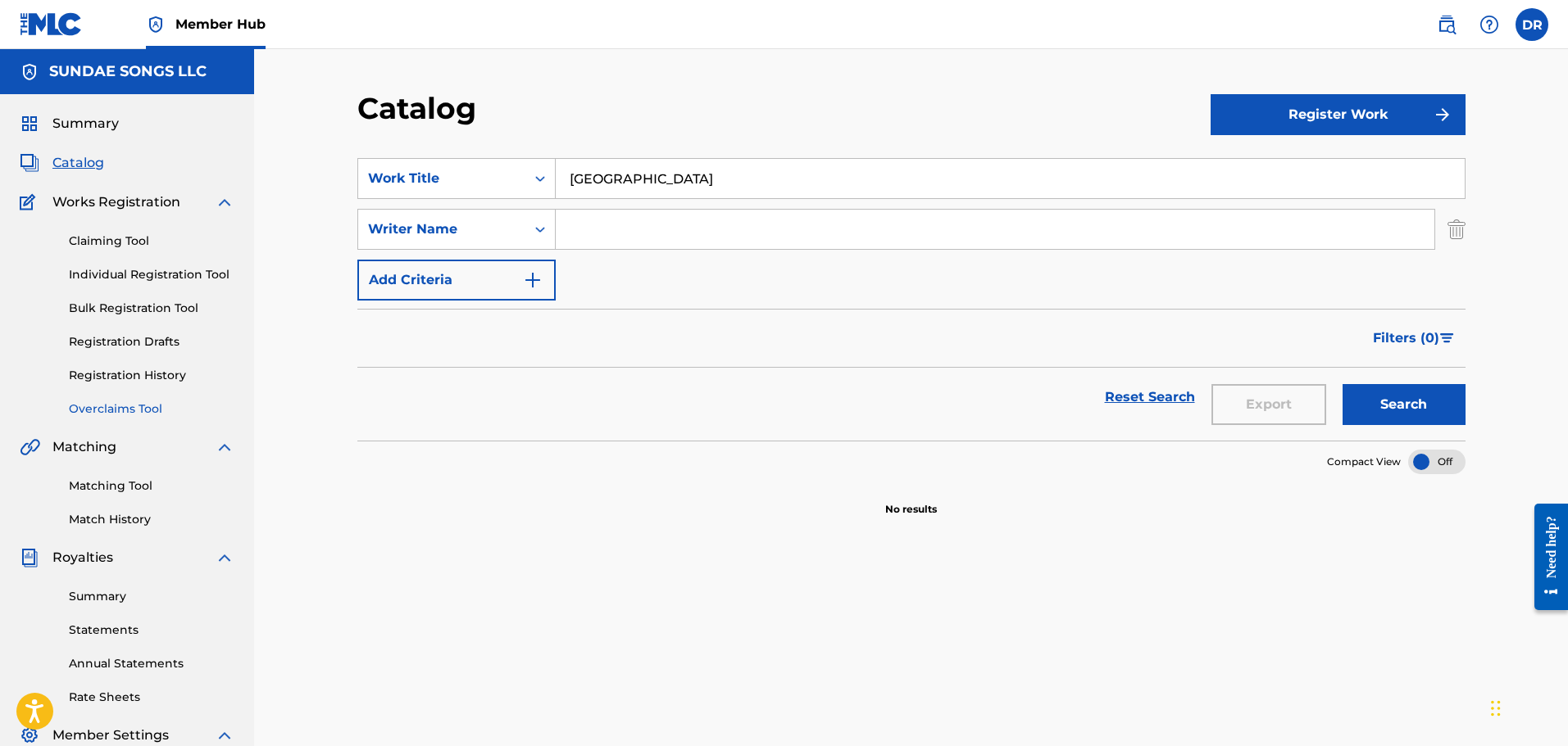
click at [120, 411] on link "Overclaims Tool" at bounding box center [151, 409] width 166 height 17
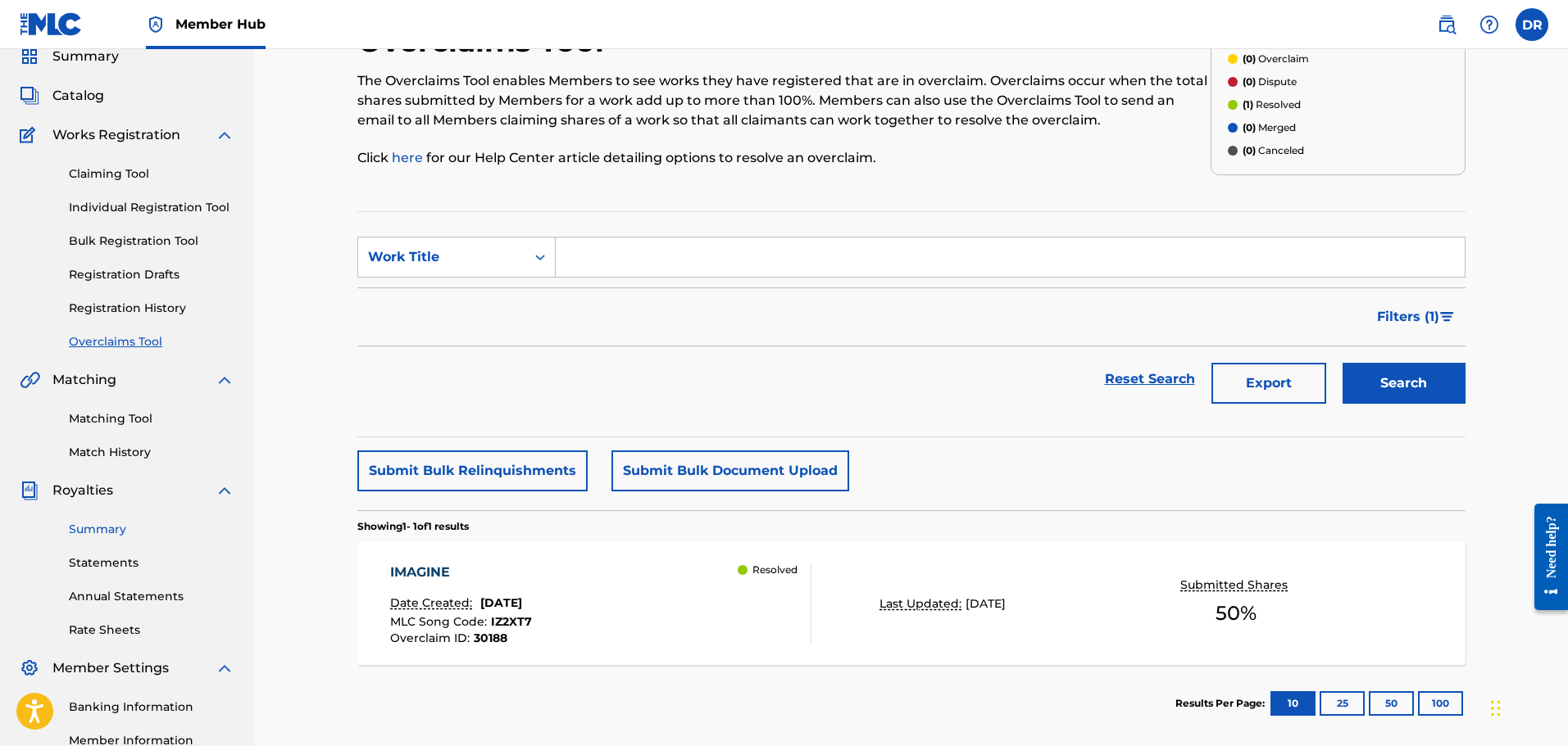
scroll to position [24, 0]
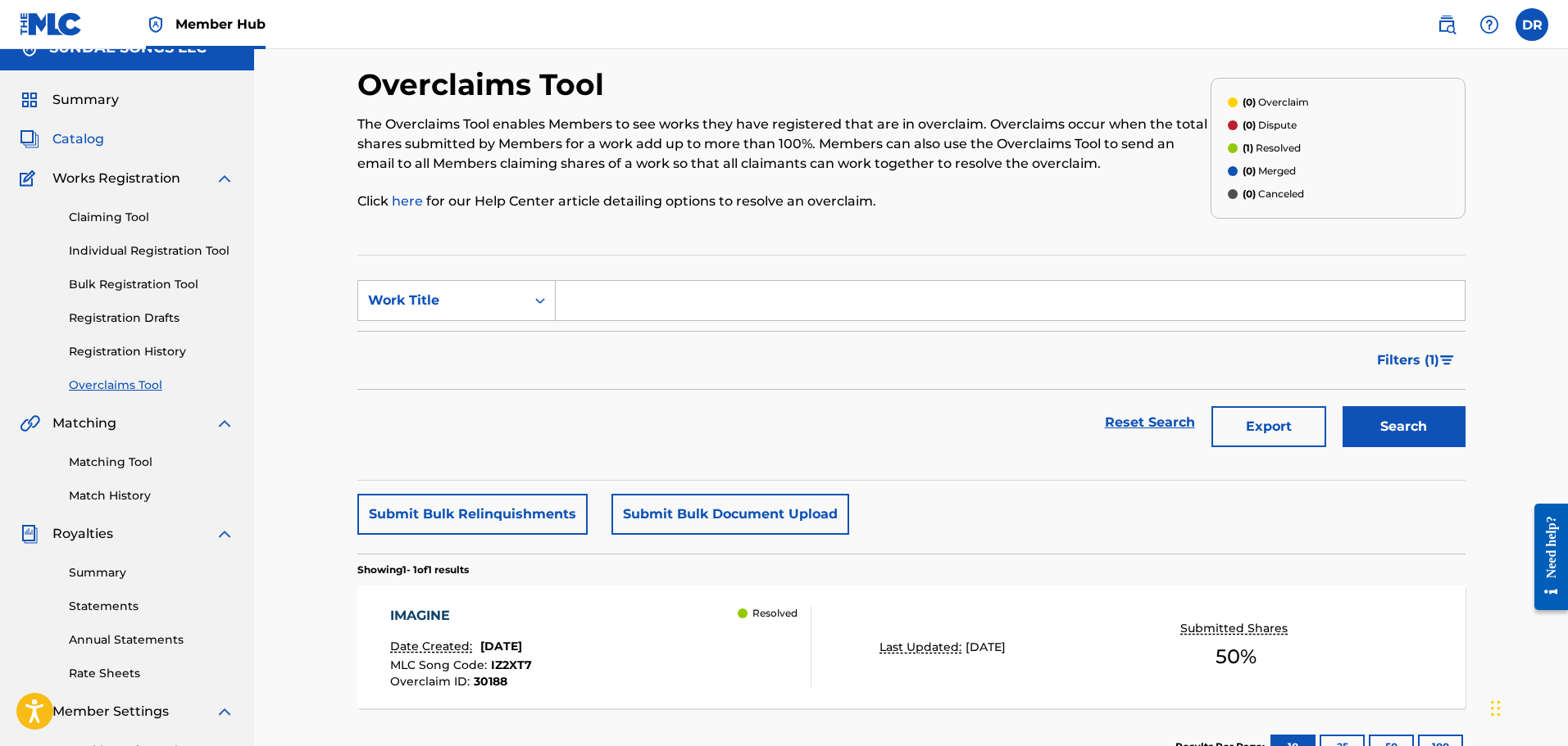
click at [84, 146] on span "Catalog" at bounding box center [78, 139] width 52 height 20
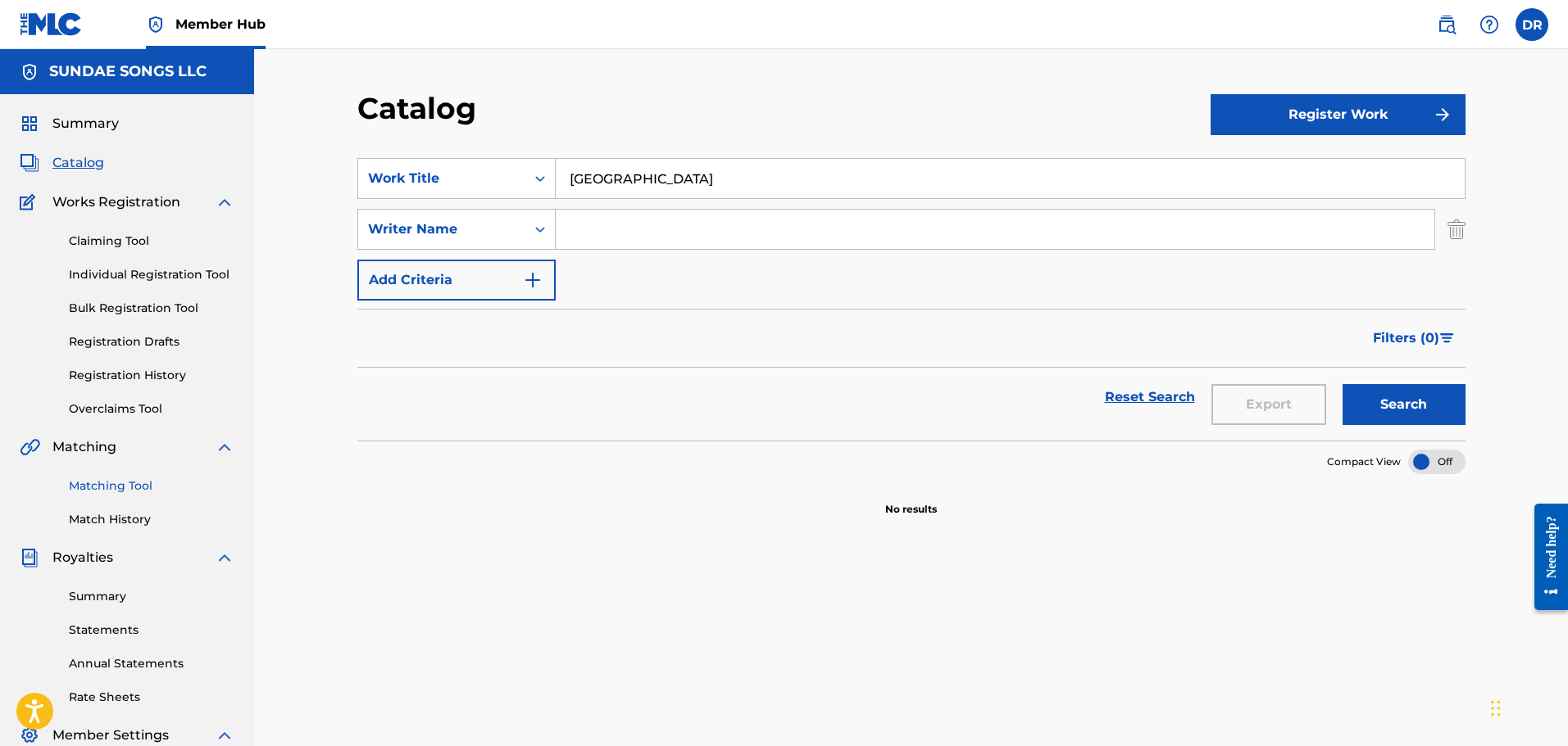
click at [104, 480] on link "Matching Tool" at bounding box center [151, 487] width 166 height 17
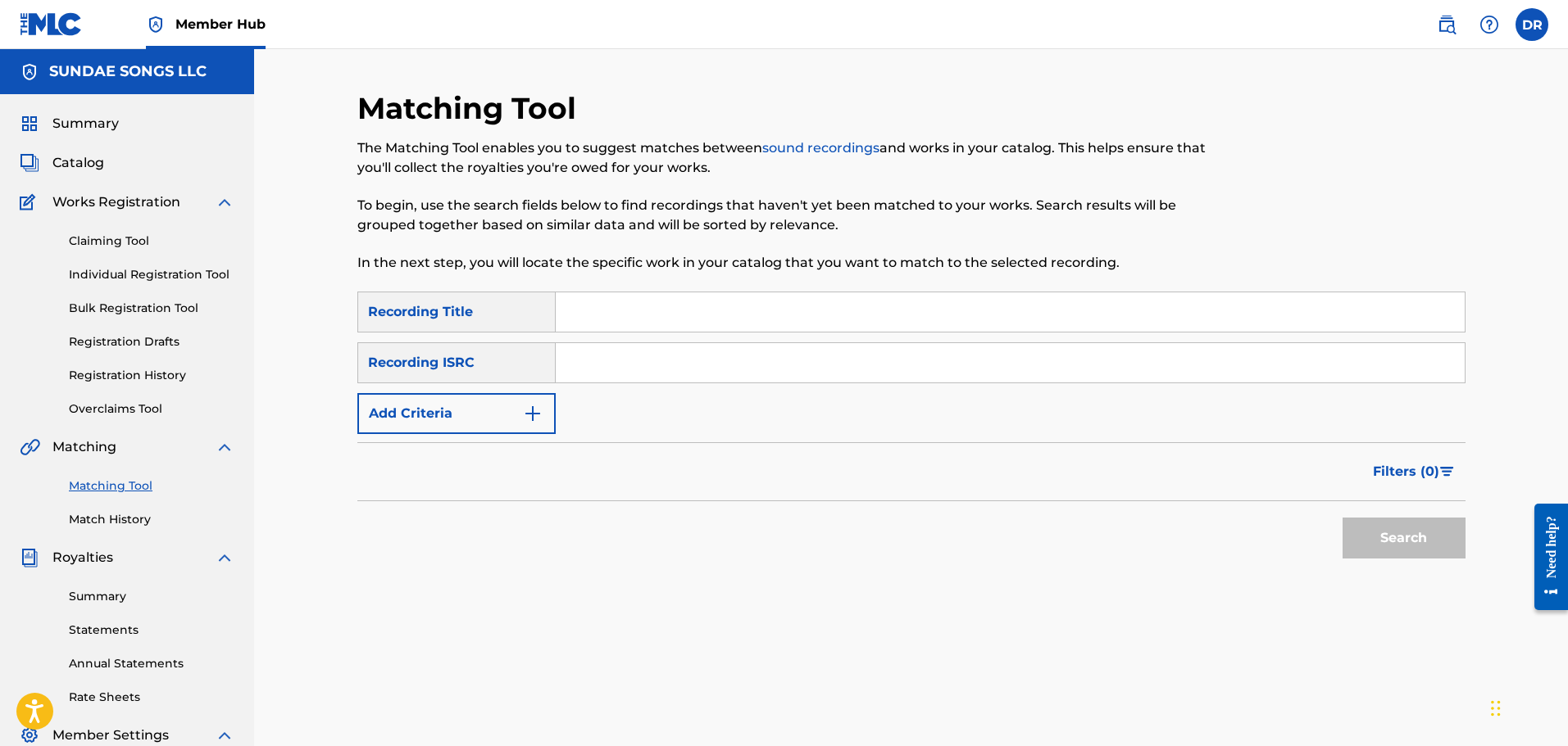
paste input "CRAZY KID"
type input "CRAZY KID"
click at [1416, 551] on button "Search" at bounding box center [1404, 538] width 123 height 41
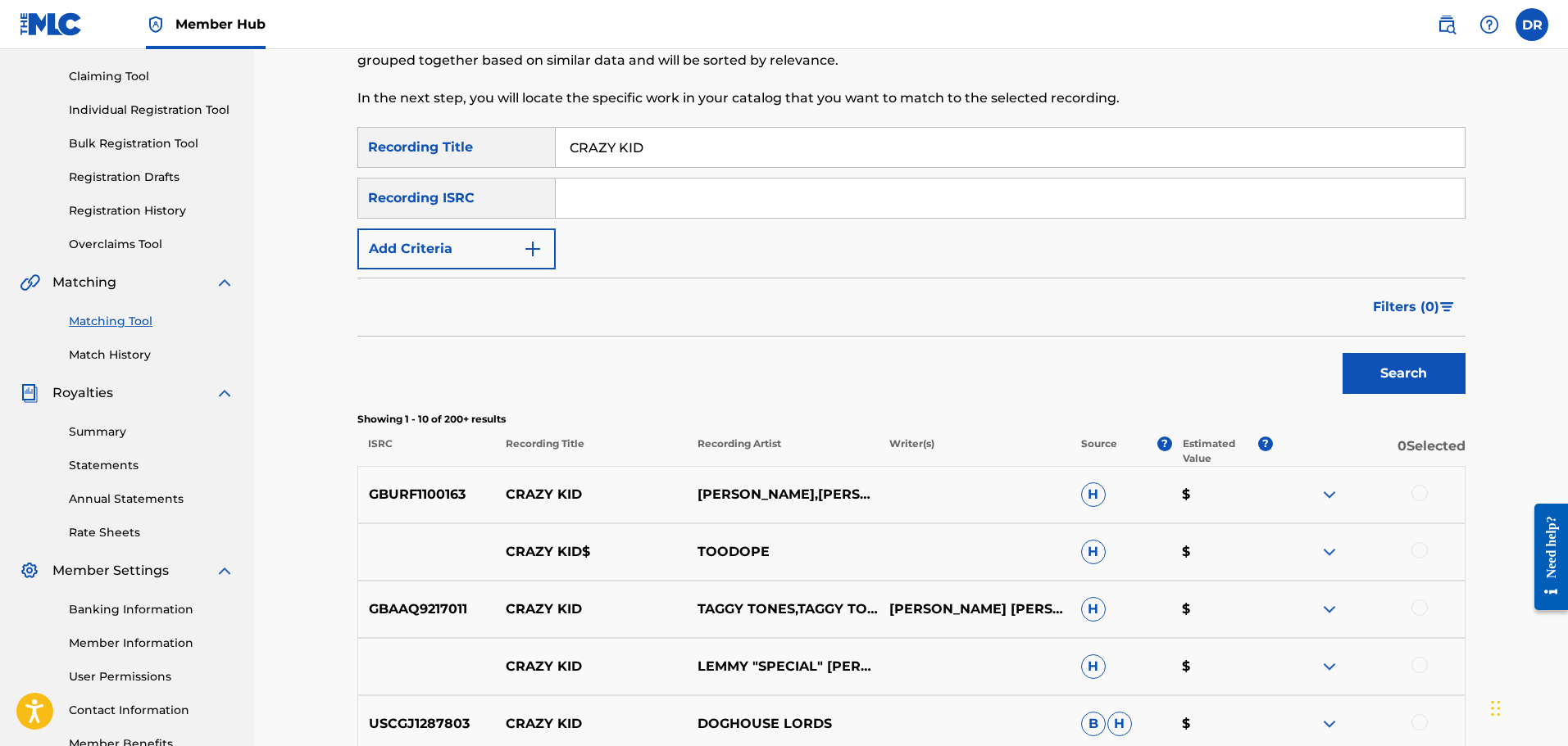
scroll to position [164, 0]
click at [505, 250] on button "Add Criteria" at bounding box center [455, 249] width 198 height 41
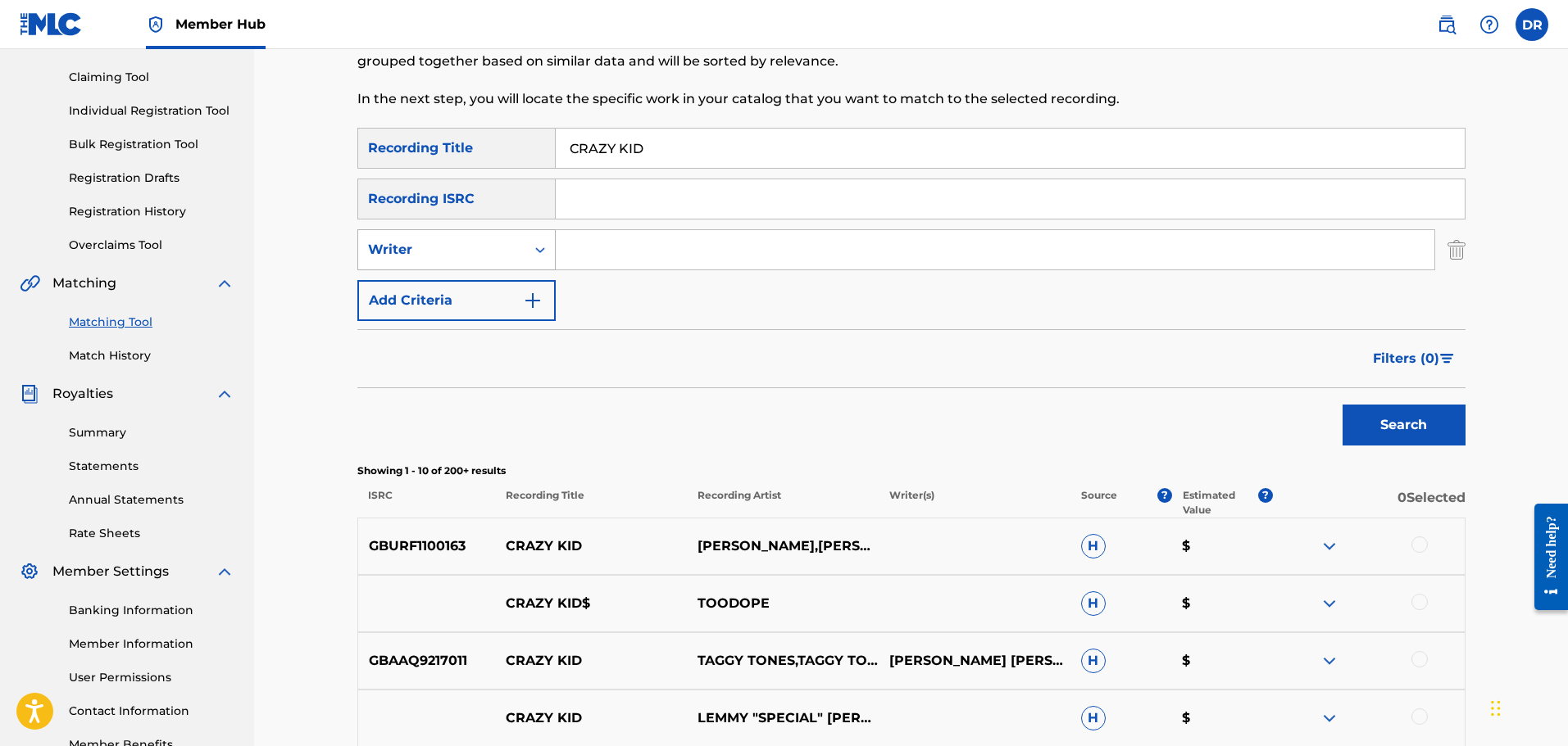
click at [508, 248] on div "Writer" at bounding box center [442, 250] width 148 height 20
click at [493, 303] on div "Recording Artist" at bounding box center [456, 291] width 197 height 41
click at [618, 253] on input "Search Form" at bounding box center [995, 250] width 879 height 40
type input "[PERSON_NAME]"
click at [1404, 417] on button "Search" at bounding box center [1404, 425] width 123 height 41
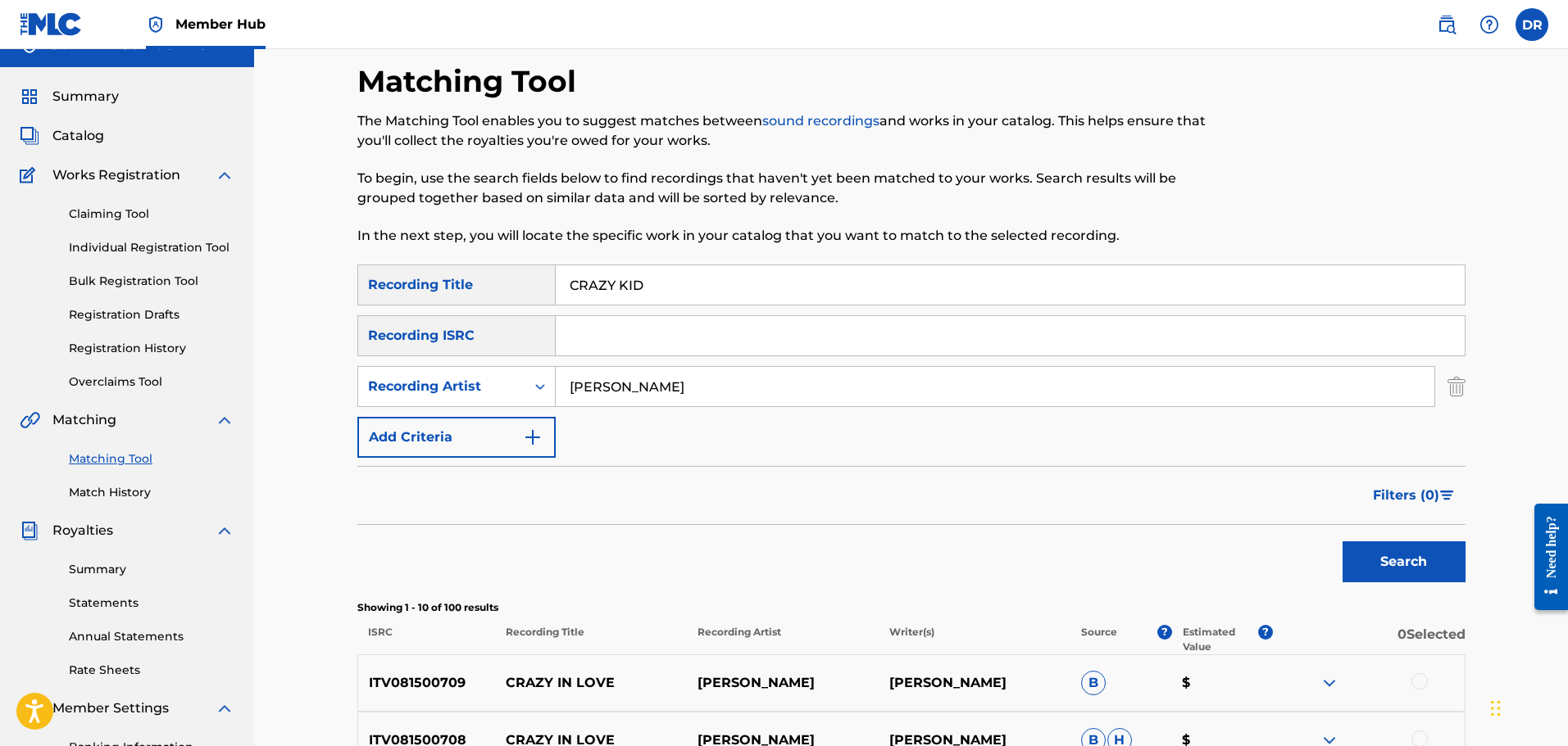
scroll to position [0, 0]
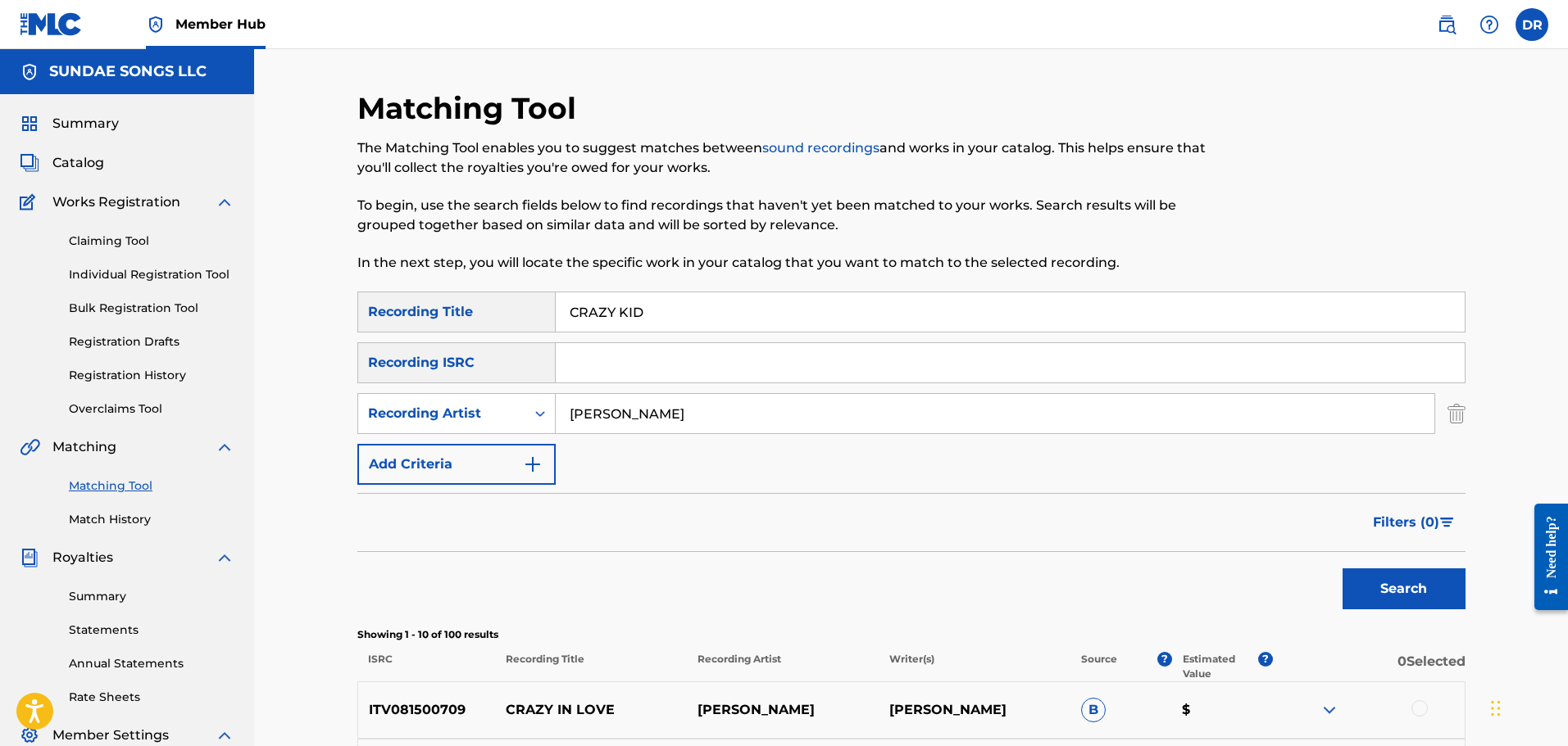
drag, startPoint x: 661, startPoint y: 311, endPoint x: 544, endPoint y: 311, distance: 117.0
click at [539, 311] on div "SearchWithCriteria2c4b99a8-7434-4e35-bb59-90ca86e73125 Recording Title CRAZY KID" at bounding box center [911, 311] width 1108 height 41
paste input "DEALER"
type input "DEALER"
click at [1385, 579] on button "Search" at bounding box center [1404, 589] width 123 height 41
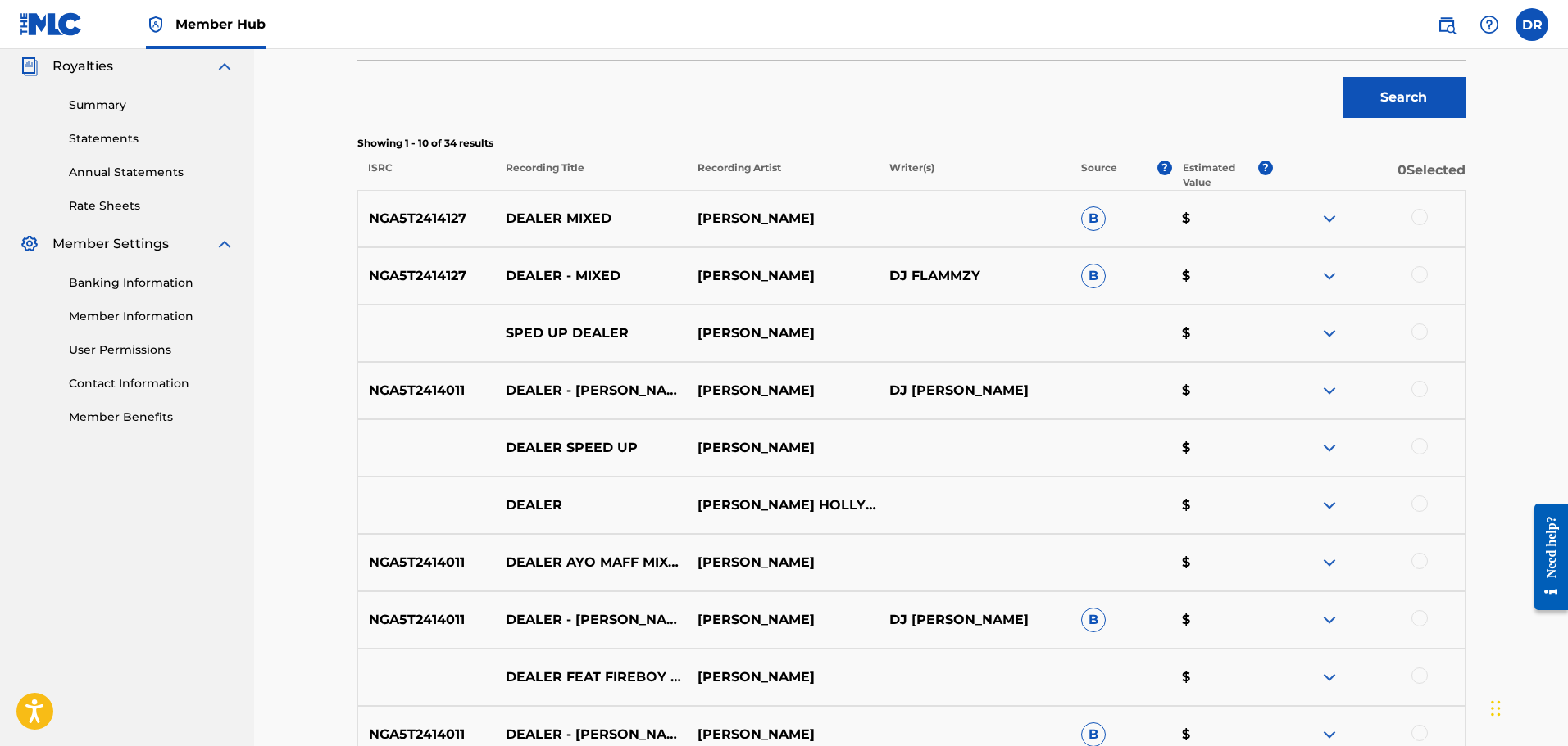
scroll to position [574, 0]
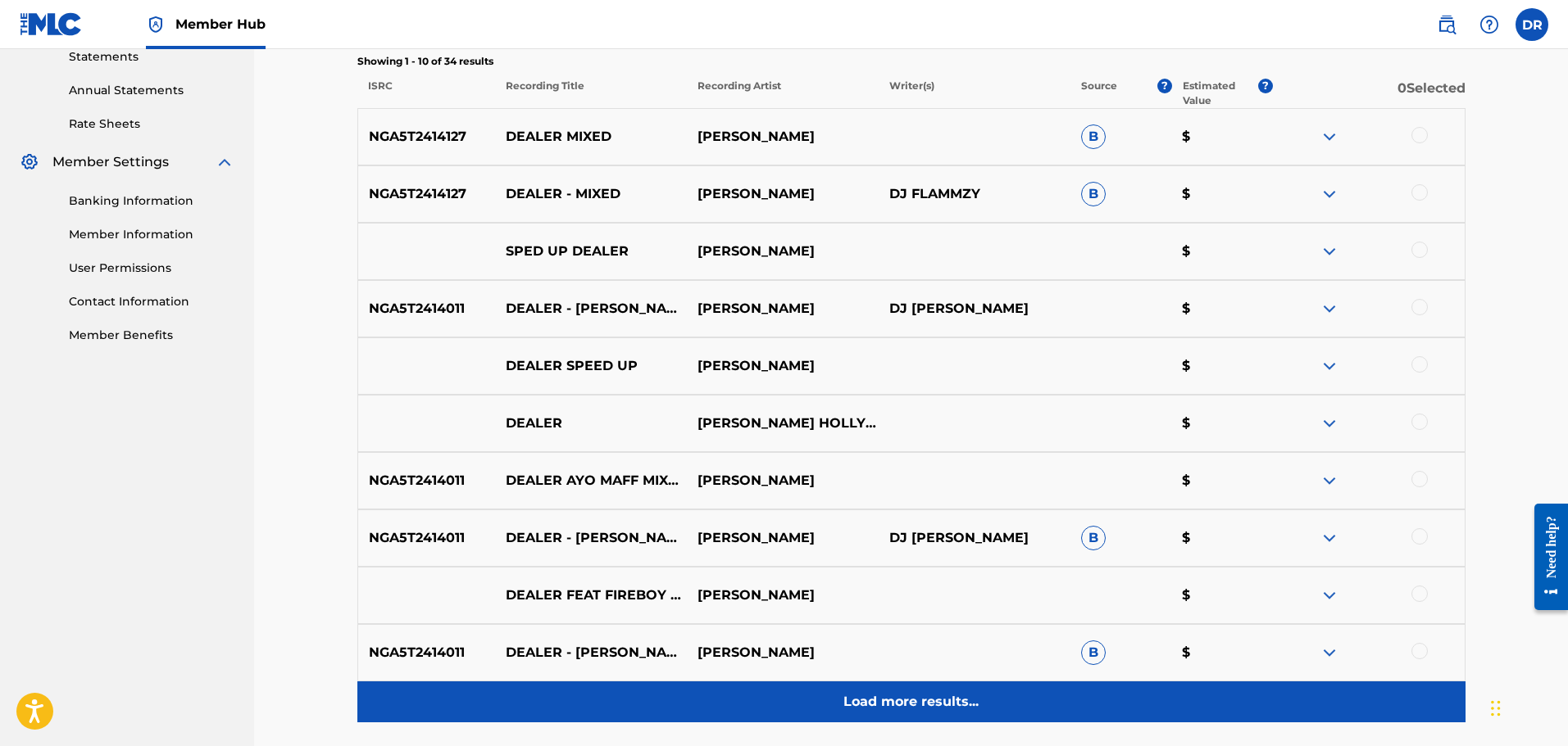
click at [944, 710] on p "Load more results..." at bounding box center [911, 702] width 135 height 20
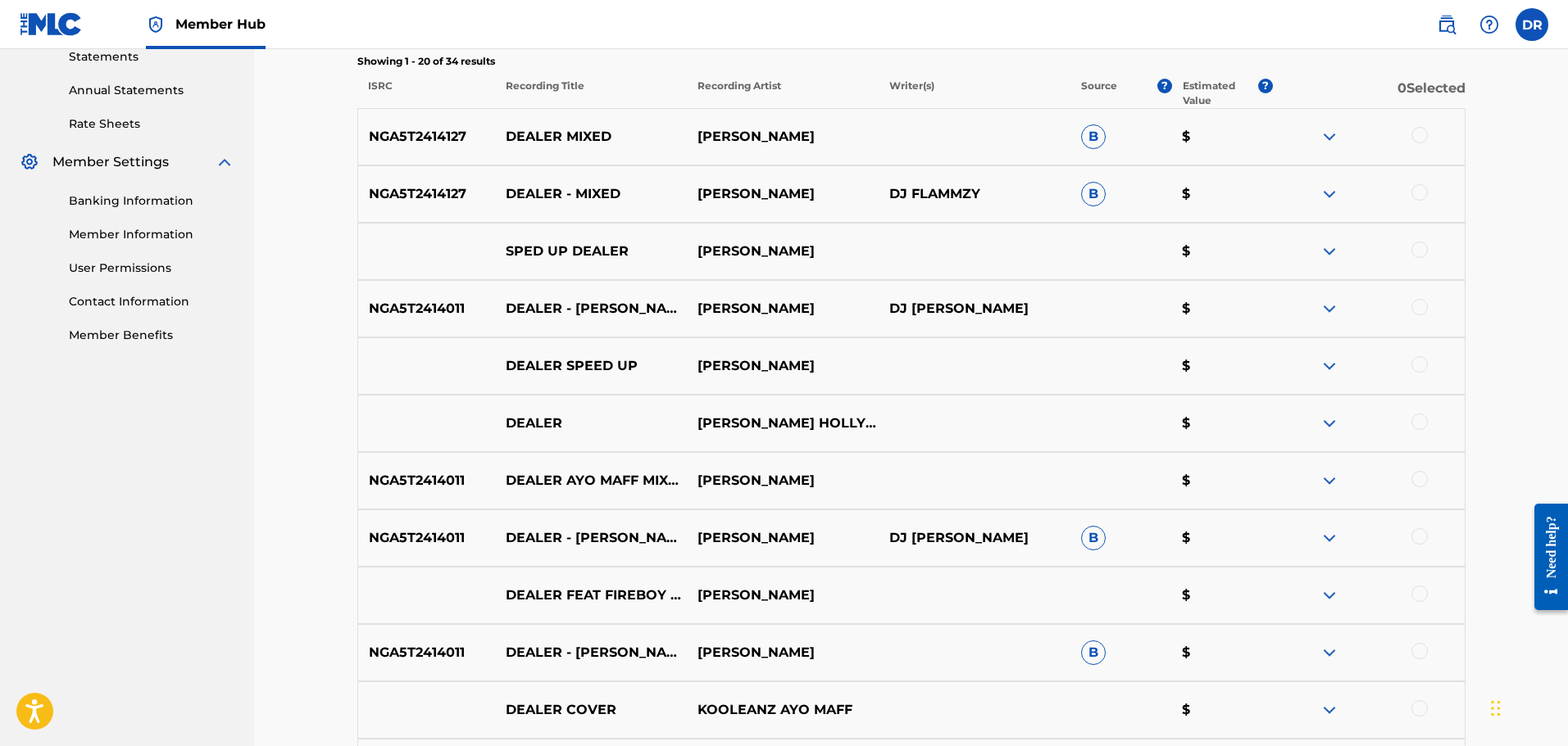
click at [1417, 137] on div at bounding box center [1418, 134] width 16 height 16
click at [1417, 195] on div at bounding box center [1418, 192] width 16 height 16
click at [1417, 253] on div at bounding box center [1418, 249] width 16 height 16
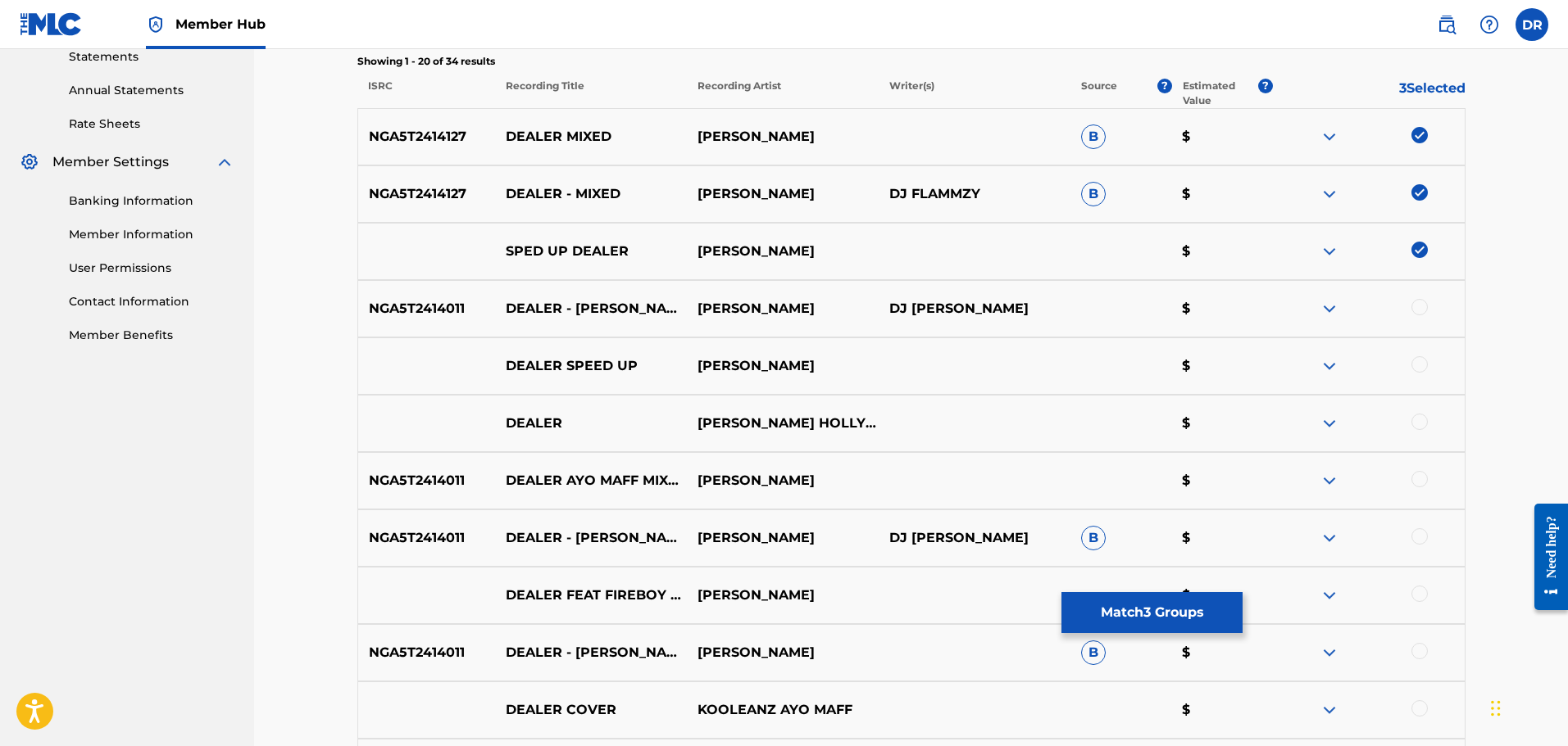
click at [1428, 309] on div at bounding box center [1368, 309] width 192 height 20
click at [1417, 312] on div at bounding box center [1418, 307] width 16 height 16
click at [1418, 365] on div at bounding box center [1418, 364] width 16 height 16
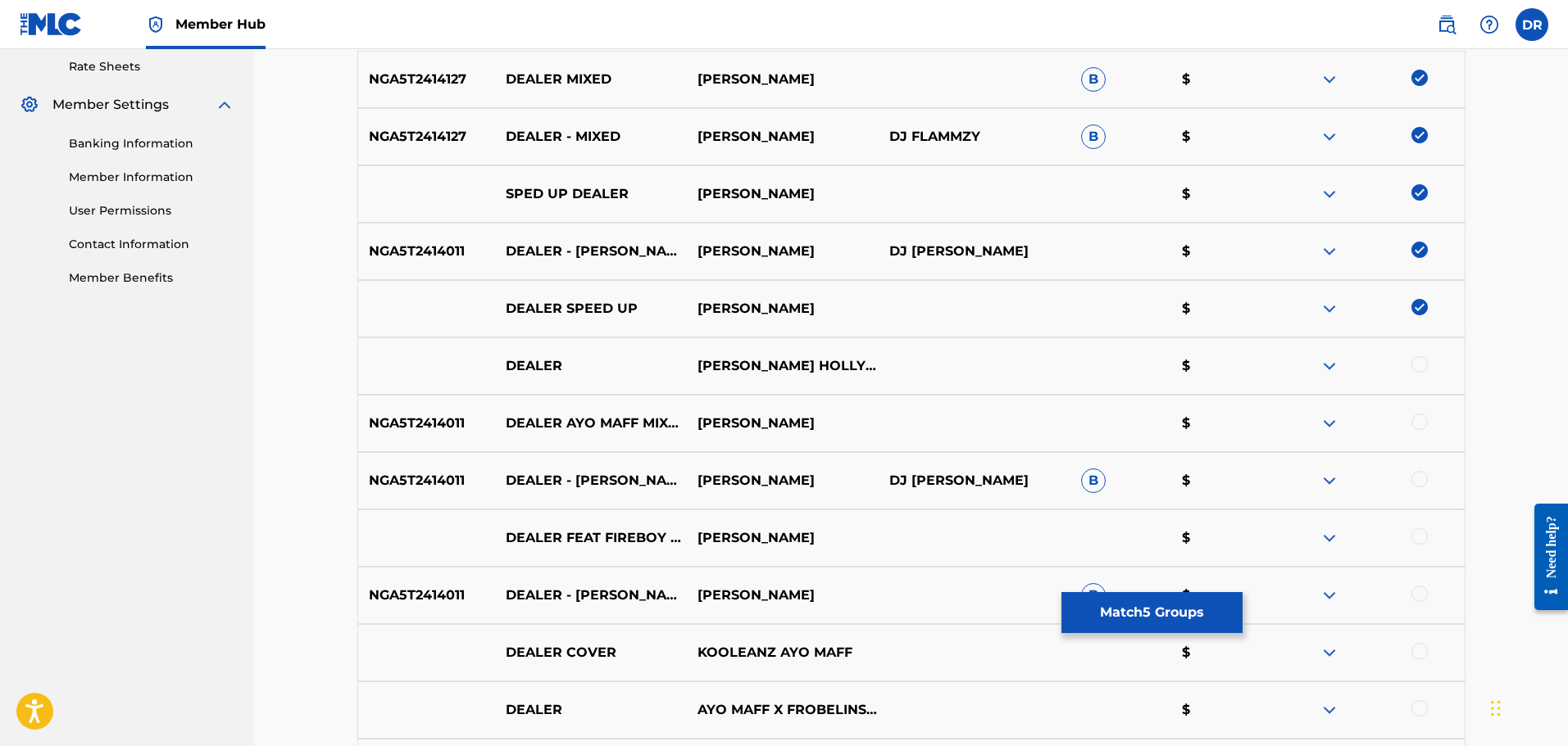
scroll to position [655, 0]
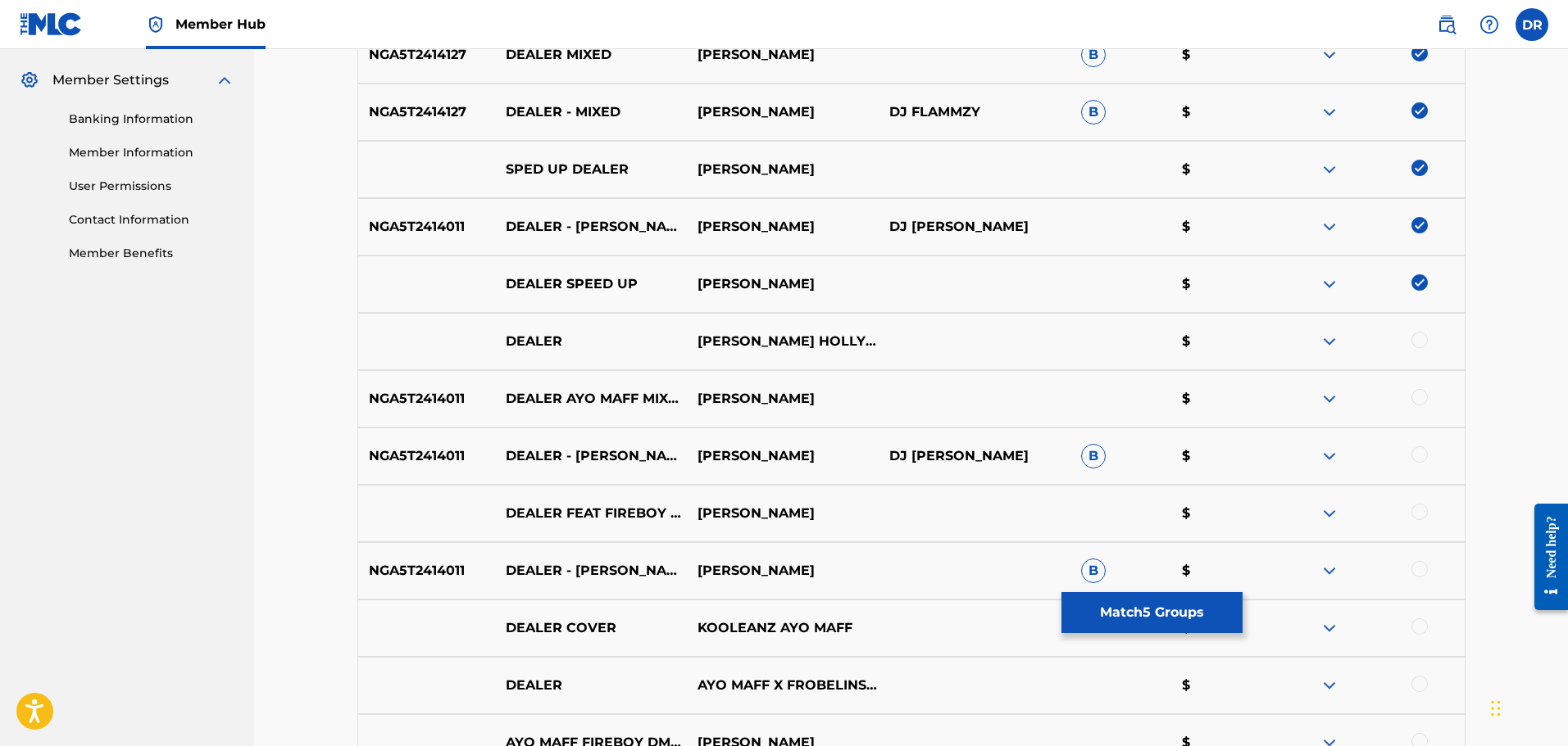
click at [1417, 339] on div at bounding box center [1418, 339] width 16 height 16
click at [1416, 399] on div at bounding box center [1418, 397] width 16 height 16
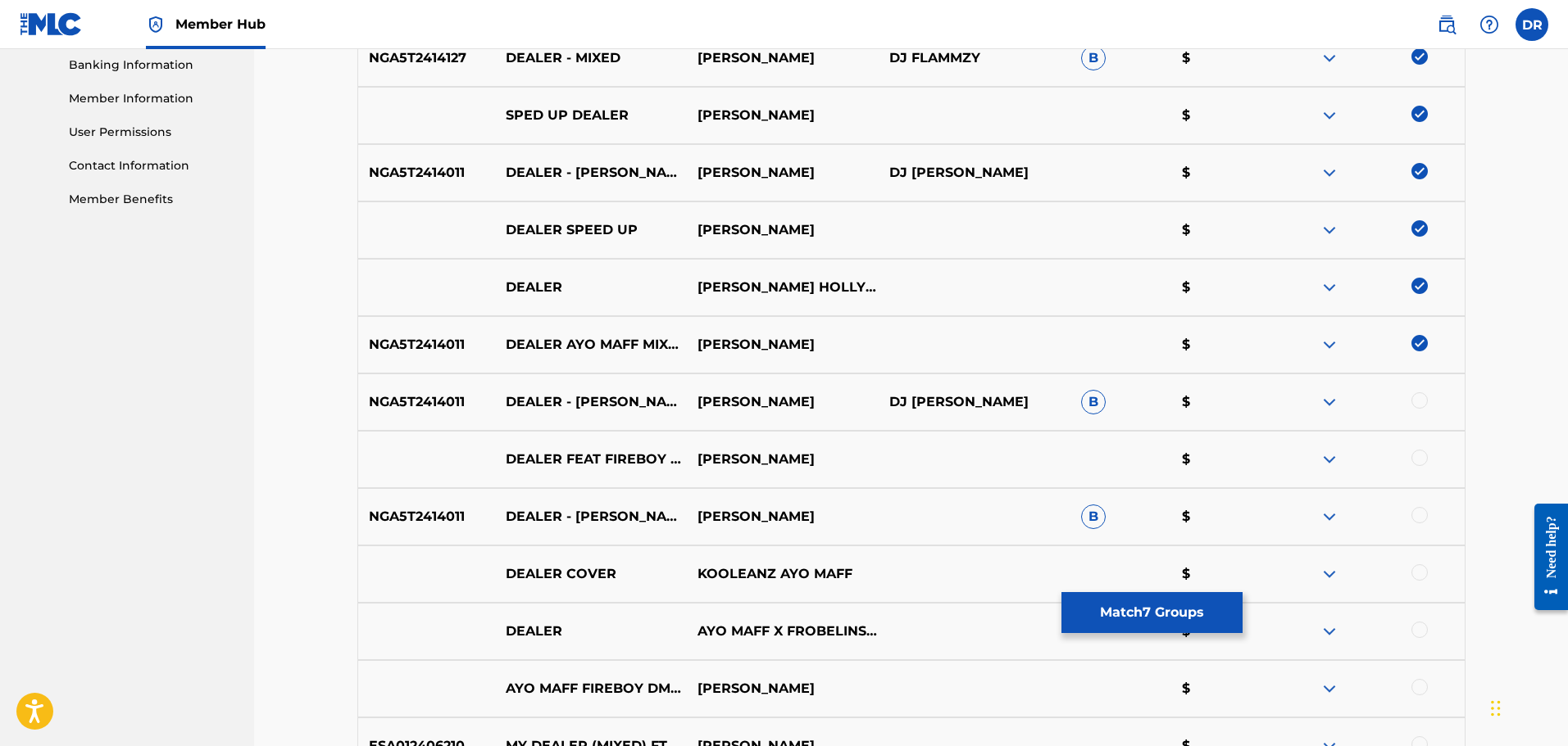
scroll to position [737, 0]
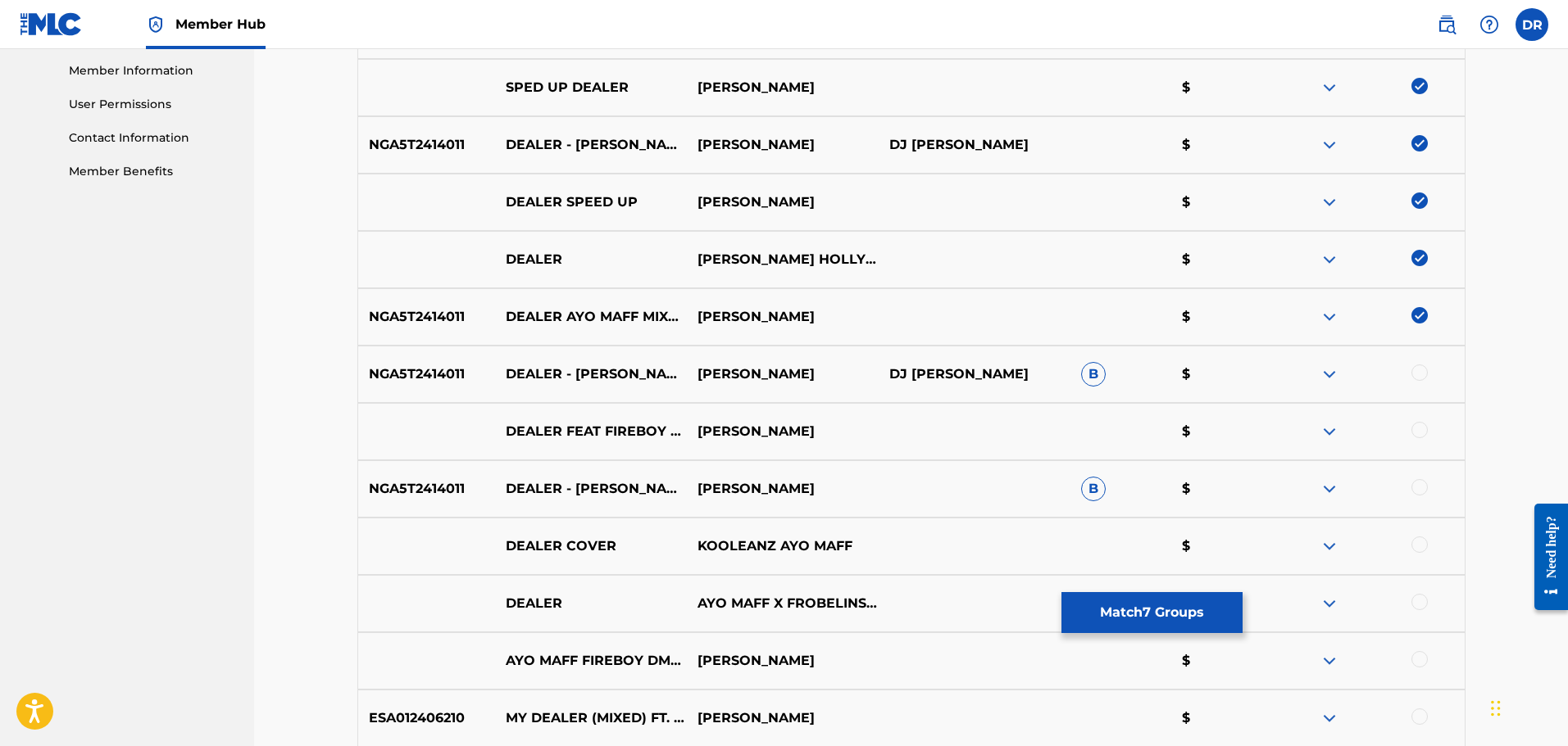
click at [1418, 375] on div at bounding box center [1418, 372] width 16 height 16
click at [1419, 427] on div at bounding box center [1418, 430] width 16 height 16
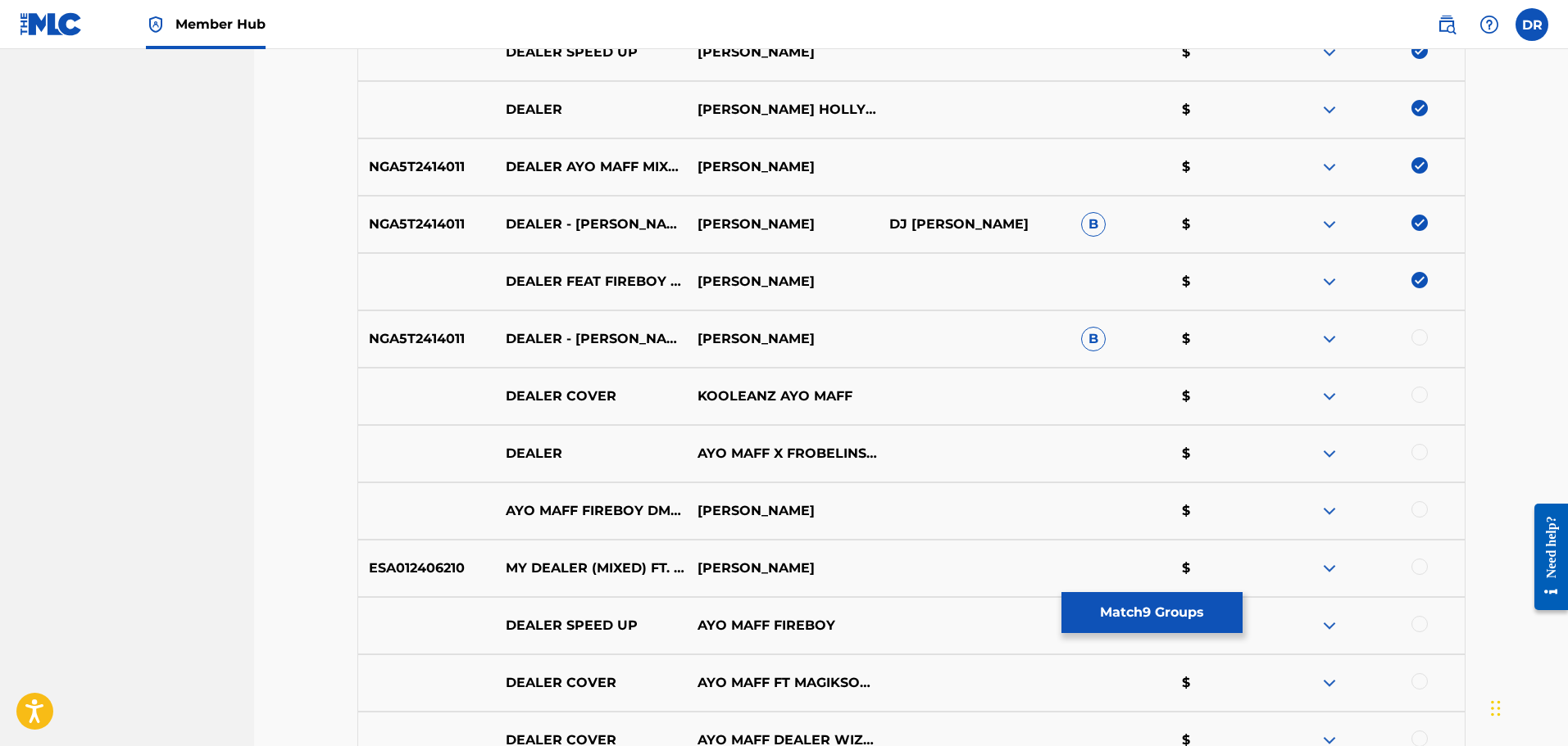
scroll to position [901, 0]
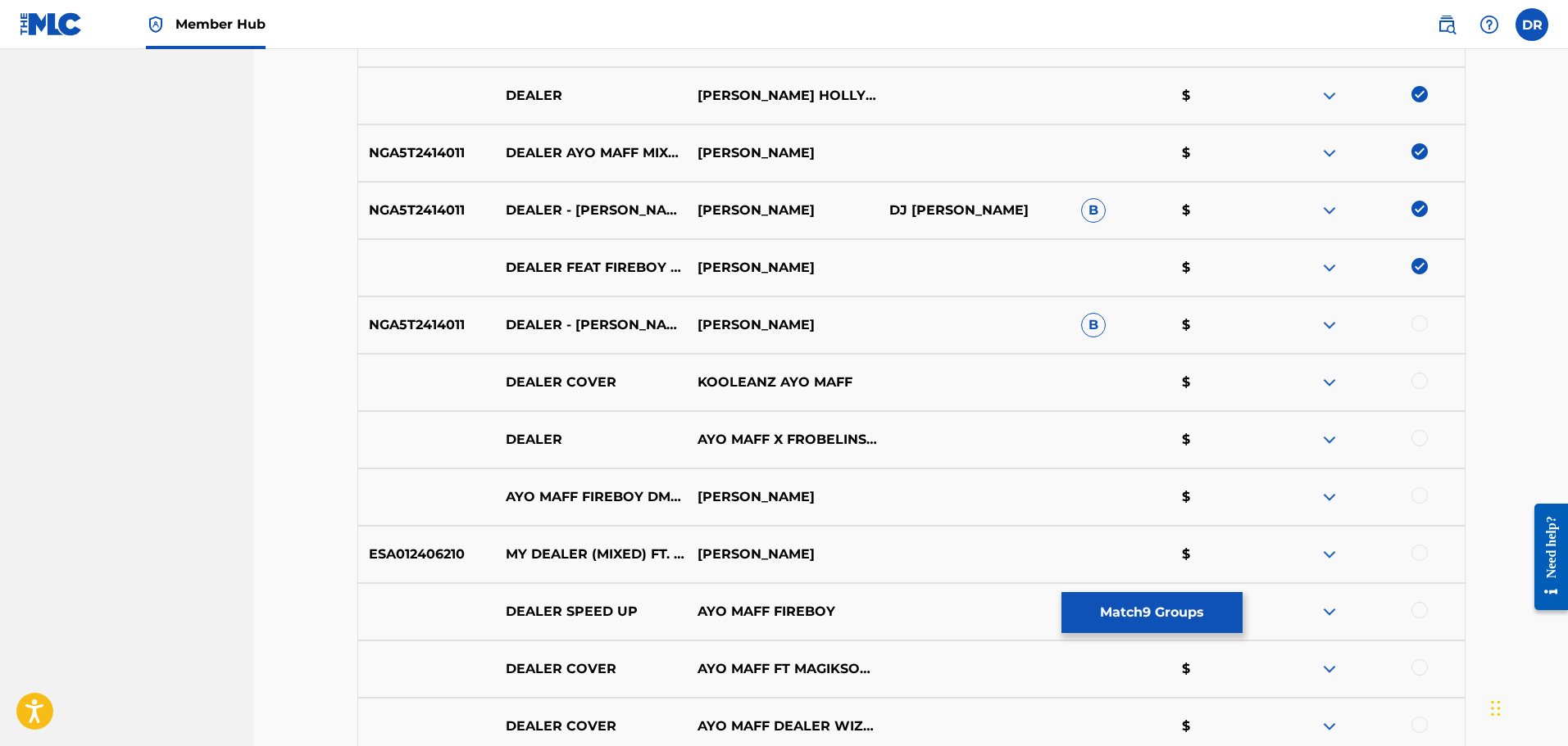
click at [1417, 330] on div at bounding box center [1418, 323] width 16 height 16
click at [1419, 375] on div at bounding box center [1418, 381] width 16 height 16
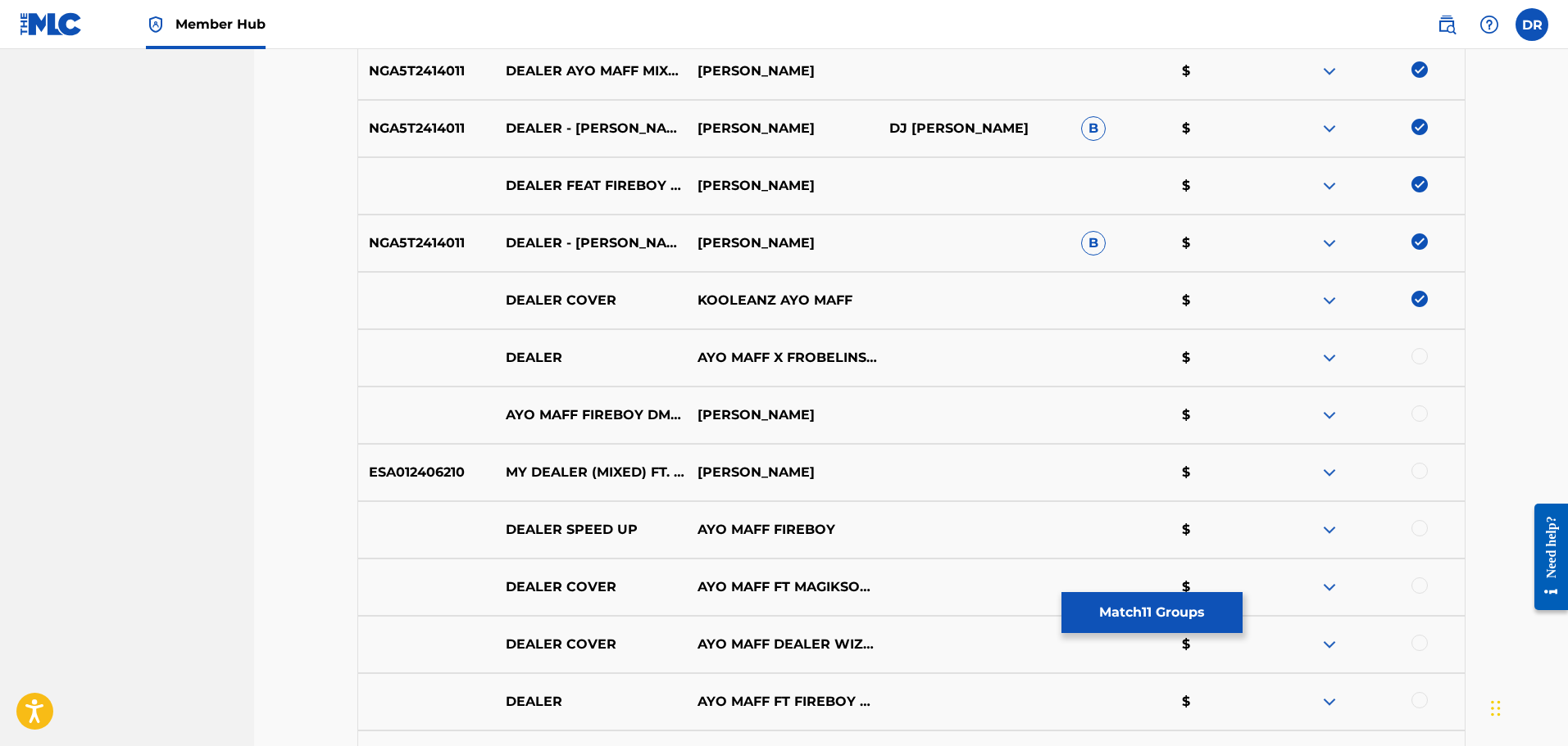
click at [1420, 356] on div at bounding box center [1418, 356] width 16 height 16
click at [1422, 414] on div at bounding box center [1418, 413] width 16 height 16
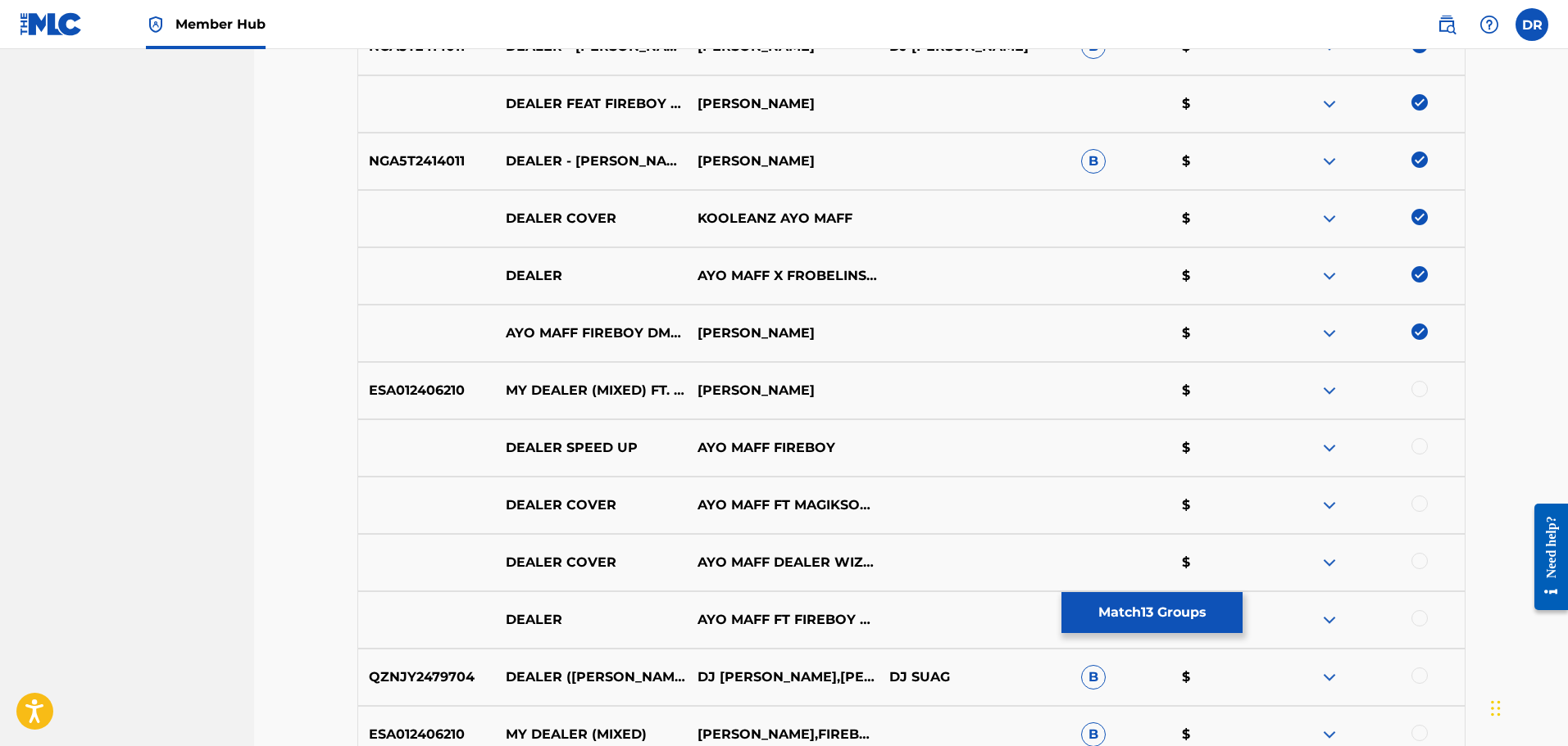
click at [1416, 392] on div at bounding box center [1418, 388] width 16 height 16
click at [1416, 392] on img at bounding box center [1418, 388] width 16 height 16
click at [1418, 450] on div at bounding box center [1418, 446] width 16 height 16
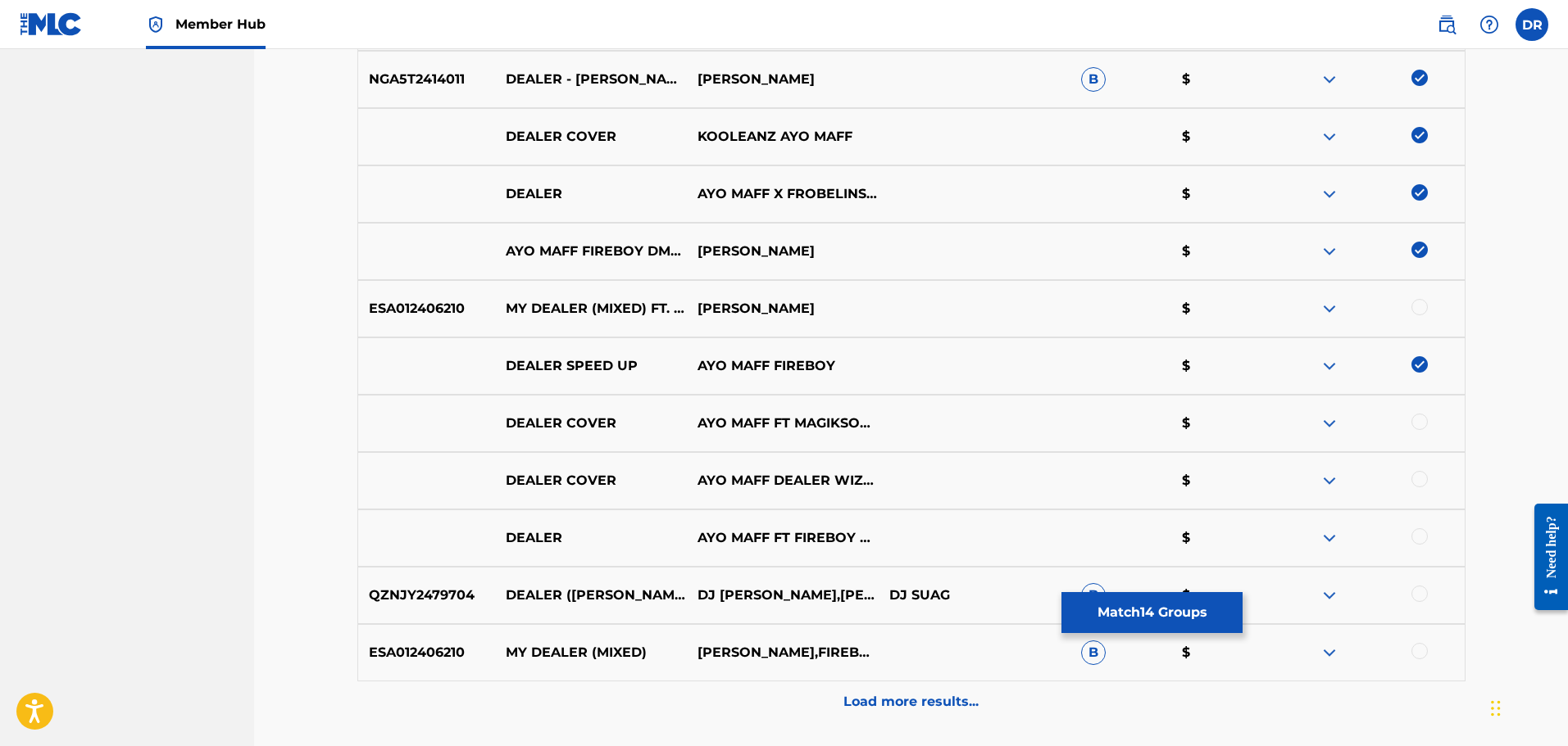
click at [1419, 423] on div at bounding box center [1418, 421] width 16 height 16
click at [1417, 478] on div at bounding box center [1418, 479] width 16 height 16
click at [1417, 537] on div at bounding box center [1418, 536] width 16 height 16
click at [1421, 595] on div at bounding box center [1418, 594] width 16 height 16
drag, startPoint x: 977, startPoint y: 697, endPoint x: 1006, endPoint y: 675, distance: 36.4
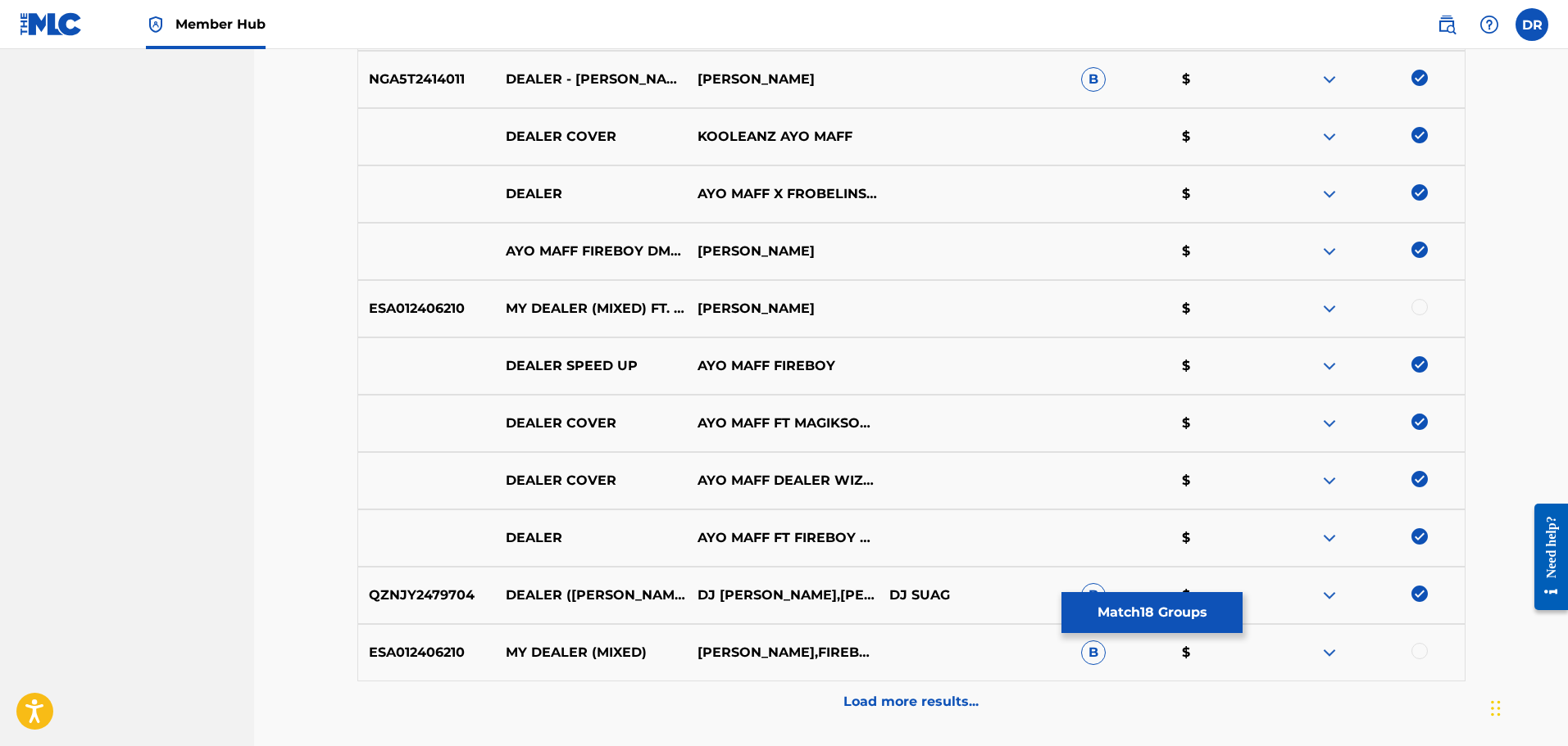
click at [980, 697] on div "Load more results..." at bounding box center [911, 702] width 1108 height 41
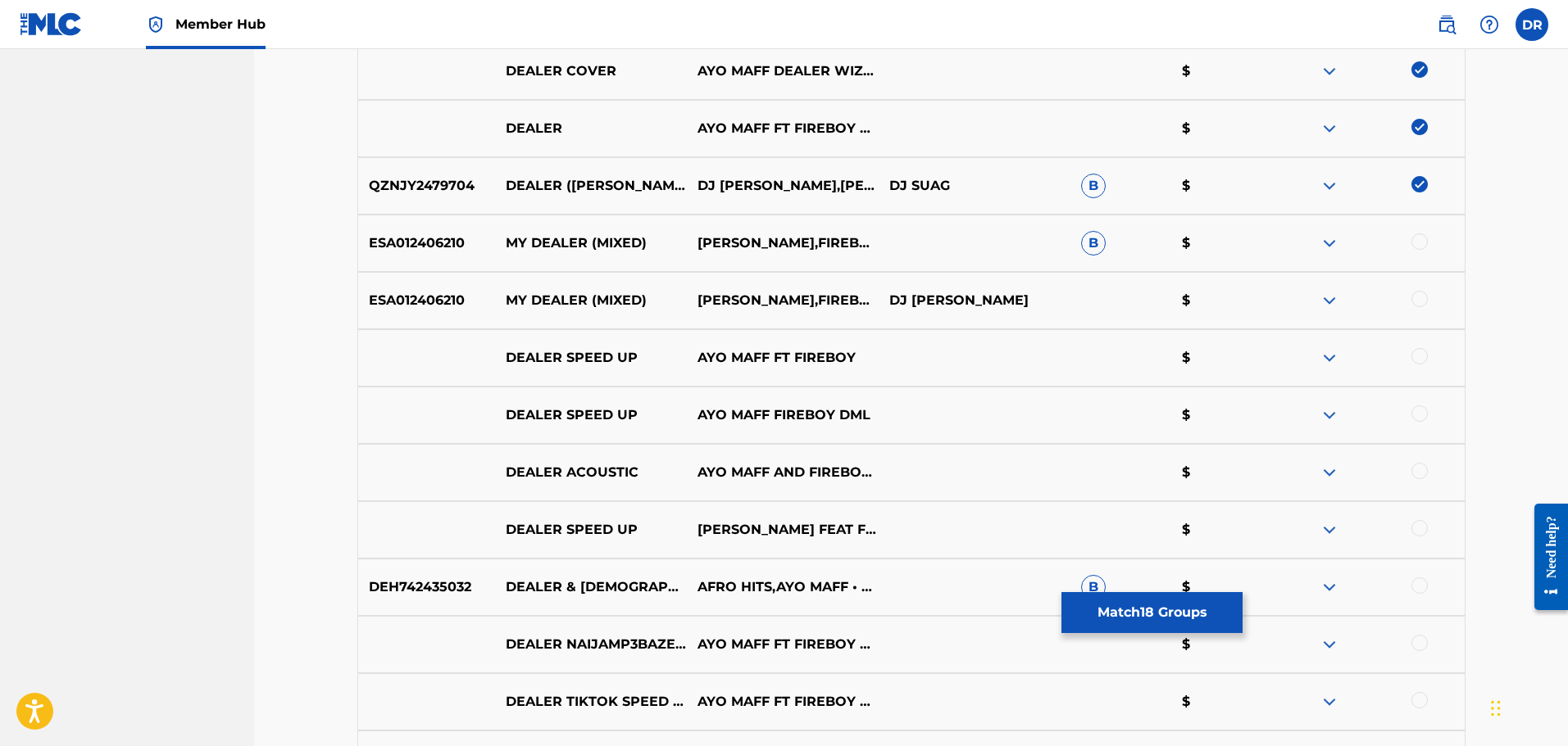
scroll to position [1639, 0]
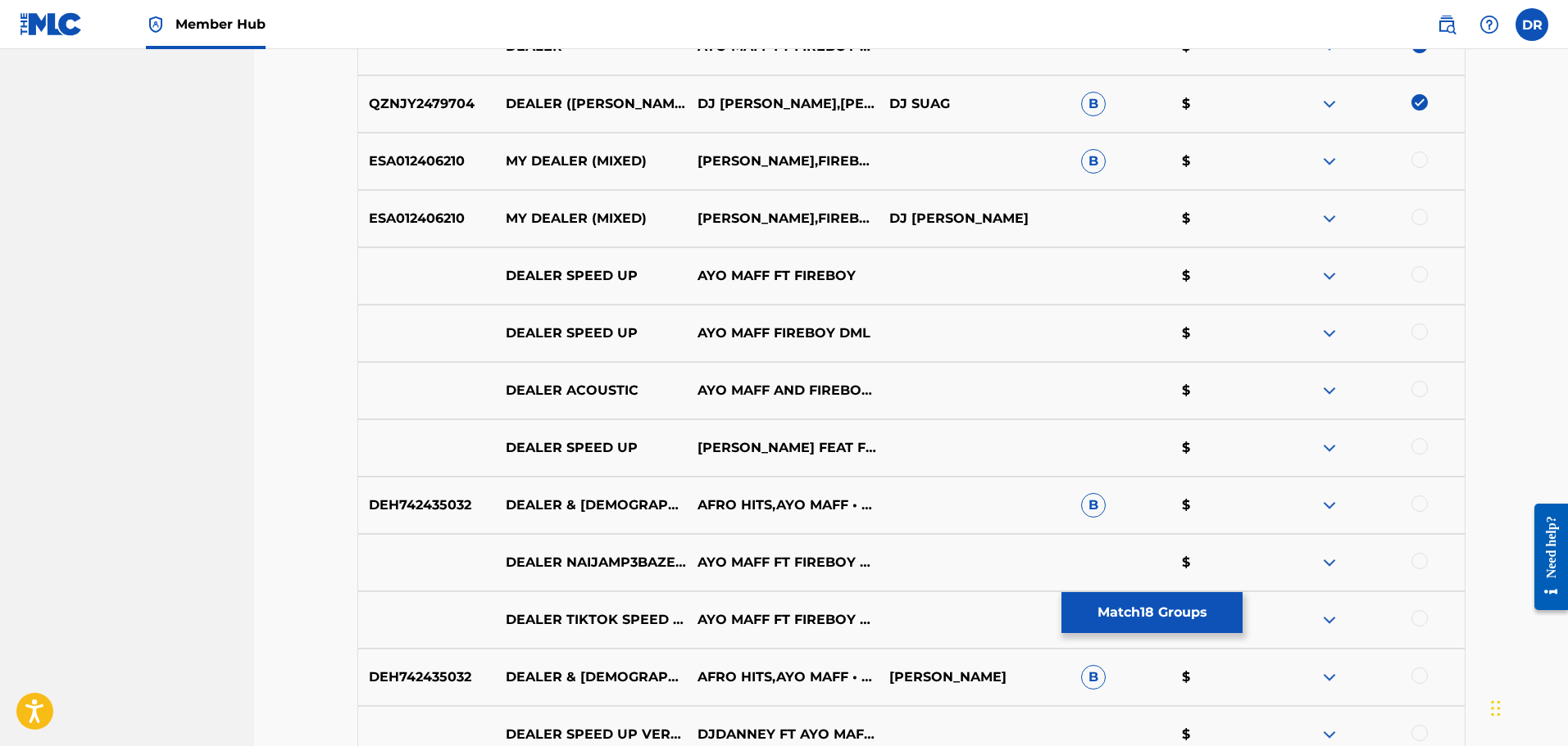
click at [1412, 278] on div at bounding box center [1418, 274] width 16 height 16
click at [1413, 326] on div at bounding box center [1418, 331] width 16 height 16
click at [1418, 387] on div at bounding box center [1418, 388] width 16 height 16
click at [1416, 452] on div at bounding box center [1418, 446] width 16 height 16
click at [1416, 504] on div at bounding box center [1418, 504] width 16 height 16
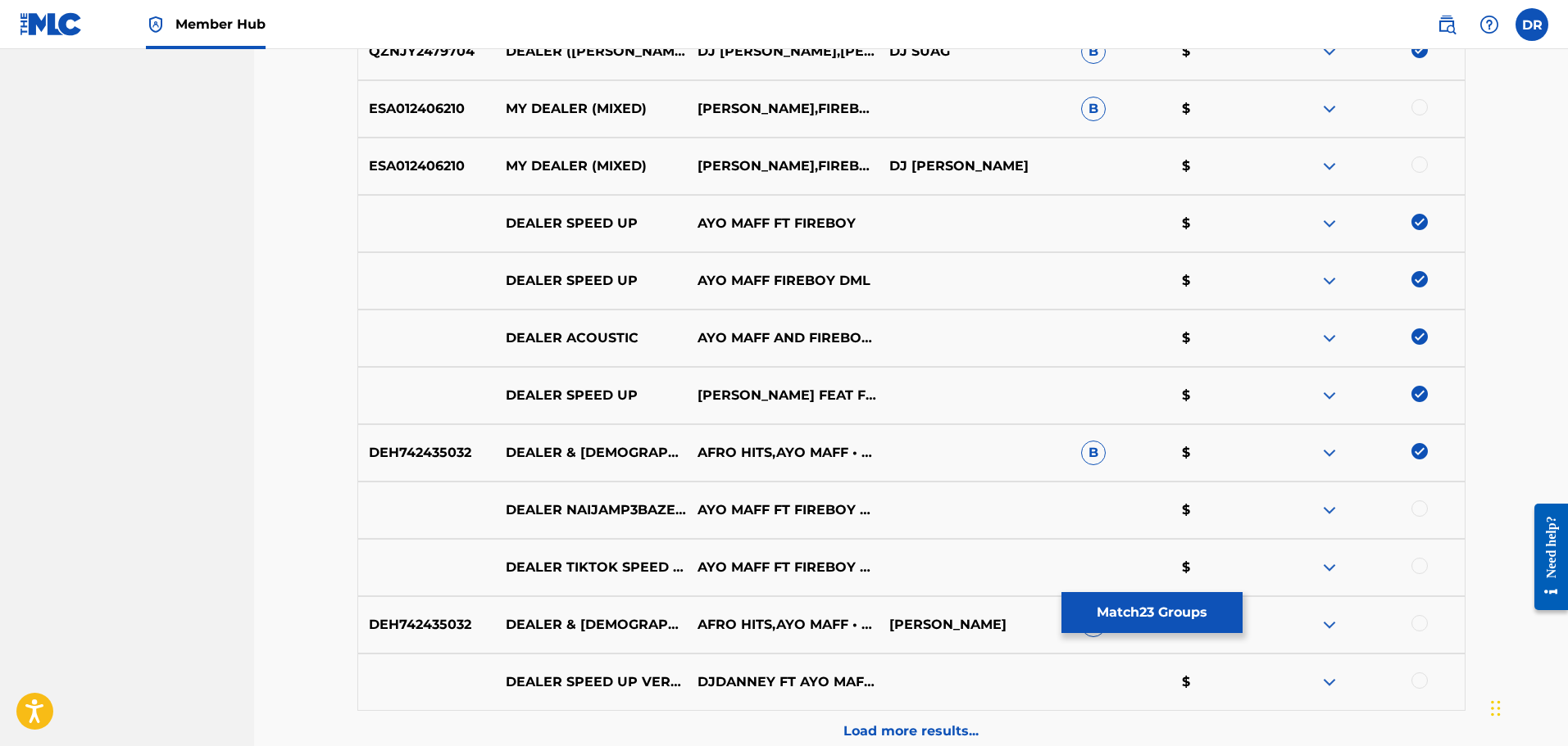
scroll to position [1803, 0]
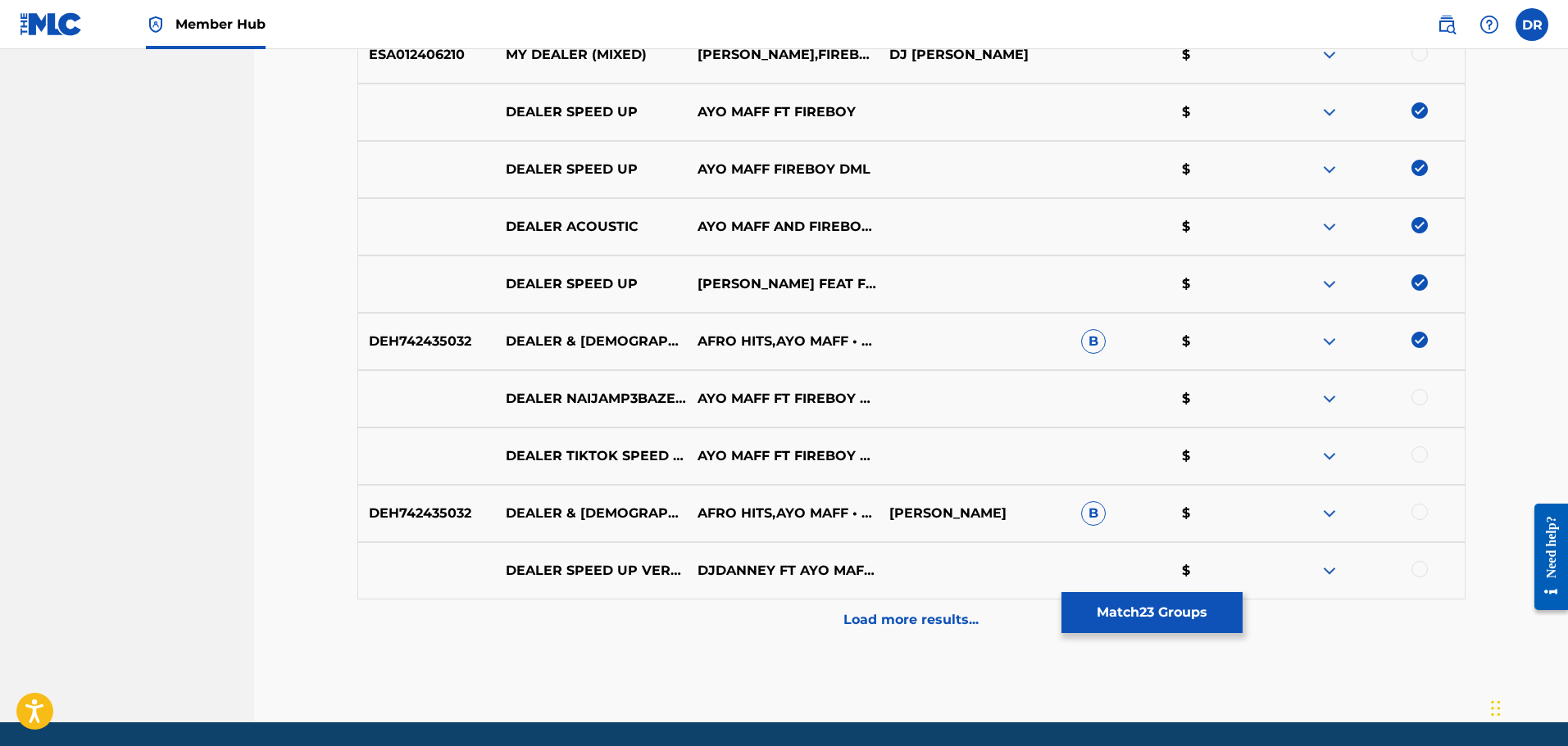
click at [1419, 396] on div at bounding box center [1418, 397] width 16 height 16
click at [1421, 462] on div at bounding box center [1418, 454] width 16 height 16
click at [1425, 507] on div at bounding box center [1418, 511] width 16 height 16
click at [1422, 573] on div at bounding box center [1418, 569] width 16 height 16
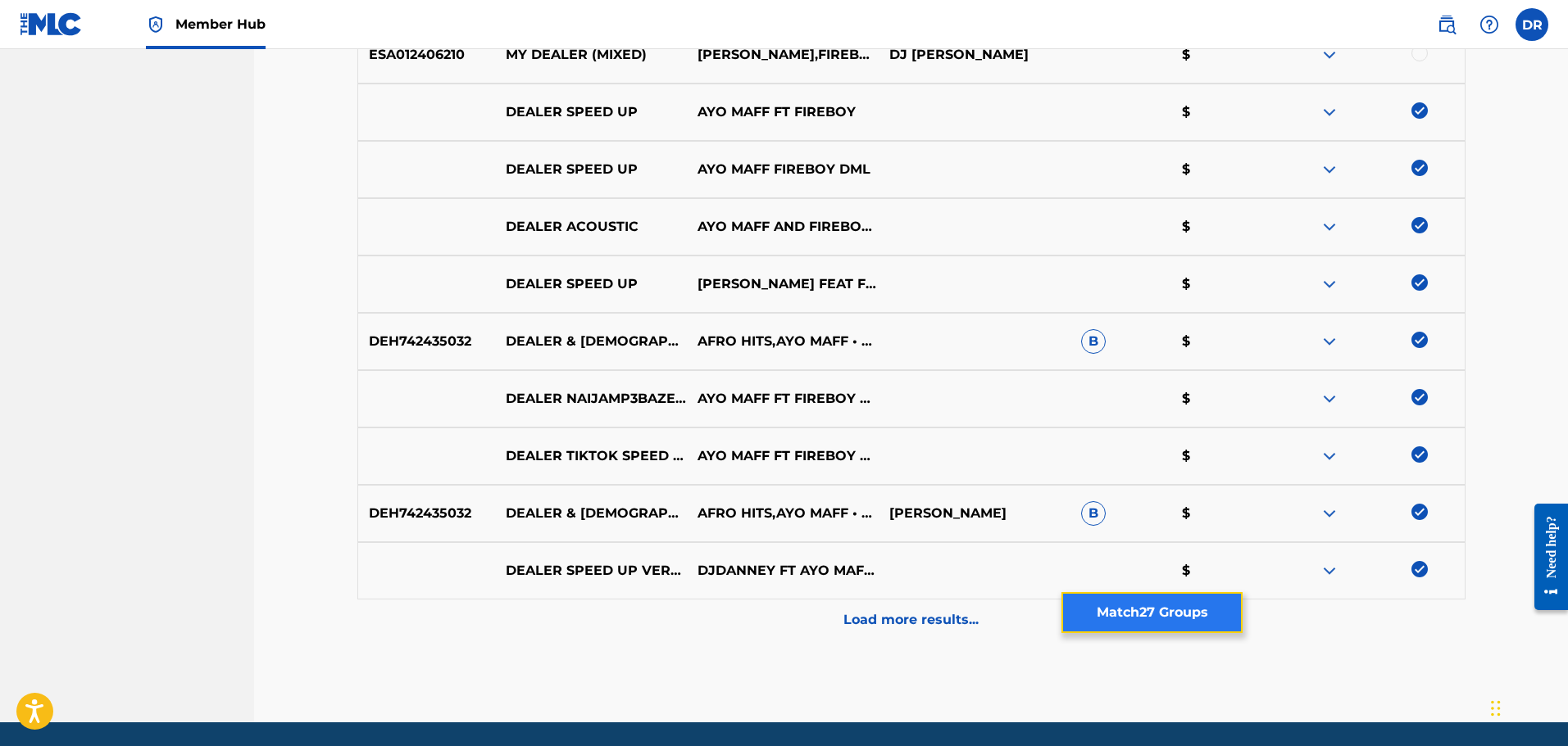
click at [1142, 607] on button "Match 27 Groups" at bounding box center [1151, 613] width 181 height 41
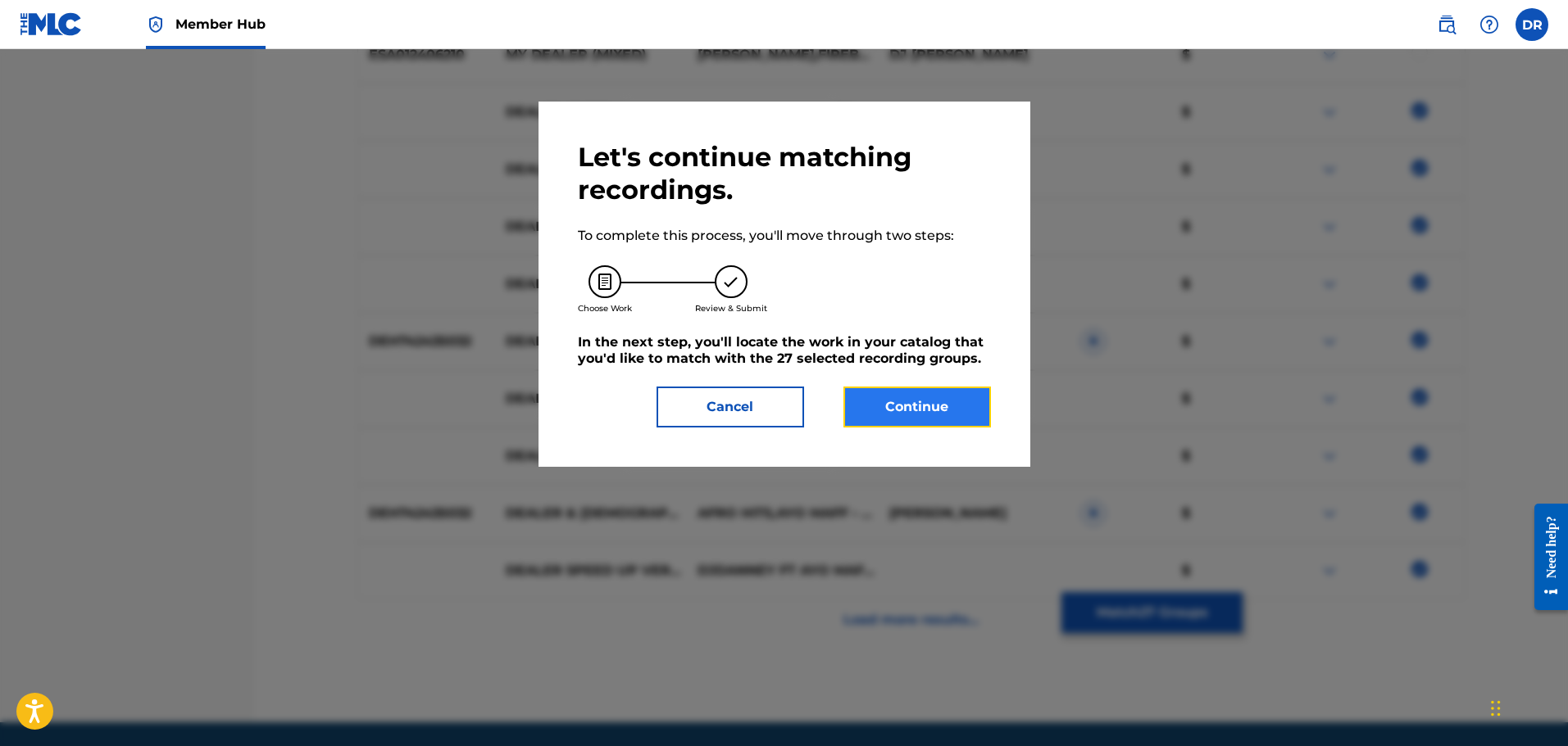
click at [953, 420] on button "Continue" at bounding box center [918, 406] width 148 height 41
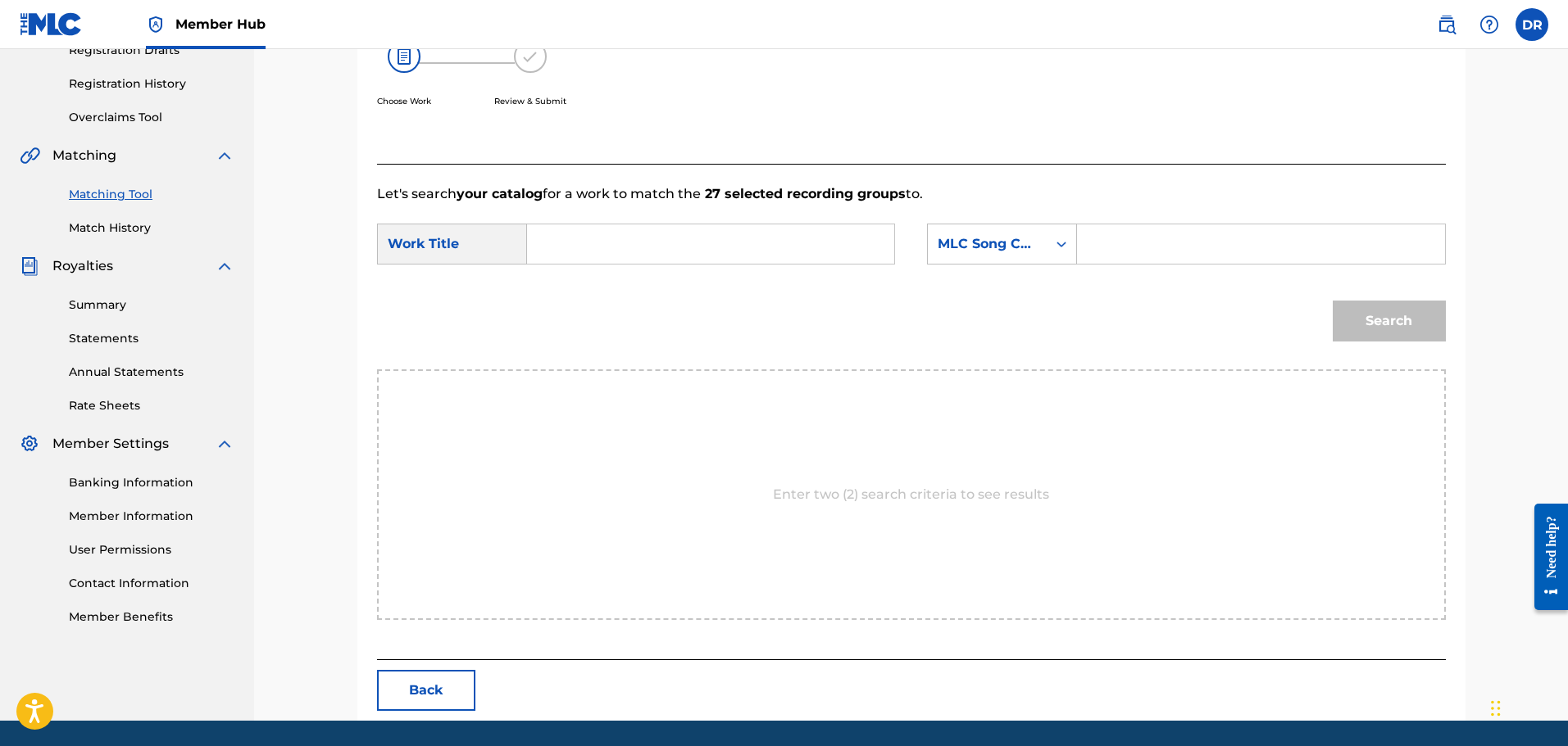
scroll to position [263, 0]
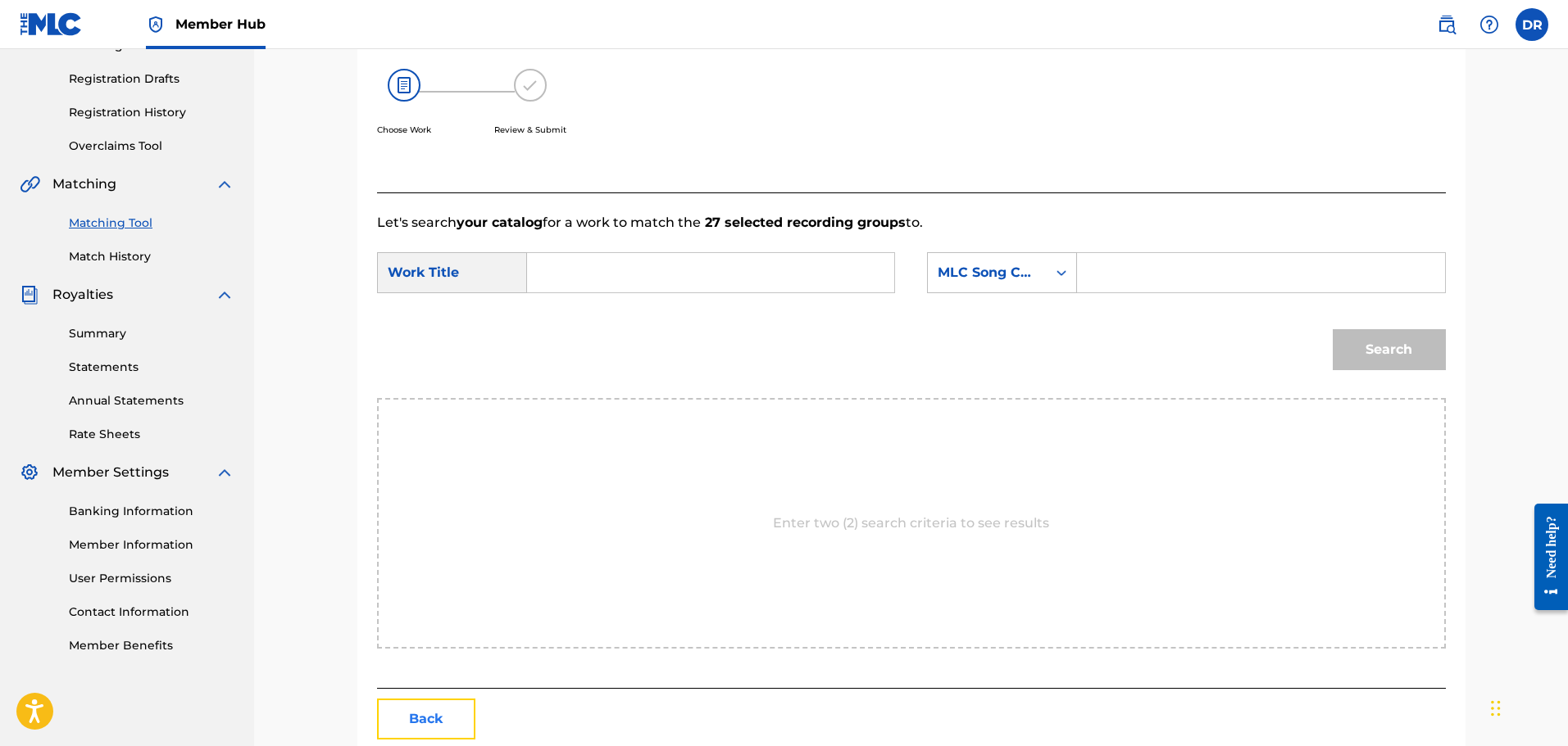
click at [444, 725] on button "Back" at bounding box center [426, 719] width 98 height 41
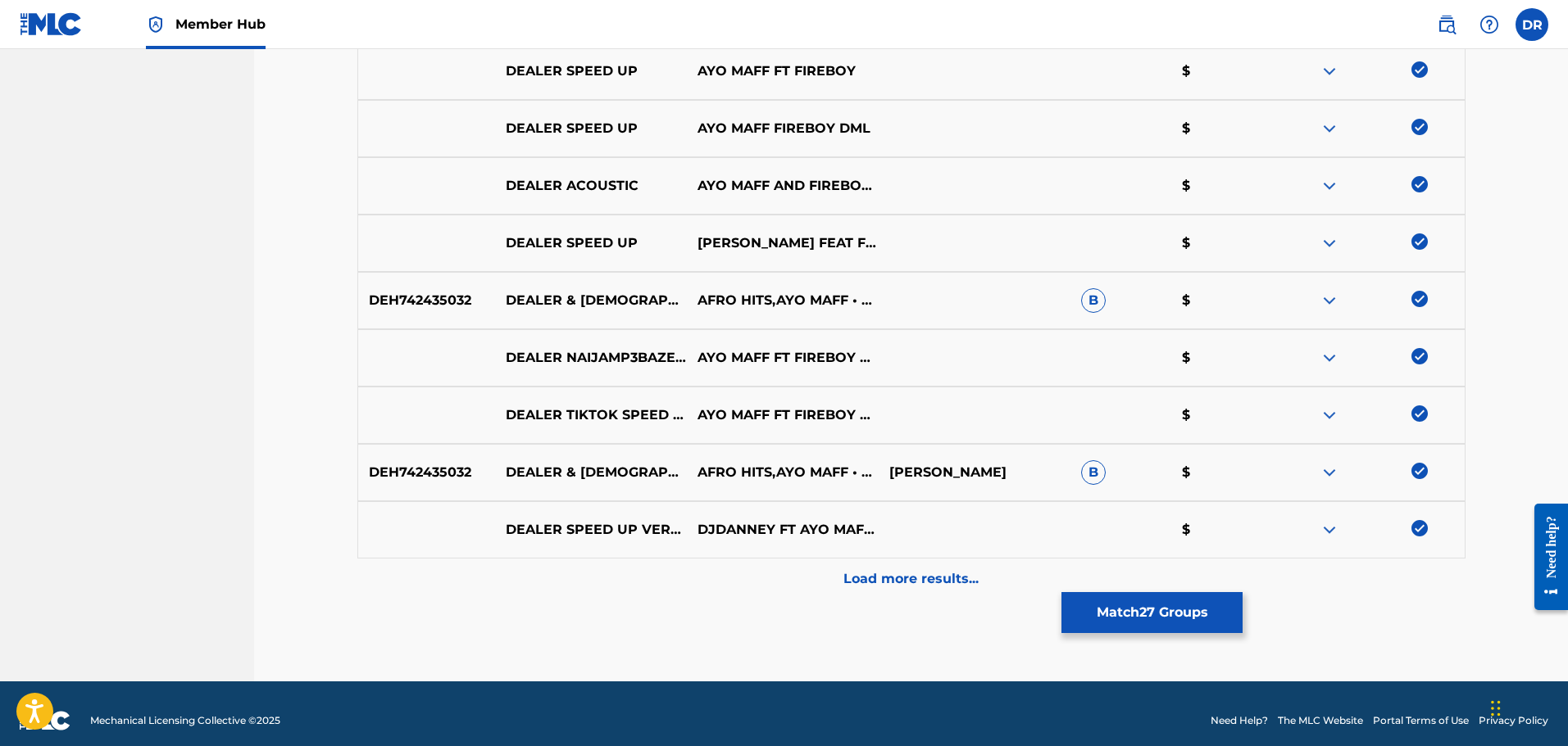
scroll to position [1857, 0]
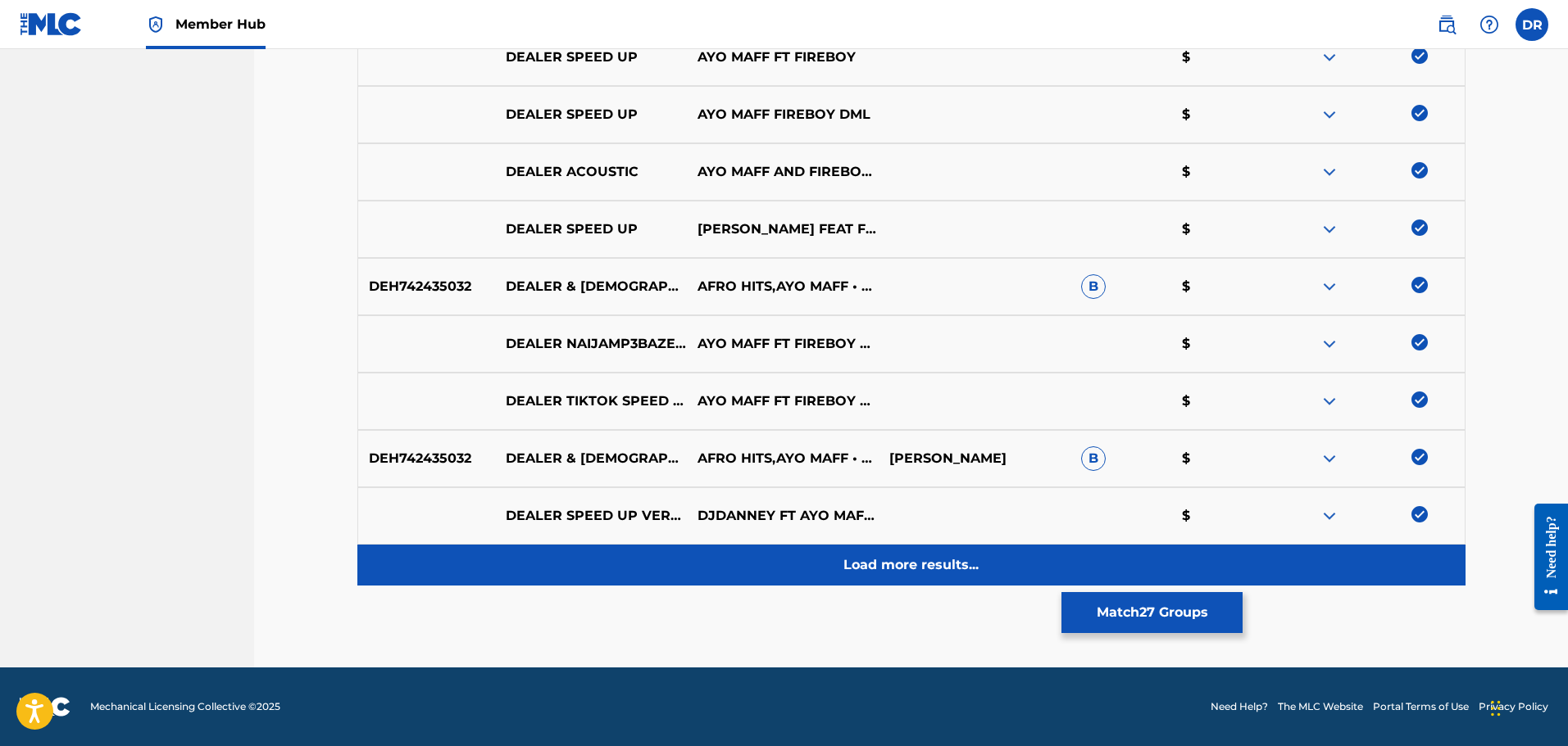
click at [865, 559] on p "Load more results..." at bounding box center [911, 565] width 135 height 20
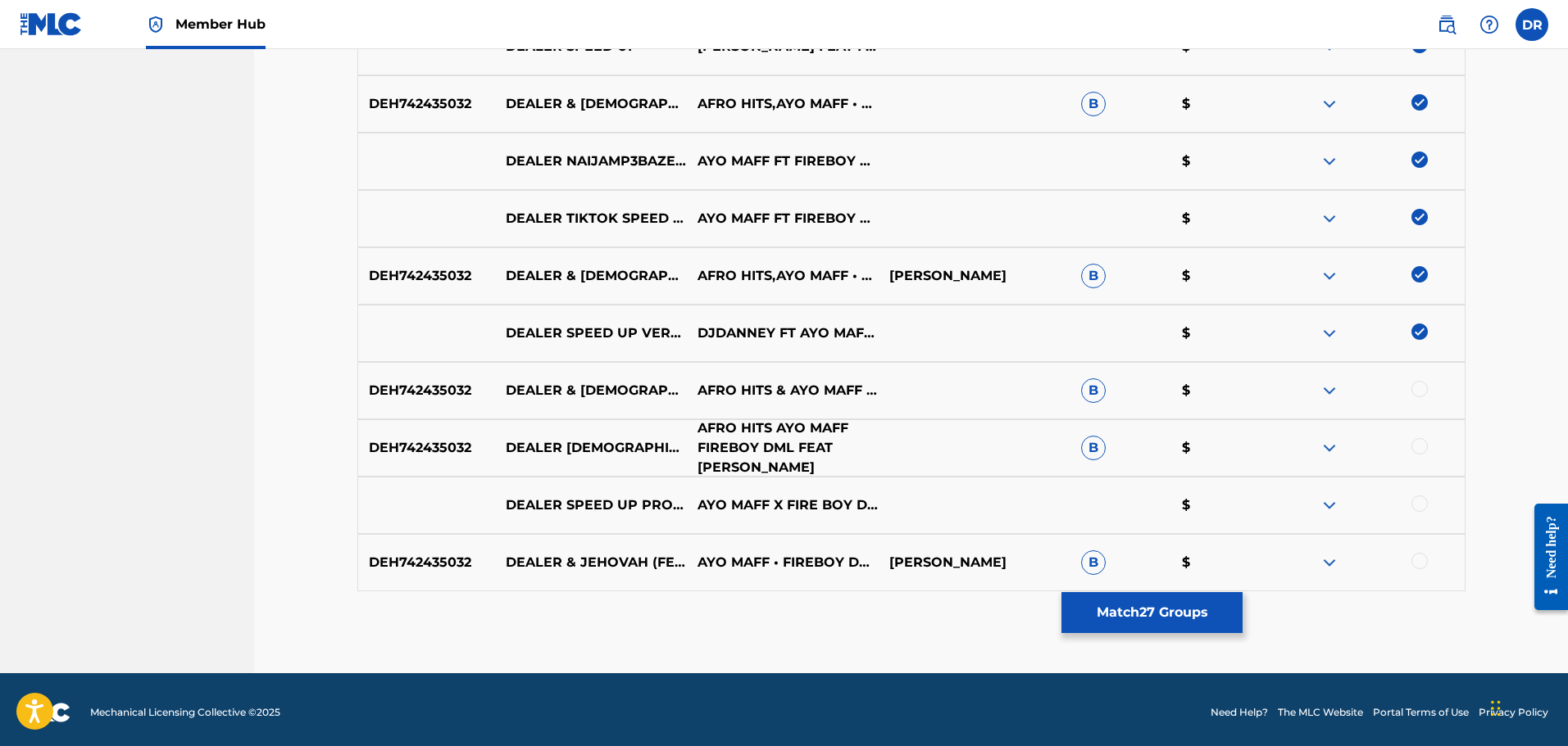
scroll to position [2046, 0]
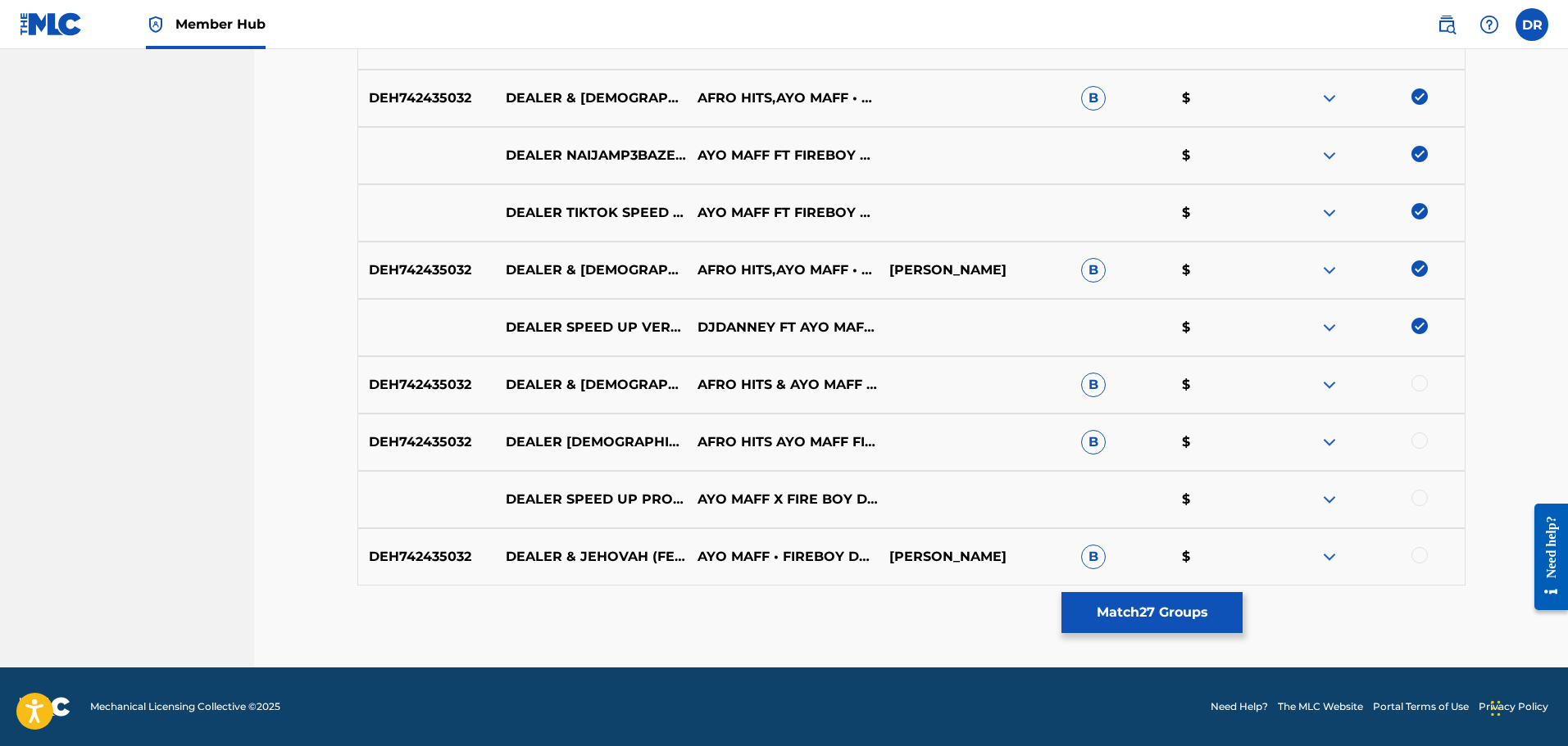
click at [1414, 382] on div at bounding box center [1418, 382] width 16 height 16
click at [1419, 432] on div "DEH742435032 DEALER JEHOVAH AFRO HITS AYO MAFF FIREBOY DML FEAT [PERSON_NAME] S…" at bounding box center [911, 442] width 1108 height 58
click at [1417, 440] on div at bounding box center [1418, 440] width 16 height 16
click at [1419, 500] on div at bounding box center [1418, 498] width 16 height 16
click at [1418, 558] on div at bounding box center [1418, 555] width 16 height 16
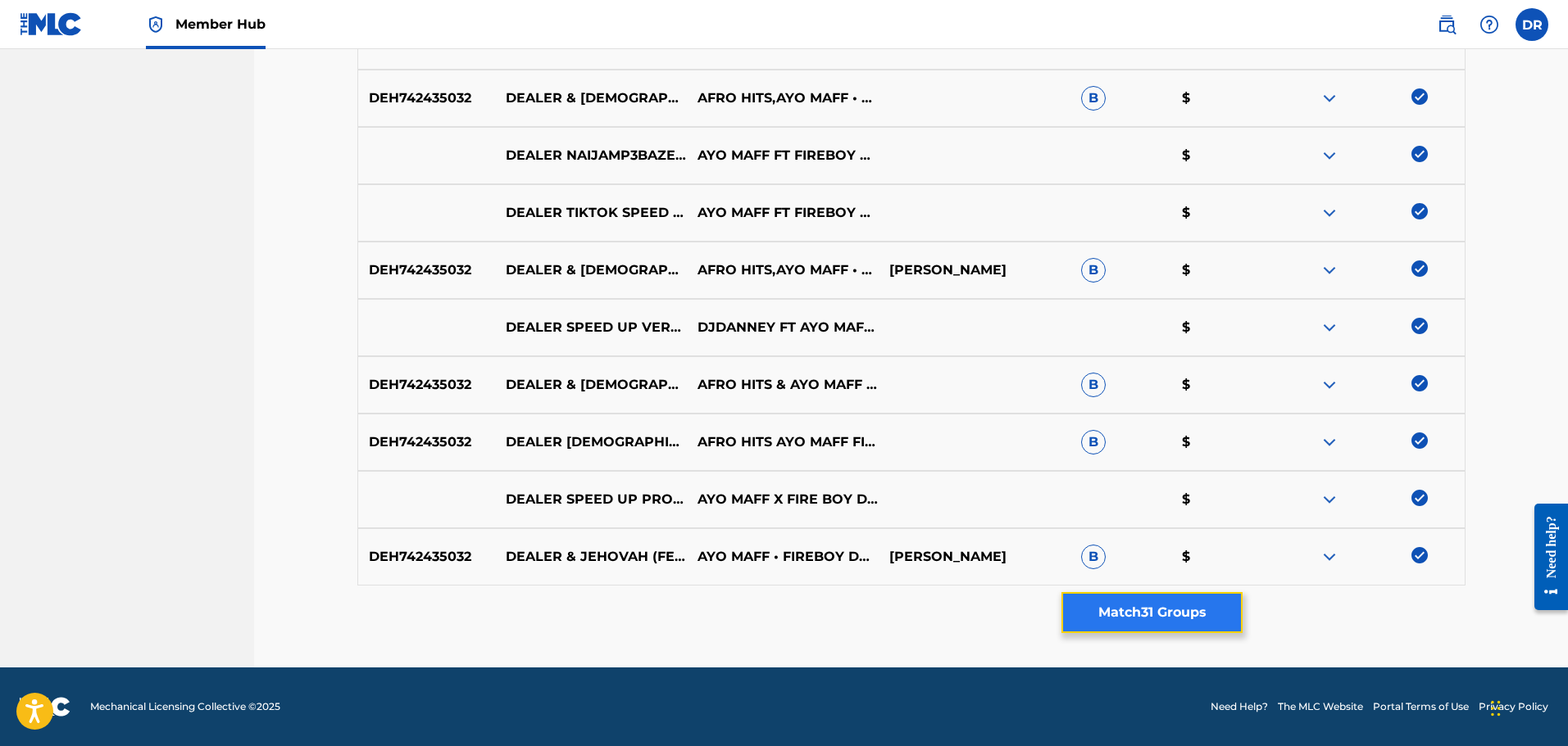
click at [1181, 608] on button "Match 31 Groups" at bounding box center [1151, 613] width 181 height 41
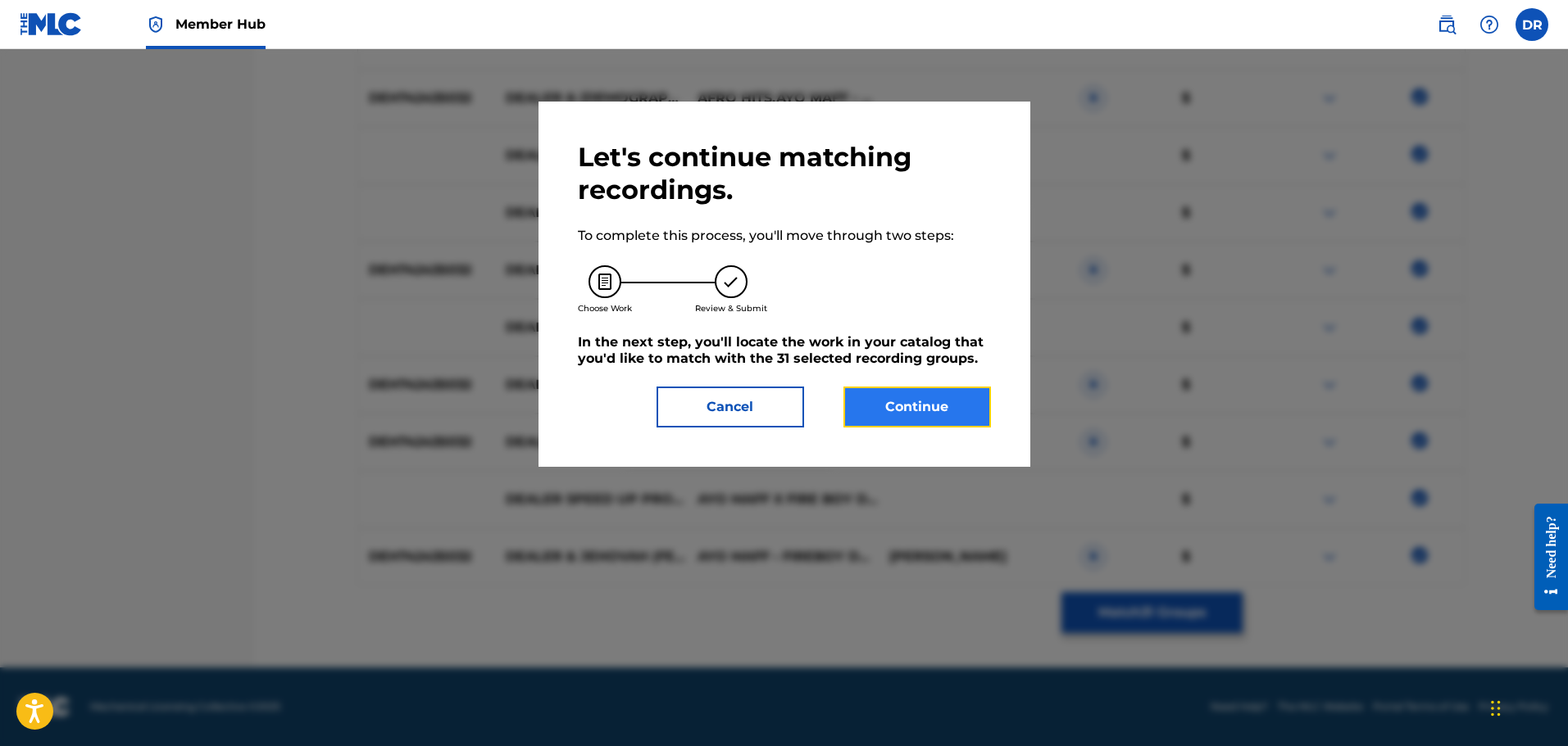
click at [947, 422] on button "Continue" at bounding box center [918, 406] width 148 height 41
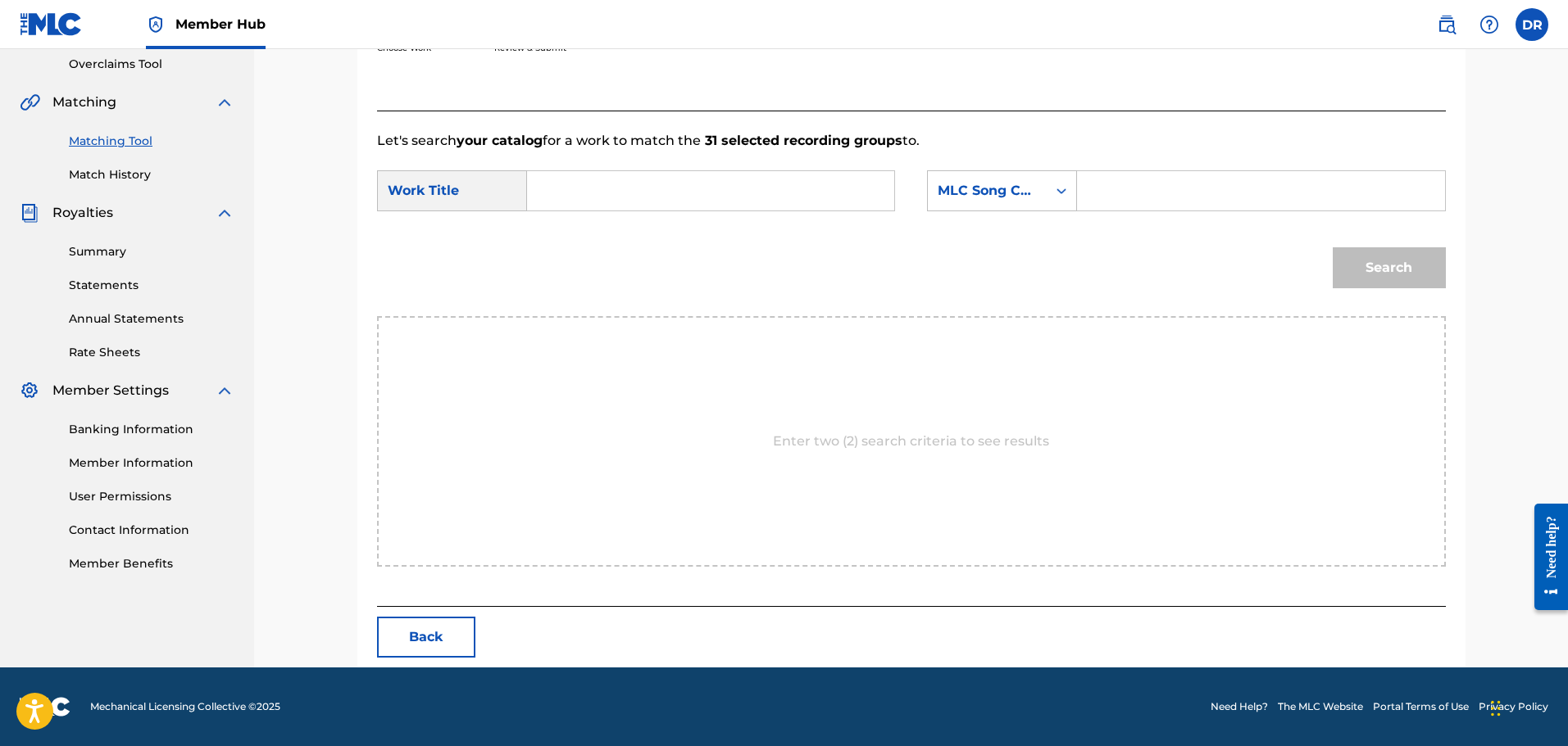
paste input "DEALER"
type input "DEALER"
click at [1131, 193] on input "Search Form" at bounding box center [1260, 191] width 339 height 40
paste input "DR2PDQ"
type input "DR2PDQ"
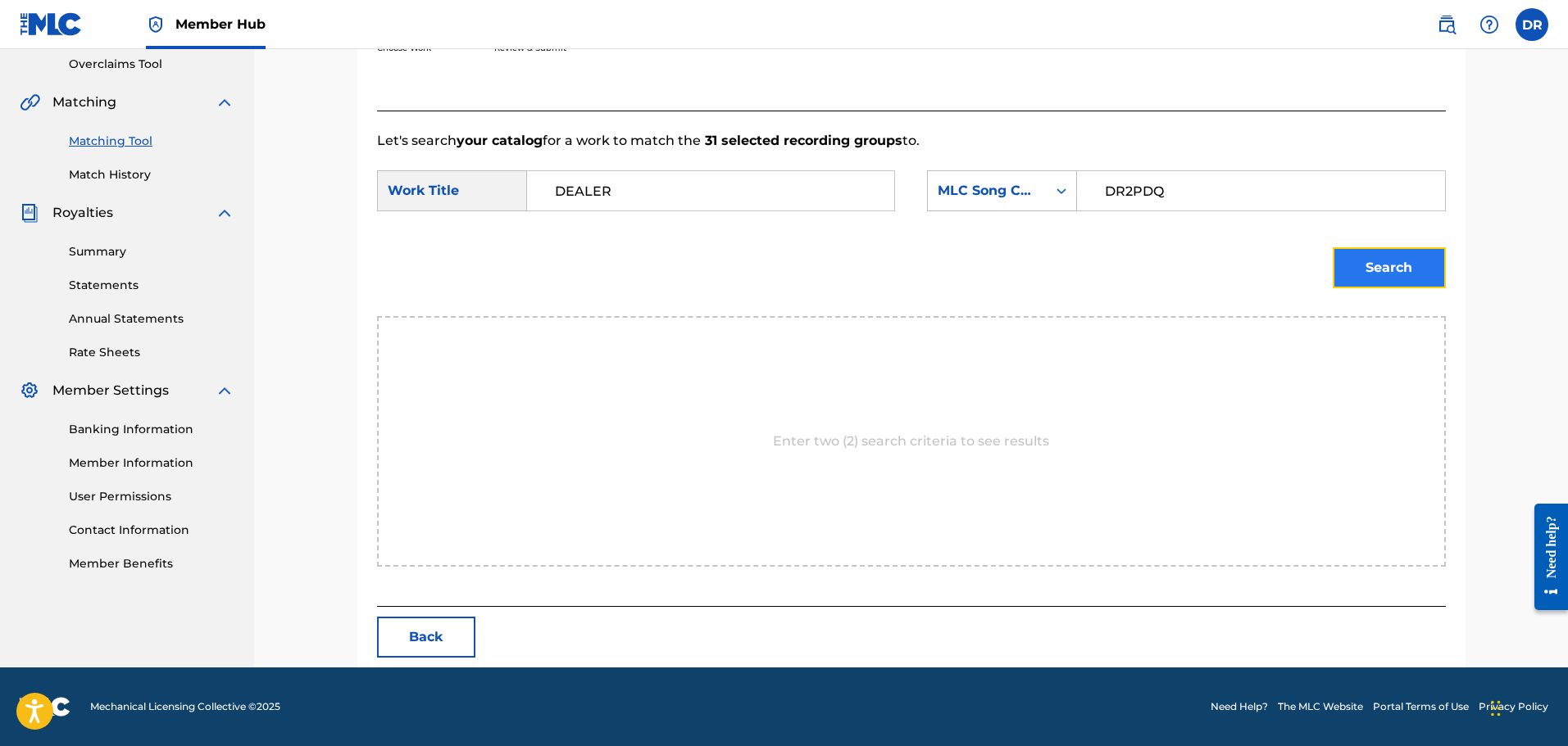
click at [1378, 277] on button "Search" at bounding box center [1388, 267] width 113 height 41
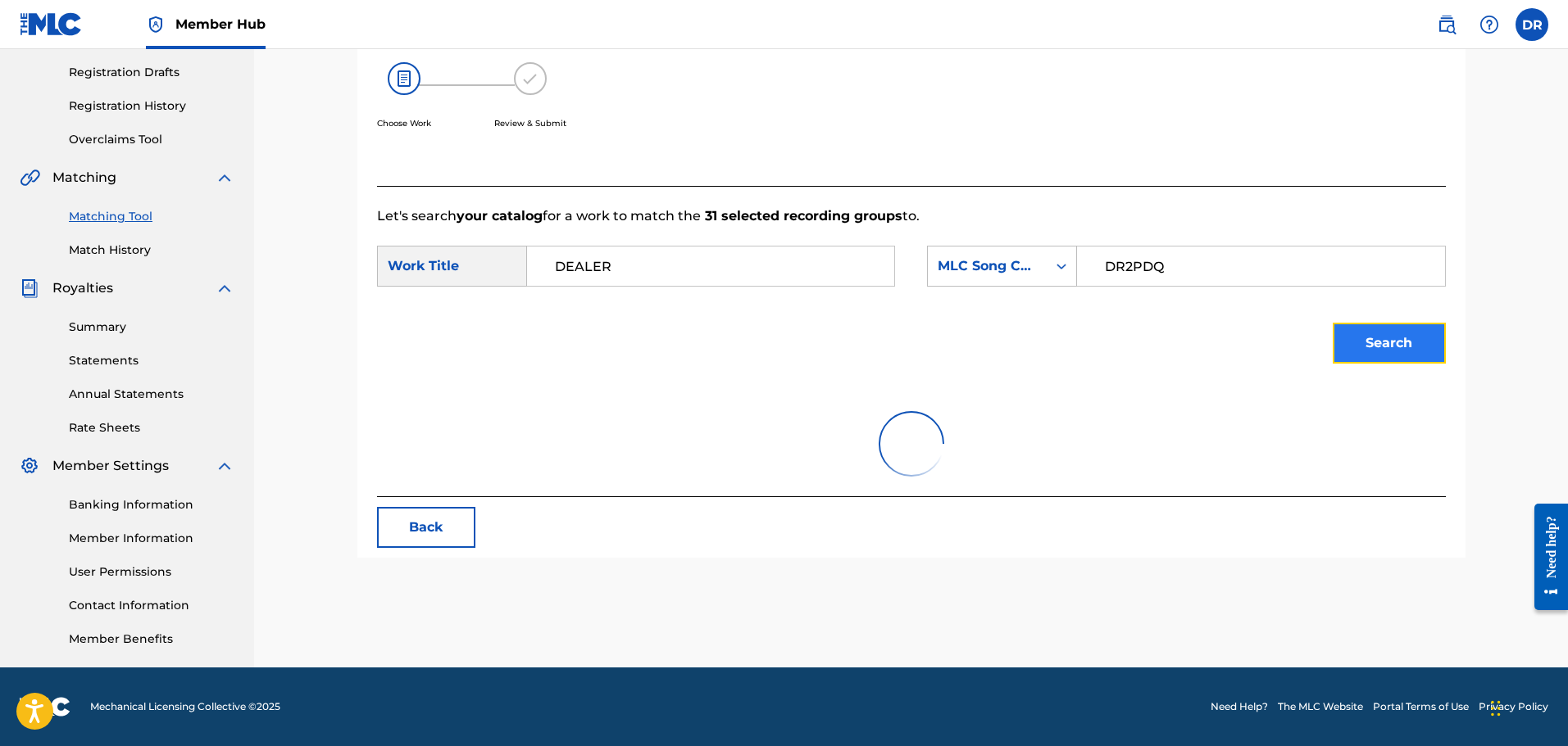
scroll to position [296, 0]
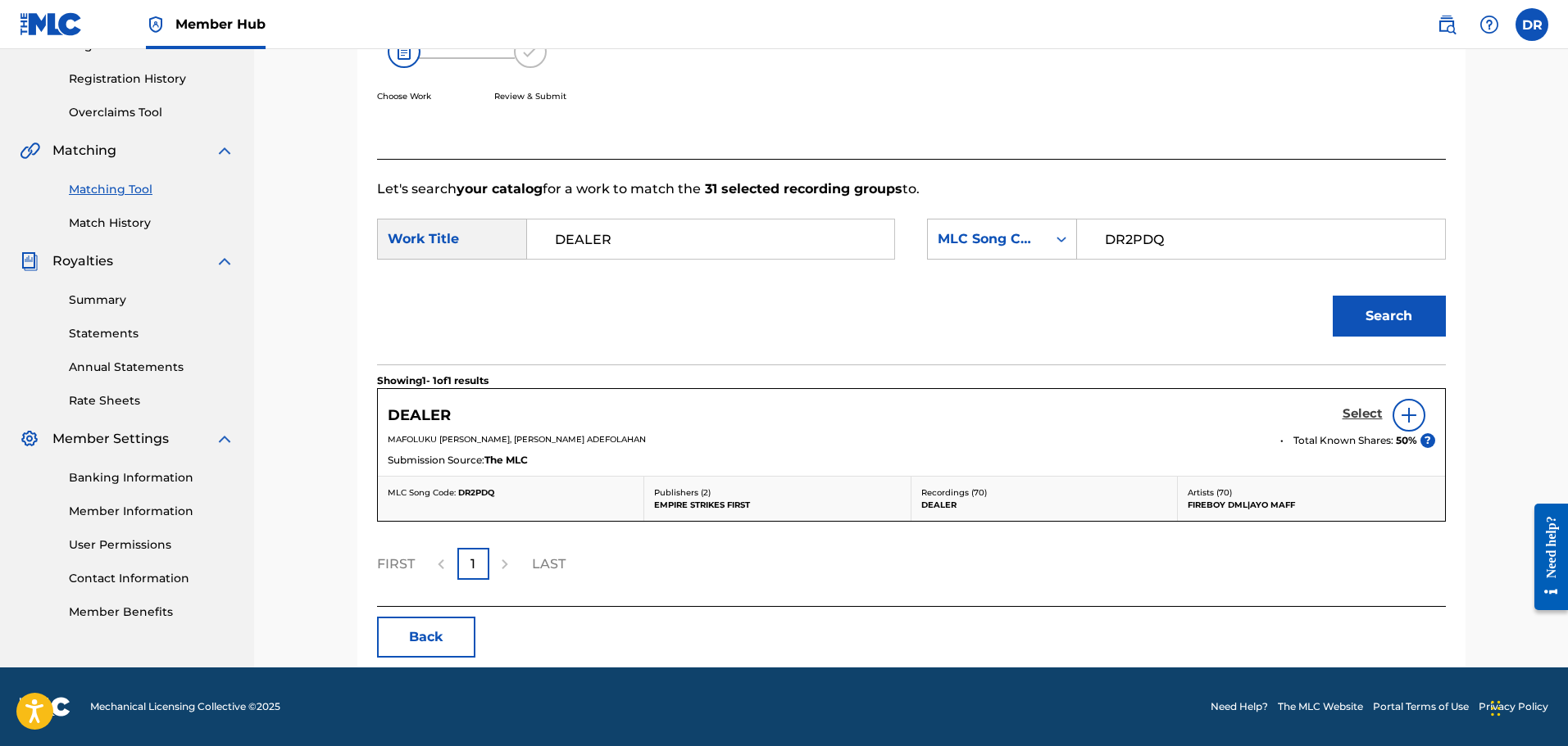
click at [1363, 416] on h5 "Select" at bounding box center [1363, 414] width 40 height 15
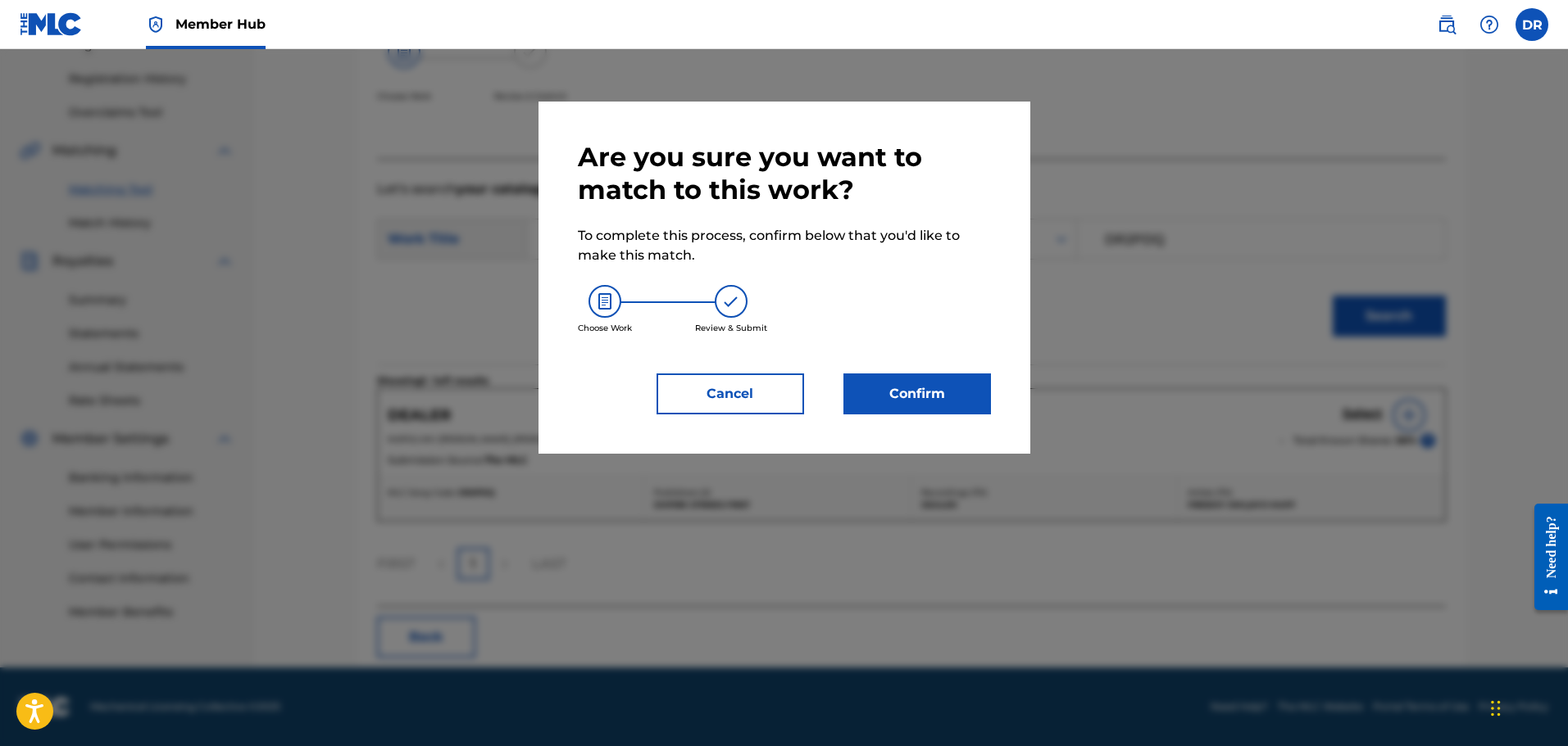
click at [935, 419] on div "Are you sure you want to match to this work? To complete this process, confirm …" at bounding box center [784, 277] width 491 height 352
click at [934, 411] on button "Confirm" at bounding box center [918, 394] width 148 height 41
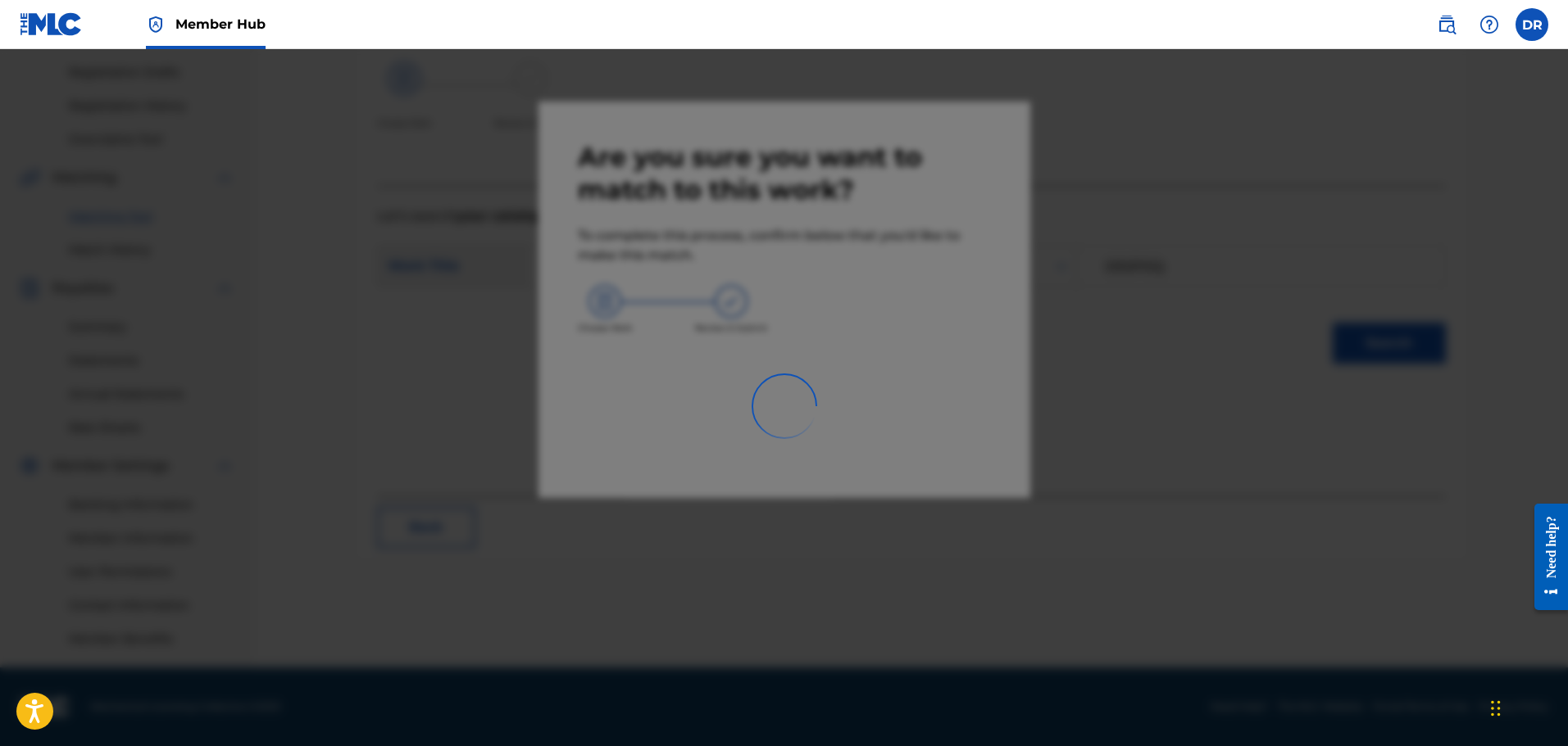
scroll to position [270, 0]
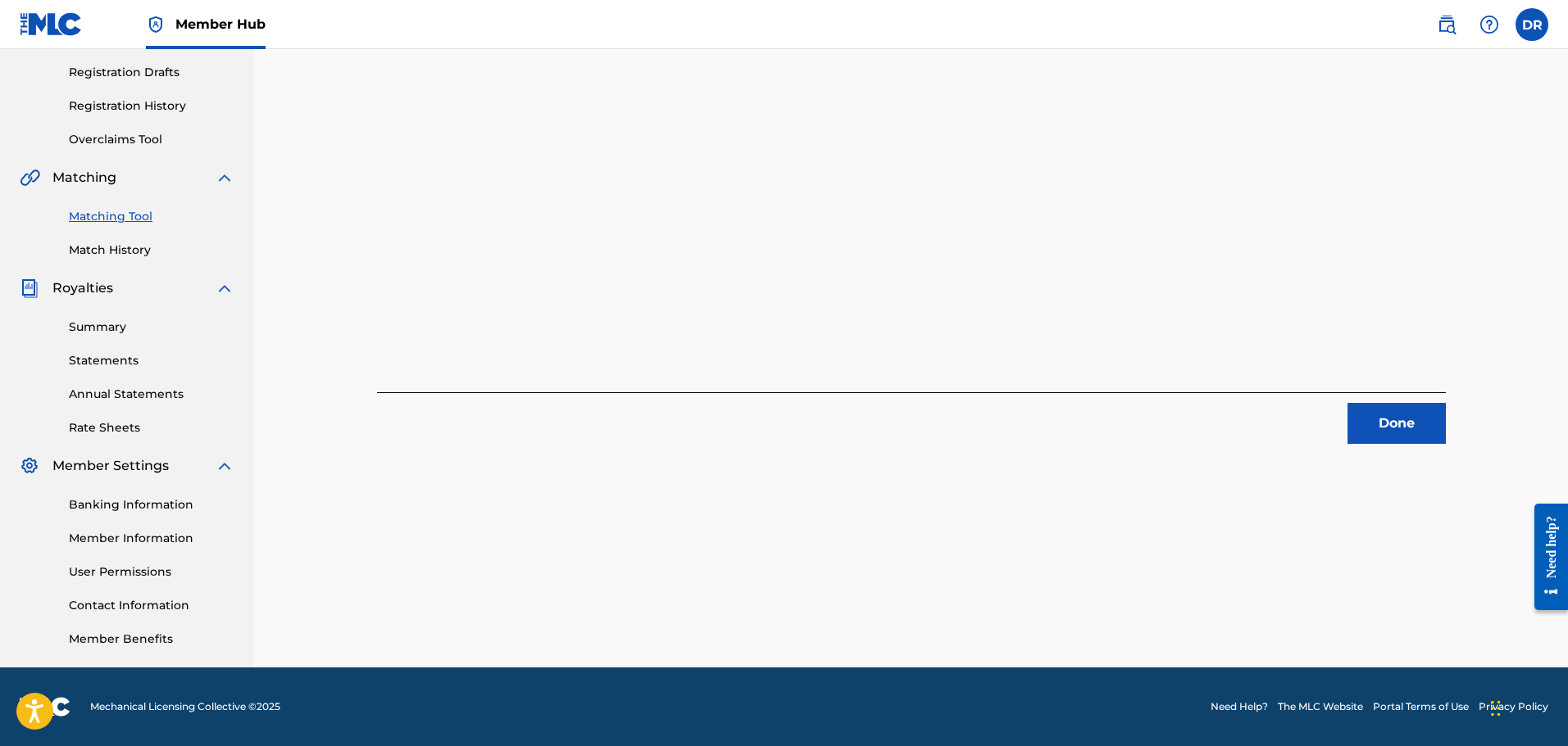
click at [1362, 394] on div "Done" at bounding box center [911, 418] width 1068 height 52
click at [1391, 419] on button "Done" at bounding box center [1397, 423] width 98 height 41
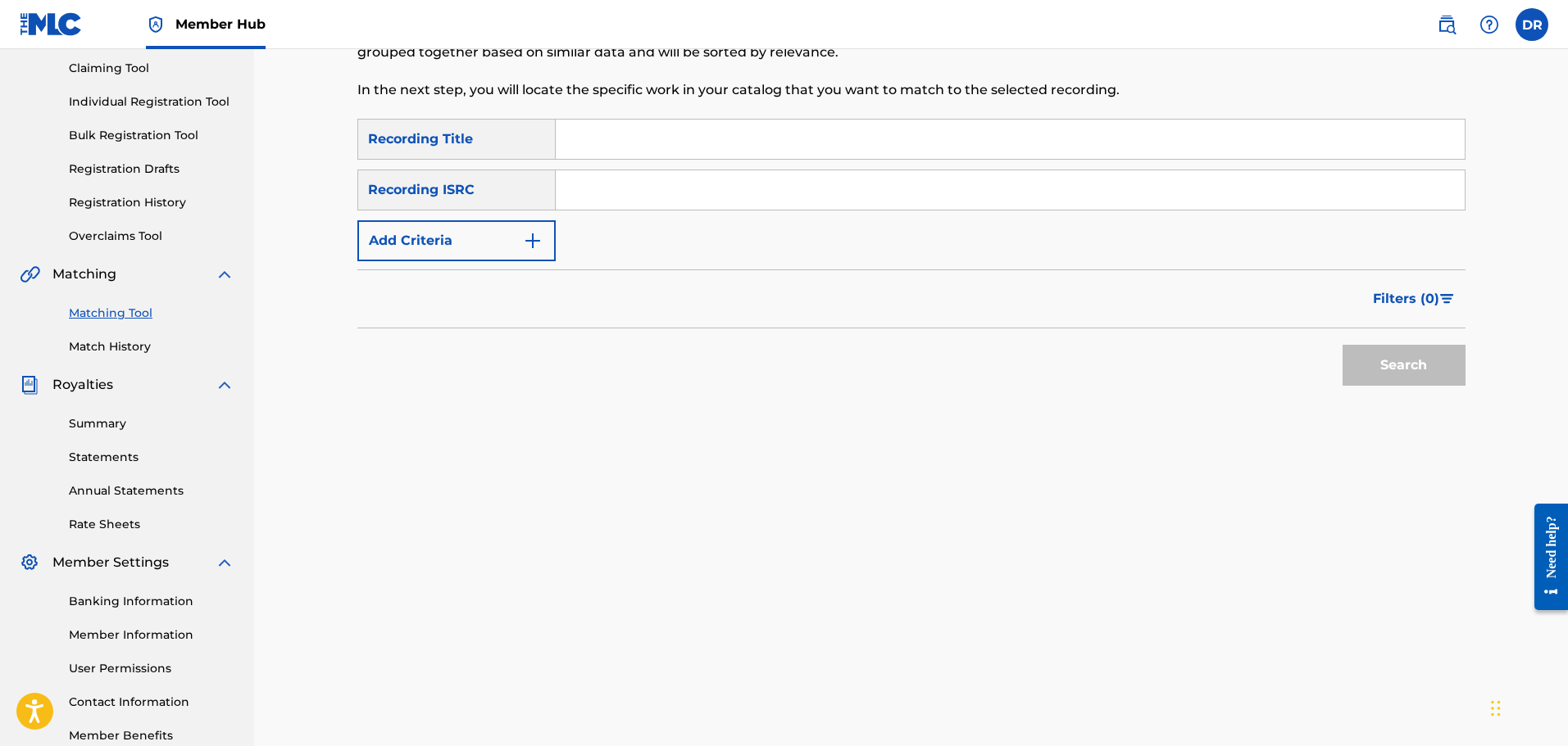
scroll to position [24, 0]
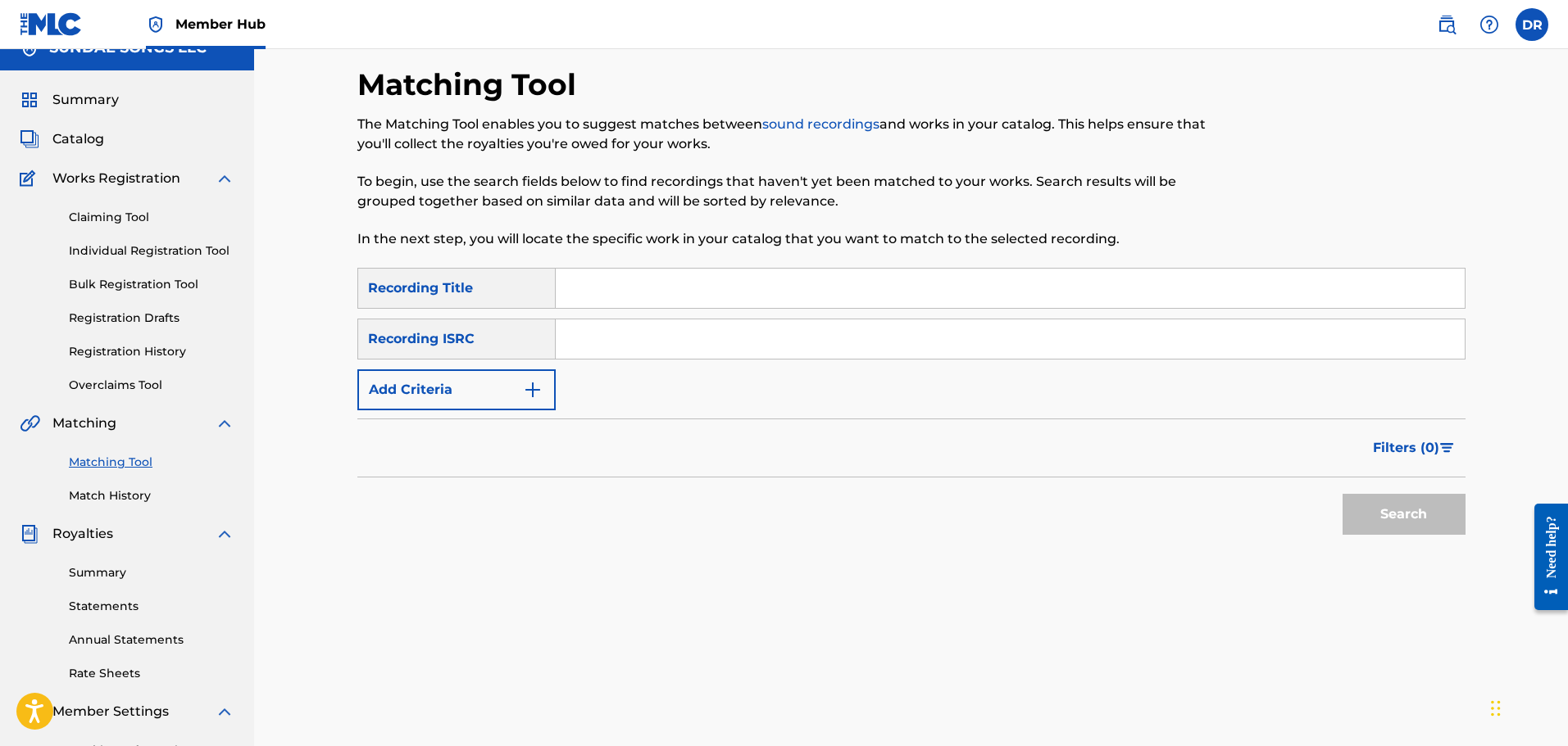
paste input "FIND MONEY"
type input "FIND MONEY"
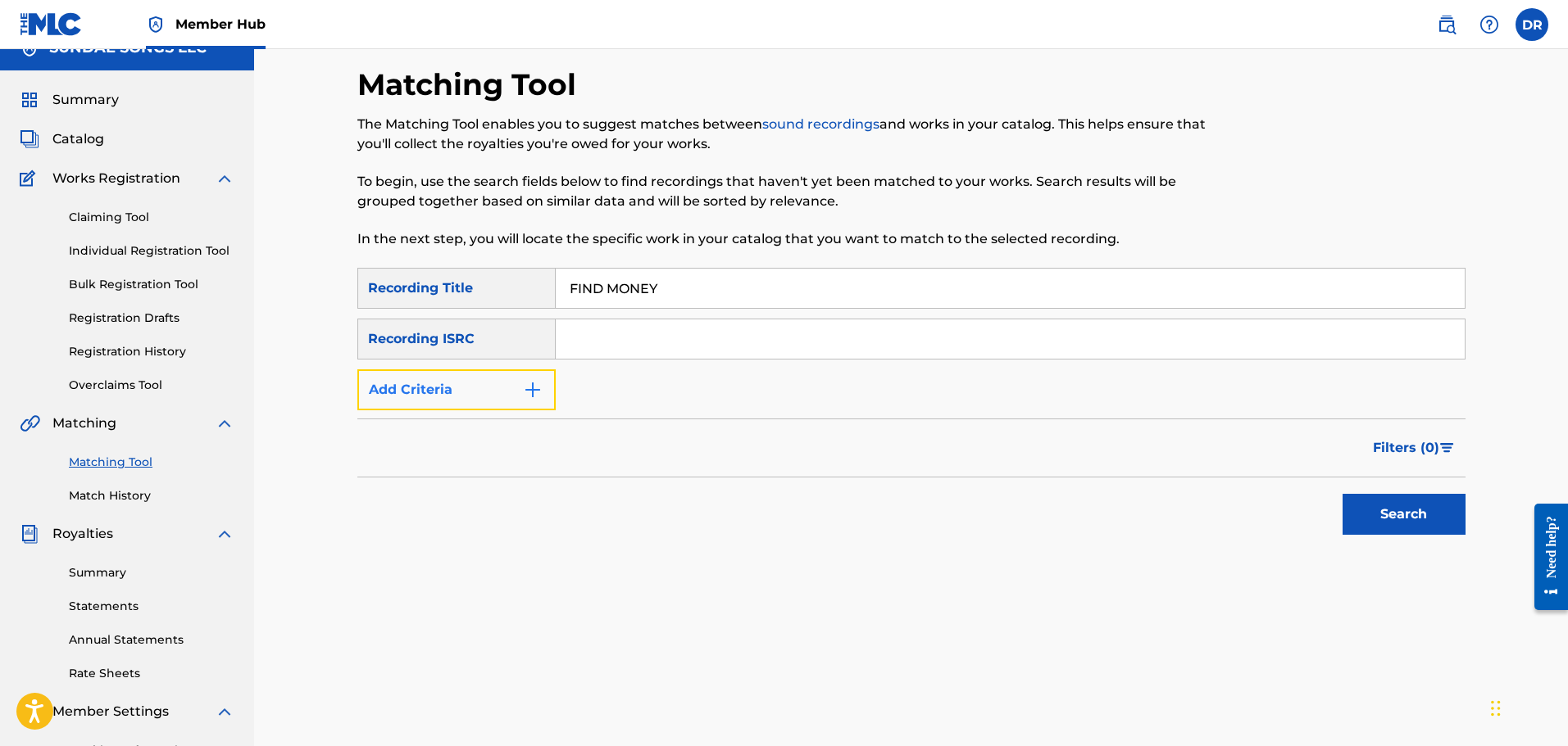
click at [496, 399] on button "Add Criteria" at bounding box center [455, 389] width 198 height 41
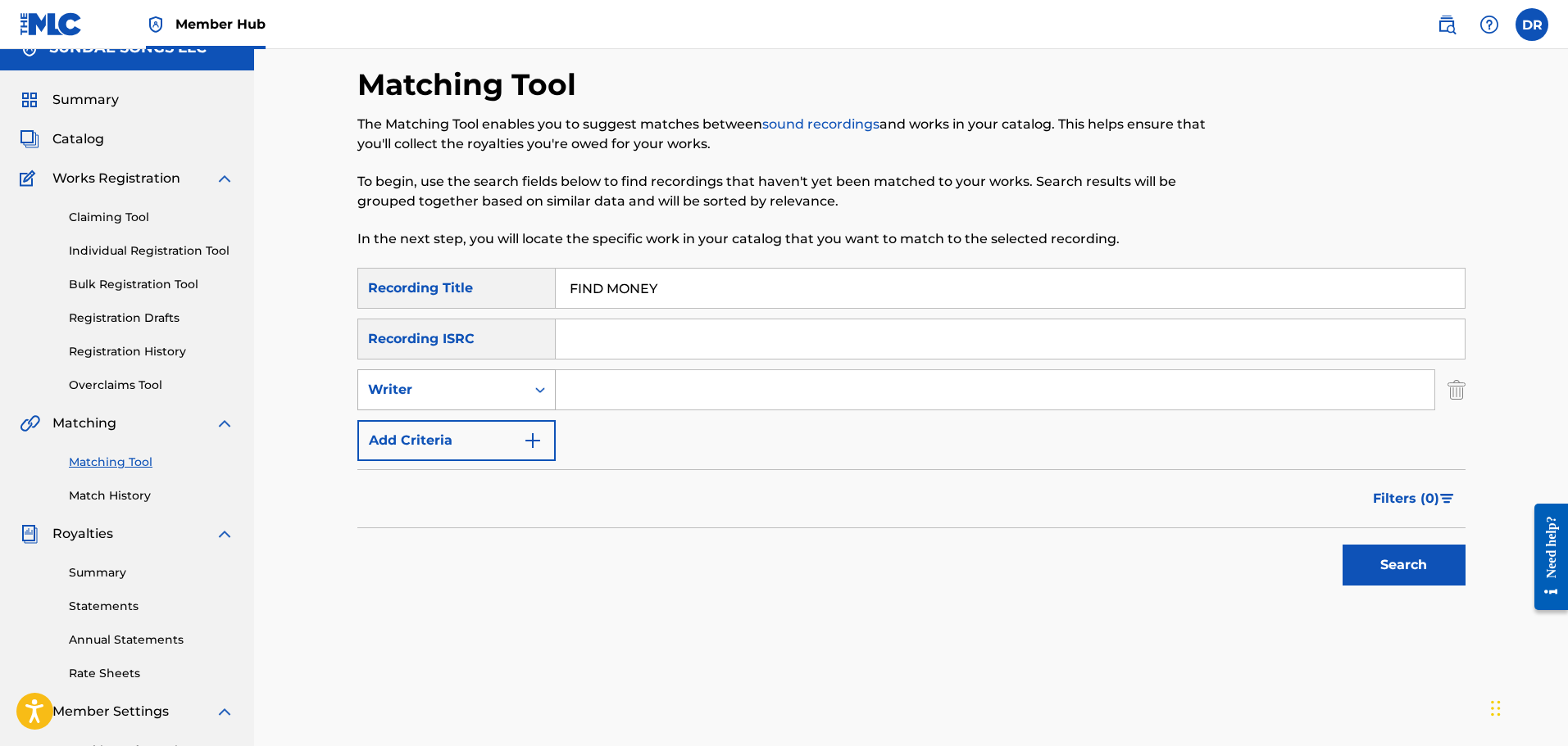
click at [496, 399] on div "Writer" at bounding box center [442, 390] width 148 height 20
click at [496, 425] on div "Recording Artist" at bounding box center [456, 431] width 197 height 41
click at [588, 398] on input "Search Form" at bounding box center [995, 390] width 879 height 40
type input "[PERSON_NAME]"
click at [1419, 562] on button "Search" at bounding box center [1404, 564] width 123 height 41
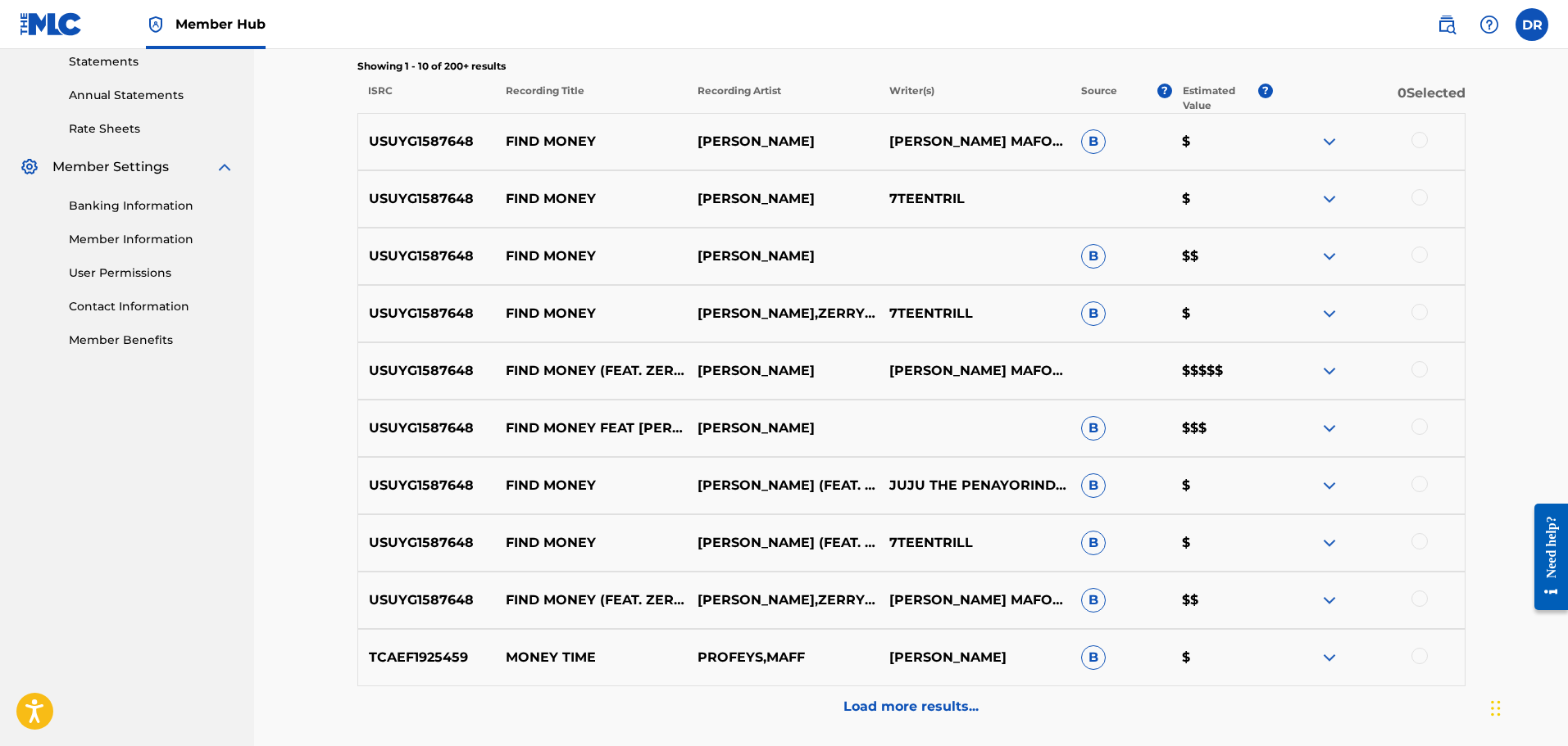
scroll to position [597, 0]
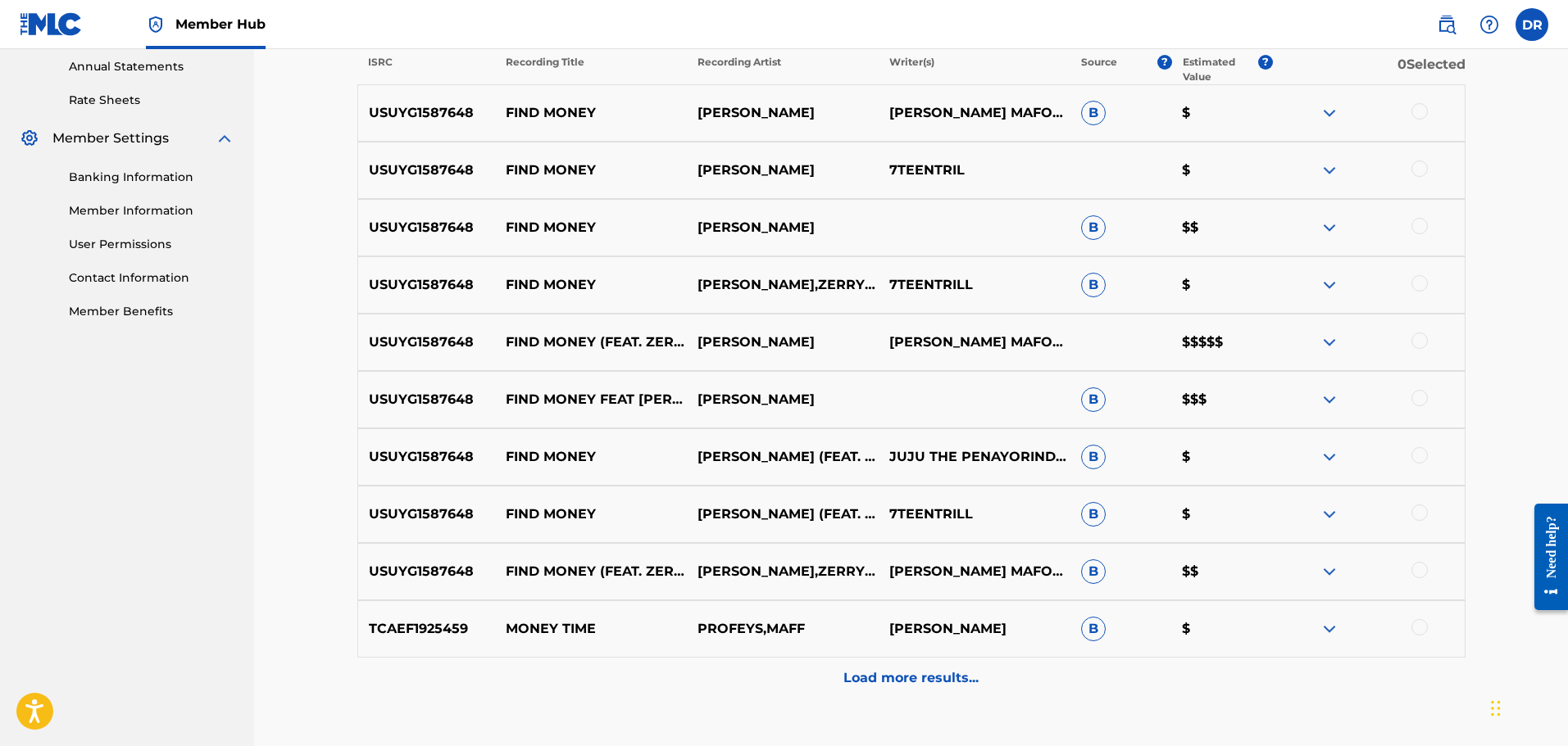
click at [1417, 574] on div at bounding box center [1418, 570] width 16 height 16
click at [1417, 514] on div at bounding box center [1418, 512] width 16 height 16
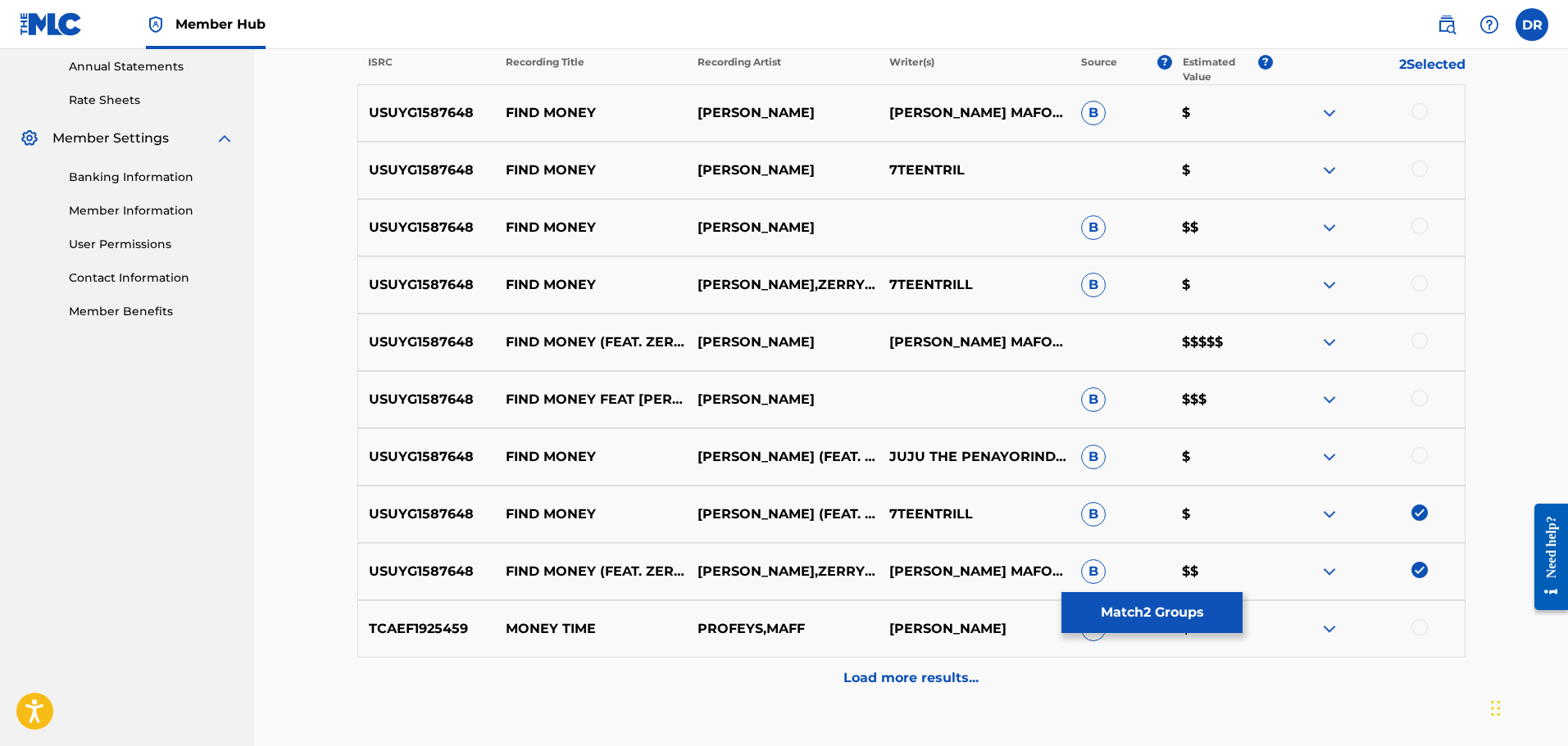
click at [1417, 453] on div at bounding box center [1418, 455] width 16 height 16
drag, startPoint x: 1418, startPoint y: 400, endPoint x: 1419, endPoint y: 368, distance: 32.0
click at [1418, 399] on div at bounding box center [1418, 398] width 16 height 16
click at [1419, 338] on div at bounding box center [1418, 340] width 16 height 16
click at [1420, 284] on div at bounding box center [1418, 283] width 16 height 16
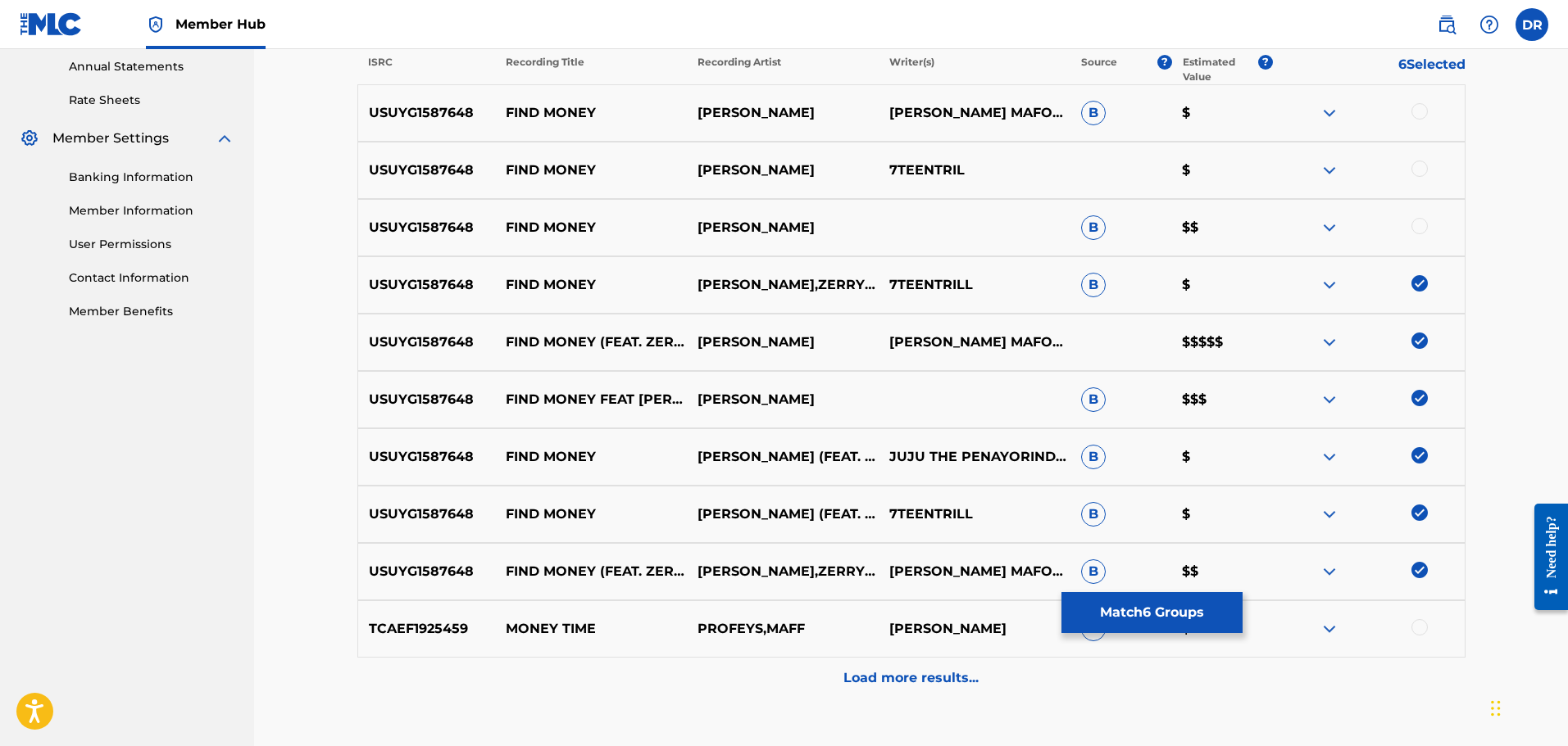
click at [1416, 233] on div at bounding box center [1368, 227] width 192 height 20
click at [1418, 222] on div at bounding box center [1418, 225] width 16 height 16
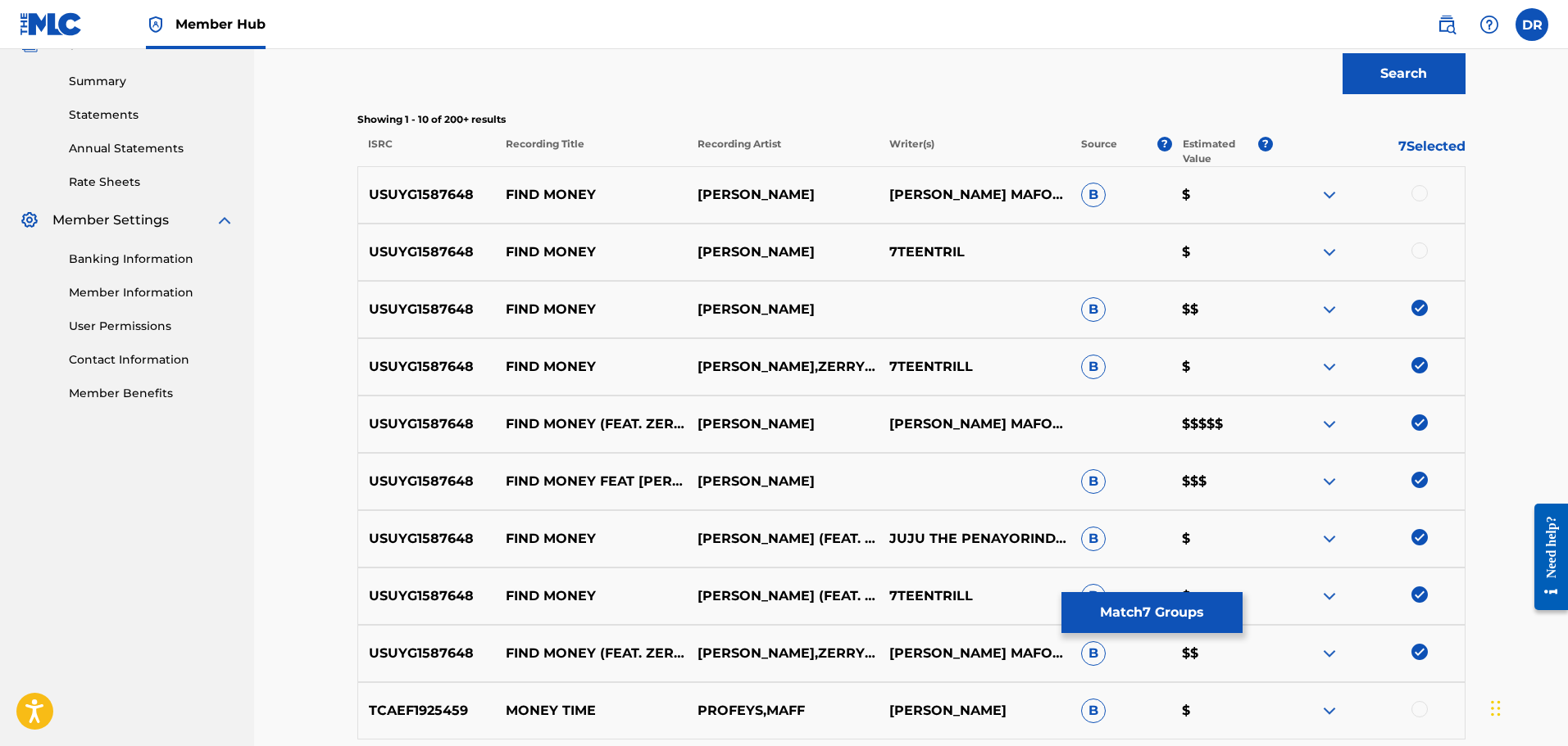
drag, startPoint x: 1417, startPoint y: 254, endPoint x: 1417, endPoint y: 228, distance: 26.0
click at [1417, 251] on div at bounding box center [1418, 250] width 16 height 16
click at [1419, 195] on div at bounding box center [1418, 193] width 16 height 16
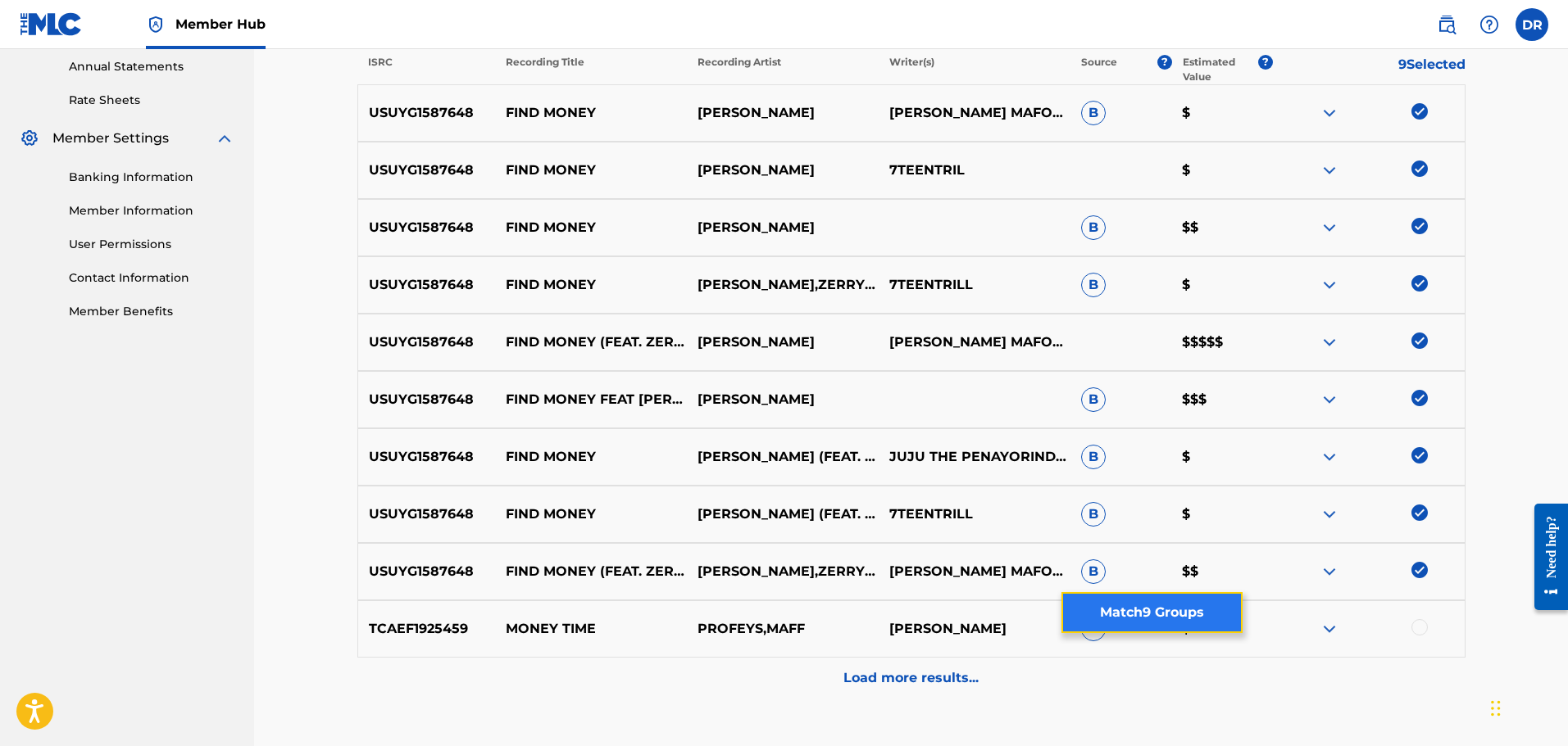
click at [1153, 613] on button "Match 9 Groups" at bounding box center [1151, 613] width 181 height 41
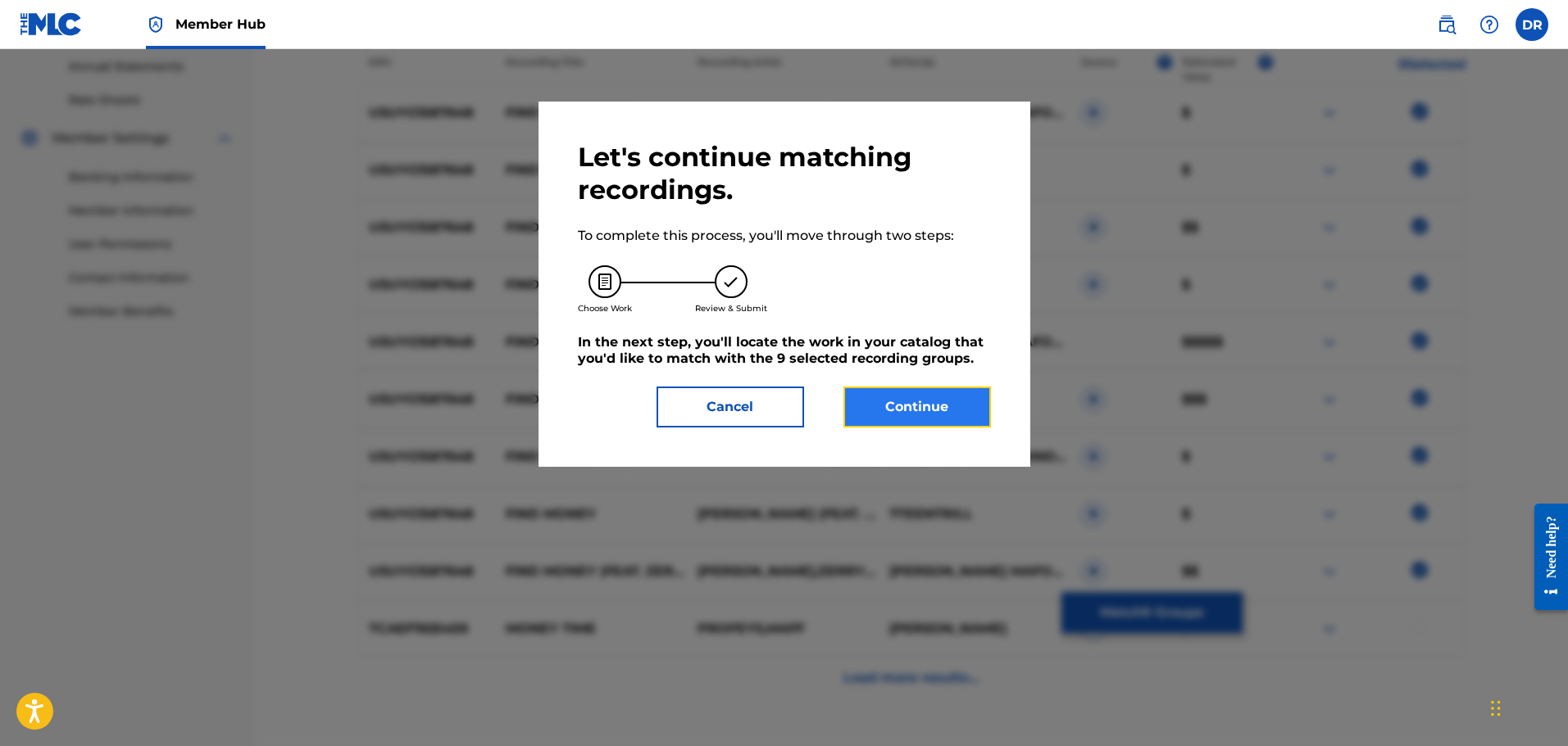
click at [886, 423] on button "Continue" at bounding box center [918, 406] width 148 height 41
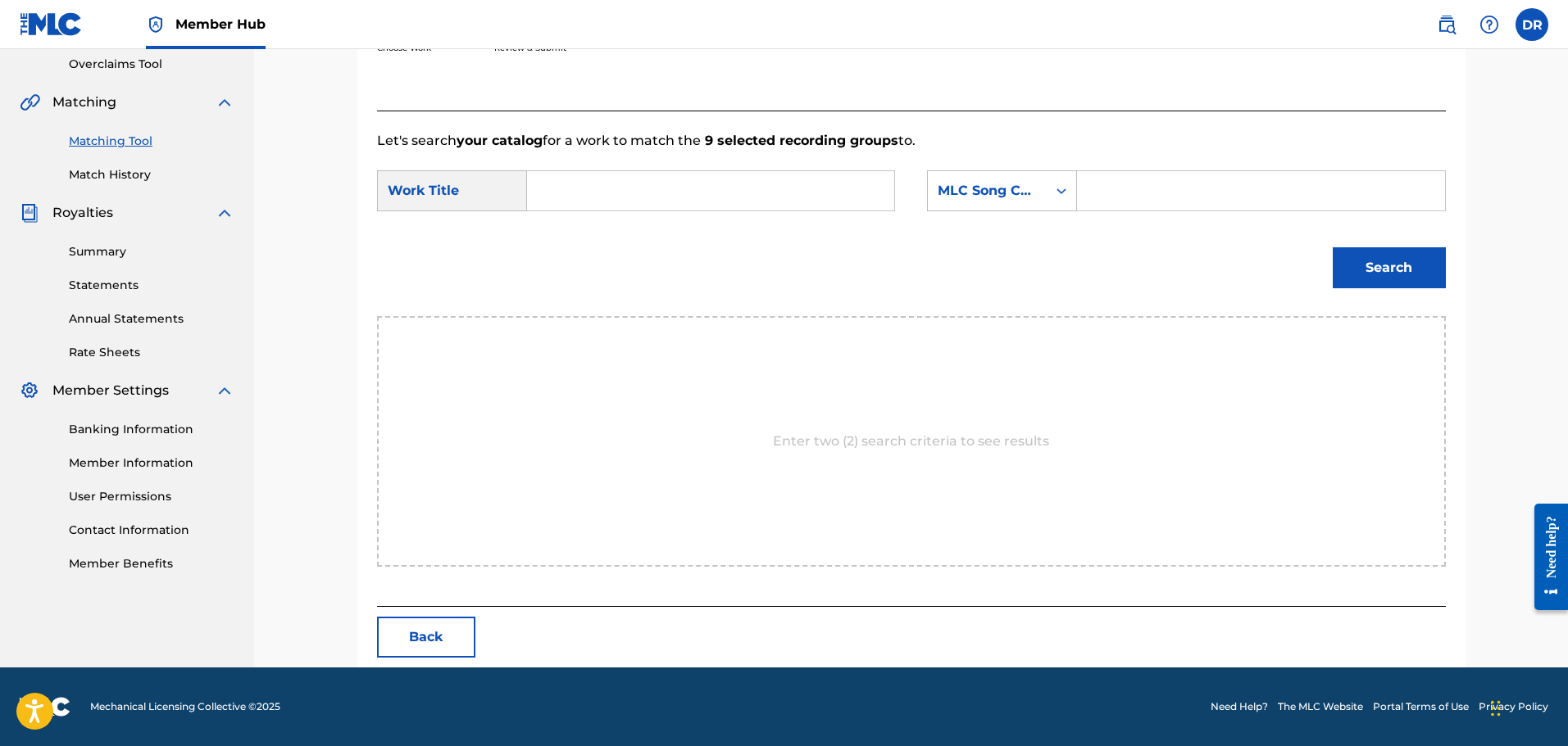
scroll to position [345, 0]
paste input "FIND MONEY"
type input "FIND MONEY"
click at [1166, 191] on input "Search Form" at bounding box center [1260, 191] width 339 height 40
paste input "FA68XG"
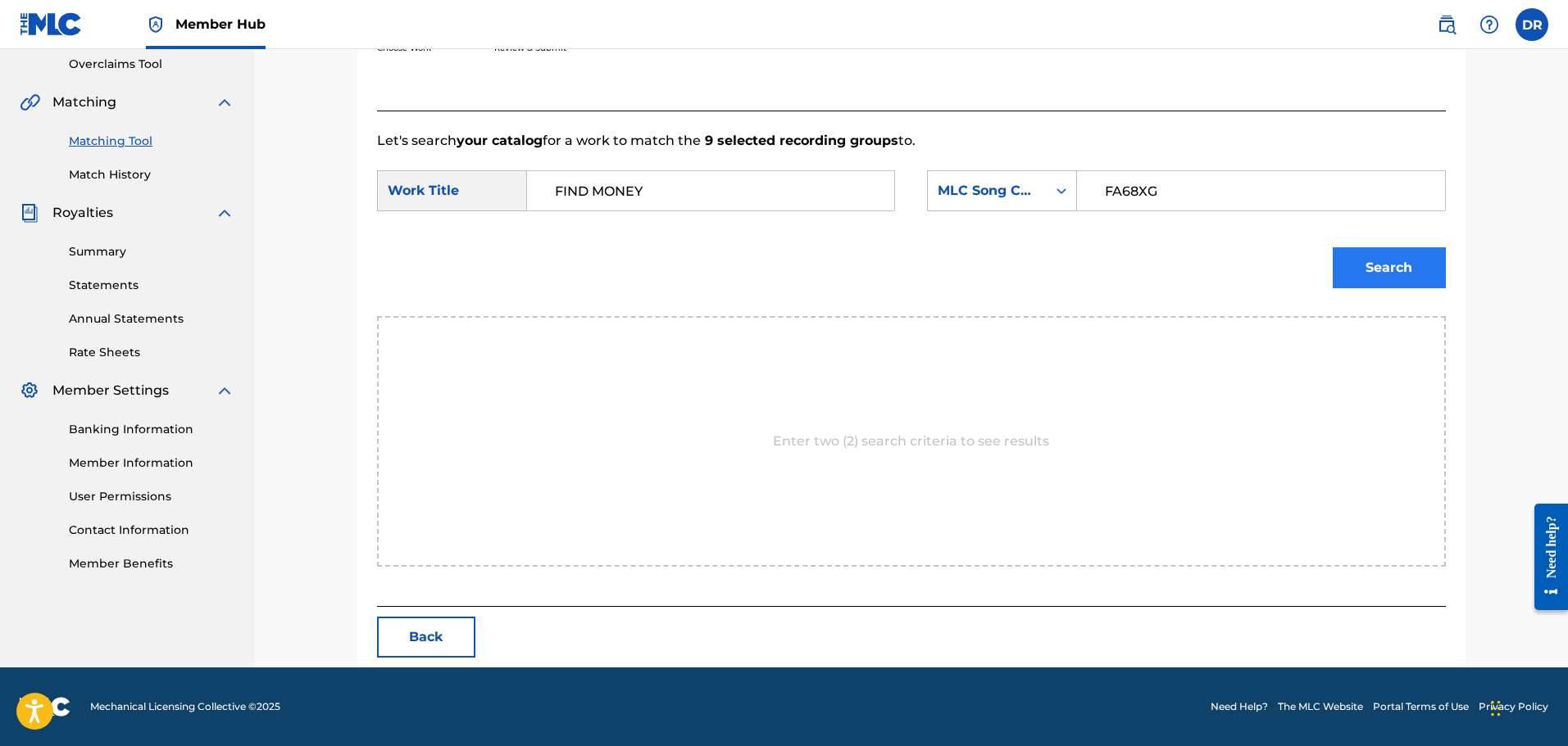
type input "FA68XG"
click at [1365, 271] on button "Search" at bounding box center [1388, 267] width 113 height 41
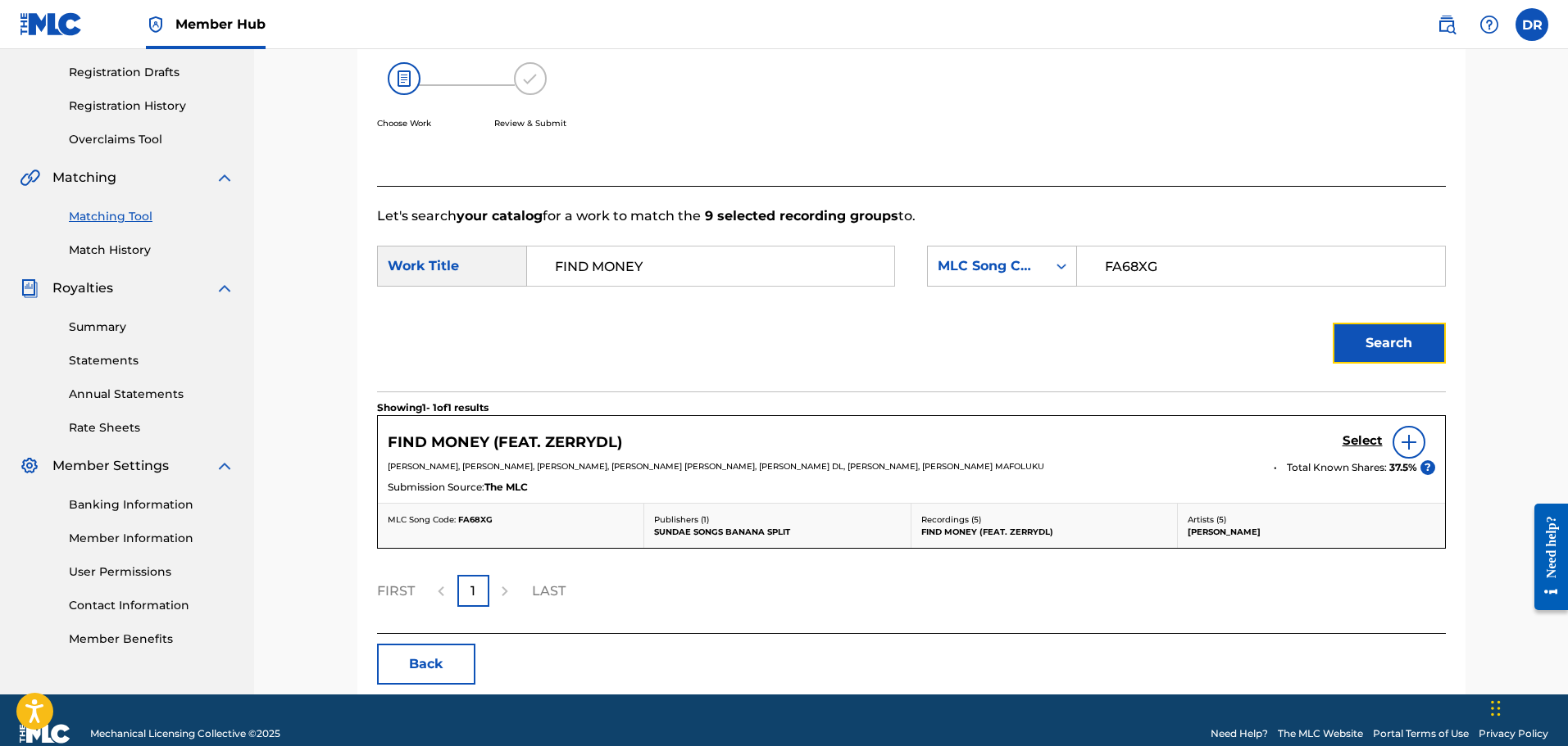
scroll to position [296, 0]
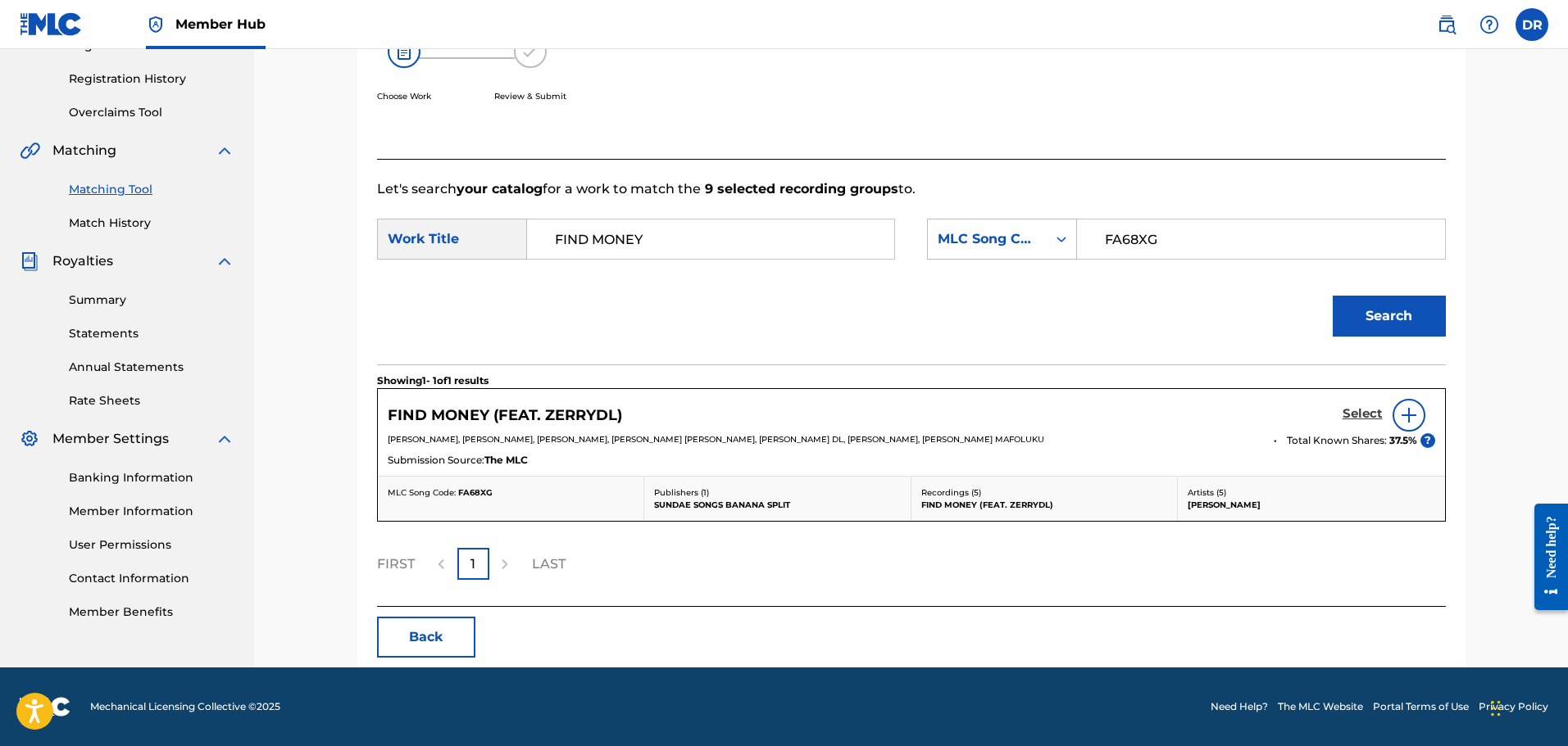
click at [1363, 411] on h5 "Select" at bounding box center [1363, 414] width 40 height 15
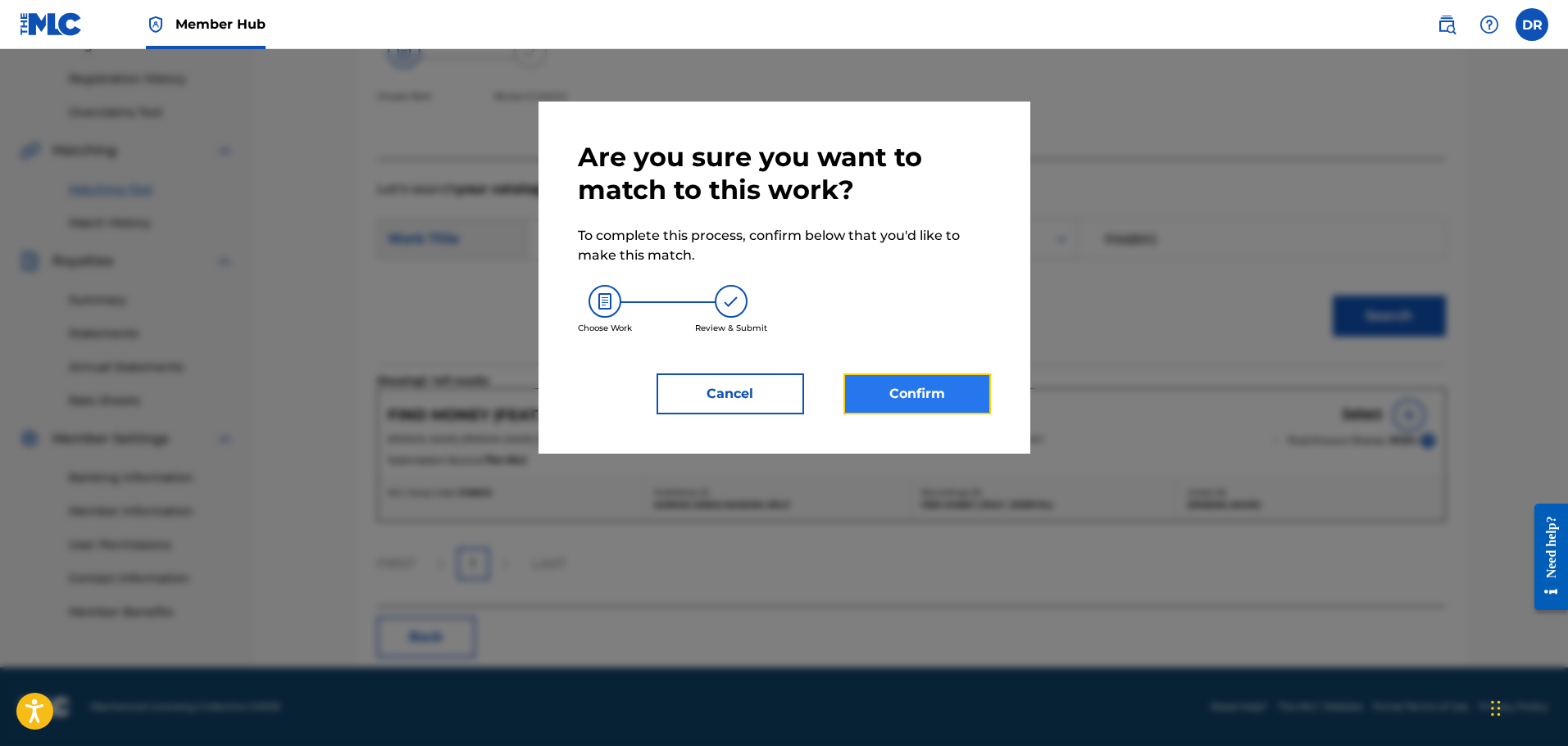
click at [932, 406] on button "Confirm" at bounding box center [918, 394] width 148 height 41
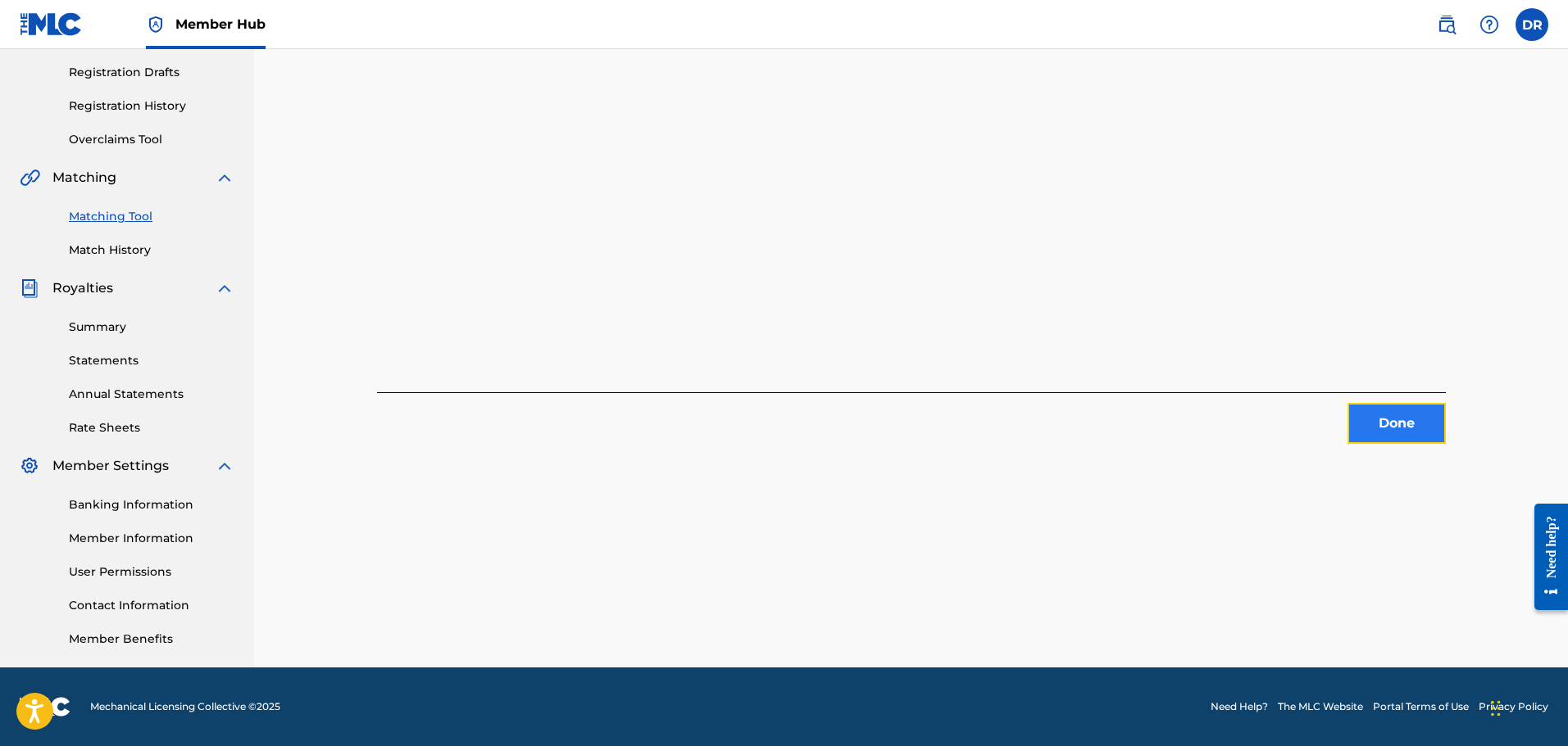
click at [1374, 412] on button "Done" at bounding box center [1397, 423] width 98 height 41
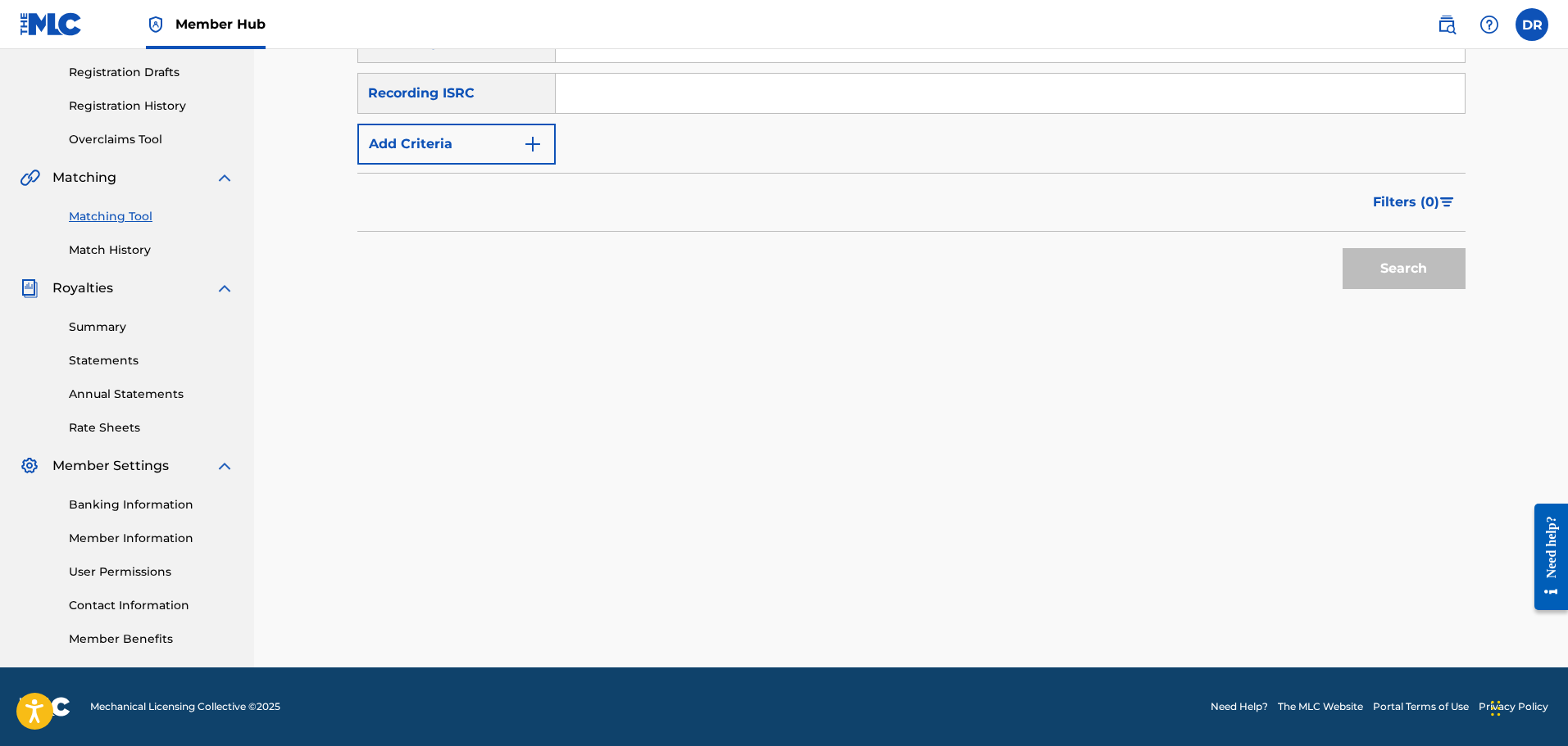
click at [1464, 286] on div "Search" at bounding box center [1399, 264] width 131 height 65
click at [1367, 269] on div "Search" at bounding box center [1399, 264] width 131 height 65
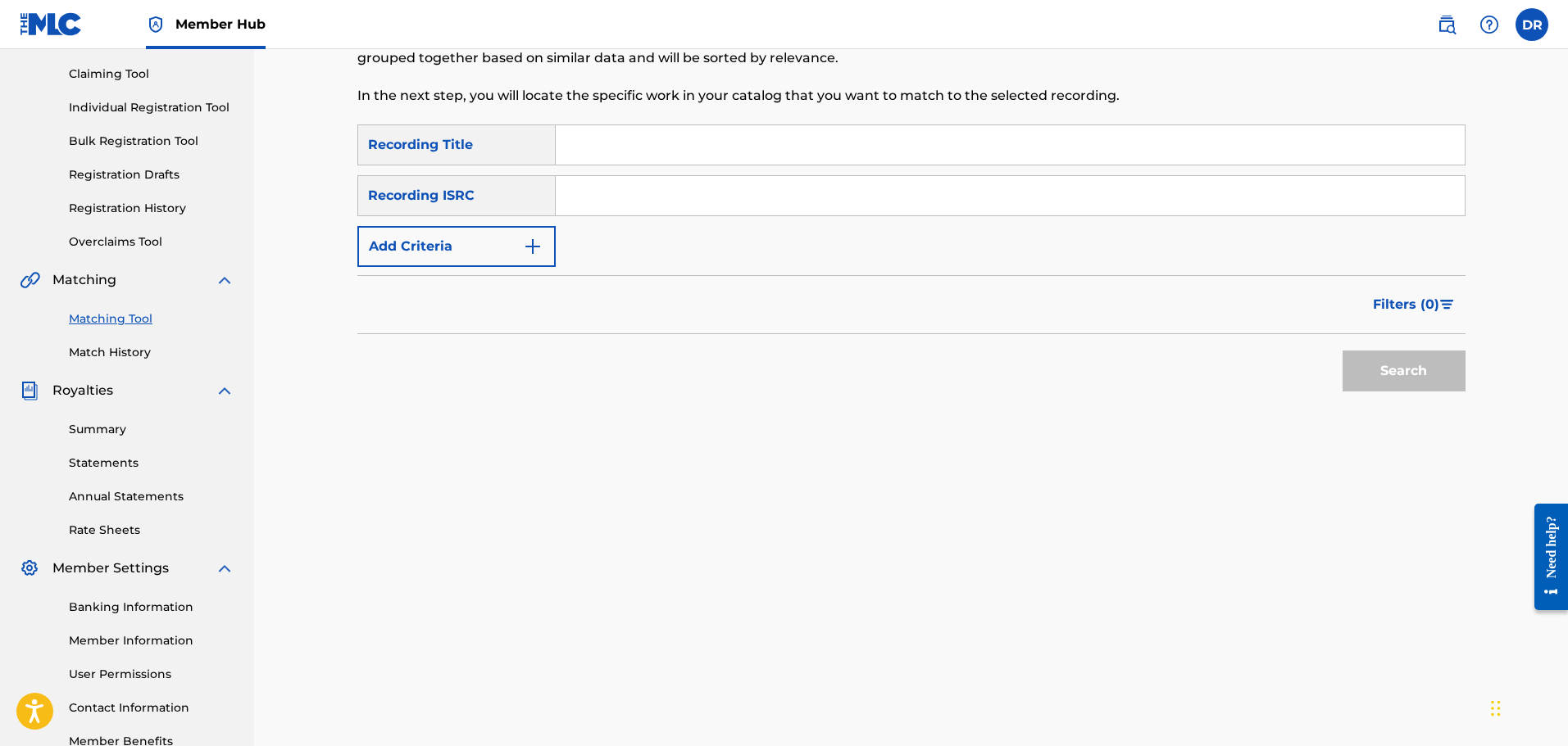
scroll to position [106, 0]
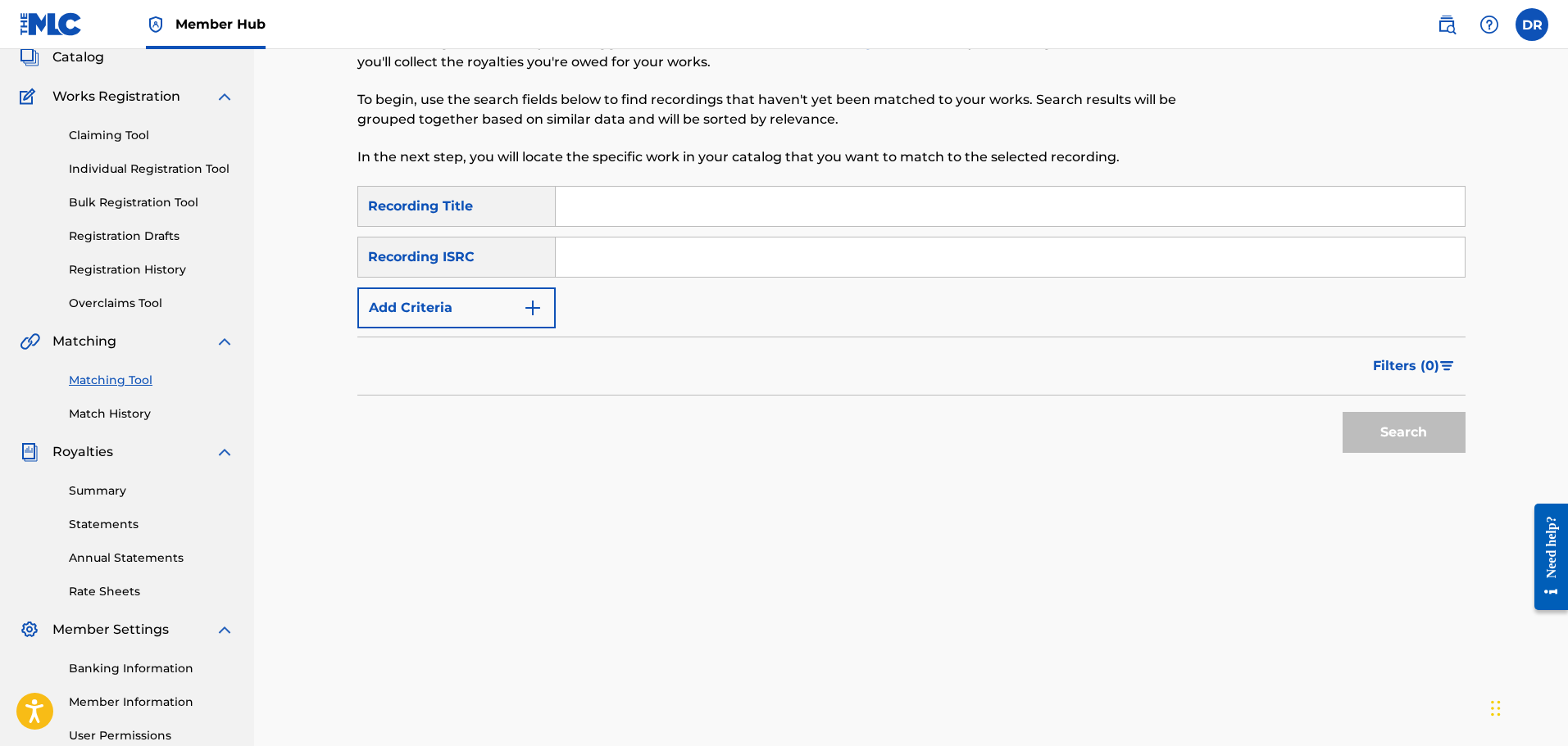
paste input "GANG"
type input "GANG"
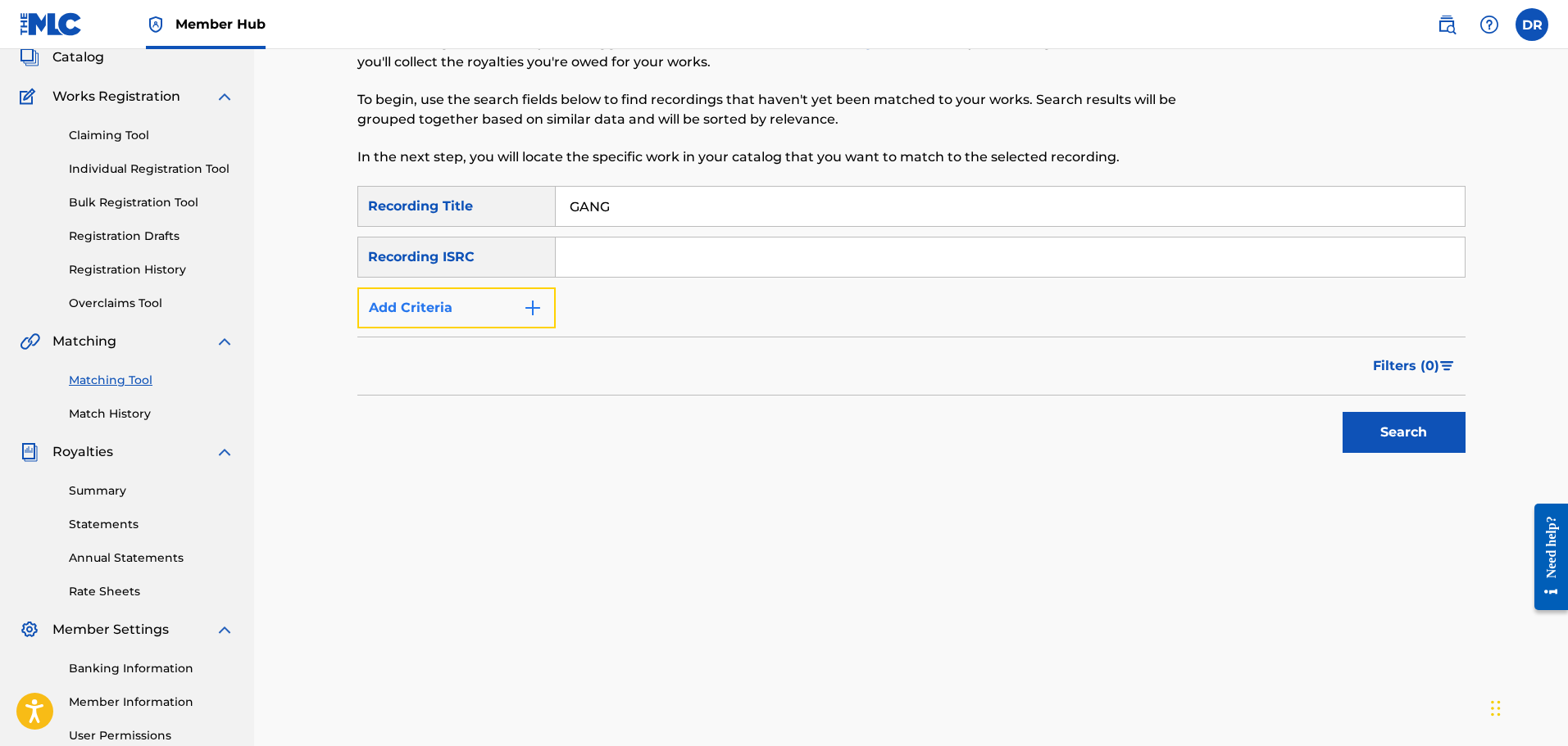
click at [497, 315] on button "Add Criteria" at bounding box center [455, 308] width 198 height 41
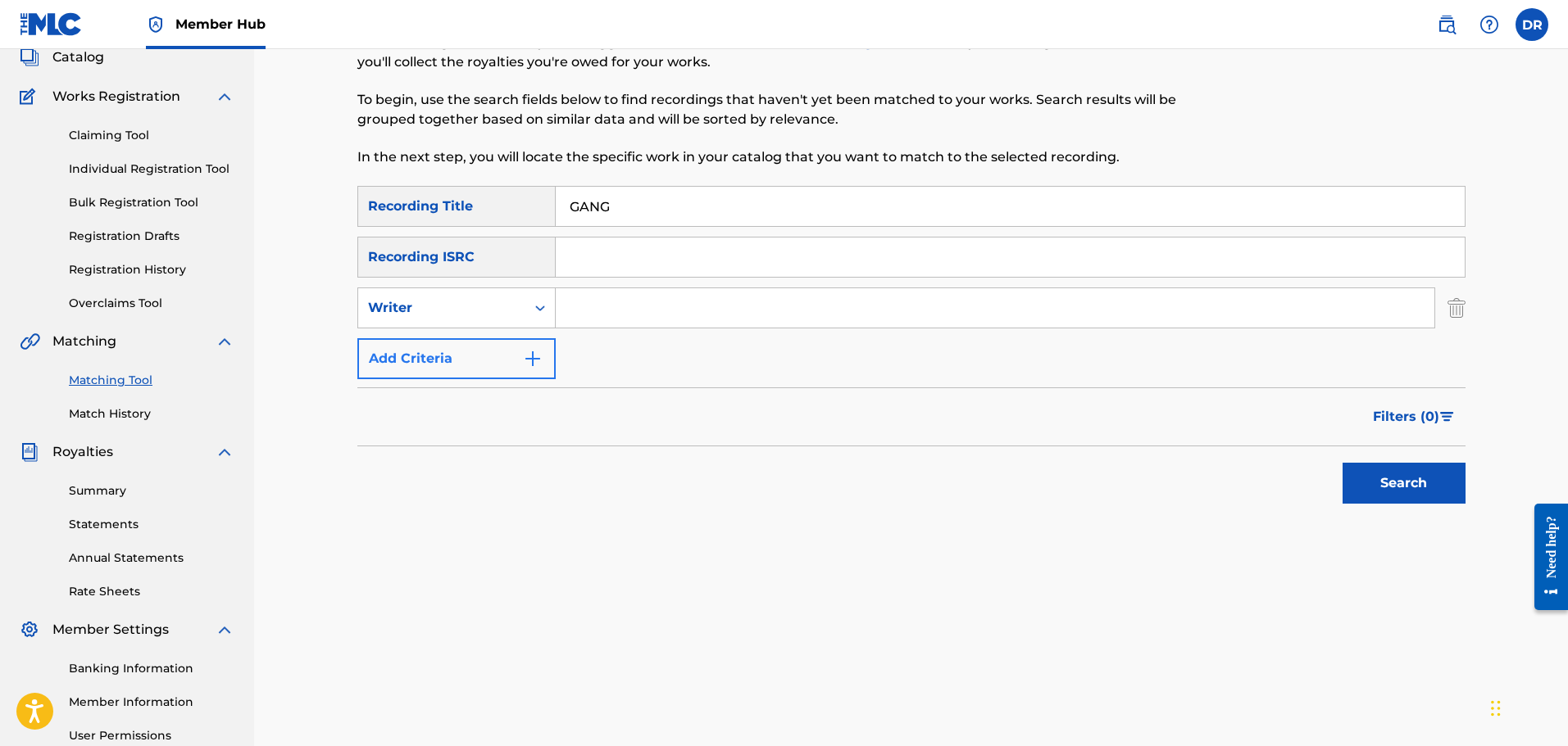
click at [497, 315] on div "Writer" at bounding box center [442, 308] width 148 height 20
drag, startPoint x: 490, startPoint y: 353, endPoint x: 539, endPoint y: 331, distance: 53.7
click at [494, 351] on div "Recording Artist" at bounding box center [456, 348] width 197 height 41
click at [594, 305] on input "Search Form" at bounding box center [995, 309] width 879 height 40
type input "[PERSON_NAME]"
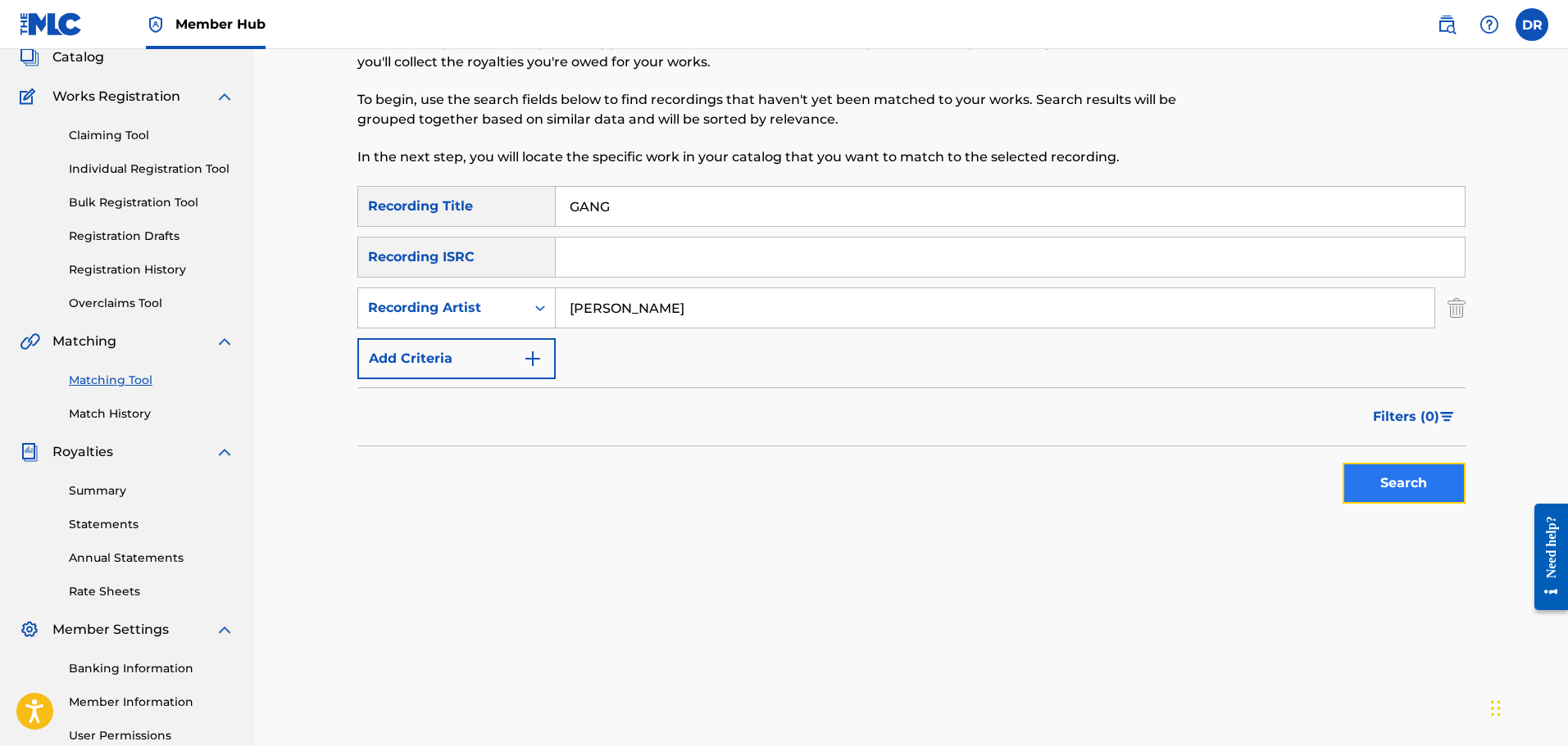
click at [1377, 476] on button "Search" at bounding box center [1404, 483] width 123 height 41
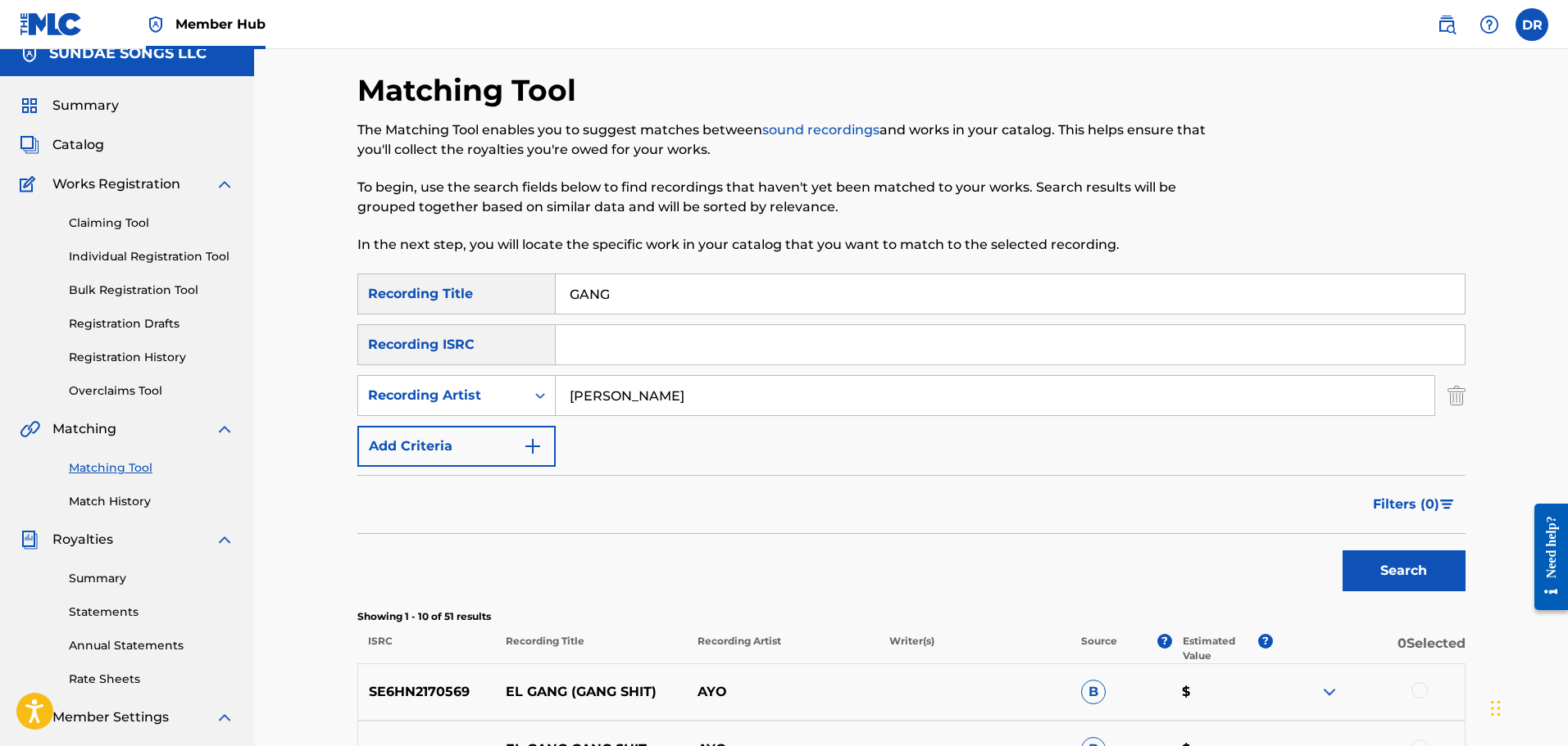
scroll to position [0, 0]
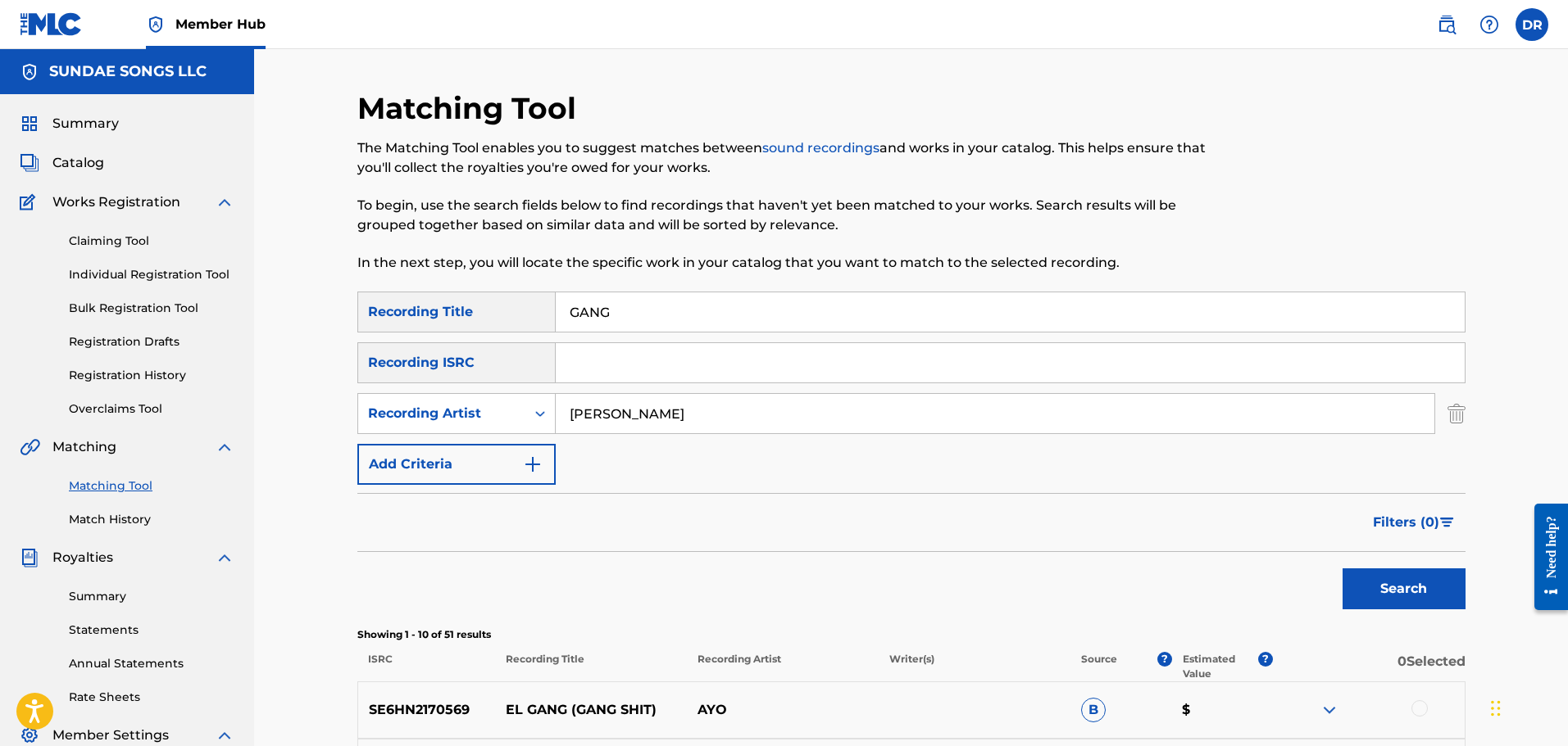
drag, startPoint x: 681, startPoint y: 308, endPoint x: 545, endPoint y: 307, distance: 136.0
click at [545, 307] on div "SearchWithCriteria2c4b99a8-7434-4e35-bb59-90ca86e73125 Recording Title GANG" at bounding box center [911, 311] width 1108 height 41
paste input "O BACK"
type input "GO BACK"
click at [1382, 580] on button "Search" at bounding box center [1404, 589] width 123 height 41
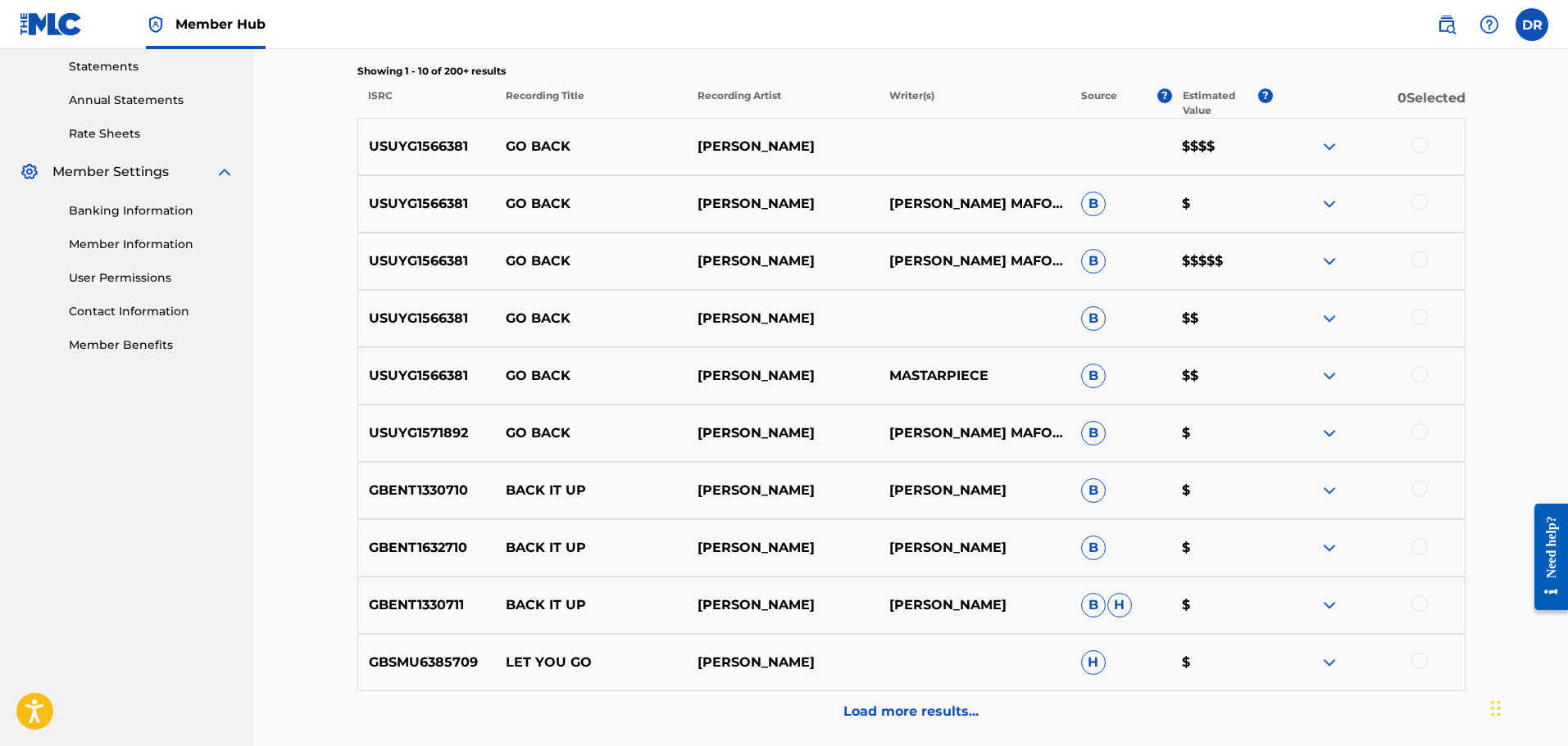
scroll to position [574, 0]
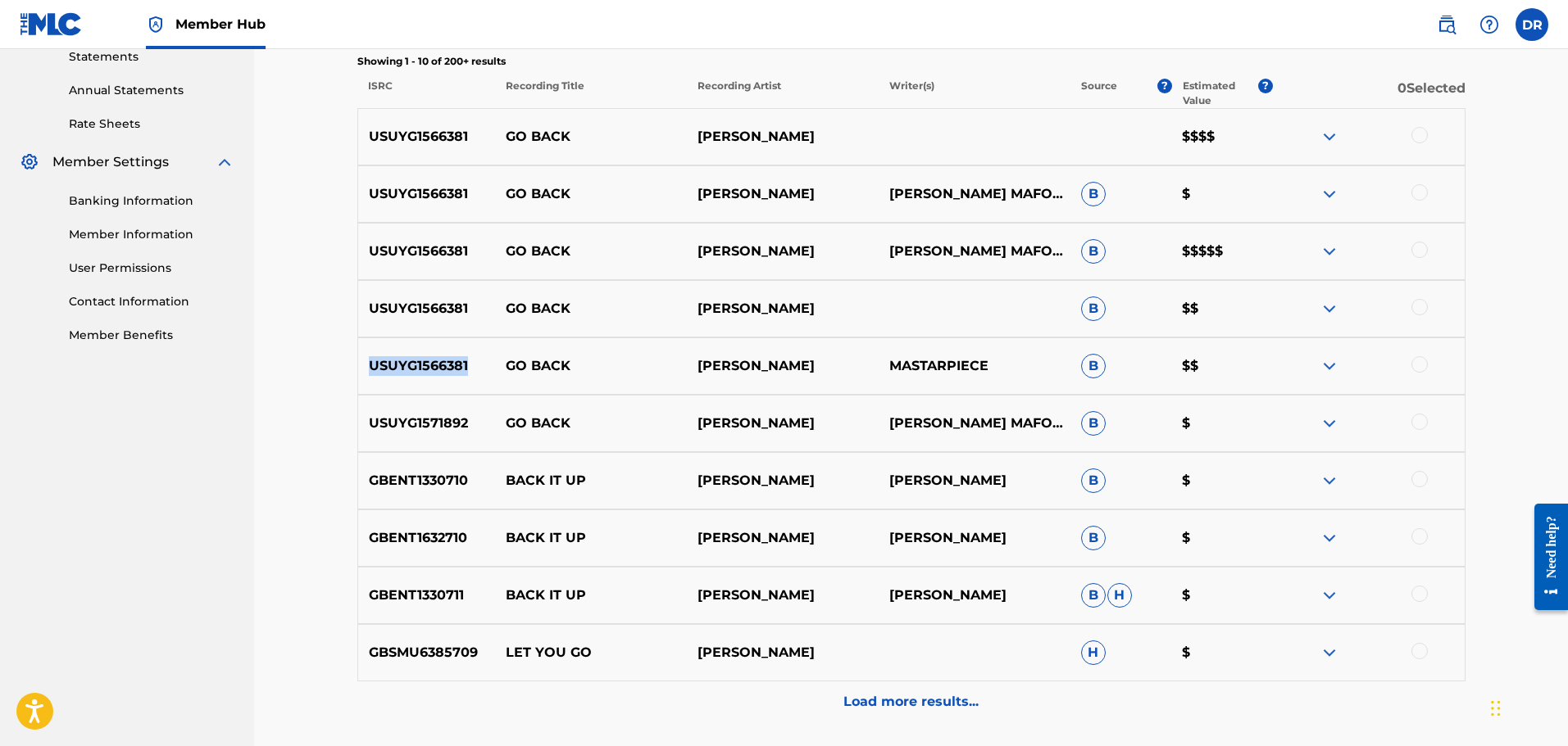
drag, startPoint x: 474, startPoint y: 374, endPoint x: 369, endPoint y: 364, distance: 105.5
click at [369, 364] on p "USUYG1566381" at bounding box center [426, 365] width 137 height 20
copy p "USUYG1566381"
click at [402, 411] on div "USUYG1571892 ⁠⁠GO BACK AYO MAFF [PERSON_NAME] MAFOLUKUJUJU THE PEN B $" at bounding box center [911, 423] width 1108 height 58
drag, startPoint x: 477, startPoint y: 429, endPoint x: 374, endPoint y: 426, distance: 103.0
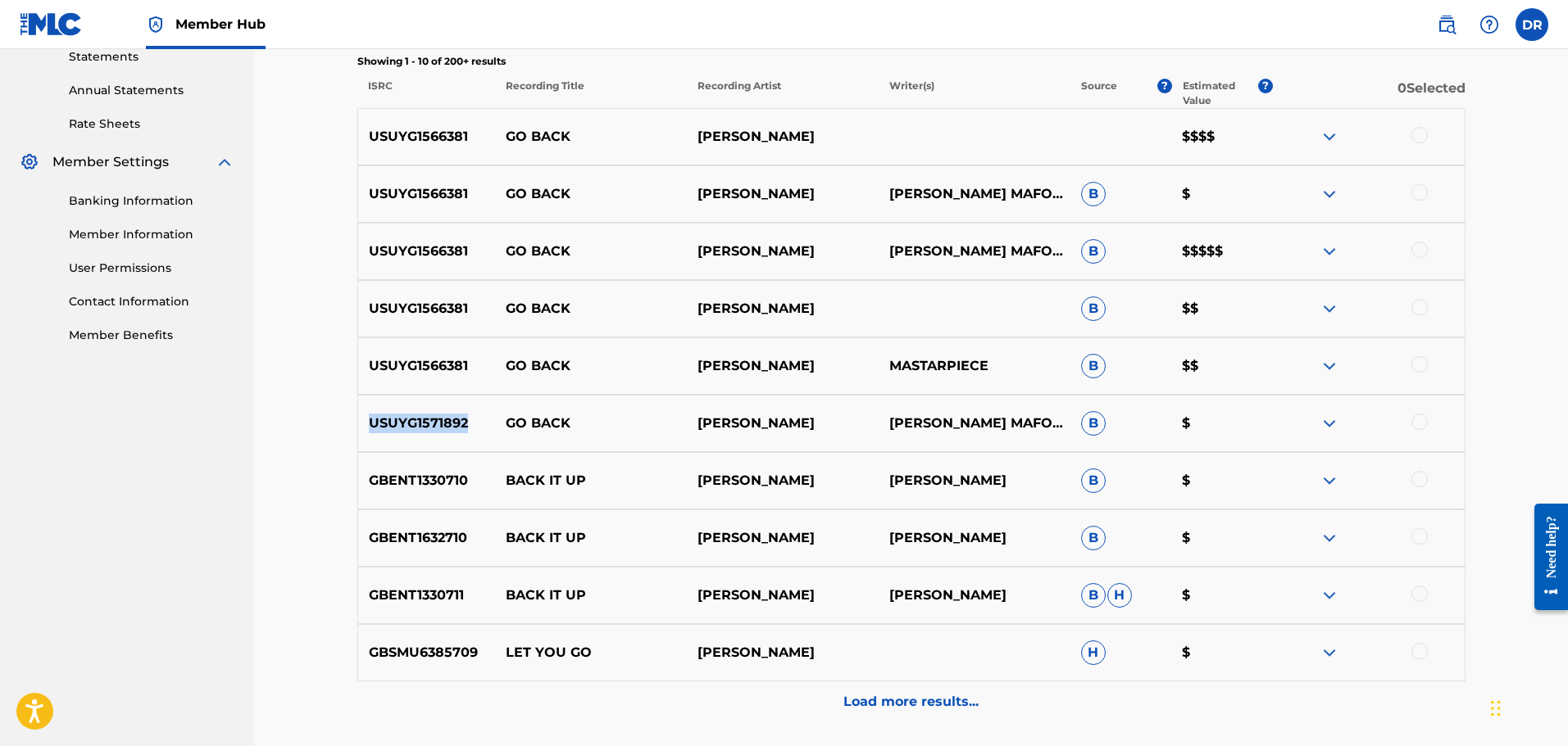
click at [374, 426] on p "USUYG1571892" at bounding box center [426, 423] width 137 height 20
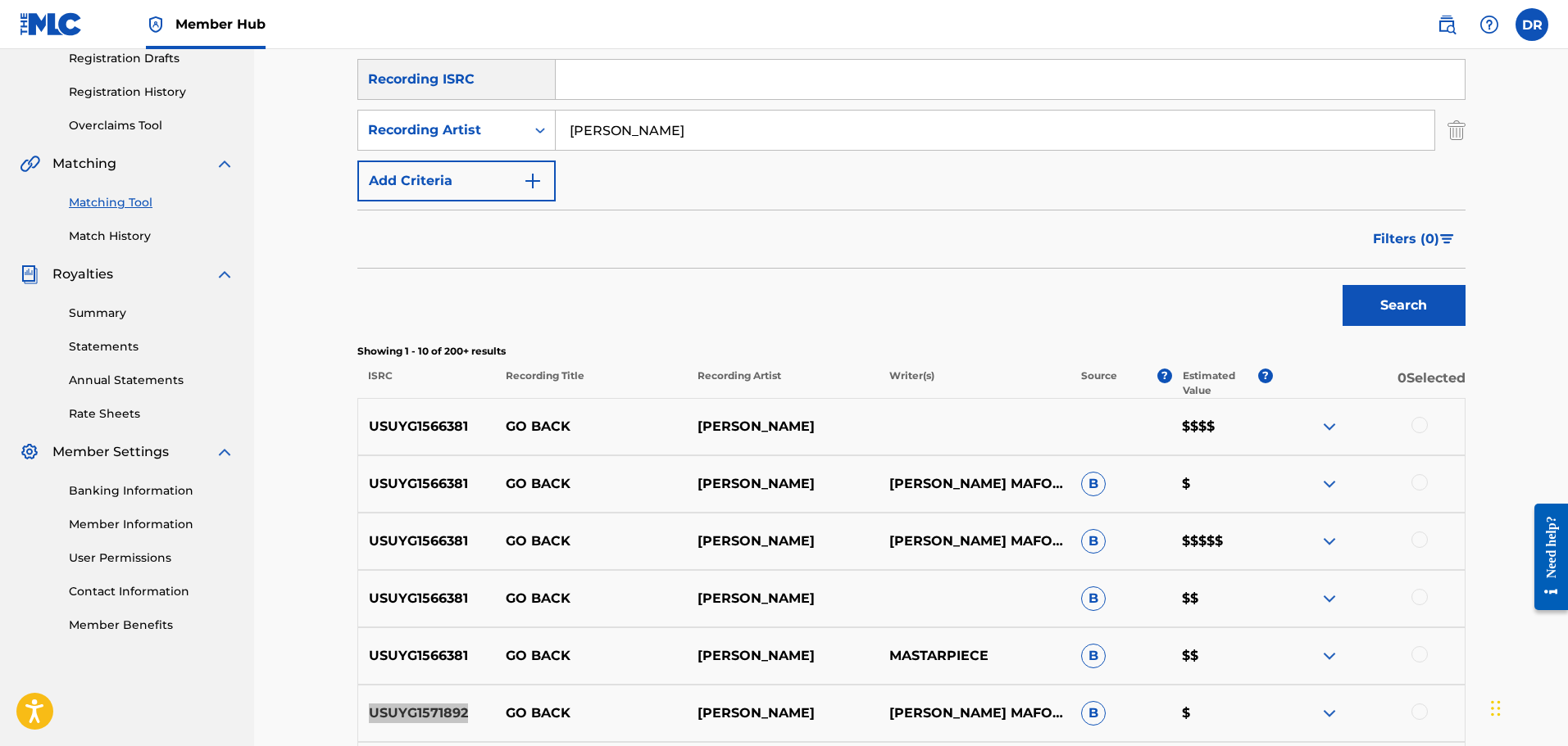
scroll to position [246, 0]
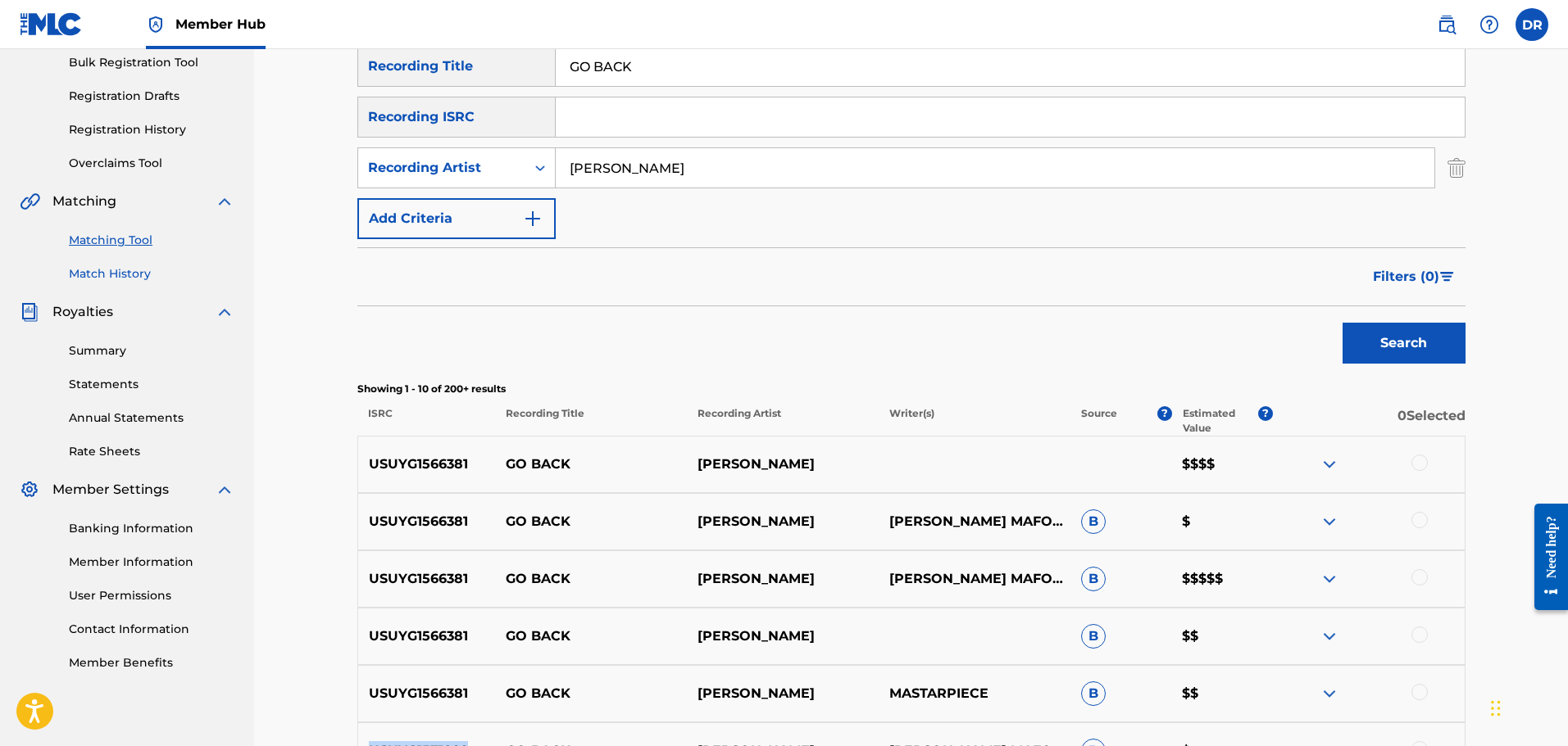
click at [108, 277] on link "Match History" at bounding box center [151, 274] width 166 height 17
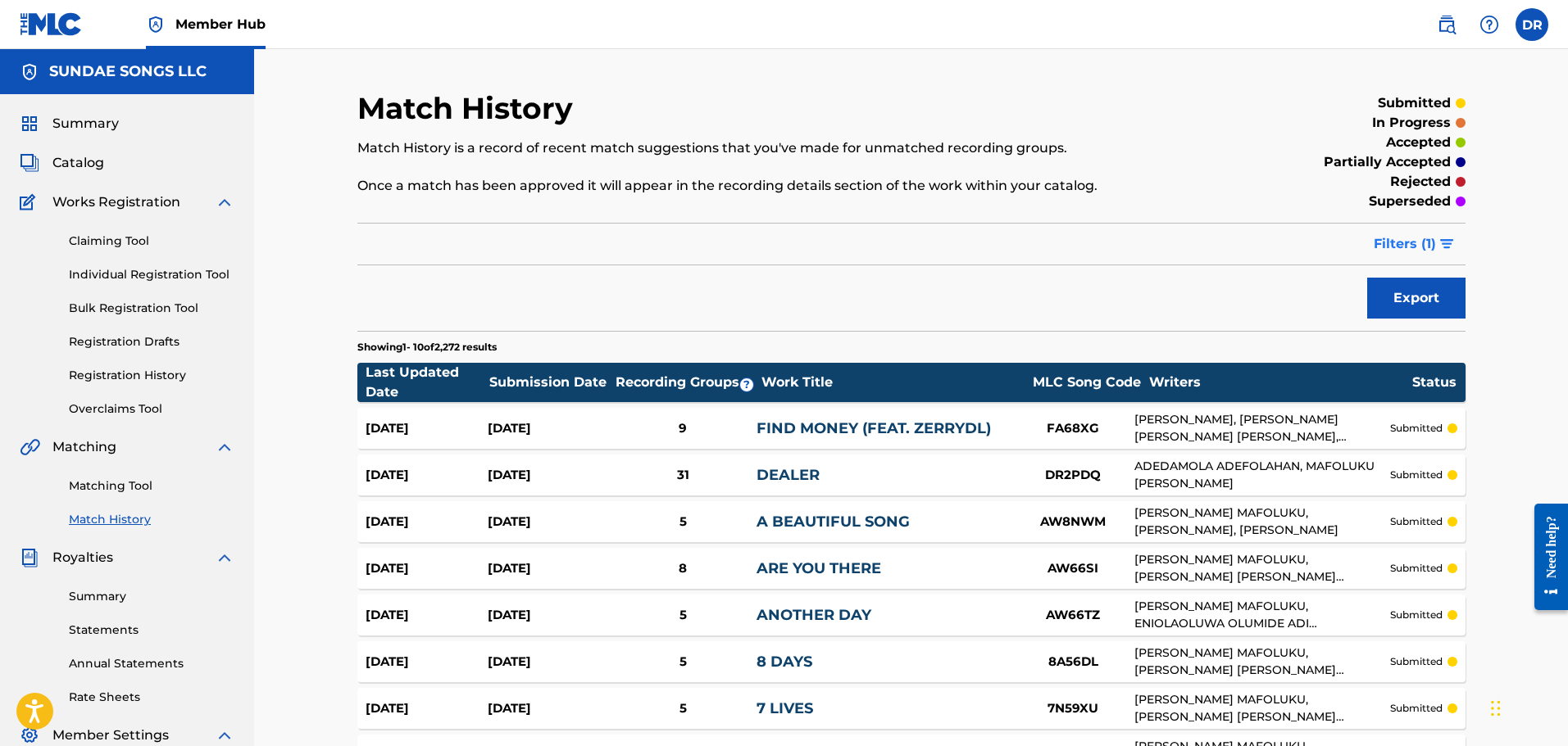
click at [1392, 244] on span "Filters ( 1 )" at bounding box center [1404, 244] width 62 height 20
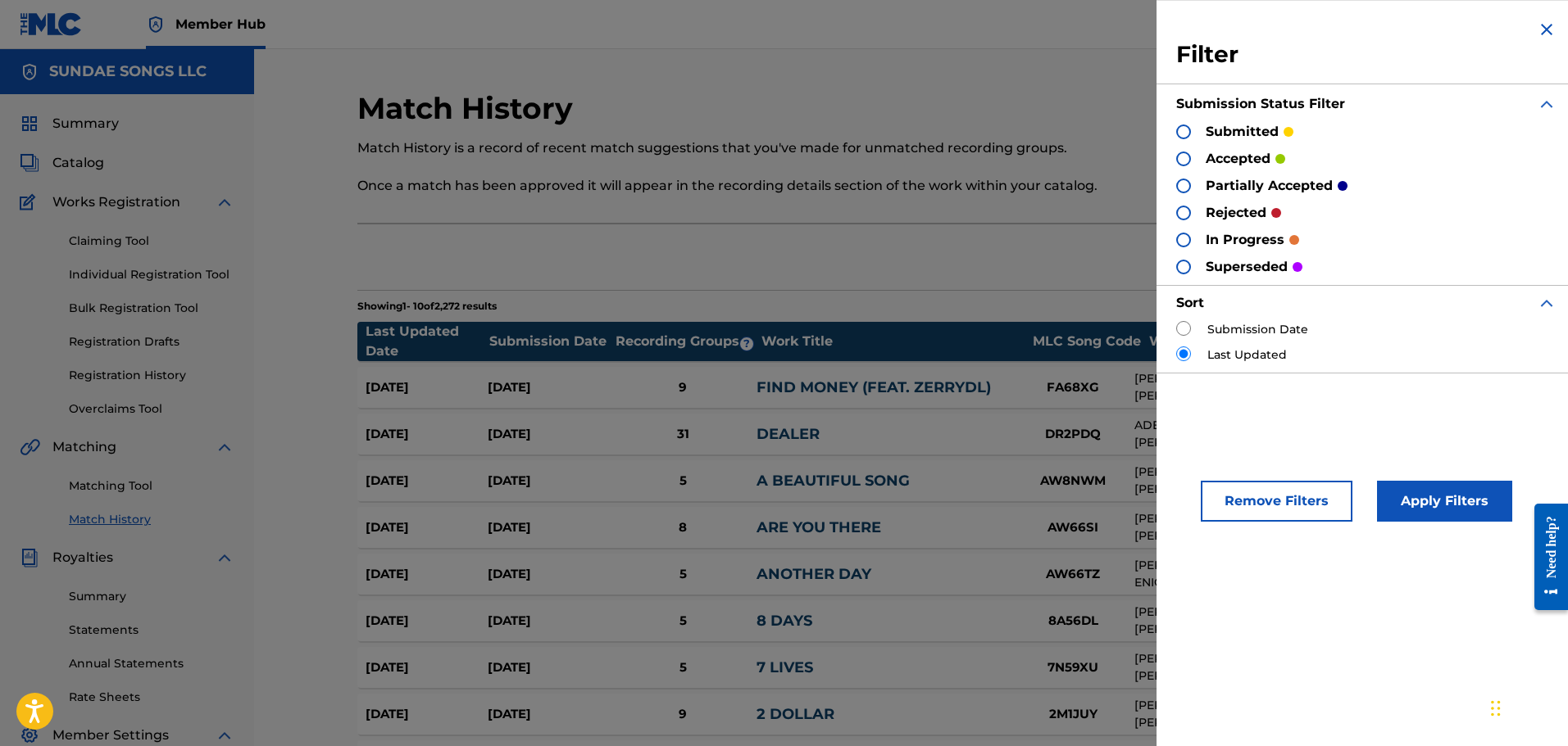
drag, startPoint x: 1186, startPoint y: 327, endPoint x: 1194, endPoint y: 334, distance: 10.6
click at [1186, 328] on input "radio" at bounding box center [1184, 329] width 15 height 15
radio input "true"
click at [1437, 506] on button "Apply Filters" at bounding box center [1444, 501] width 135 height 41
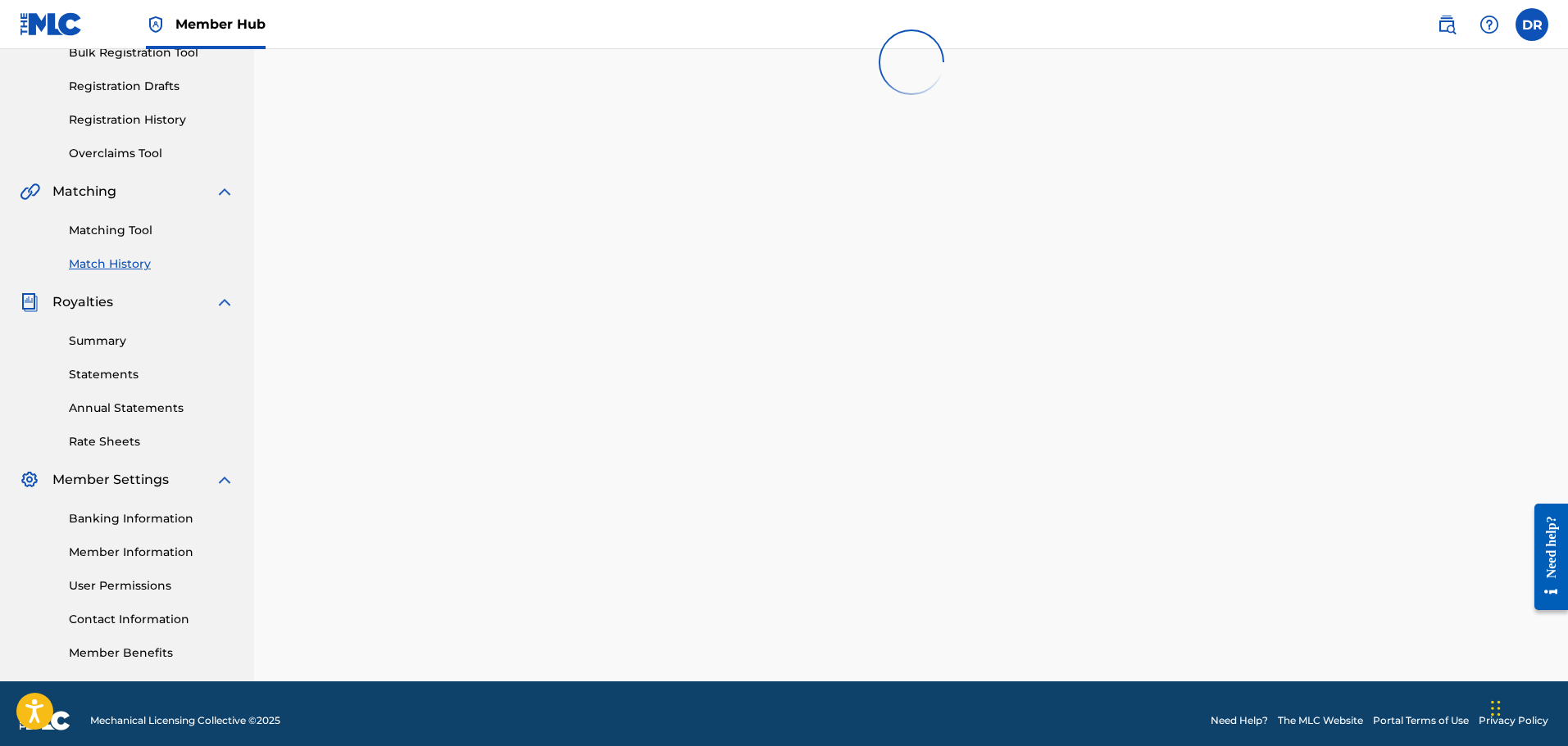
scroll to position [270, 0]
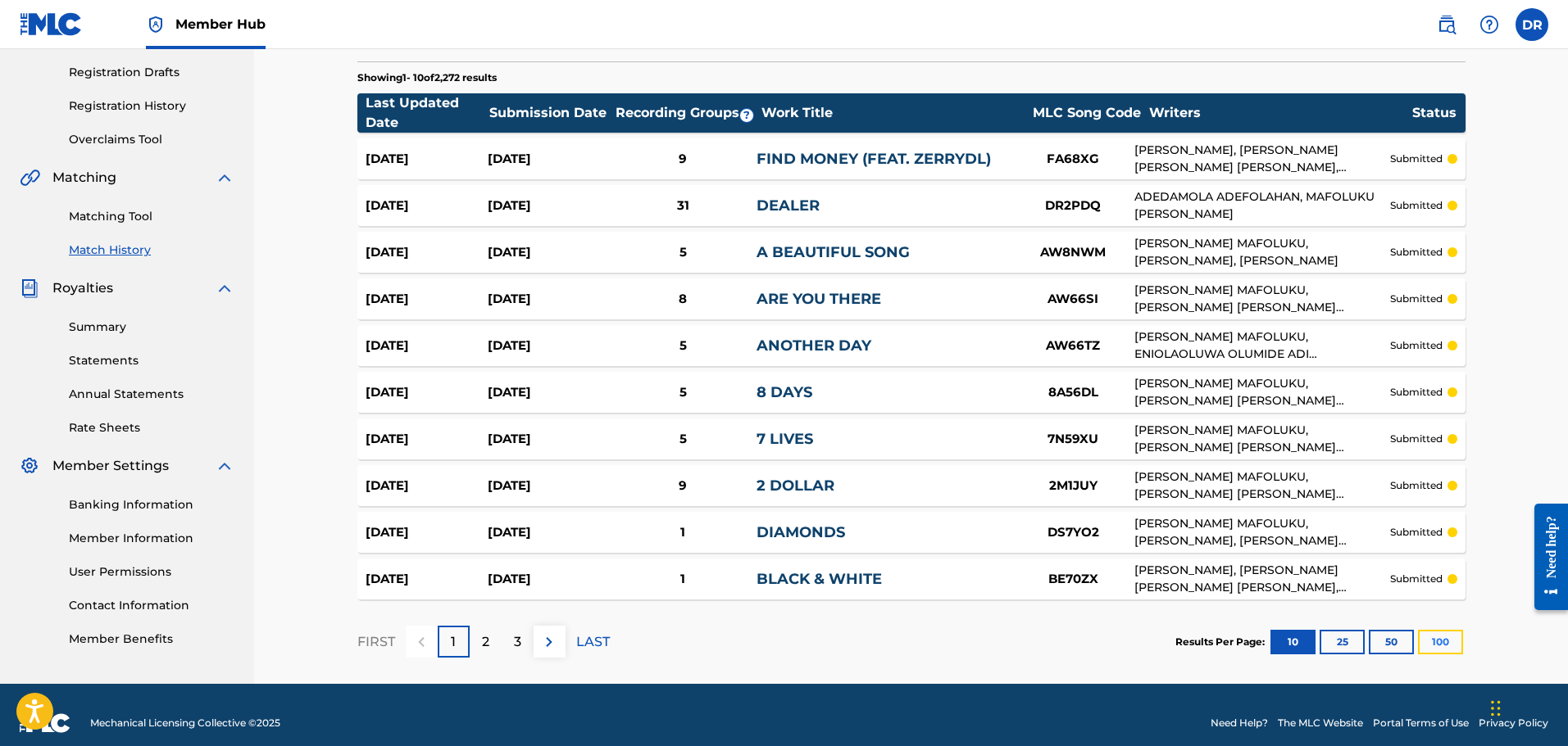
click at [1441, 642] on button "100" at bounding box center [1440, 643] width 45 height 25
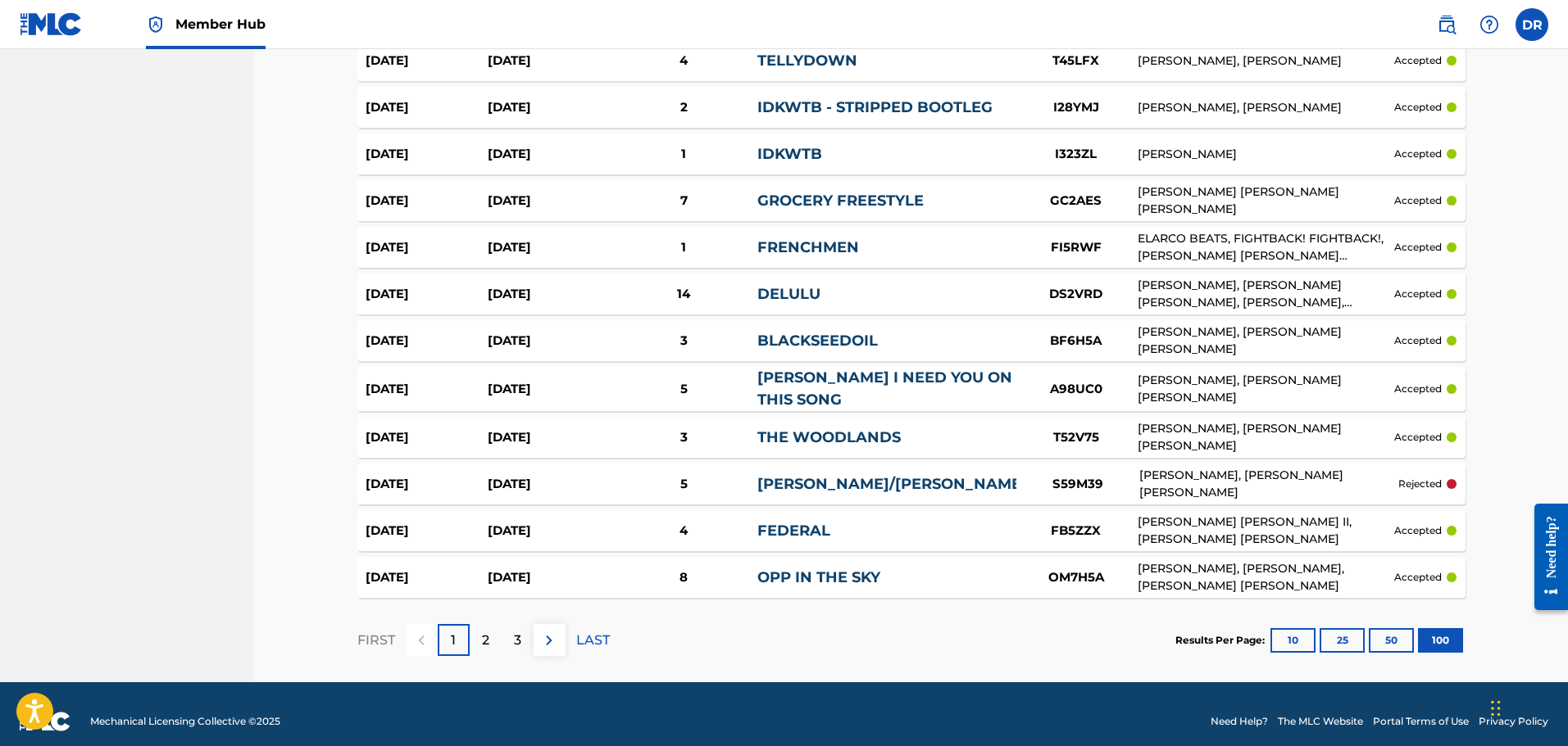
scroll to position [4499, 0]
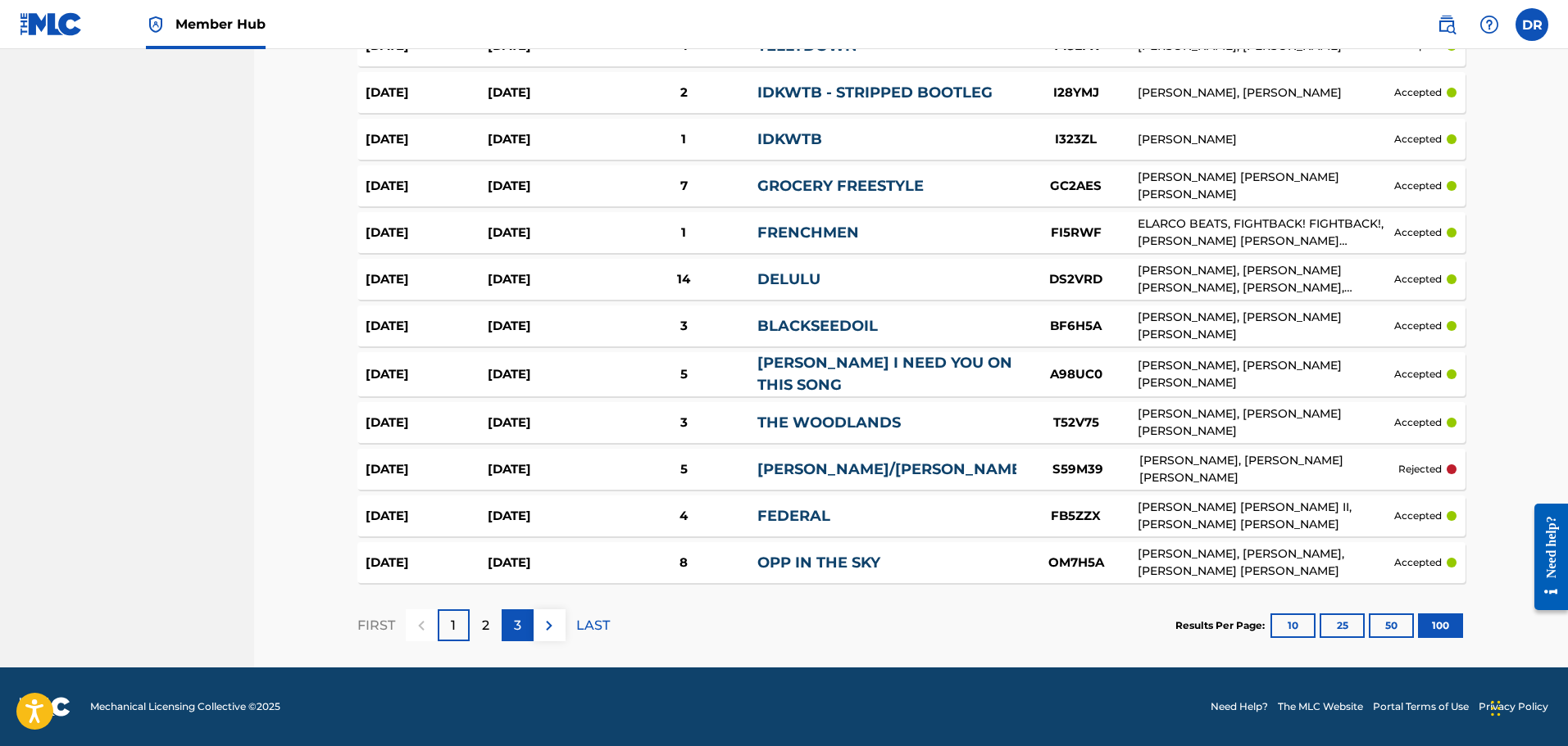
click at [508, 629] on div "3" at bounding box center [518, 626] width 32 height 32
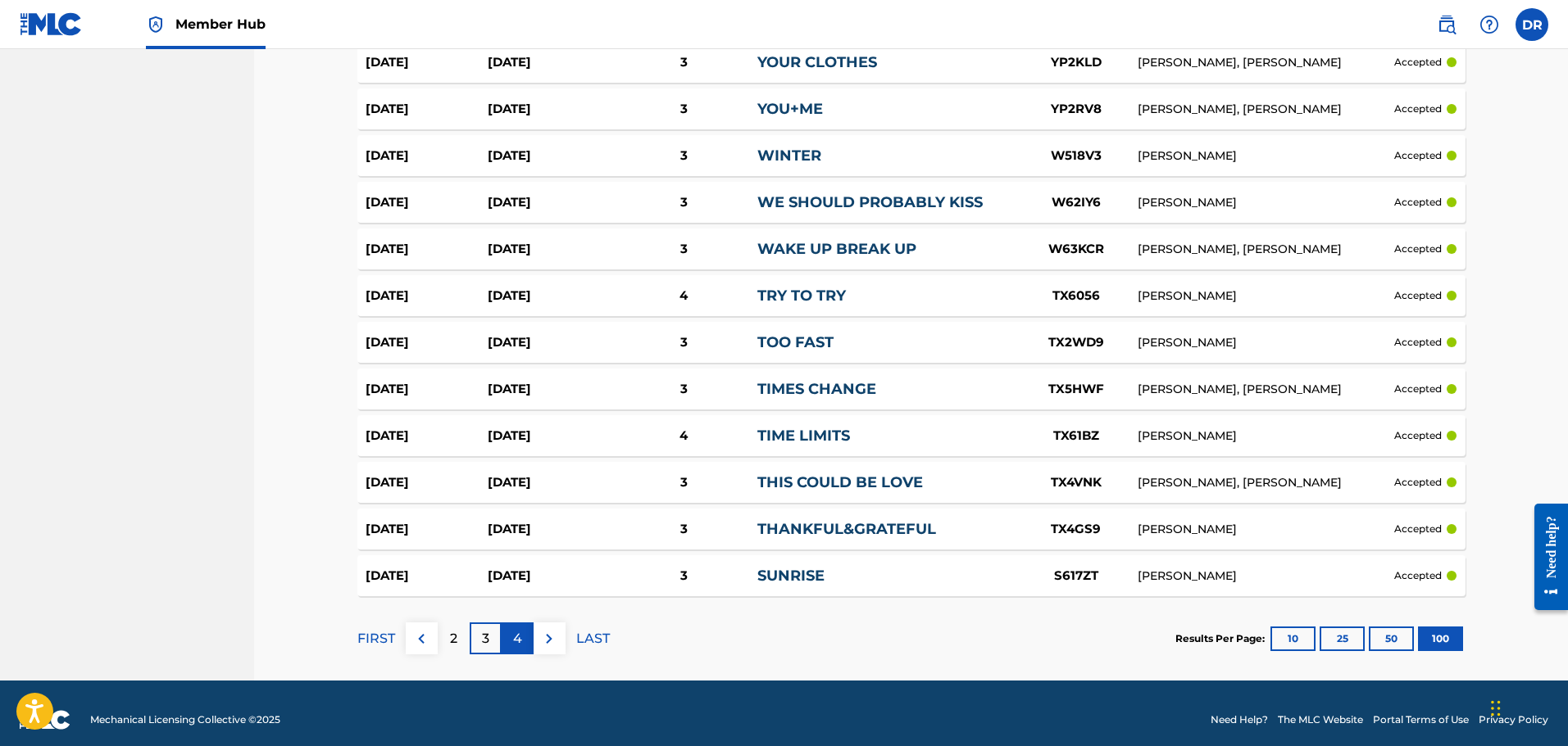
click at [519, 634] on p "4" at bounding box center [518, 639] width 9 height 20
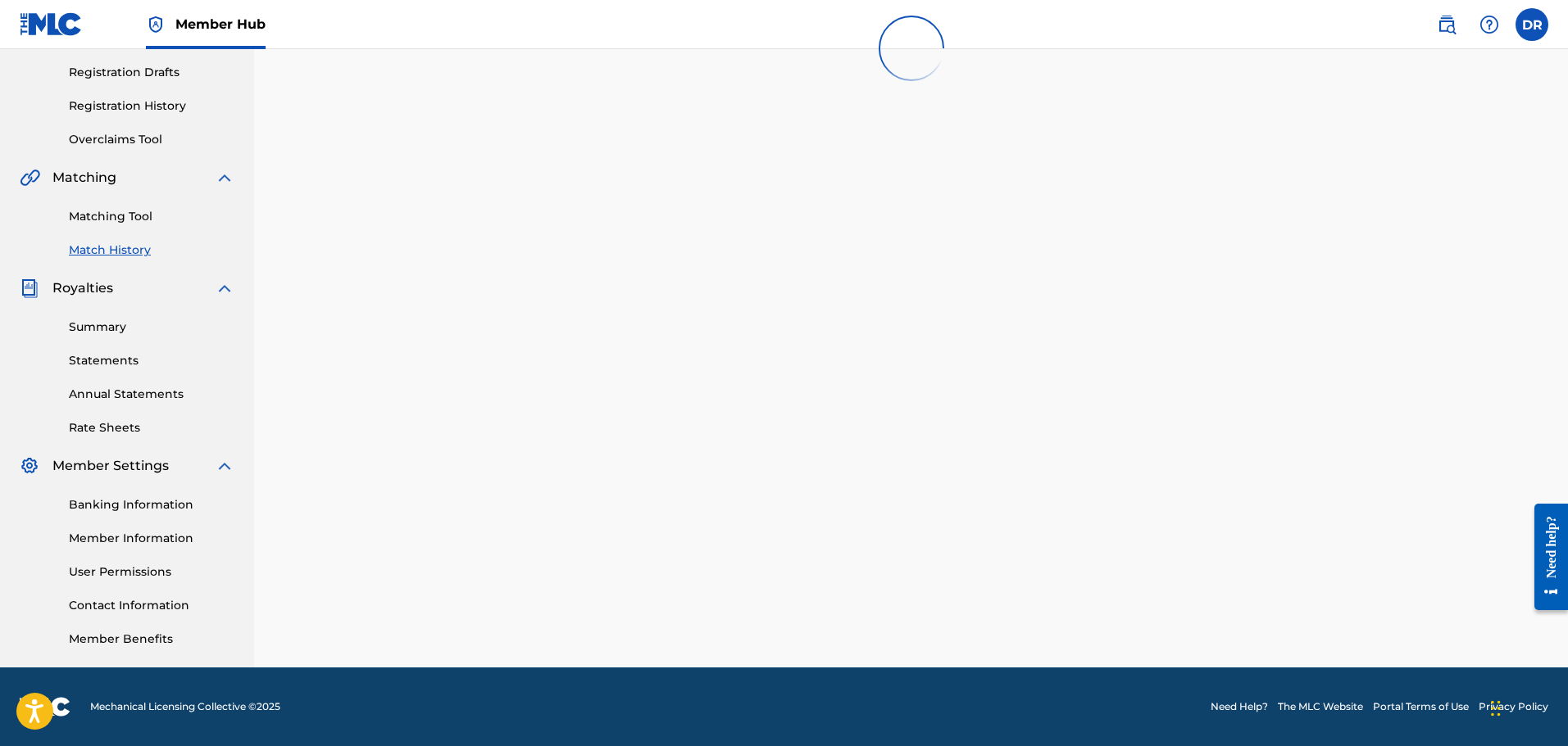
scroll to position [4489, 0]
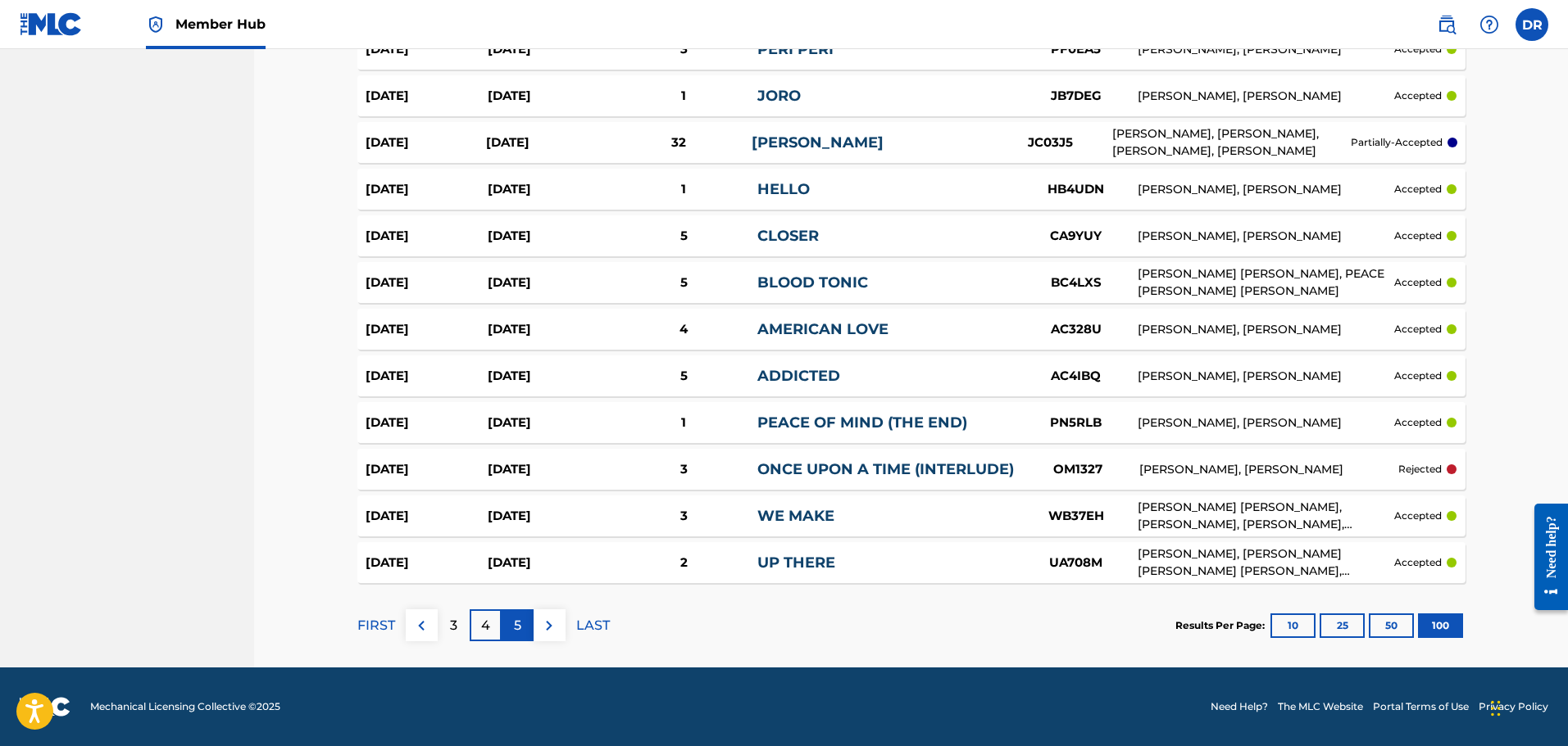
click at [524, 623] on div "5" at bounding box center [518, 626] width 32 height 32
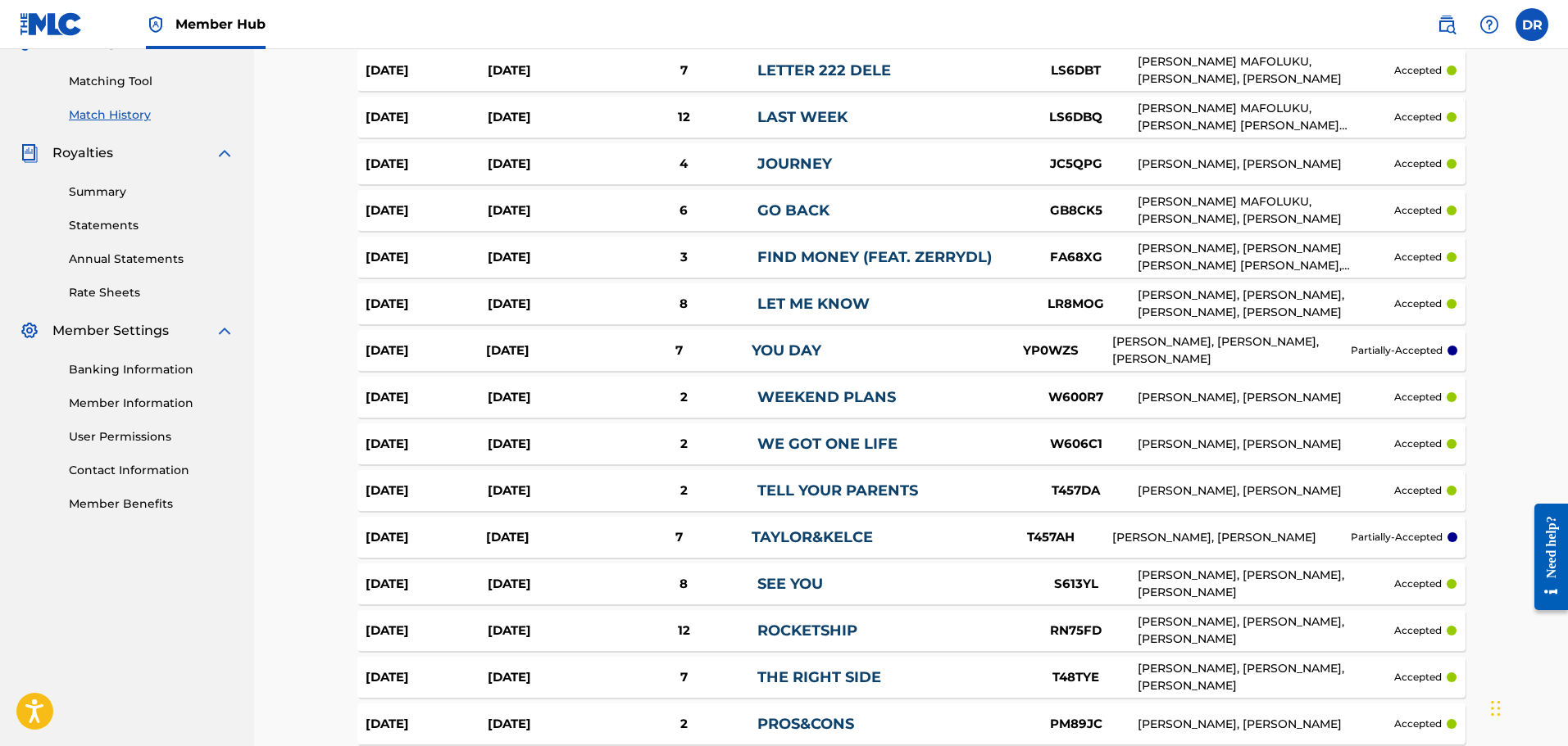
scroll to position [396, 0]
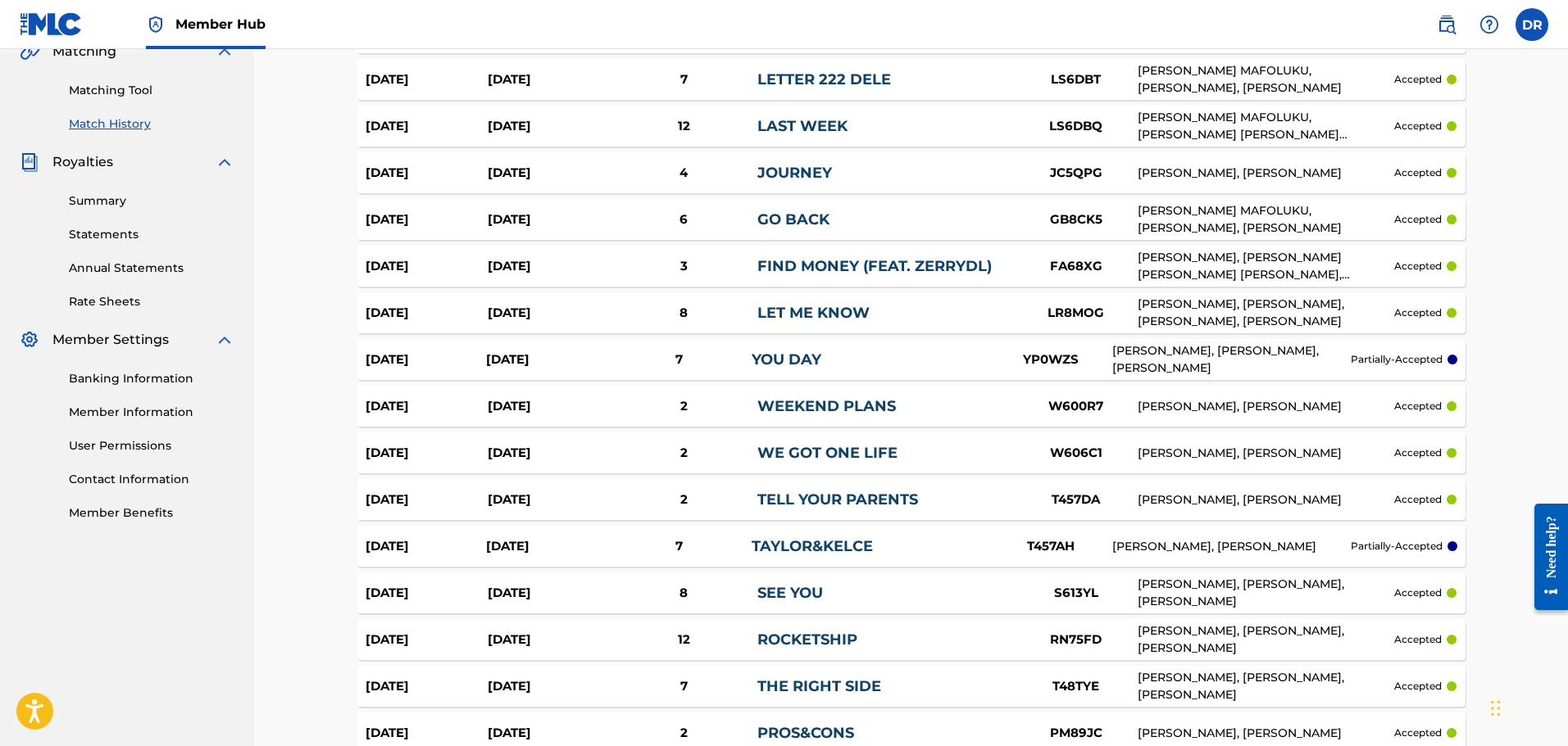
click at [782, 216] on link "GO BACK" at bounding box center [793, 219] width 72 height 18
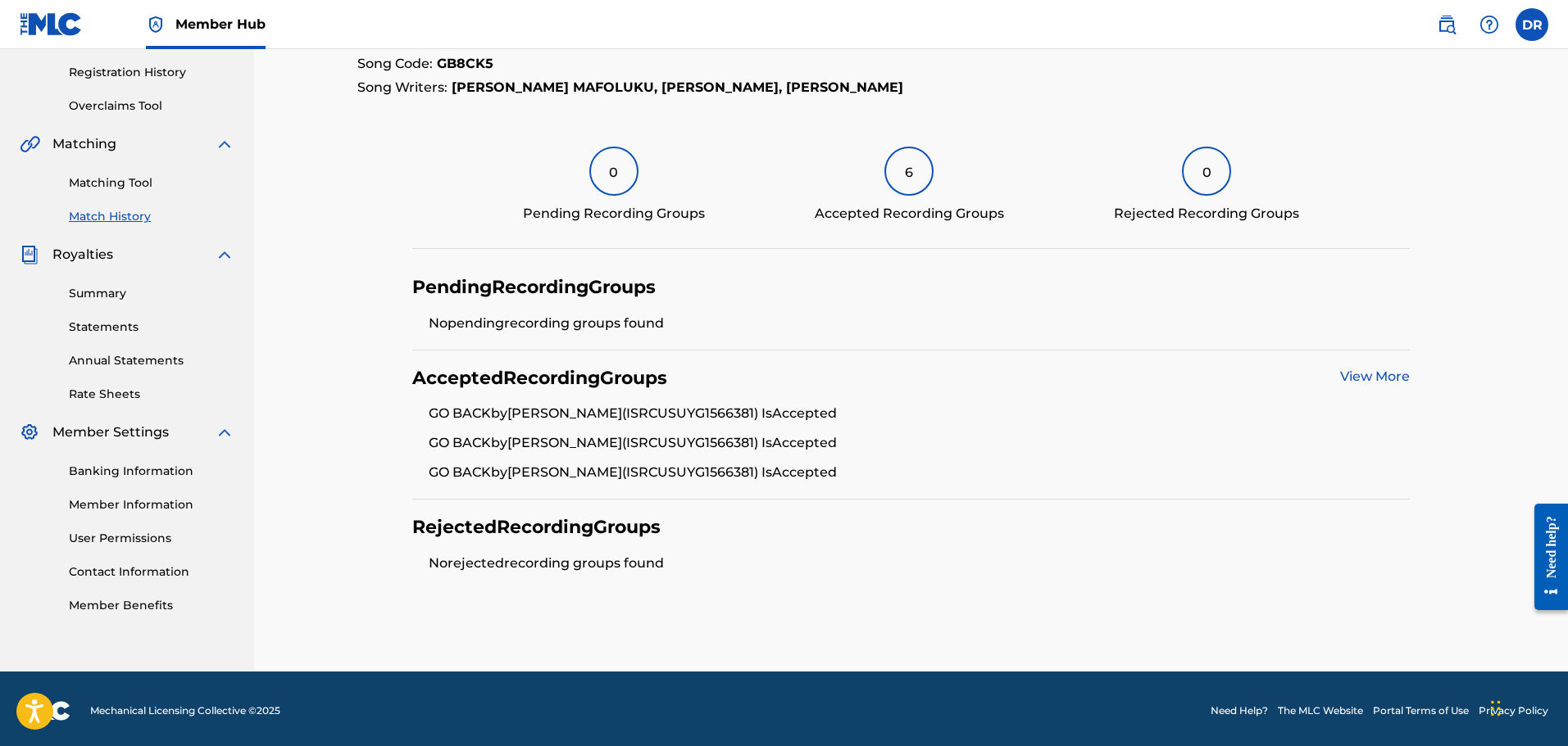
scroll to position [308, 0]
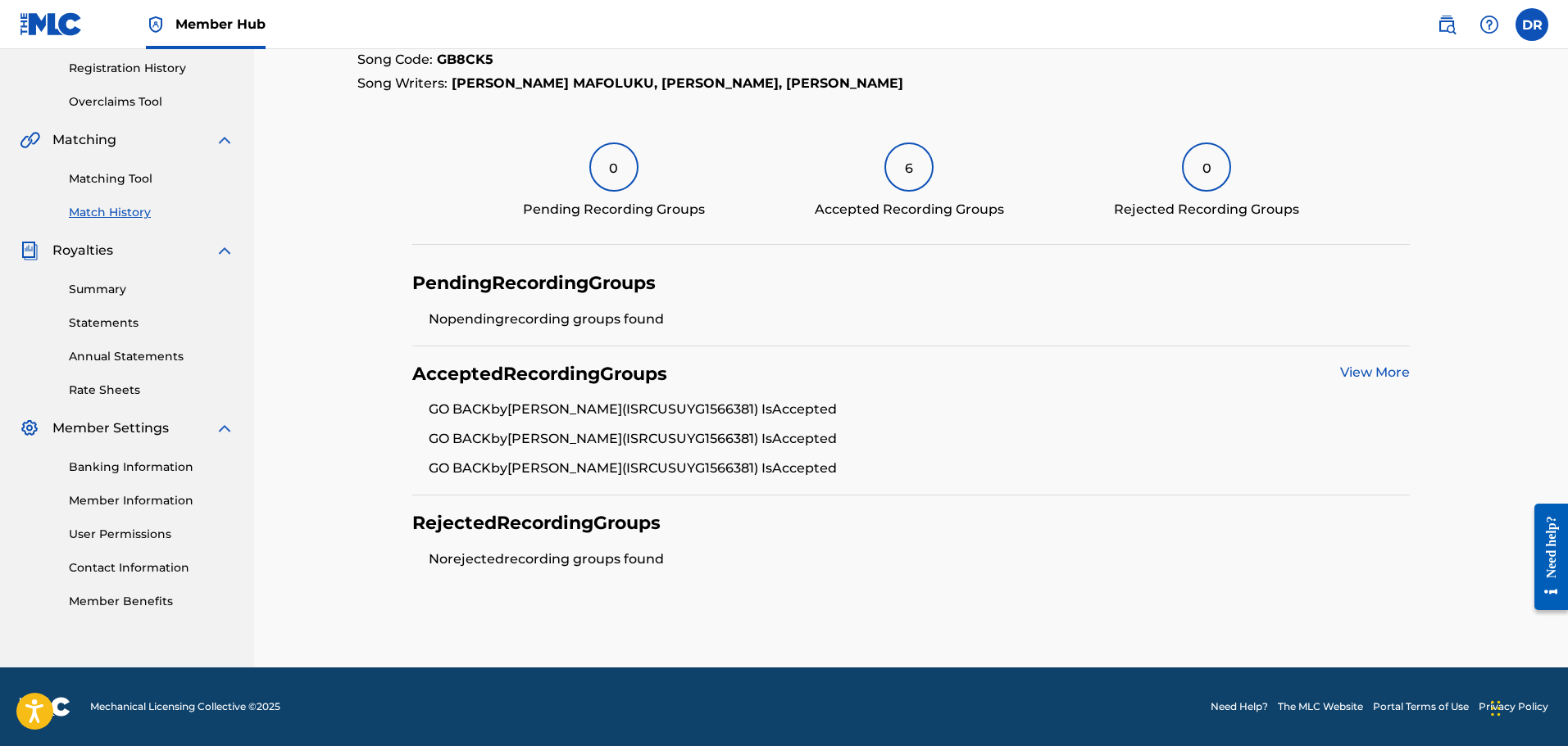
click at [1385, 372] on link "View More" at bounding box center [1375, 372] width 70 height 15
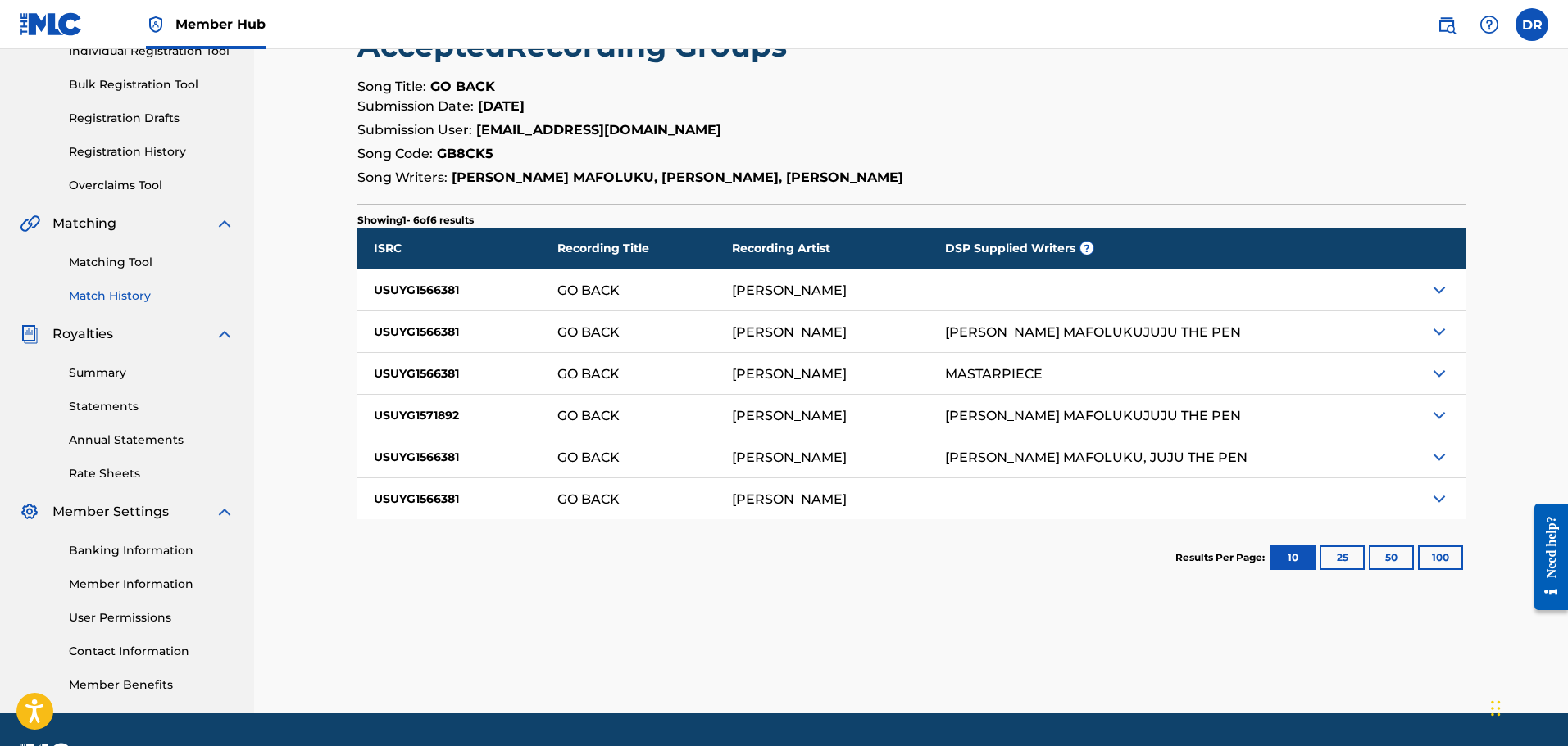
scroll to position [246, 0]
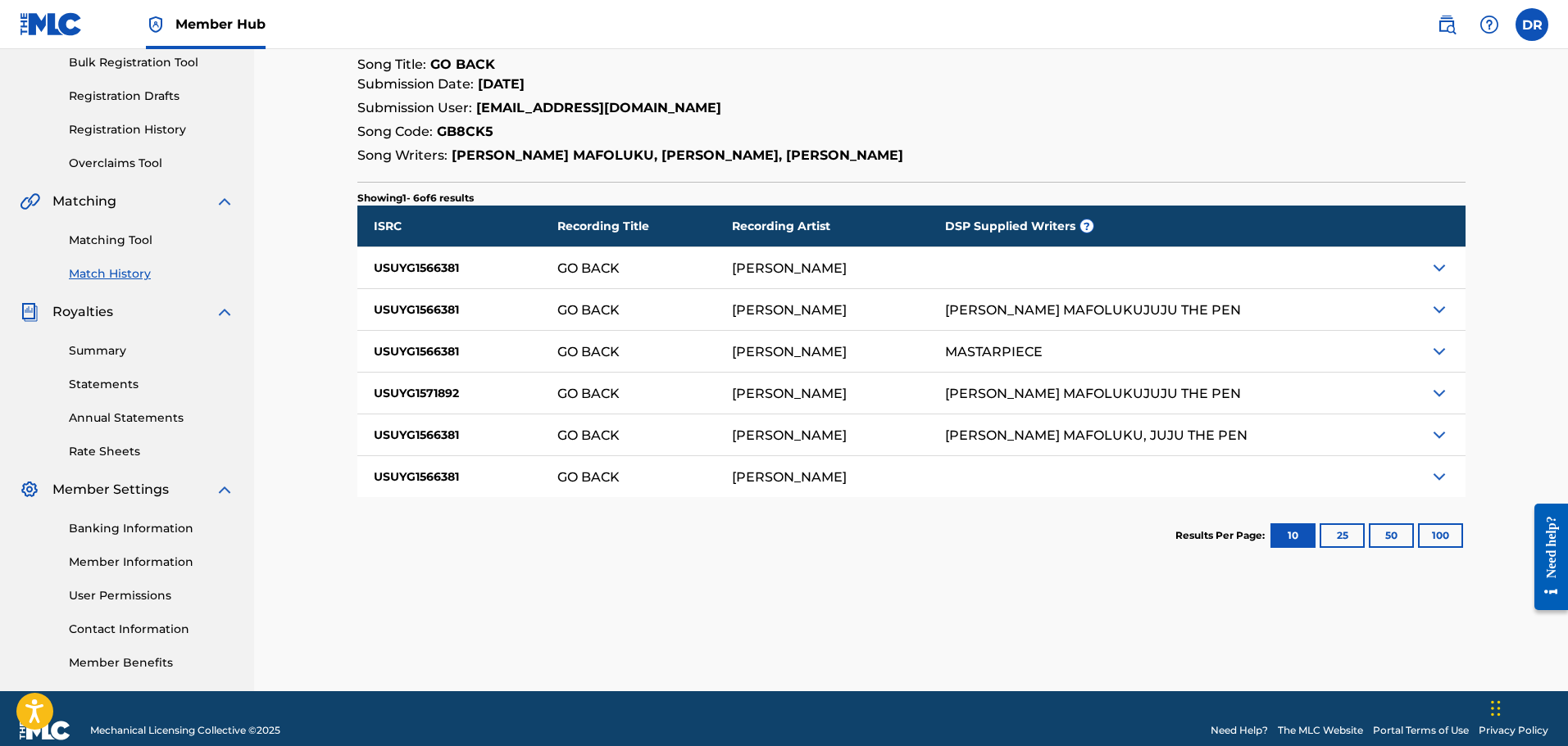
click at [1434, 270] on img at bounding box center [1438, 268] width 20 height 20
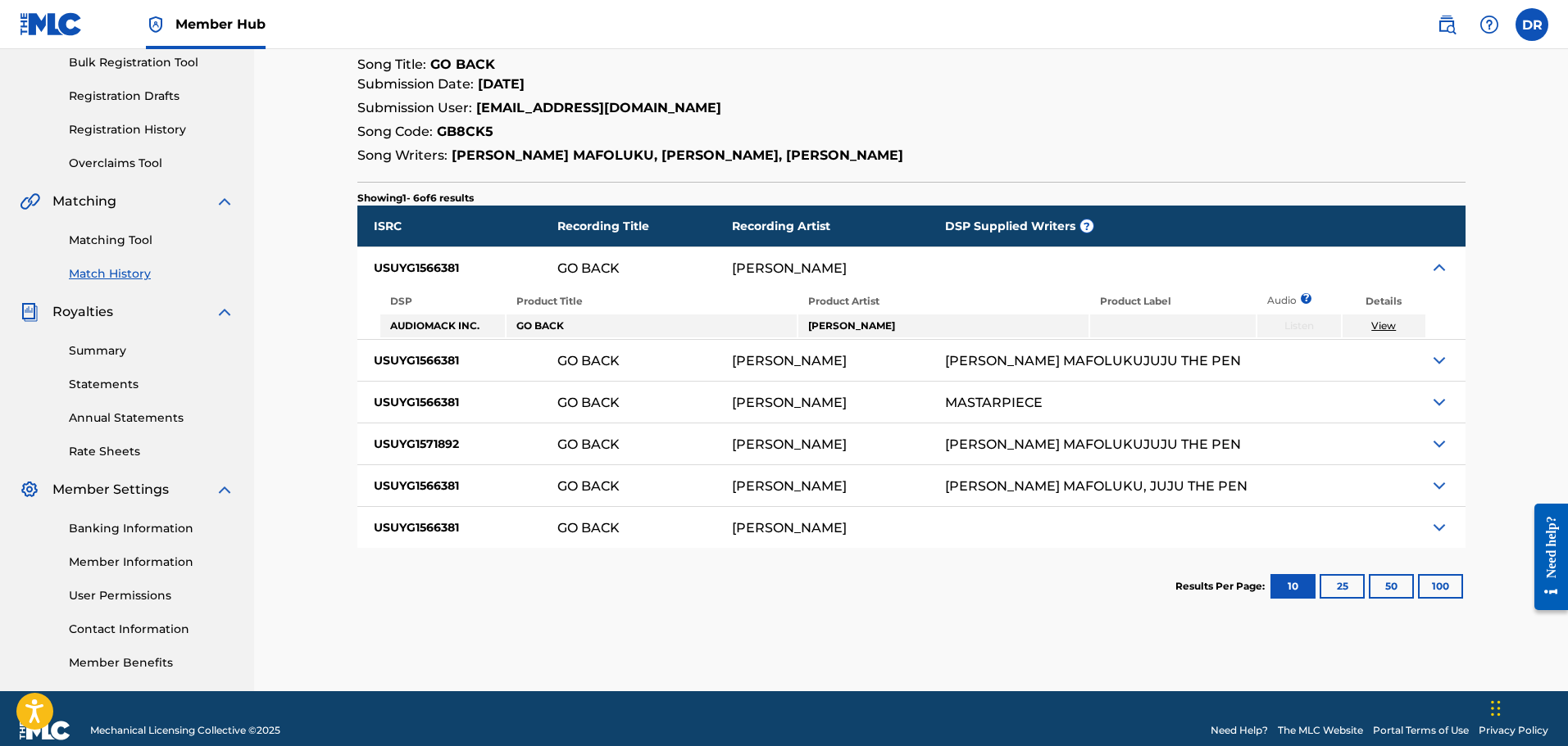
click at [1436, 361] on img at bounding box center [1438, 360] width 20 height 20
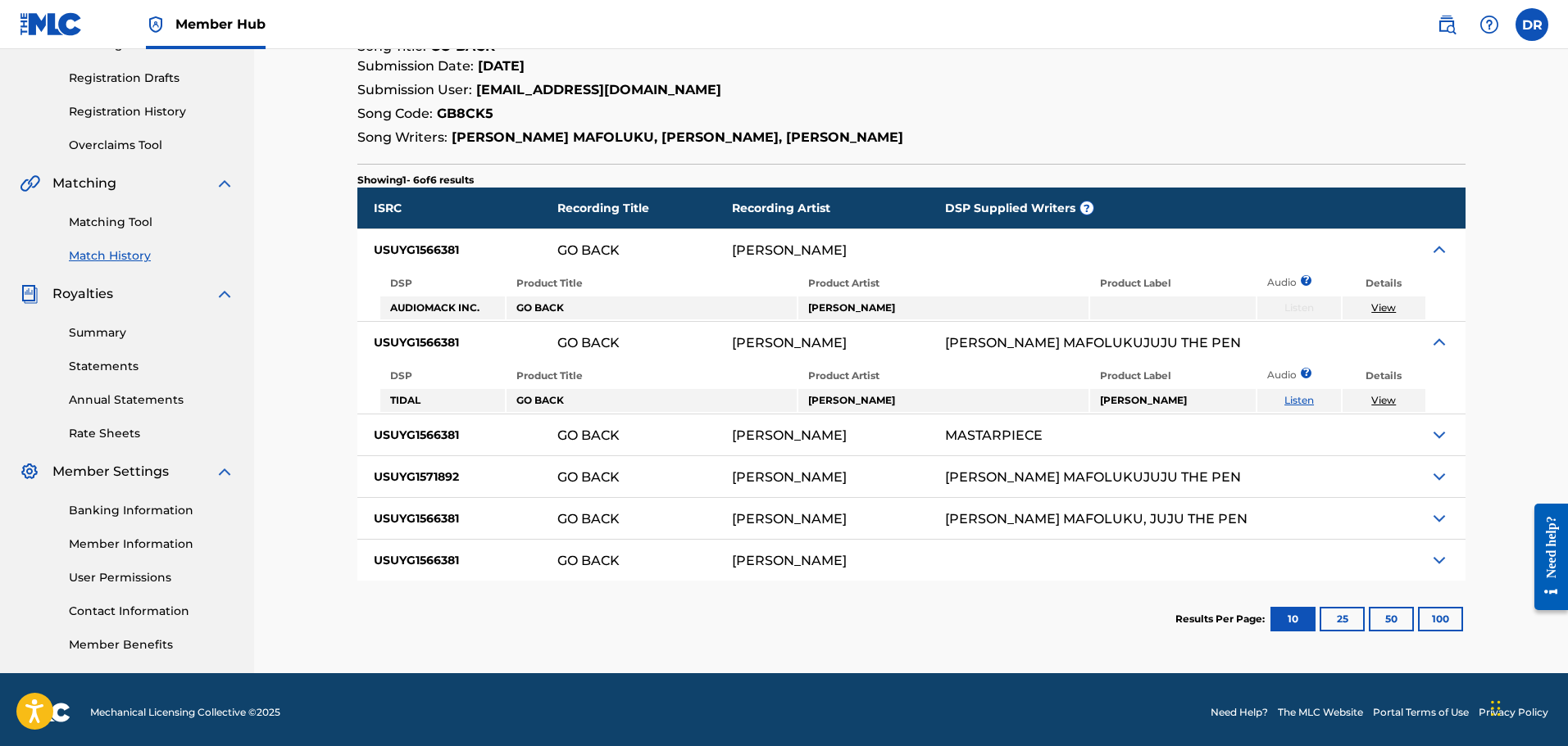
scroll to position [270, 0]
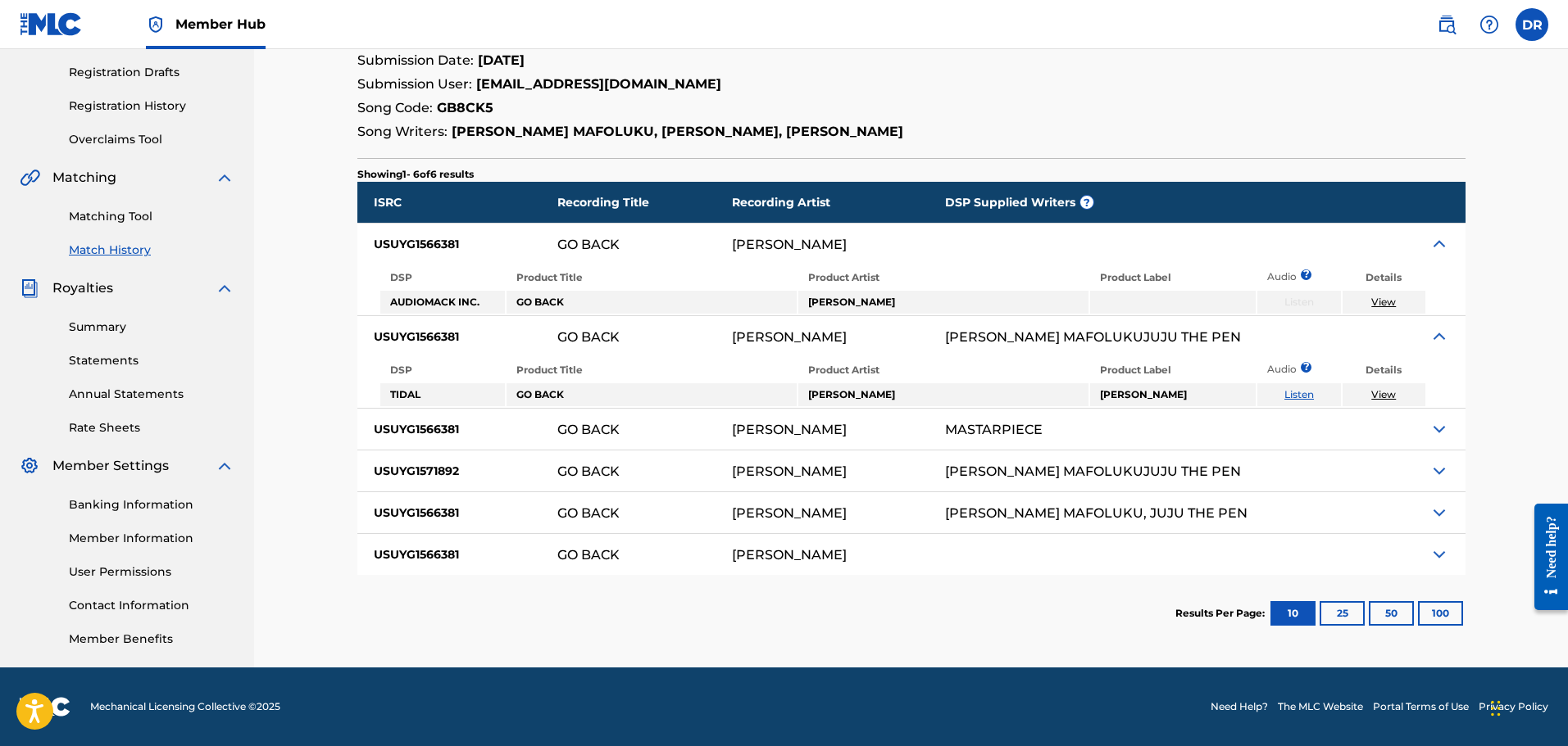
click at [1438, 426] on img at bounding box center [1438, 429] width 20 height 20
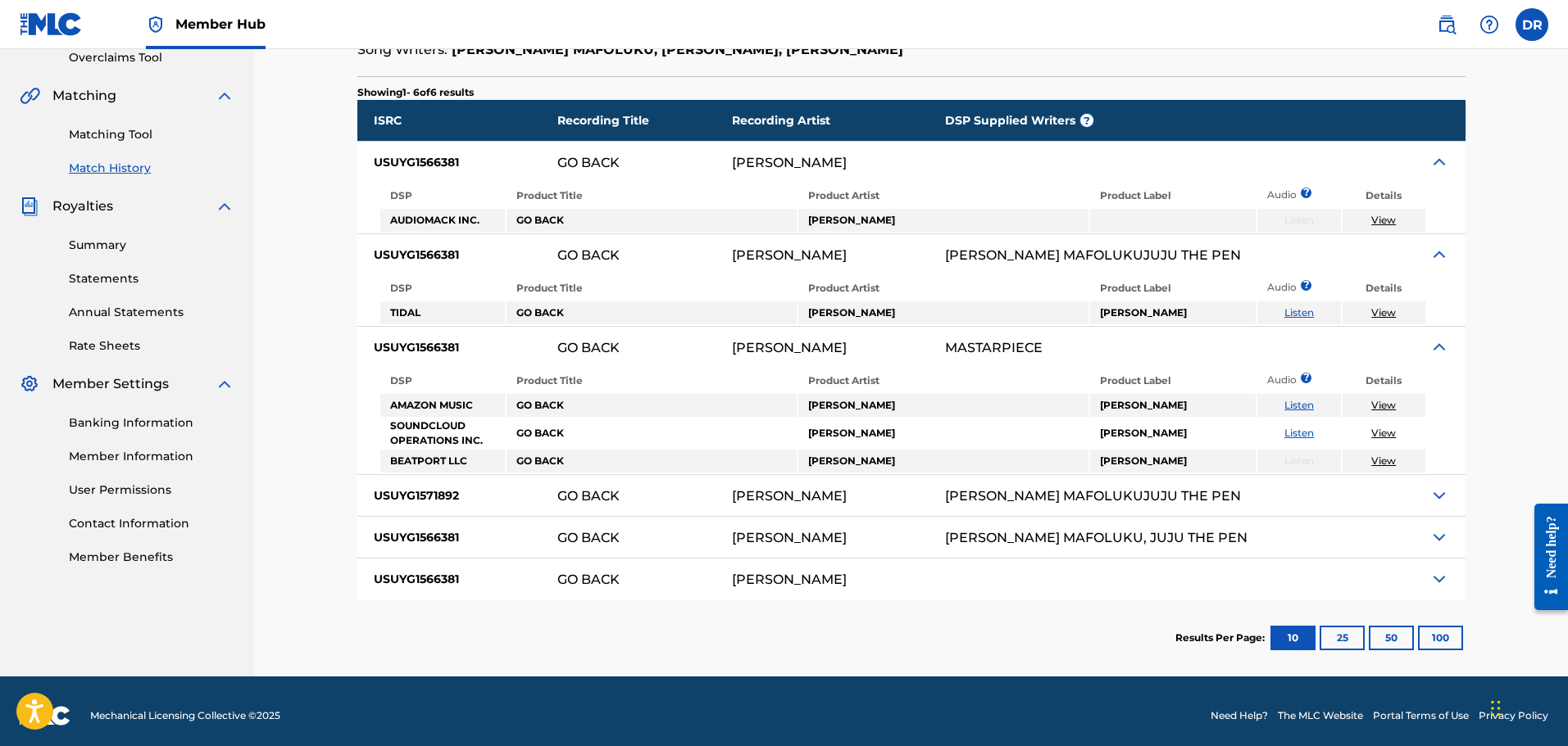
scroll to position [361, 0]
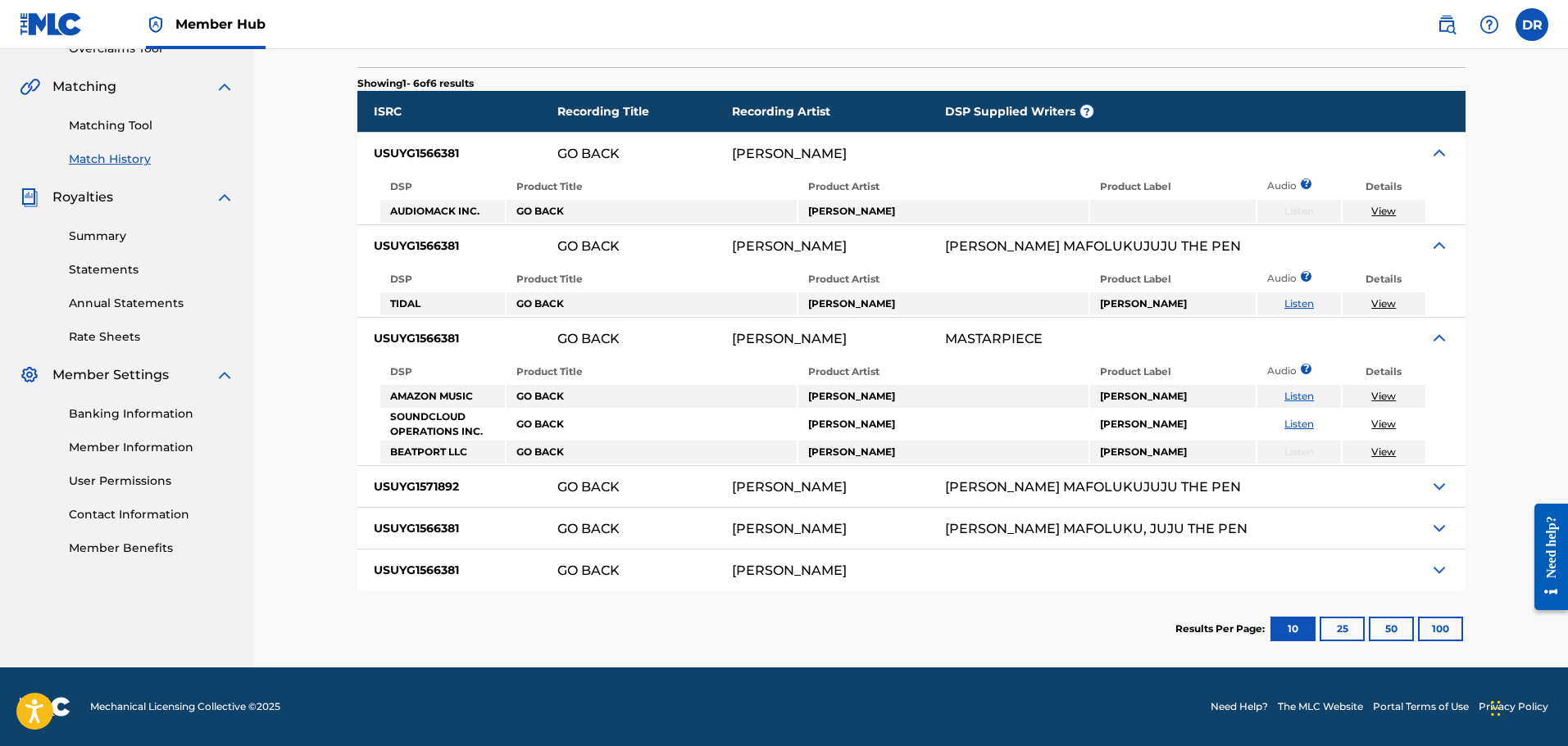
click at [1442, 485] on img at bounding box center [1438, 487] width 20 height 20
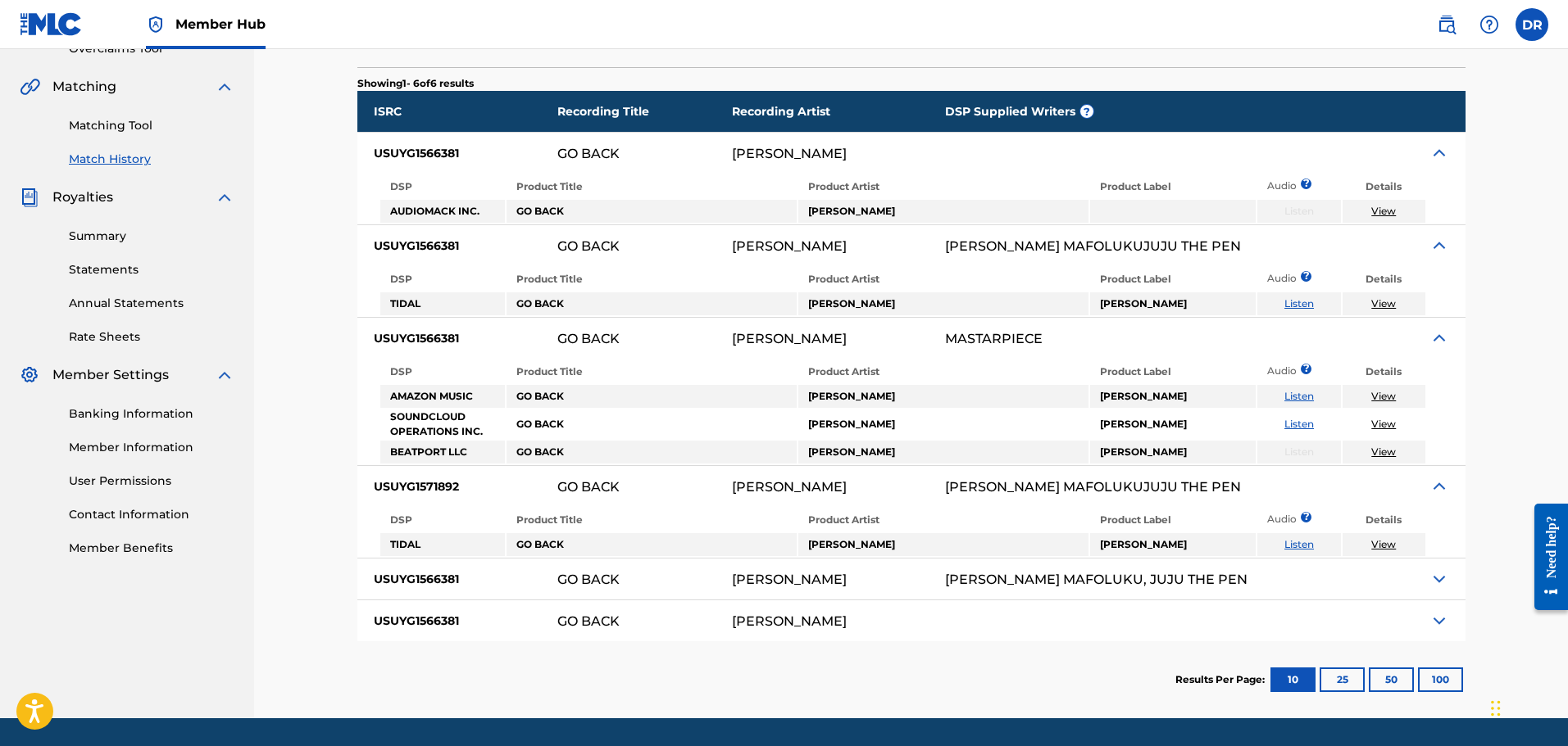
scroll to position [411, 0]
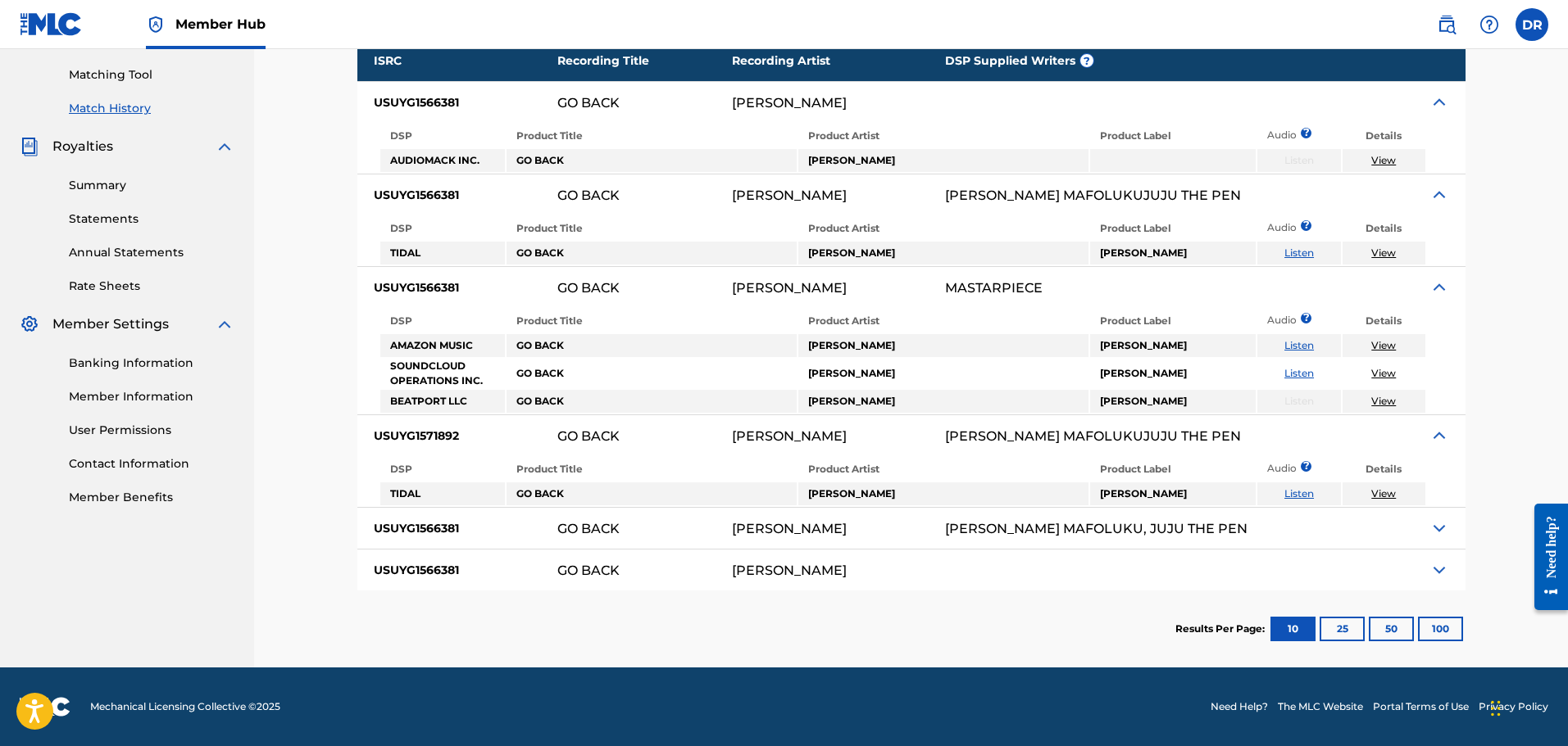
click at [1438, 526] on img at bounding box center [1438, 528] width 20 height 20
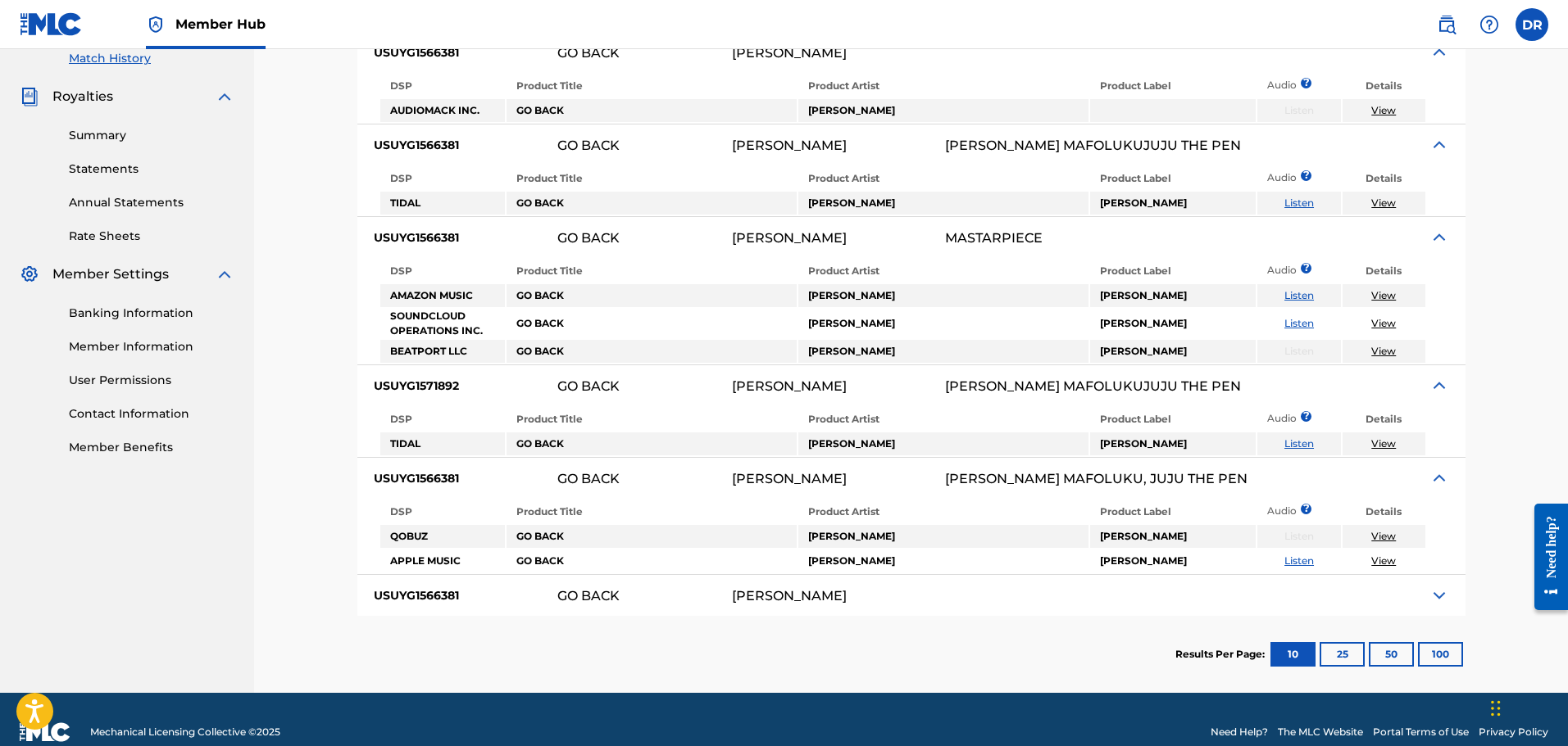
scroll to position [487, 0]
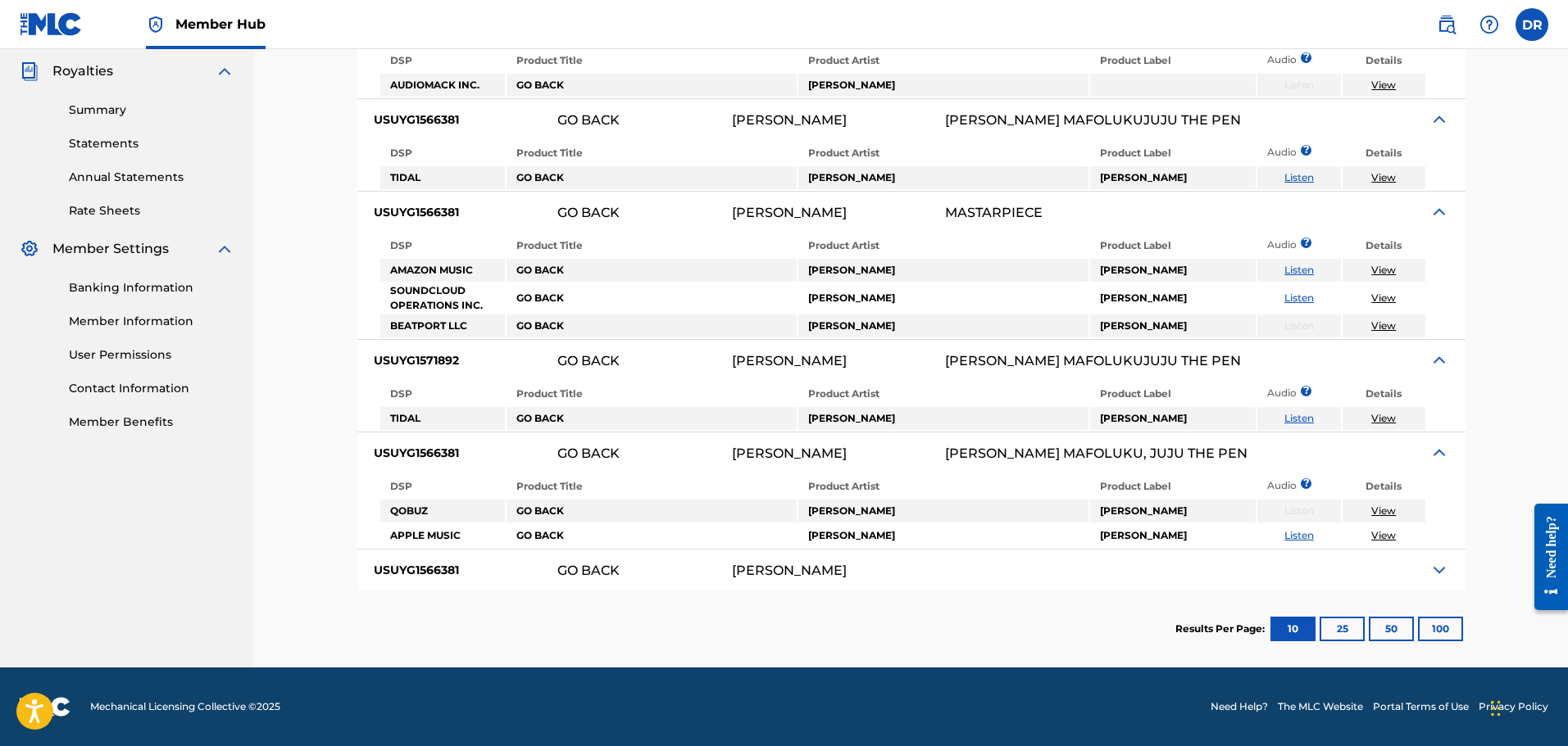
click at [1436, 573] on img at bounding box center [1438, 570] width 20 height 20
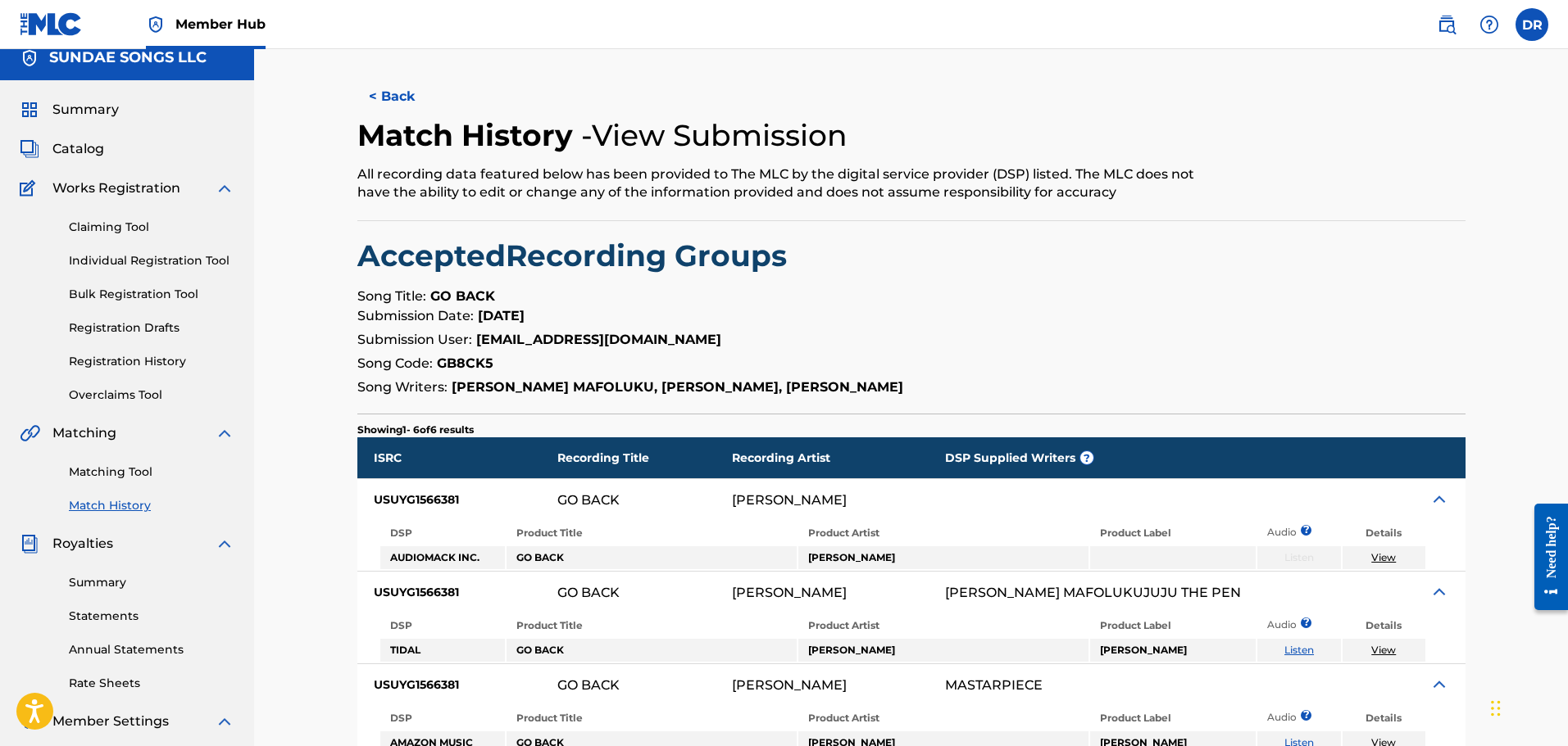
scroll to position [0, 0]
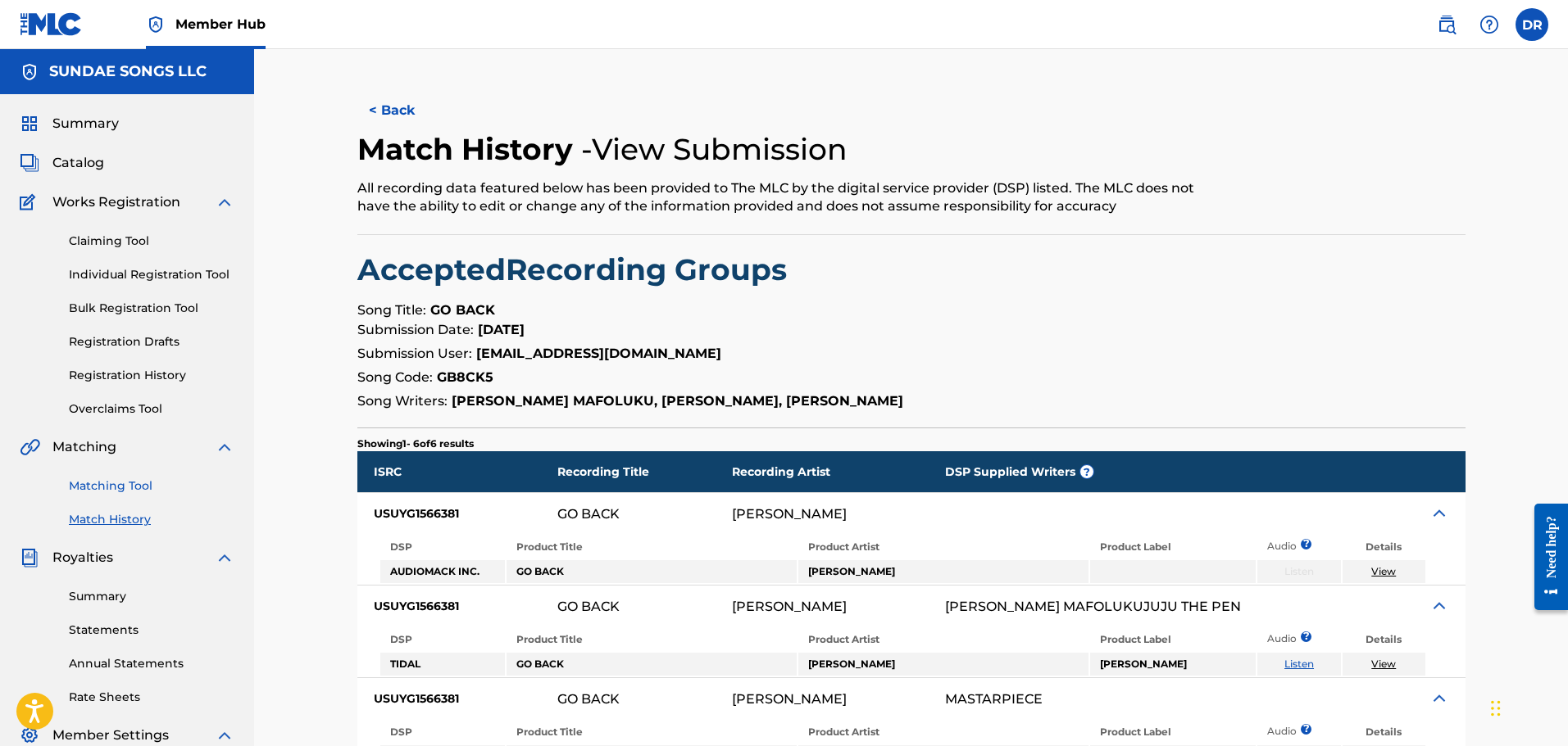
click at [107, 488] on link "Matching Tool" at bounding box center [151, 487] width 166 height 17
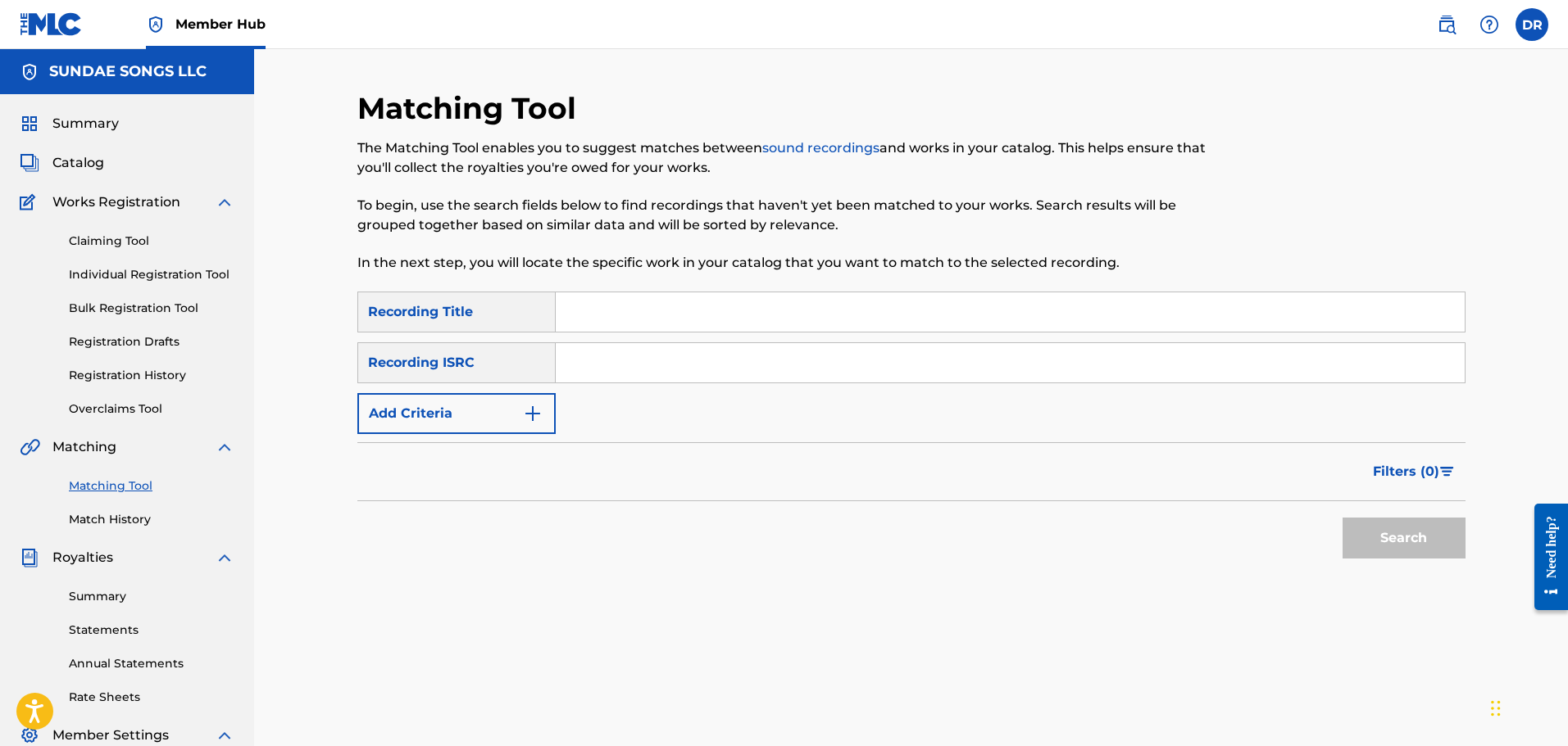
click at [598, 317] on input "Search Form" at bounding box center [1010, 312] width 909 height 40
paste input "GO BACK"
type input "GO BACK"
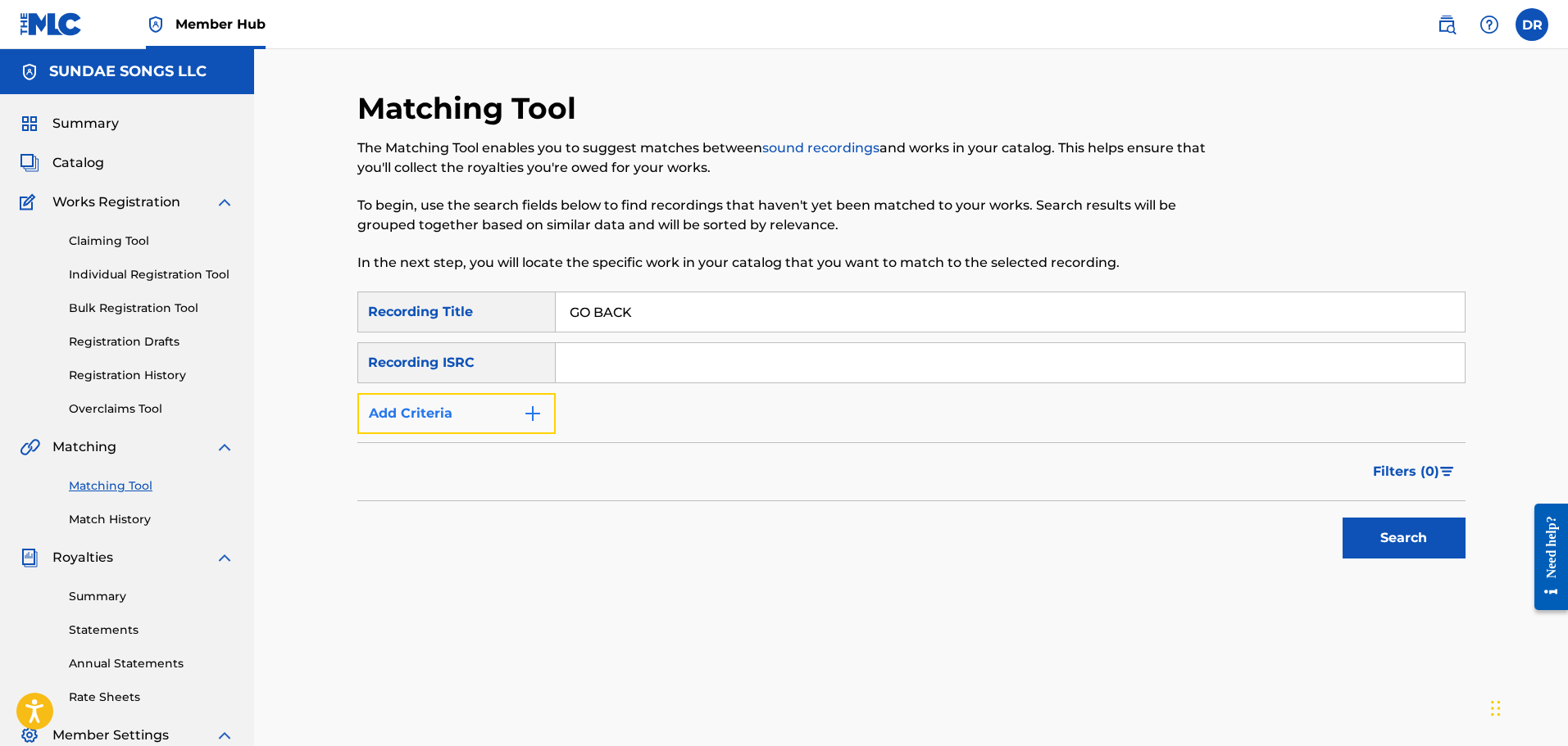
click at [459, 409] on button "Add Criteria" at bounding box center [455, 413] width 198 height 41
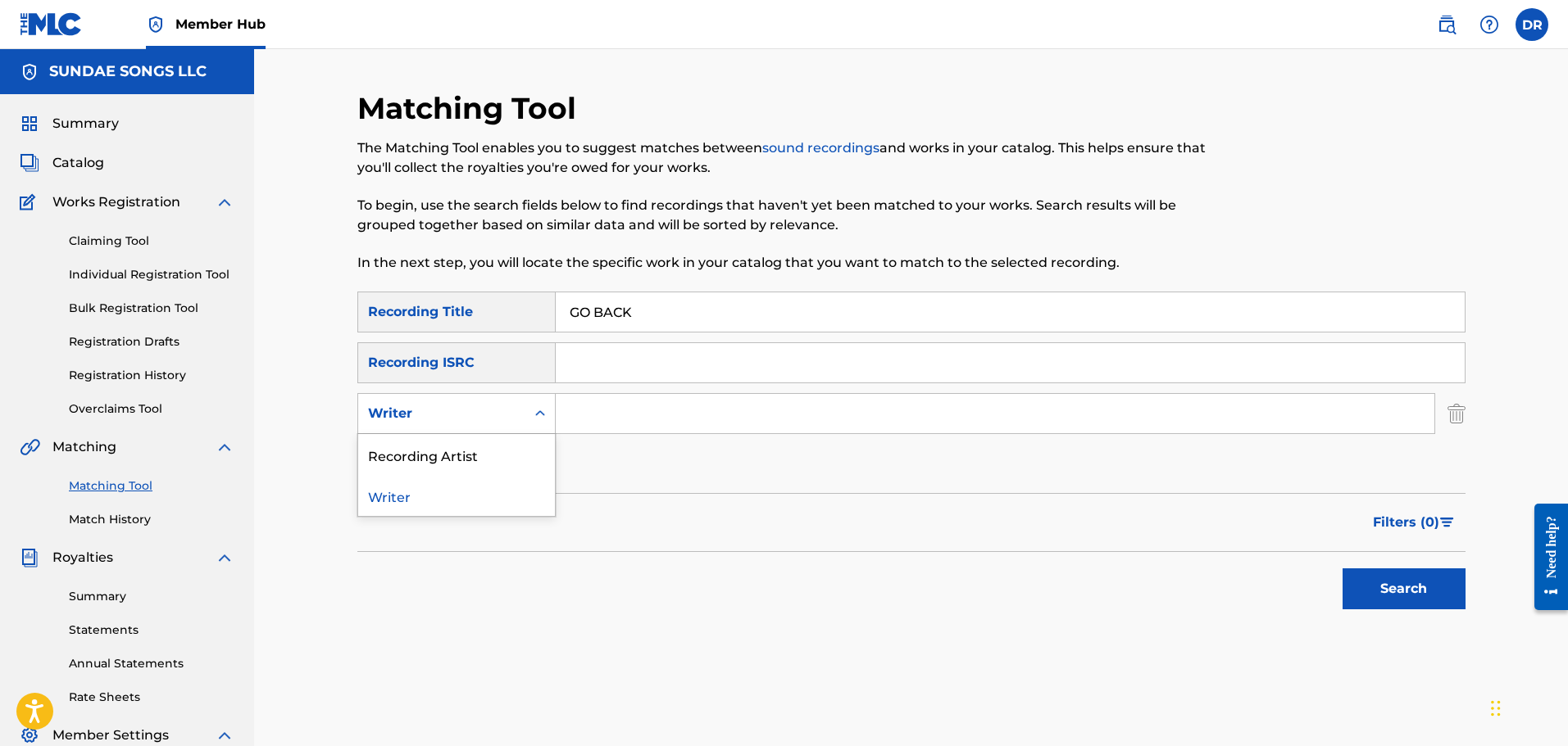
click at [460, 413] on div "Writer" at bounding box center [442, 414] width 148 height 20
drag, startPoint x: 464, startPoint y: 447, endPoint x: 502, endPoint y: 443, distance: 38.2
click at [466, 447] on div "Recording Artist" at bounding box center [456, 454] width 197 height 41
click at [609, 417] on input "Search Form" at bounding box center [995, 414] width 879 height 40
type input "[PERSON_NAME]"
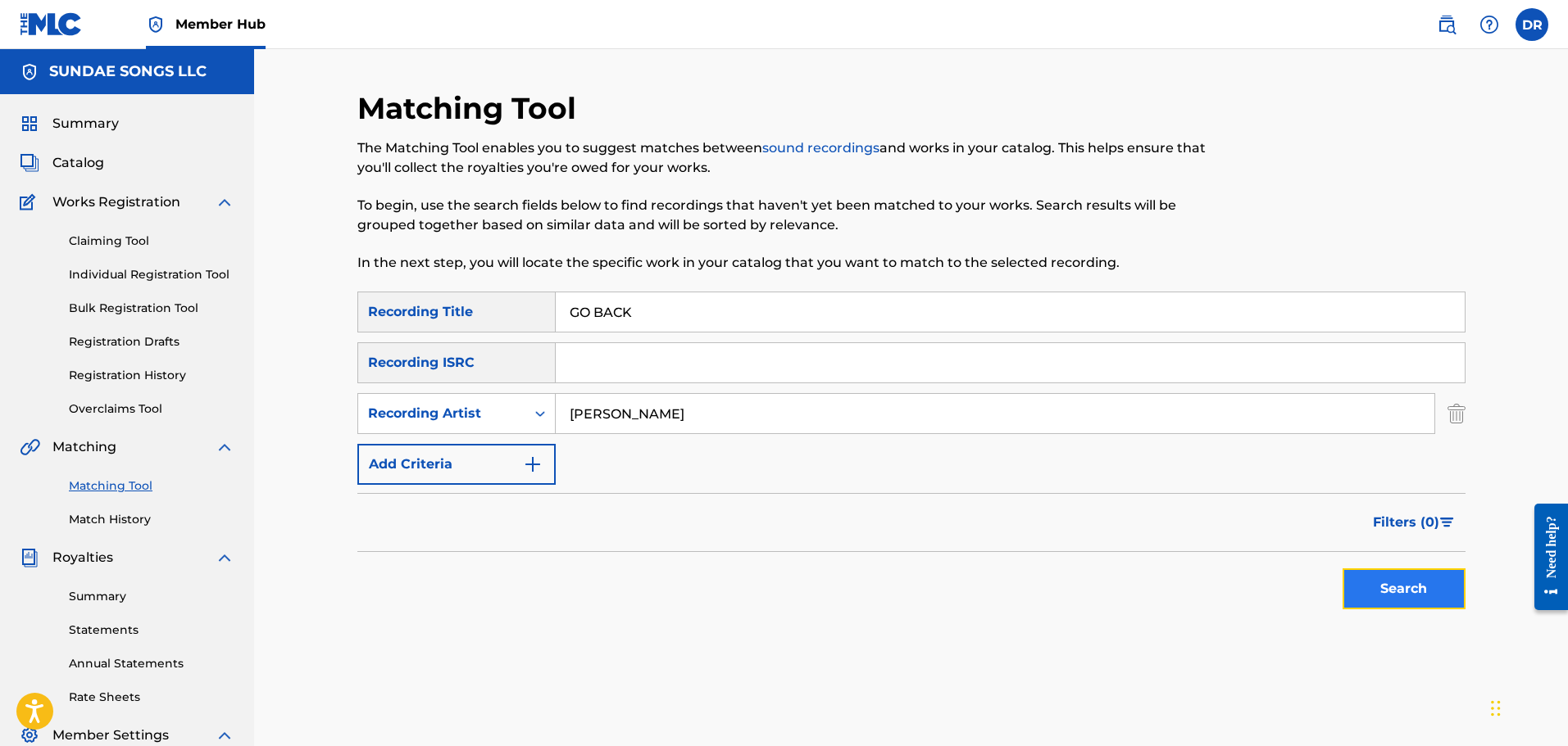
click at [1365, 588] on button "Search" at bounding box center [1404, 589] width 123 height 41
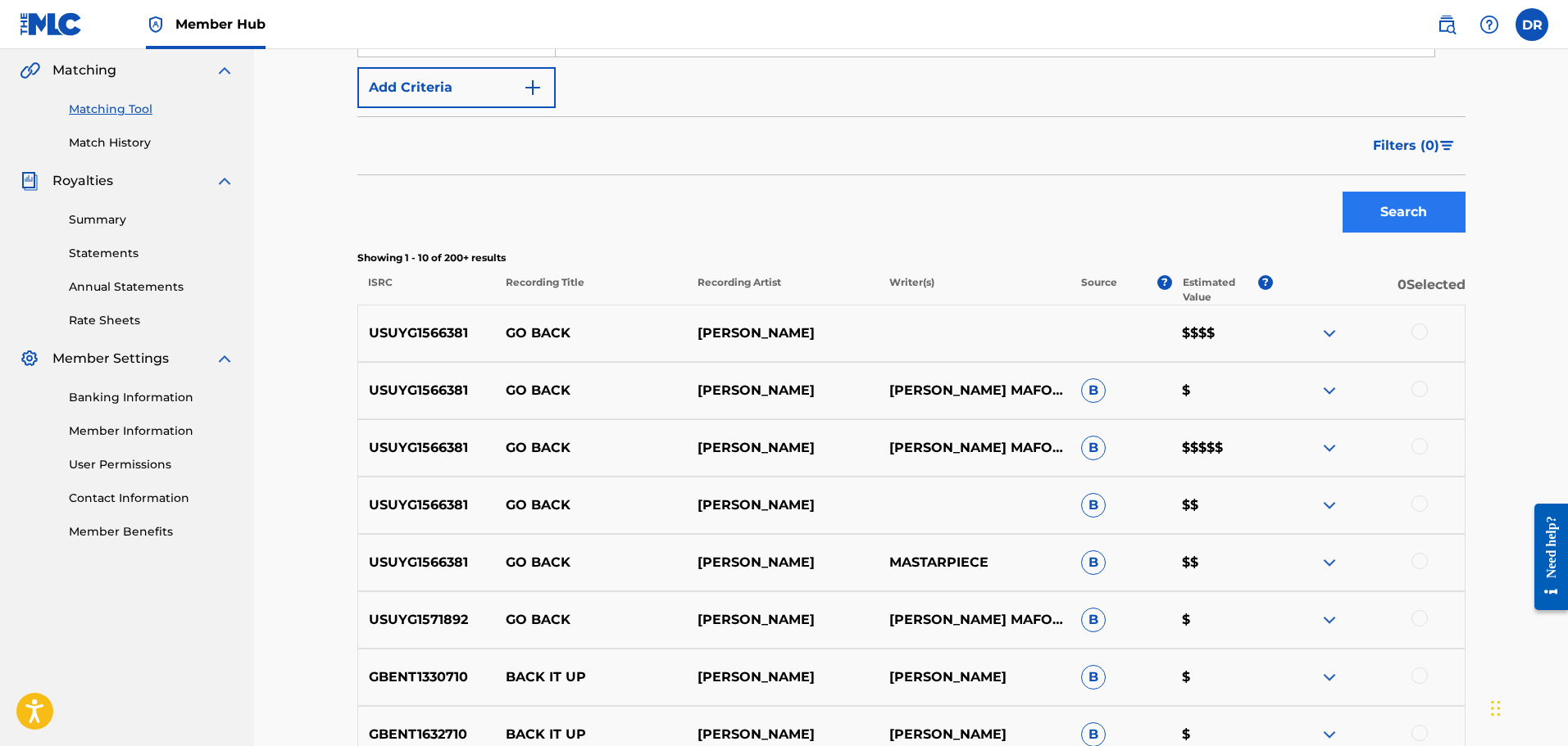
scroll to position [410, 0]
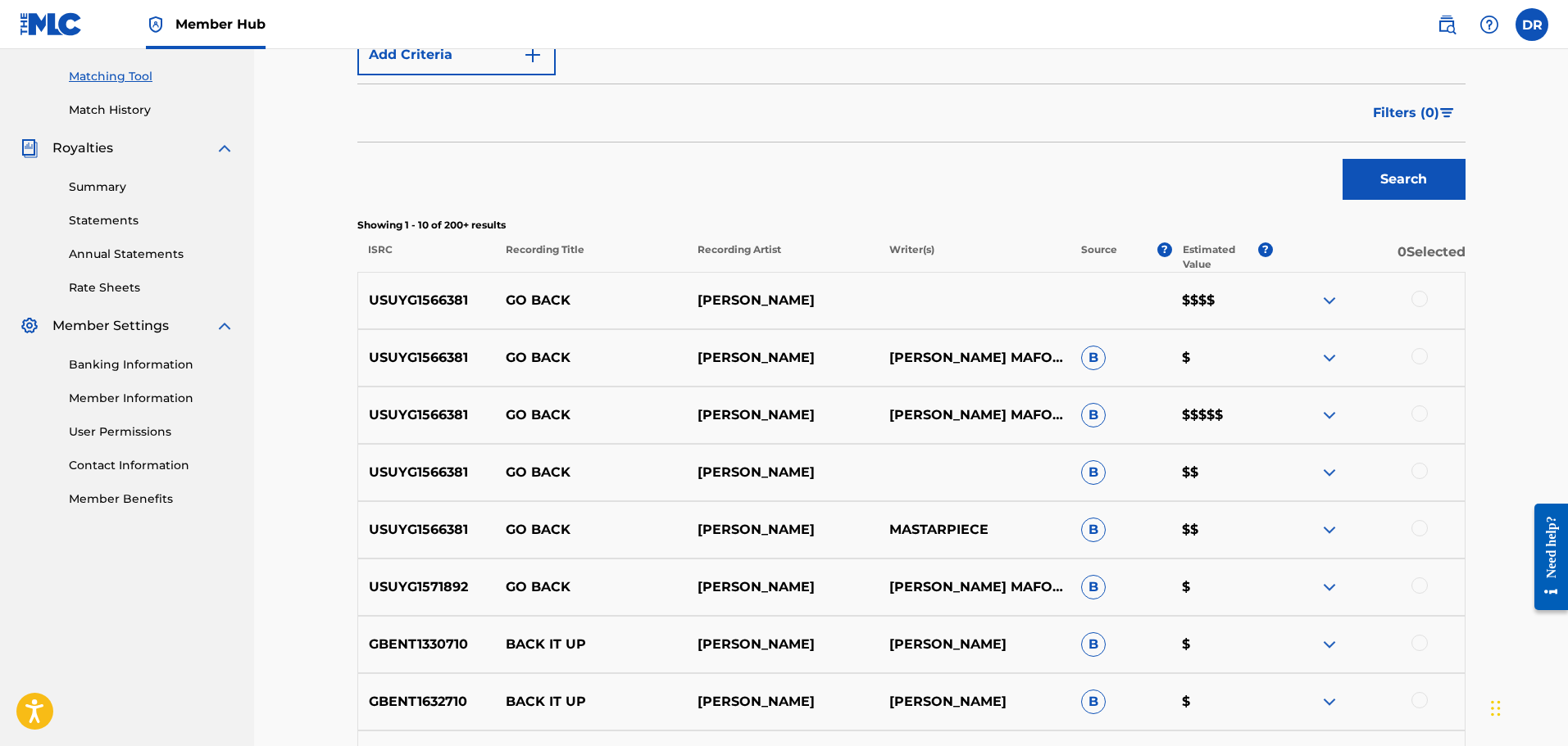
click at [1327, 303] on img at bounding box center [1328, 300] width 20 height 20
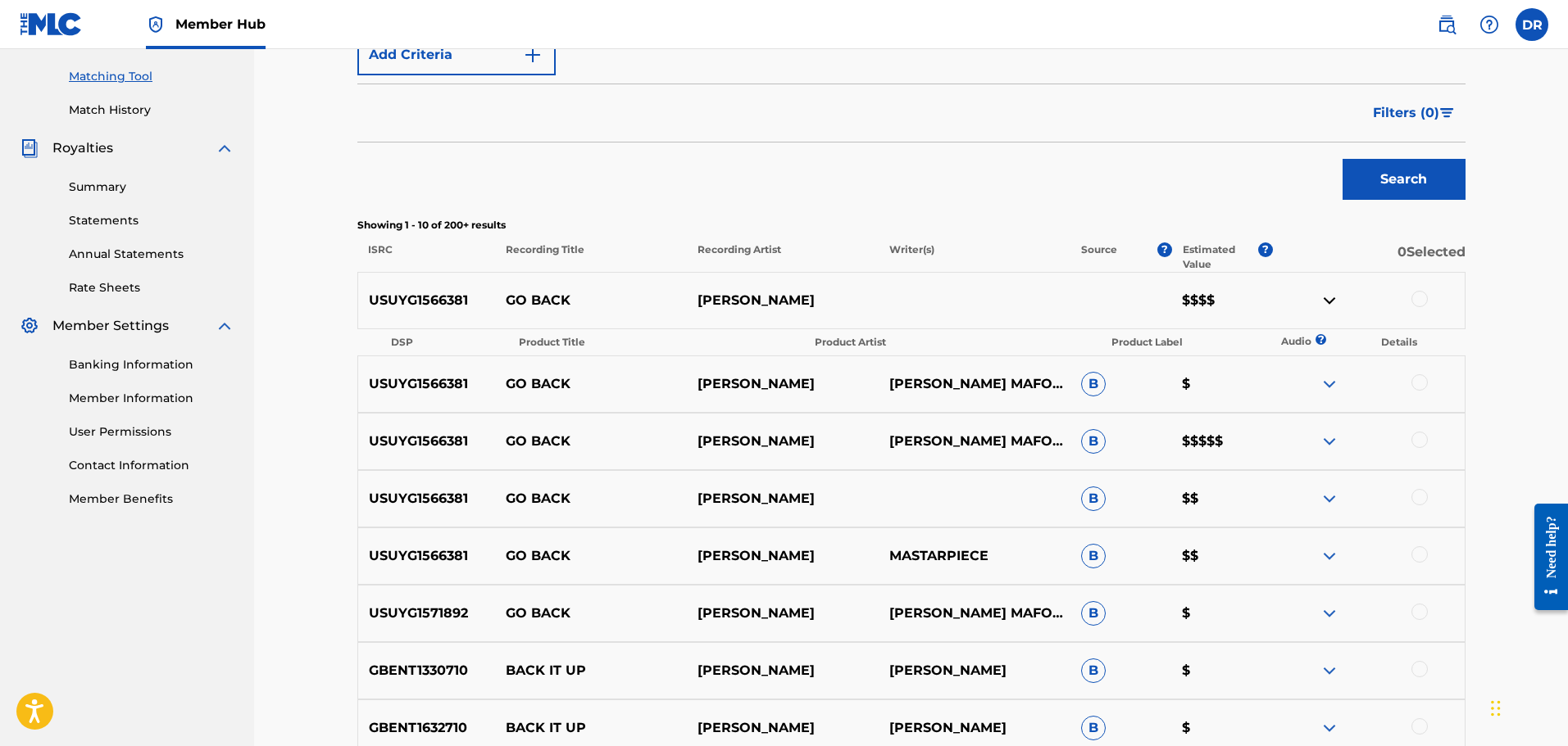
click at [1328, 443] on img at bounding box center [1328, 441] width 20 height 20
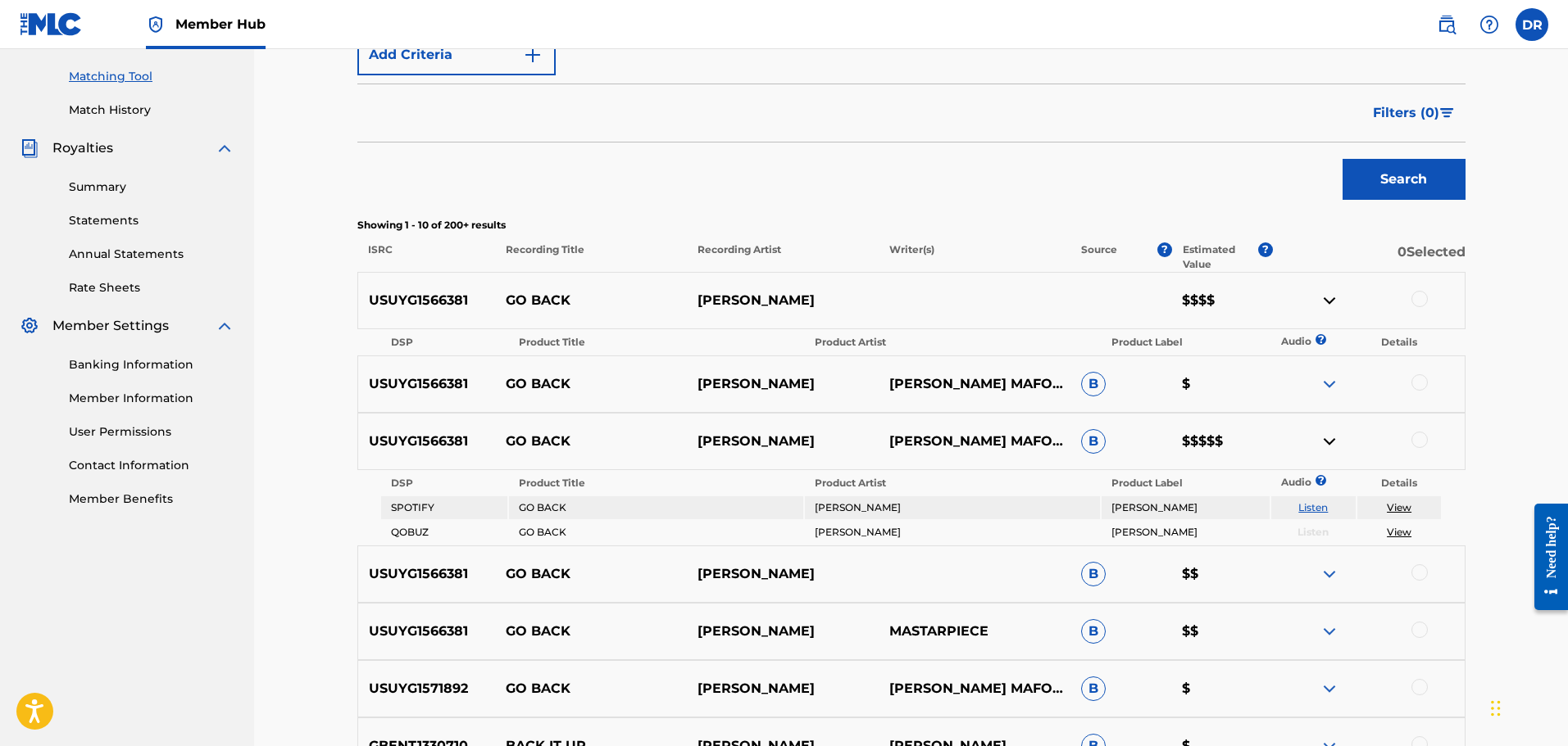
click at [1418, 301] on div at bounding box center [1418, 298] width 16 height 16
click at [1418, 377] on div at bounding box center [1418, 382] width 16 height 16
click at [1417, 435] on div at bounding box center [1418, 439] width 16 height 16
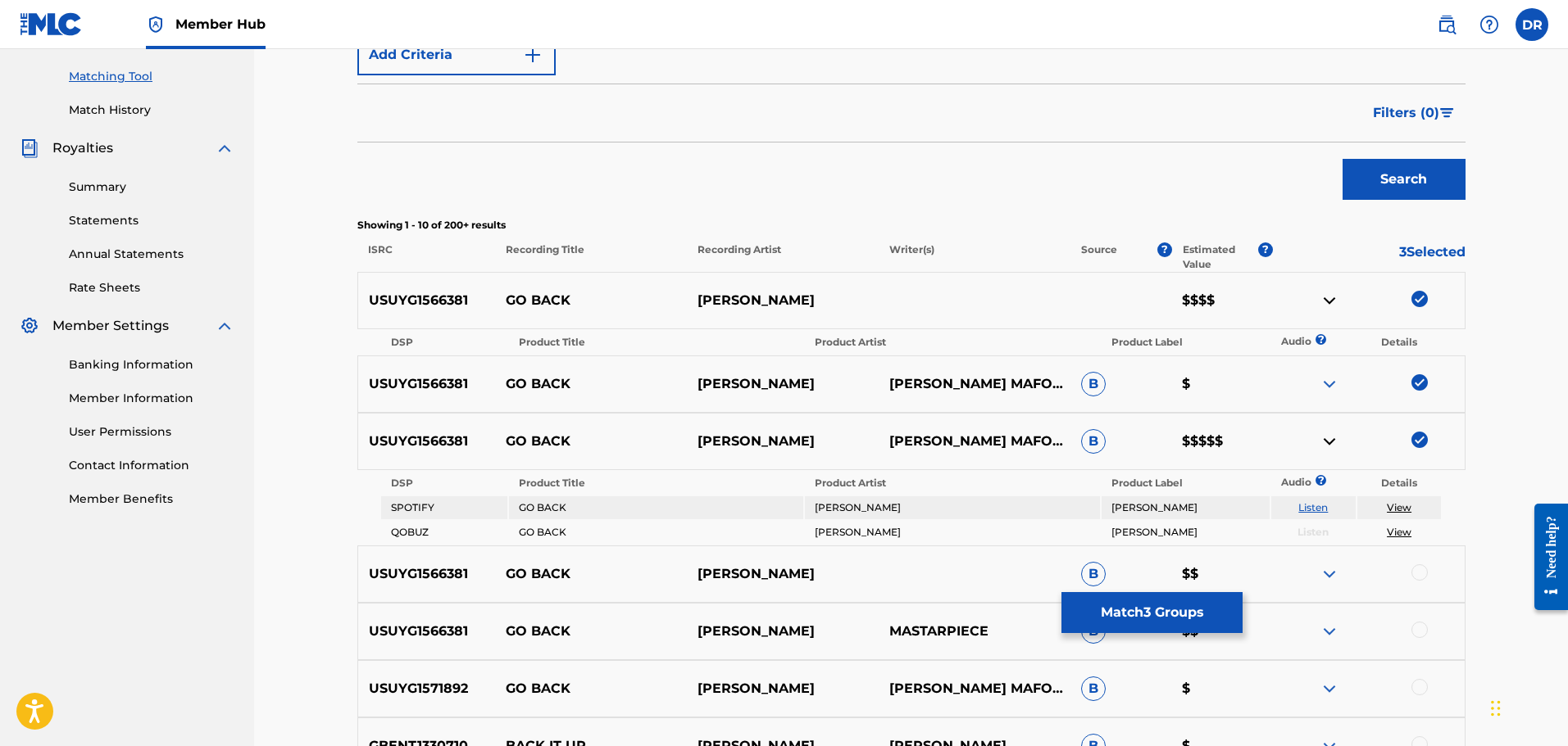
click at [1414, 570] on div at bounding box center [1418, 572] width 16 height 16
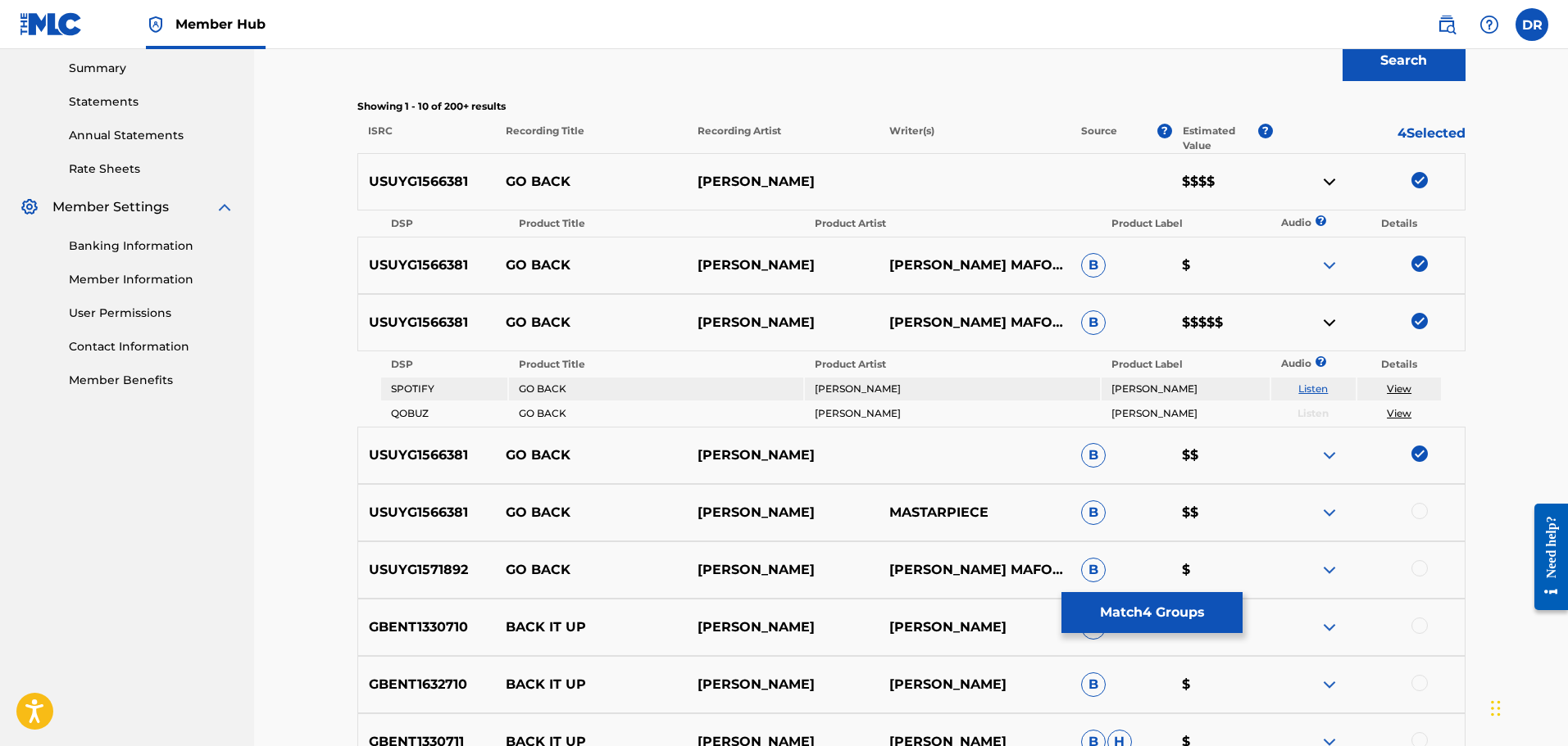
scroll to position [574, 0]
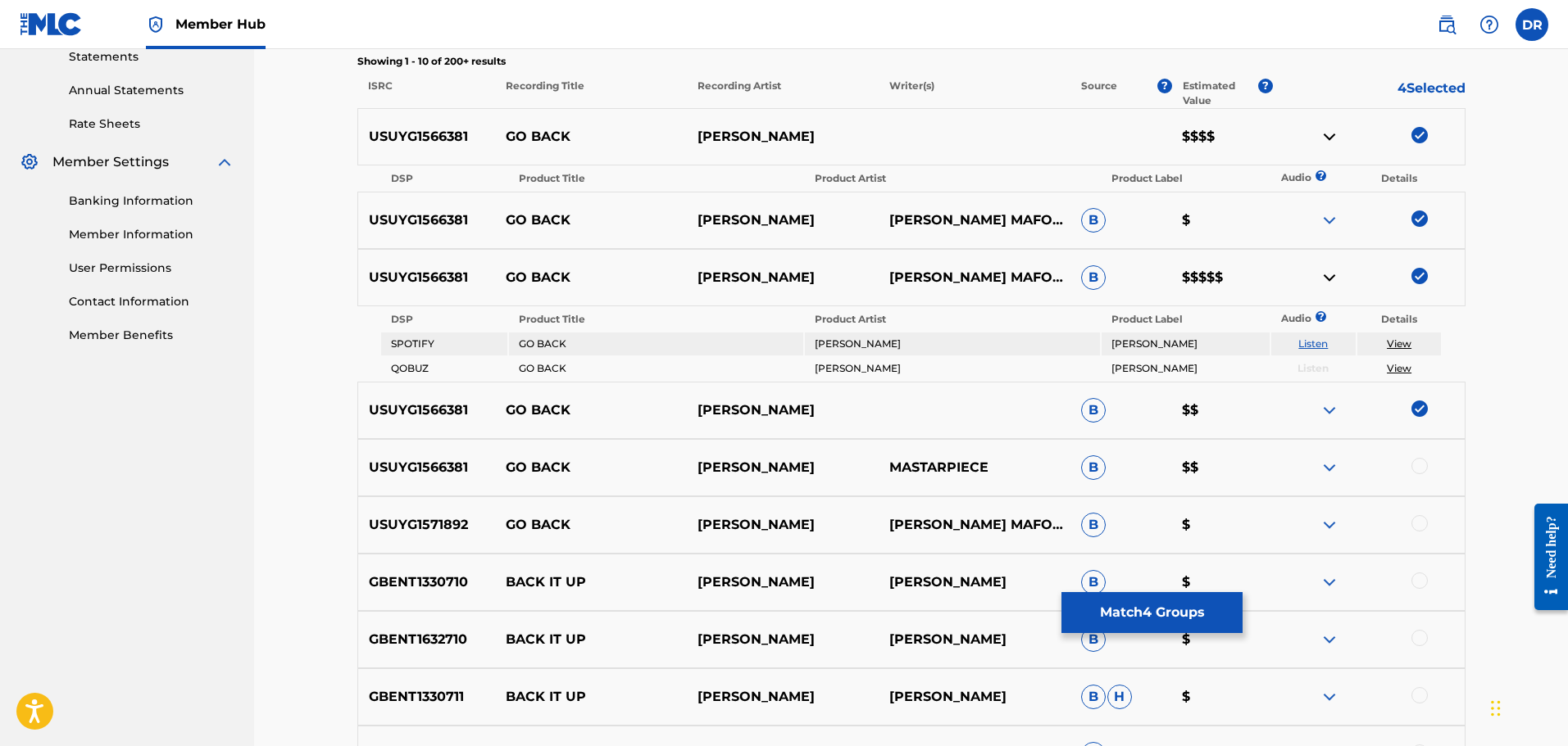
click at [1416, 467] on div at bounding box center [1418, 466] width 16 height 16
click at [1420, 522] on div at bounding box center [1418, 523] width 16 height 16
click at [1149, 613] on button "Match 6 Groups" at bounding box center [1151, 613] width 181 height 41
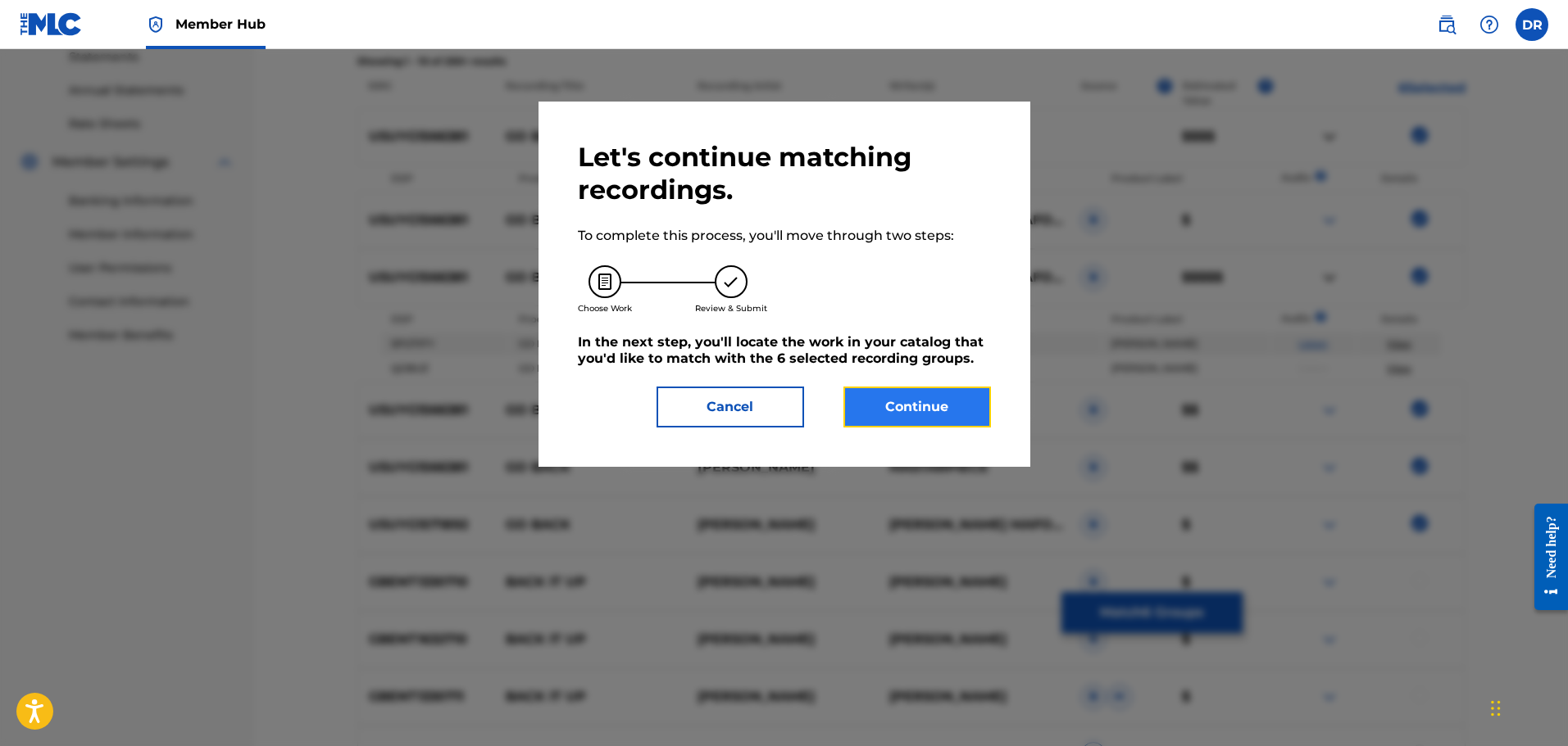
click at [910, 392] on button "Continue" at bounding box center [918, 406] width 148 height 41
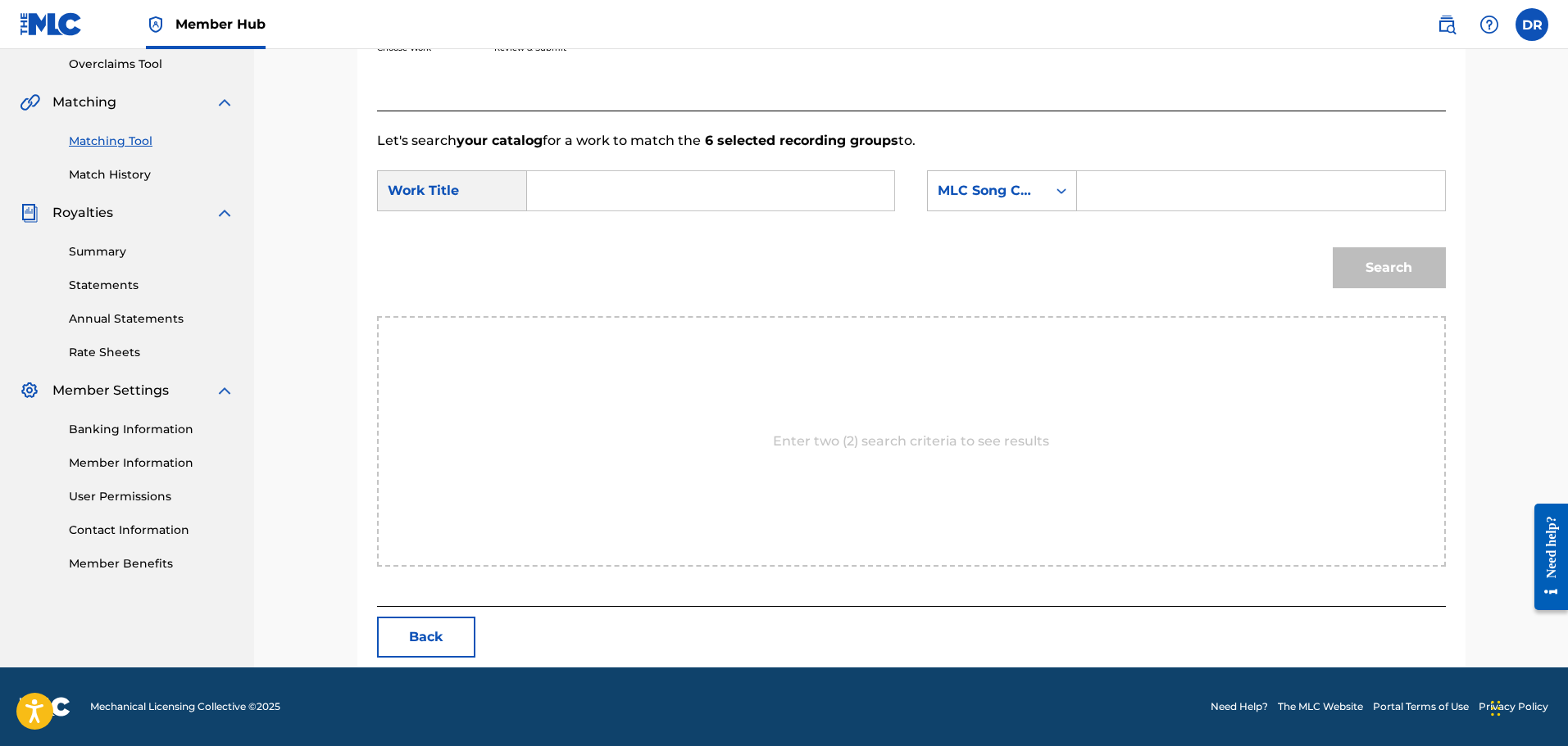
scroll to position [345, 0]
paste input "GO BACK"
type input "GO BACK"
click at [1145, 197] on input "Search Form" at bounding box center [1260, 191] width 339 height 40
paste input "GB8CK5"
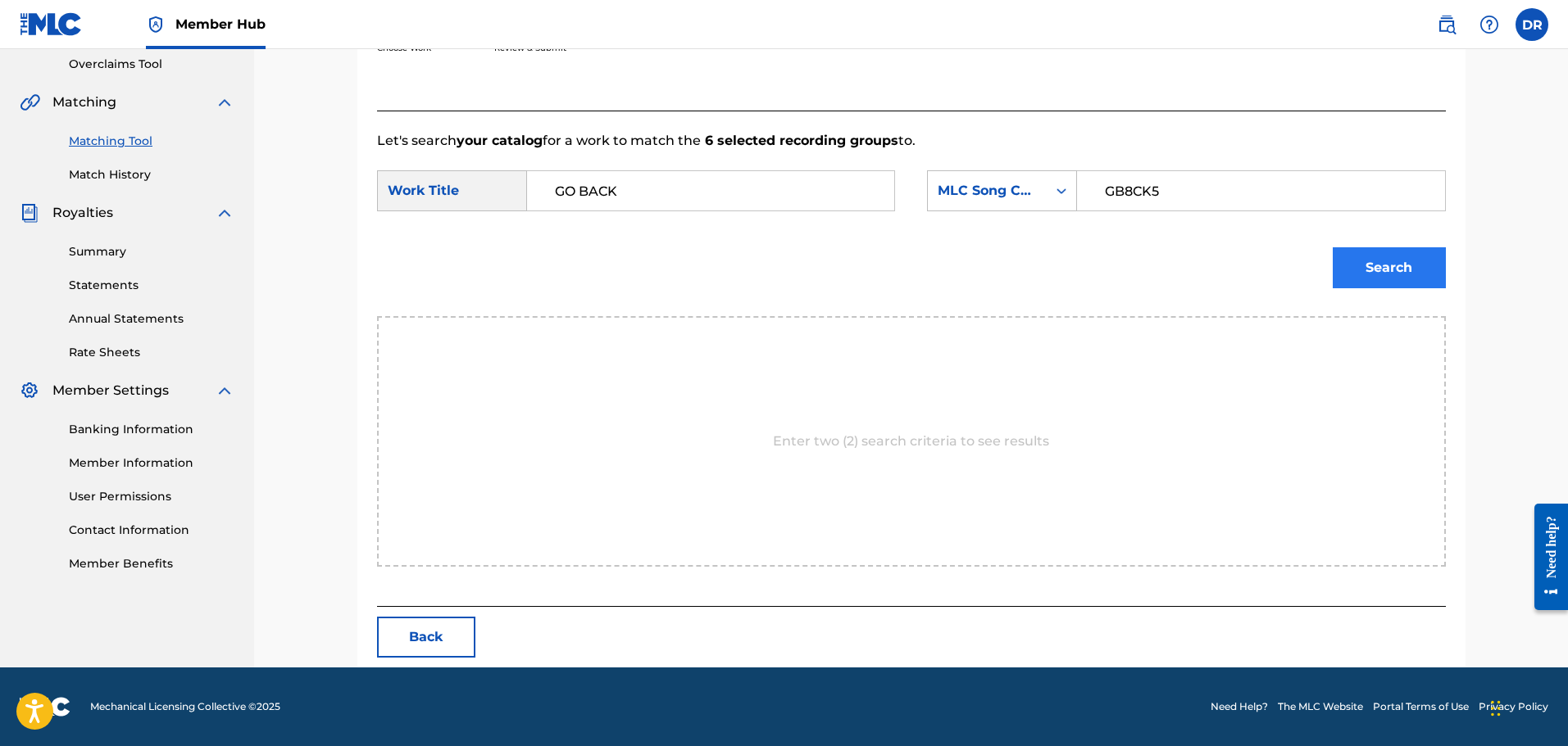
type input "GB8CK5"
click at [1403, 256] on button "Search" at bounding box center [1388, 267] width 113 height 41
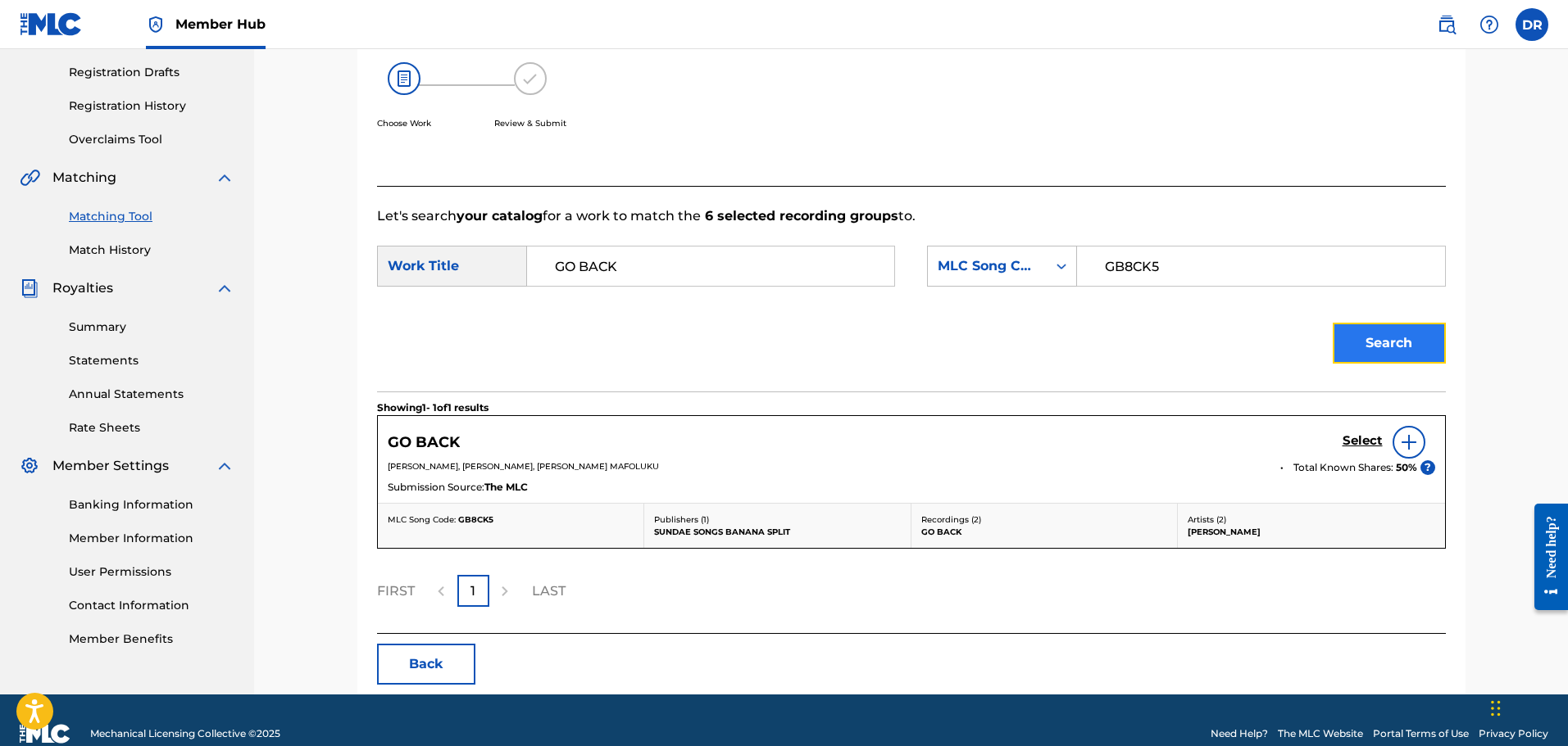
scroll to position [296, 0]
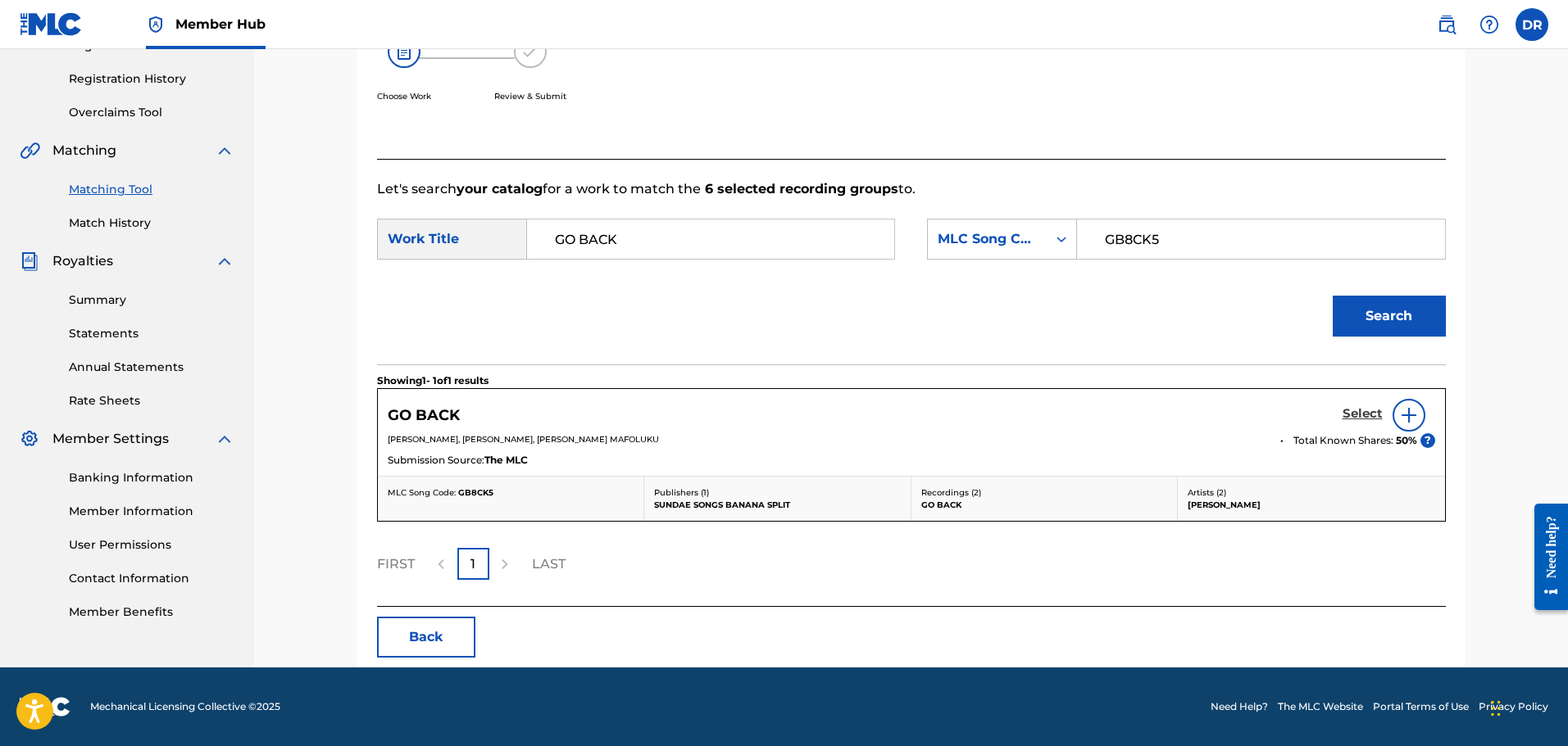
click at [1359, 411] on h5 "Select" at bounding box center [1363, 414] width 40 height 15
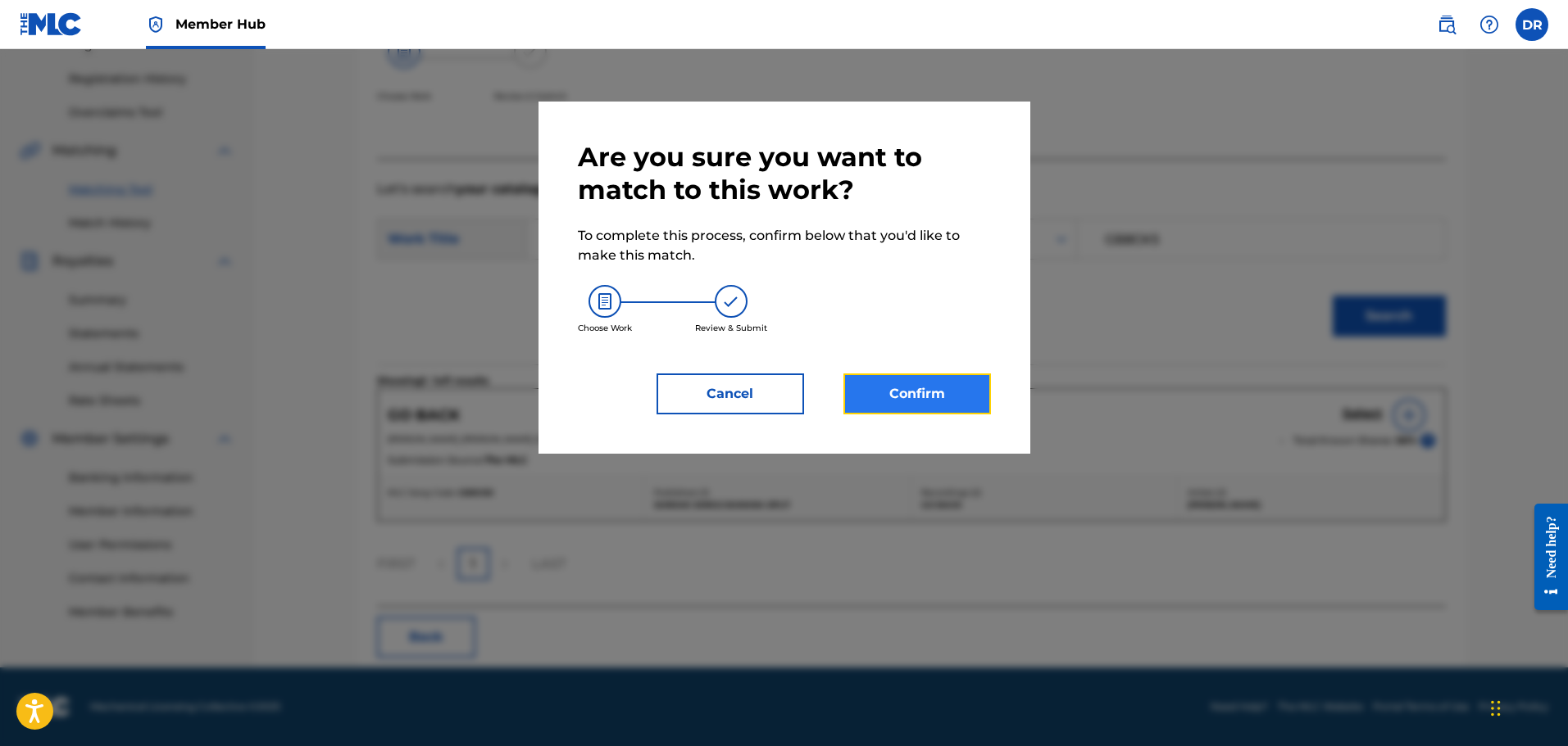
click at [898, 397] on button "Confirm" at bounding box center [918, 394] width 148 height 41
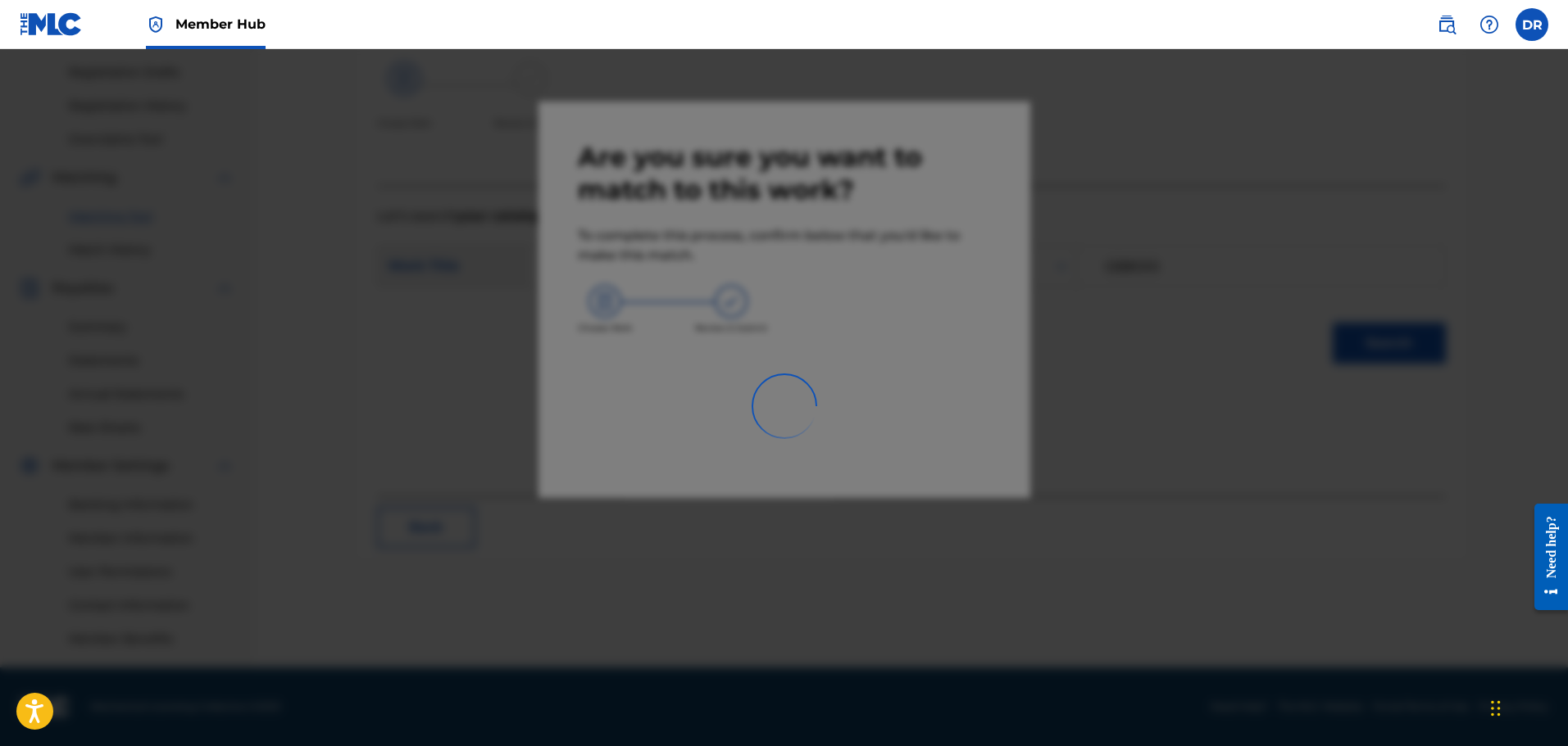
scroll to position [270, 0]
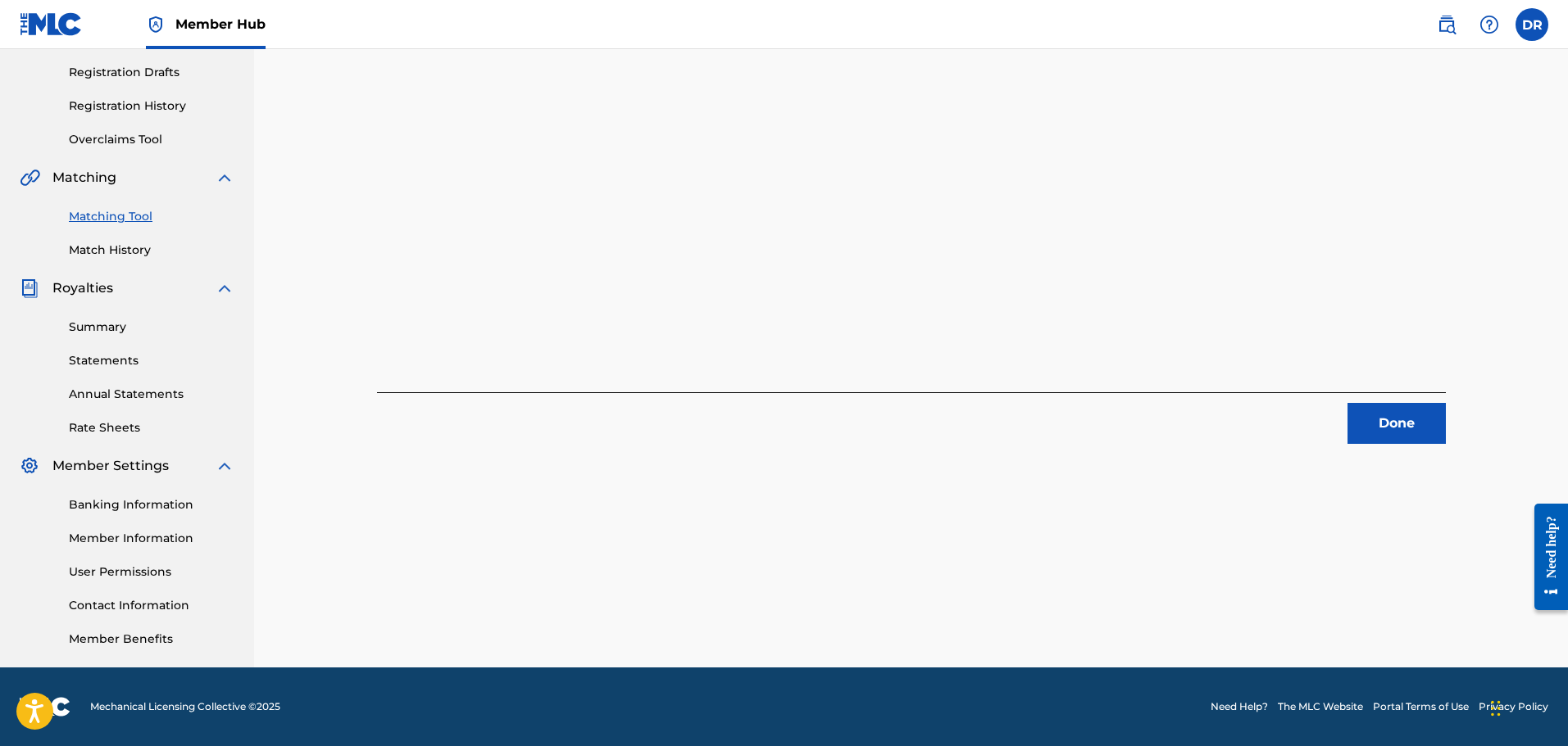
click at [1343, 417] on div "Done" at bounding box center [911, 418] width 1068 height 52
click at [1413, 424] on button "Done" at bounding box center [1397, 423] width 98 height 41
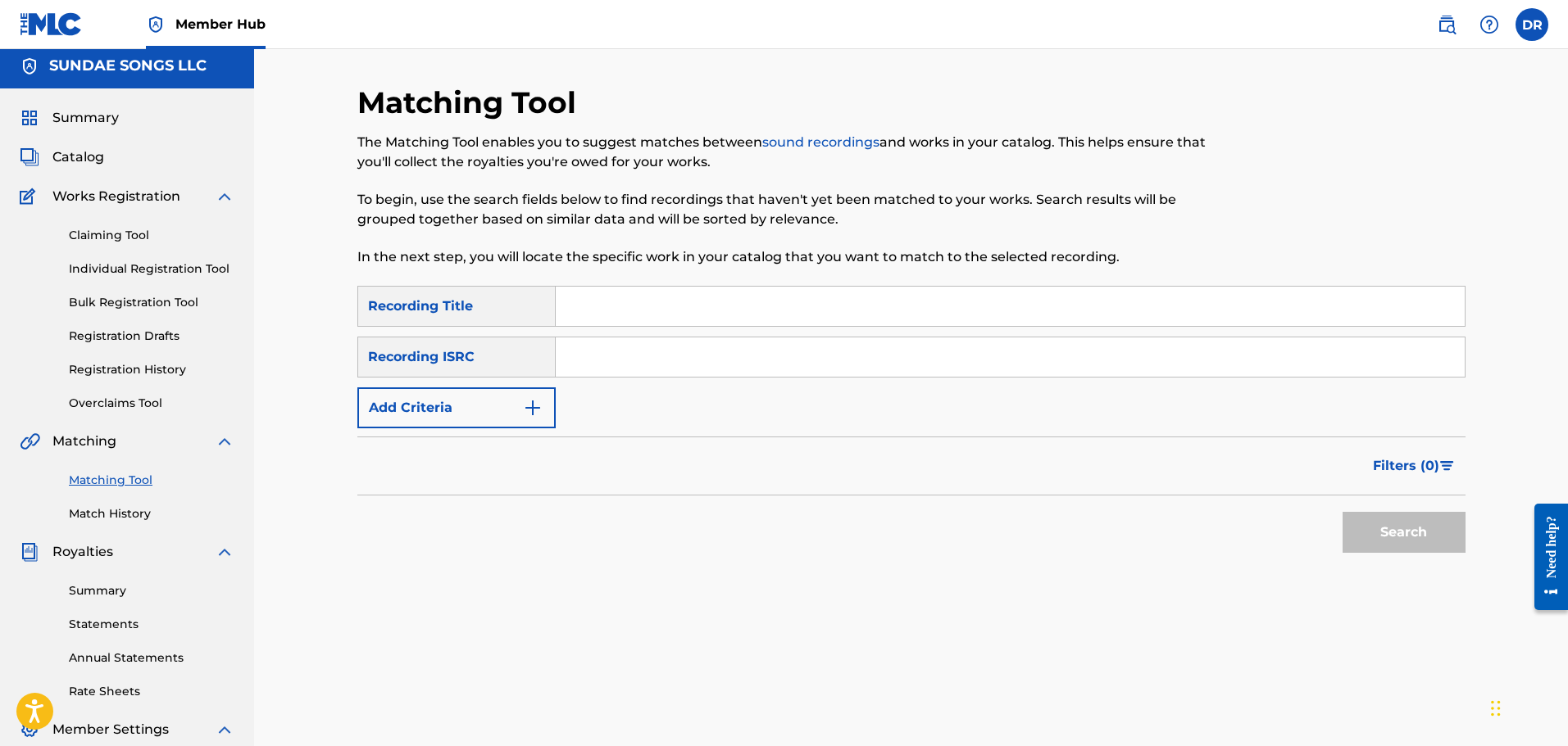
scroll to position [0, 0]
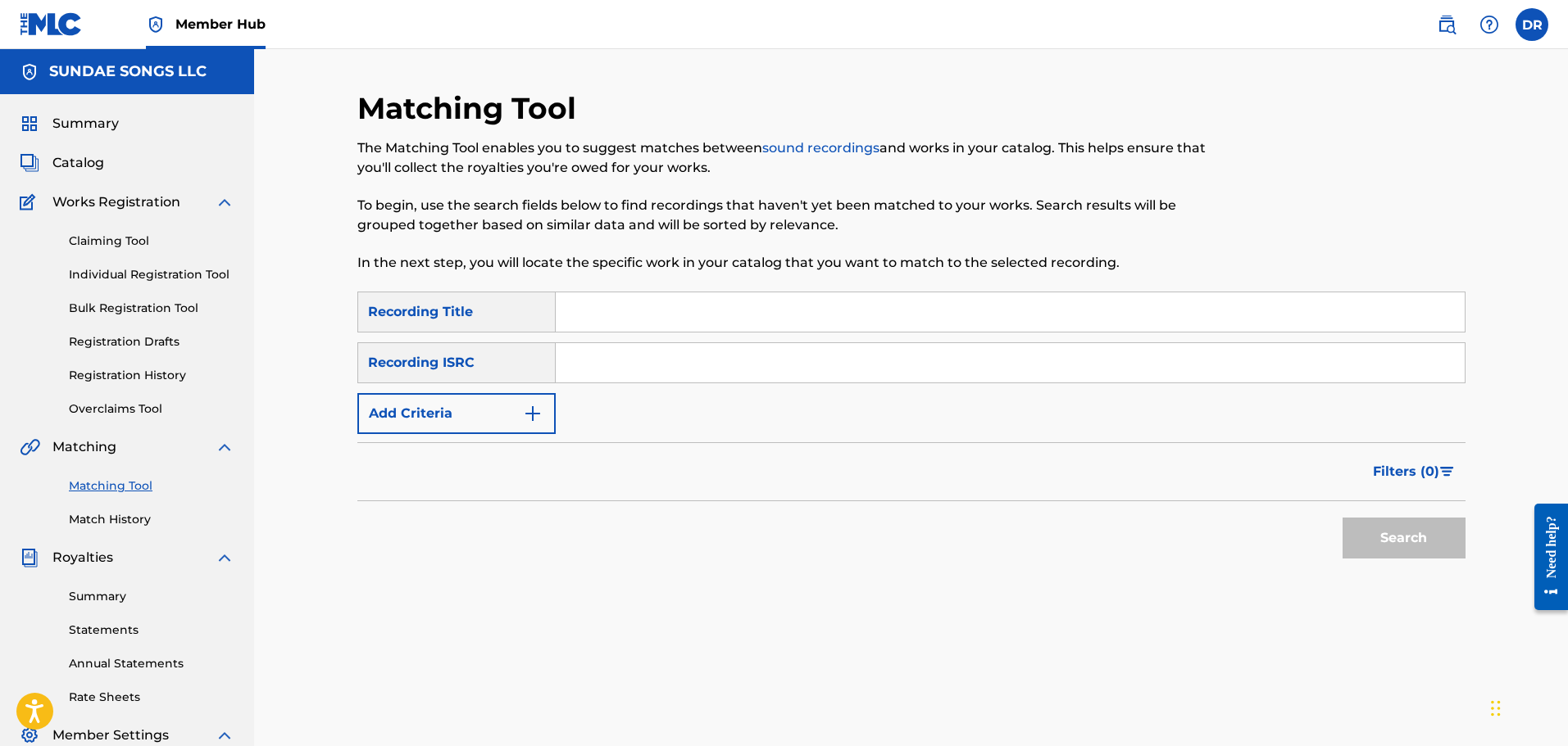
paste input "HELLO"
type input "HELLO"
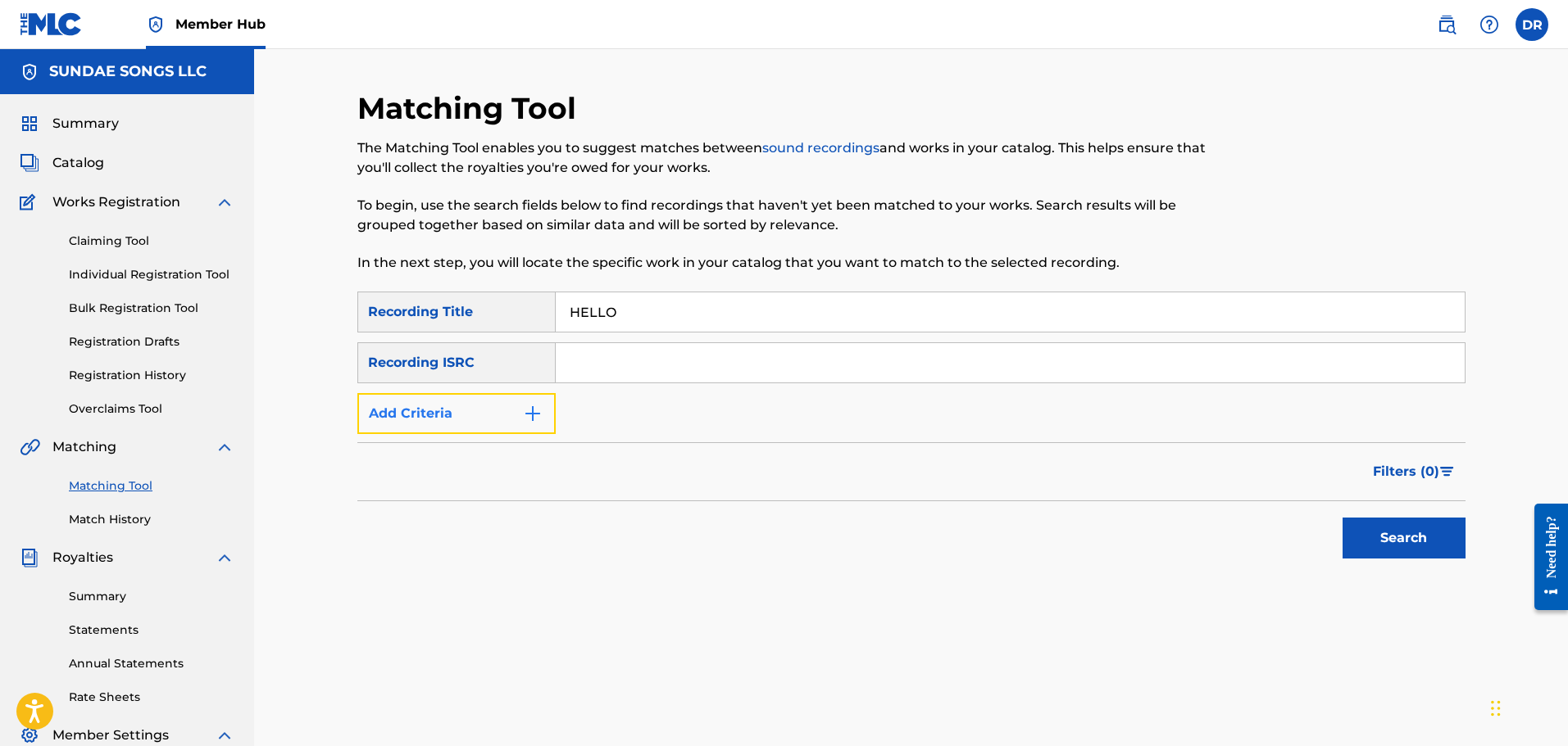
click at [472, 407] on button "Add Criteria" at bounding box center [455, 413] width 198 height 41
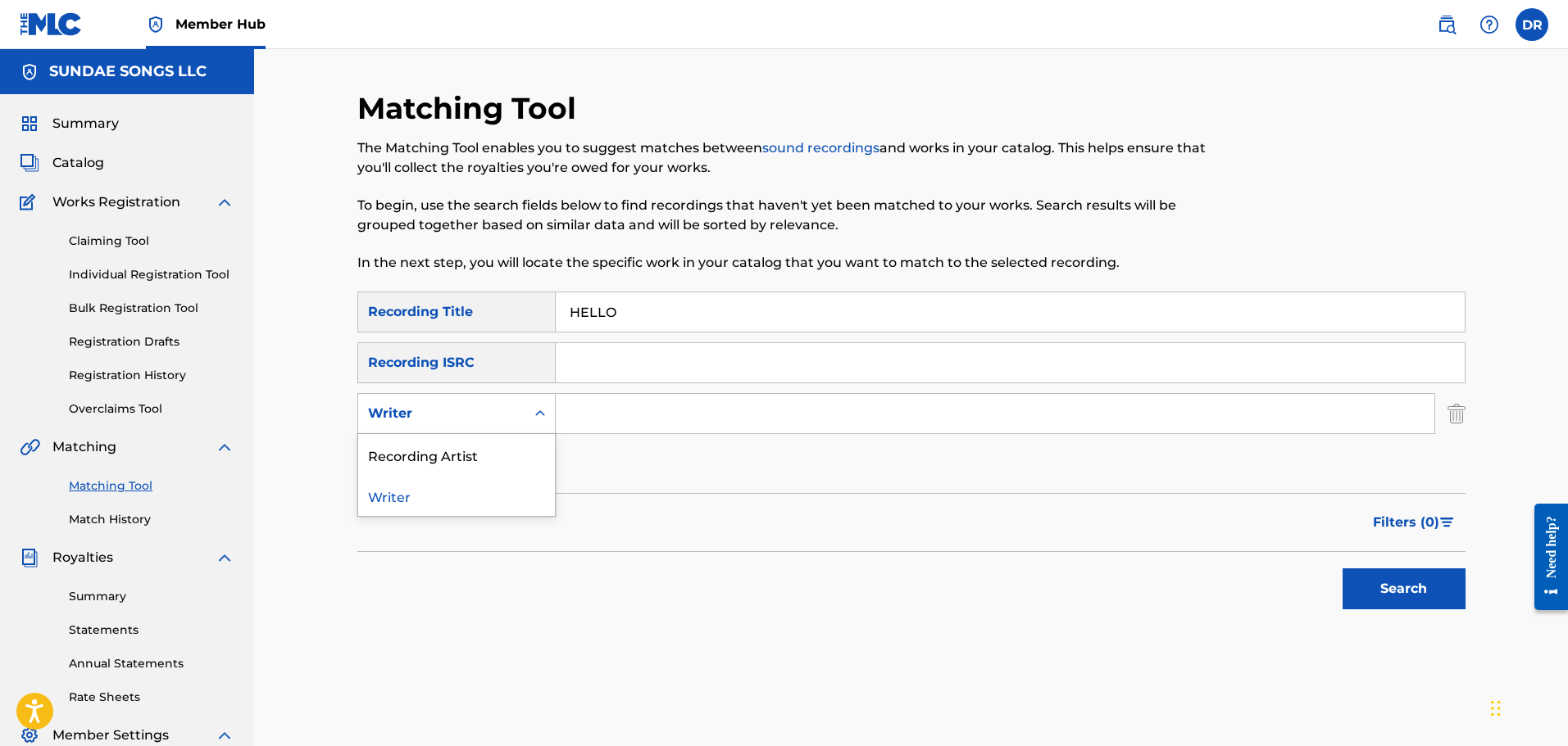
click at [471, 407] on div "Writer" at bounding box center [442, 414] width 148 height 20
drag, startPoint x: 467, startPoint y: 457, endPoint x: 504, endPoint y: 453, distance: 37.2
click at [471, 457] on div "Recording Artist" at bounding box center [456, 454] width 197 height 41
click at [624, 412] on input "Search Form" at bounding box center [995, 414] width 879 height 40
type input "[PERSON_NAME]"
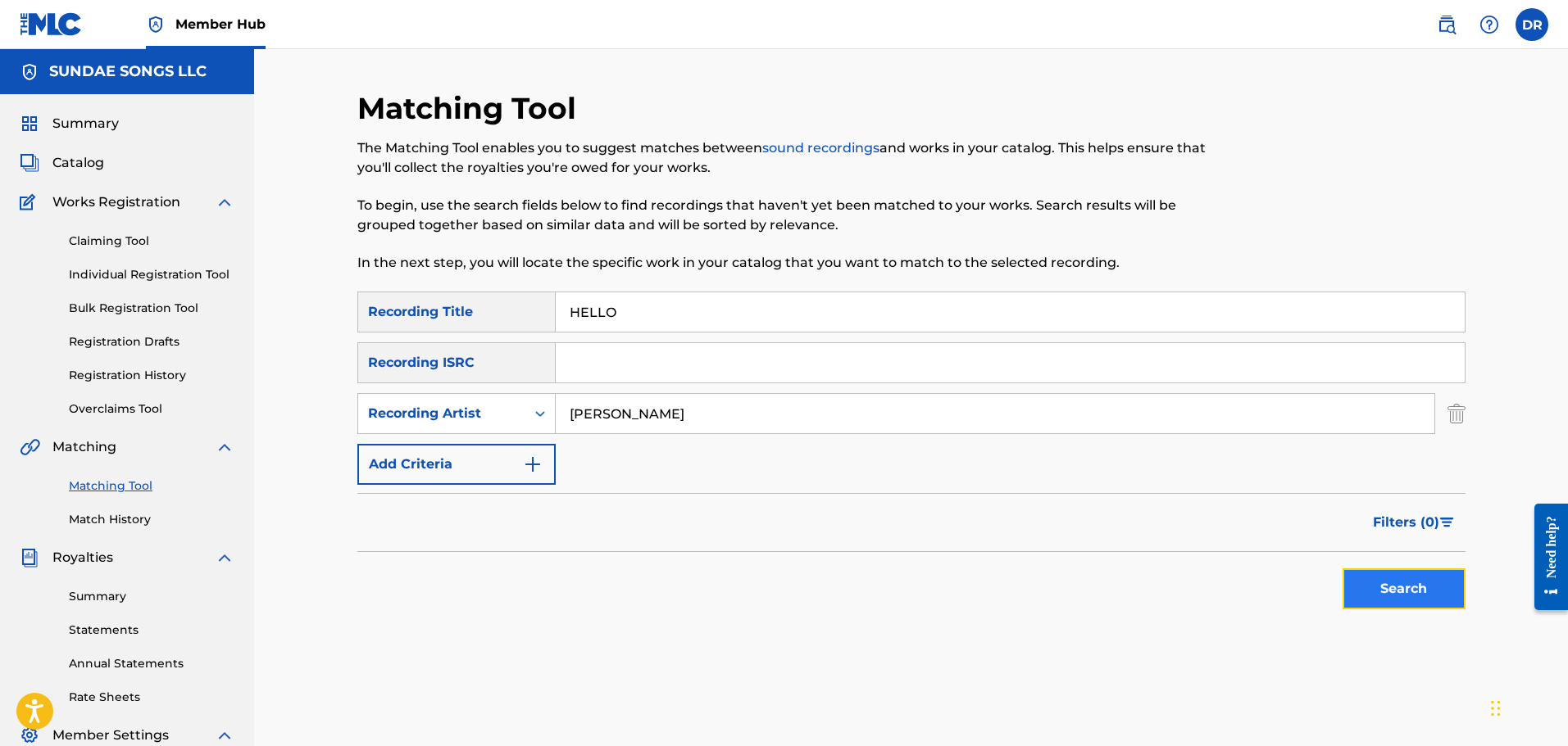
click at [1424, 588] on button "Search" at bounding box center [1404, 589] width 123 height 41
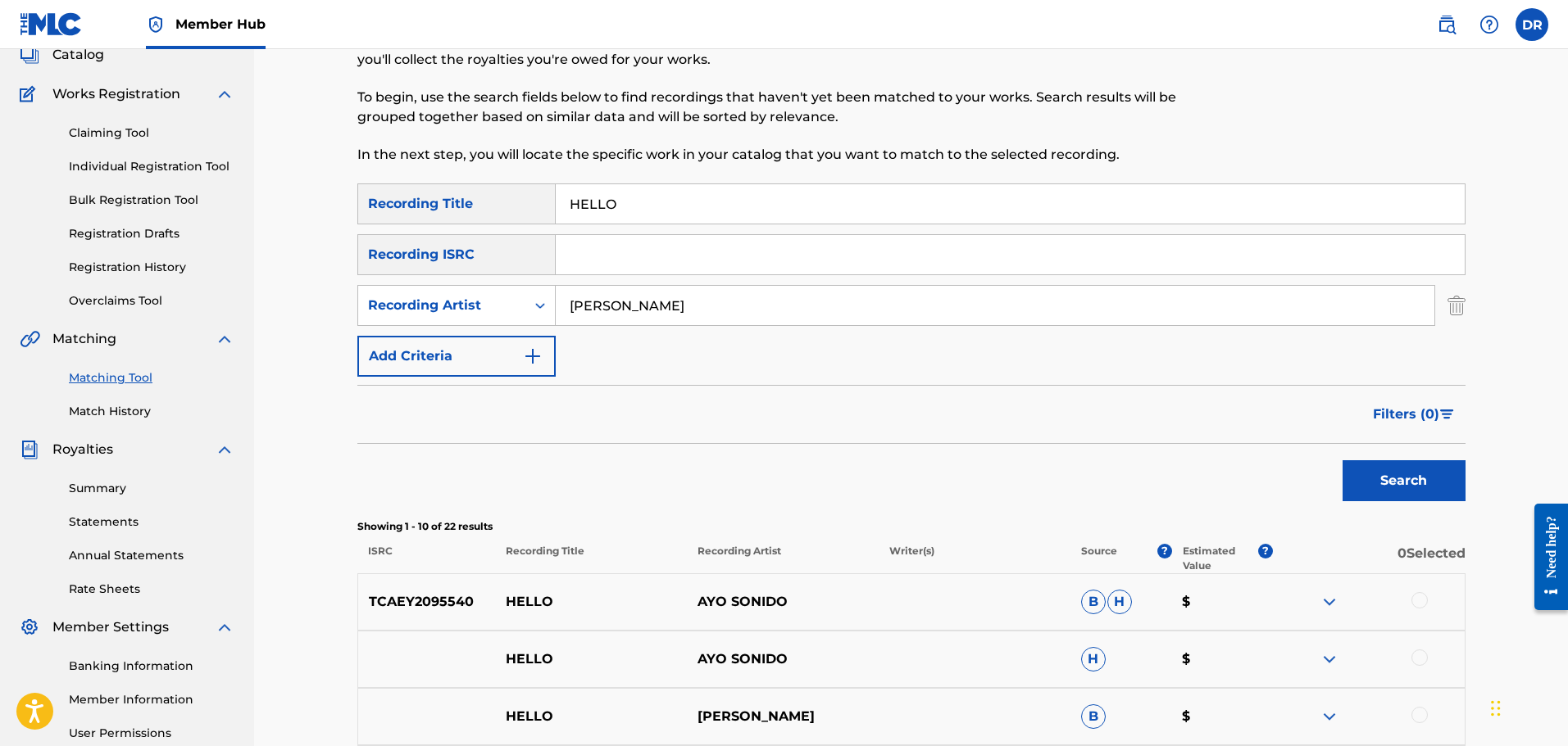
scroll to position [82, 0]
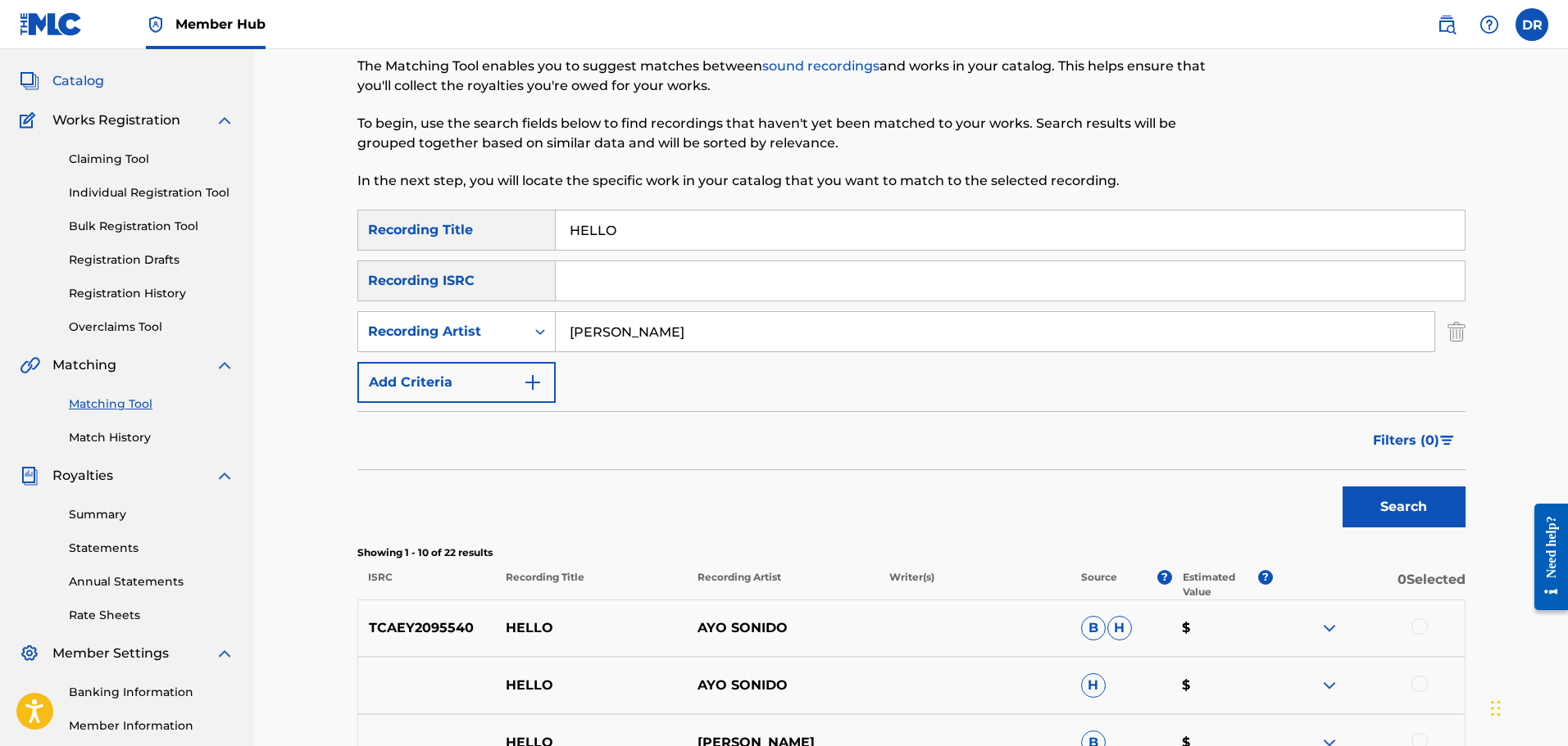
click at [67, 84] on span "Catalog" at bounding box center [78, 80] width 52 height 20
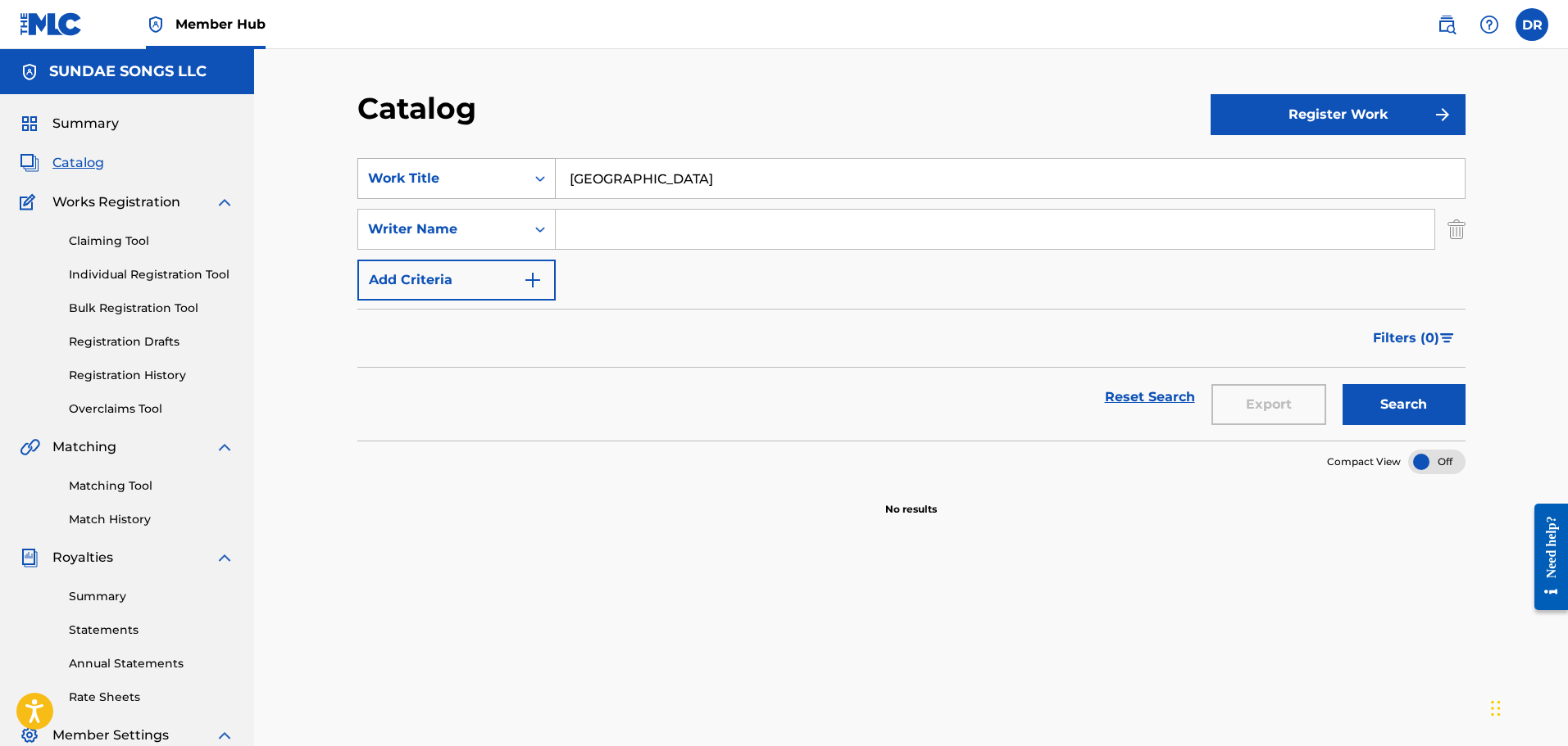
drag, startPoint x: 581, startPoint y: 173, endPoint x: 508, endPoint y: 172, distance: 73.0
click at [508, 172] on div "SearchWithCriteriaaf8f6a6f-fd2e-4d17-a1f6-14930b0c3f8c Work Title [GEOGRAPHIC_D…" at bounding box center [911, 178] width 1108 height 41
paste input "IF YOU LEAVE"
type input "IF YOU LEAVE"
click at [1398, 405] on button "Search" at bounding box center [1404, 404] width 123 height 41
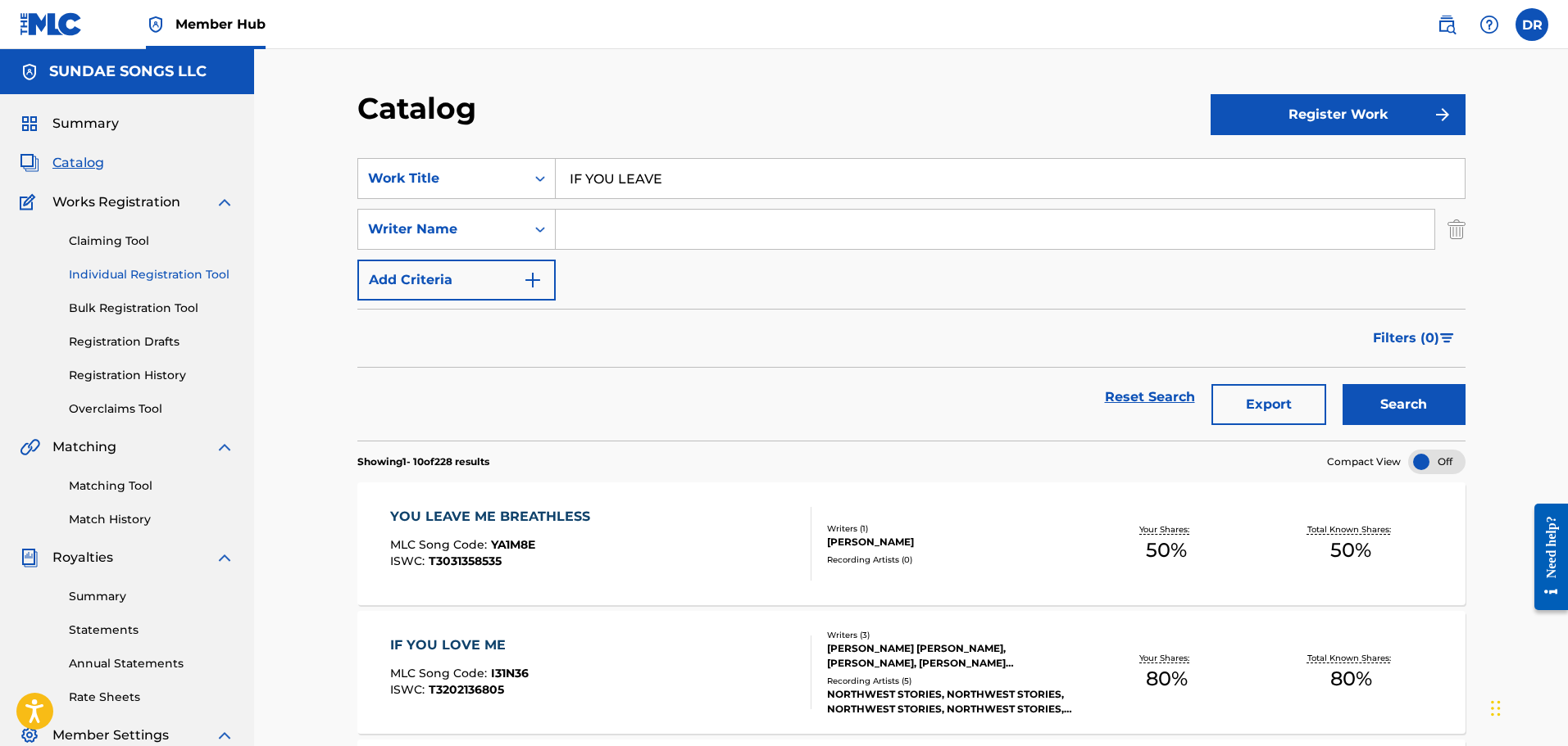
click at [136, 268] on link "Individual Registration Tool" at bounding box center [151, 275] width 166 height 17
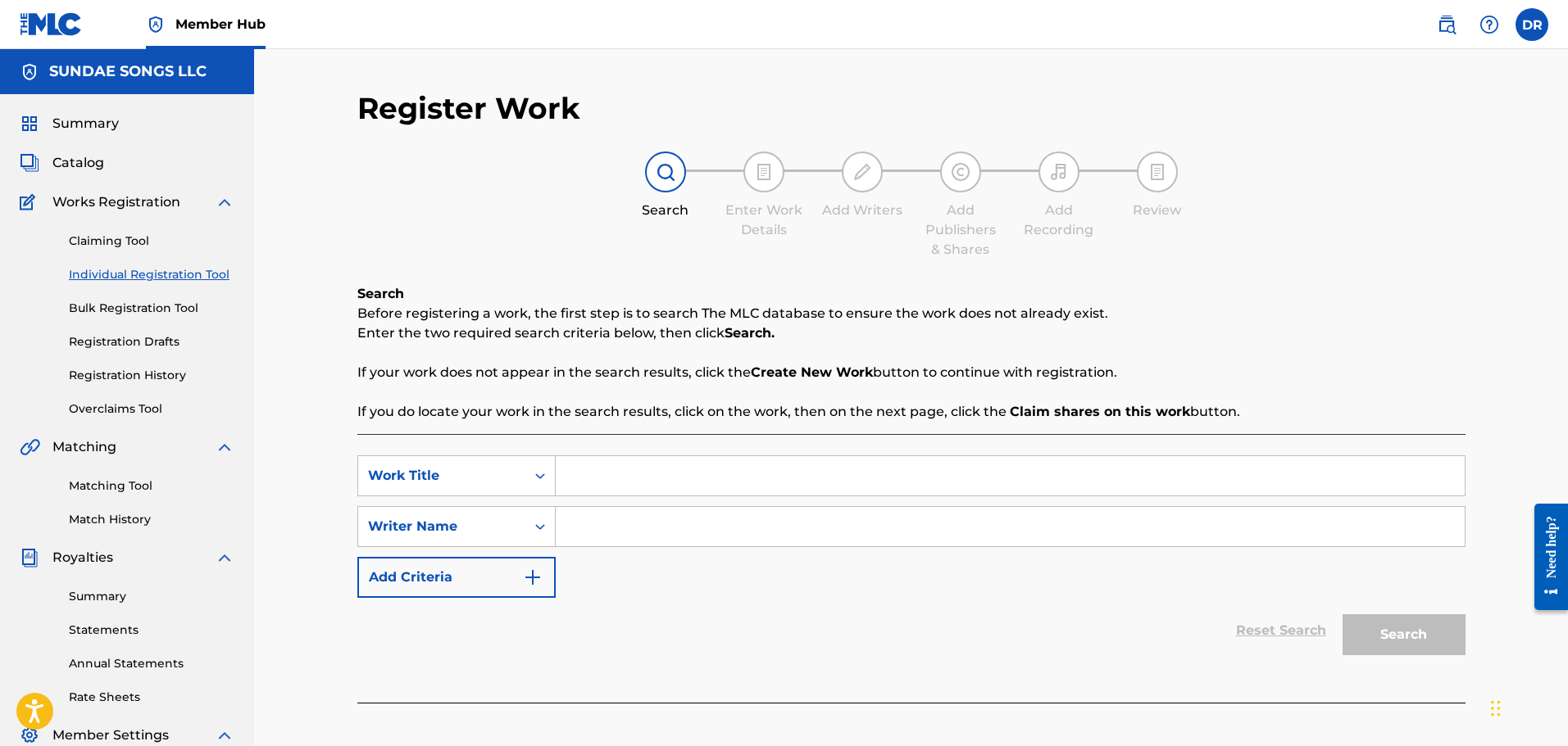
click at [667, 478] on input "Search Form" at bounding box center [1010, 476] width 909 height 40
paste input "IF YOU LEAVE"
type input "IF YOU LEAVE"
click at [607, 530] on input "Search Form" at bounding box center [1010, 527] width 909 height 40
paste input "MAFOLUKU [PERSON_NAME]"
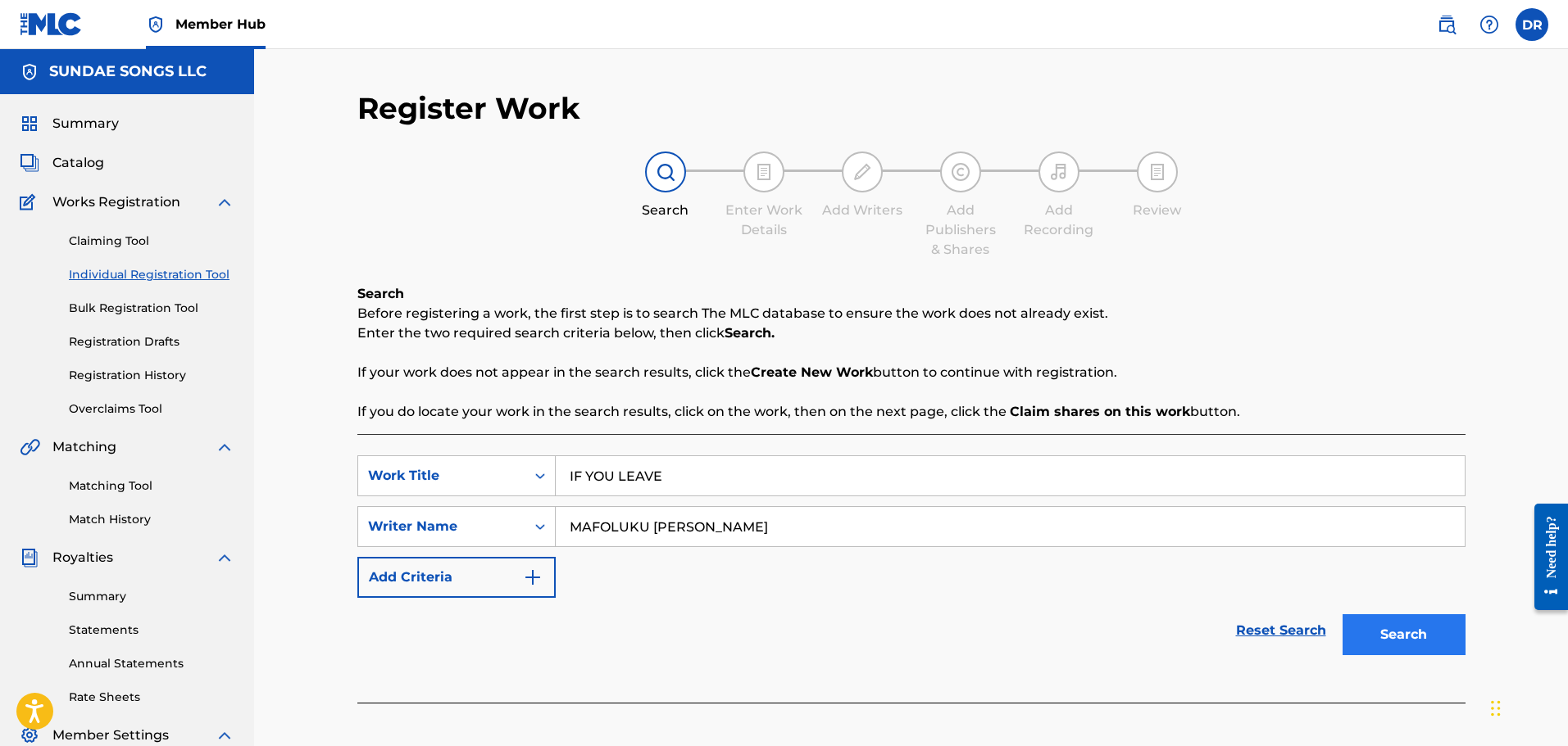
type input "MAFOLUKU [PERSON_NAME]"
click at [1399, 637] on button "Search" at bounding box center [1404, 634] width 123 height 41
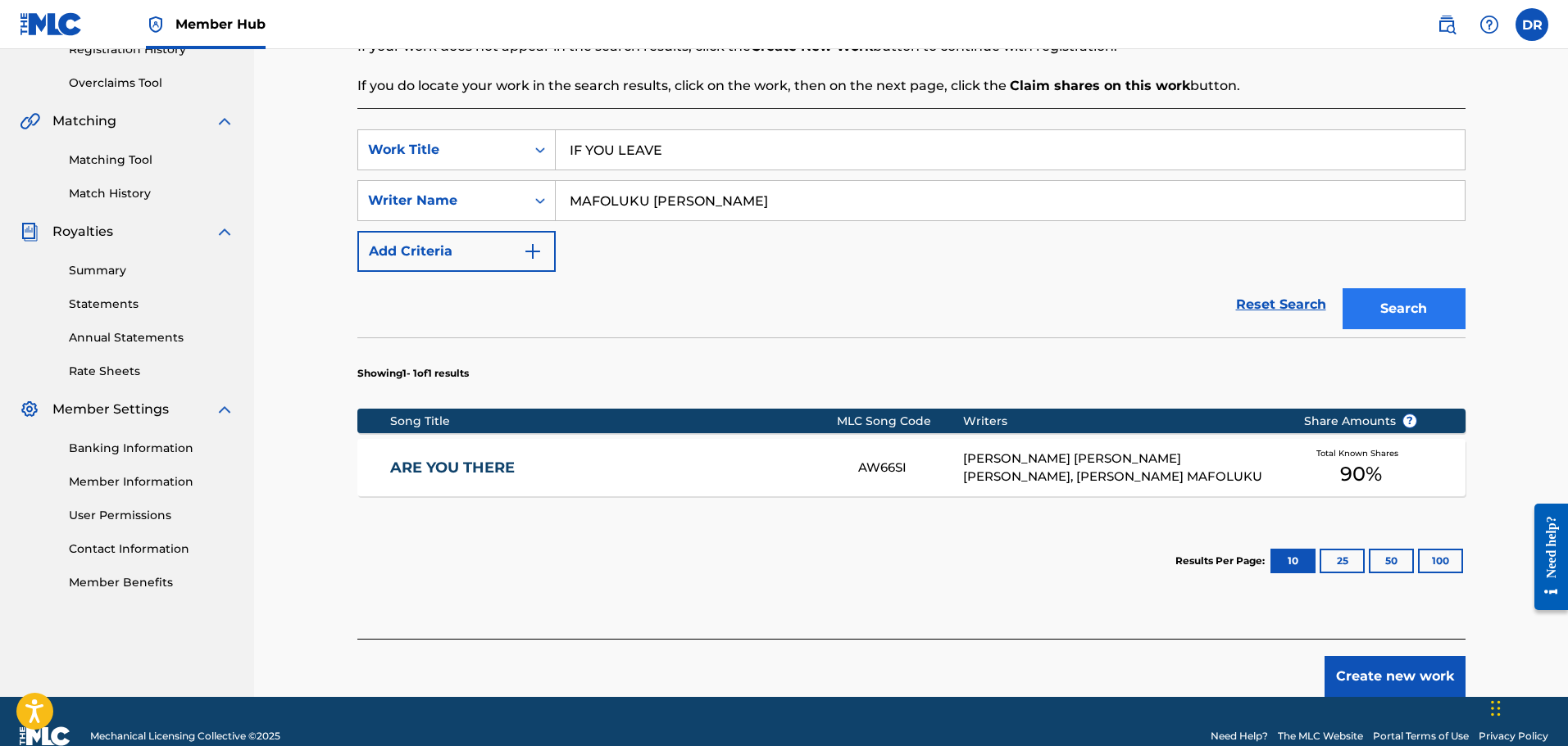
scroll to position [328, 0]
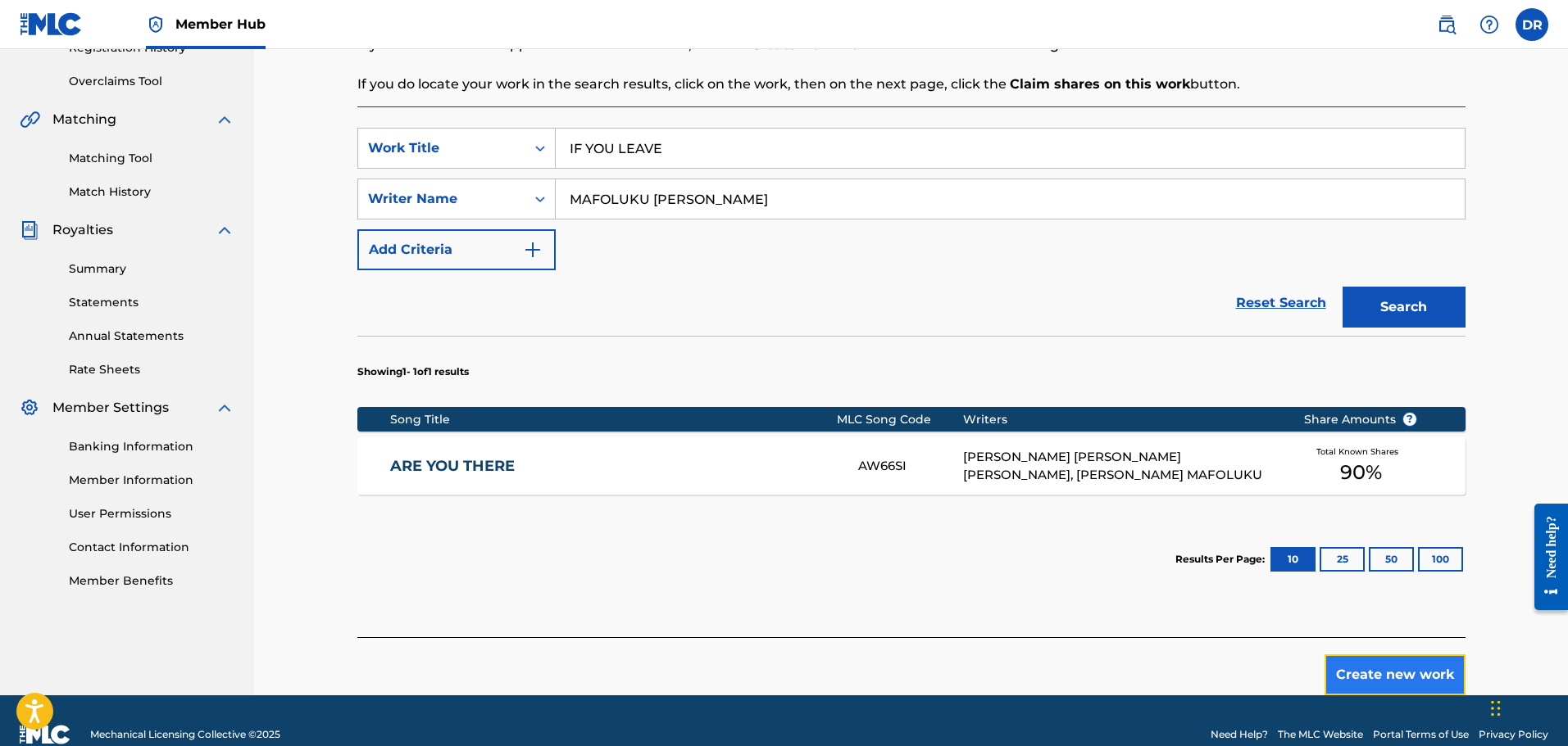
click at [1375, 693] on button "Create new work" at bounding box center [1395, 674] width 141 height 41
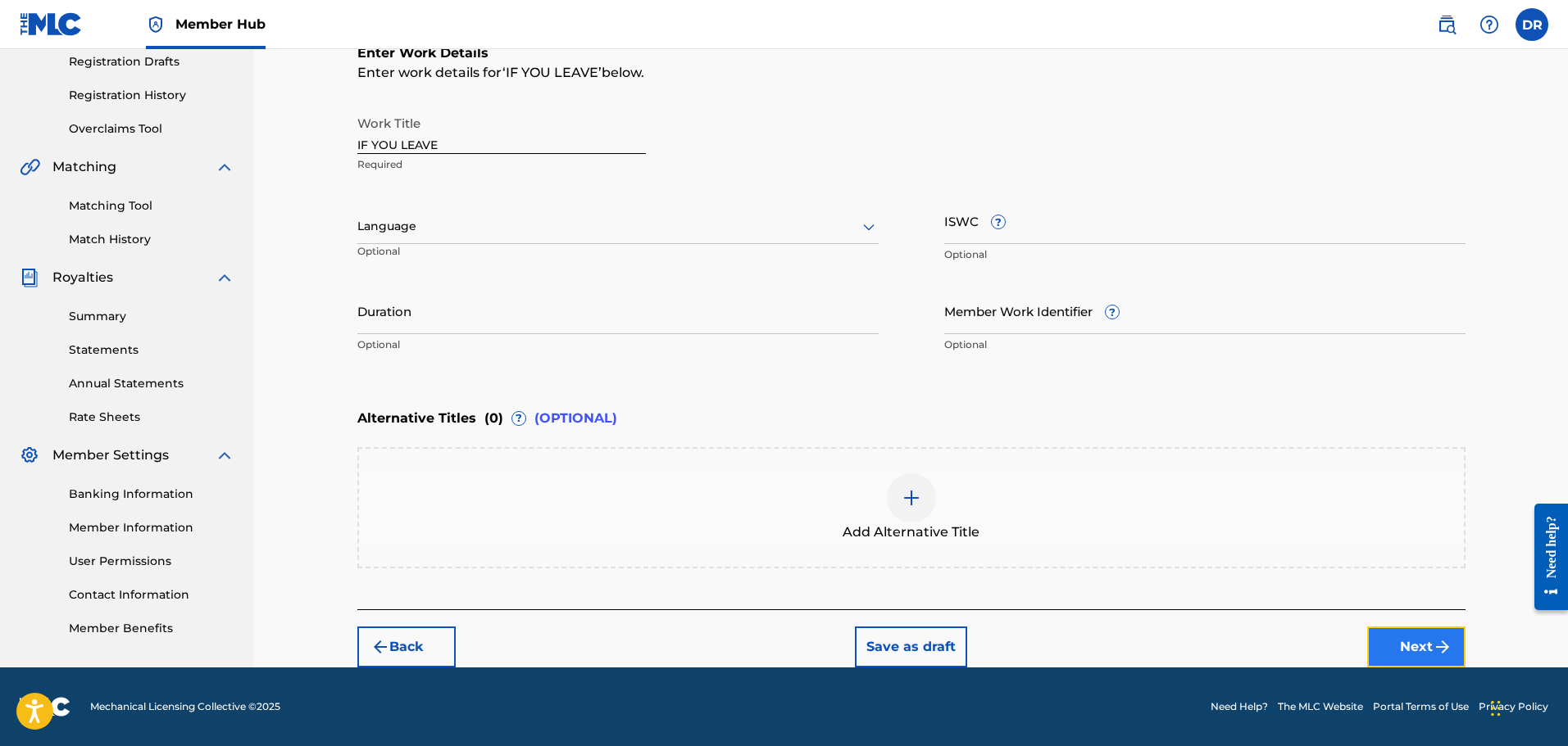
click at [1393, 650] on button "Next" at bounding box center [1417, 647] width 98 height 41
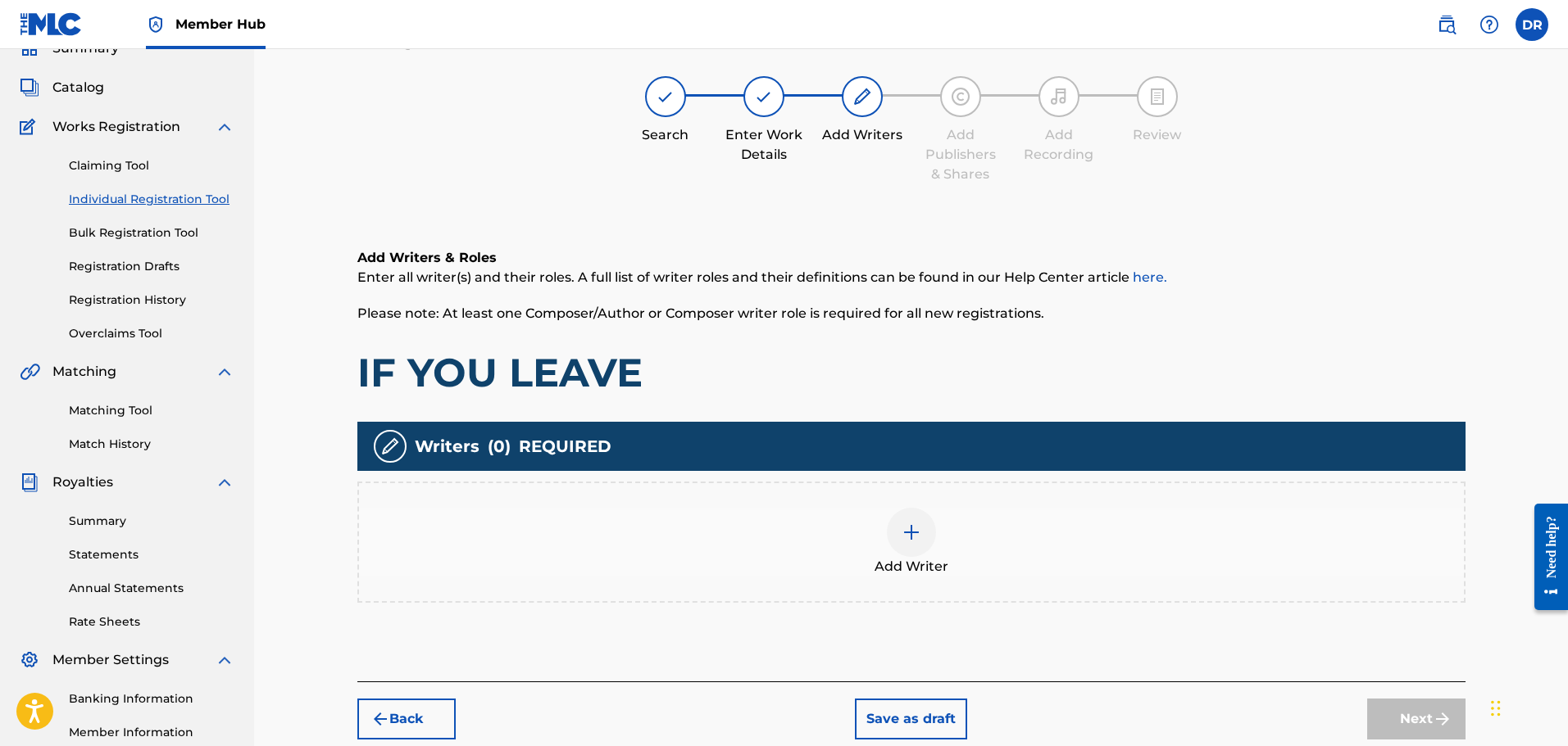
scroll to position [74, 0]
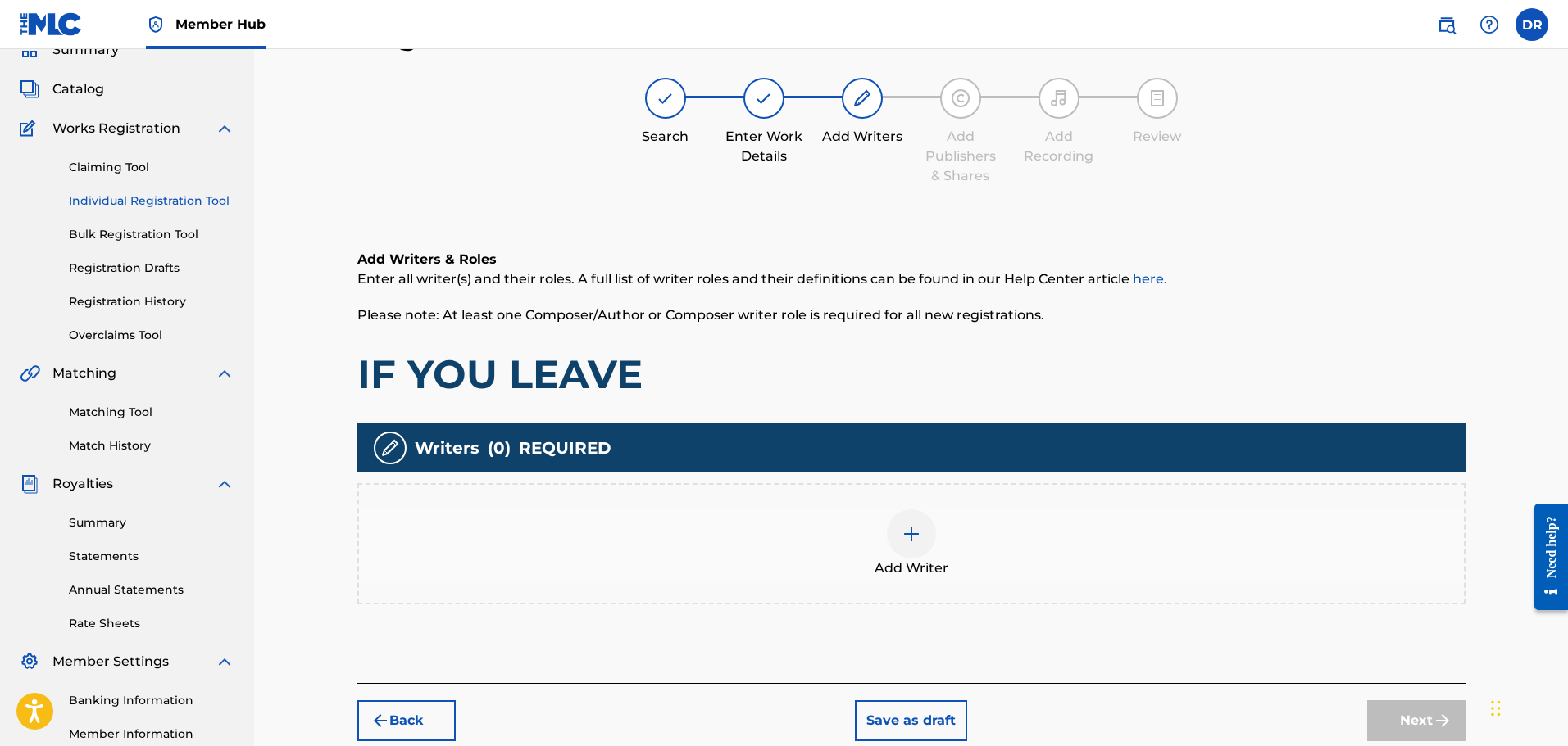
click at [904, 546] on div at bounding box center [911, 534] width 49 height 49
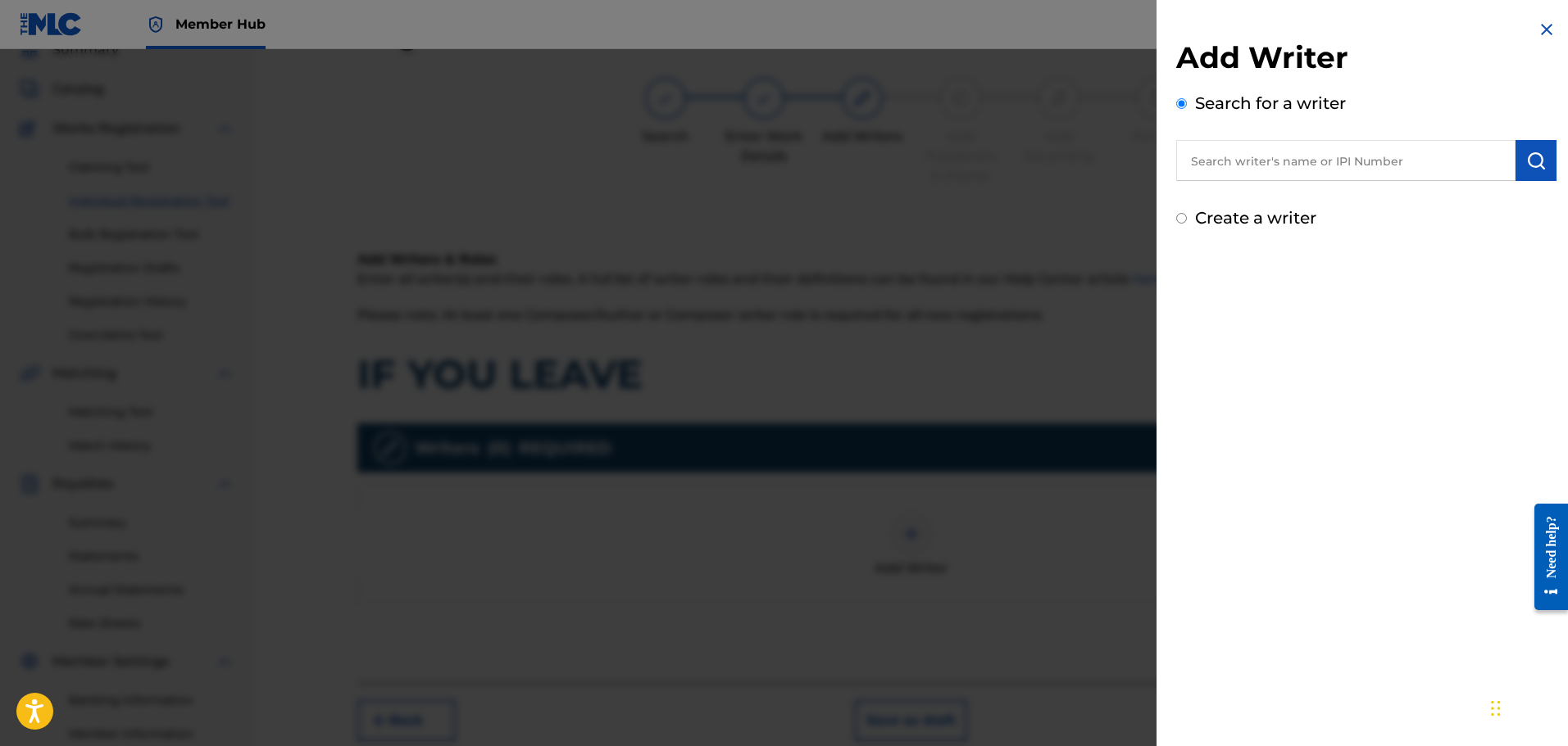
paste input "MAFOLUKU [PERSON_NAME]"
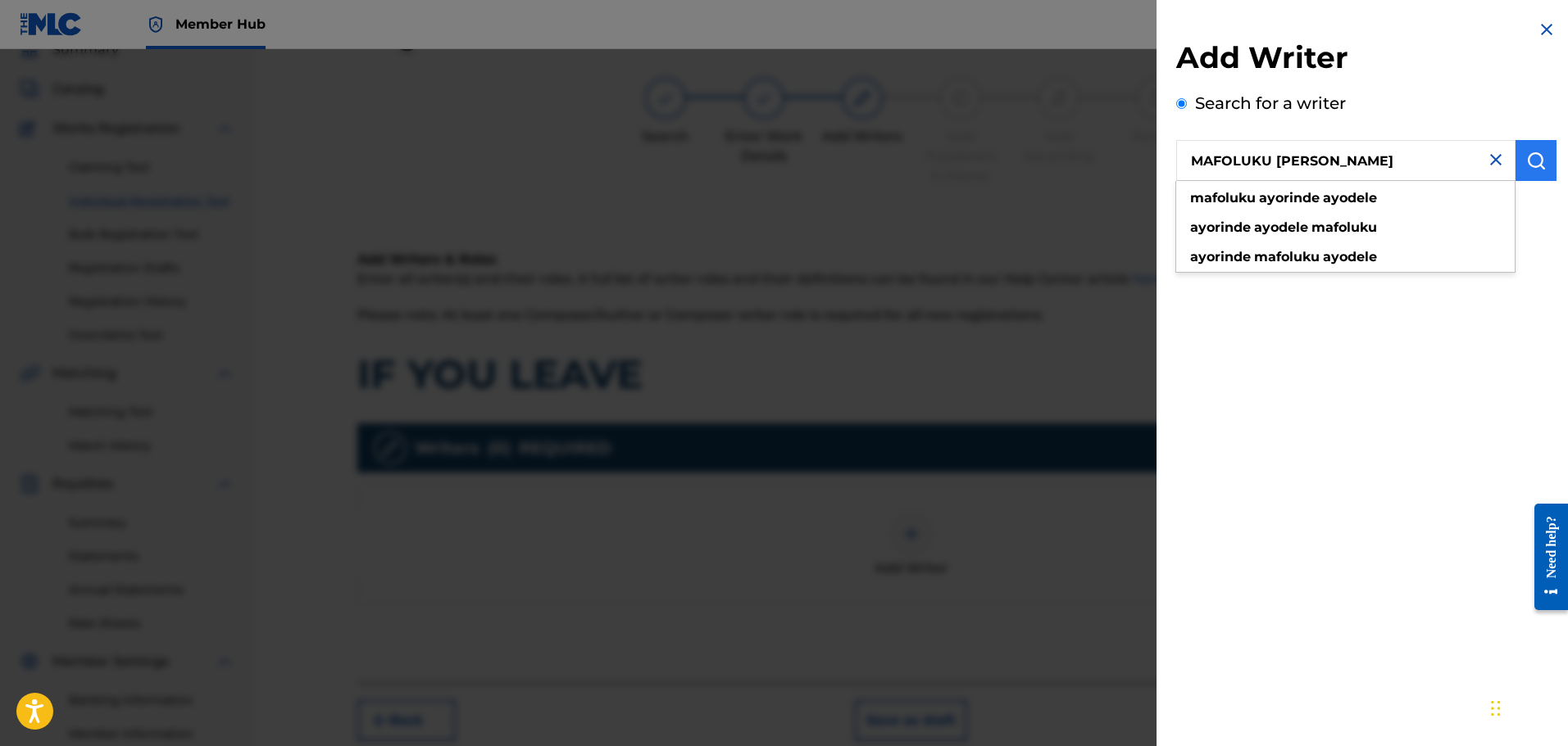
type input "MAFOLUKU [PERSON_NAME]"
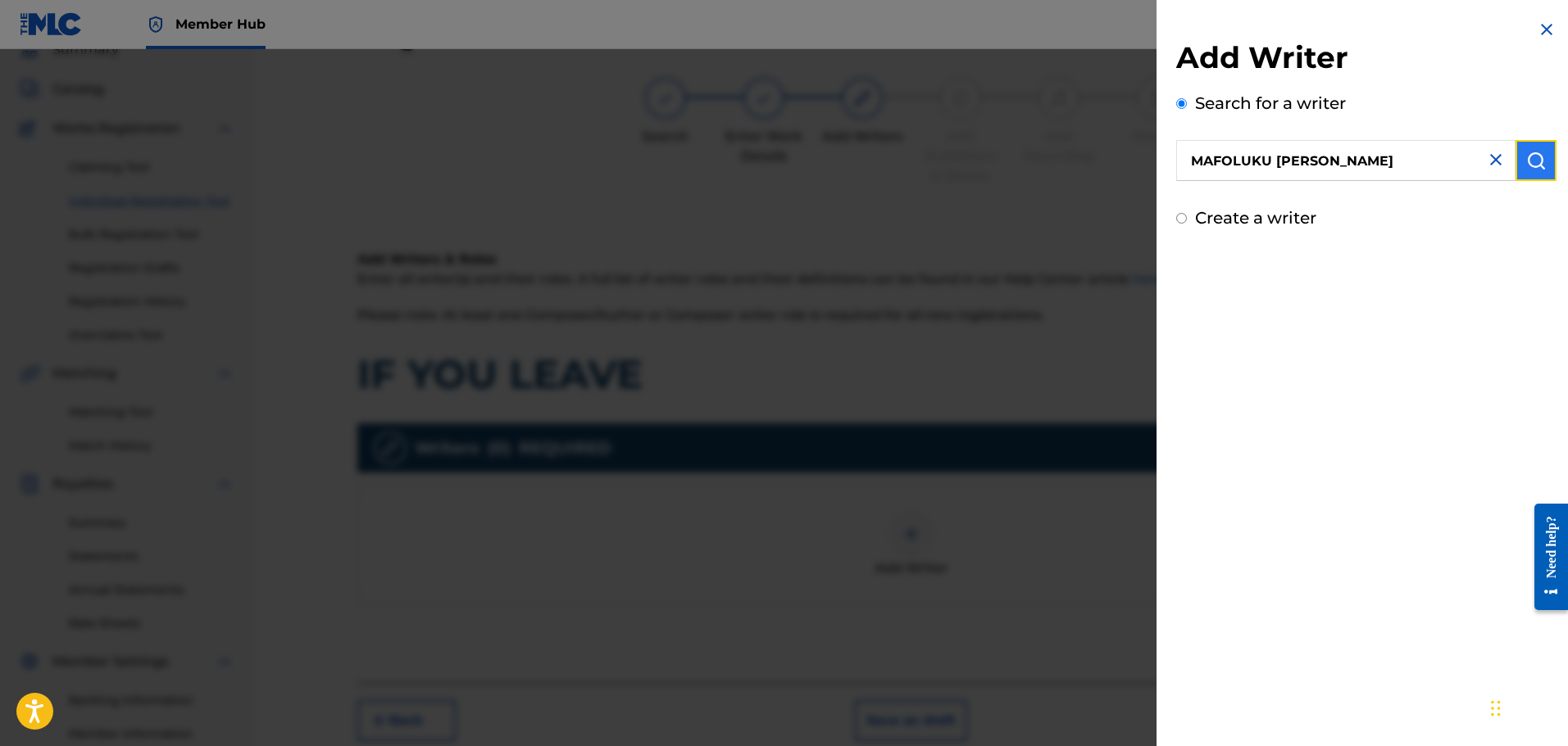
click at [1532, 149] on button "submit" at bounding box center [1535, 160] width 41 height 41
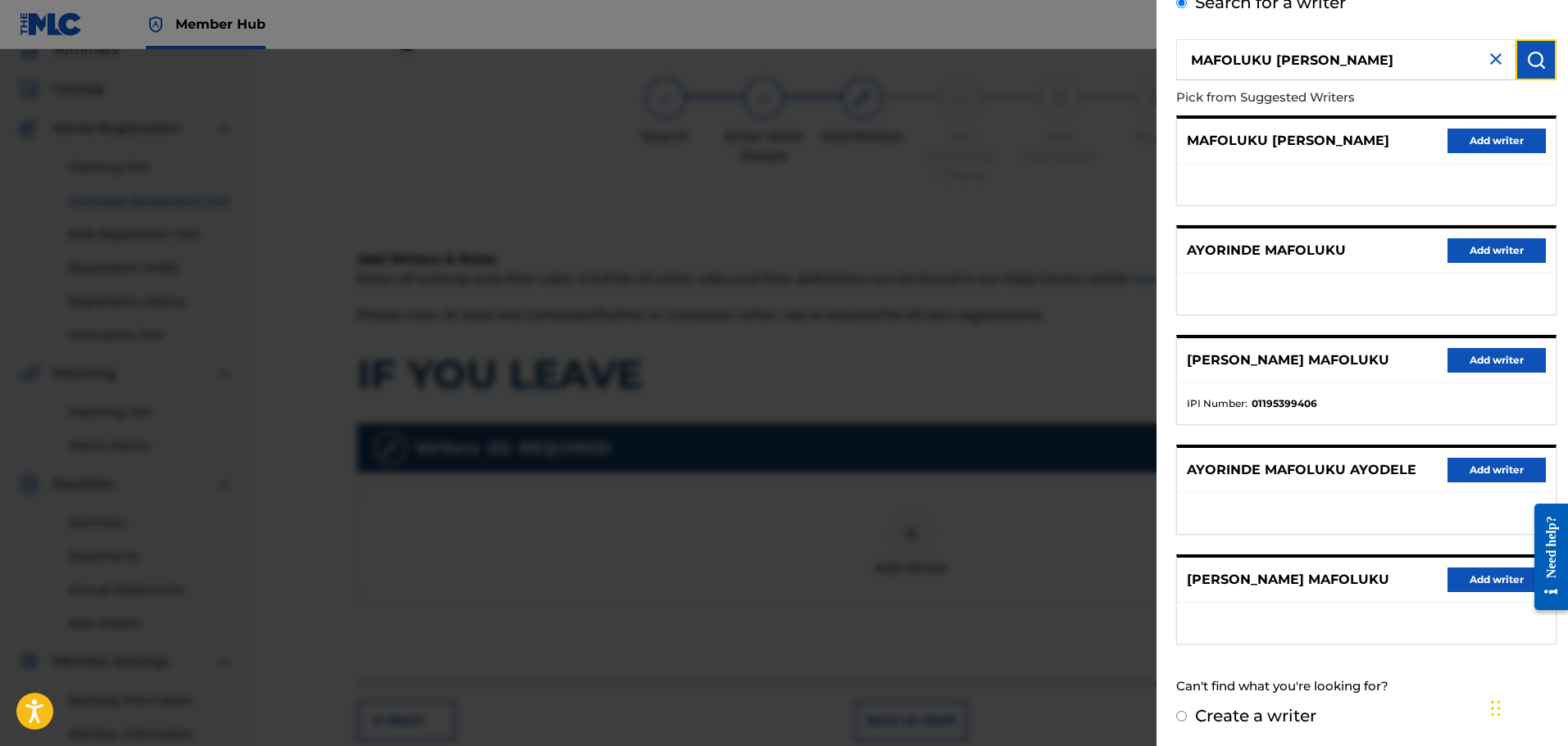
scroll to position [102, 0]
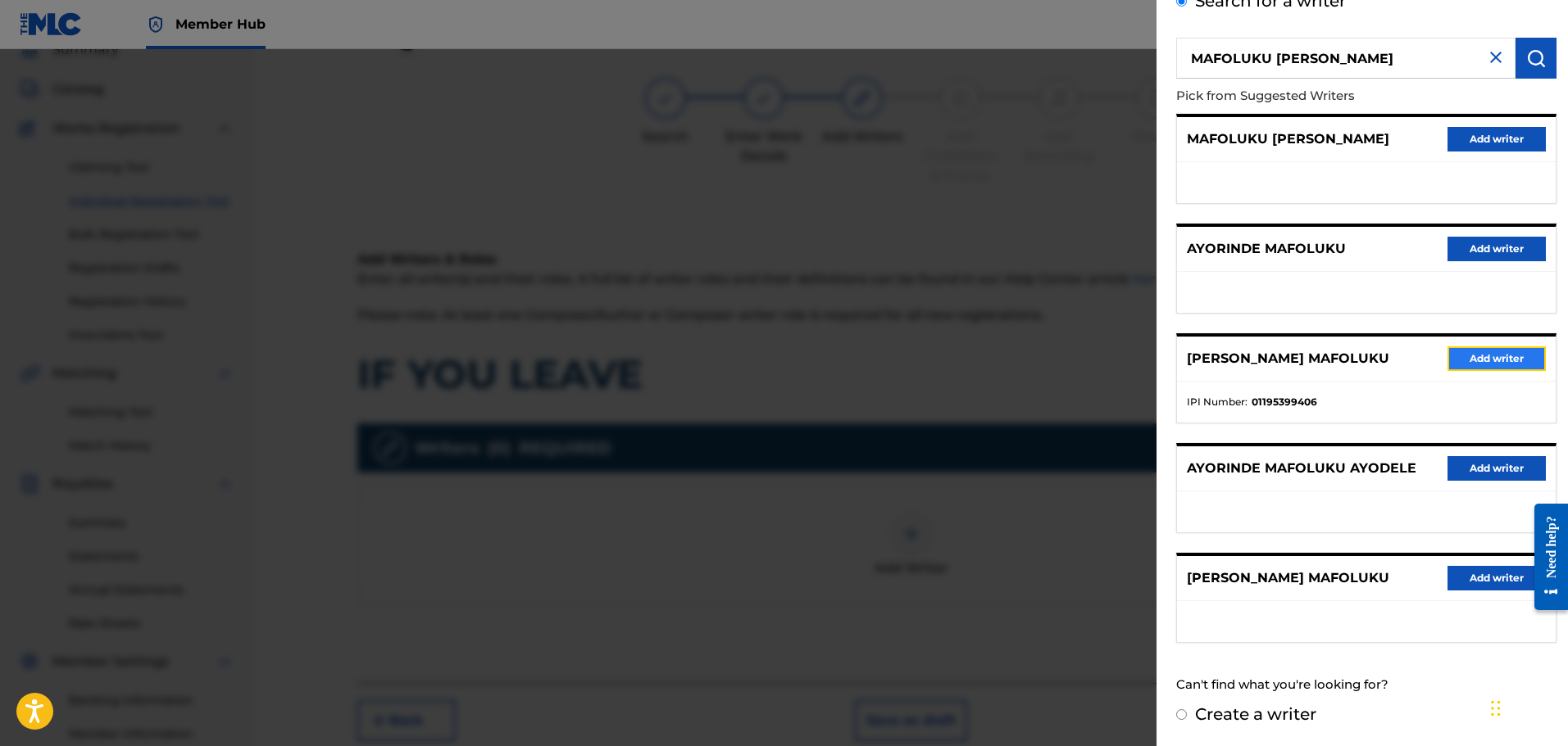
click at [1470, 364] on button "Add writer" at bounding box center [1496, 359] width 98 height 25
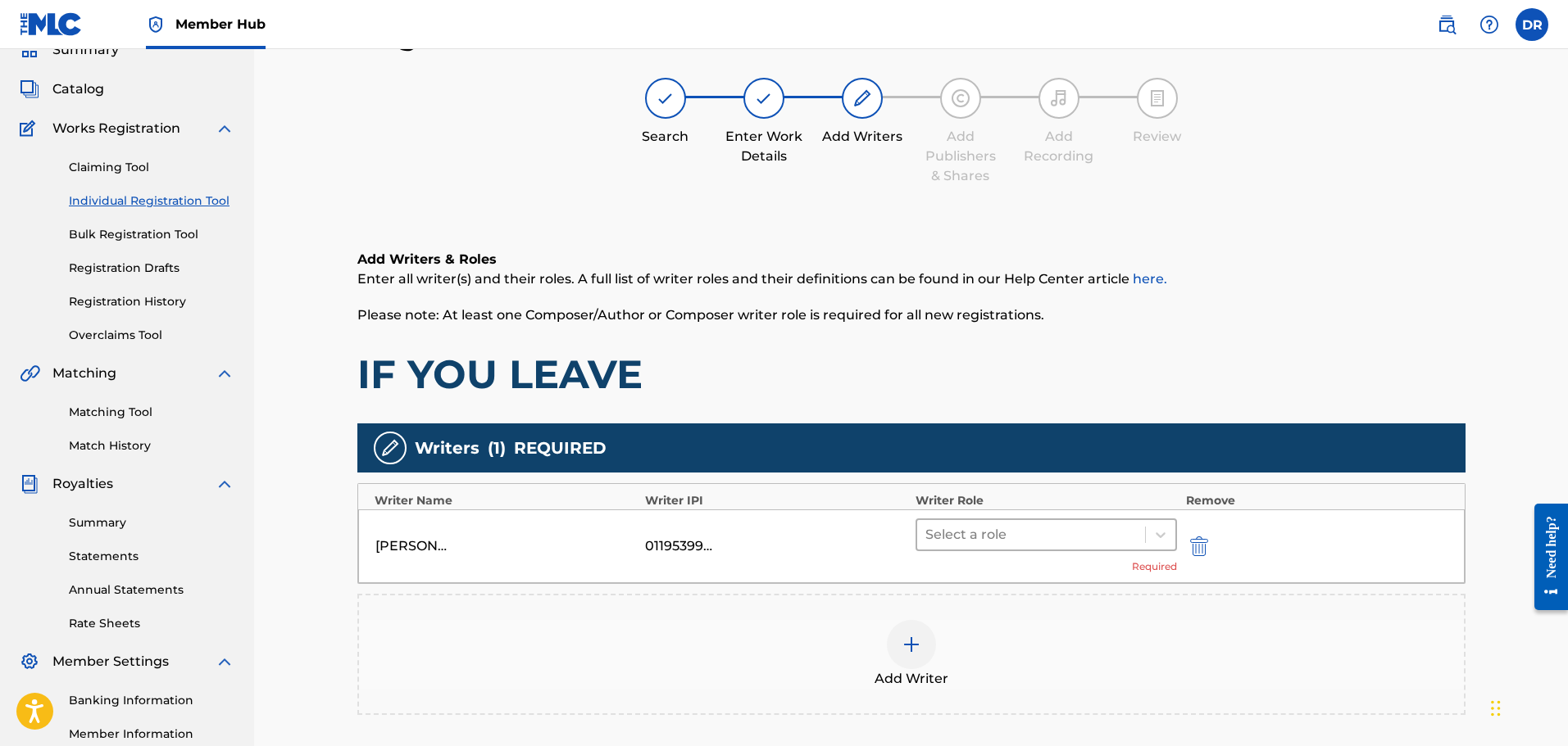
click at [1087, 537] on div at bounding box center [1031, 535] width 212 height 23
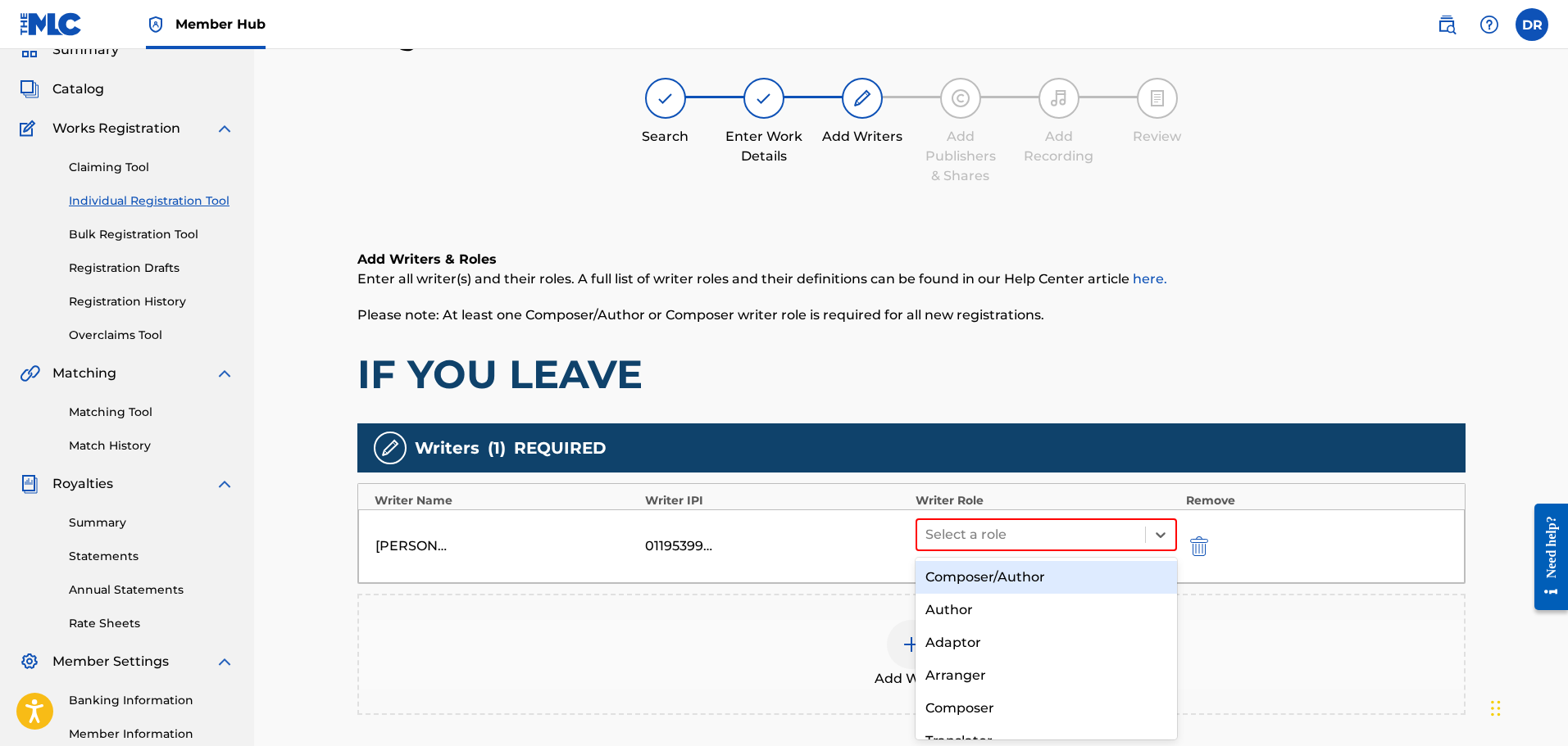
click at [1063, 577] on div "Composer/Author" at bounding box center [1046, 577] width 262 height 33
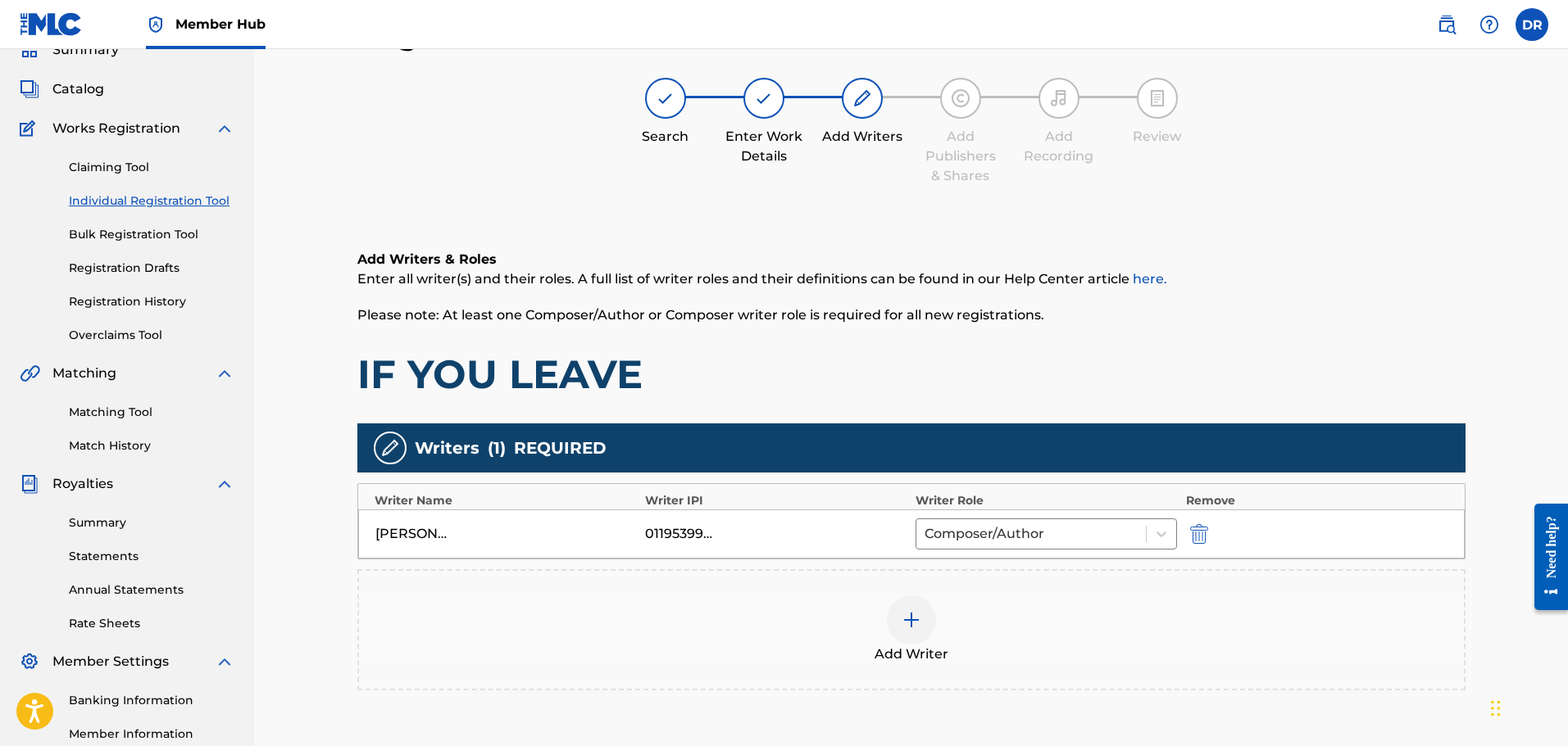
click at [916, 623] on img at bounding box center [911, 620] width 20 height 20
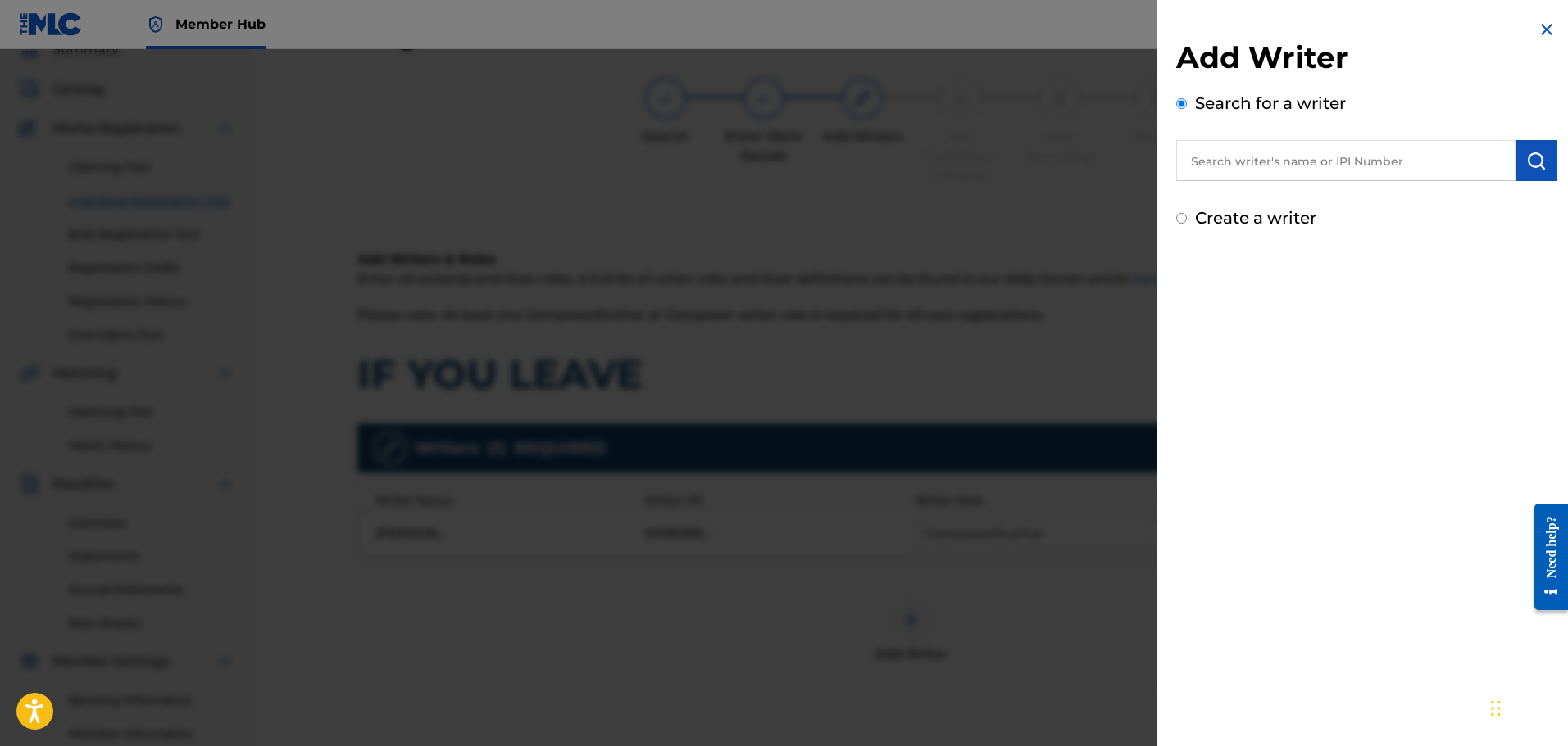
paste input "[PERSON_NAME] [DEMOGRAPHIC_DATA]"
type input "[PERSON_NAME] [DEMOGRAPHIC_DATA]"
click at [1531, 151] on img "submit" at bounding box center [1535, 160] width 20 height 20
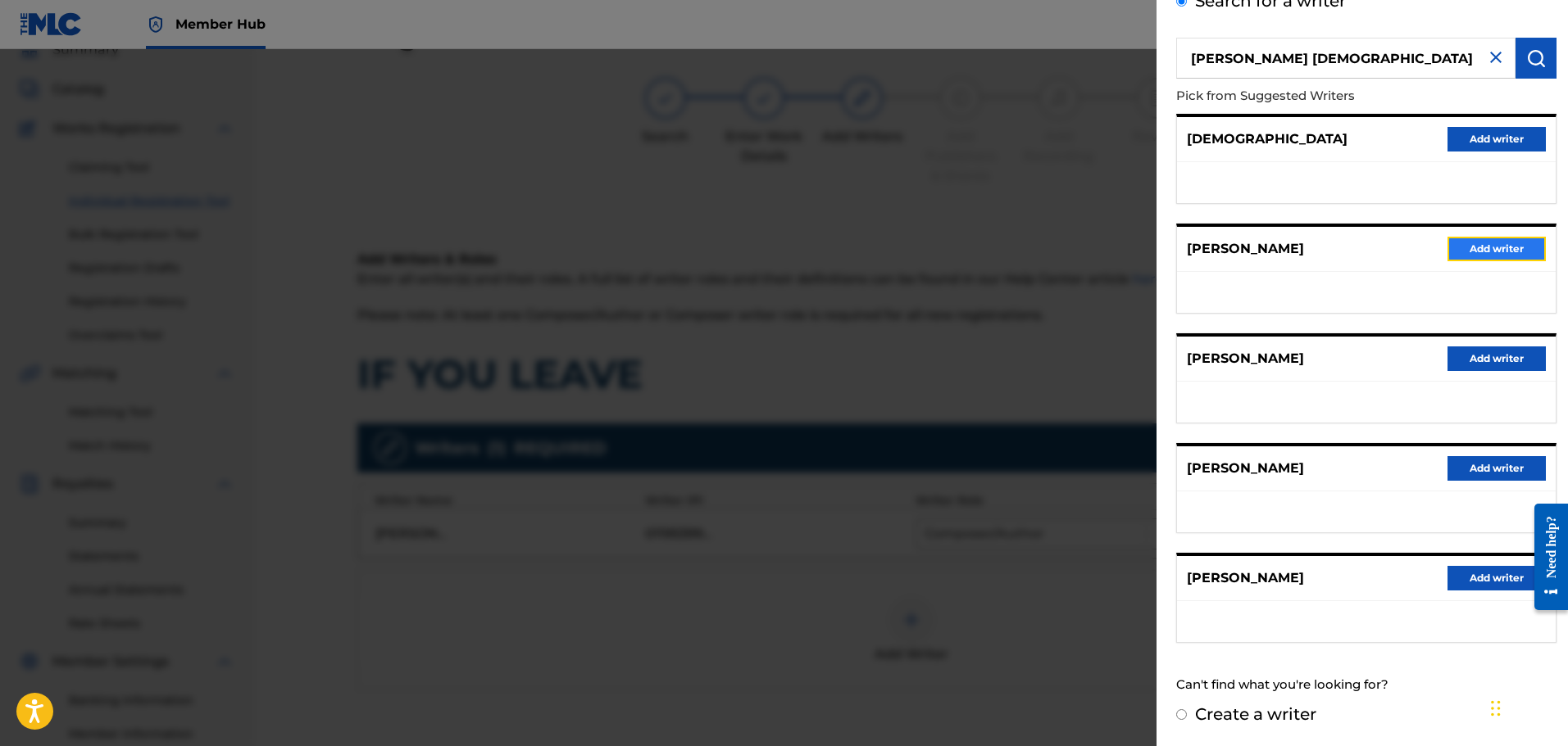
click at [1474, 240] on button "Add writer" at bounding box center [1496, 249] width 98 height 25
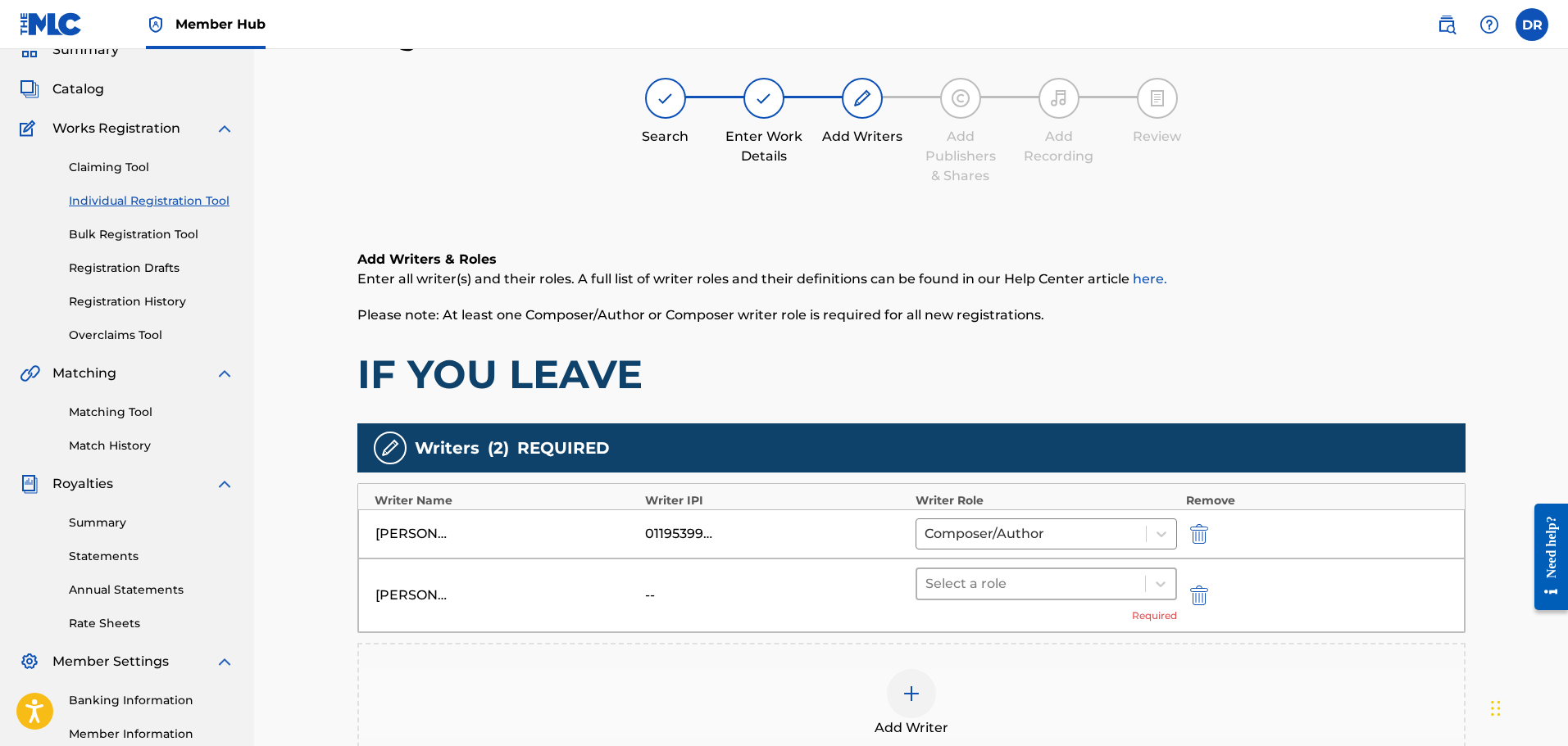
click at [1116, 582] on div at bounding box center [1031, 584] width 212 height 23
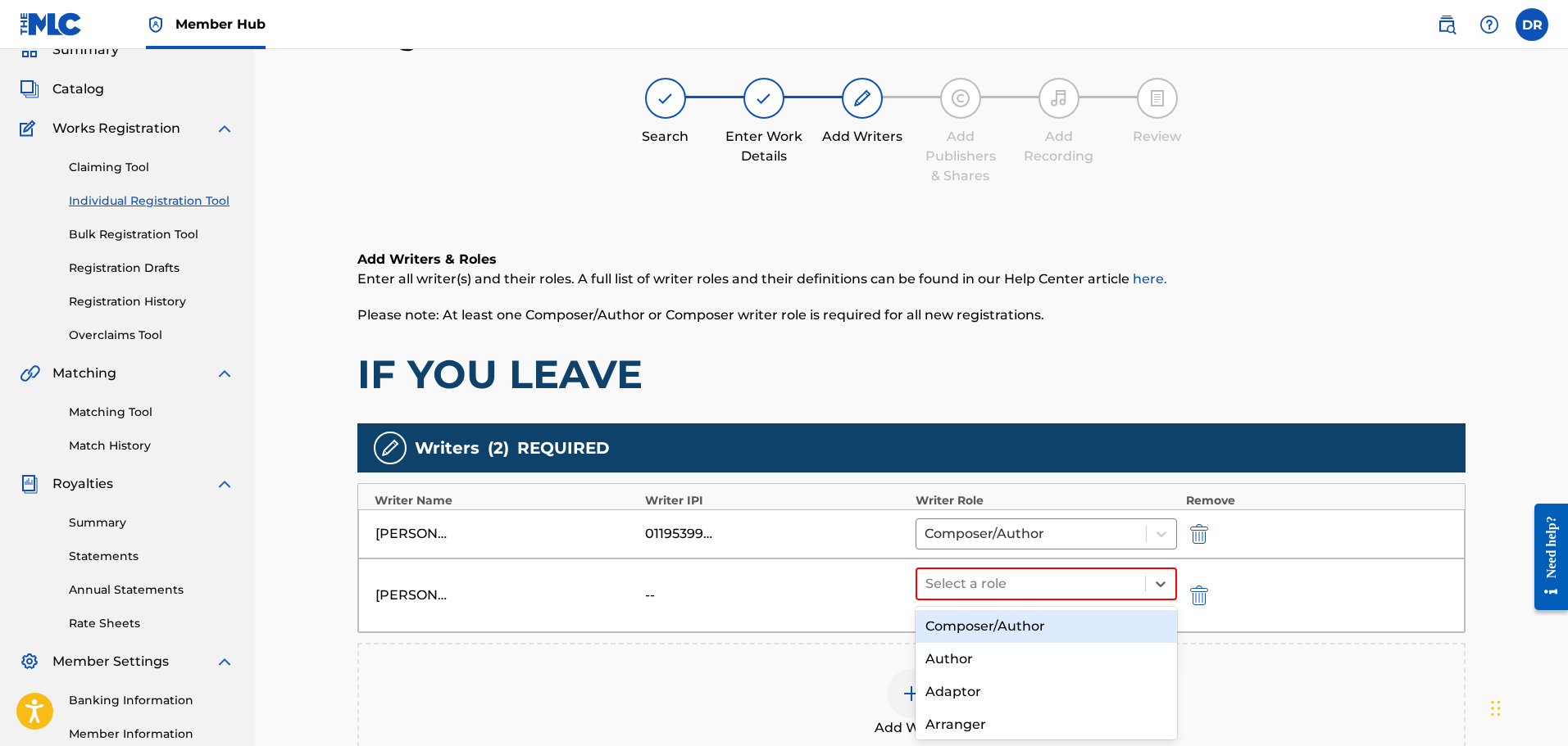
click at [1086, 633] on div "Composer/Author" at bounding box center [1046, 627] width 262 height 33
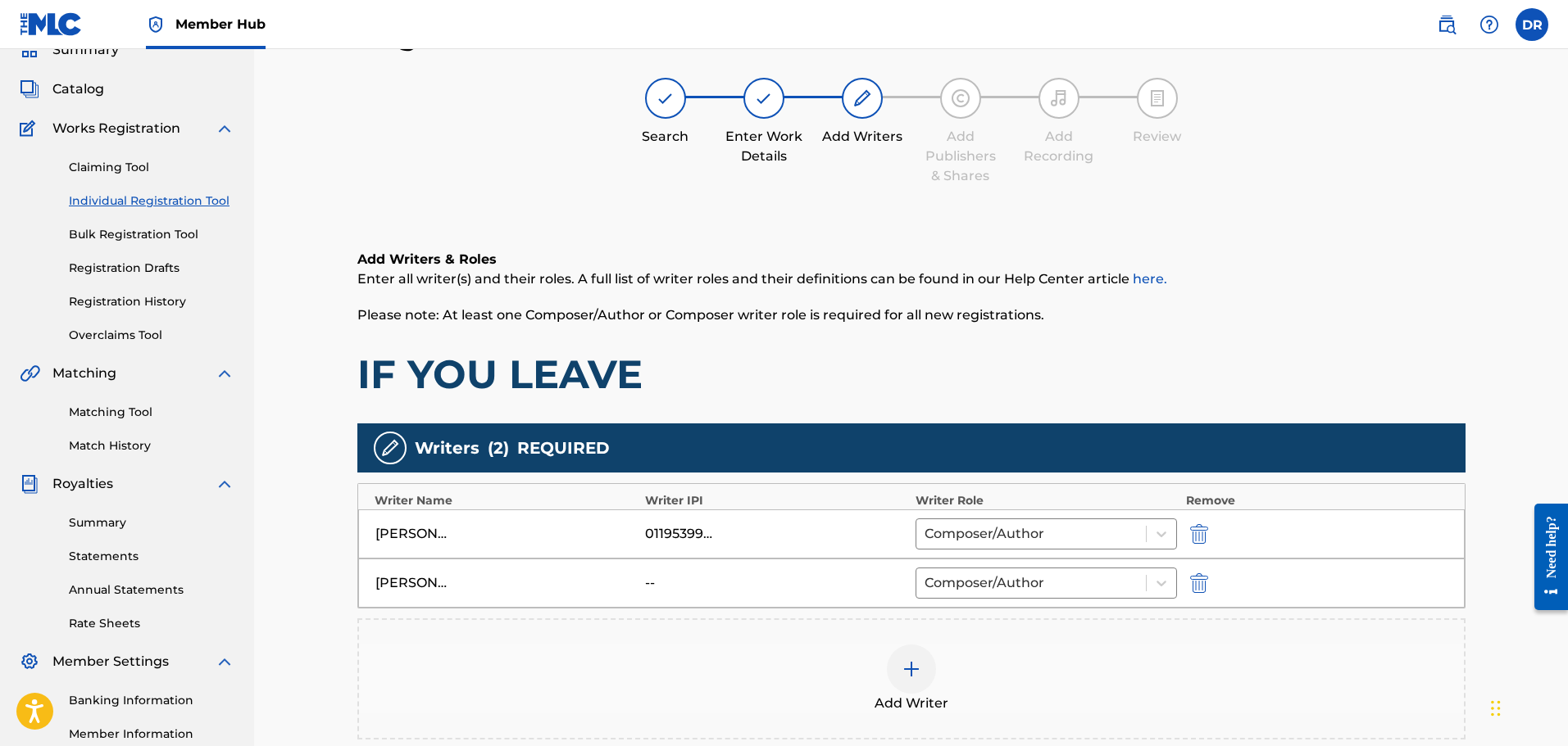
click at [893, 677] on div at bounding box center [911, 669] width 49 height 49
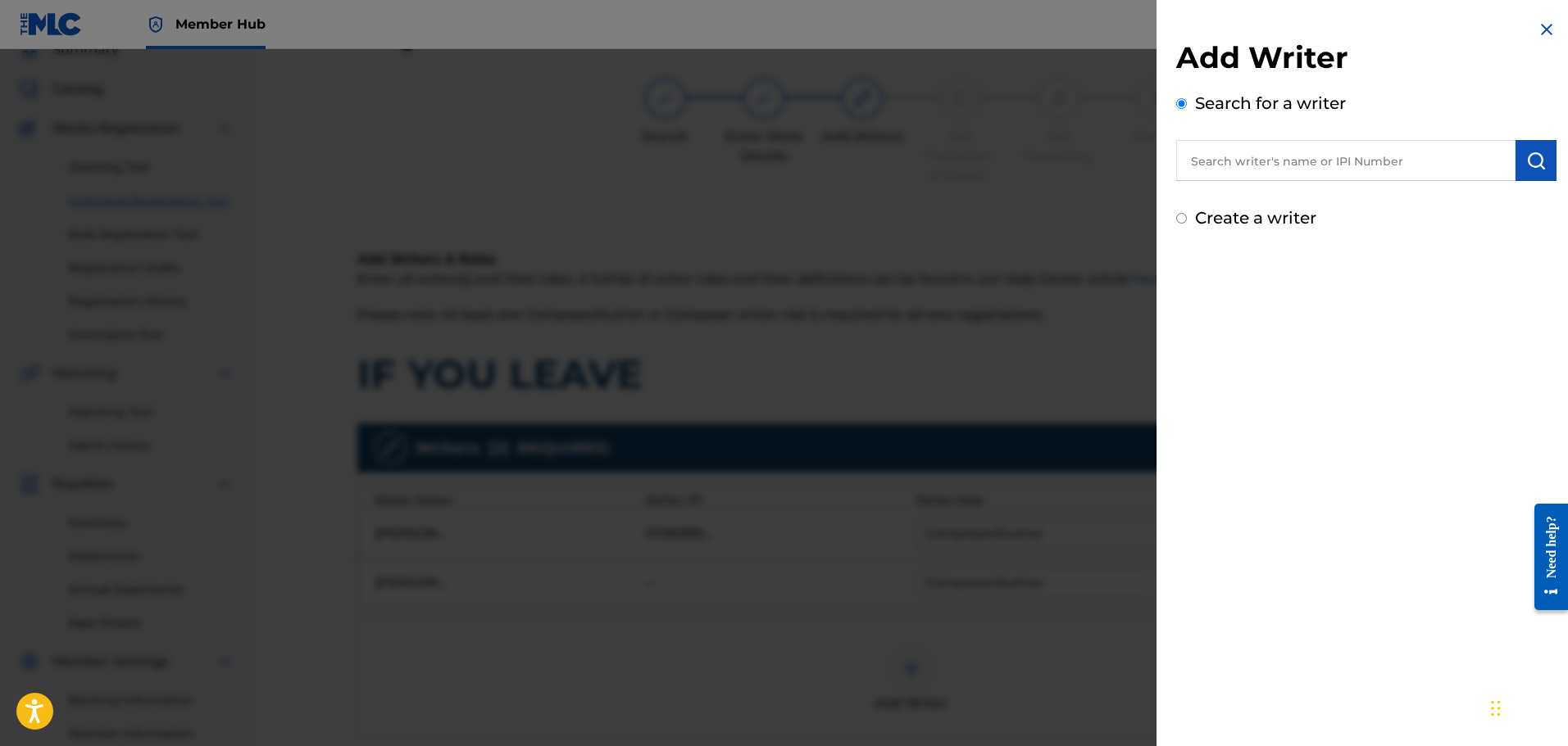
paste input "FADAH"
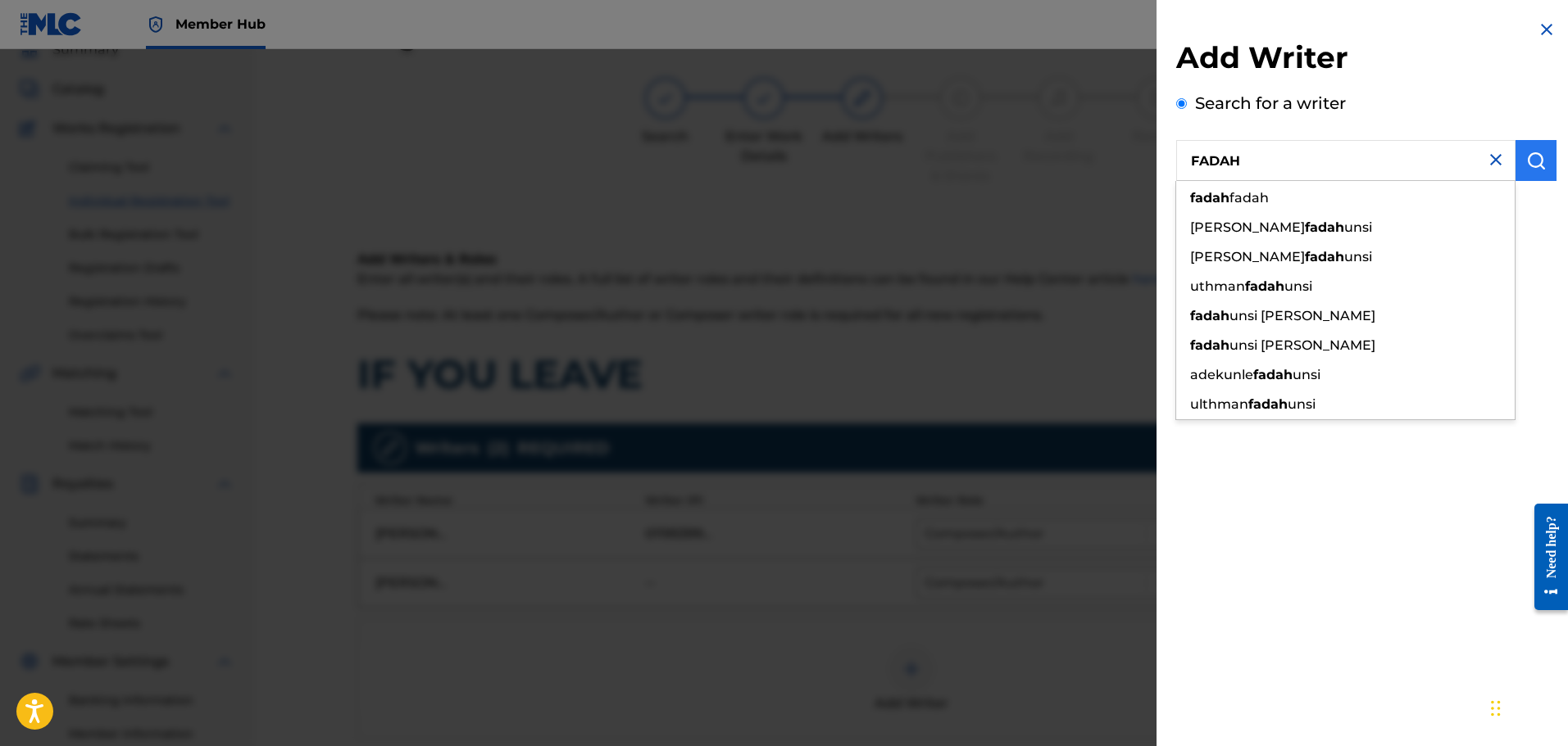
type input "FADAH"
click at [1525, 153] on img "submit" at bounding box center [1535, 160] width 20 height 20
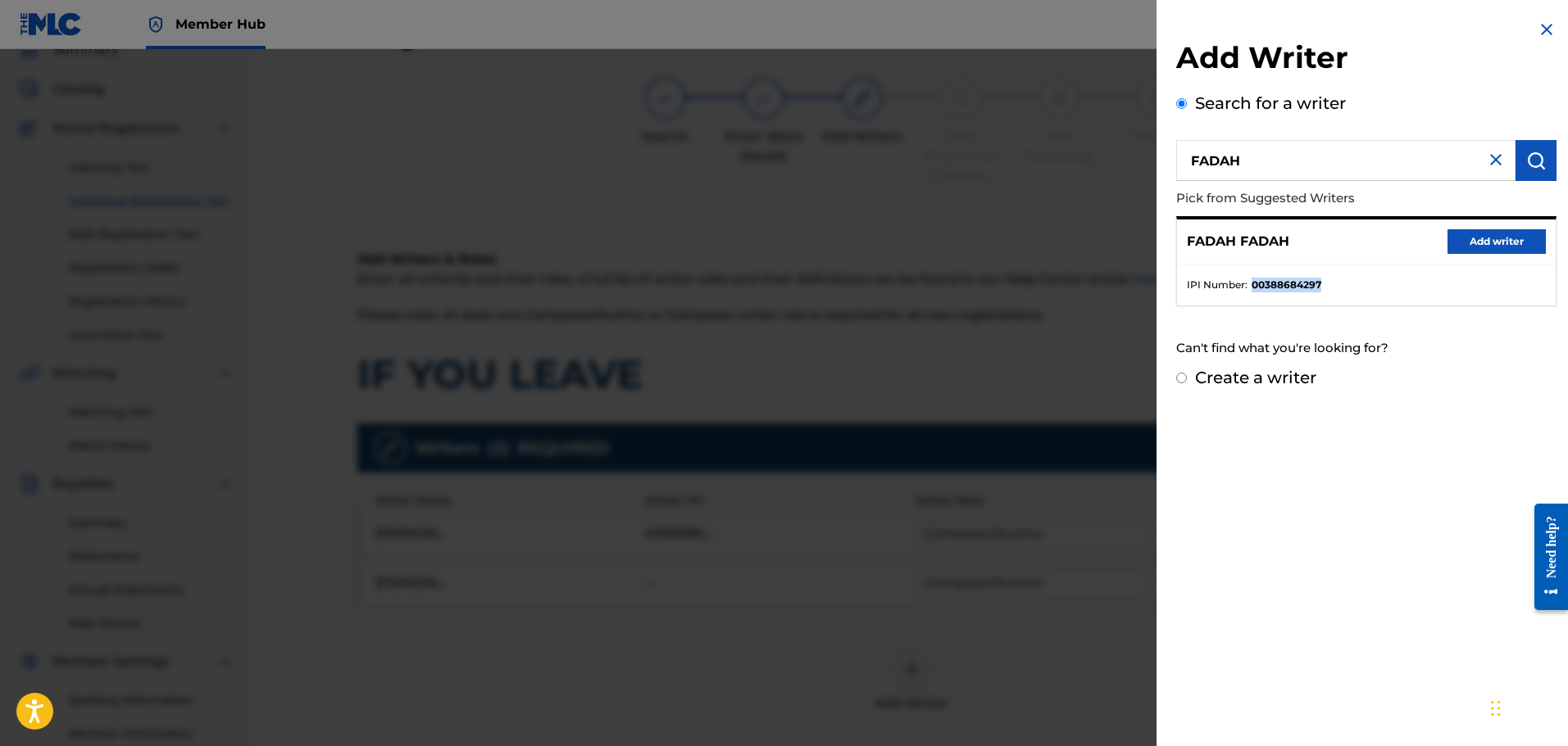
drag, startPoint x: 1342, startPoint y: 285, endPoint x: 1254, endPoint y: 287, distance: 88.0
click at [1254, 287] on li "IPI Number : 00388684297" at bounding box center [1365, 285] width 359 height 15
click at [1480, 244] on button "Add writer" at bounding box center [1496, 241] width 98 height 25
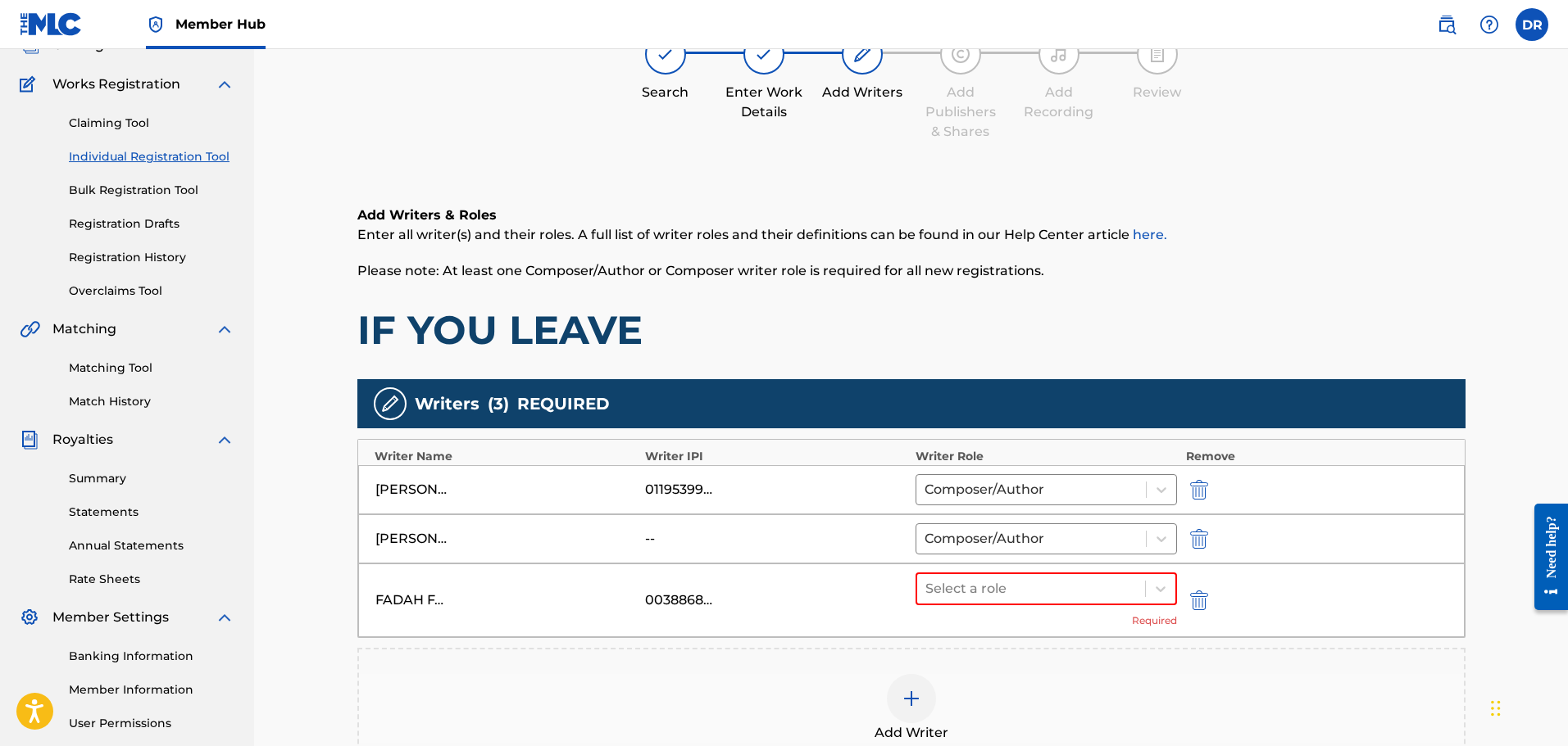
scroll to position [238, 0]
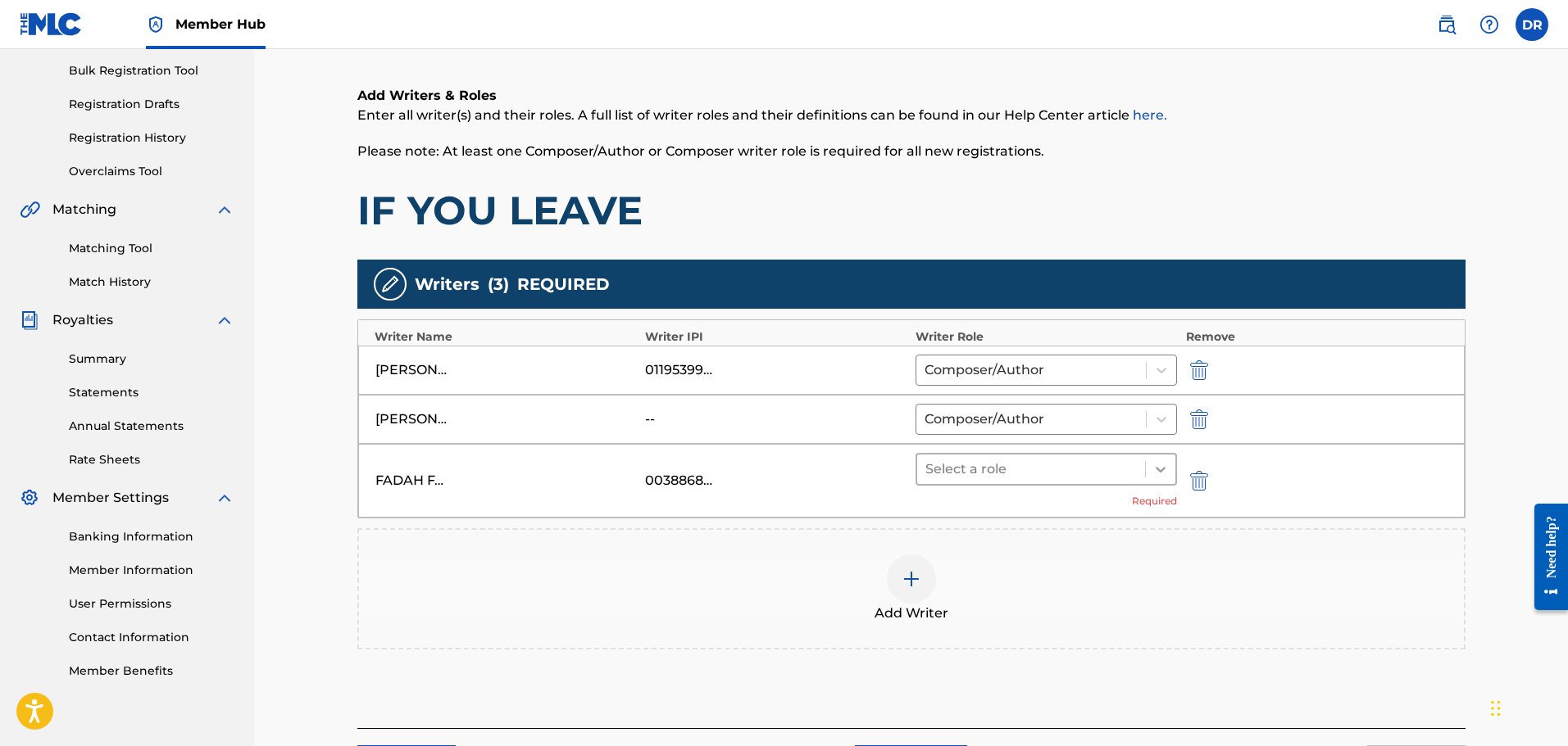
click at [1162, 466] on icon at bounding box center [1160, 469] width 16 height 16
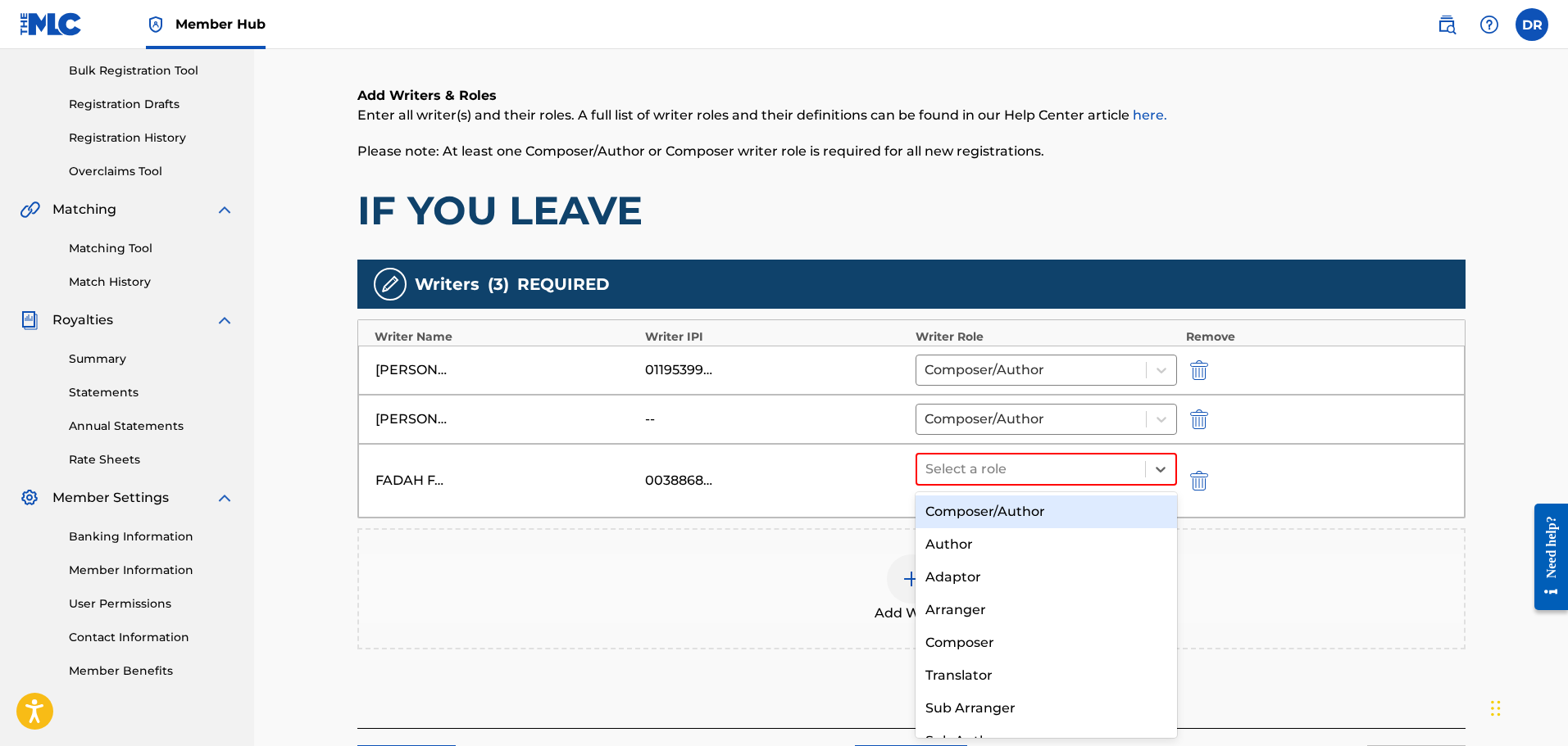
drag, startPoint x: 1130, startPoint y: 508, endPoint x: 1149, endPoint y: 516, distance: 20.6
click at [1131, 508] on div "Composer/Author" at bounding box center [1046, 512] width 262 height 33
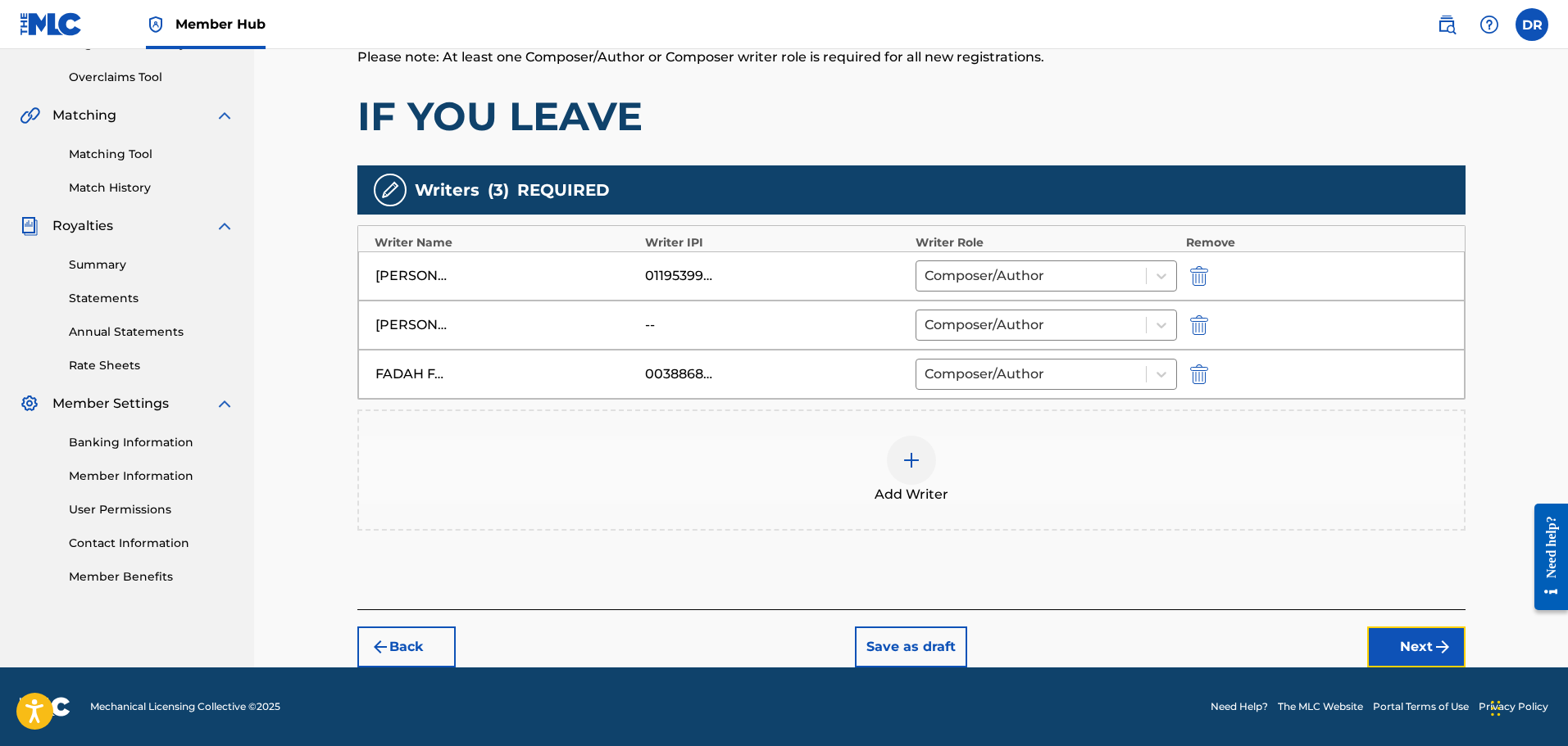
drag, startPoint x: 1417, startPoint y: 641, endPoint x: 1405, endPoint y: 632, distance: 15.0
click at [1417, 640] on button "Next" at bounding box center [1417, 647] width 98 height 41
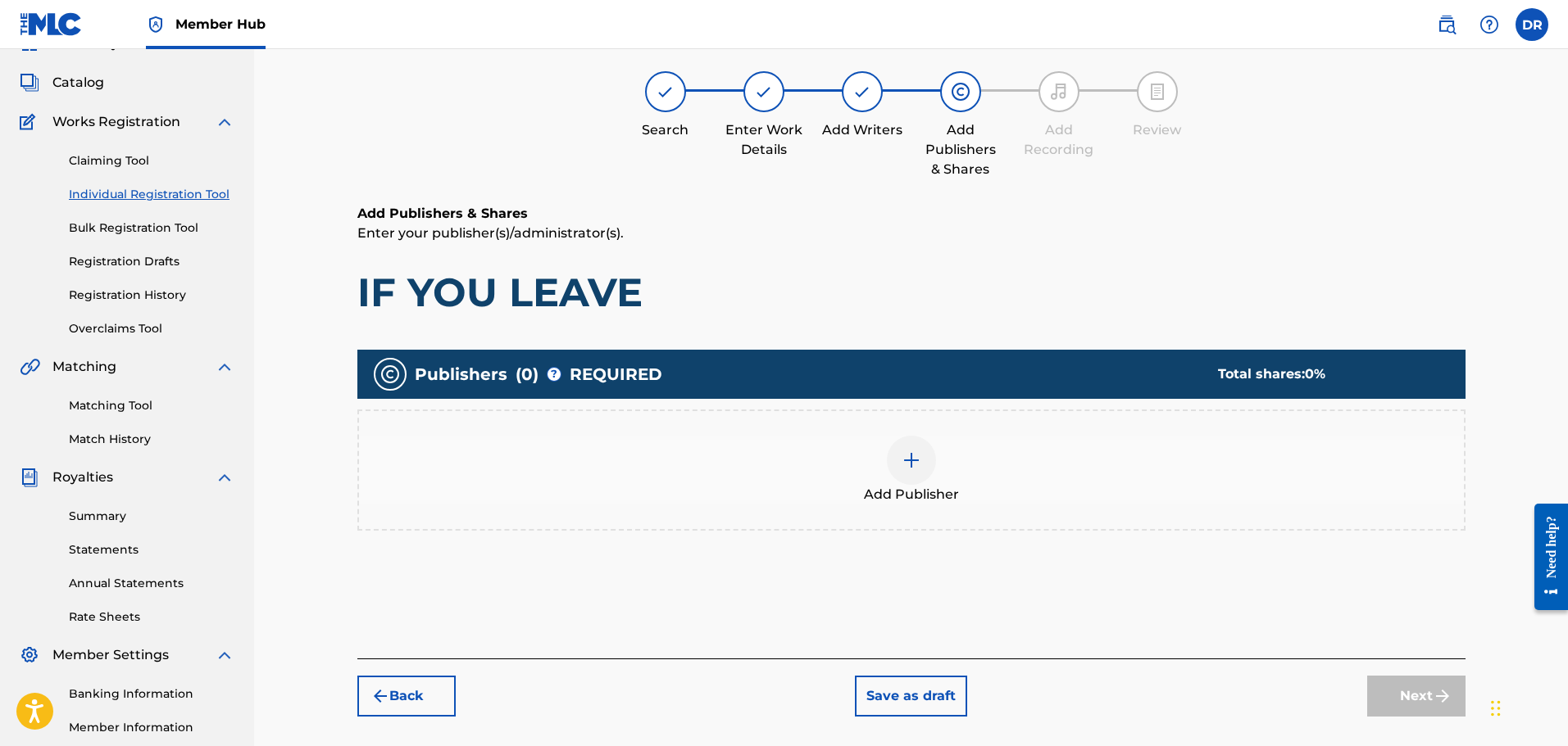
scroll to position [74, 0]
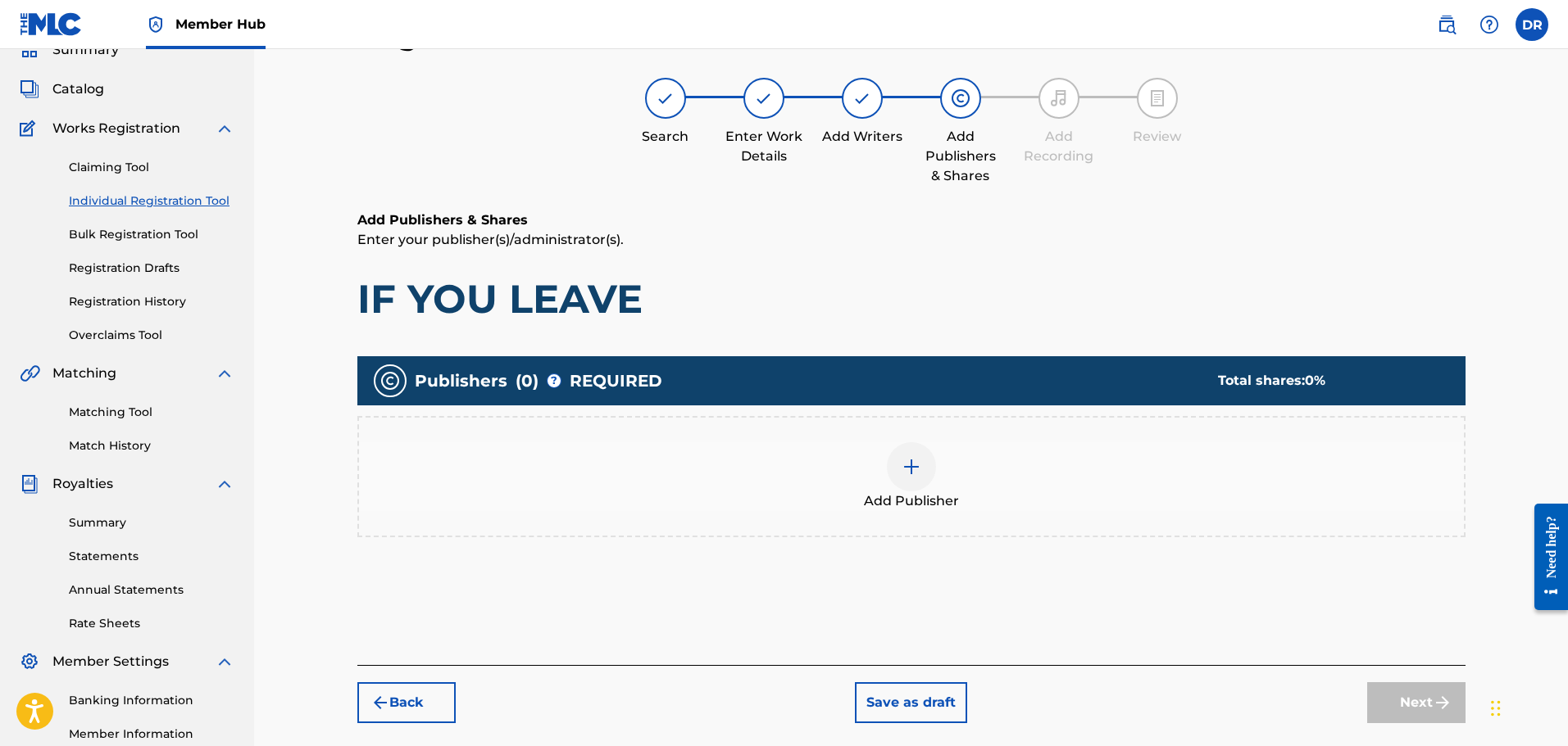
click at [929, 467] on div at bounding box center [911, 467] width 49 height 49
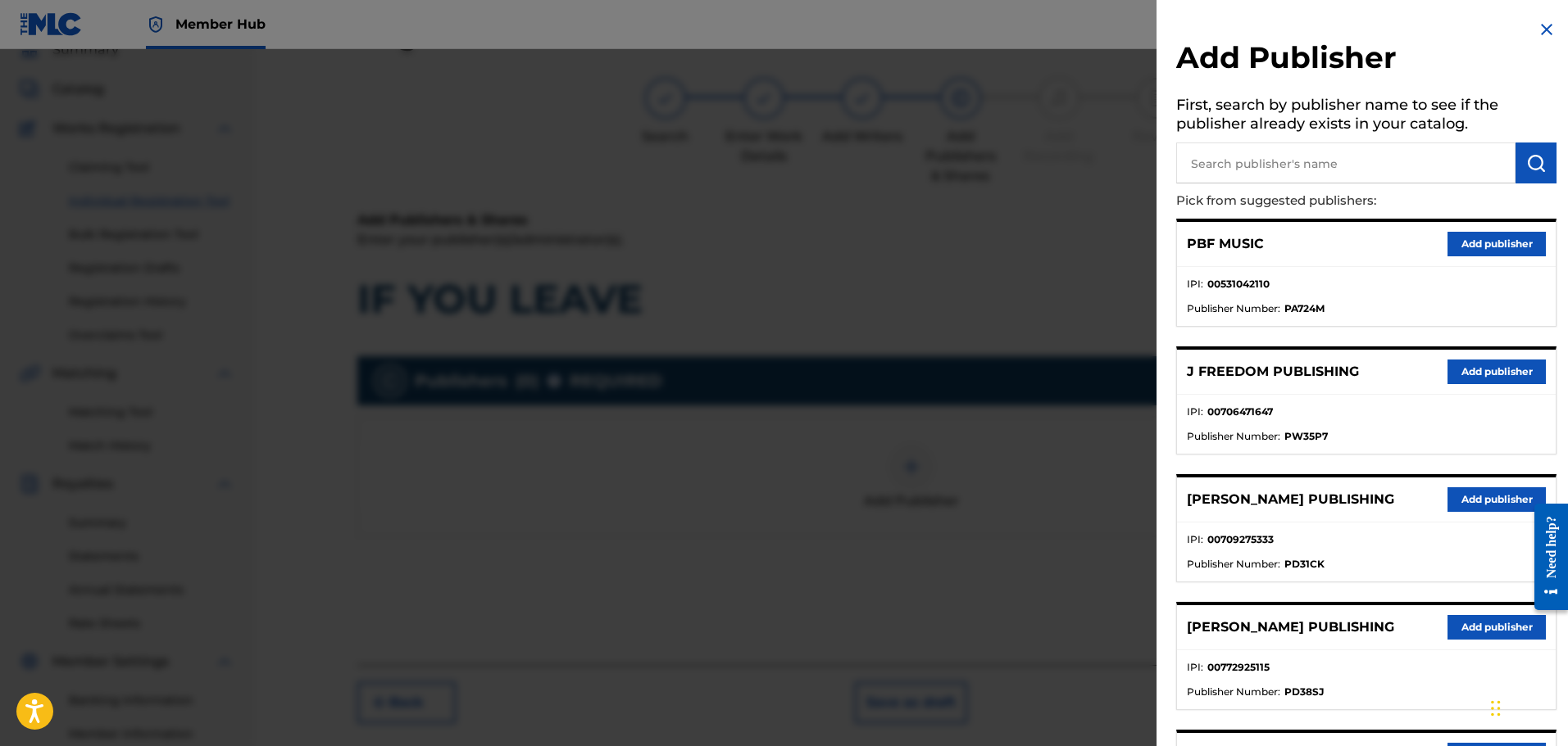
click at [1257, 158] on input "text" at bounding box center [1345, 163] width 339 height 41
type input "ban"
click at [1529, 156] on img "submit" at bounding box center [1535, 163] width 20 height 20
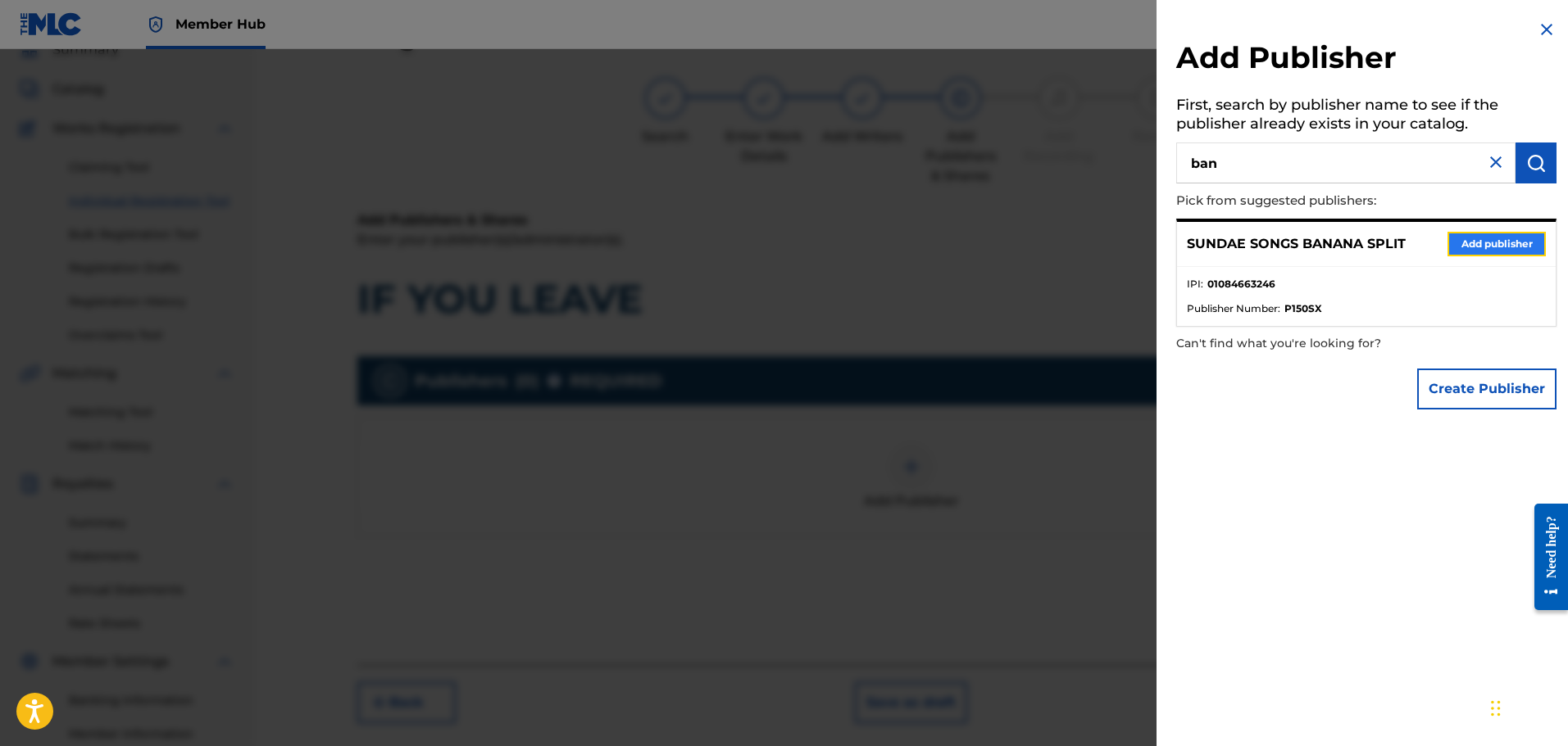
click at [1482, 244] on button "Add publisher" at bounding box center [1496, 244] width 98 height 25
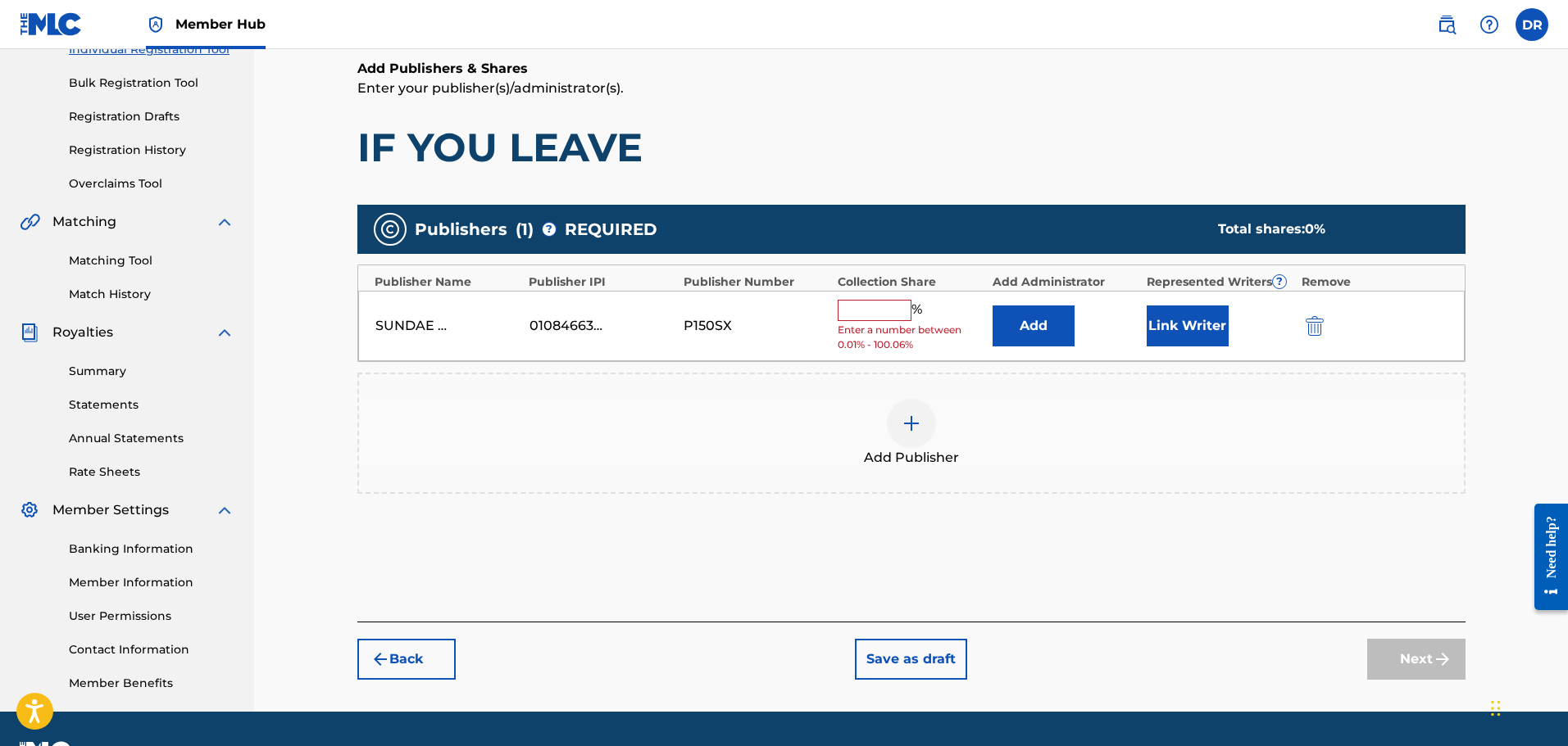
scroll to position [238, 0]
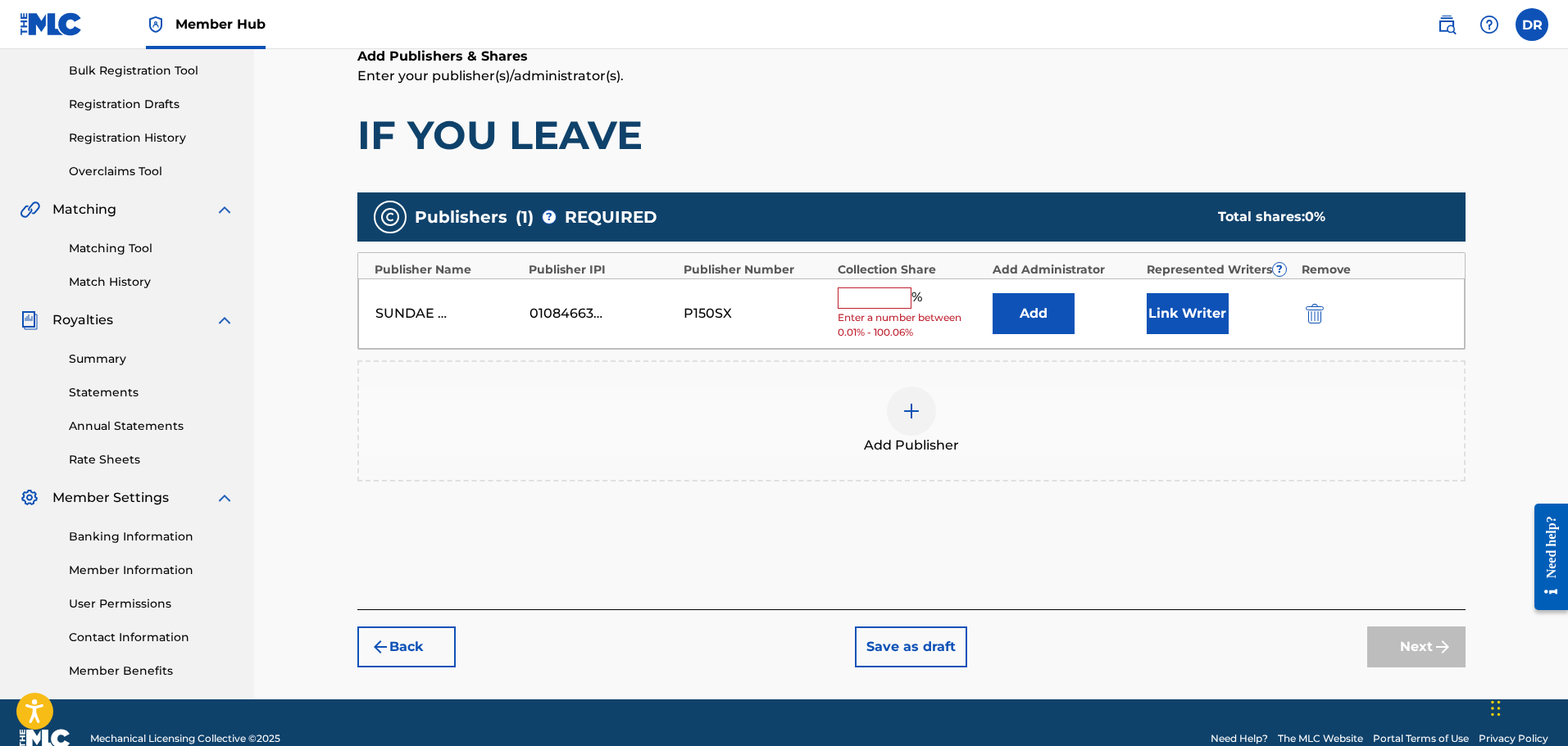
click at [866, 302] on input "text" at bounding box center [874, 298] width 74 height 22
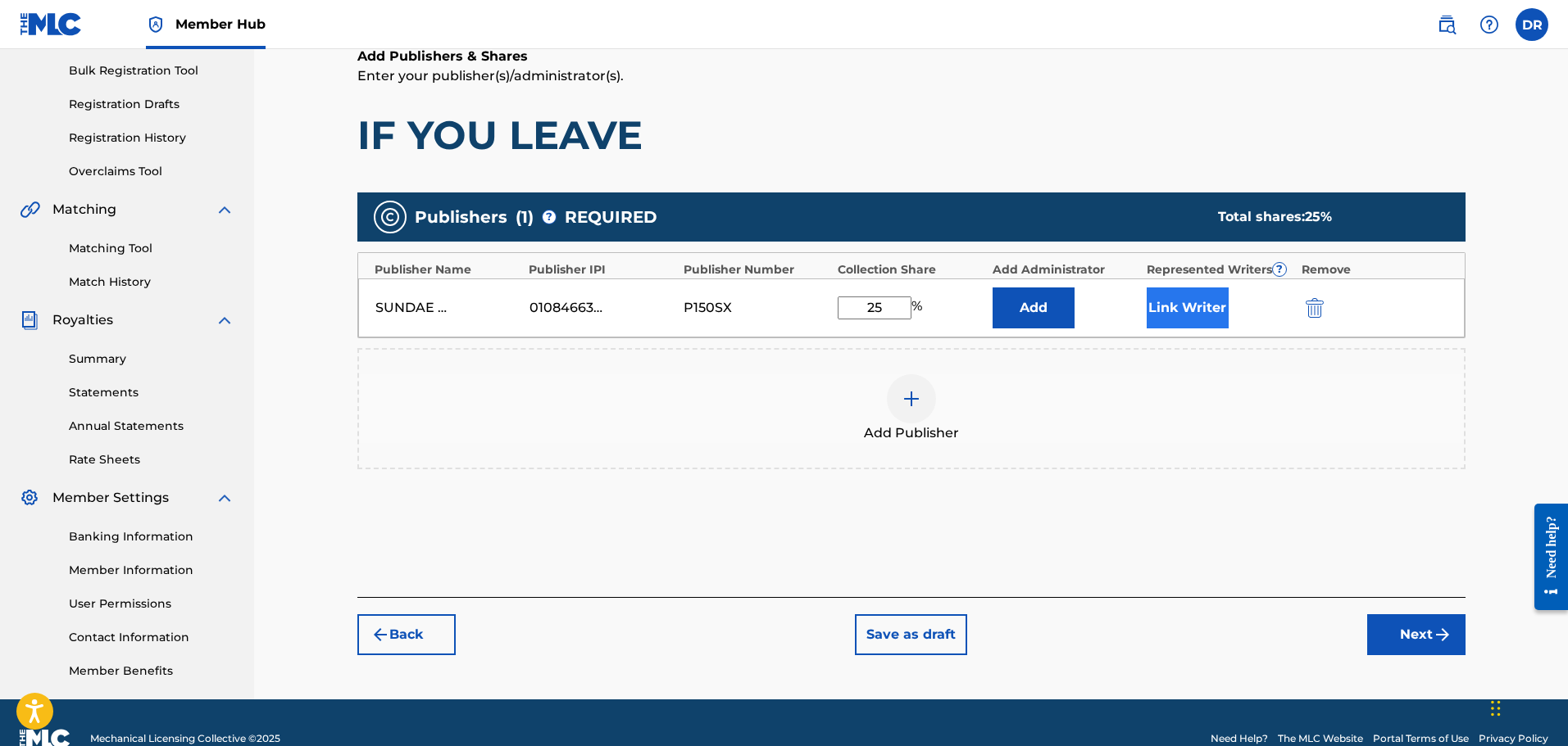
type input "25"
click at [1190, 308] on button "Link Writer" at bounding box center [1187, 308] width 82 height 41
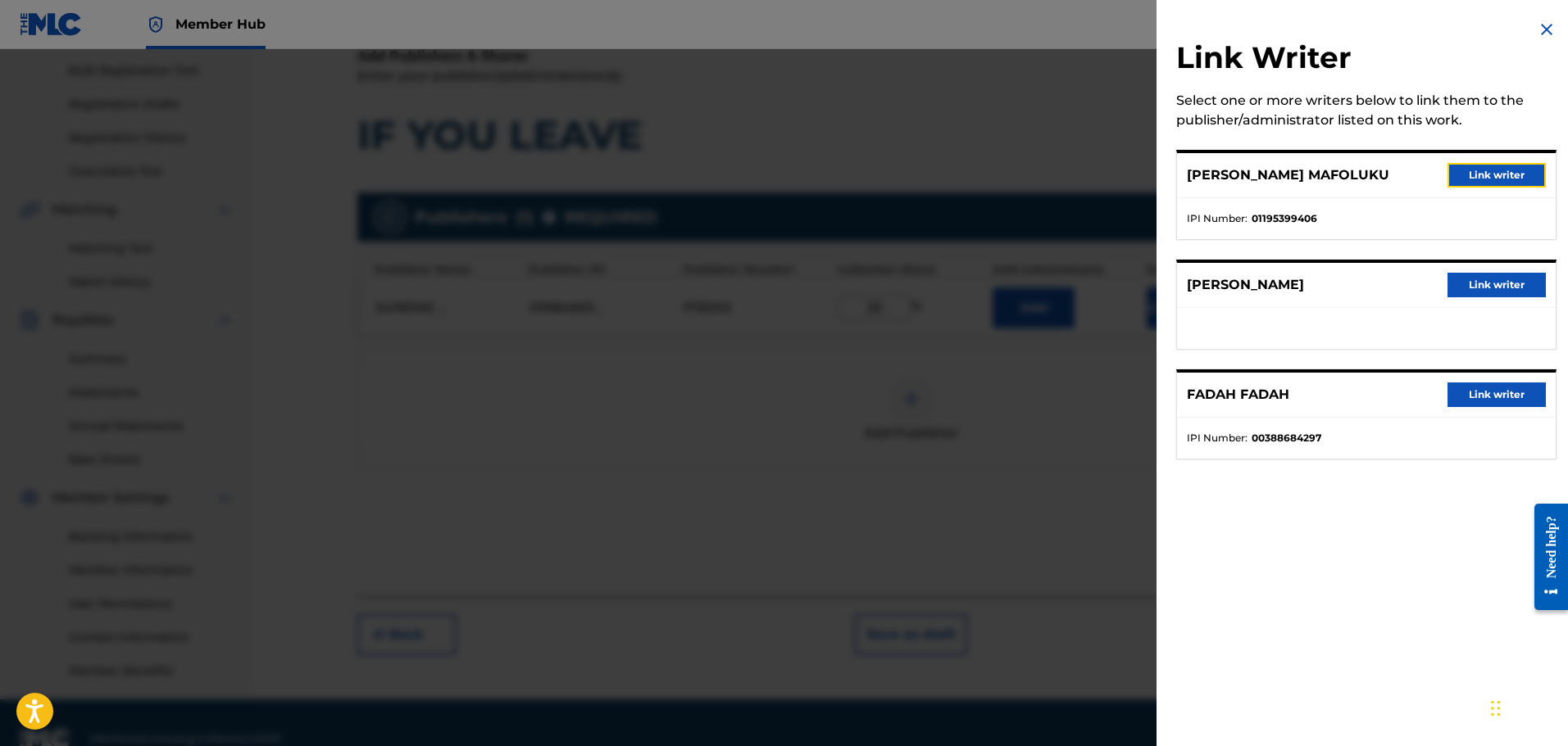
click at [1488, 169] on button "Link writer" at bounding box center [1496, 175] width 98 height 25
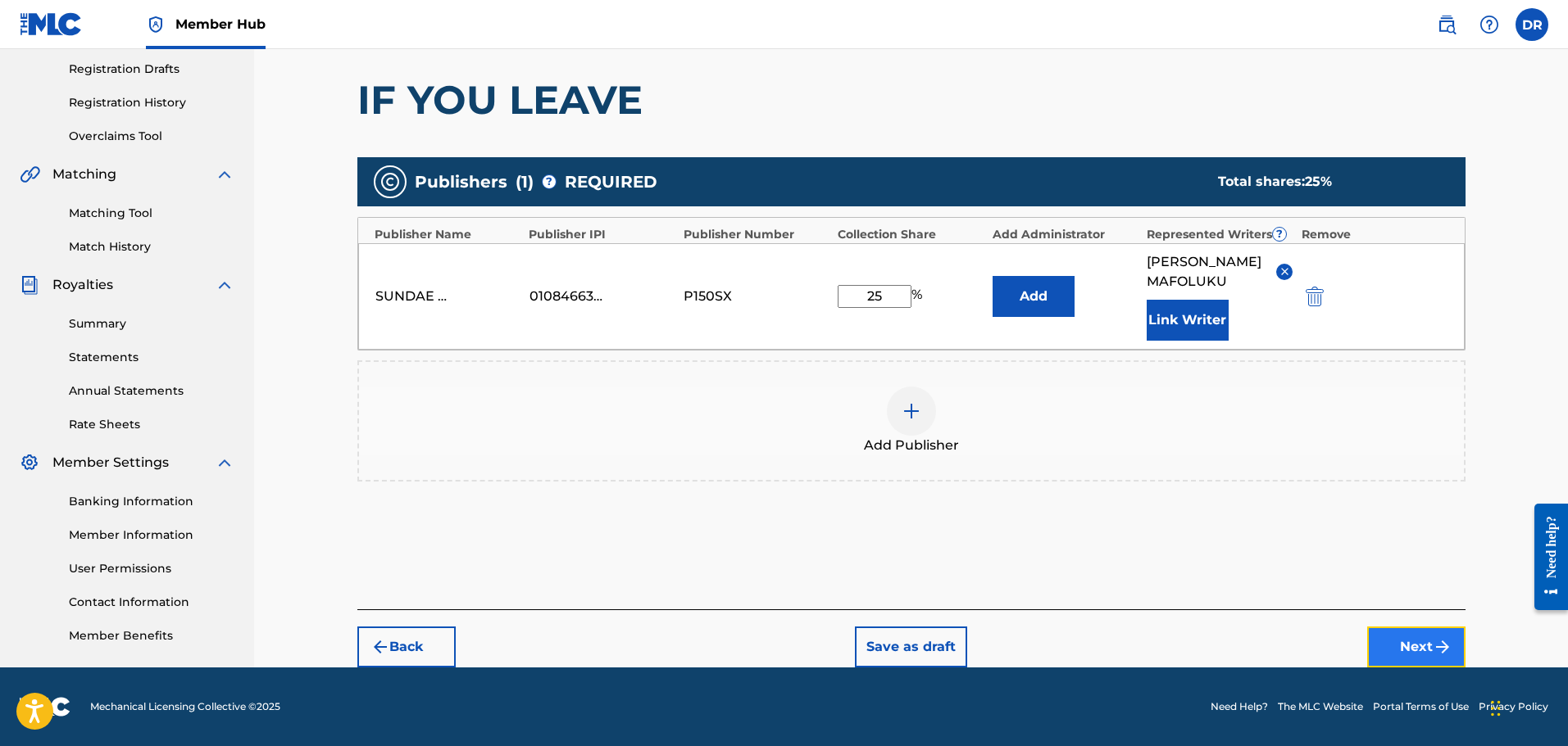
click at [1427, 638] on button "Next" at bounding box center [1417, 647] width 98 height 41
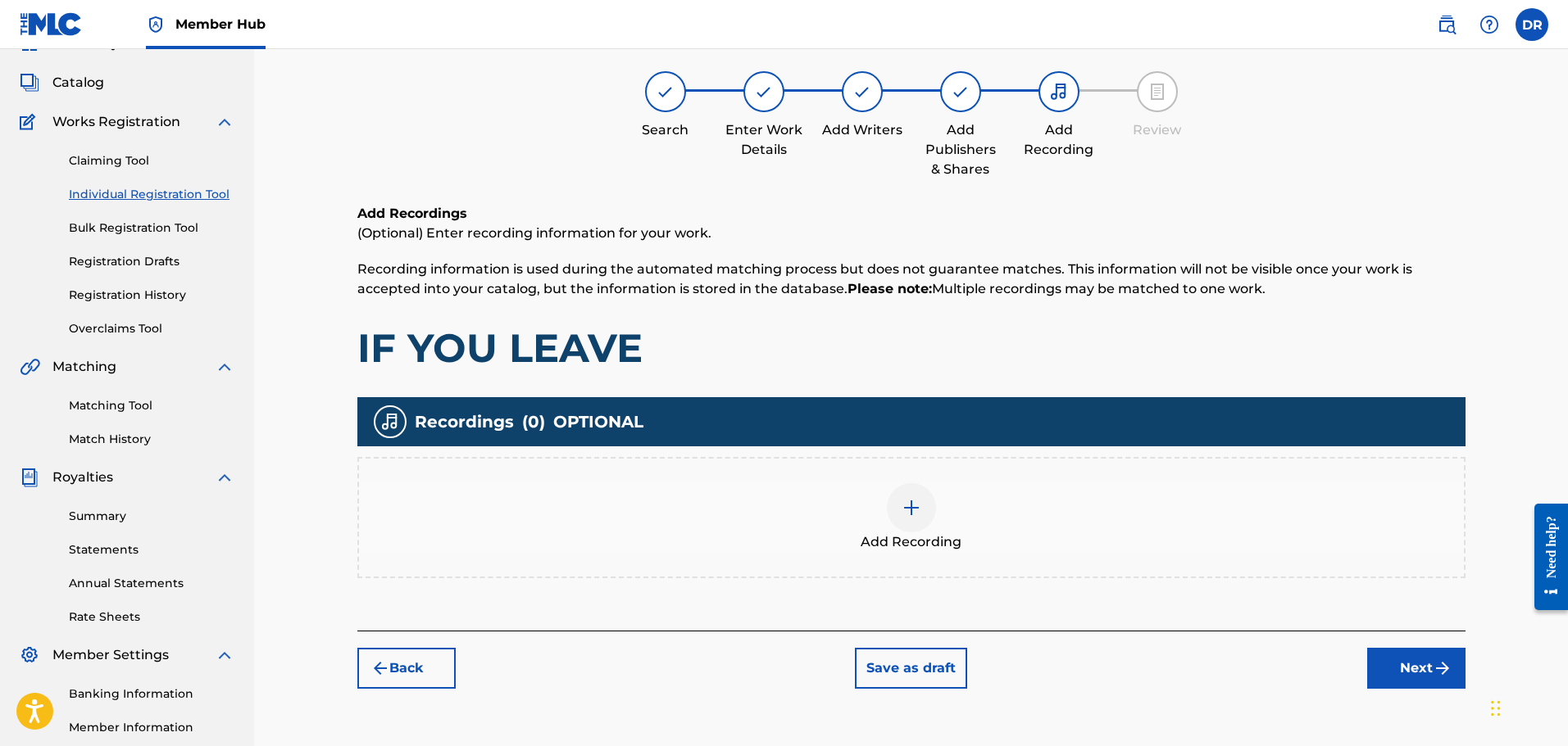
scroll to position [74, 0]
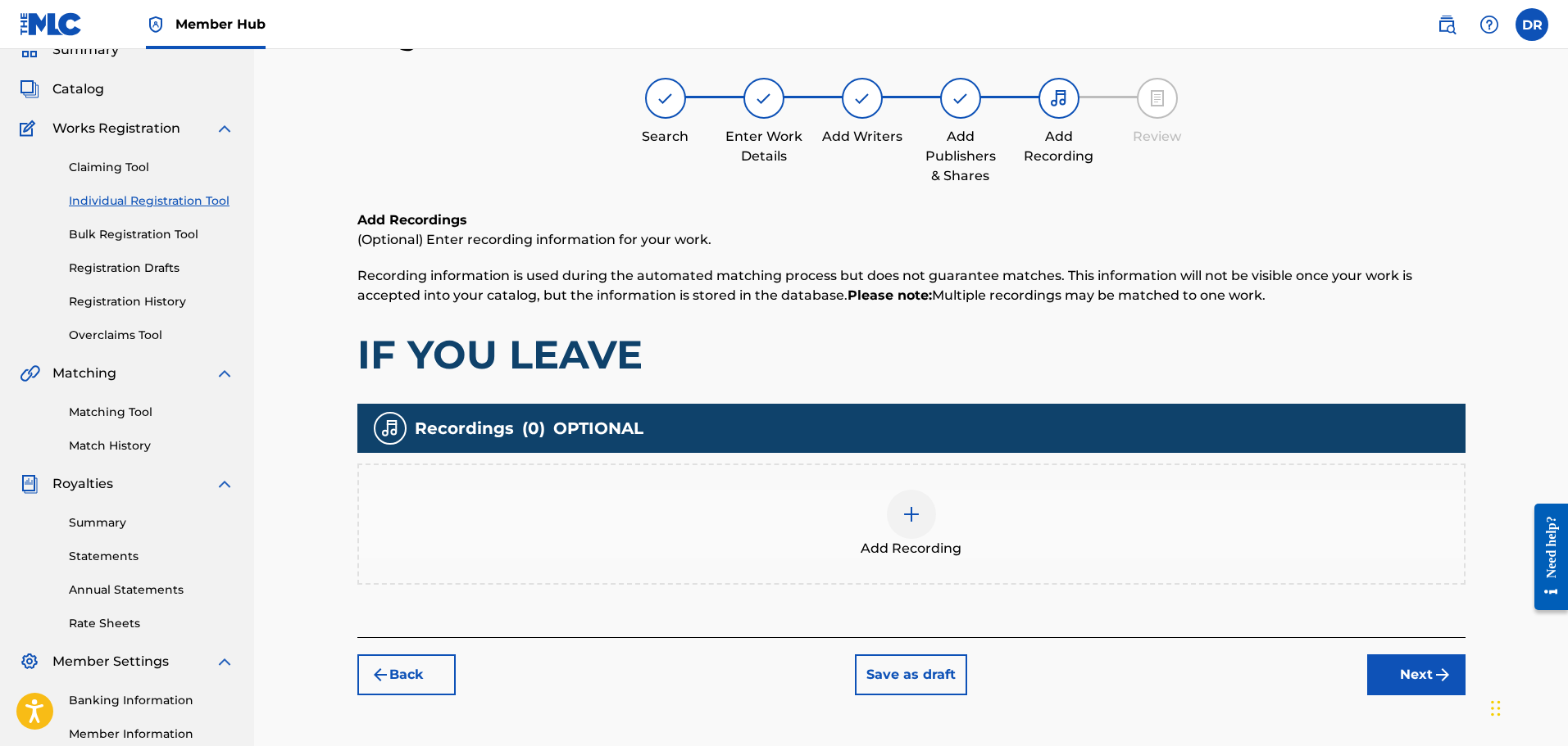
click at [910, 525] on div at bounding box center [911, 515] width 49 height 49
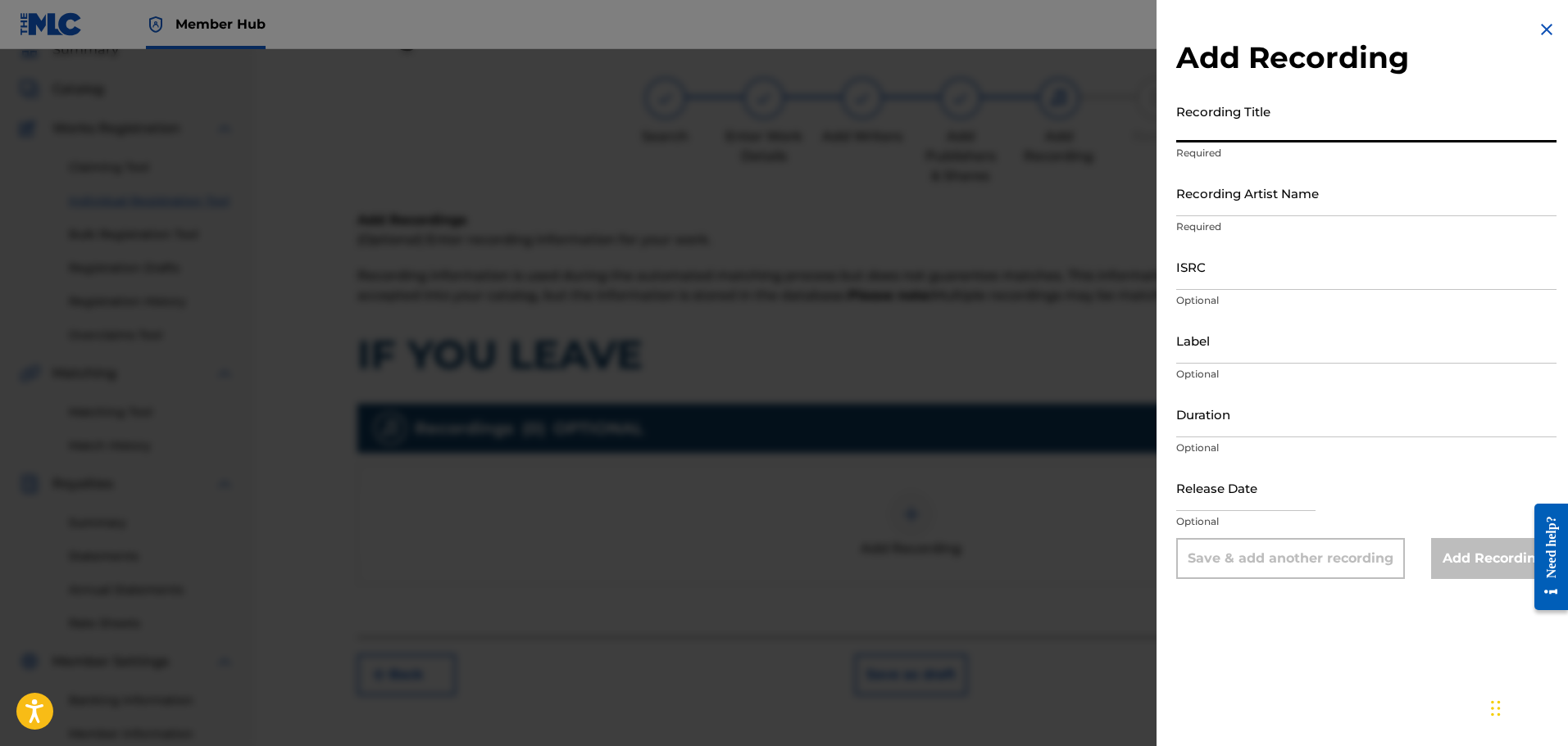
click at [1213, 134] on input "Recording Title" at bounding box center [1366, 118] width 381 height 46
paste input "IF YOU LEAVE"
type input "IF YOU LEAVE"
click at [1226, 206] on input "Recording Artist Name" at bounding box center [1366, 192] width 381 height 46
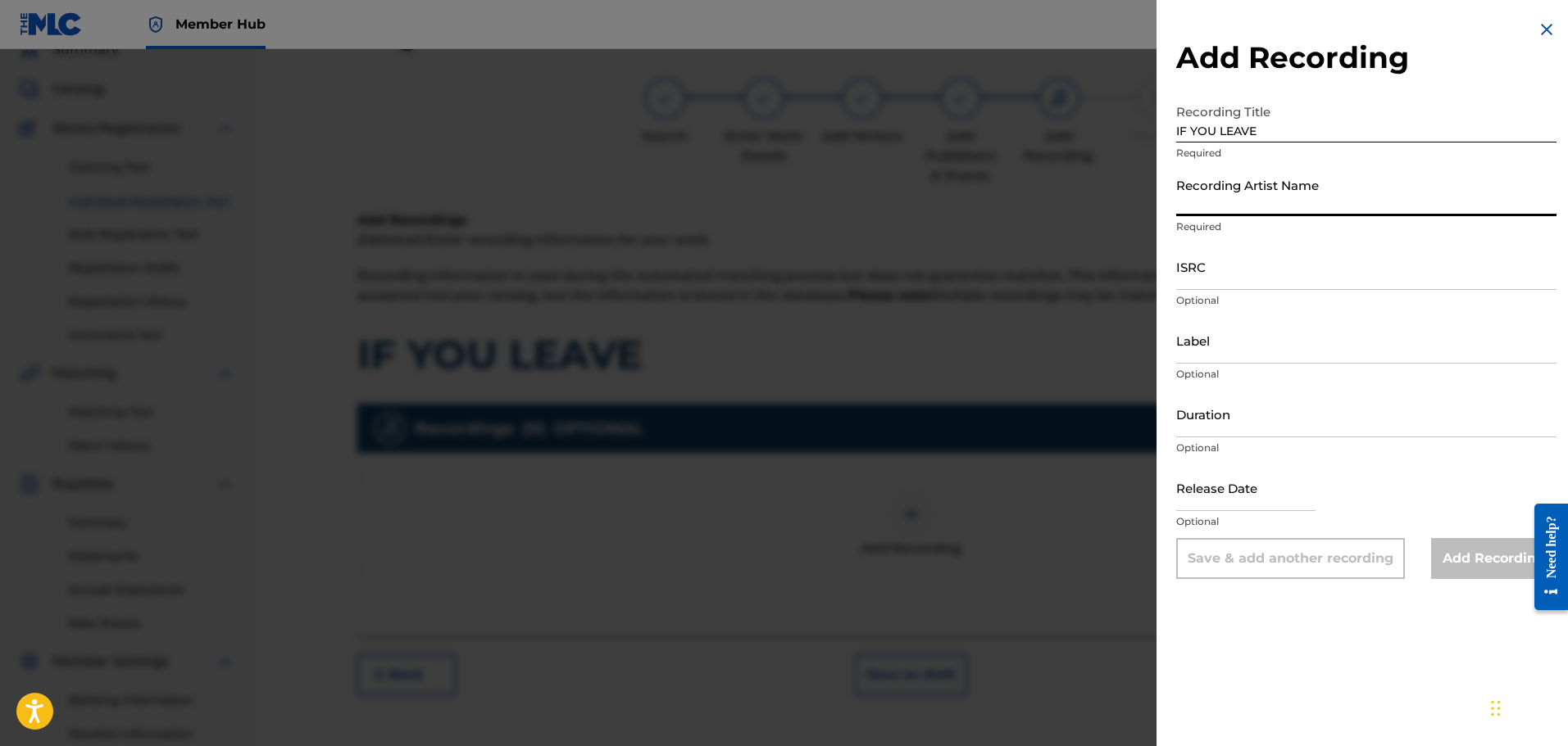
paste input "SALLE, [PERSON_NAME]"
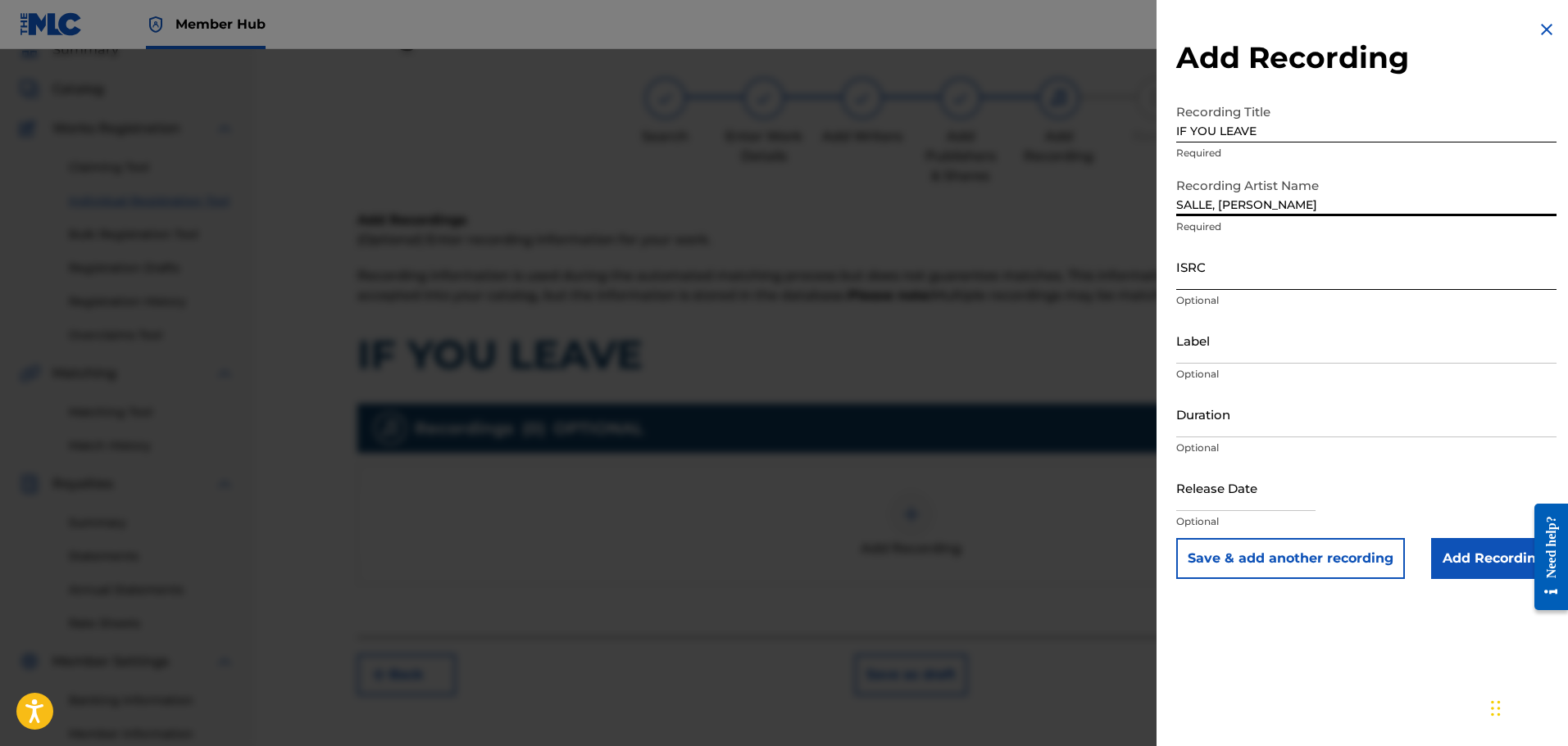
type input "SALLE, [PERSON_NAME]"
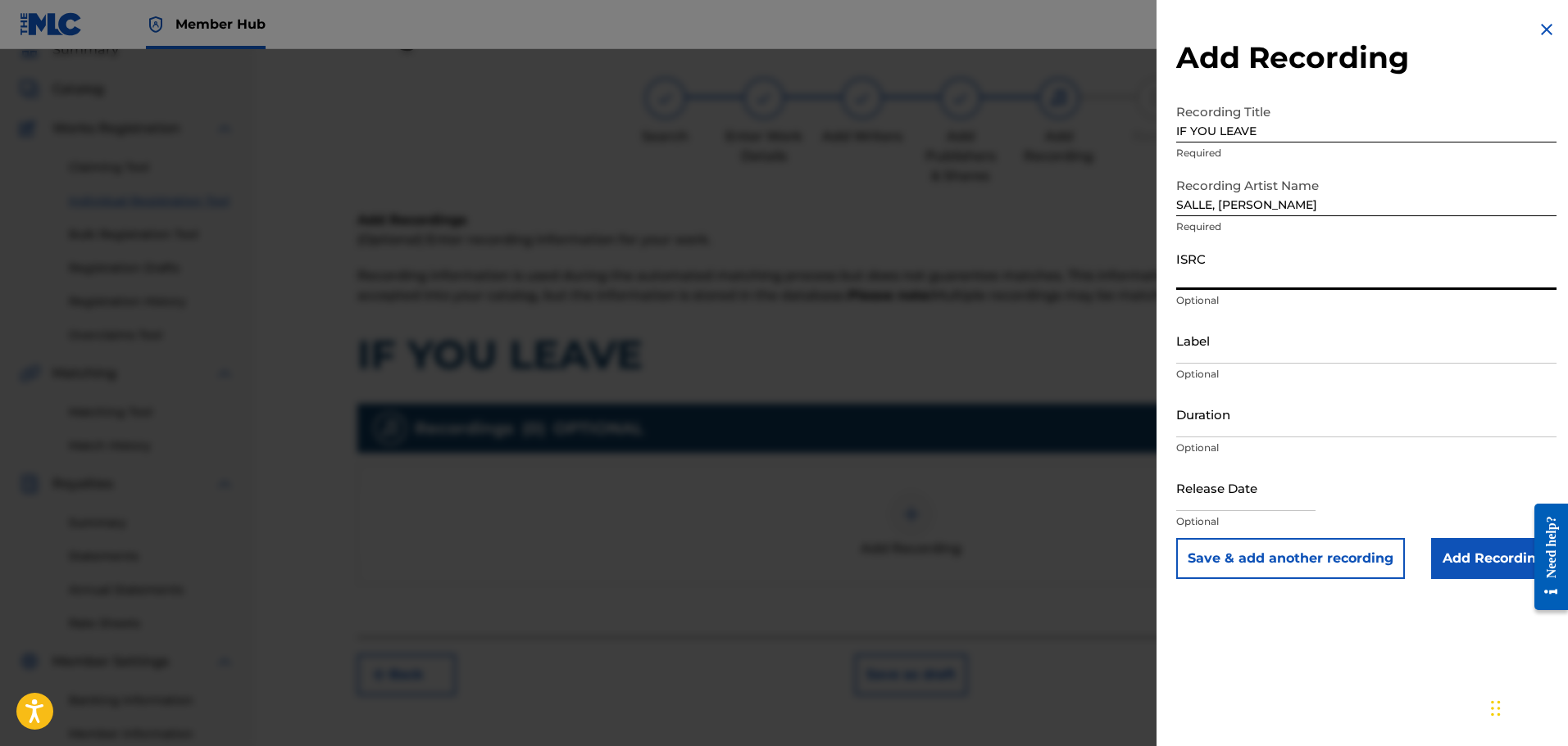
drag, startPoint x: 1211, startPoint y: 271, endPoint x: 1208, endPoint y: 282, distance: 11.4
click at [1211, 271] on input "ISRC" at bounding box center [1366, 266] width 381 height 46
paste input "QZNMU2583993"
type input "QZNMU2583993"
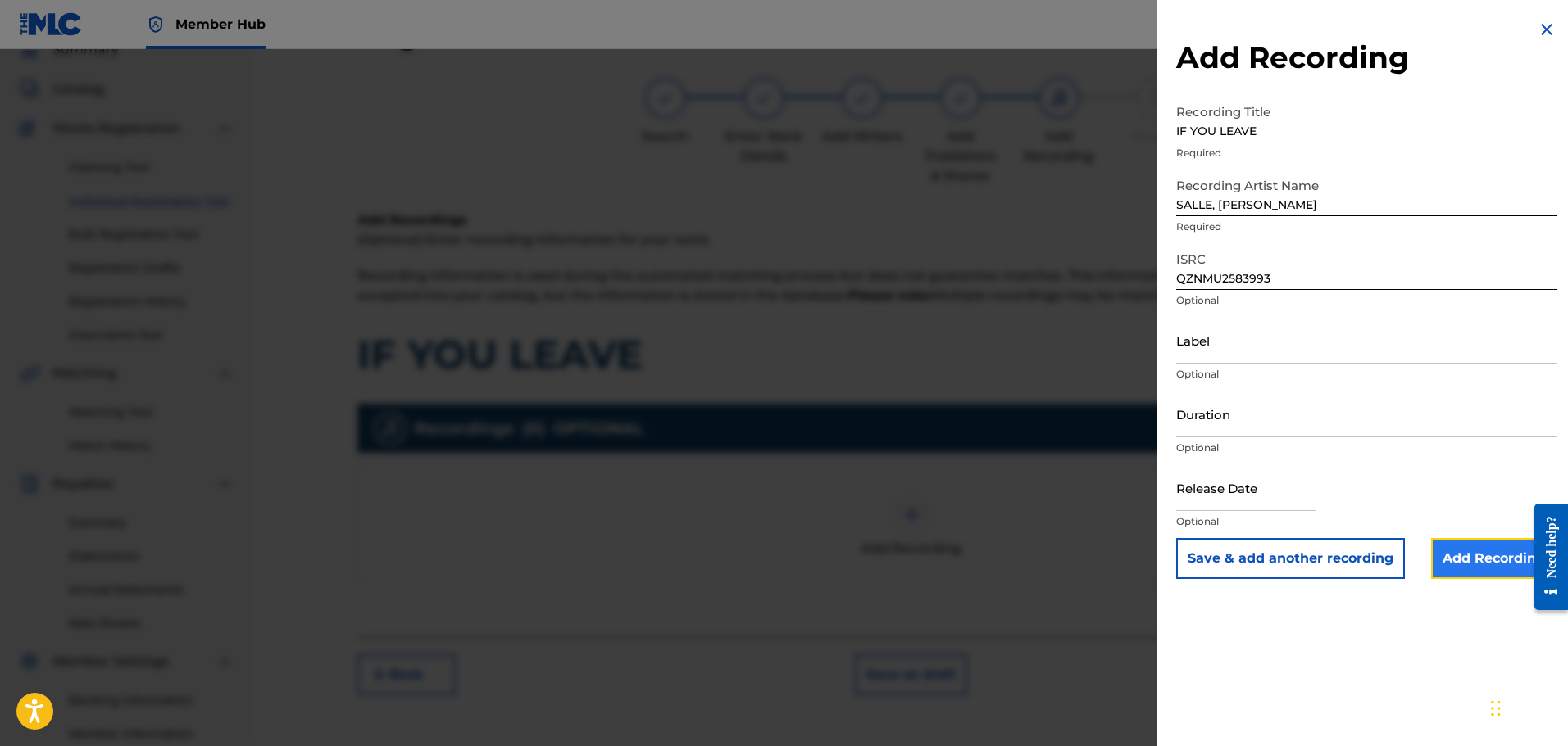
click at [1475, 552] on input "Add Recording" at bounding box center [1493, 559] width 125 height 41
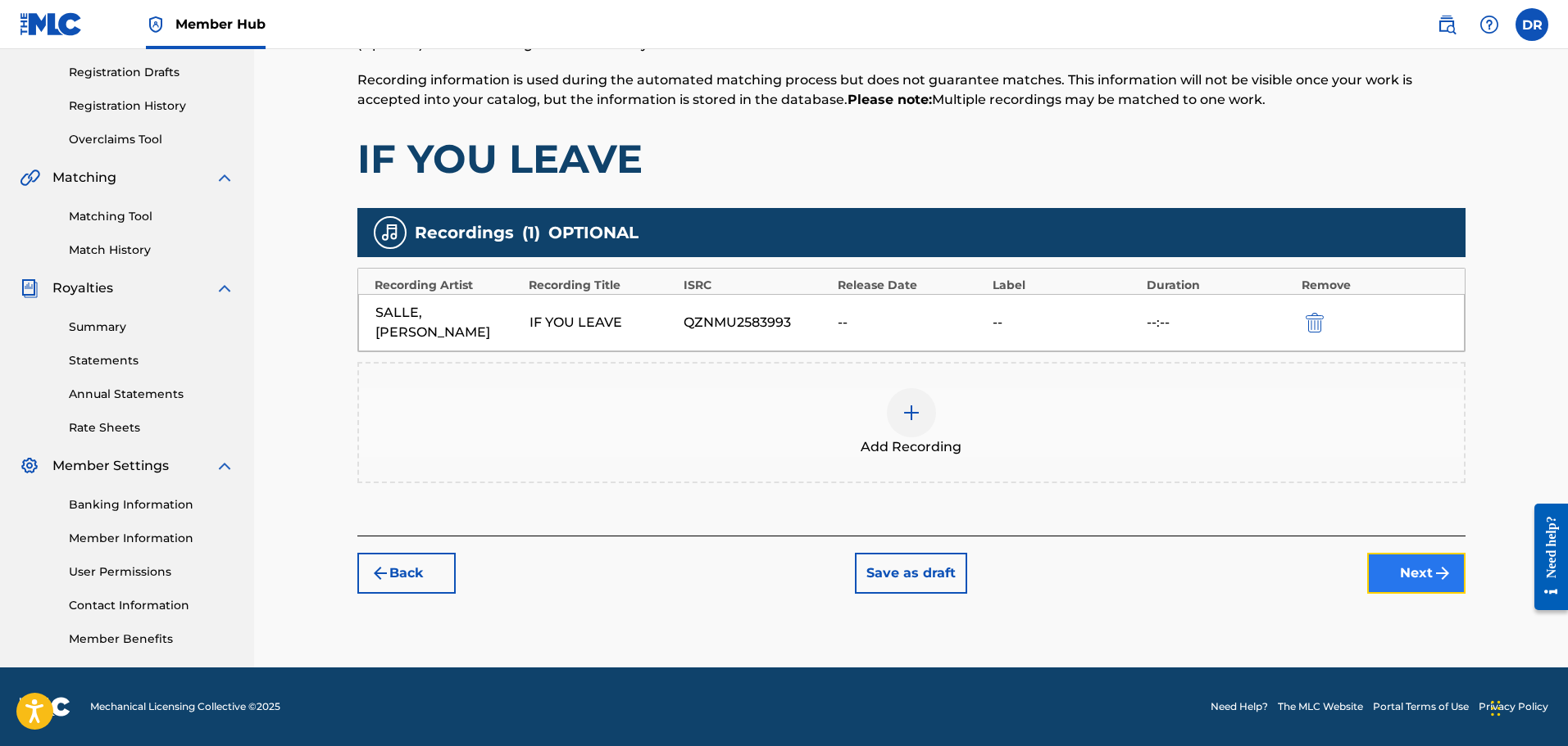
click at [1405, 553] on button "Next" at bounding box center [1417, 573] width 98 height 41
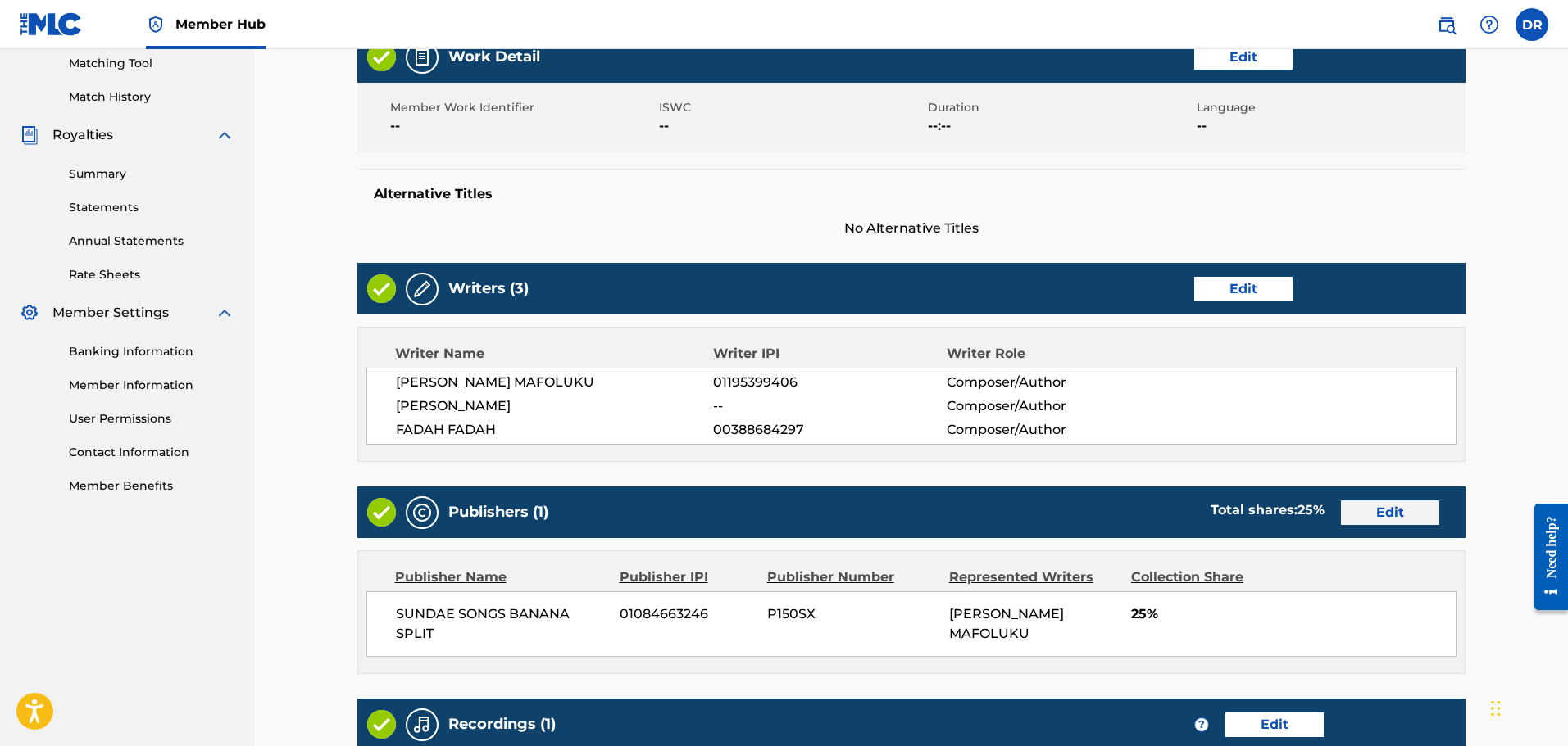
scroll to position [695, 0]
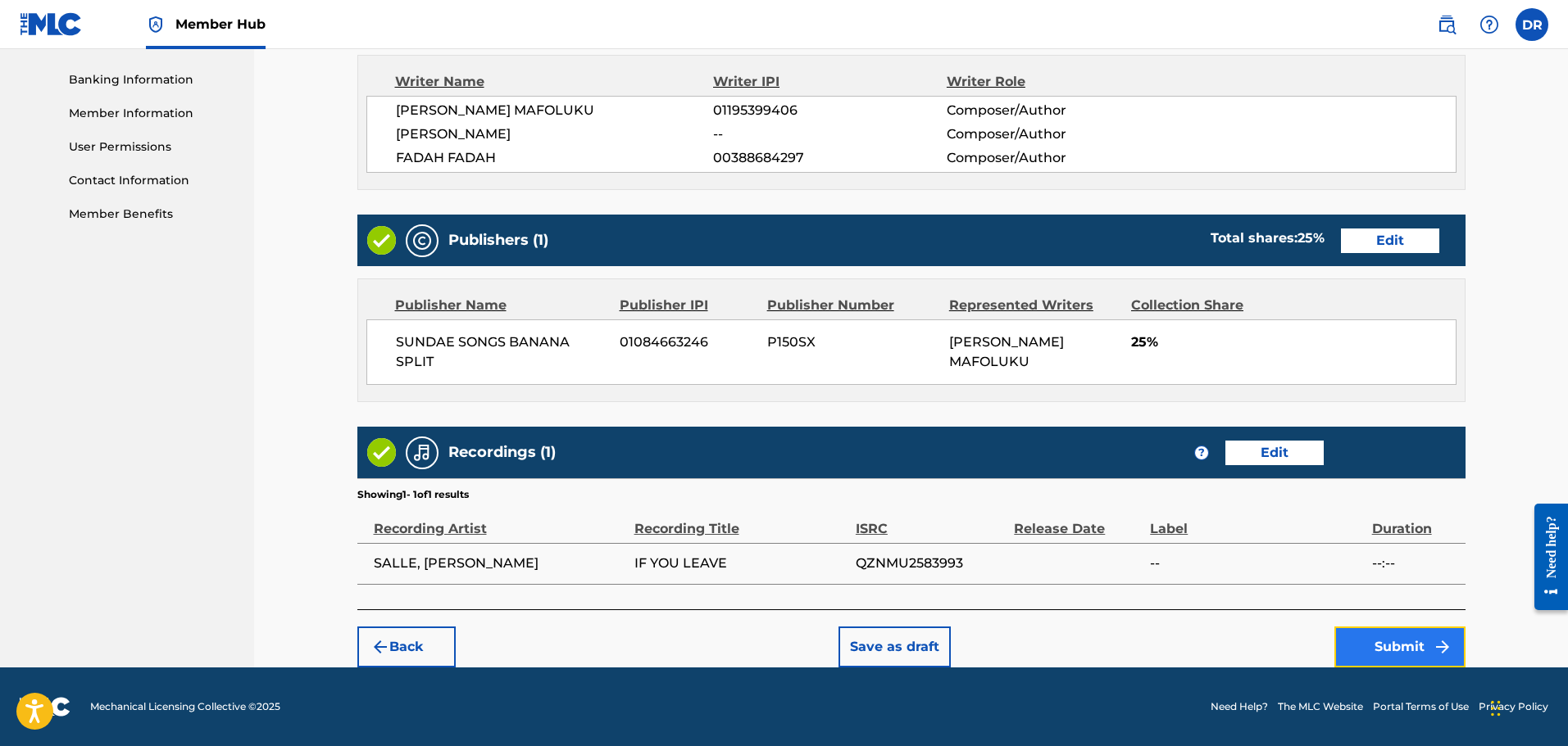
click at [1403, 648] on button "Submit" at bounding box center [1399, 647] width 131 height 41
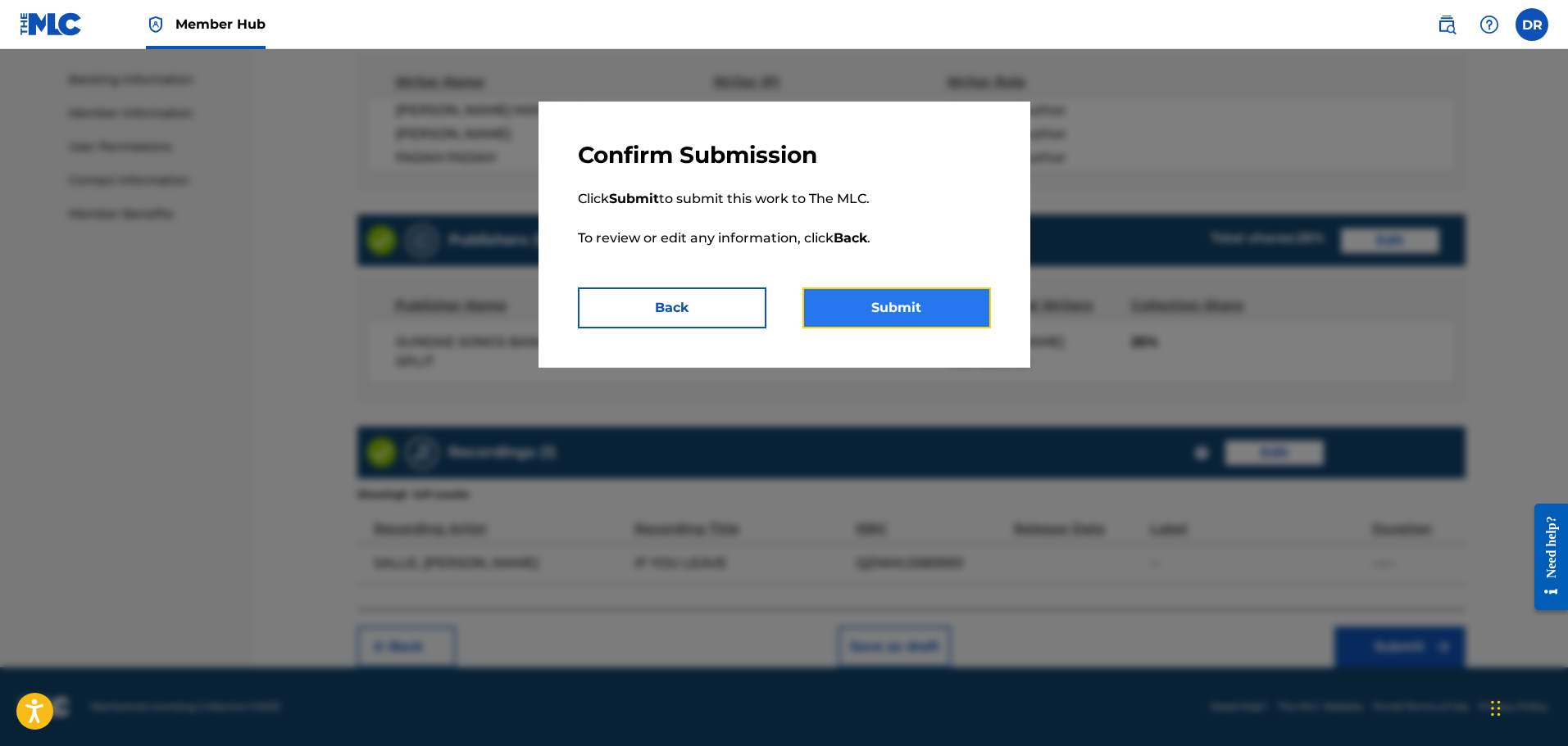
click at [918, 308] on button "Submit" at bounding box center [896, 308] width 188 height 41
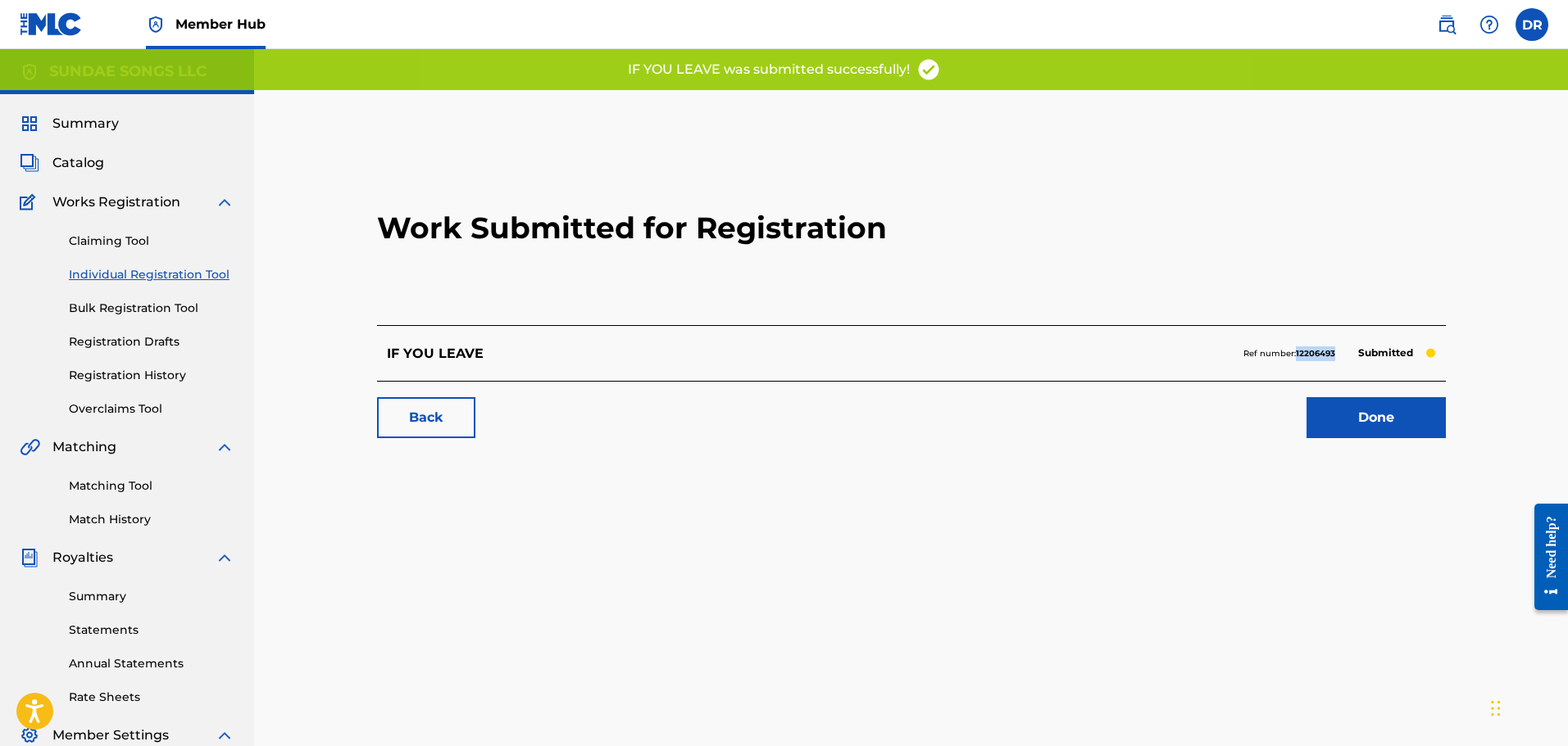
drag, startPoint x: 1337, startPoint y: 351, endPoint x: 1297, endPoint y: 355, distance: 40.2
click at [1297, 355] on div "Ref number: 12206493 Submitted" at bounding box center [1339, 354] width 192 height 23
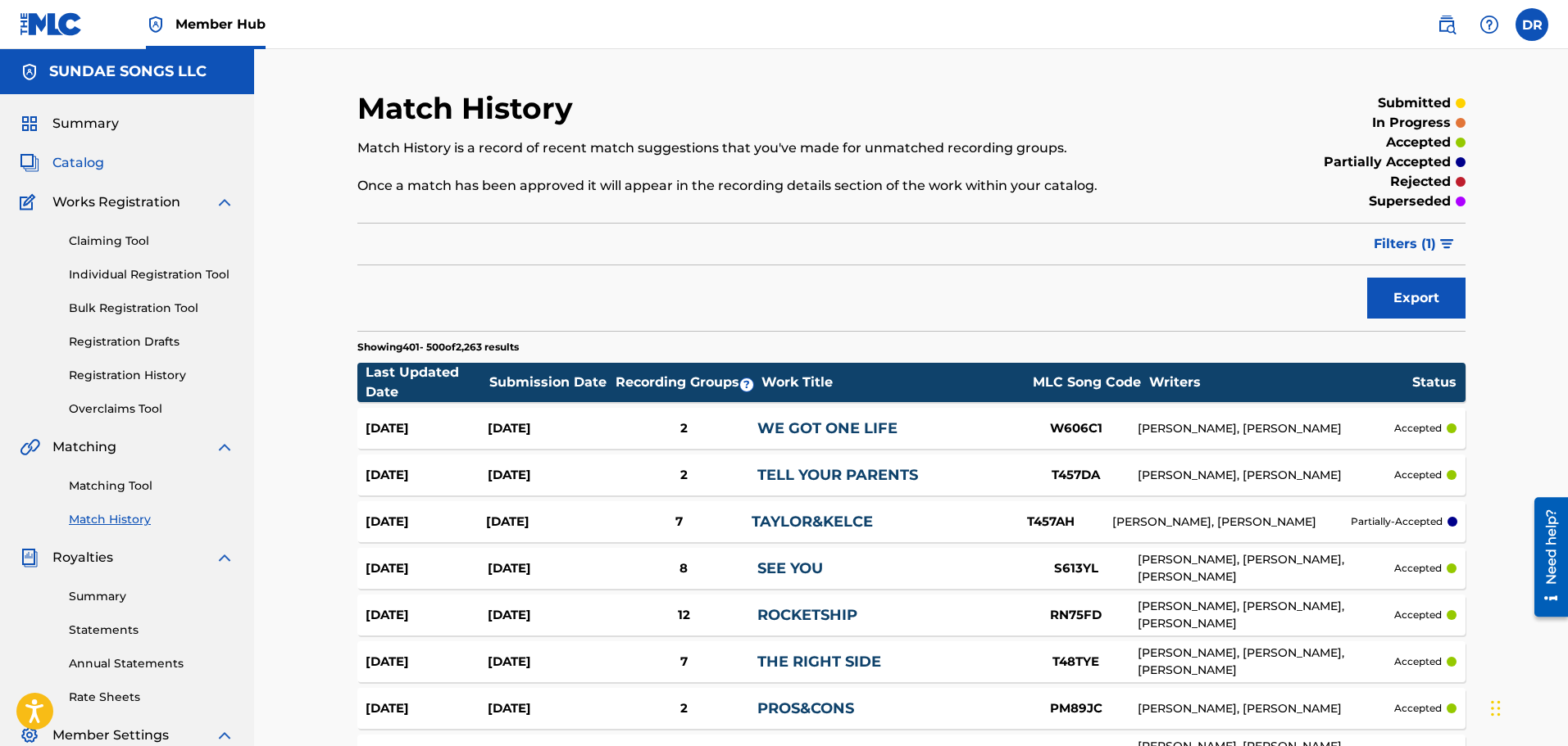
click at [70, 161] on span "Catalog" at bounding box center [78, 163] width 52 height 20
